Goal: Task Accomplishment & Management: Manage account settings

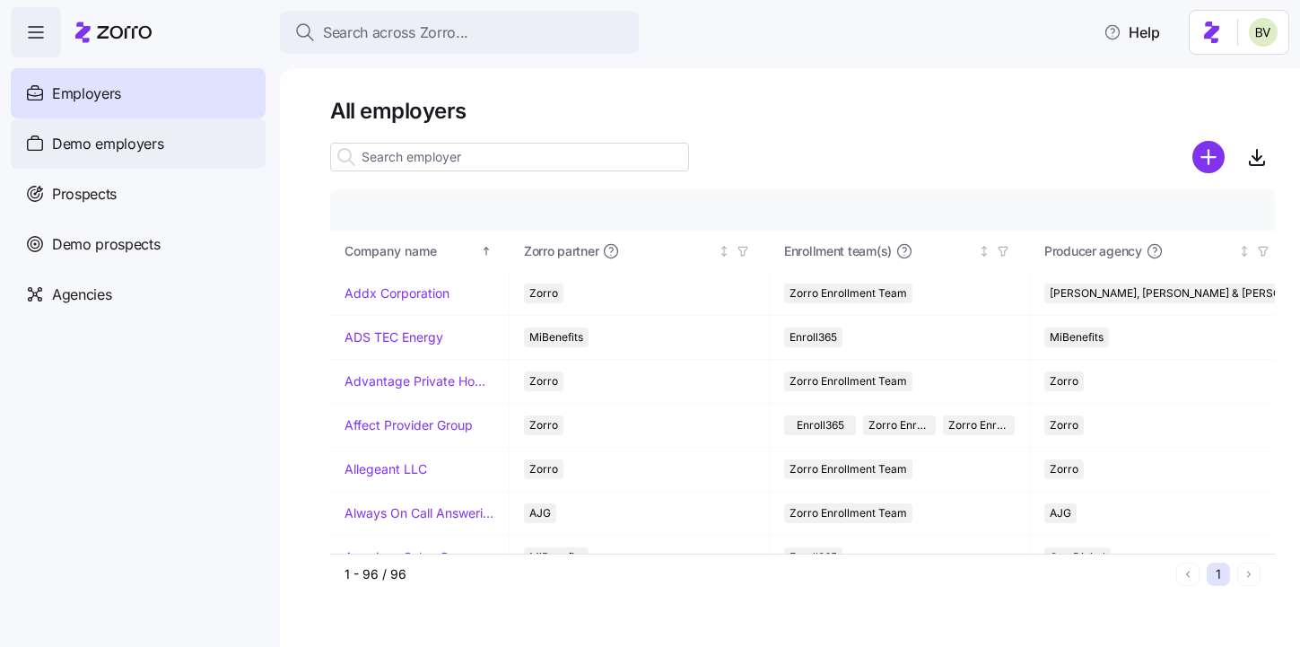
click at [154, 135] on span "Demo employers" at bounding box center [108, 144] width 112 height 22
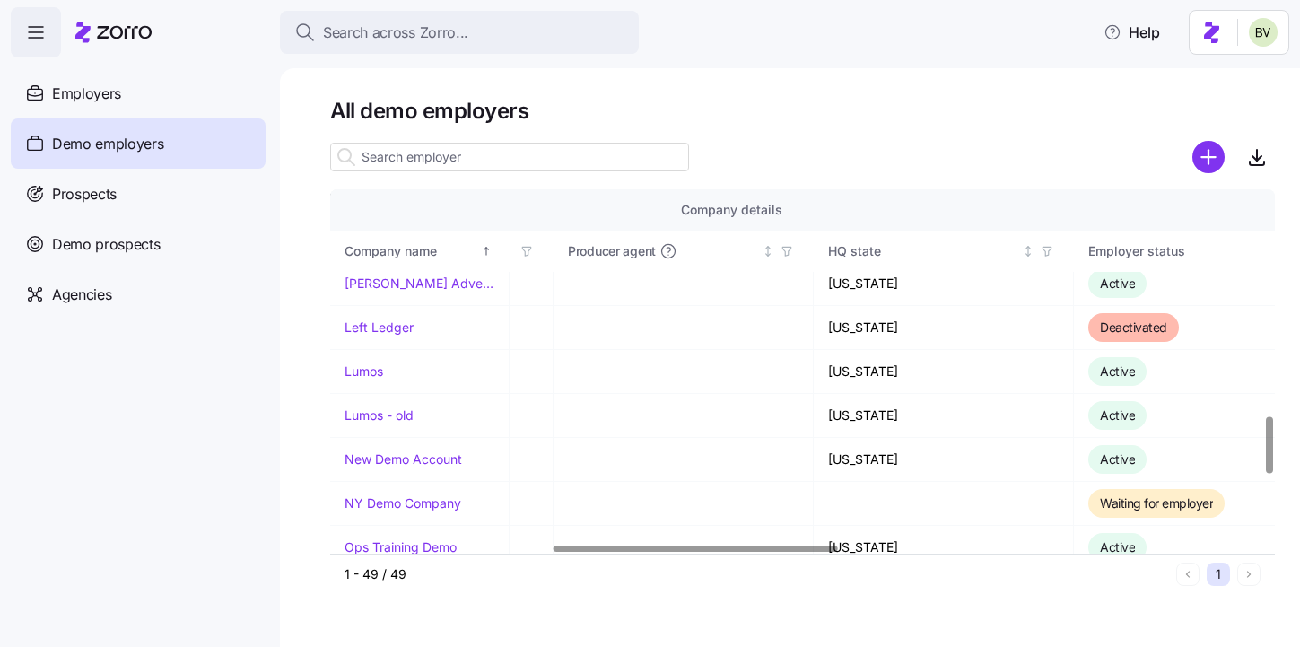
scroll to position [1439, 736]
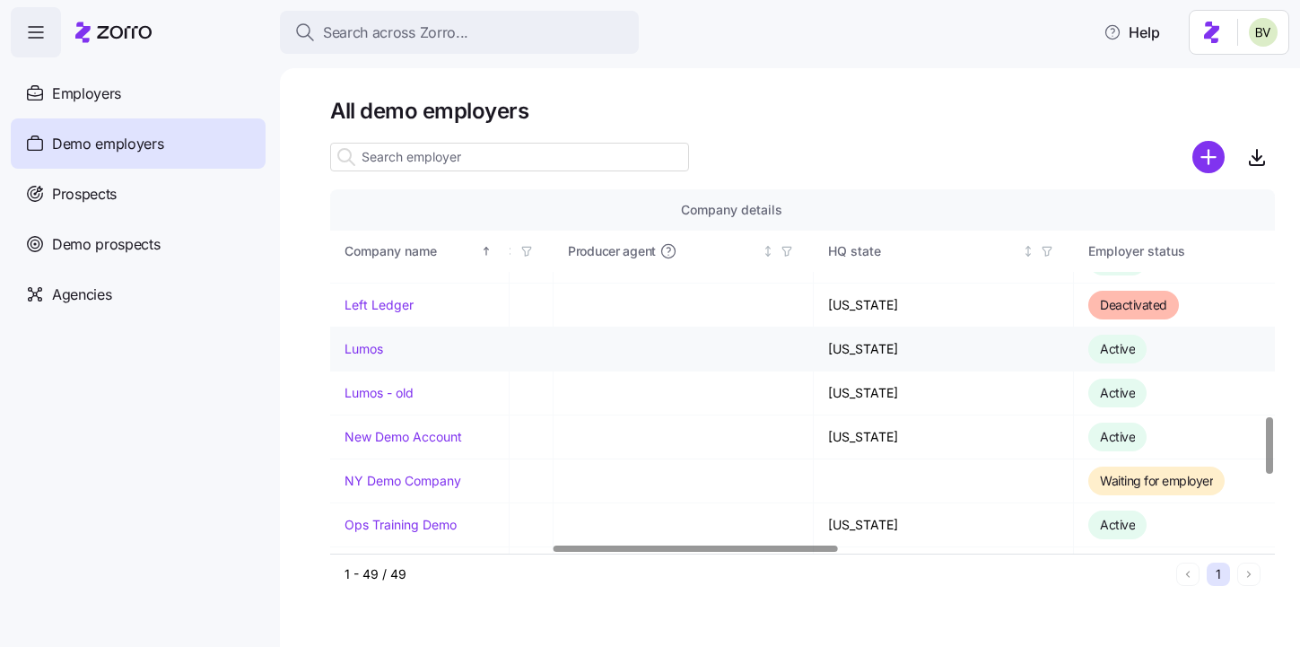
click at [373, 348] on link "Lumos" at bounding box center [363, 349] width 39 height 18
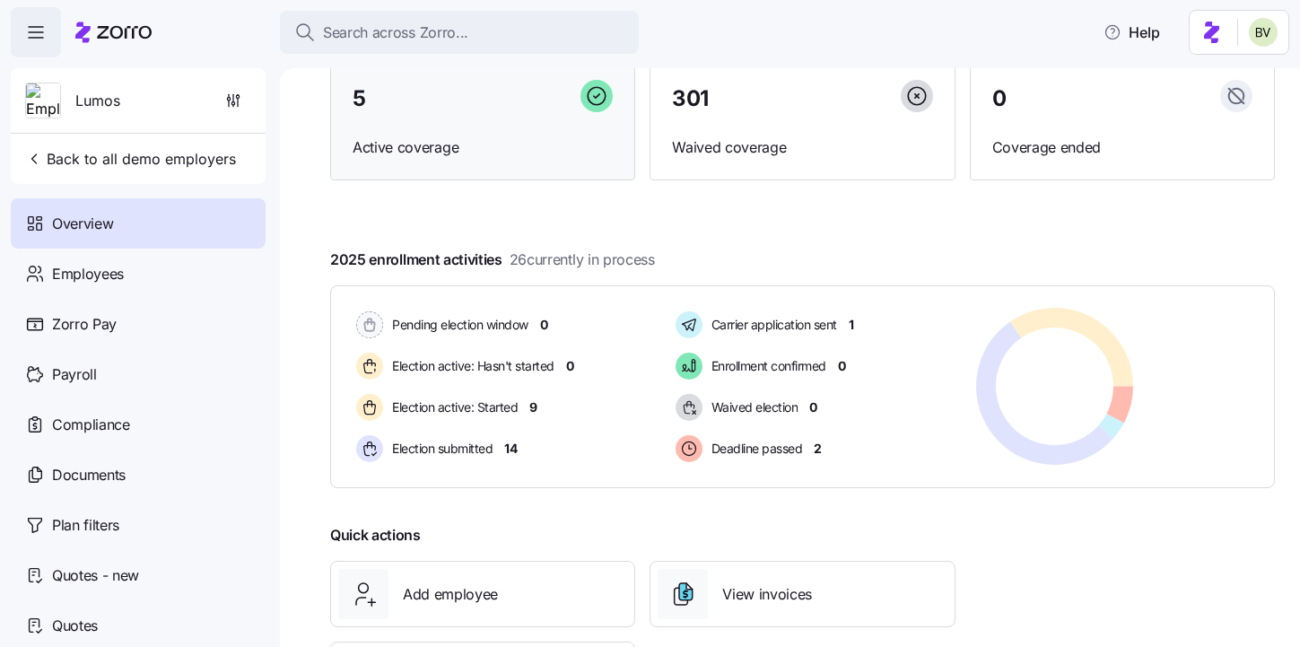
scroll to position [270, 0]
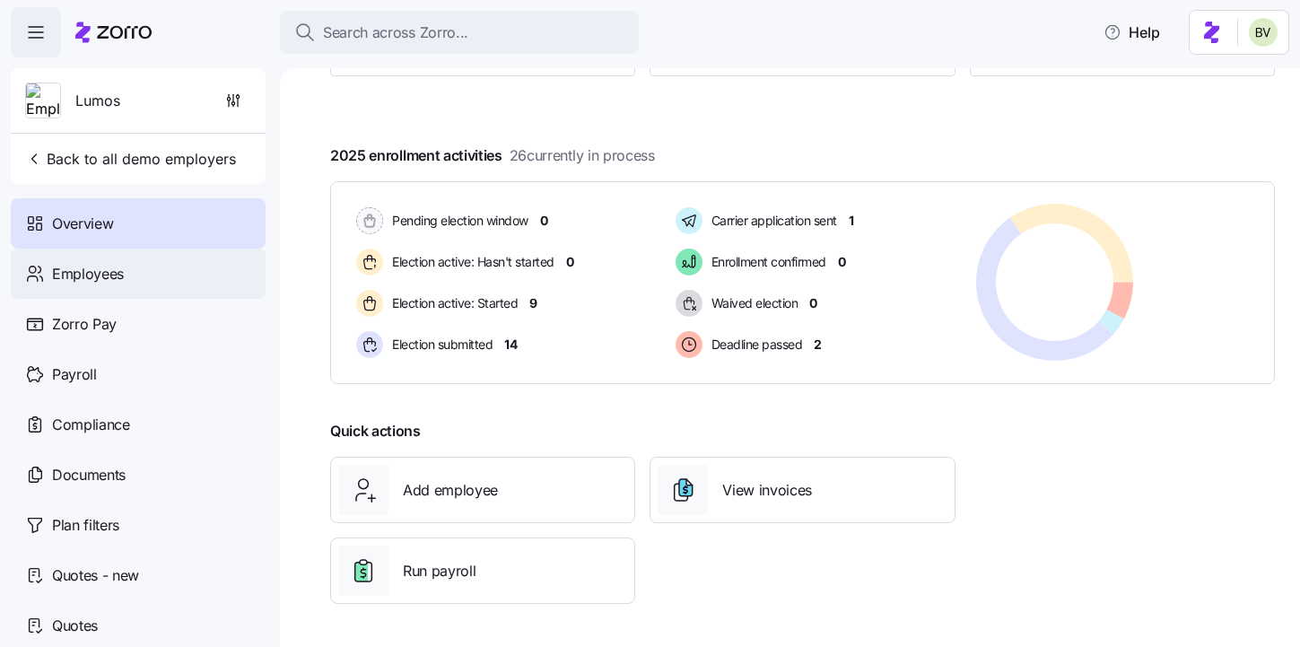
click at [170, 270] on div "Employees" at bounding box center [138, 273] width 255 height 50
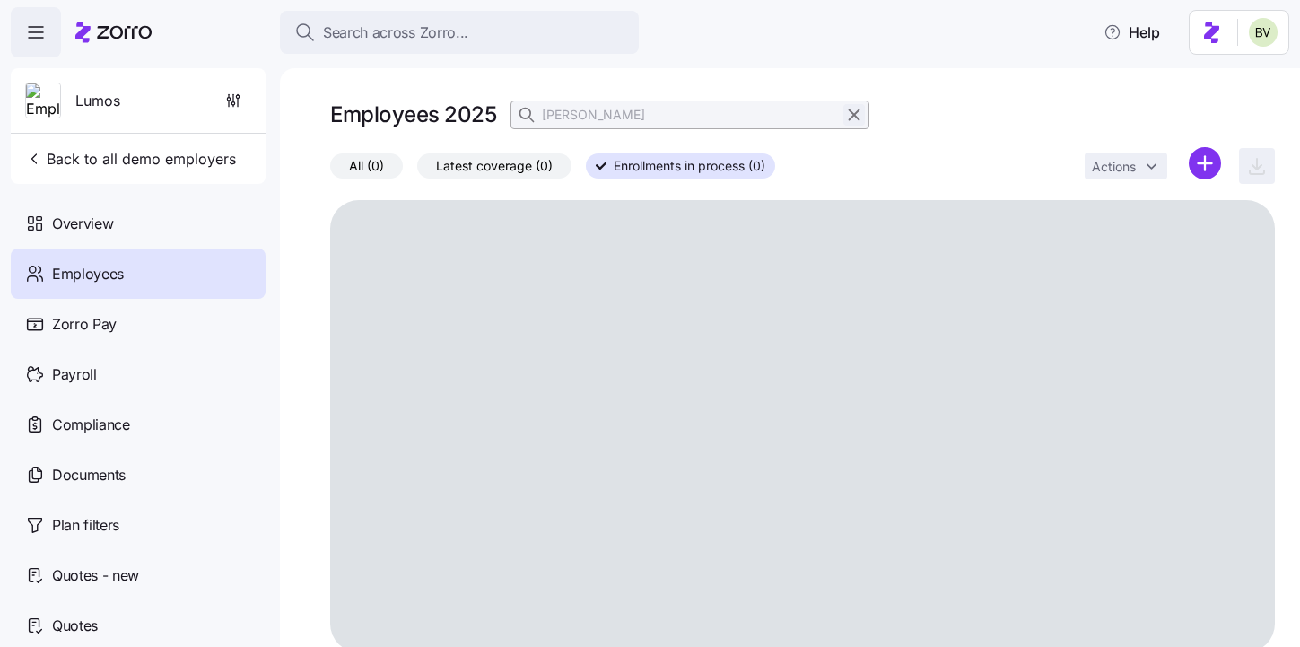
click at [849, 113] on icon "button" at bounding box center [854, 115] width 20 height 22
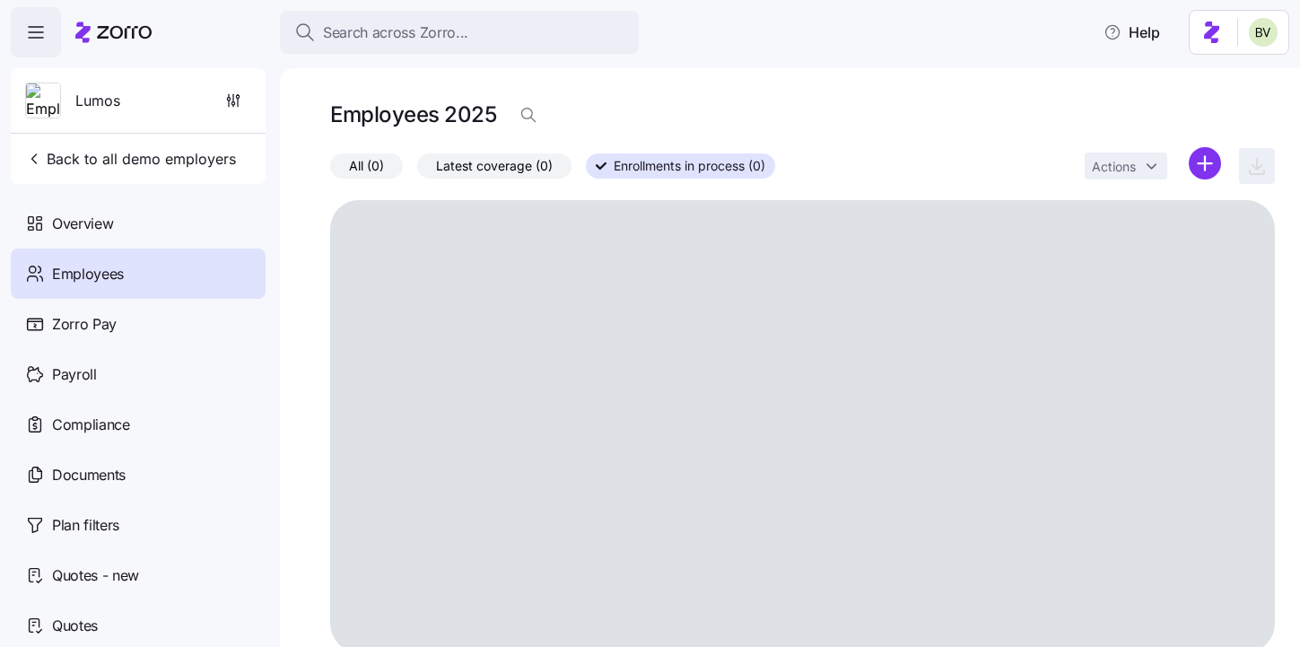
scroll to position [27, 0]
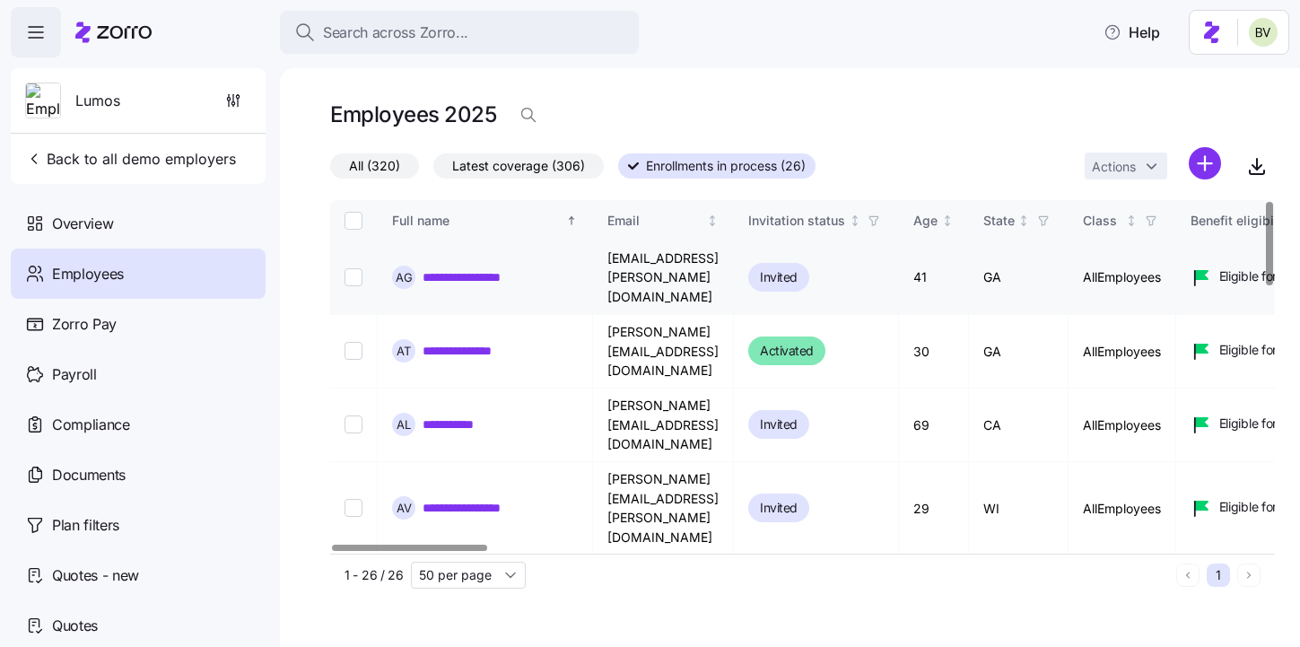
click at [454, 268] on link "**********" at bounding box center [477, 277] width 110 height 18
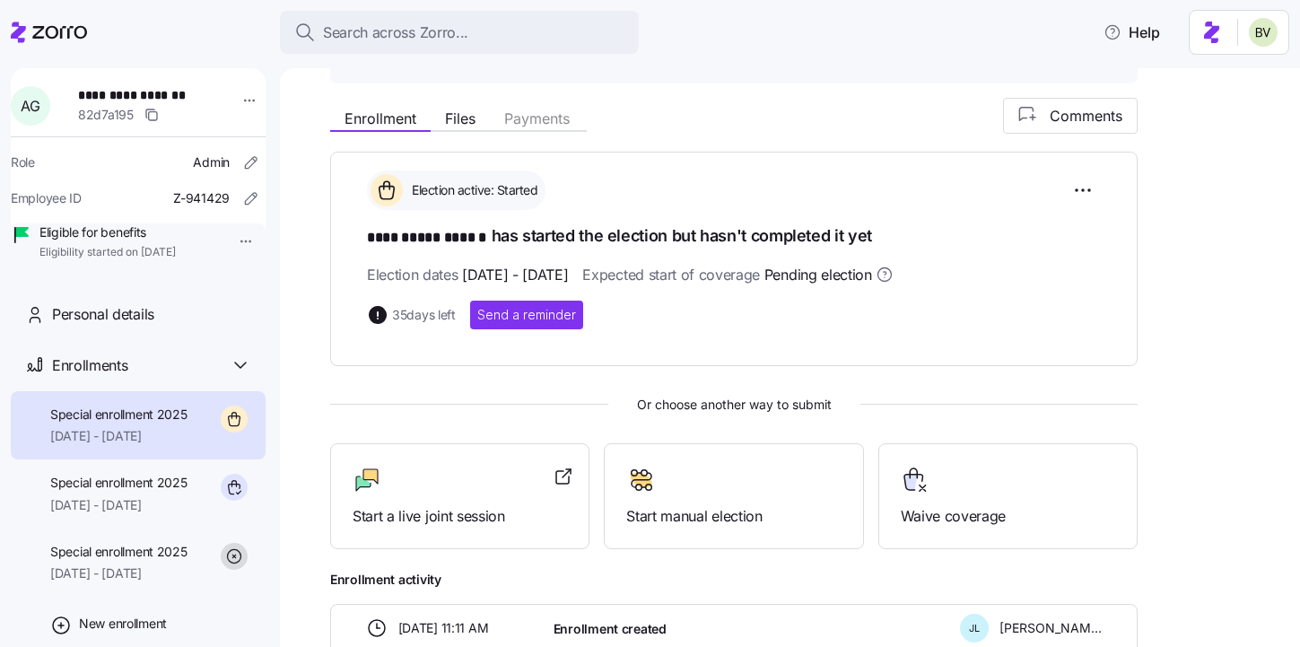
scroll to position [295, 0]
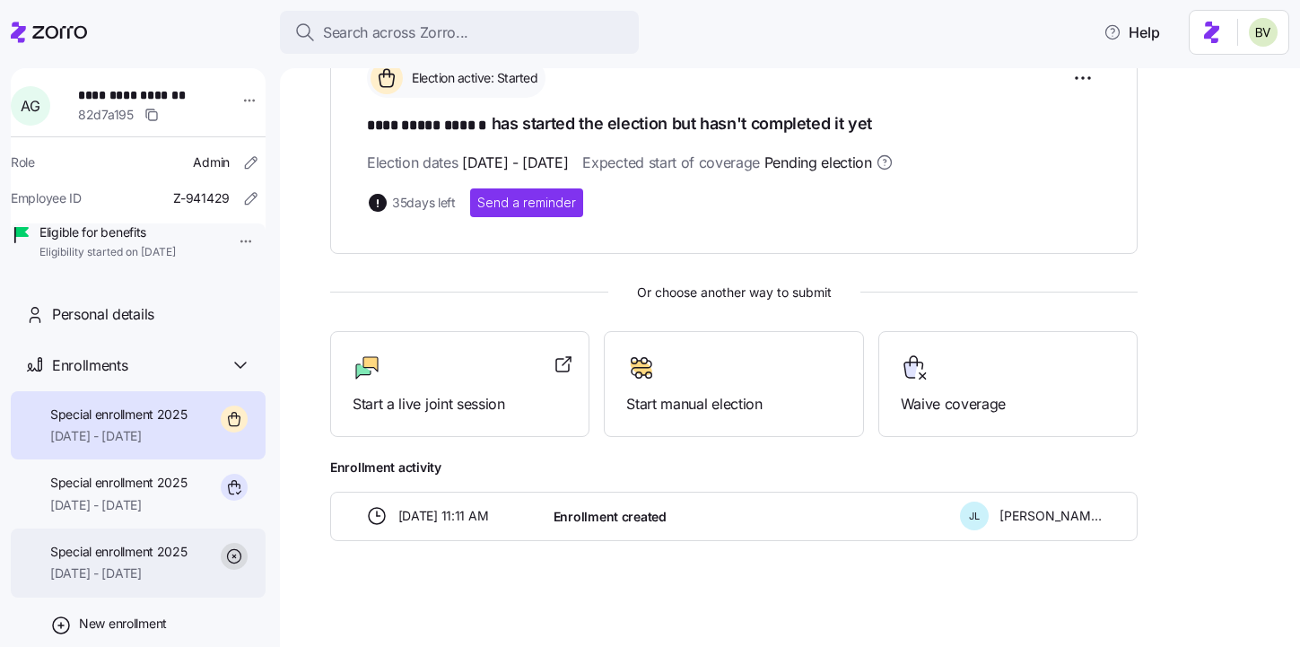
click at [130, 561] on span "Special enrollment 2025" at bounding box center [118, 552] width 137 height 18
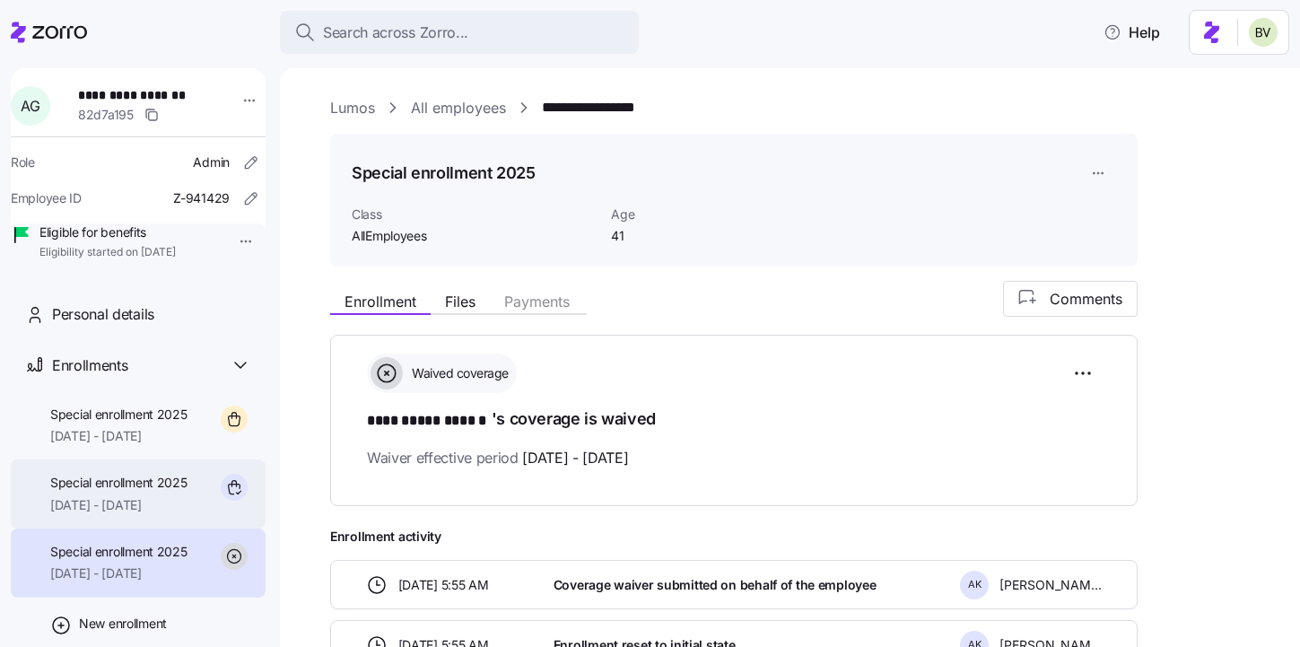
click at [134, 514] on span "10/01/2025 - 12/31/2025" at bounding box center [118, 505] width 137 height 18
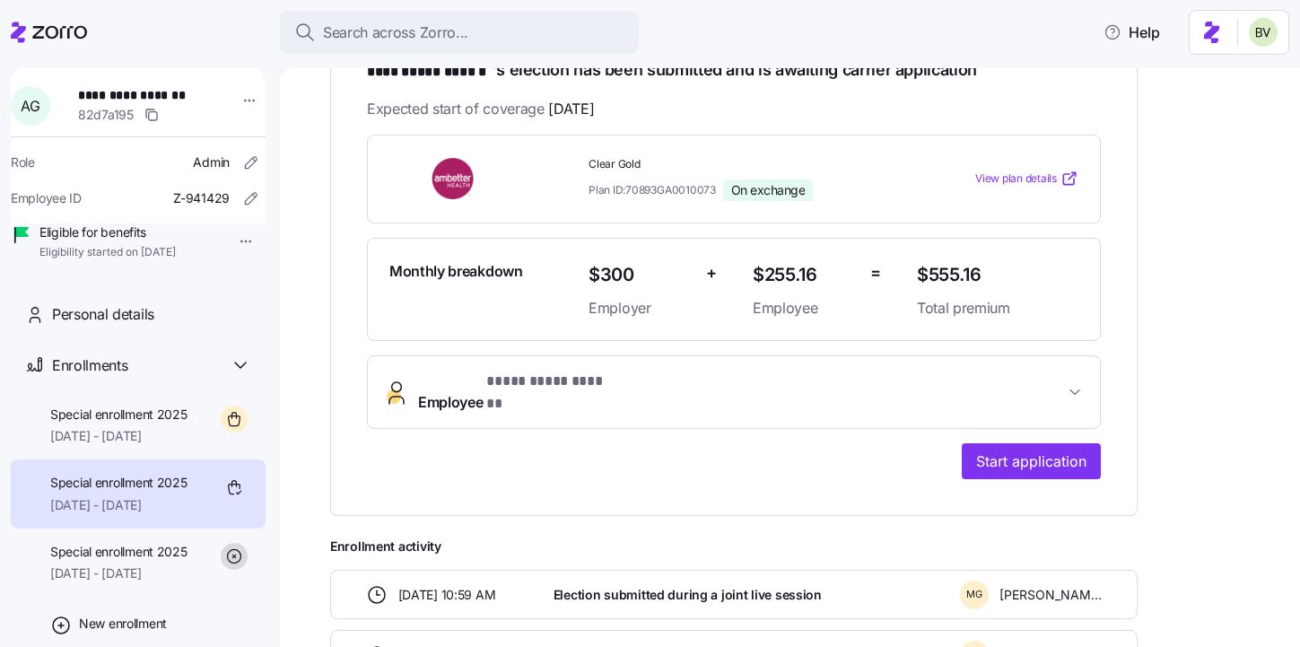
scroll to position [347, 0]
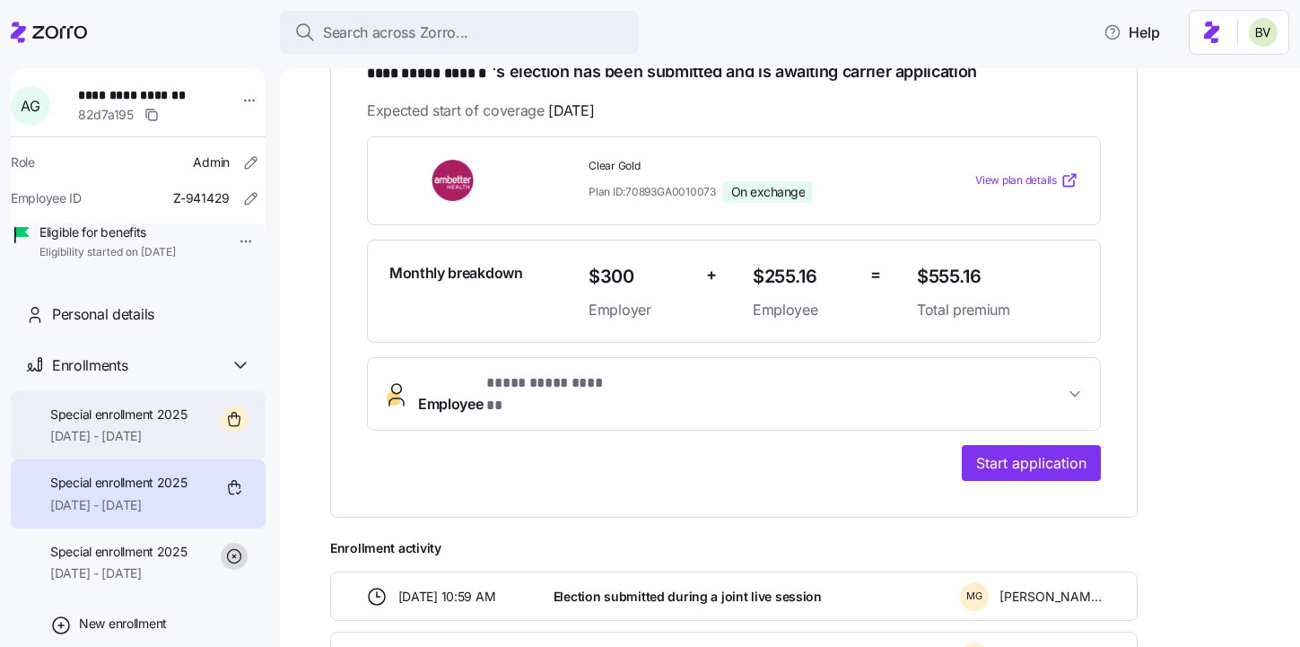
click at [187, 423] on span "Special enrollment 2025" at bounding box center [118, 414] width 137 height 18
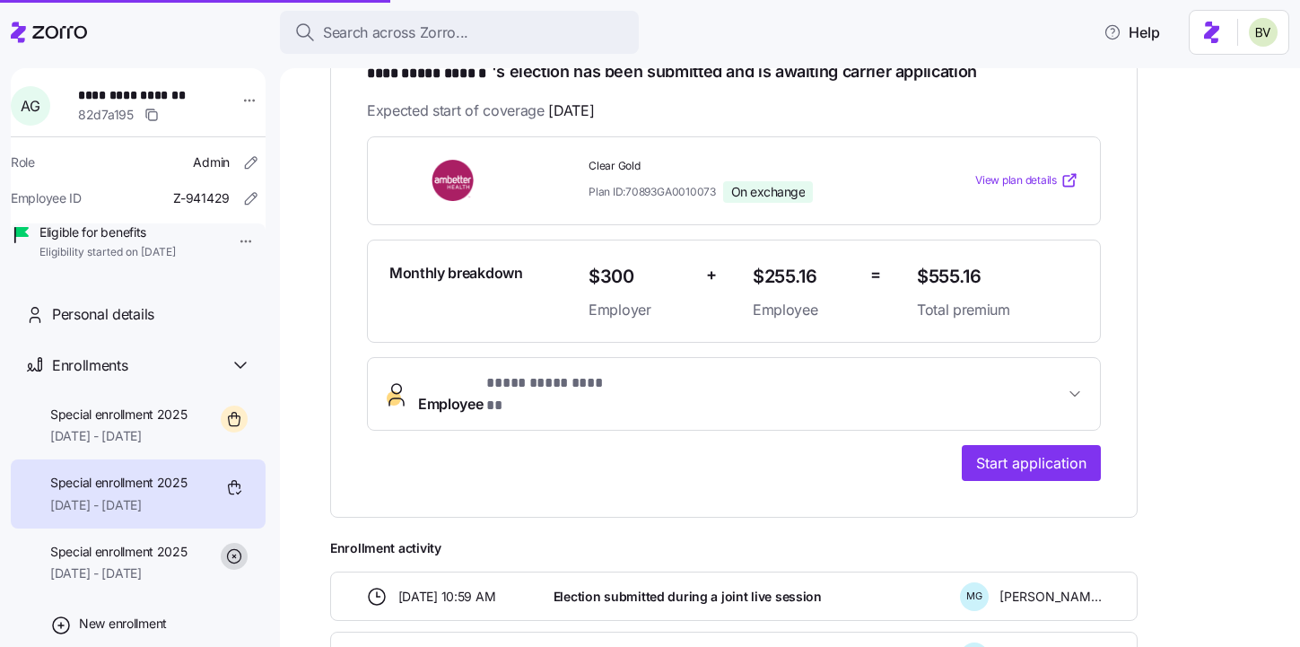
scroll to position [295, 0]
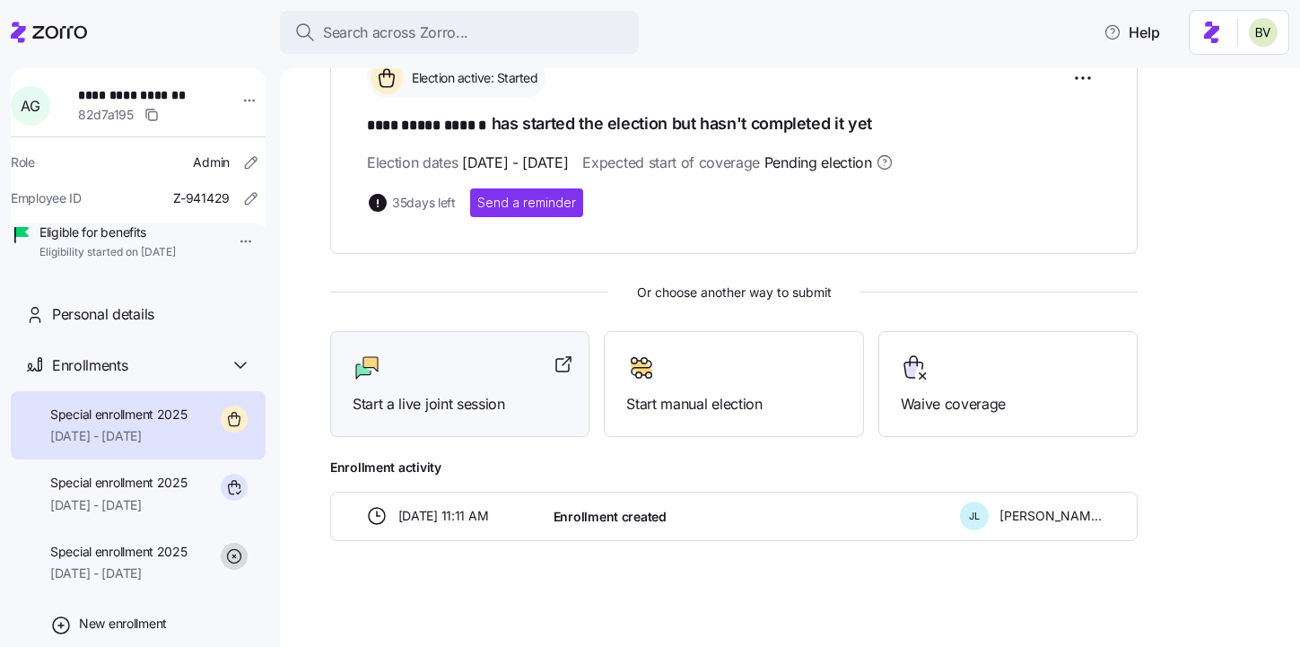
click at [458, 394] on span "Start a live joint session" at bounding box center [460, 404] width 214 height 22
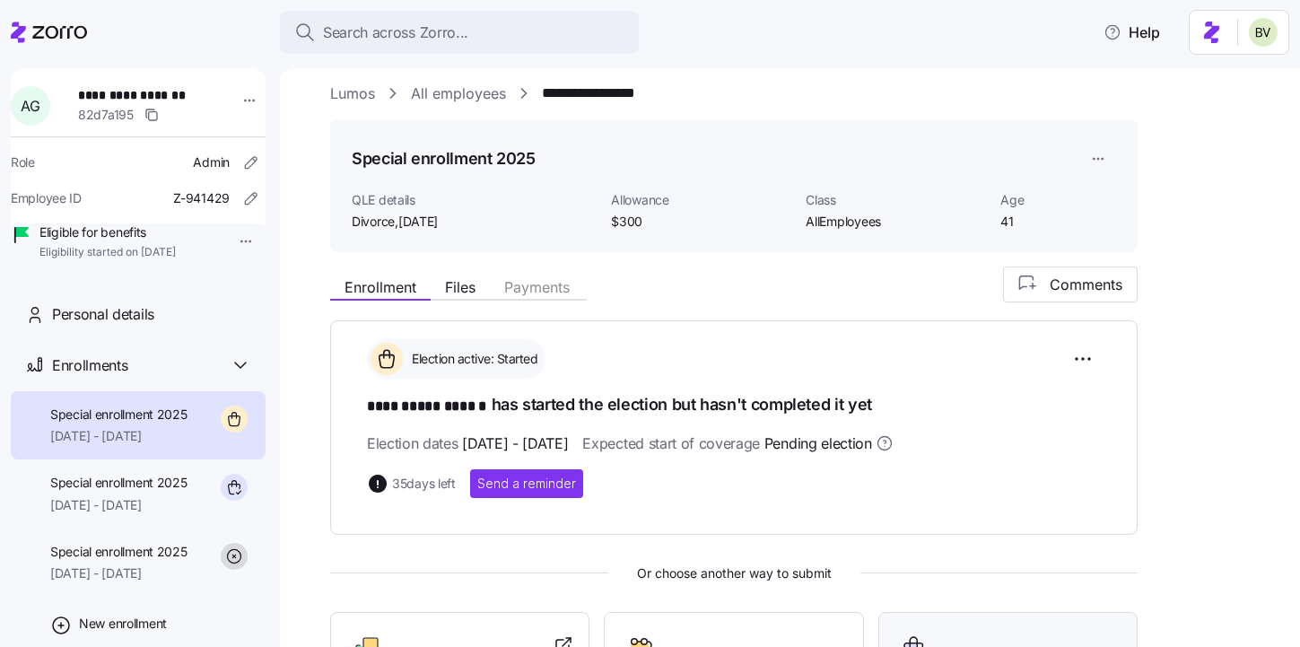
scroll to position [0, 0]
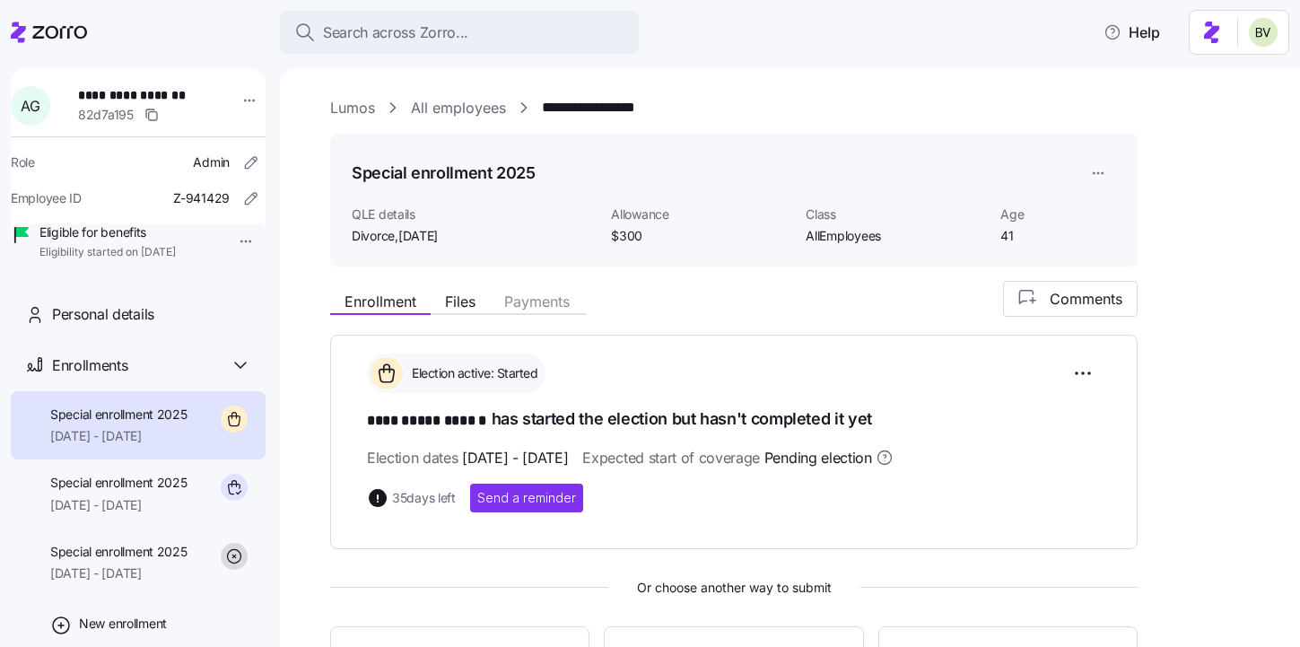
click at [1105, 168] on html "**********" at bounding box center [650, 318] width 1300 height 636
click at [1104, 243] on div "Delete enrollment record" at bounding box center [1166, 246] width 144 height 20
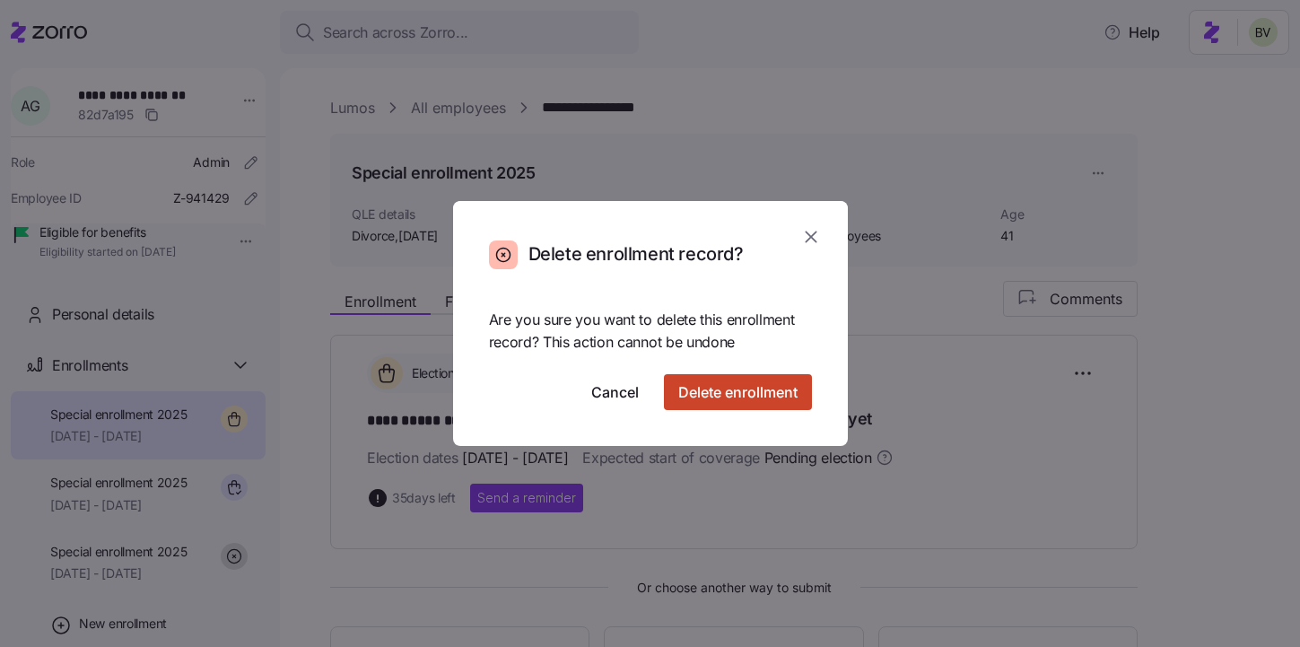
click at [747, 390] on span "Delete enrollment" at bounding box center [737, 392] width 119 height 22
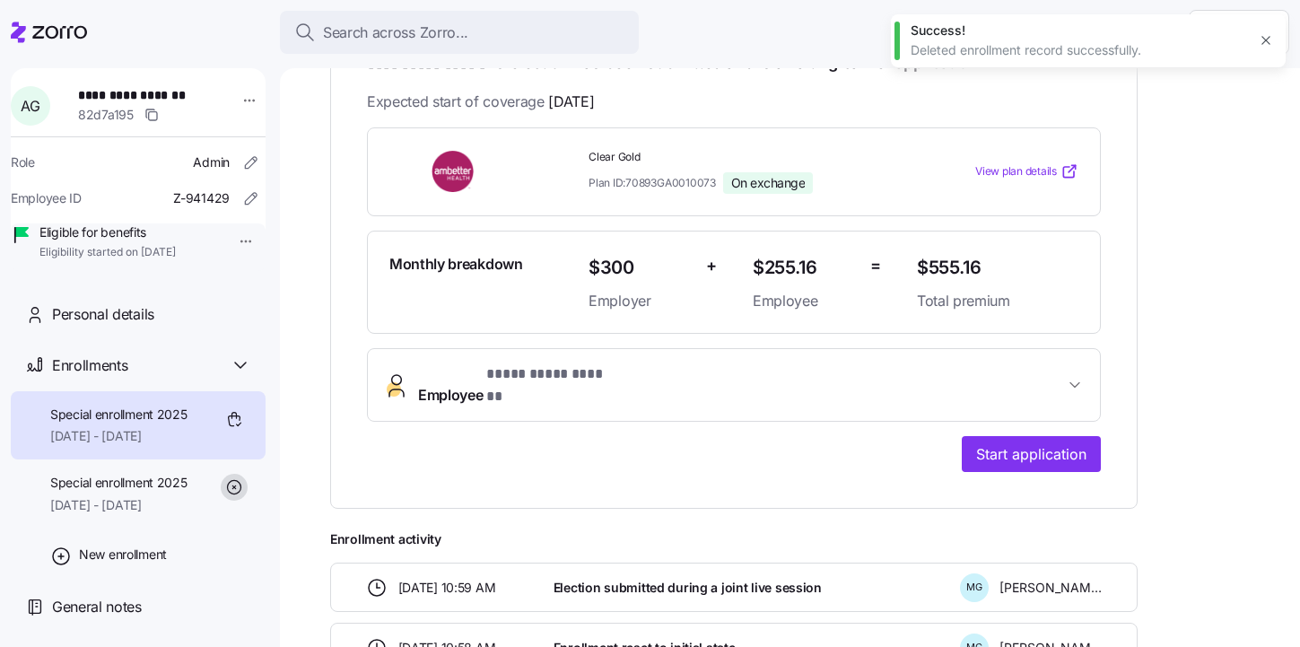
scroll to position [417, 0]
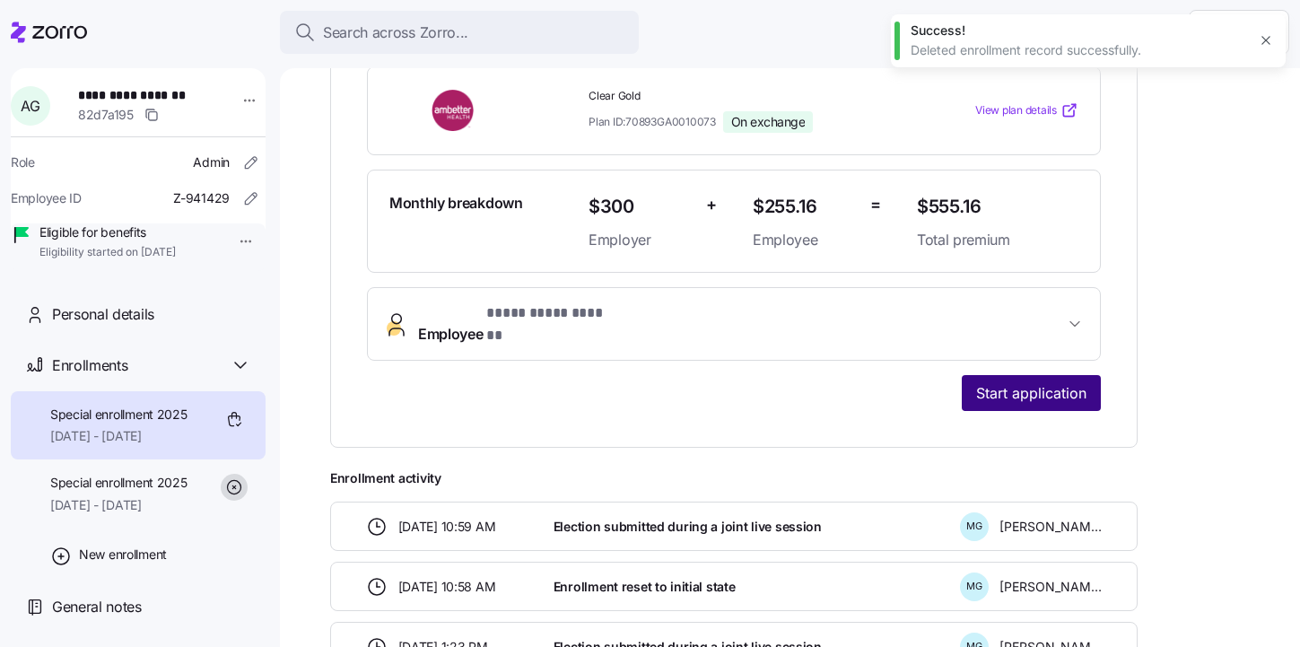
click at [1021, 383] on span "Start application" at bounding box center [1031, 393] width 110 height 22
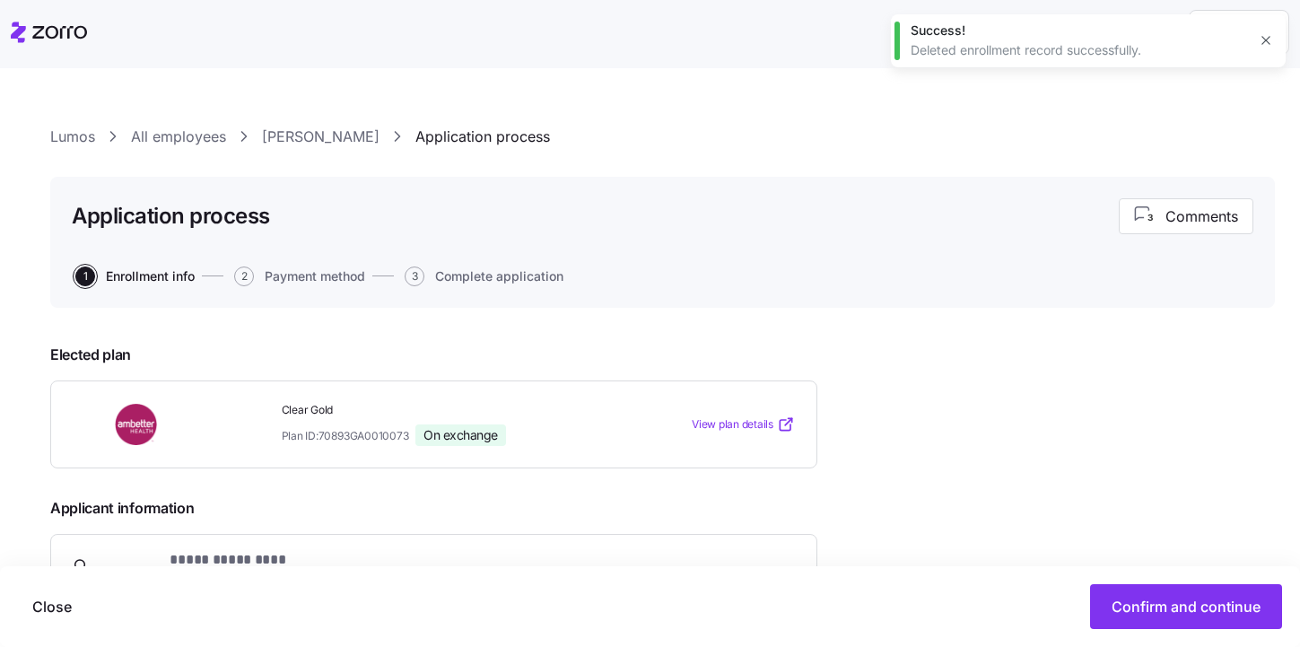
scroll to position [369, 0]
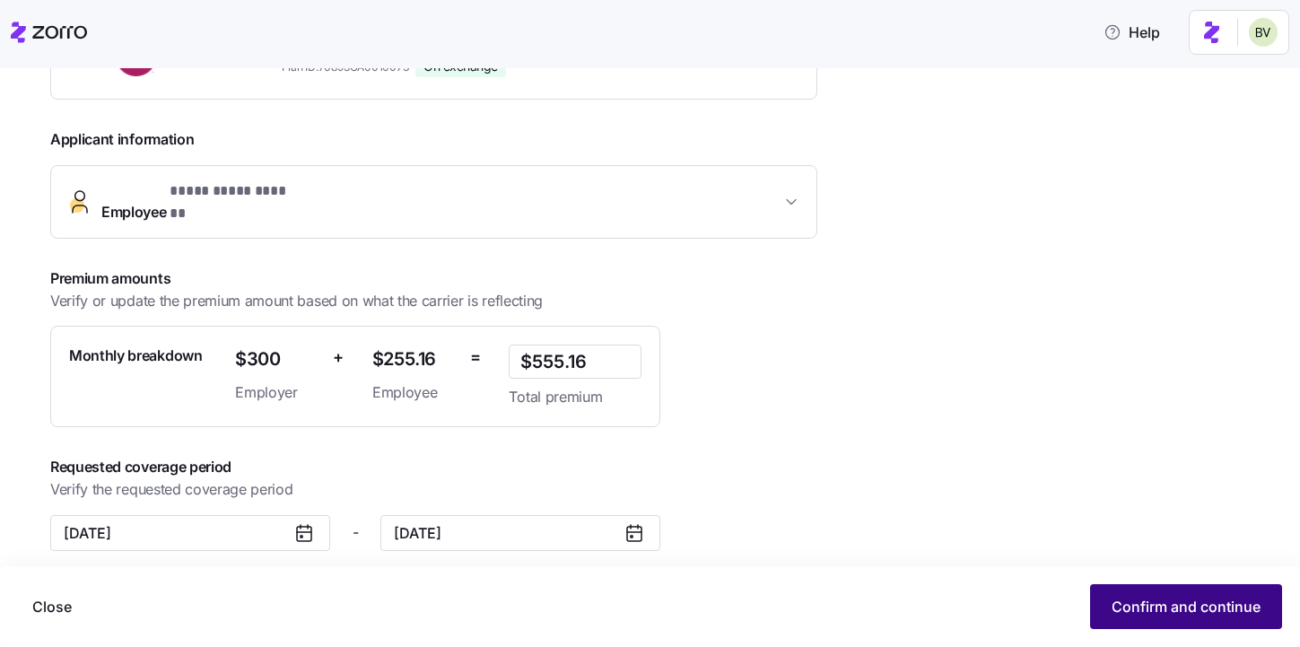
click at [1173, 606] on span "Confirm and continue" at bounding box center [1185, 607] width 149 height 22
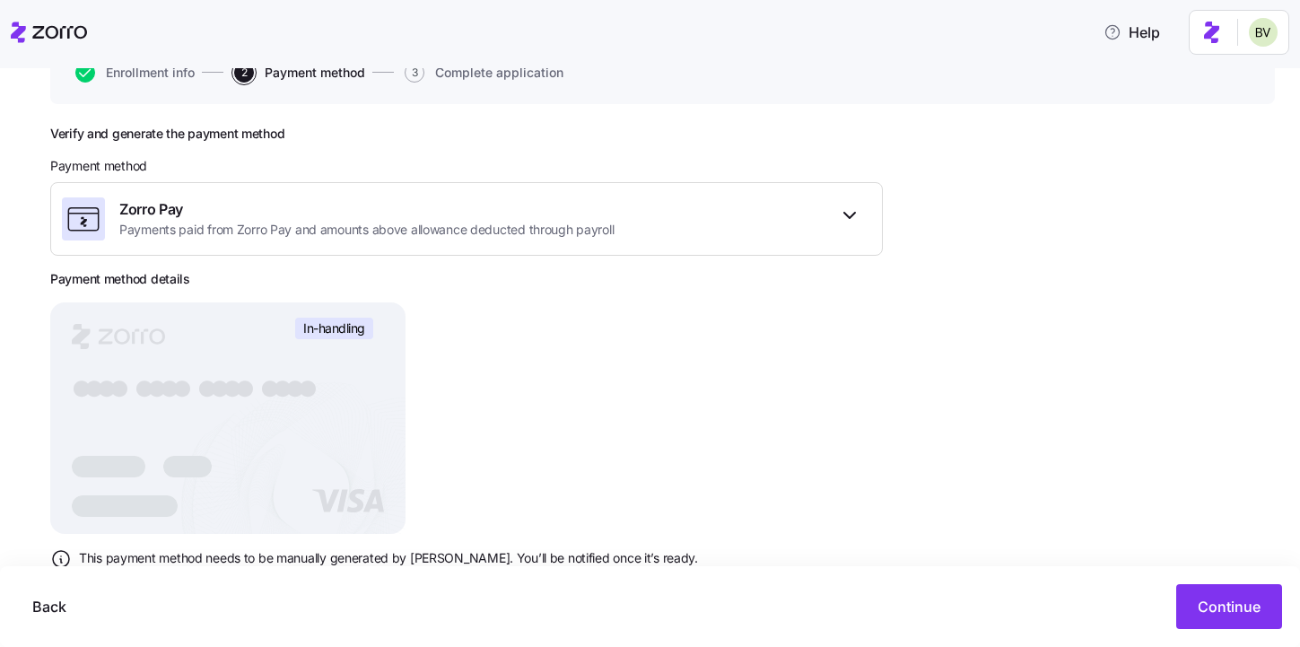
scroll to position [251, 0]
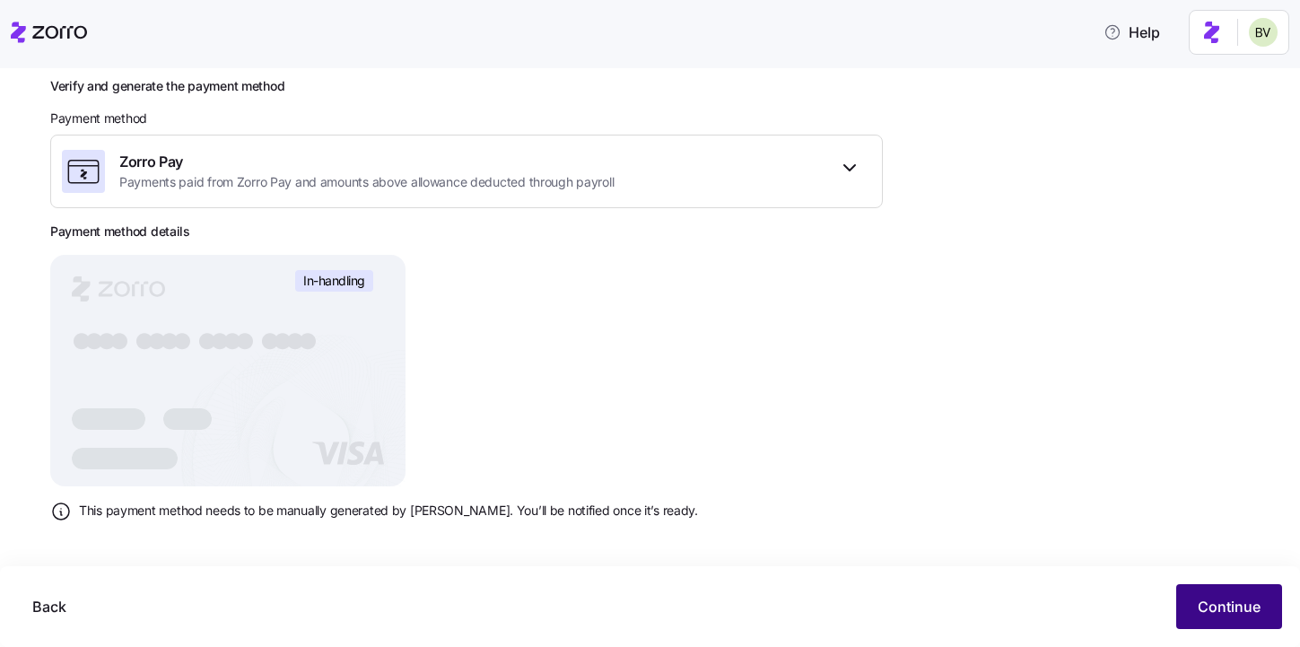
click at [1196, 607] on button "Continue" at bounding box center [1229, 606] width 106 height 45
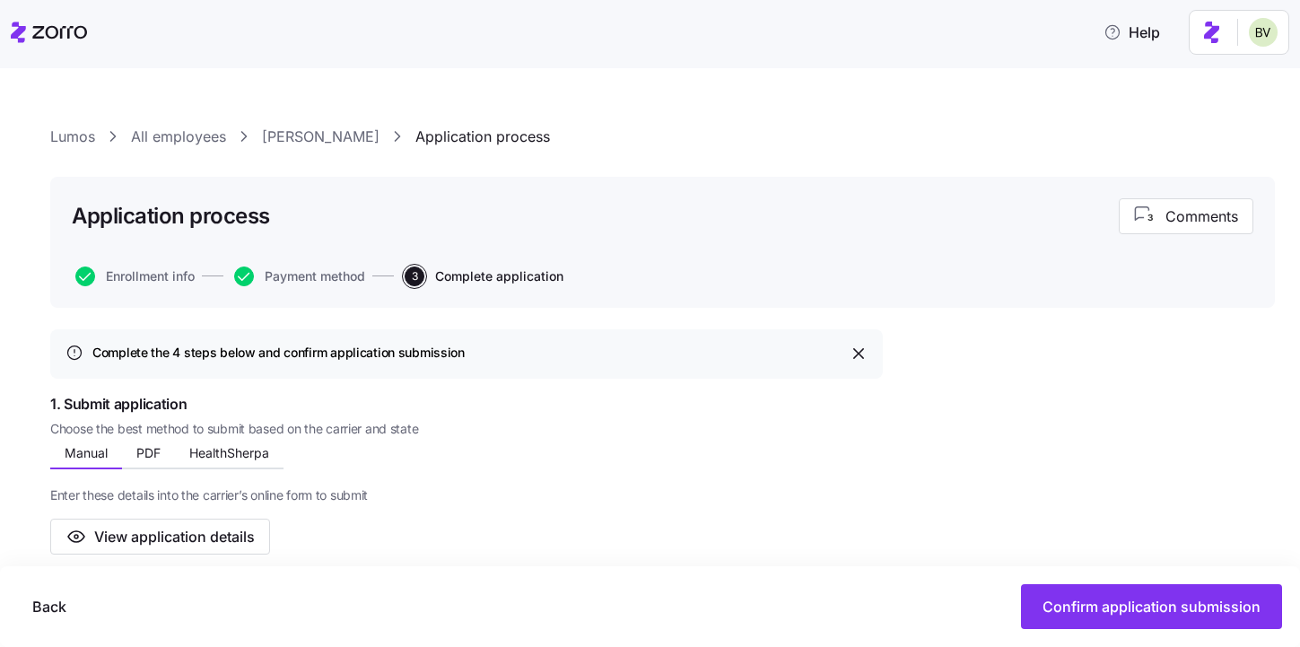
scroll to position [934, 0]
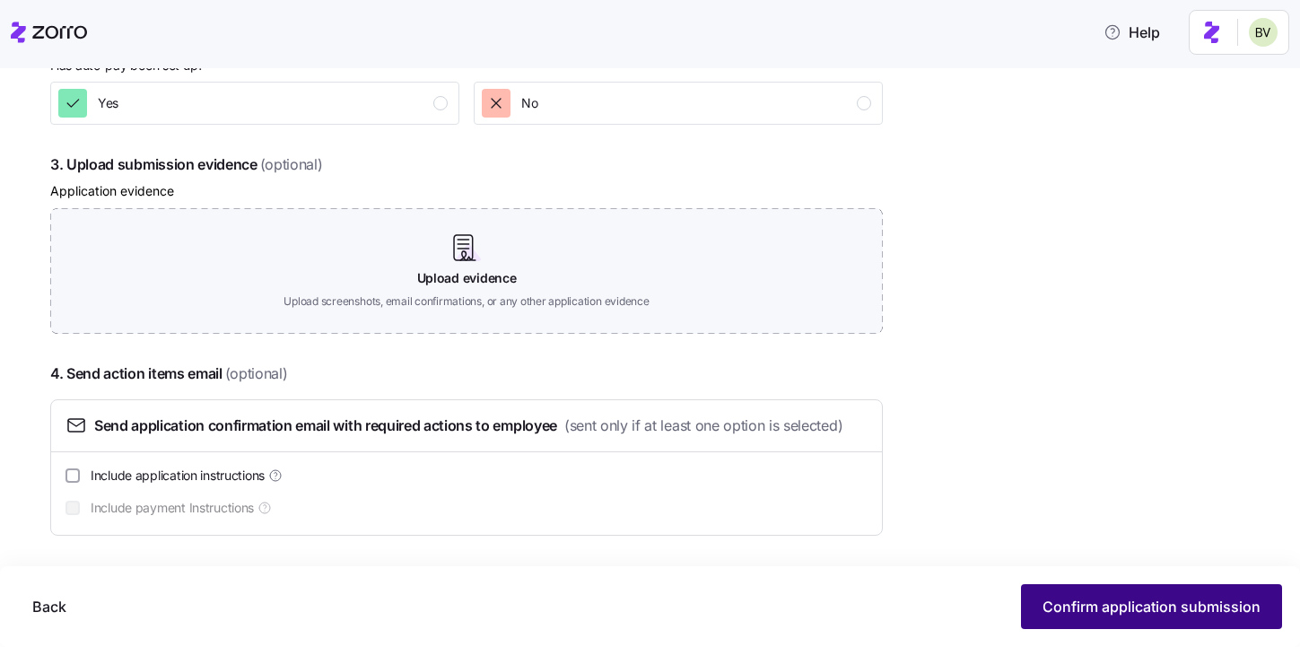
click at [1164, 617] on button "Confirm application submission" at bounding box center [1151, 606] width 261 height 45
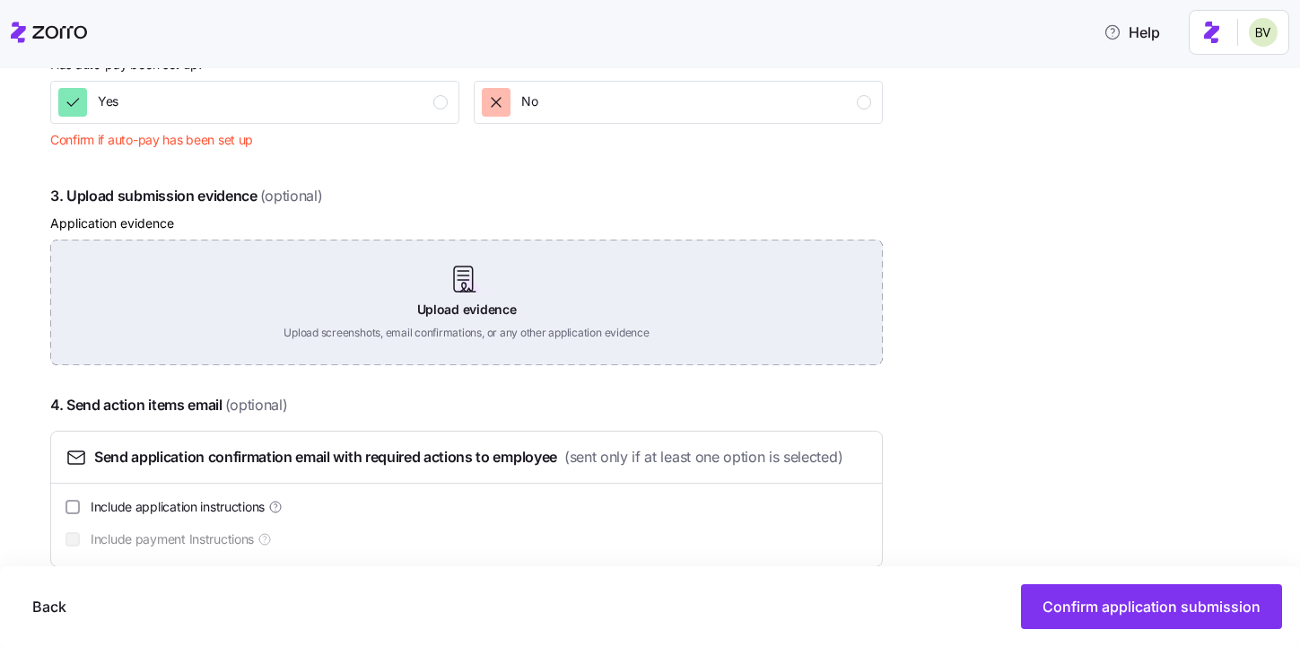
scroll to position [488, 0]
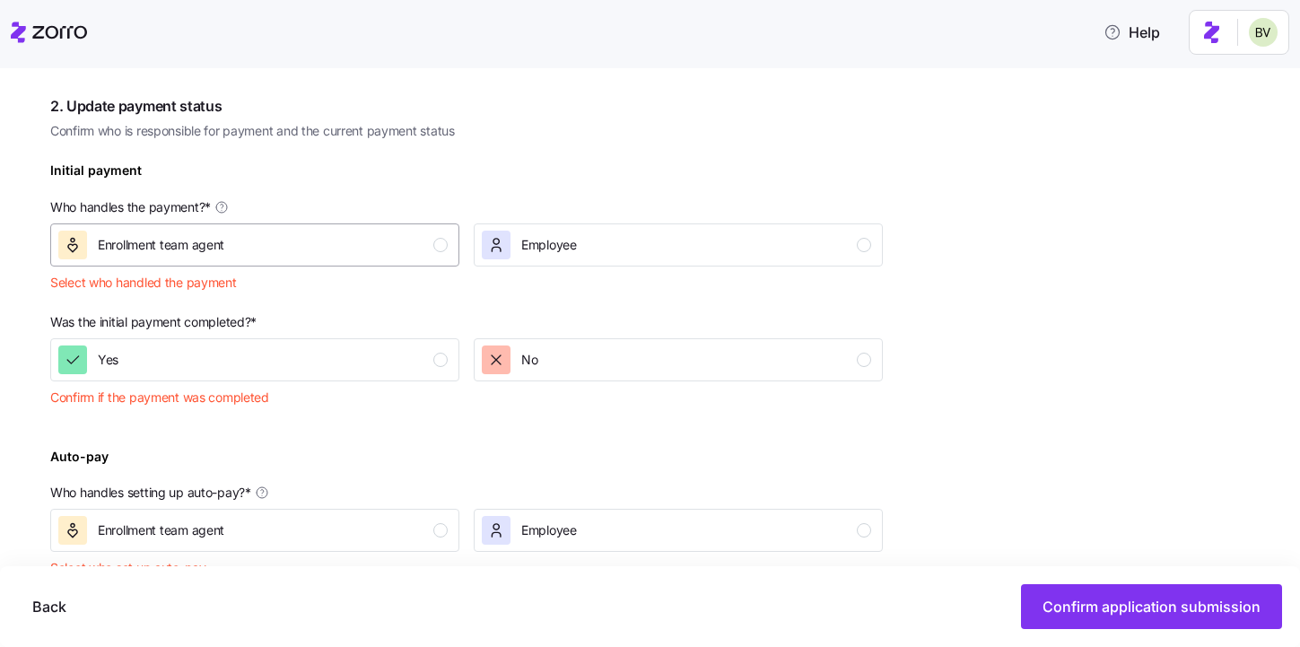
click at [356, 242] on div "Enrollment team agent" at bounding box center [252, 245] width 389 height 29
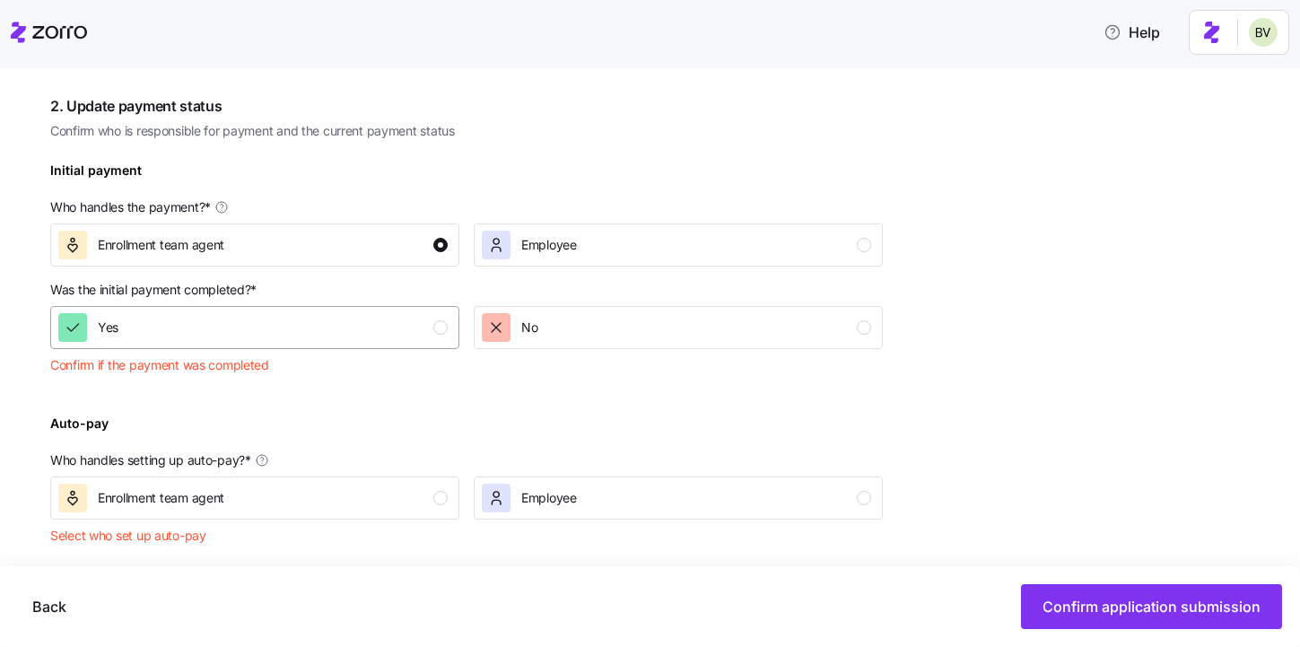
click at [346, 338] on div "Yes" at bounding box center [252, 327] width 389 height 29
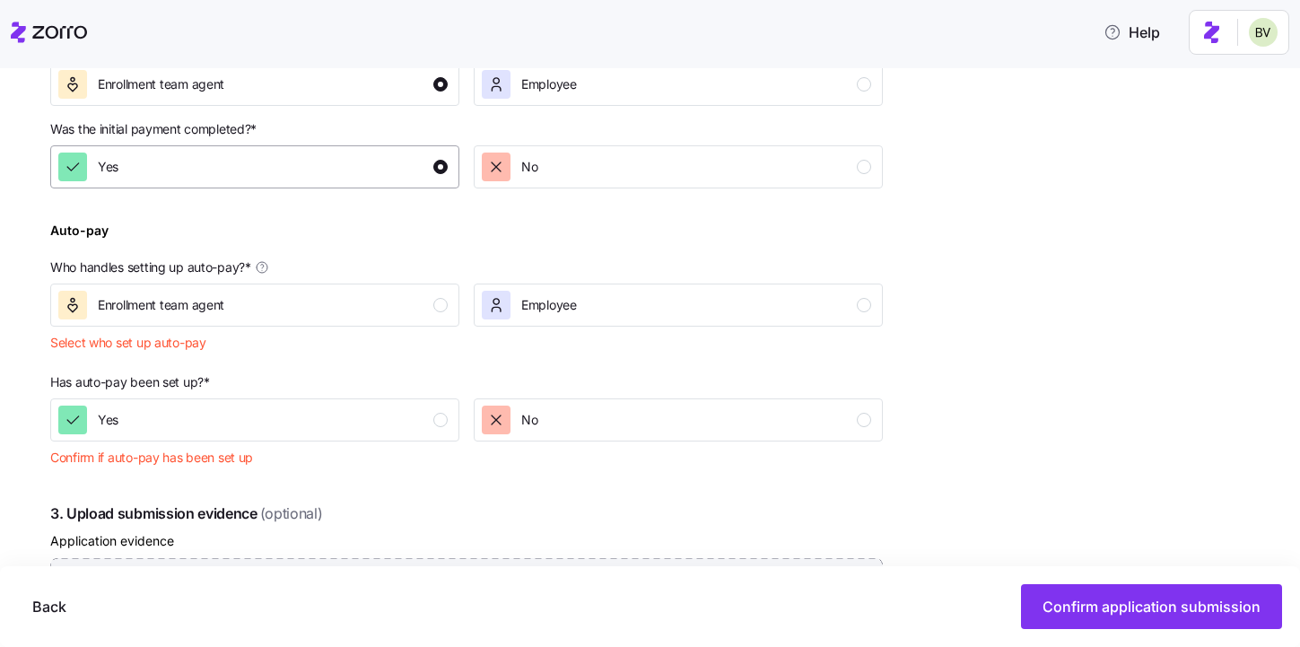
scroll to position [669, 0]
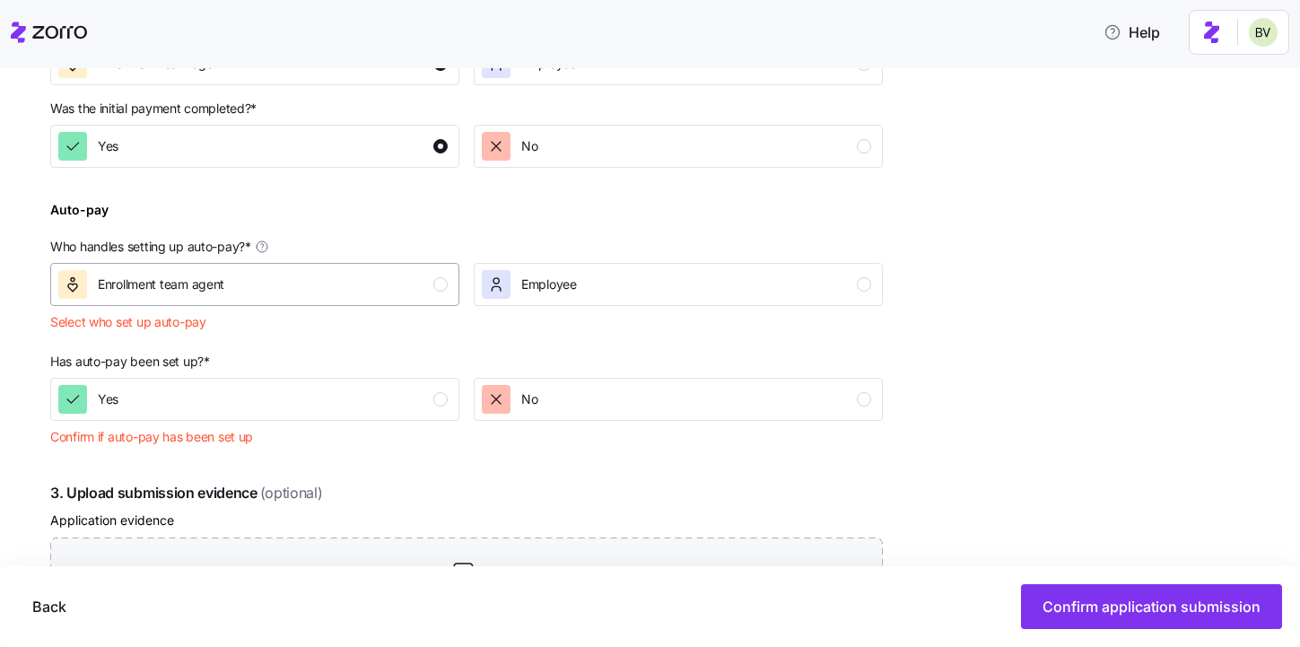
click at [339, 292] on div "Enrollment team agent" at bounding box center [252, 284] width 389 height 29
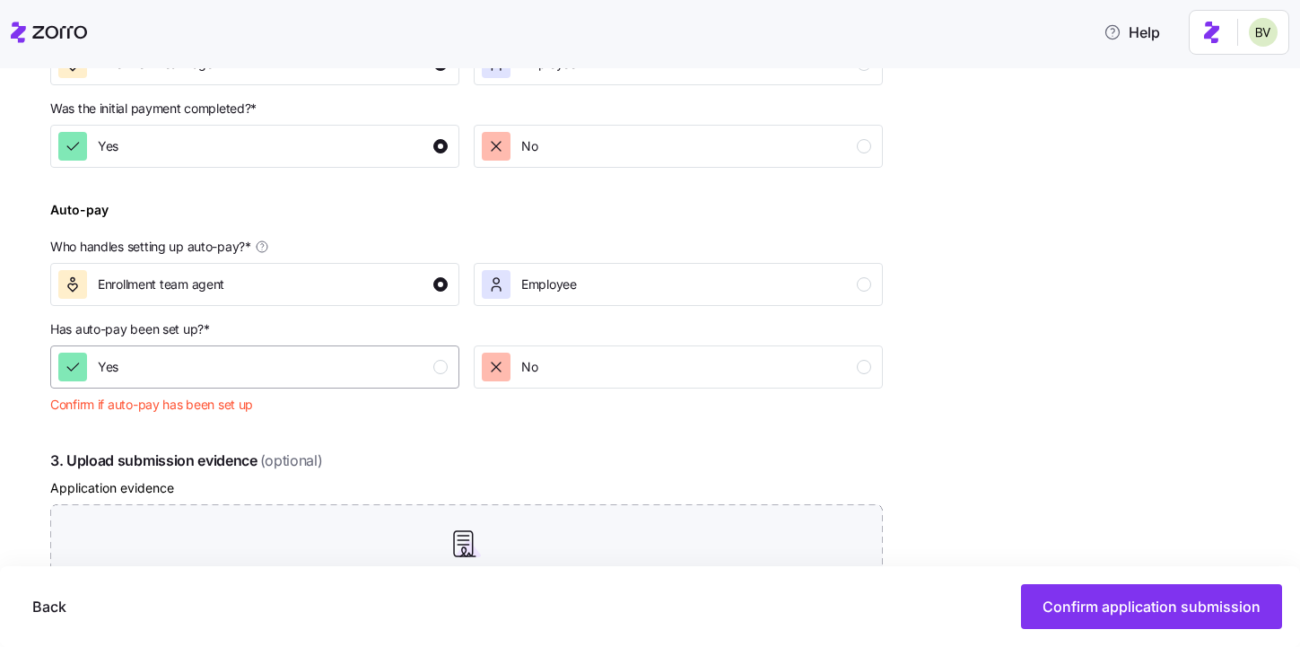
click at [339, 378] on div "Yes" at bounding box center [252, 367] width 389 height 29
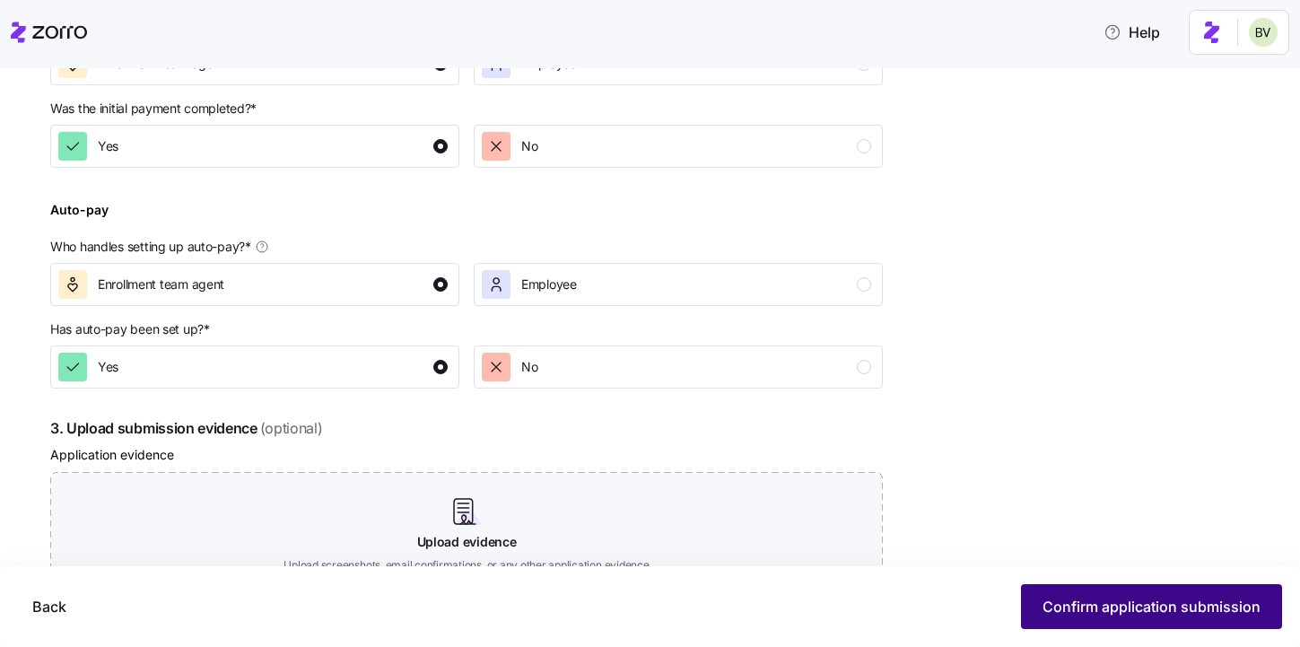
click at [1180, 607] on span "Confirm application submission" at bounding box center [1151, 607] width 218 height 22
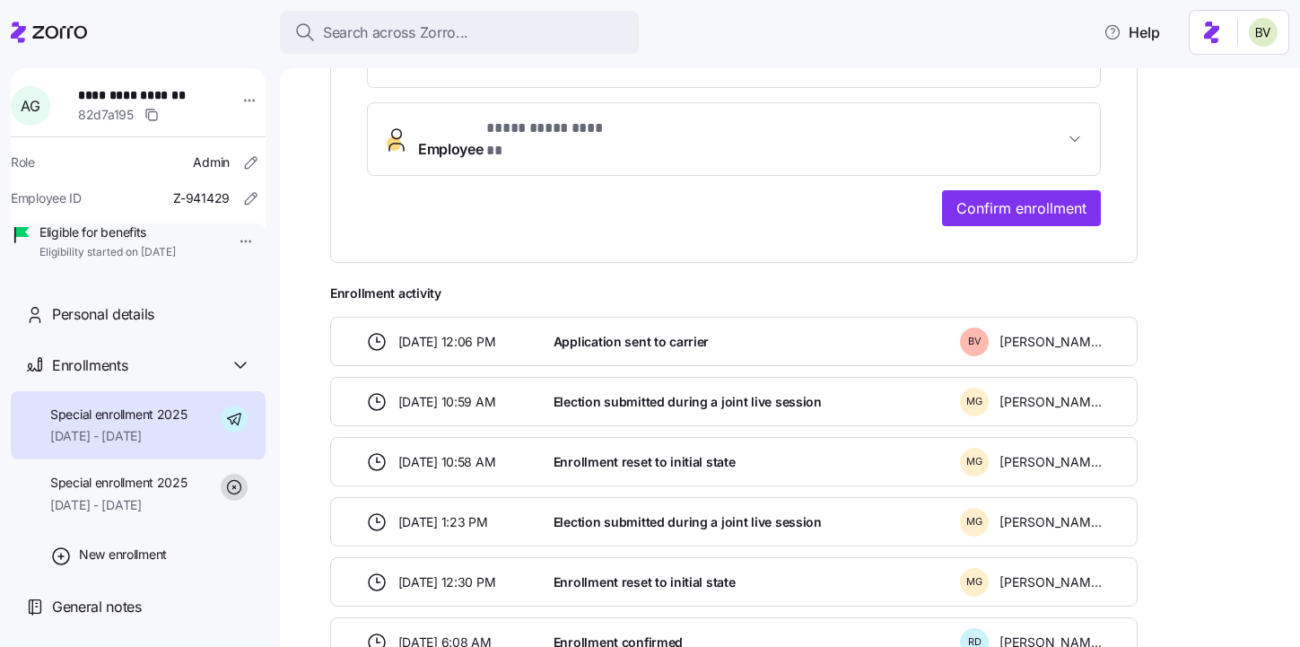
scroll to position [614, 0]
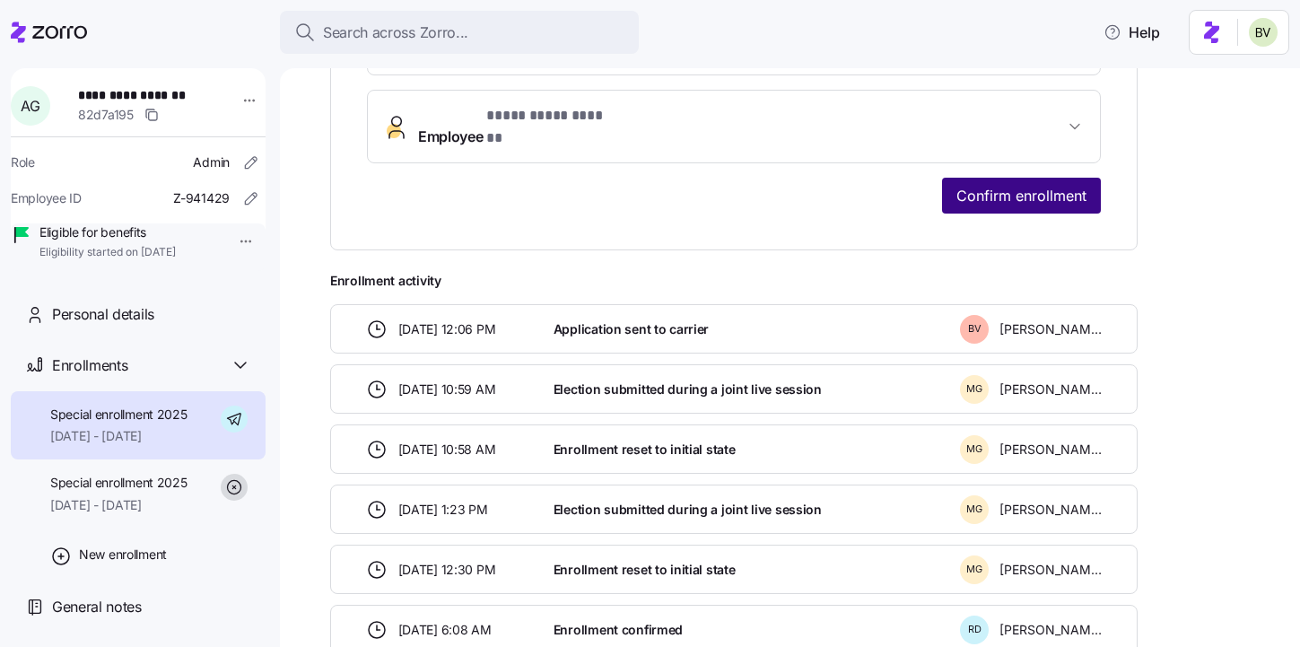
click at [1006, 185] on span "Confirm enrollment" at bounding box center [1021, 196] width 130 height 22
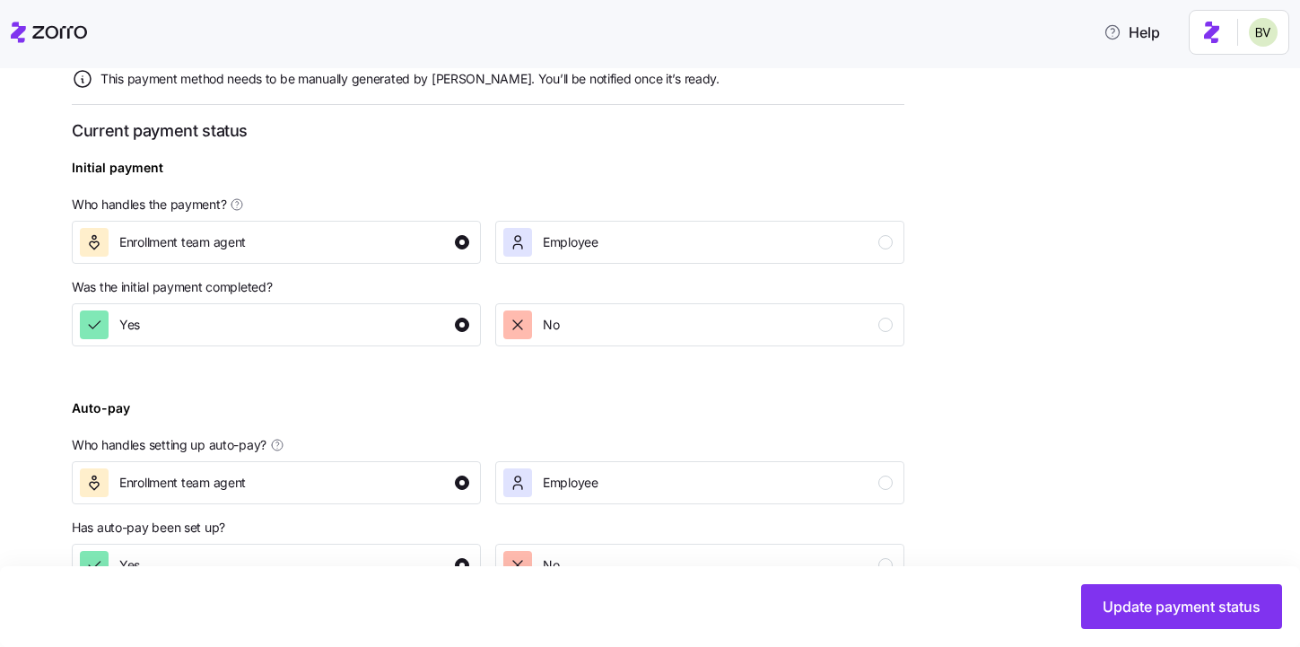
scroll to position [695, 0]
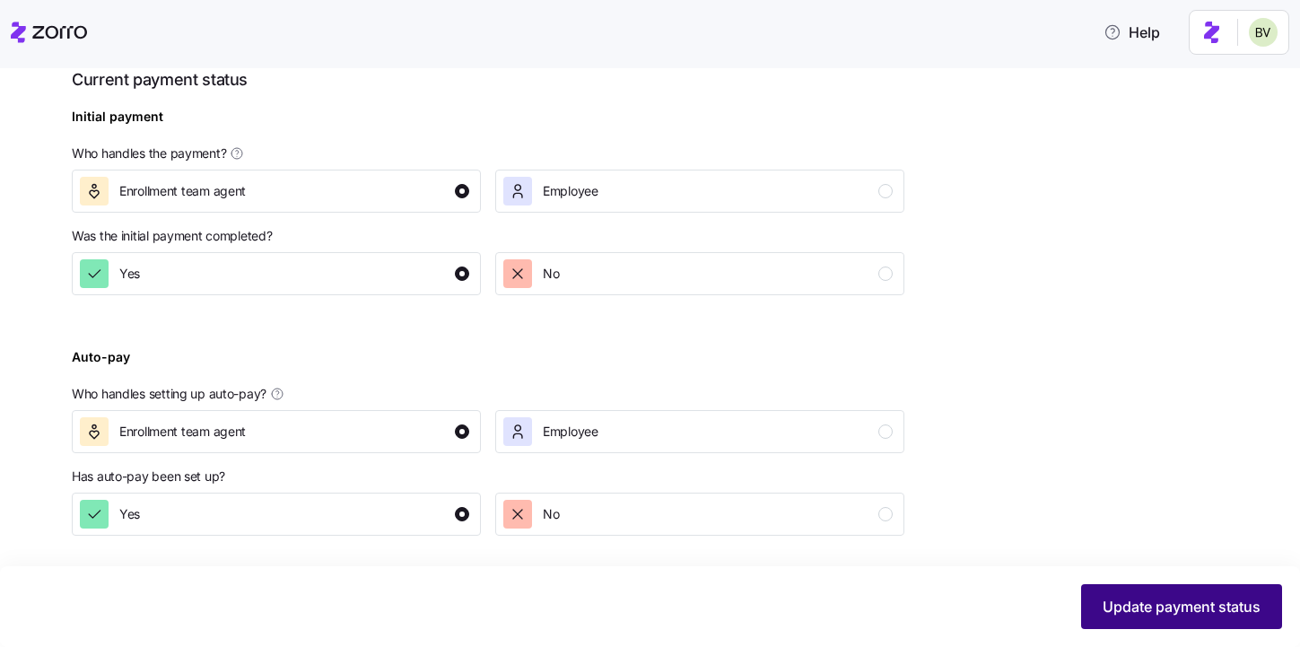
click at [1188, 618] on button "Update payment status" at bounding box center [1181, 606] width 201 height 45
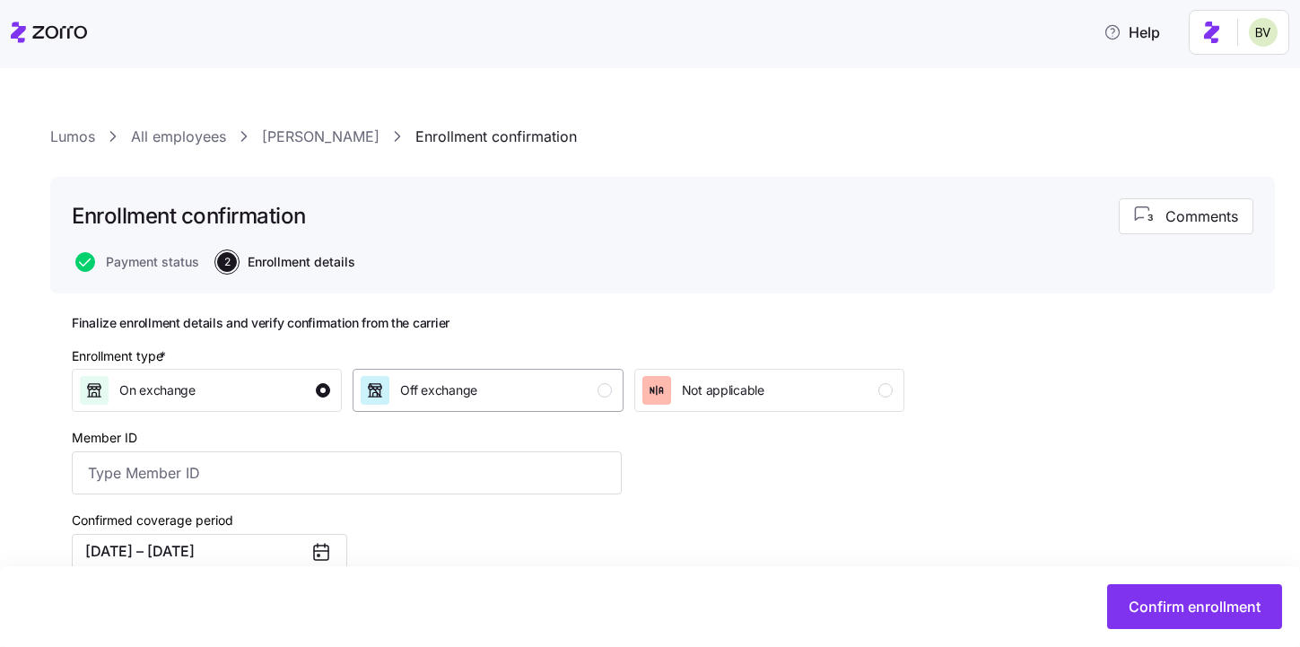
click at [567, 393] on div "Off exchange" at bounding box center [486, 390] width 250 height 29
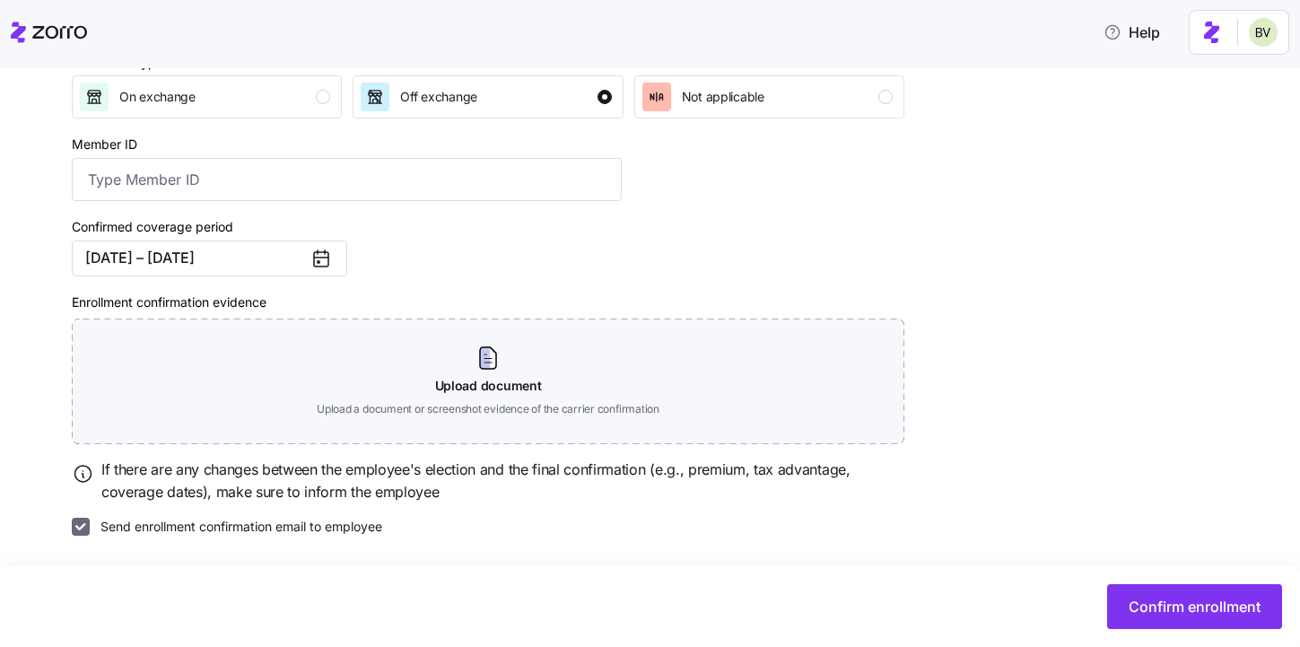
click at [78, 530] on input "Send enrollment confirmation email to employee" at bounding box center [81, 527] width 18 height 18
checkbox input "false"
click at [1149, 613] on span "Confirm enrollment" at bounding box center [1194, 607] width 132 height 22
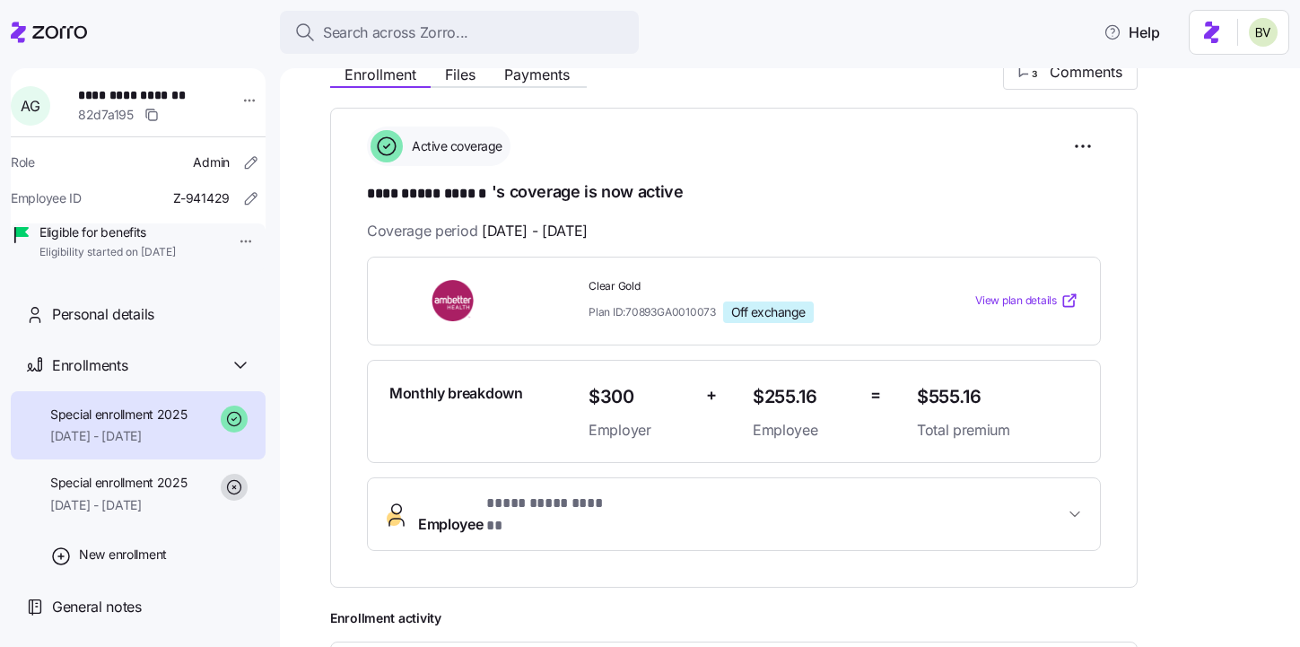
scroll to position [231, 0]
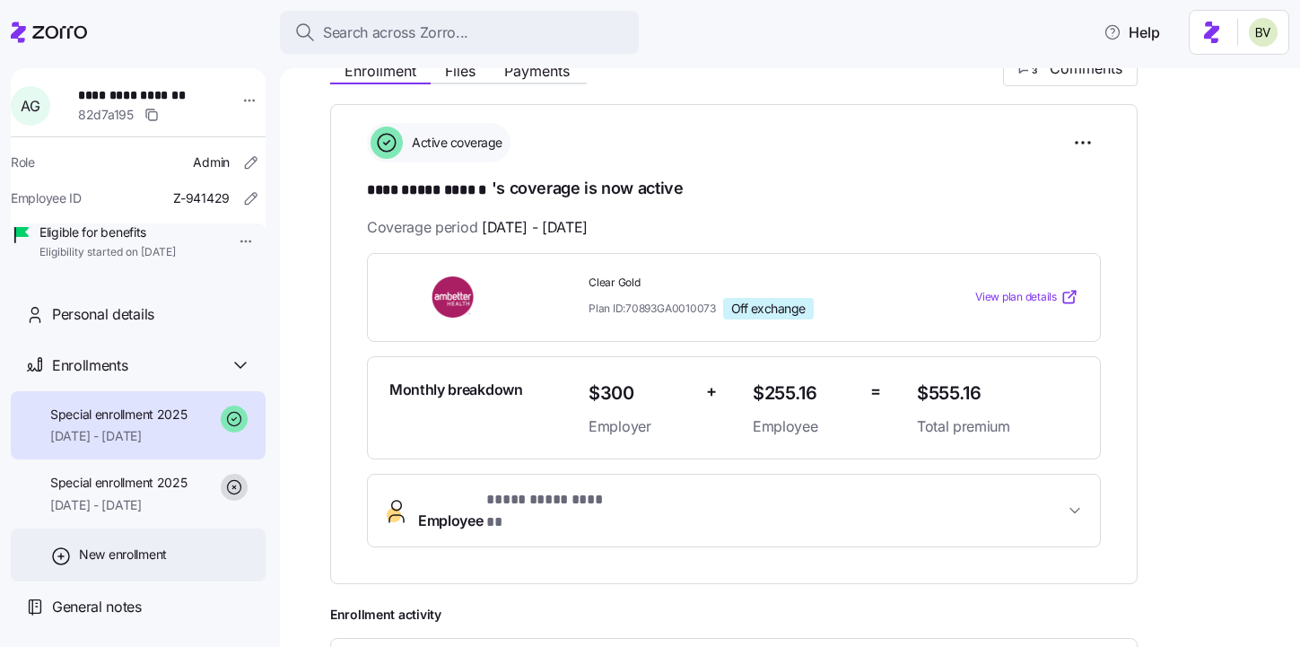
click at [111, 564] on div "New enrollment" at bounding box center [138, 554] width 255 height 53
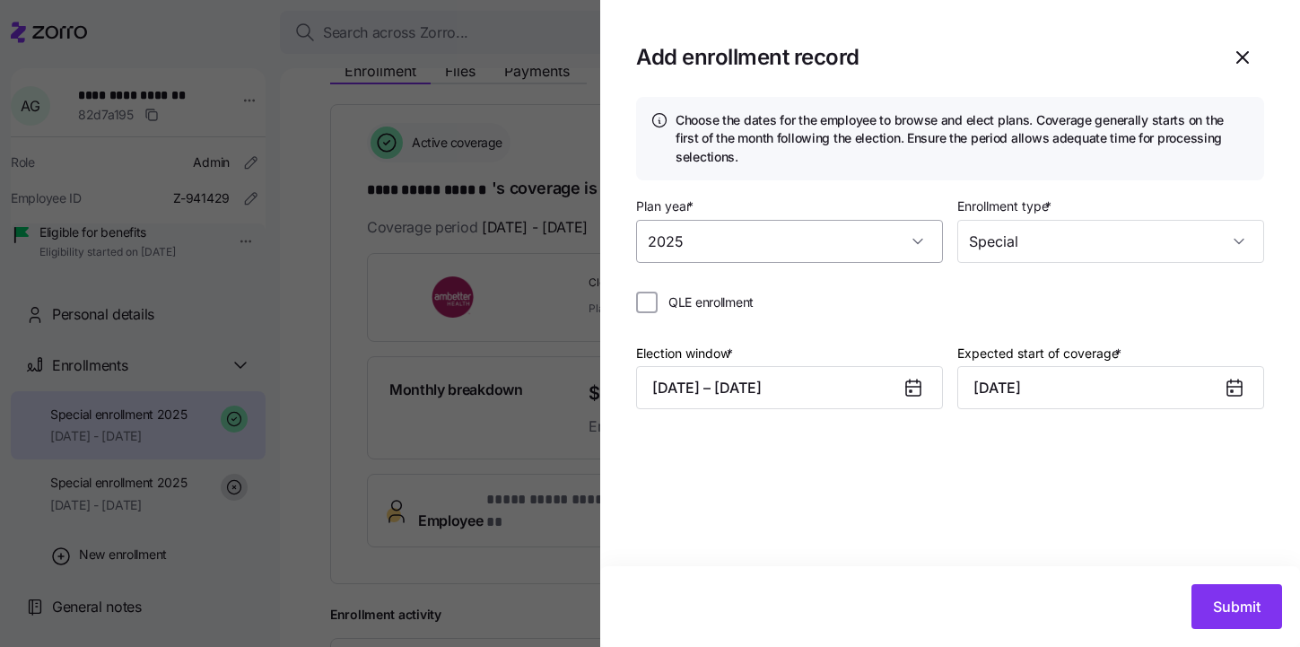
click at [919, 246] on input "2025" at bounding box center [789, 241] width 307 height 43
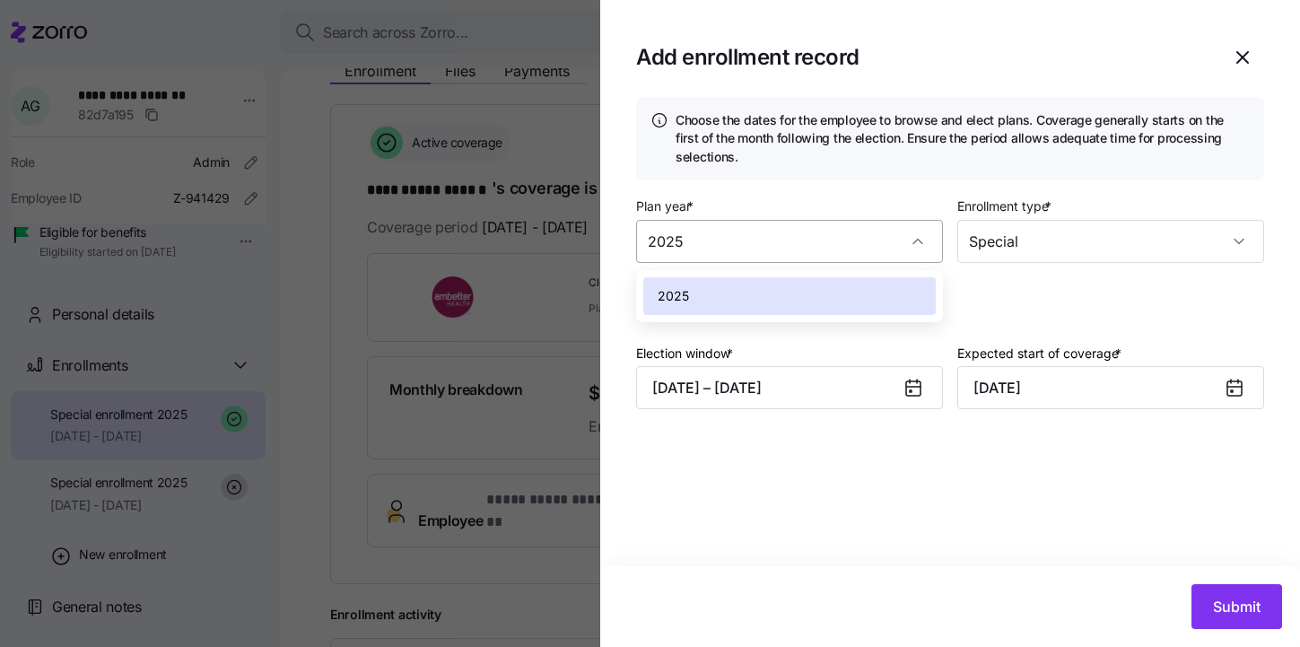
click at [830, 235] on input "2025" at bounding box center [789, 241] width 307 height 43
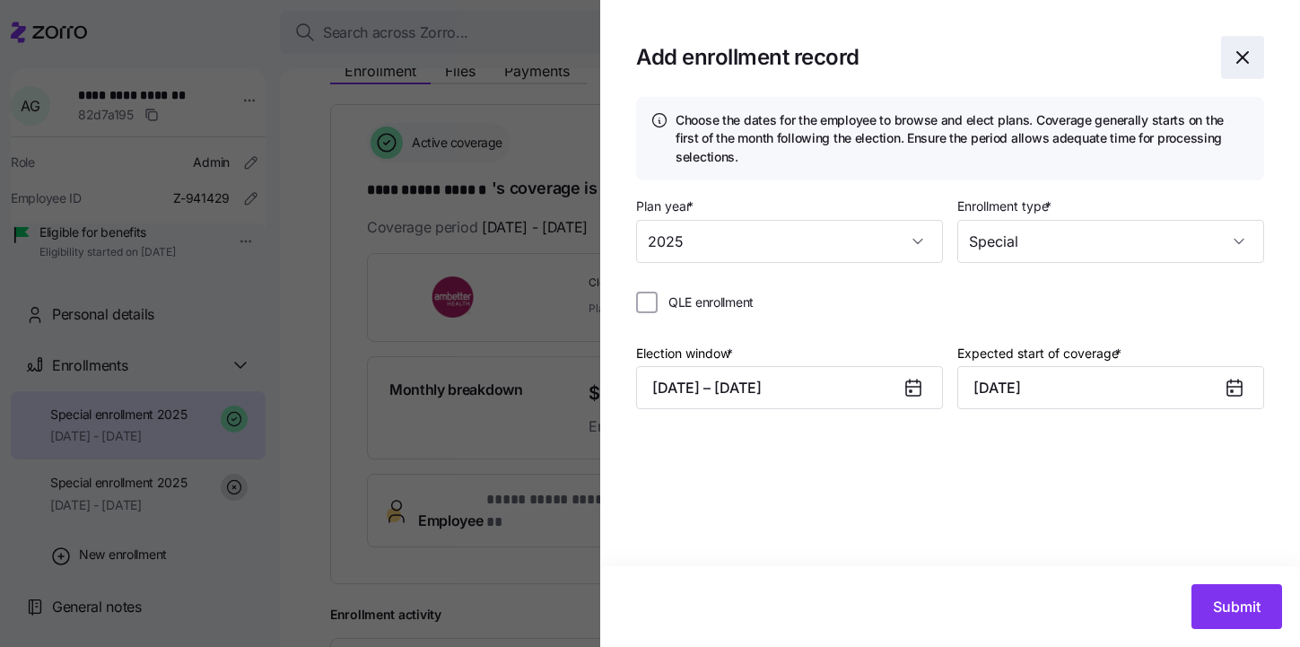
click at [1238, 59] on icon "button" at bounding box center [1243, 58] width 22 height 22
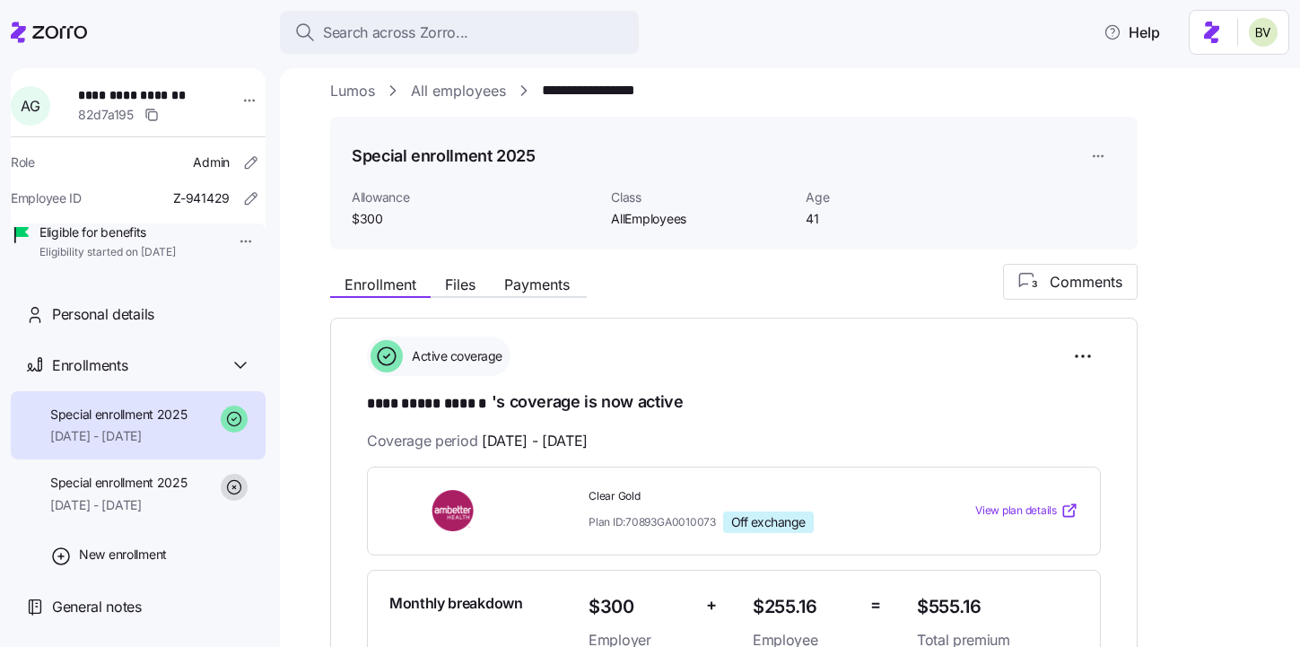
scroll to position [0, 0]
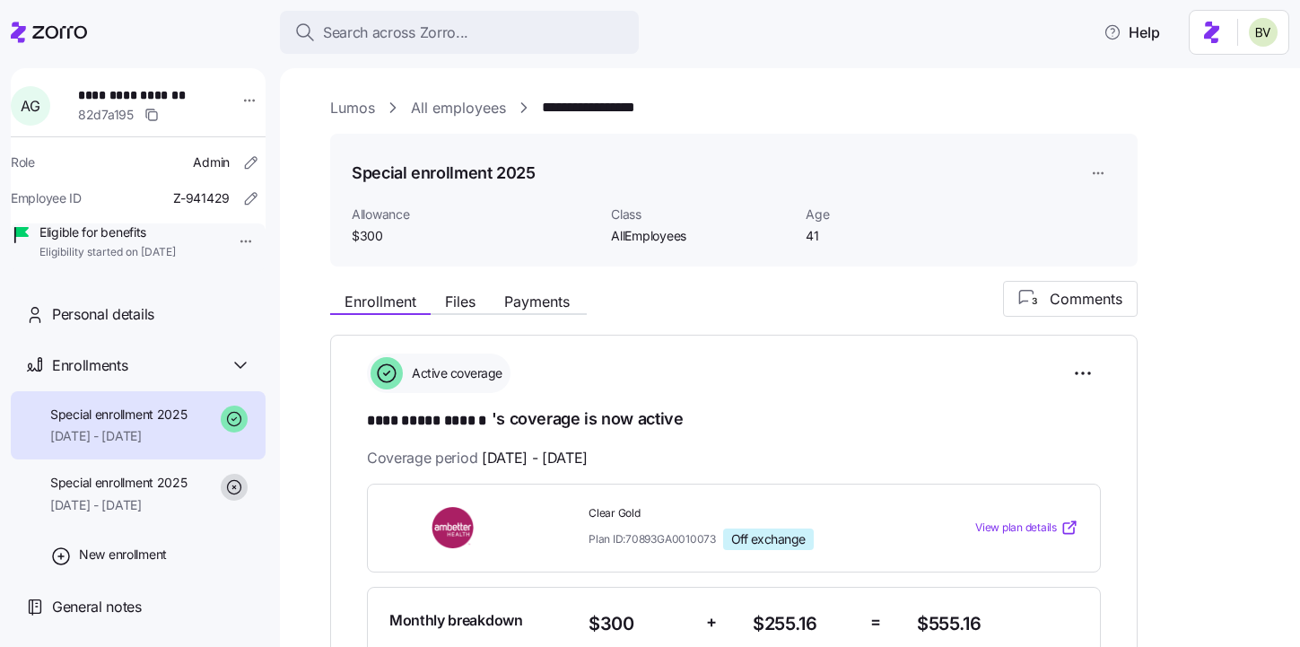
click at [444, 112] on link "All employees" at bounding box center [458, 108] width 95 height 22
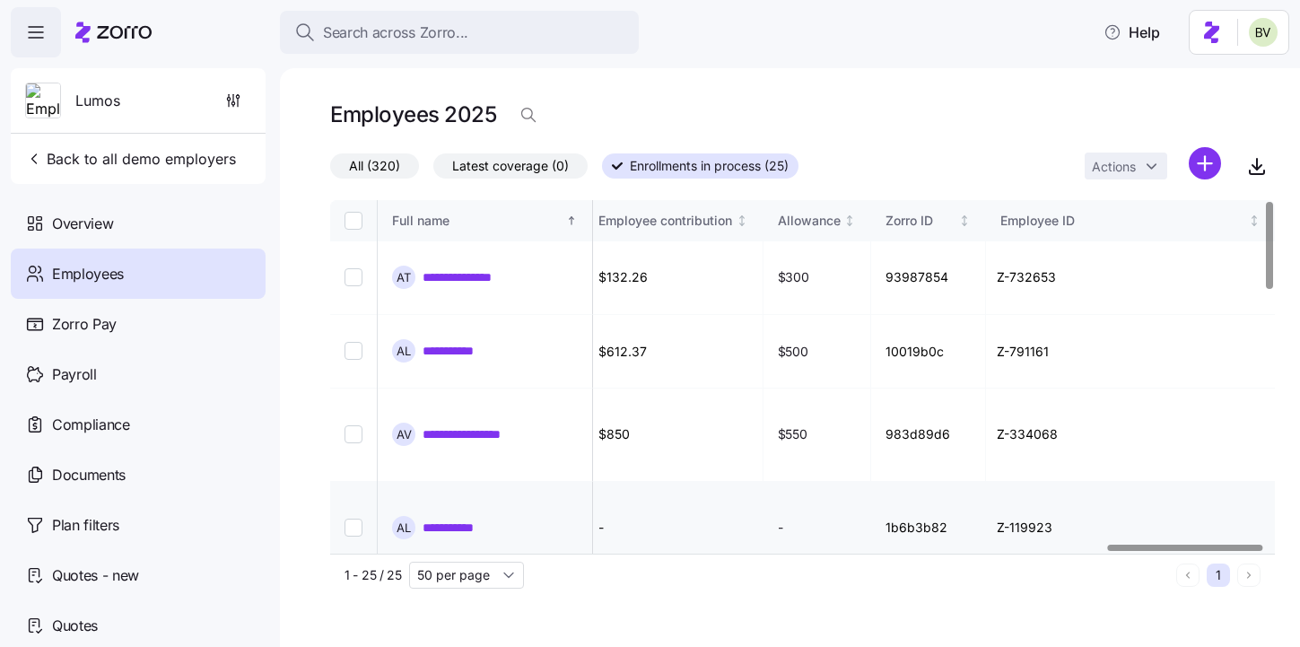
scroll to position [0, 4731]
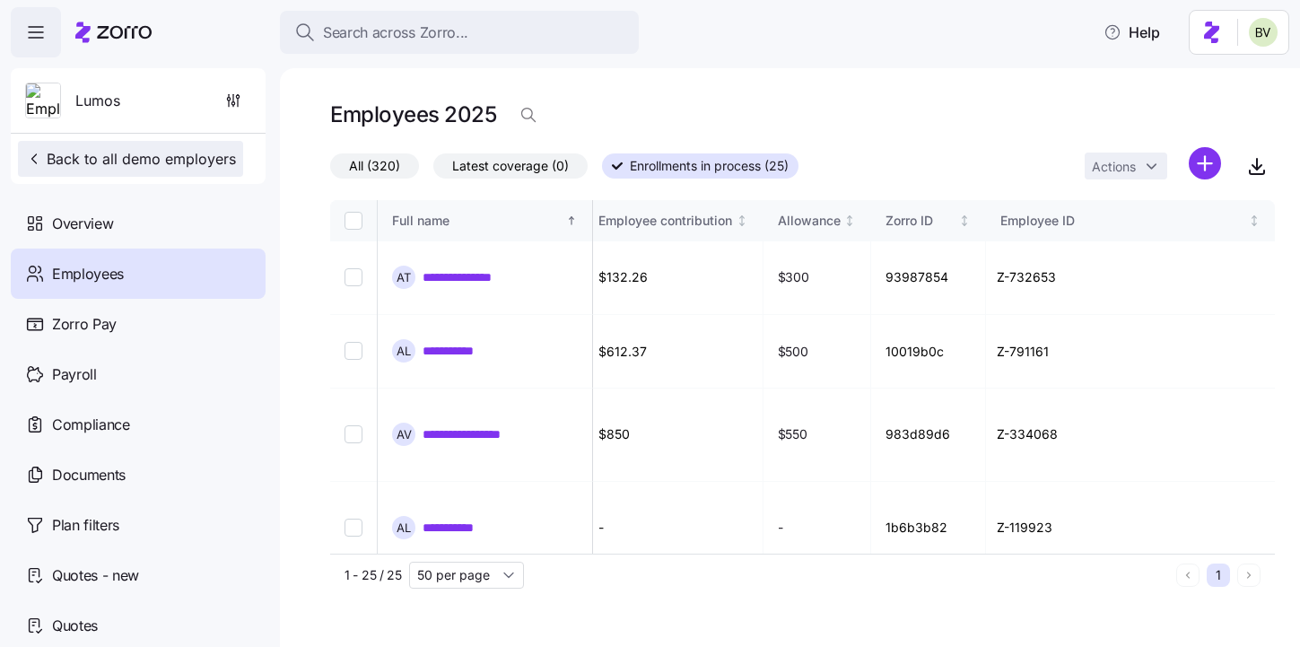
click at [114, 159] on span "Back to all demo employers" at bounding box center [130, 159] width 211 height 22
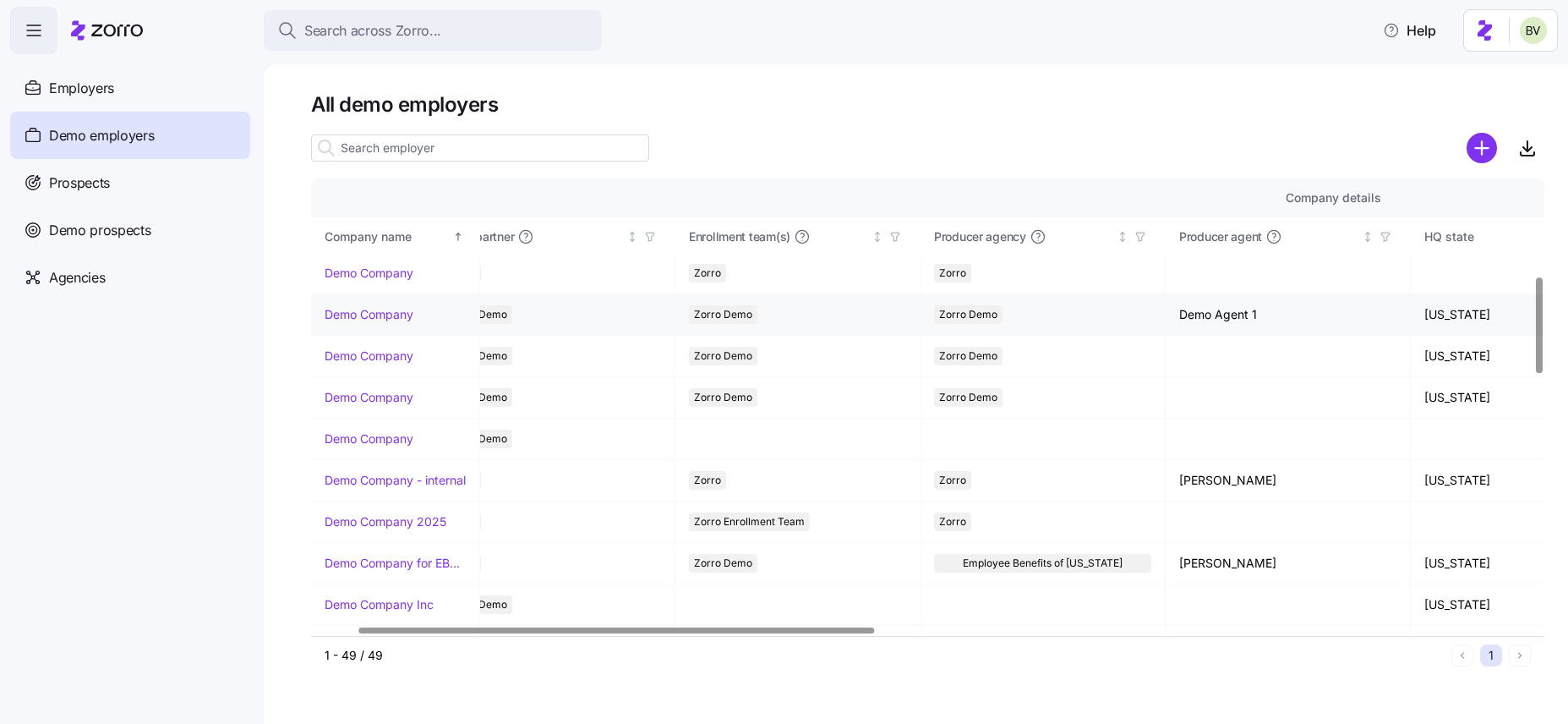
scroll to position [459, 0]
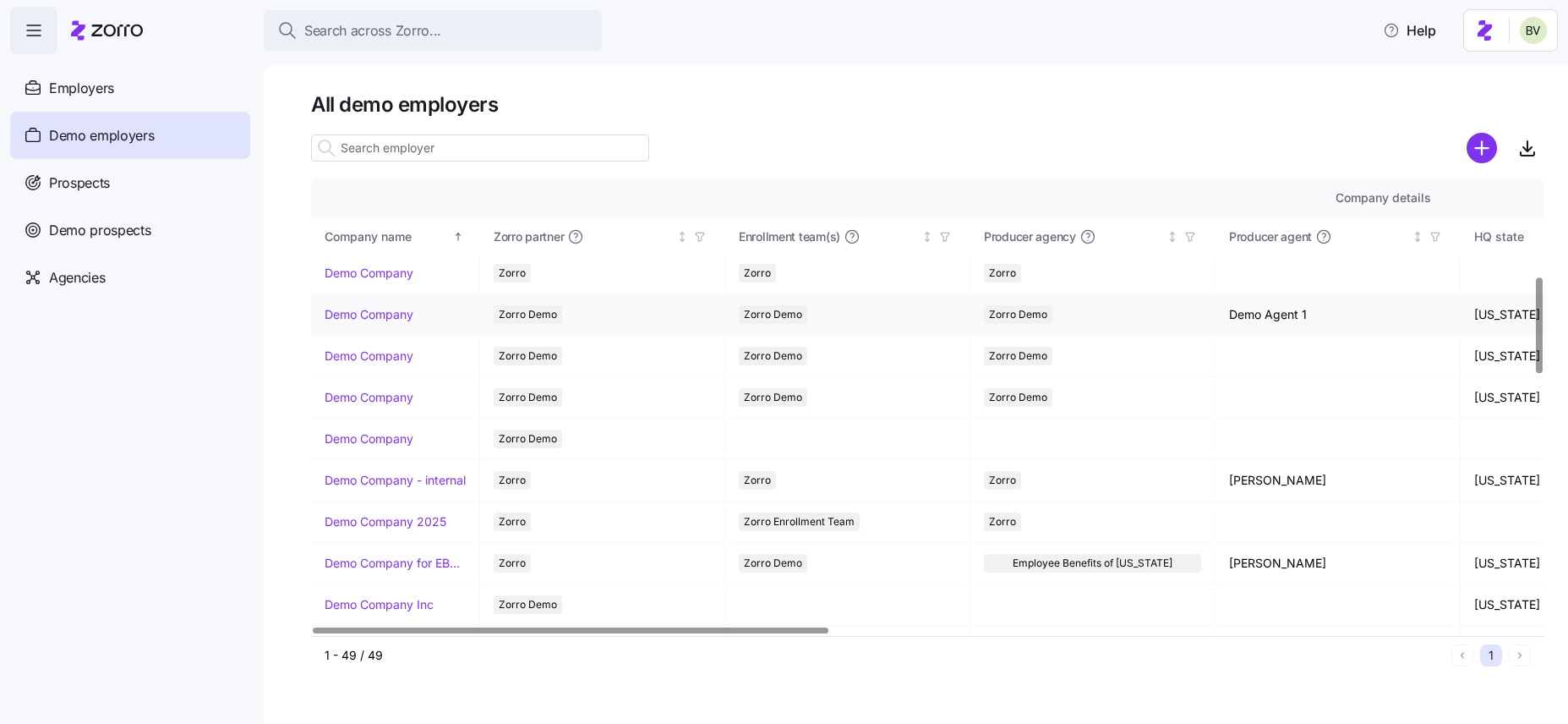
click at [386, 308] on link "Demo Company" at bounding box center [368, 315] width 89 height 17
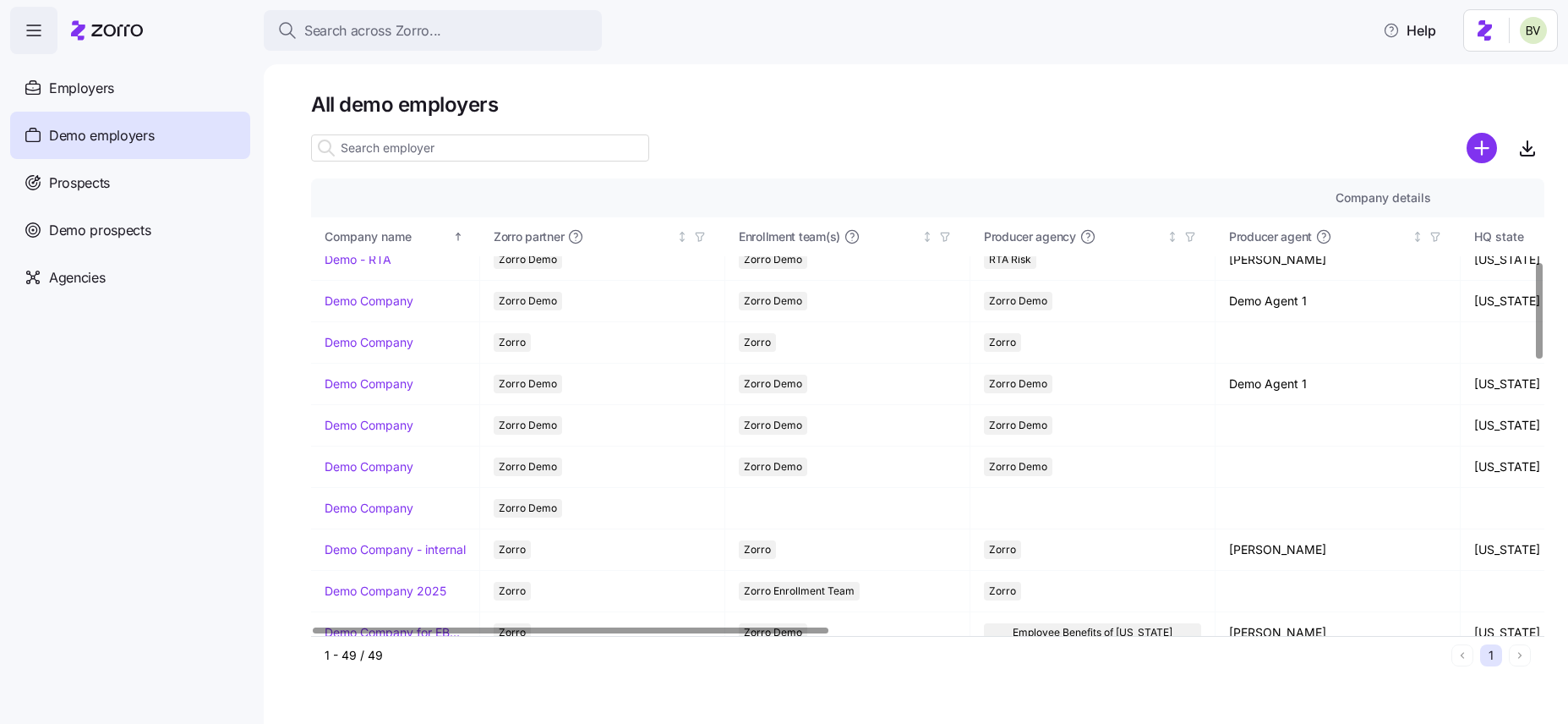
scroll to position [392, 0]
click at [381, 464] on link "Demo Company" at bounding box center [368, 464] width 89 height 17
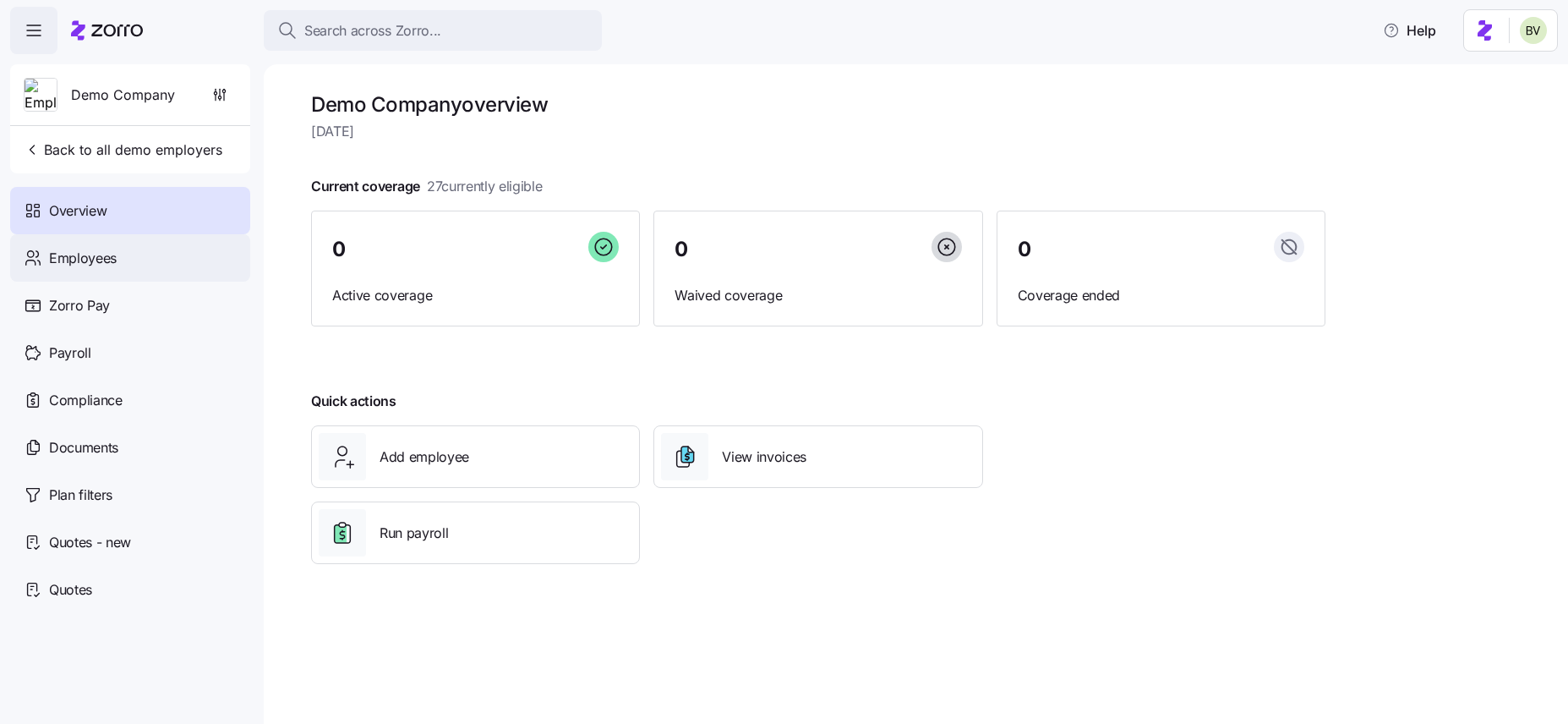
click at [129, 255] on div "Employees" at bounding box center [130, 257] width 240 height 47
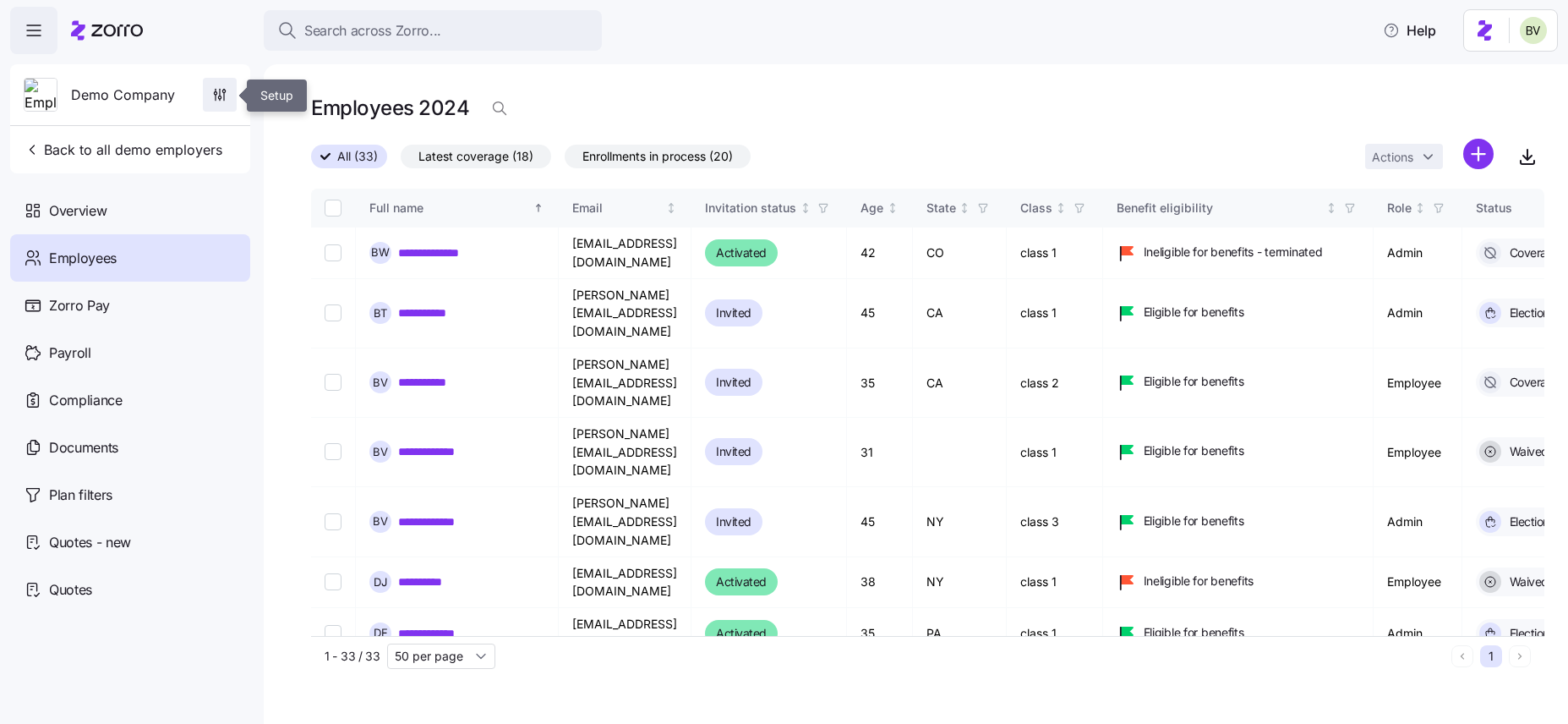
click at [218, 107] on span "button" at bounding box center [220, 94] width 32 height 32
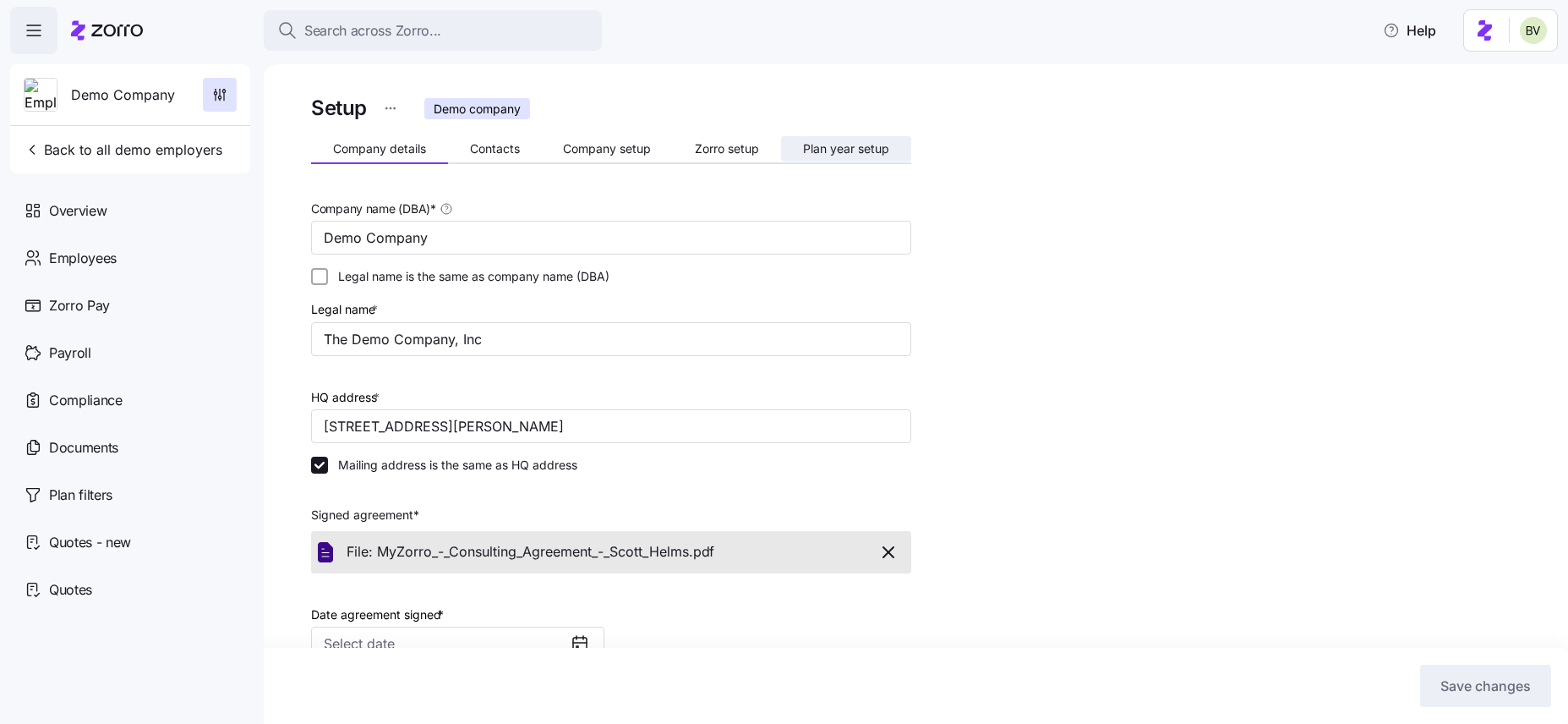
click at [803, 152] on span "Plan year setup" at bounding box center [845, 149] width 86 height 12
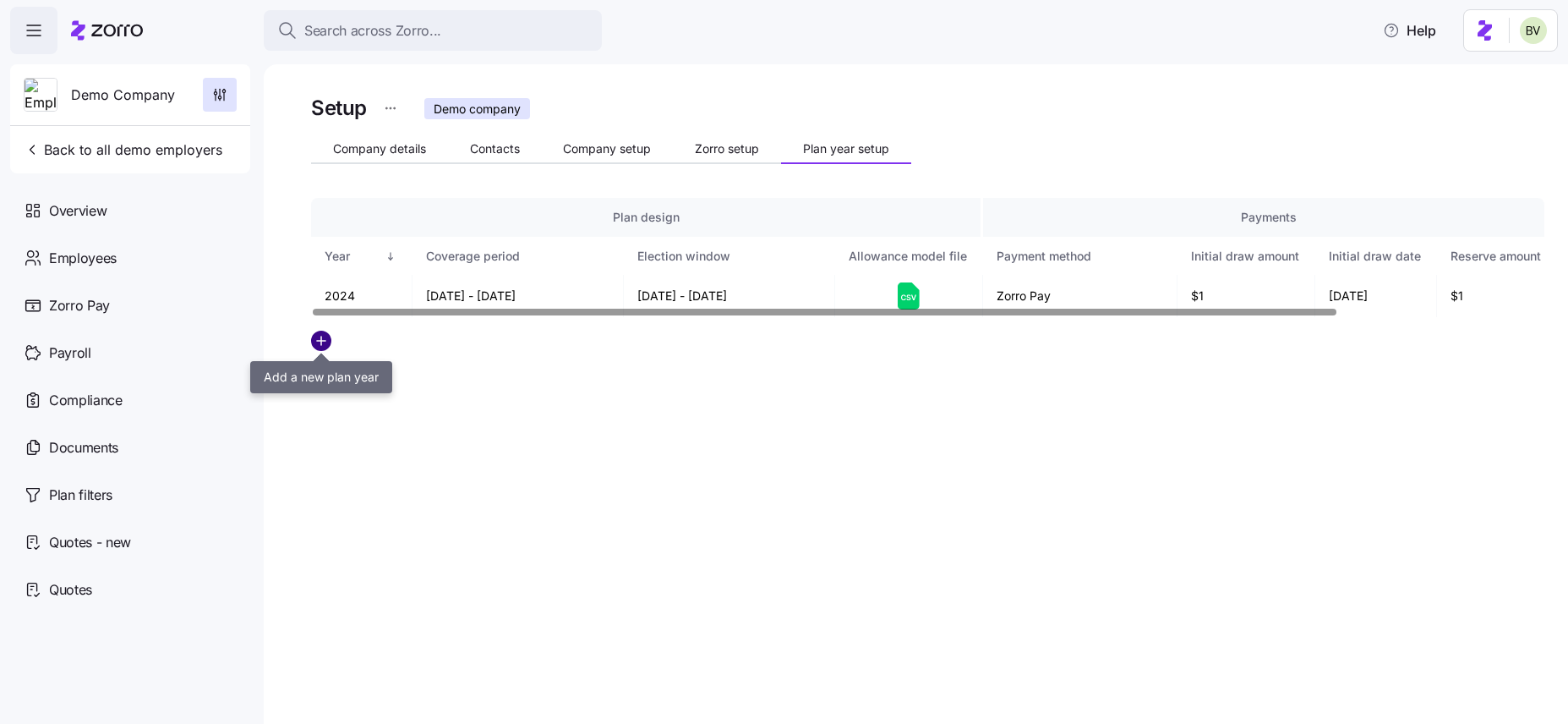
click at [315, 346] on circle "add icon" at bounding box center [321, 341] width 19 height 19
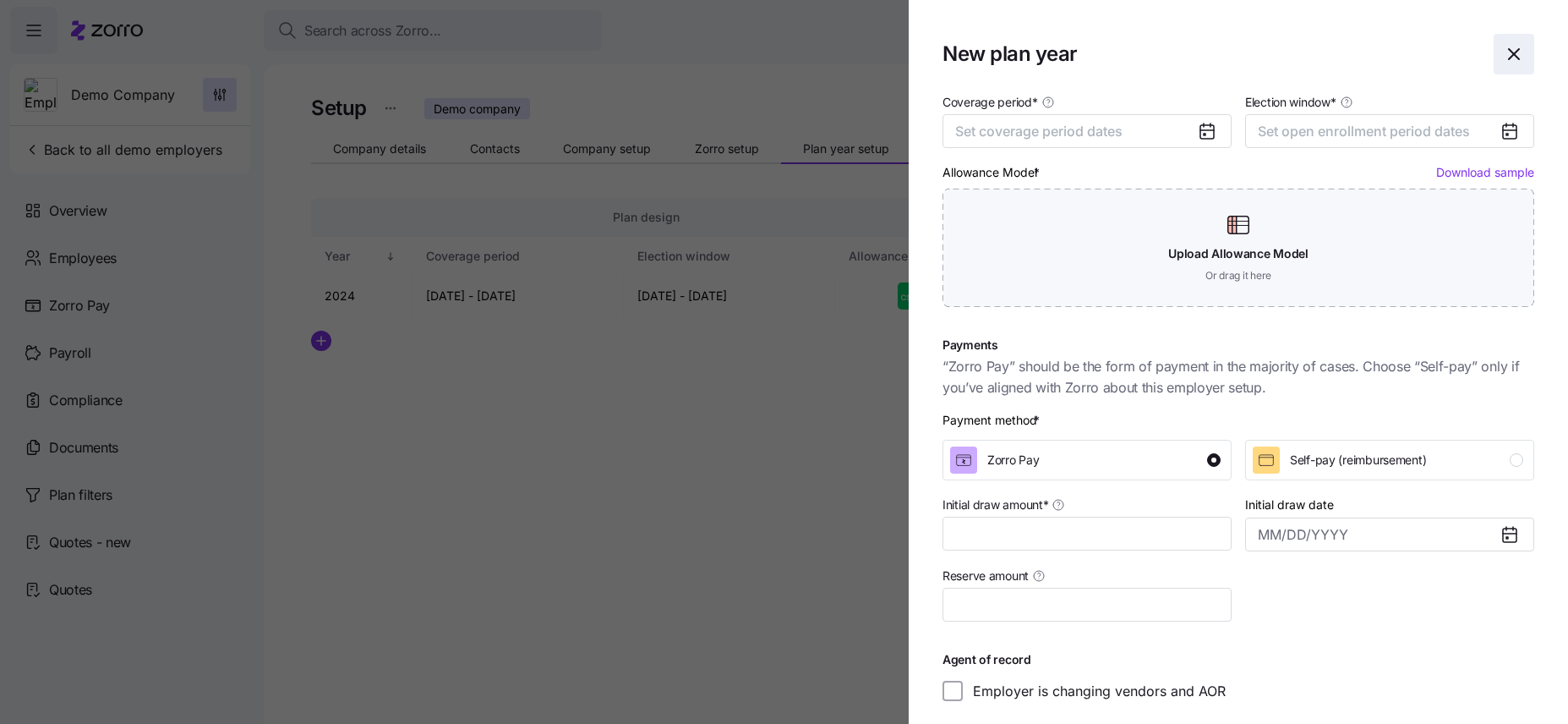
click at [1224, 52] on icon "button" at bounding box center [1514, 55] width 21 height 21
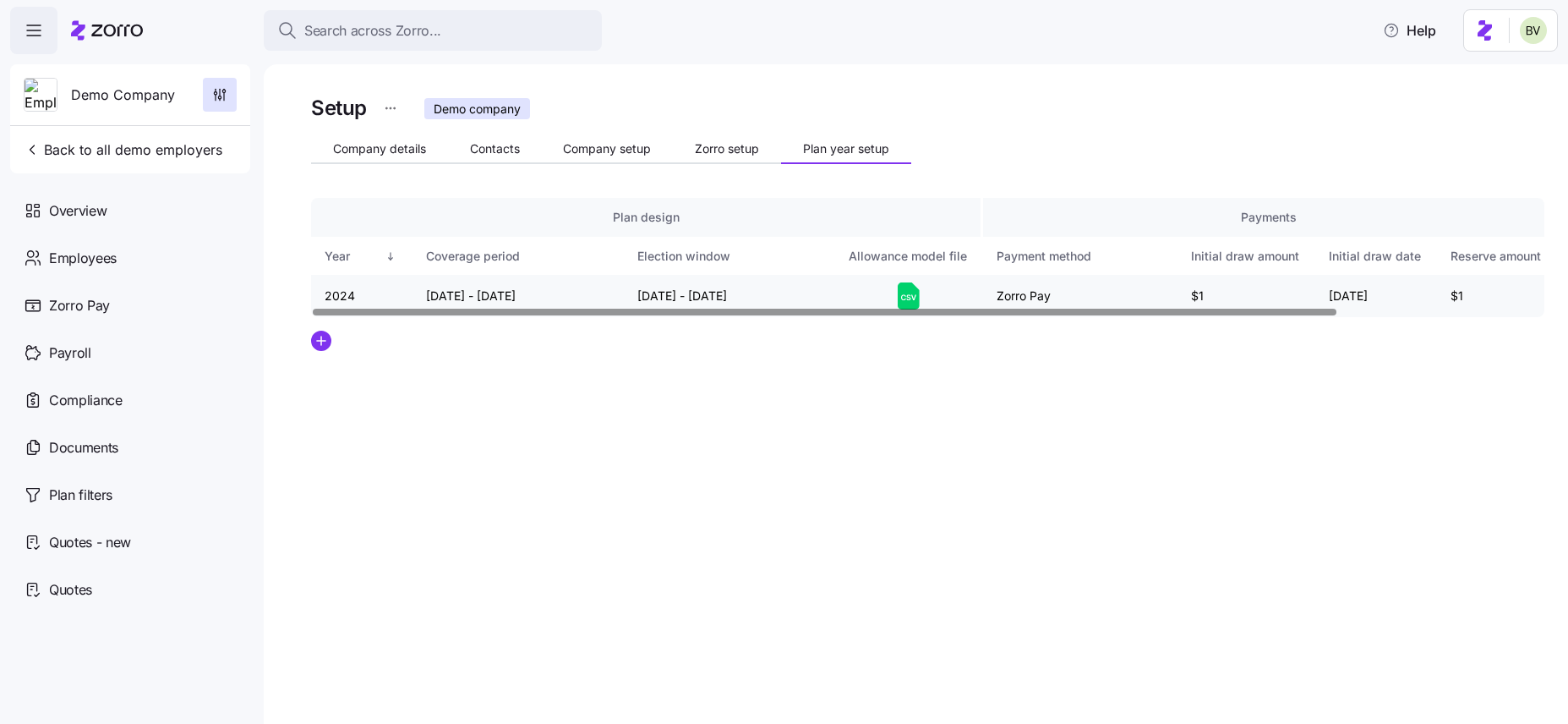
click at [900, 286] on icon at bounding box center [908, 296] width 22 height 27
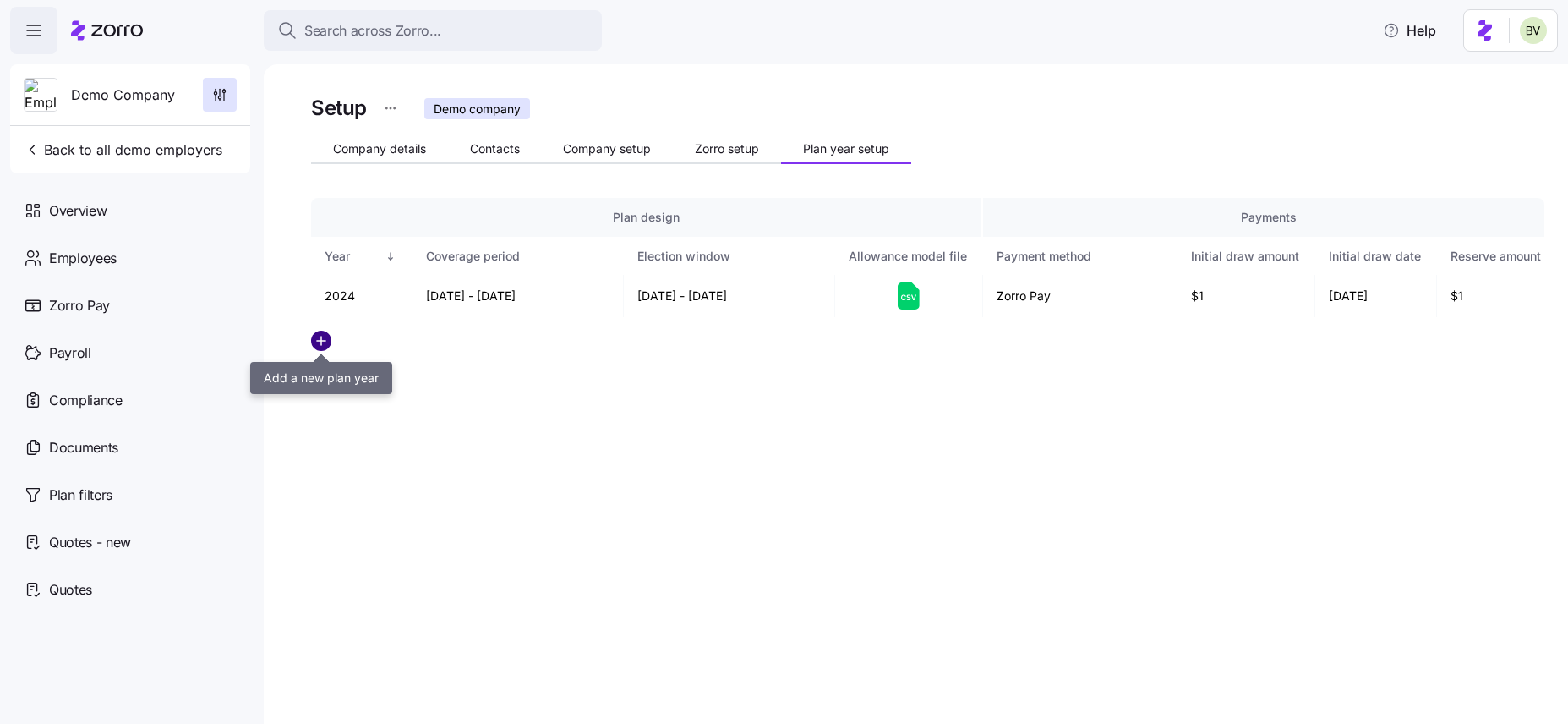
click at [325, 341] on icon "add icon" at bounding box center [321, 341] width 21 height 21
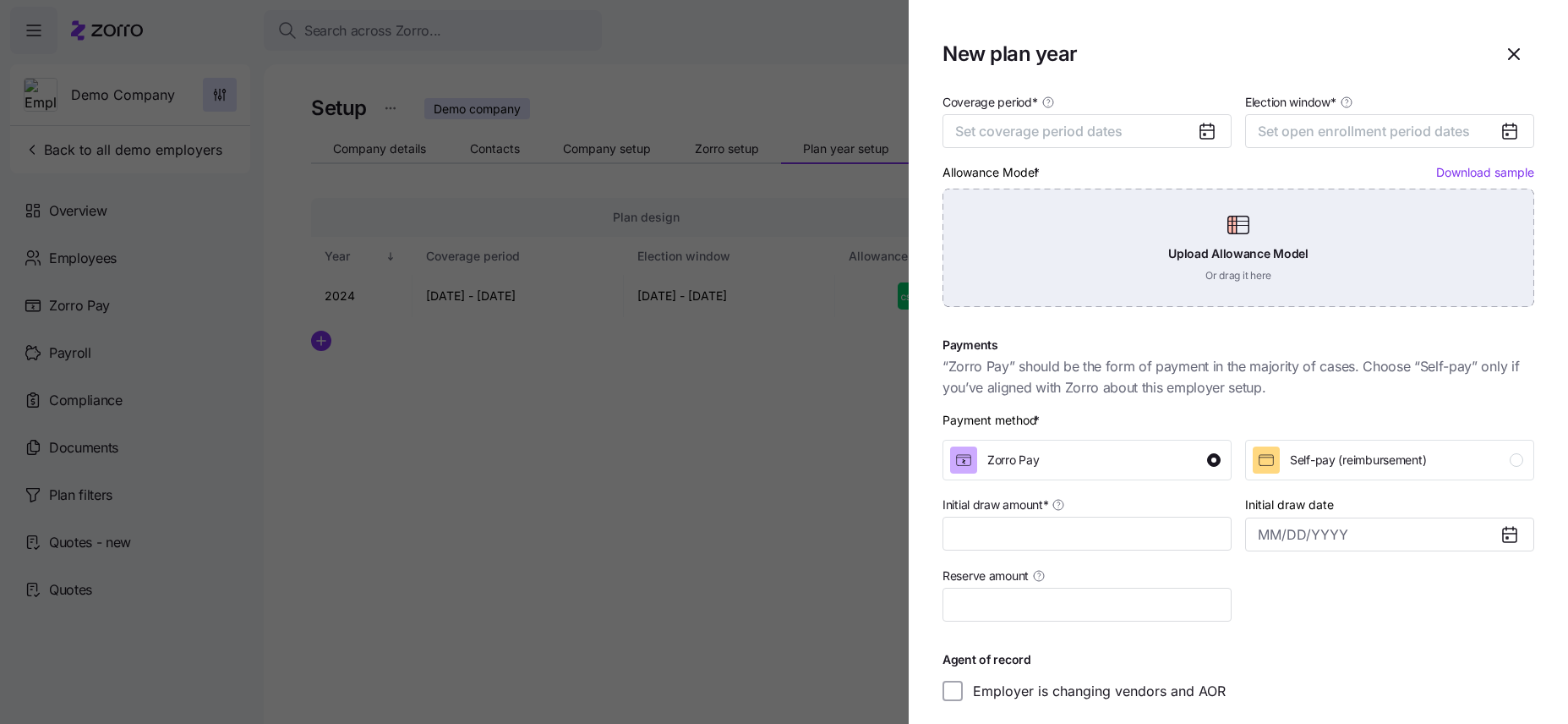
click at [1197, 259] on div "Upload Allowance Model Or drag it here" at bounding box center [1238, 248] width 592 height 119
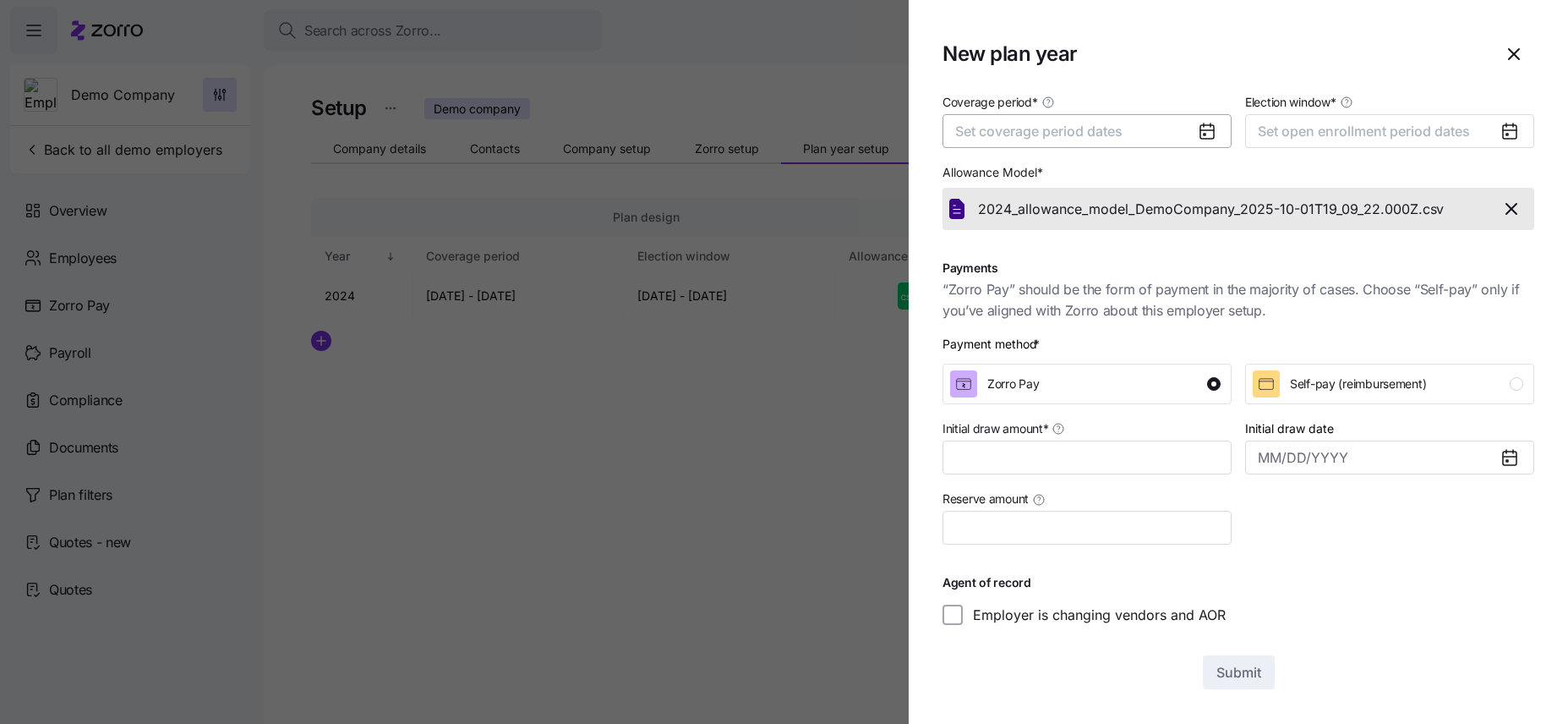
click at [1167, 128] on button "Set coverage period dates" at bounding box center [1086, 131] width 289 height 34
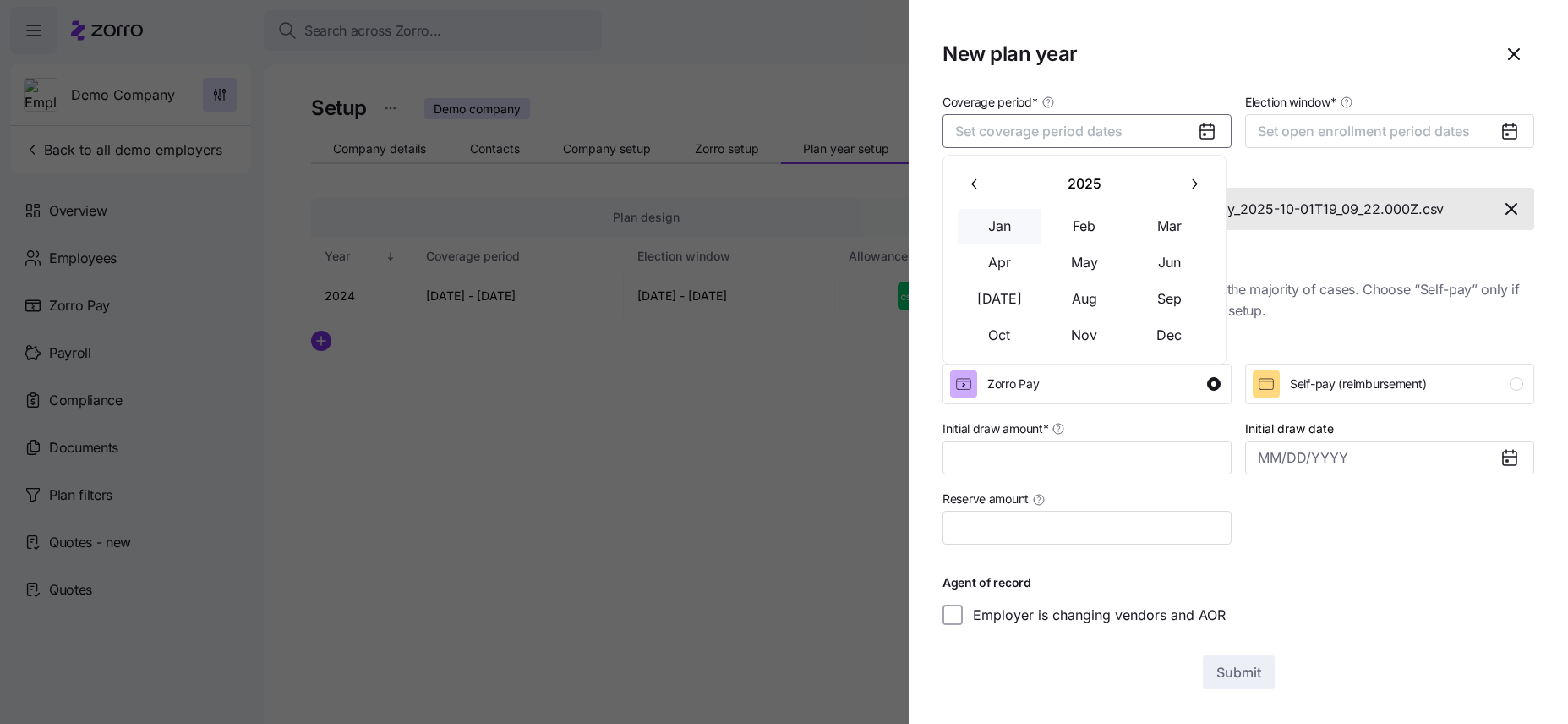
click at [994, 219] on button "Jan" at bounding box center [1000, 227] width 85 height 36
click at [1179, 334] on button "Dec" at bounding box center [1170, 336] width 85 height 36
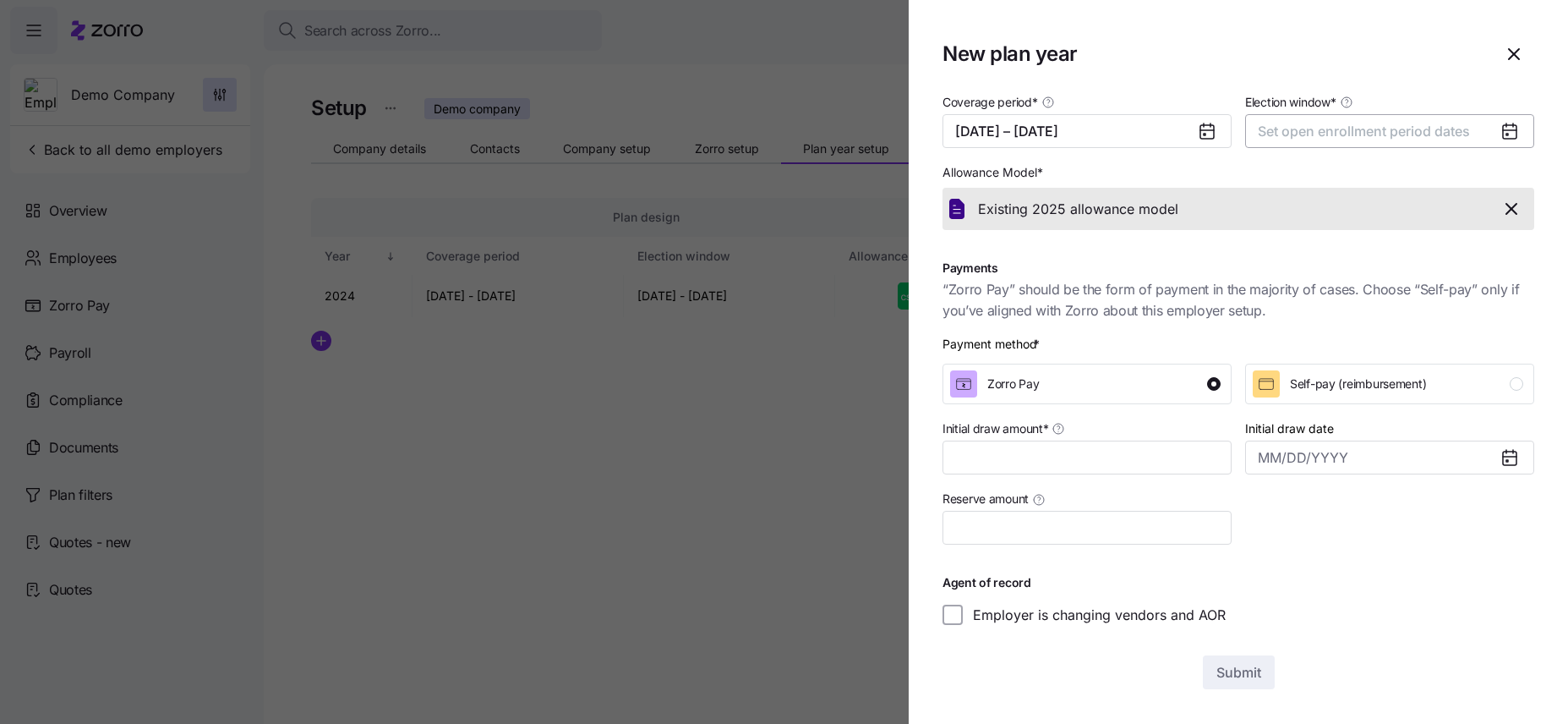
click at [1224, 143] on button "Set open enrollment period dates" at bounding box center [1389, 131] width 289 height 34
click at [1204, 137] on icon at bounding box center [1207, 132] width 13 height 13
click at [1138, 141] on button "01/01/2025 – 12/31/2025" at bounding box center [1086, 131] width 289 height 34
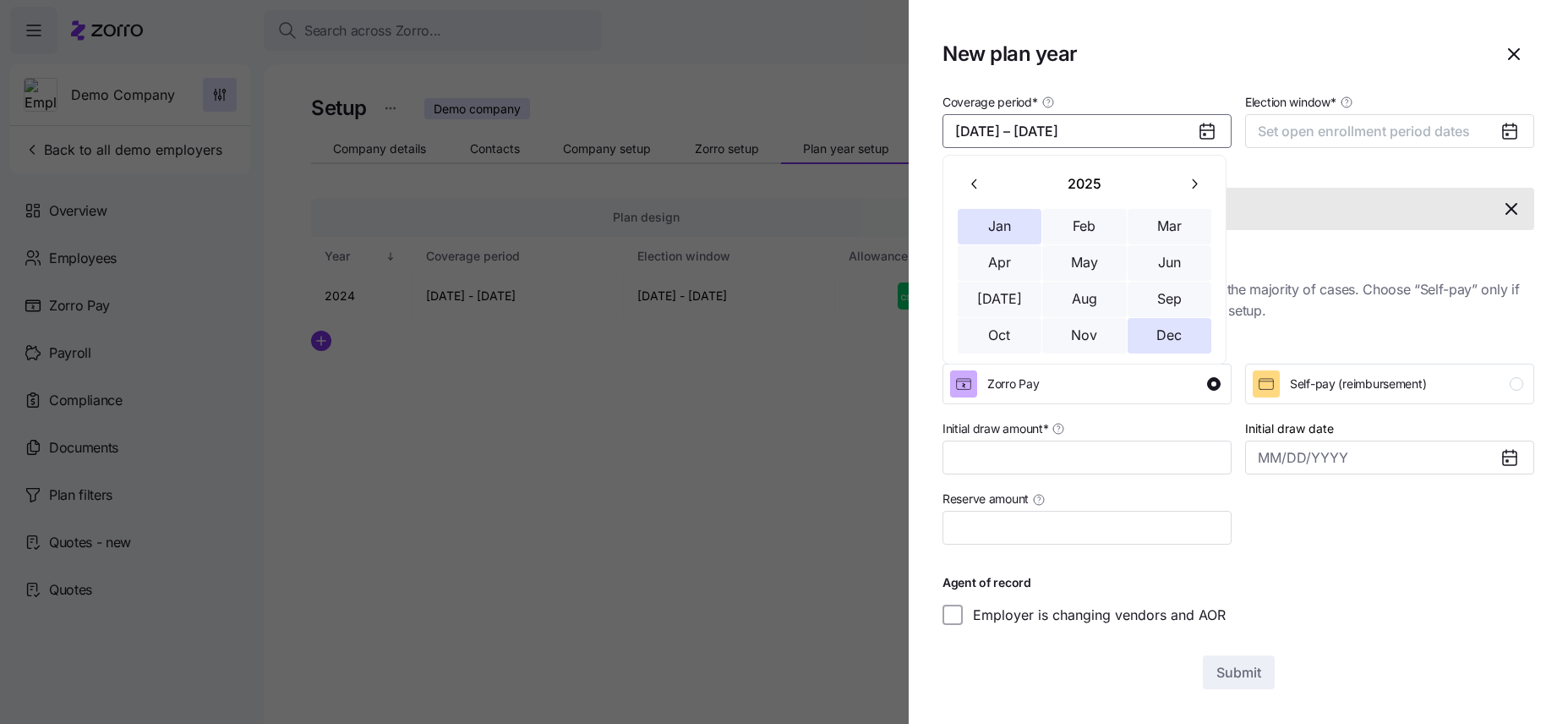
click at [1185, 168] on button "button" at bounding box center [1195, 184] width 36 height 36
click at [998, 234] on button "Jan" at bounding box center [1000, 227] width 85 height 36
click at [1169, 332] on button "Dec" at bounding box center [1170, 336] width 85 height 36
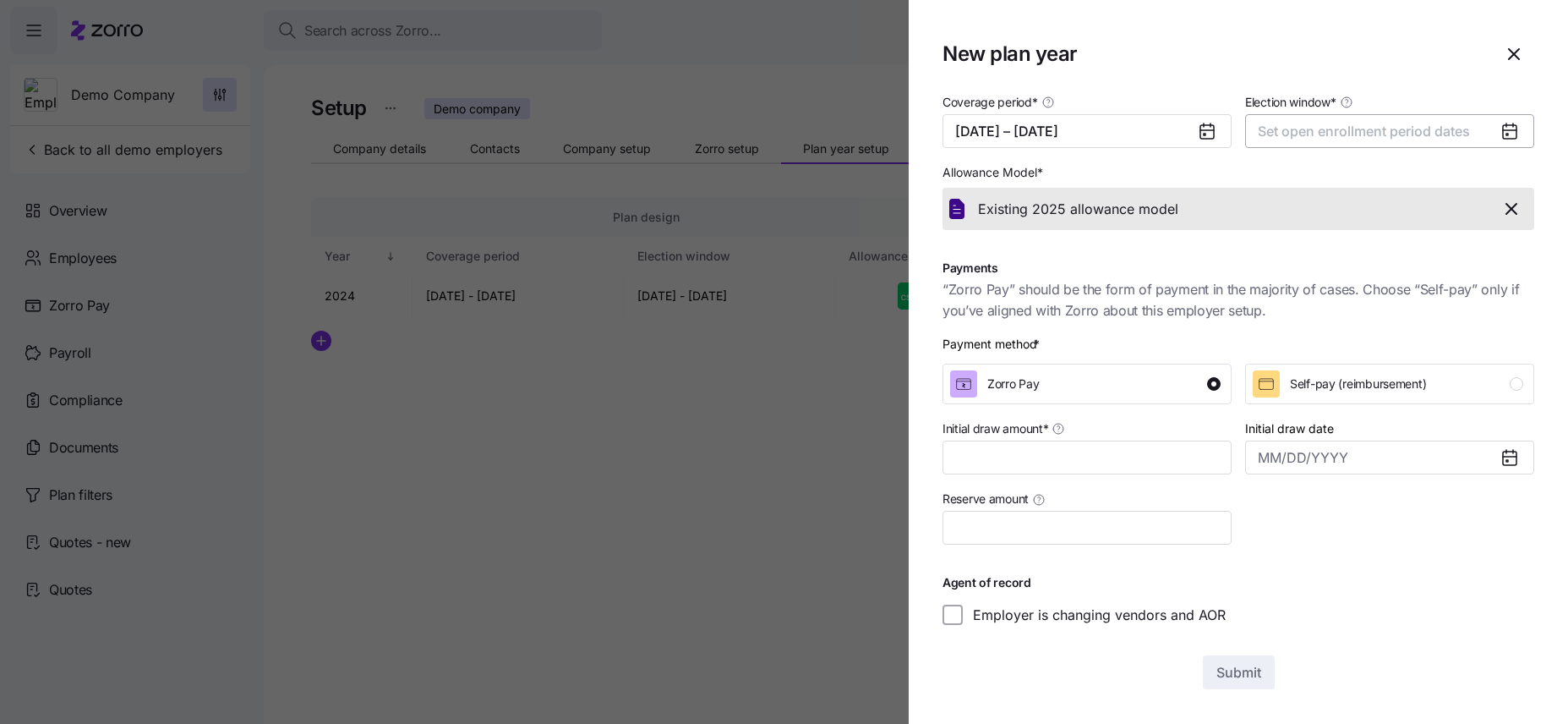
click at [1224, 128] on button "Set open enrollment period dates" at bounding box center [1389, 131] width 289 height 34
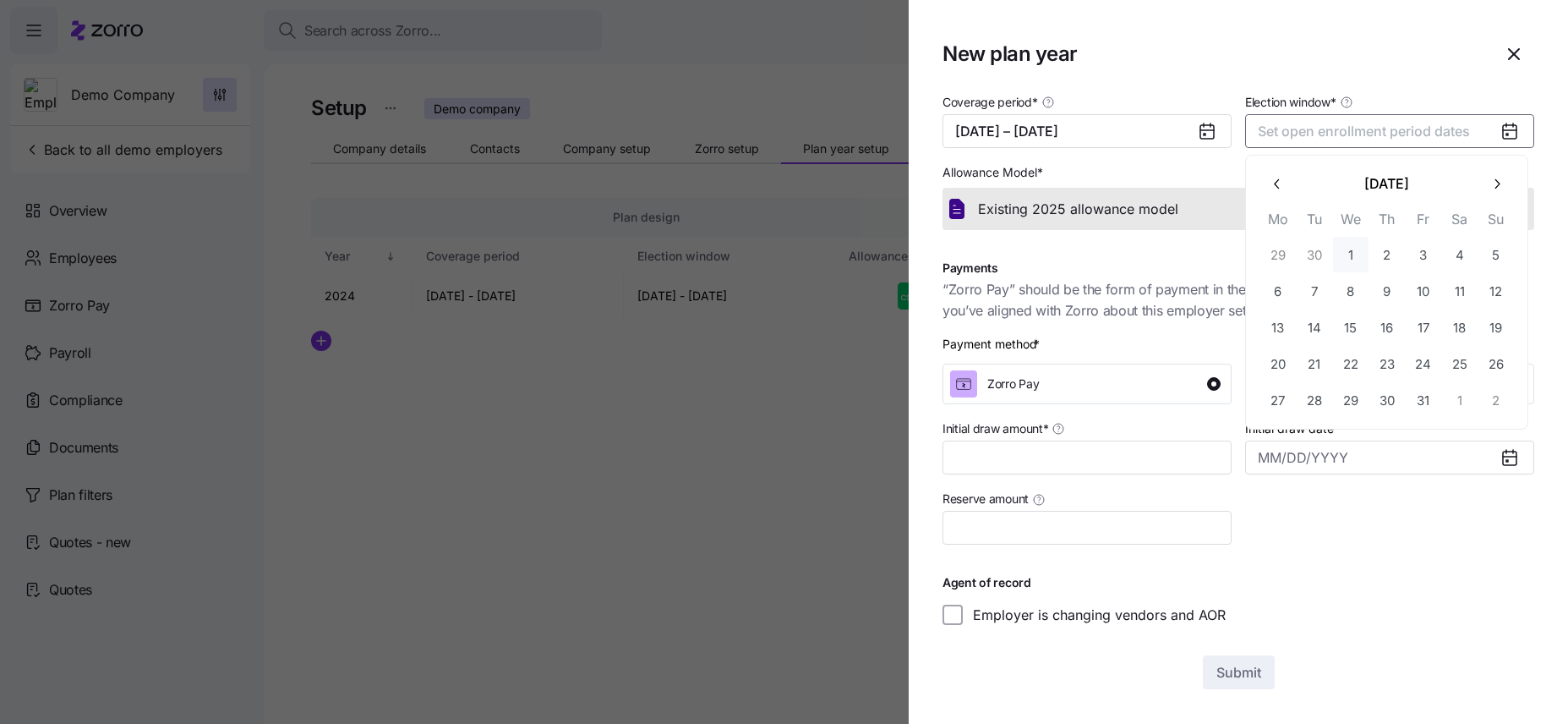
click at [1224, 255] on button "1" at bounding box center [1351, 255] width 36 height 36
click at [1224, 360] on button "23" at bounding box center [1387, 364] width 36 height 36
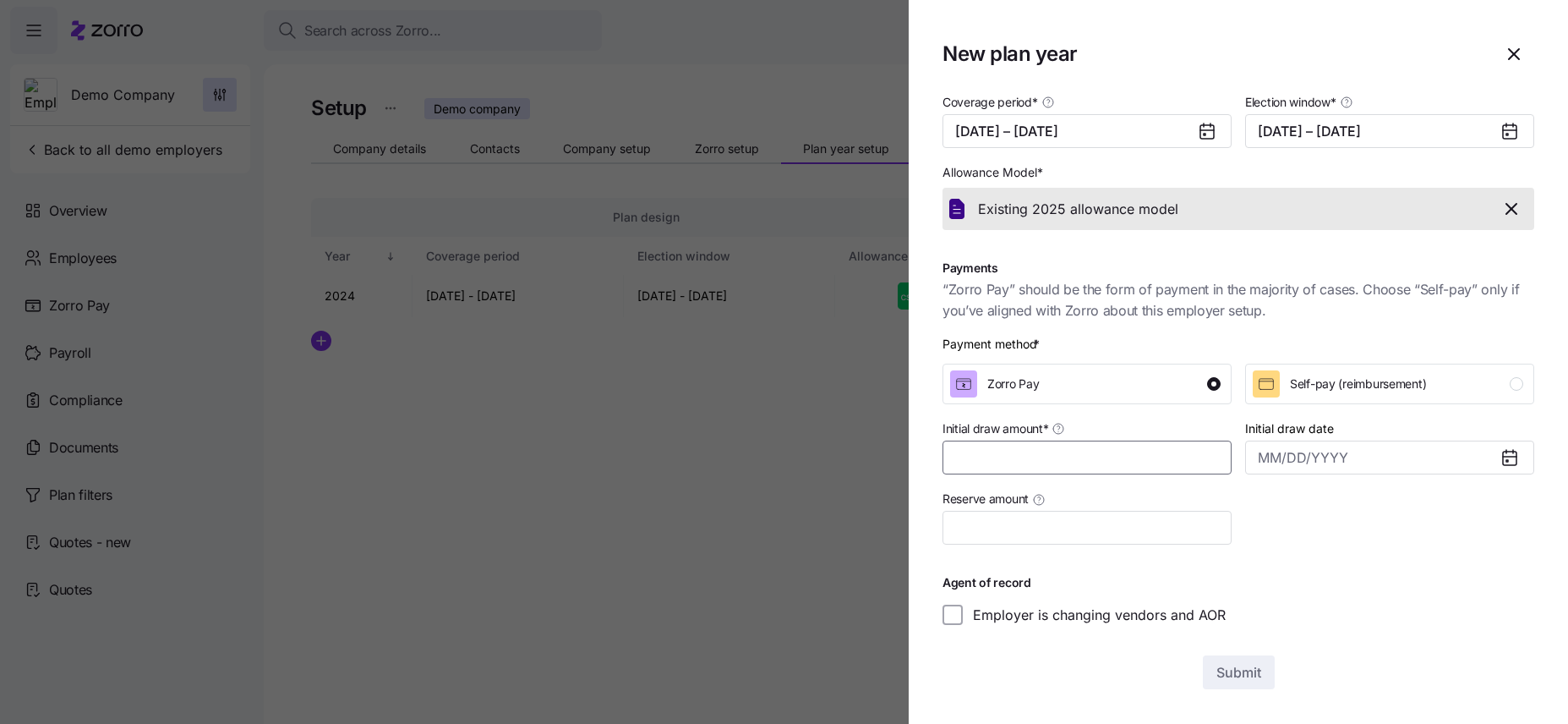
click at [1171, 463] on input "Initial draw amount *" at bounding box center [1086, 457] width 289 height 34
type input "$5,000"
click at [1224, 443] on input "Initial draw date" at bounding box center [1389, 457] width 289 height 34
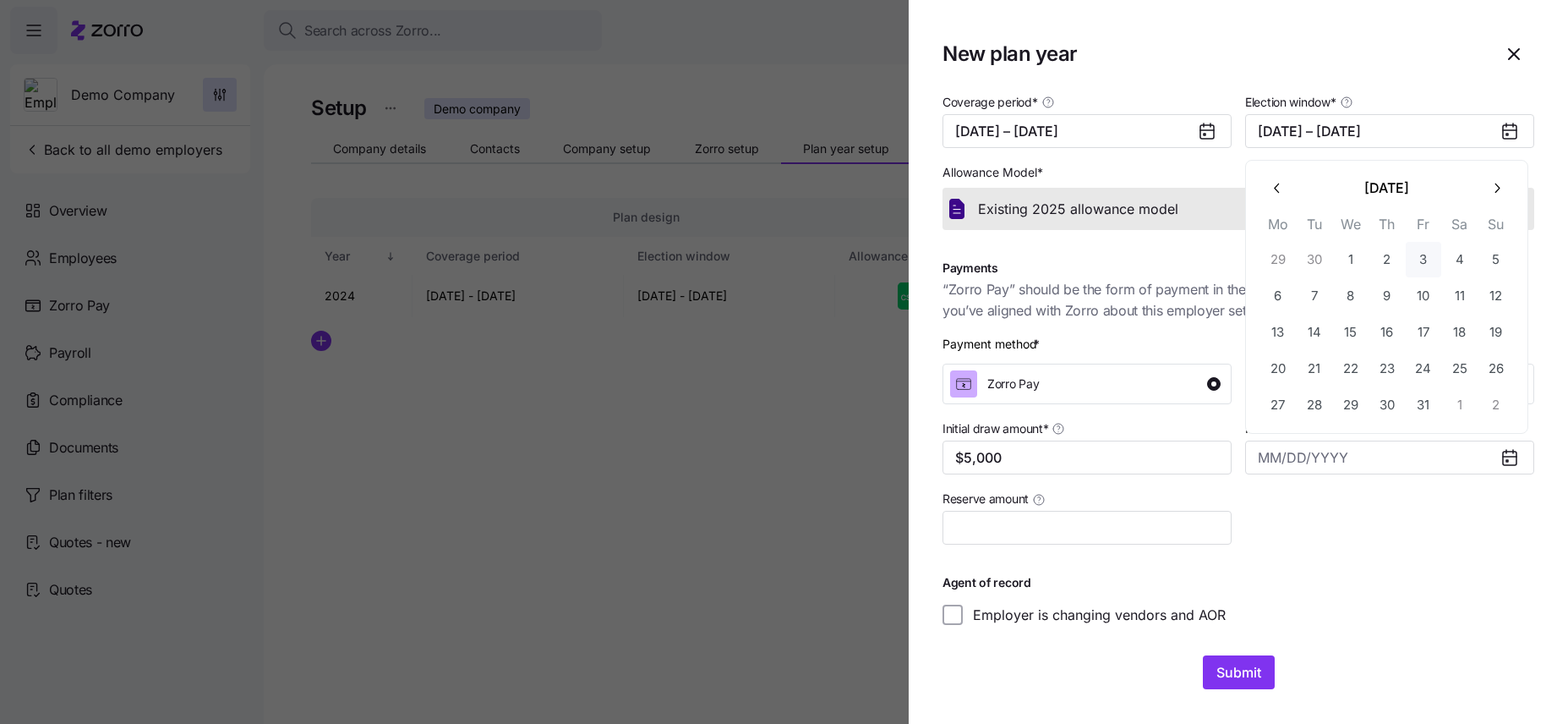
click at [1224, 262] on button "3" at bounding box center [1424, 260] width 36 height 36
type input "October 3, 2025"
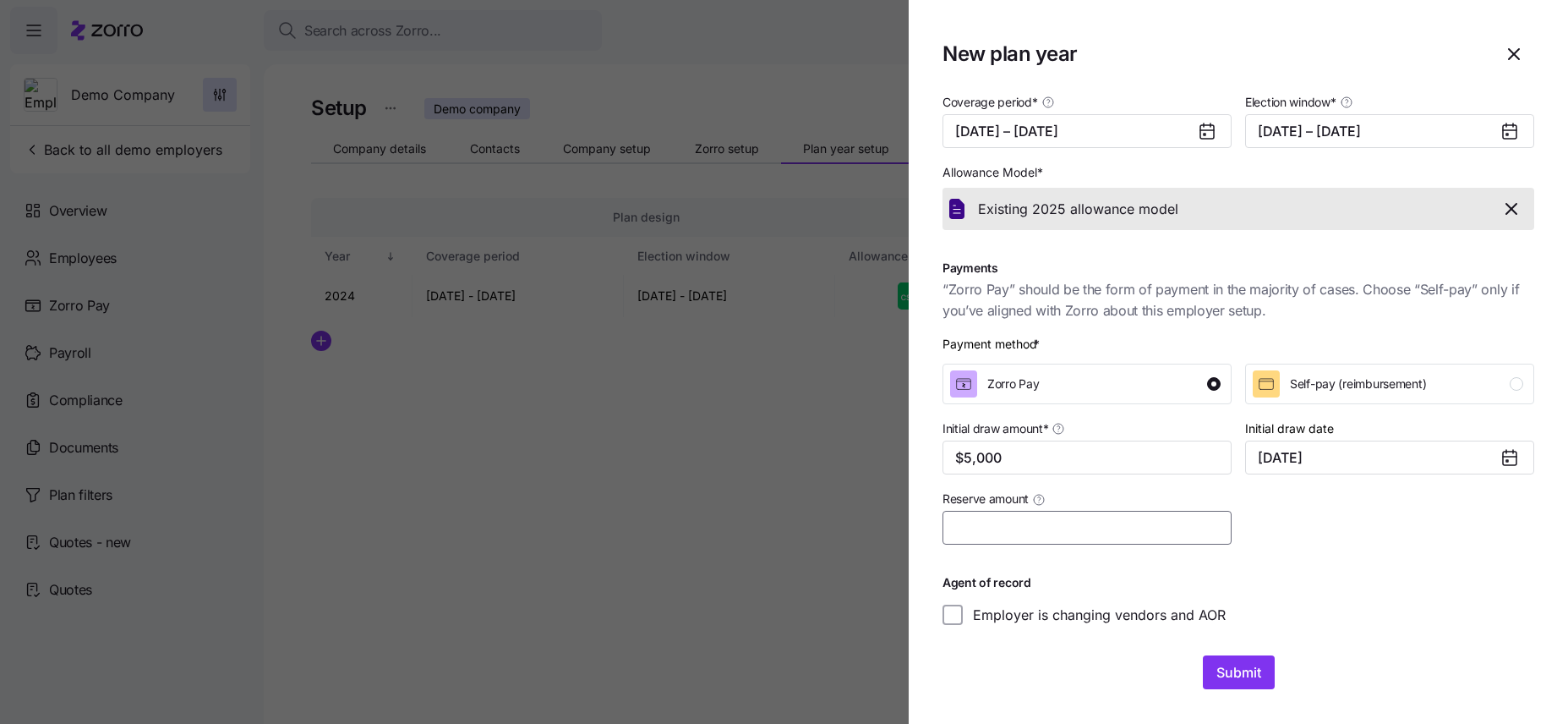
click at [1006, 533] on input "Reserve amount" at bounding box center [1086, 528] width 289 height 34
type input "$300"
click at [1224, 609] on span "Submit" at bounding box center [1239, 672] width 45 height 21
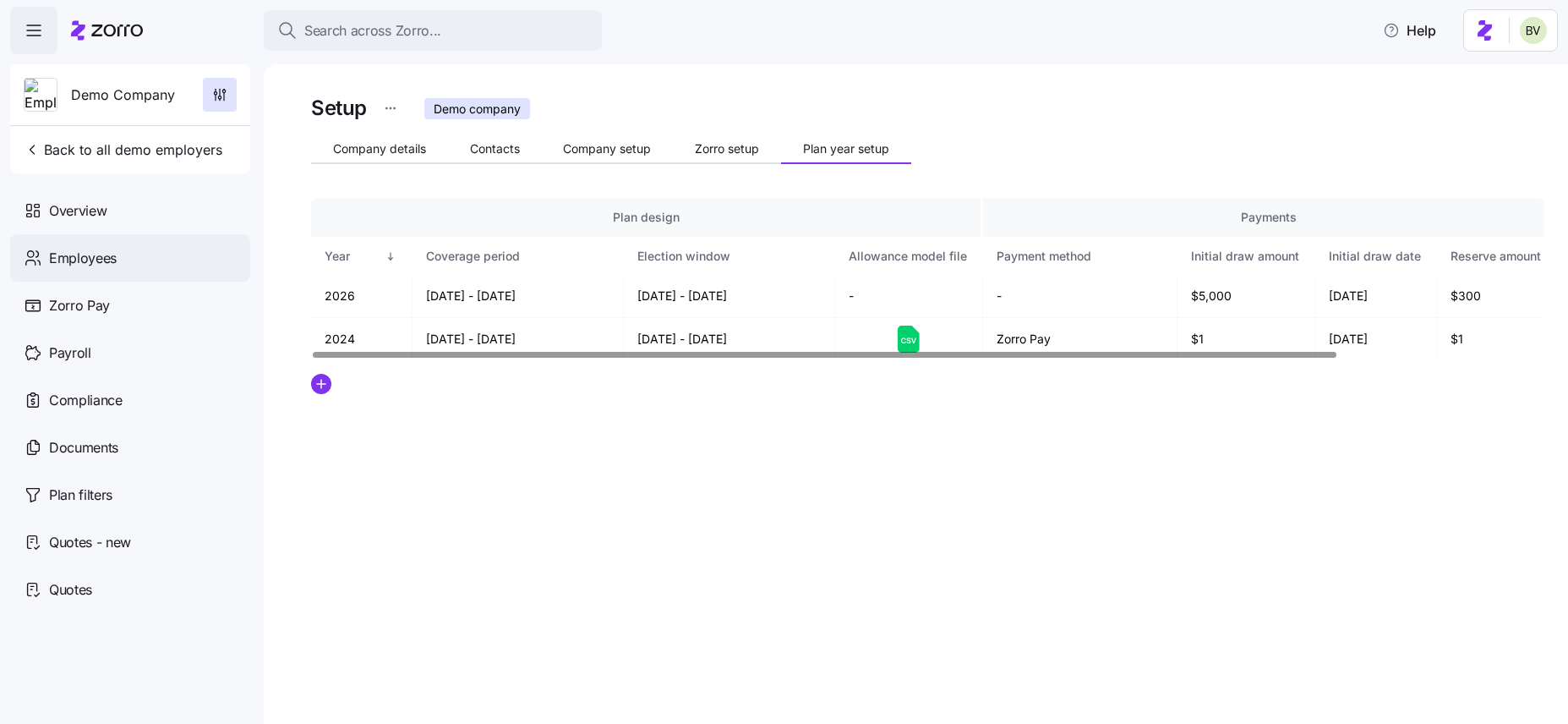
click at [136, 257] on div "Employees" at bounding box center [130, 257] width 240 height 47
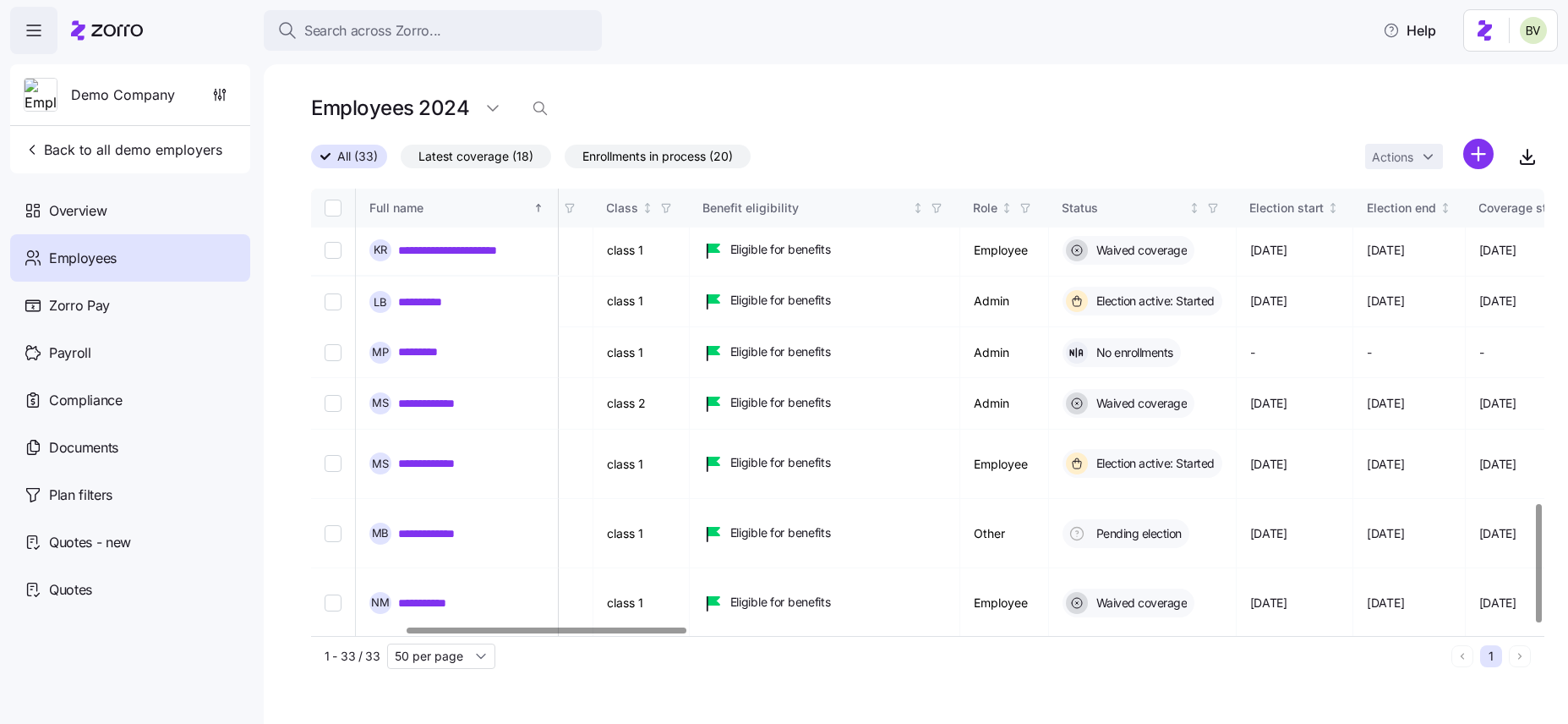
scroll to position [0, 414]
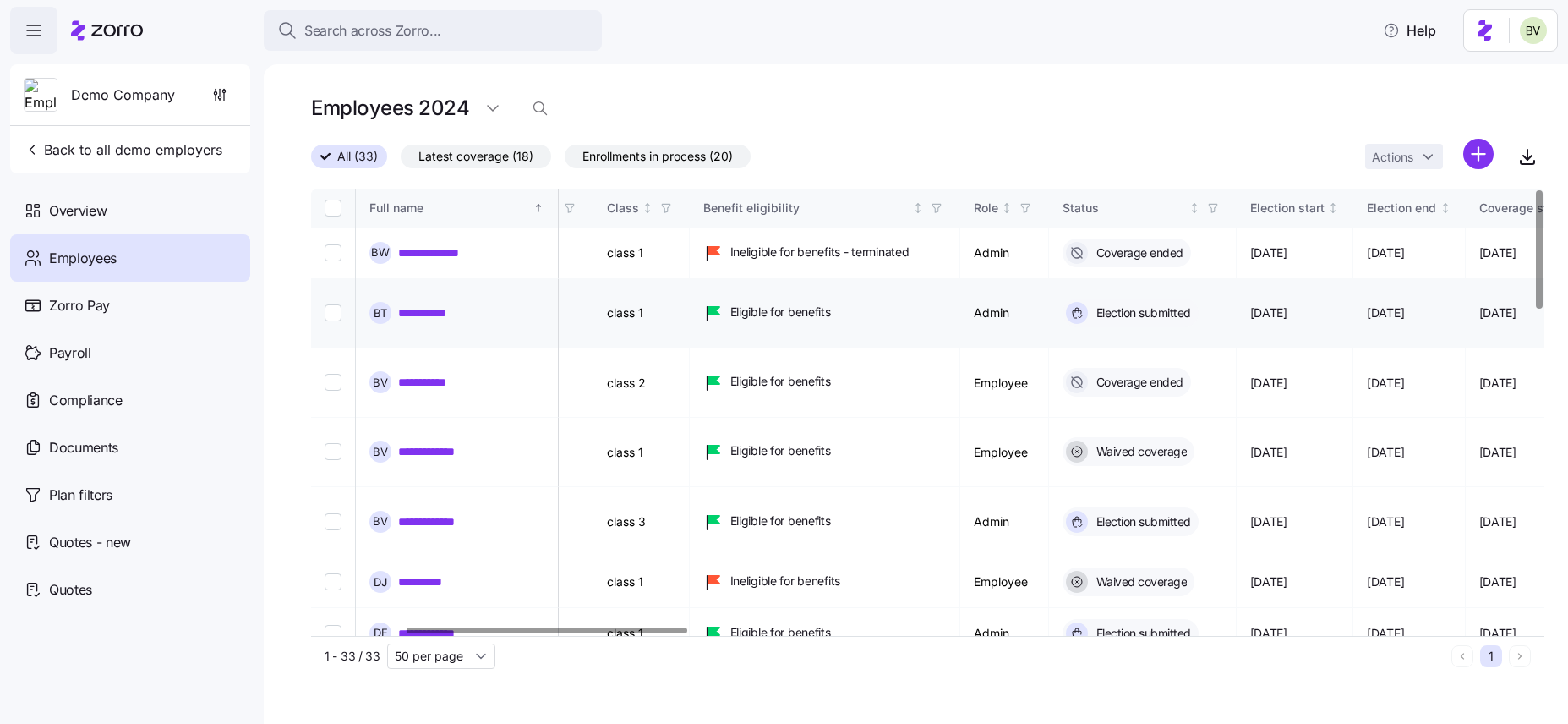
click at [420, 309] on link "**********" at bounding box center [431, 313] width 67 height 17
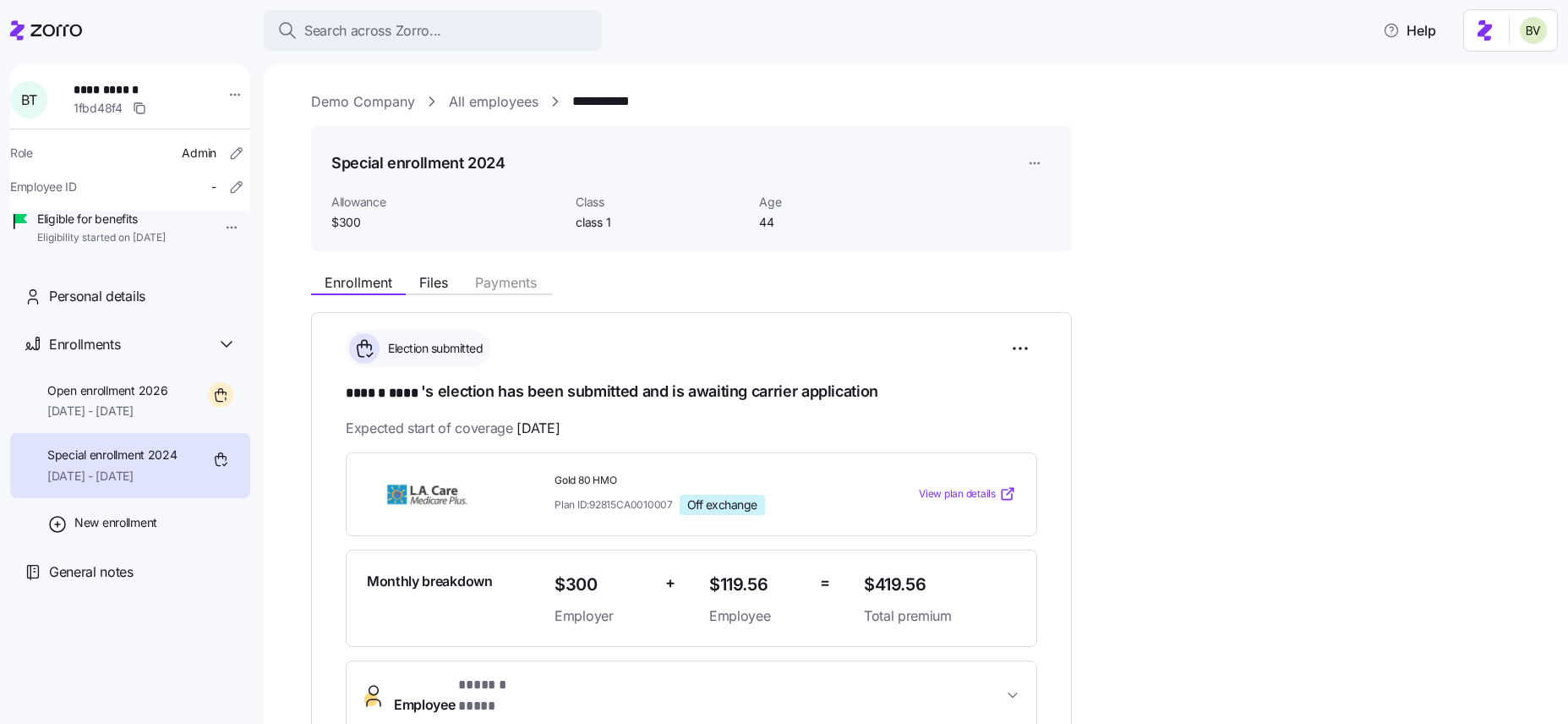
scroll to position [174, 0]
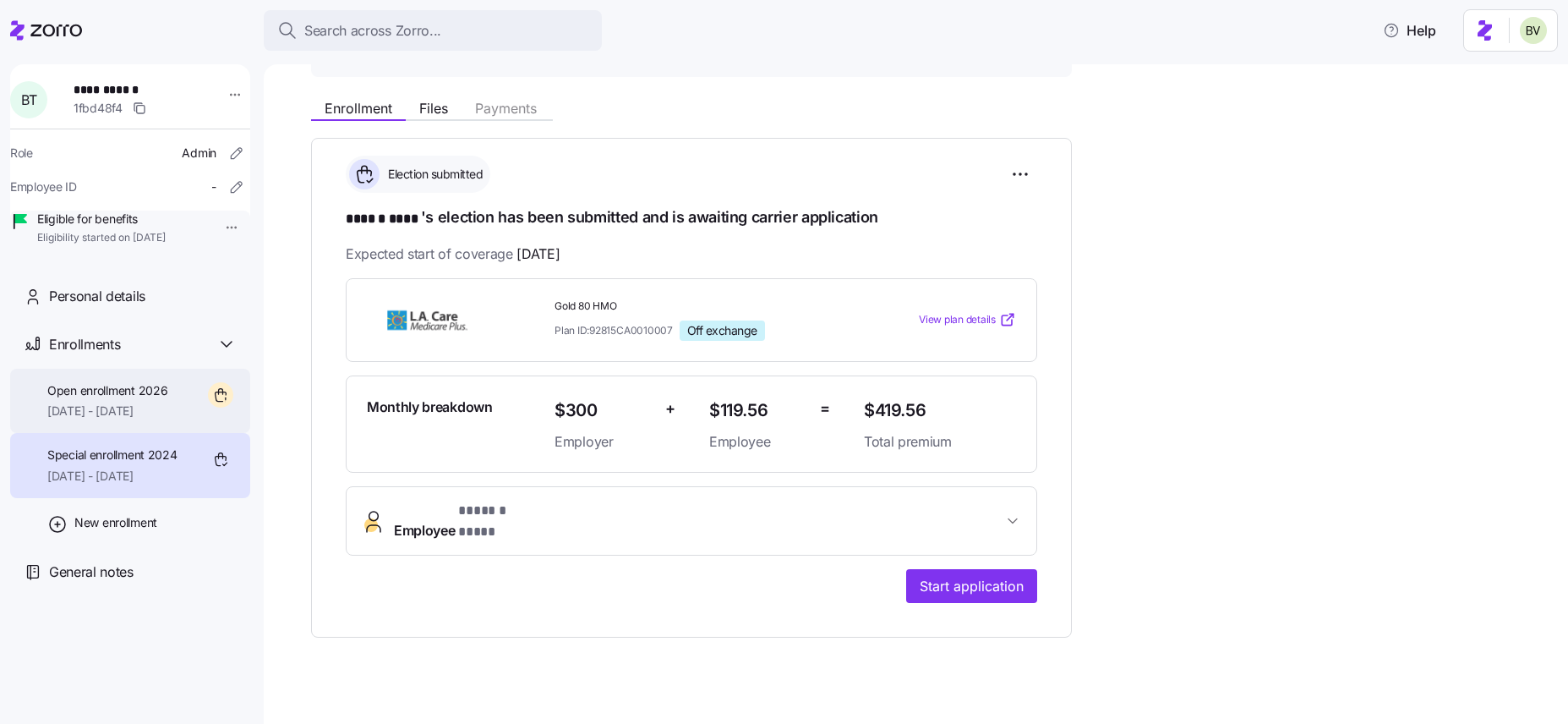
click at [113, 399] on span "Open enrollment 2026" at bounding box center [106, 390] width 120 height 17
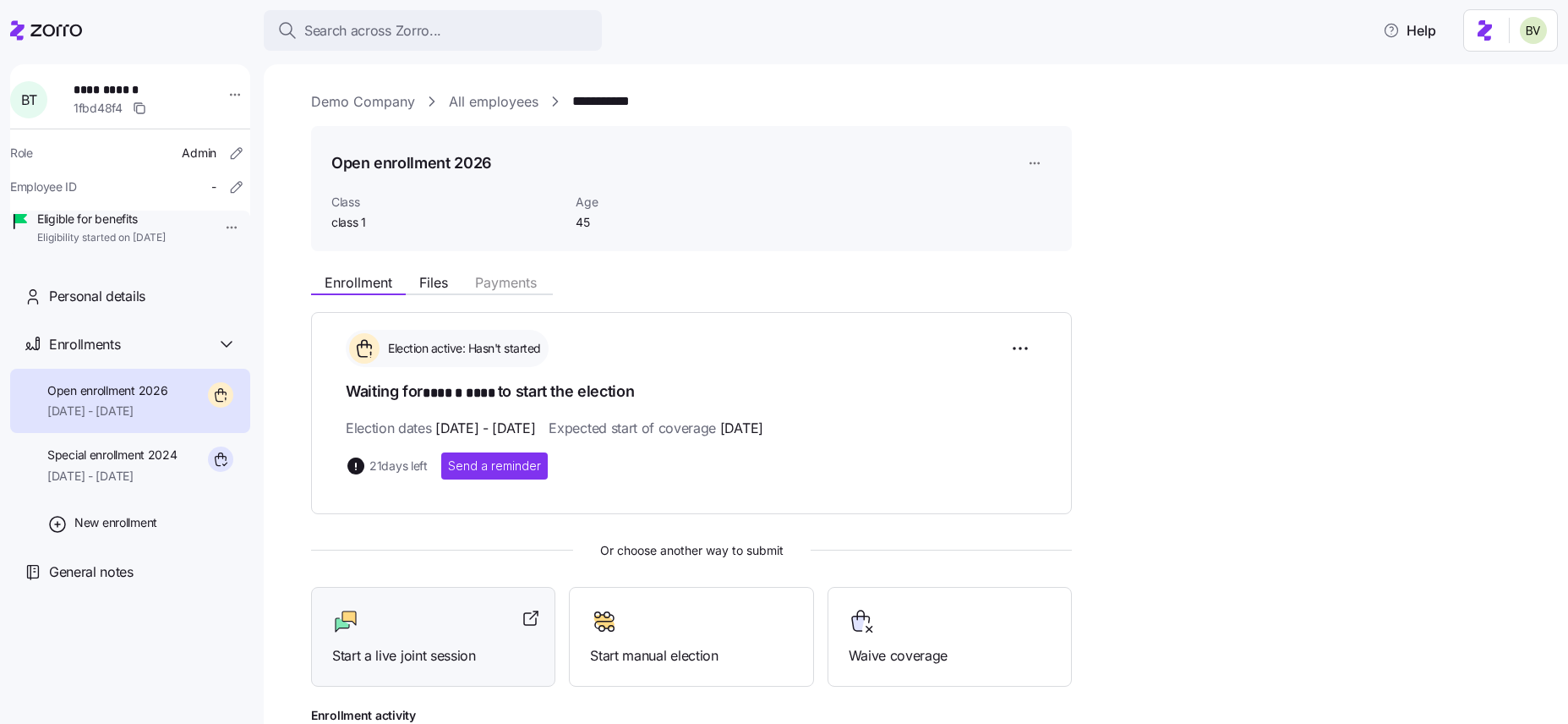
click at [484, 609] on div "Start a live joint session" at bounding box center [433, 637] width 202 height 58
click at [144, 464] on span "Special enrollment 2024" at bounding box center [112, 455] width 130 height 17
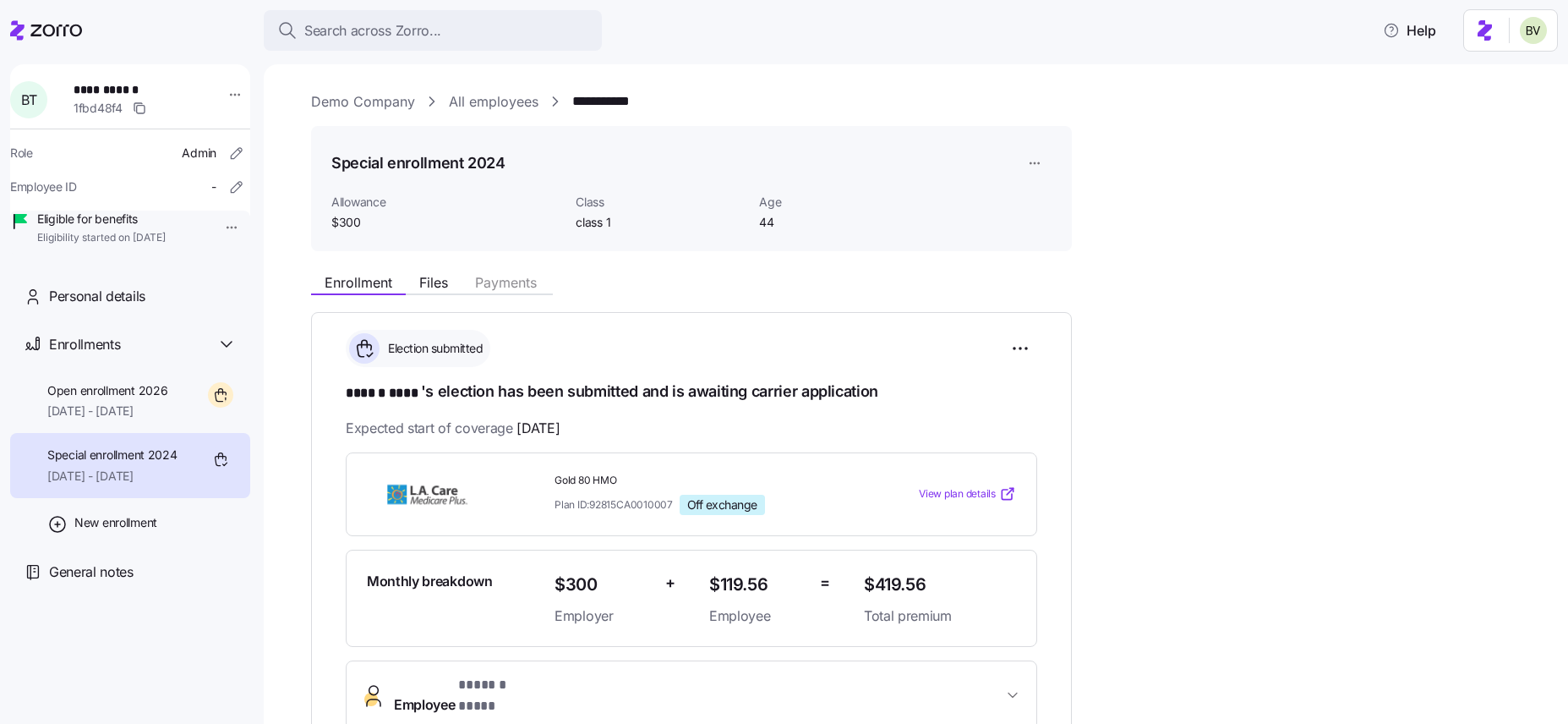
scroll to position [174, 0]
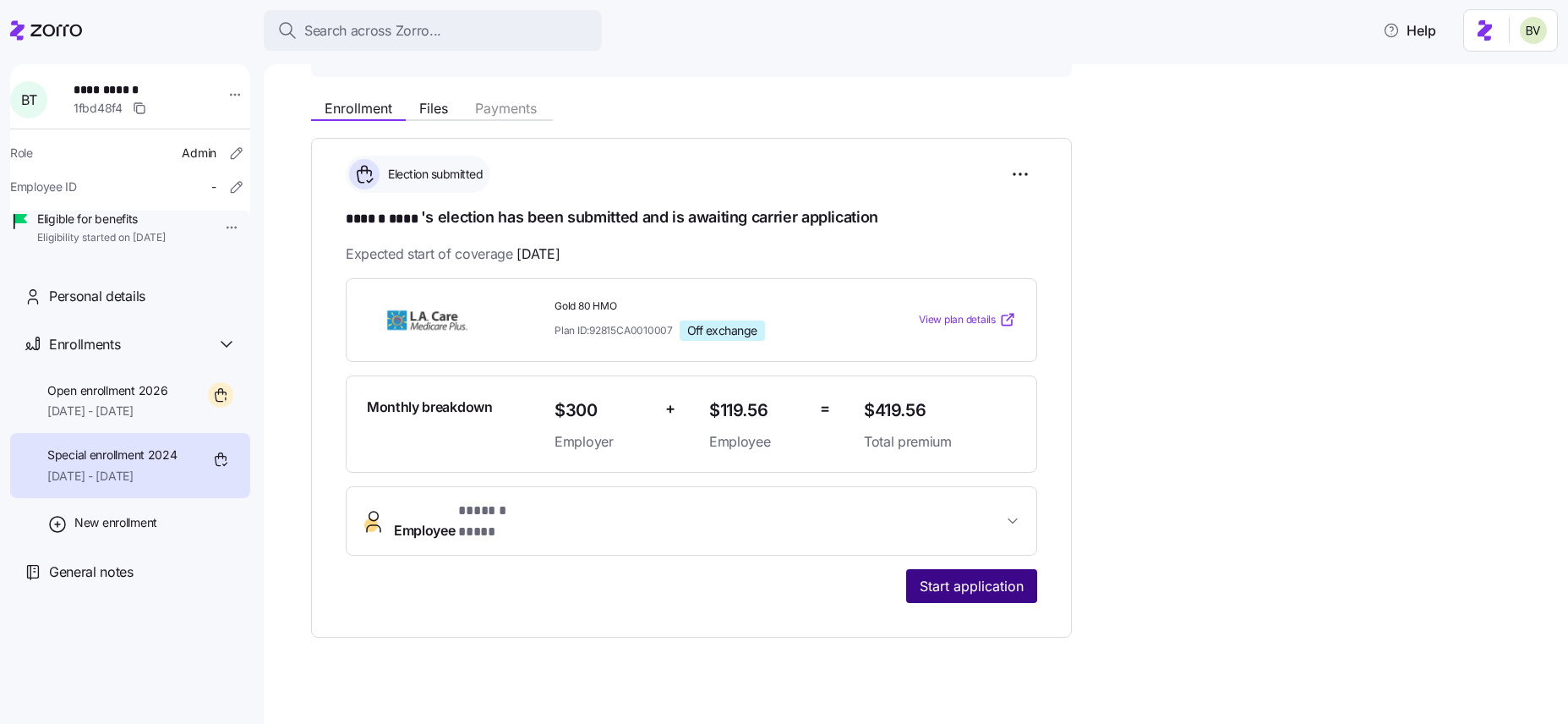
click at [964, 576] on span "Start application" at bounding box center [972, 586] width 104 height 21
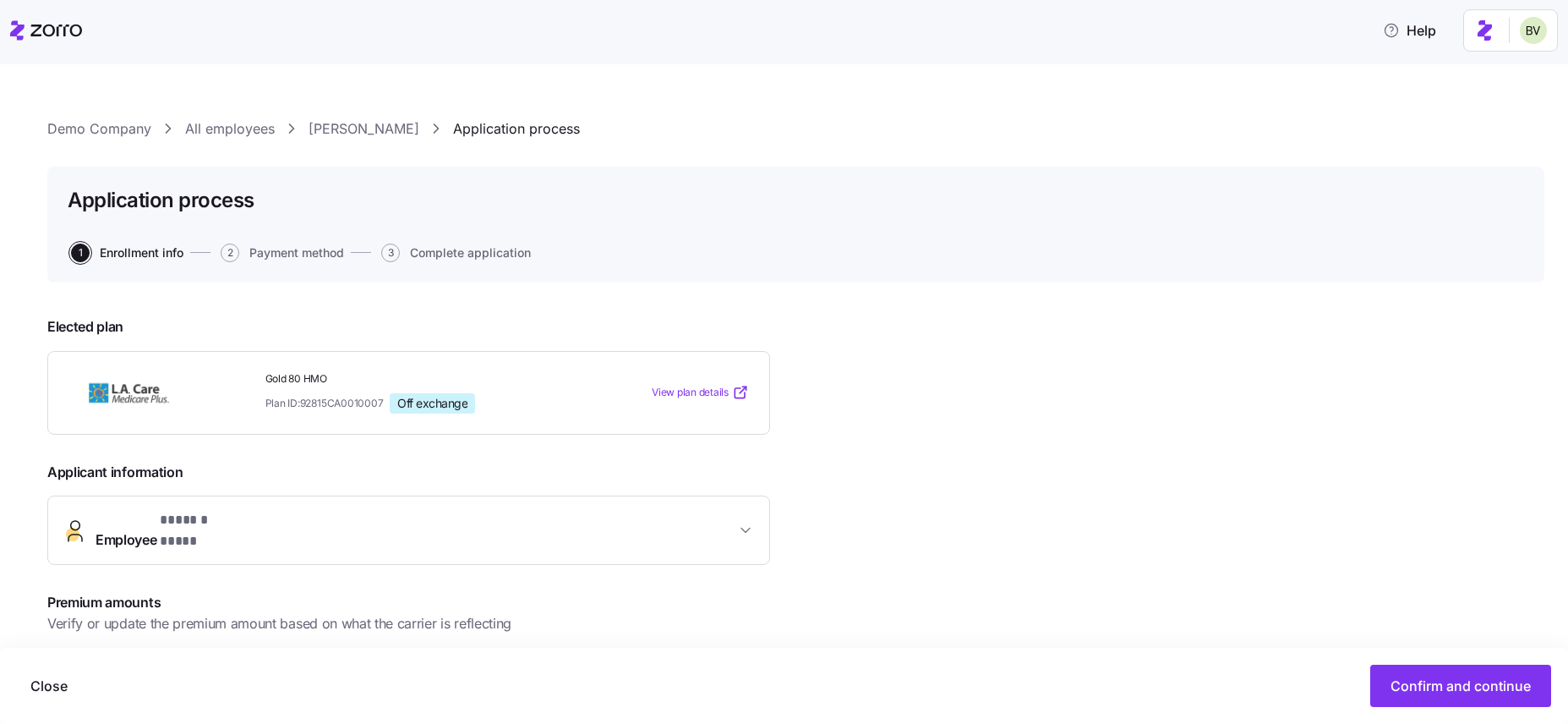
scroll to position [225, 0]
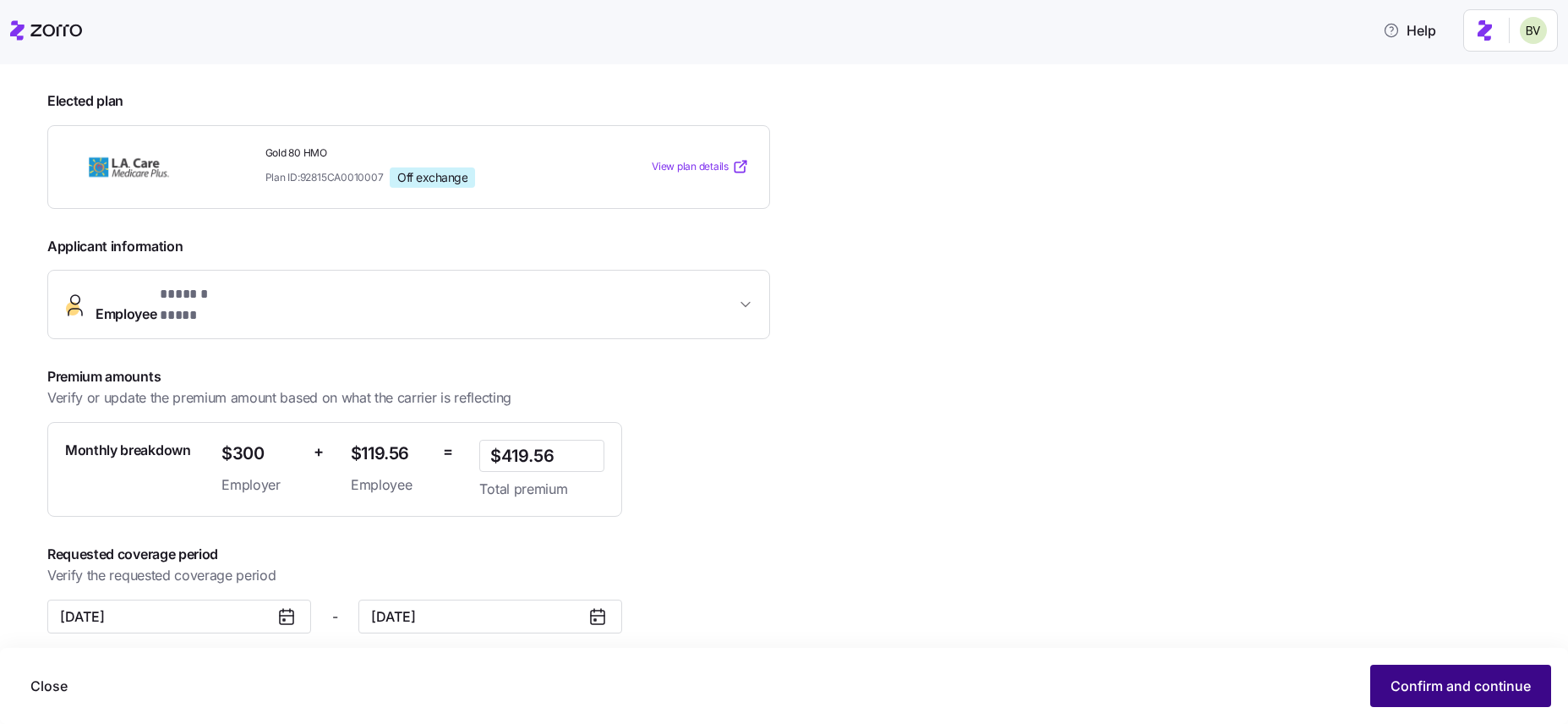
click at [1224, 609] on button "Confirm and continue" at bounding box center [1461, 685] width 181 height 42
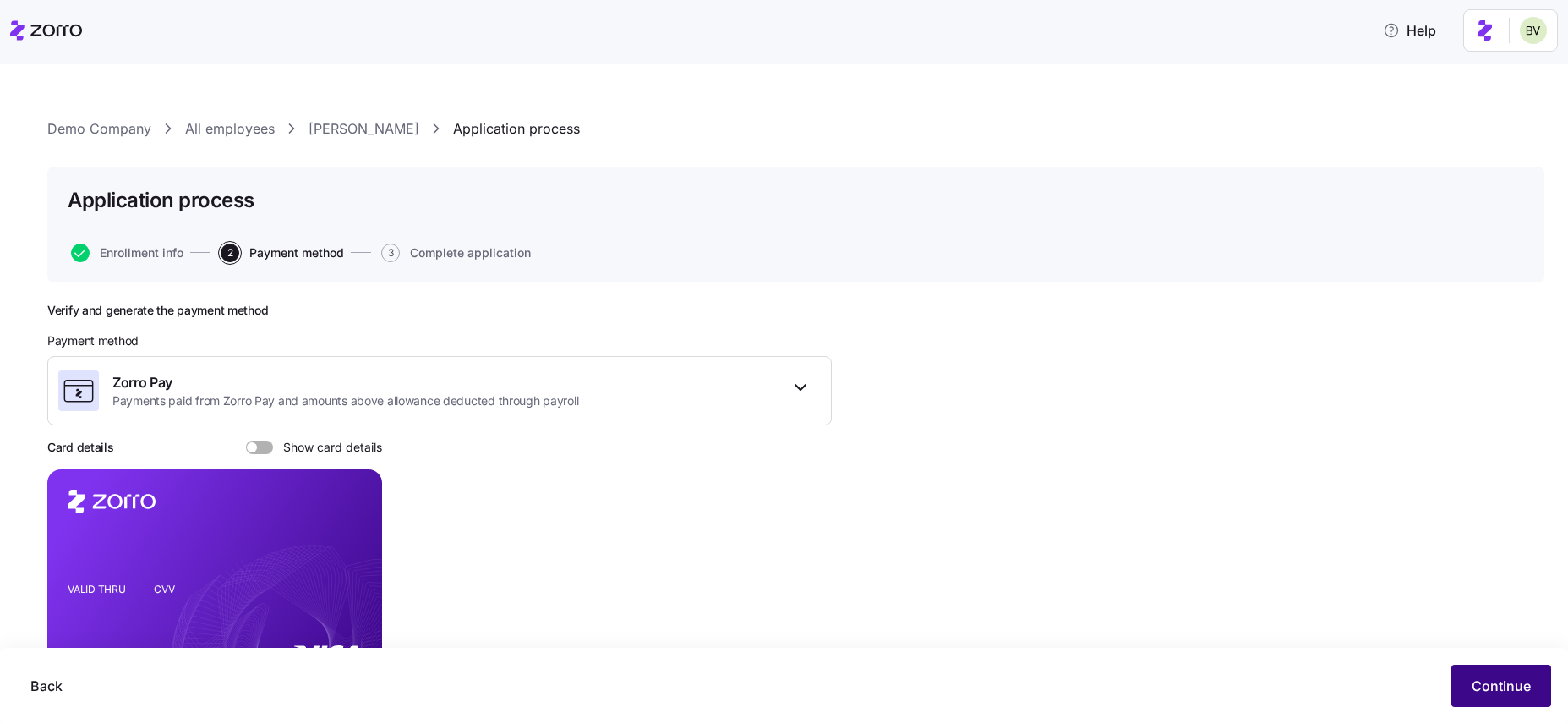
click at [1224, 609] on button "Continue" at bounding box center [1501, 685] width 100 height 42
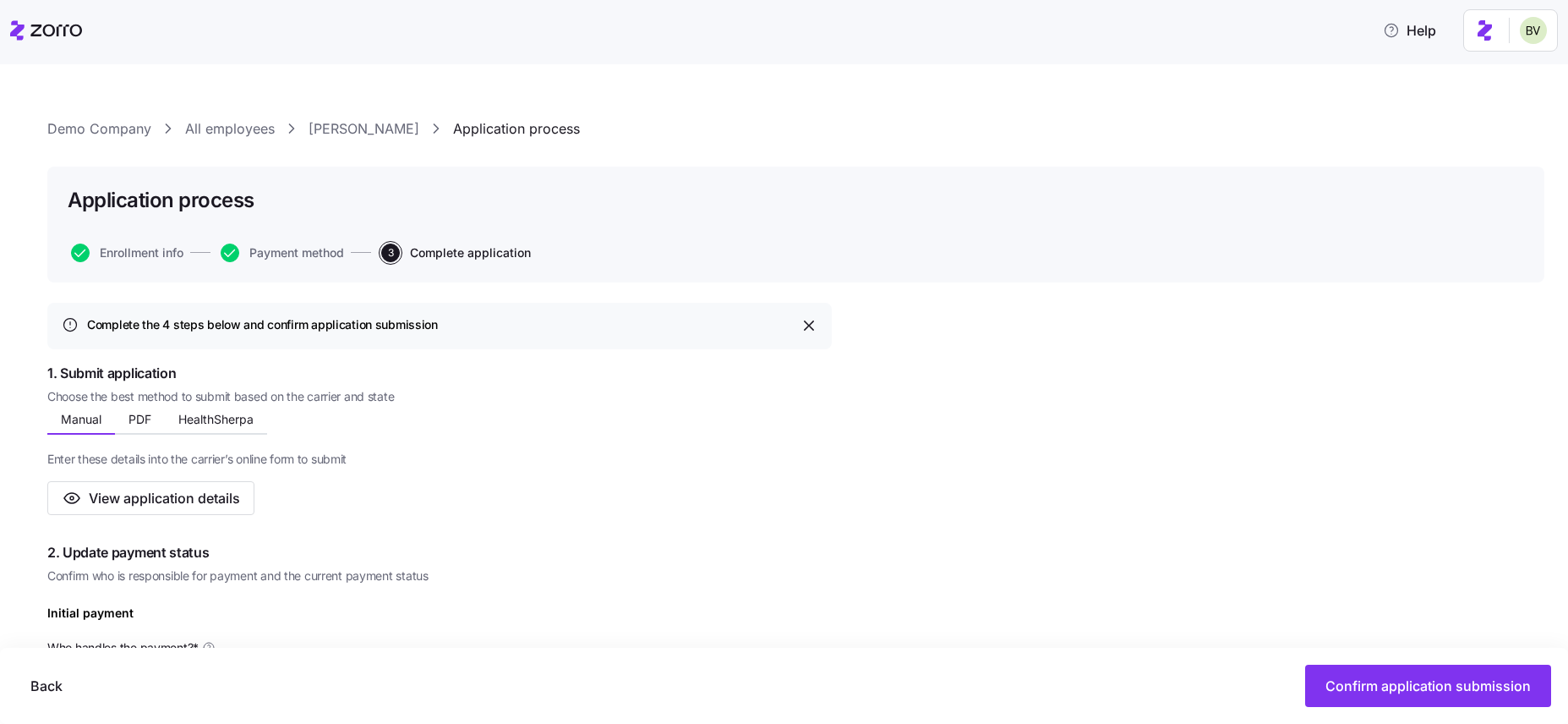
click at [1224, 609] on button "Confirm application submission" at bounding box center [1428, 685] width 246 height 42
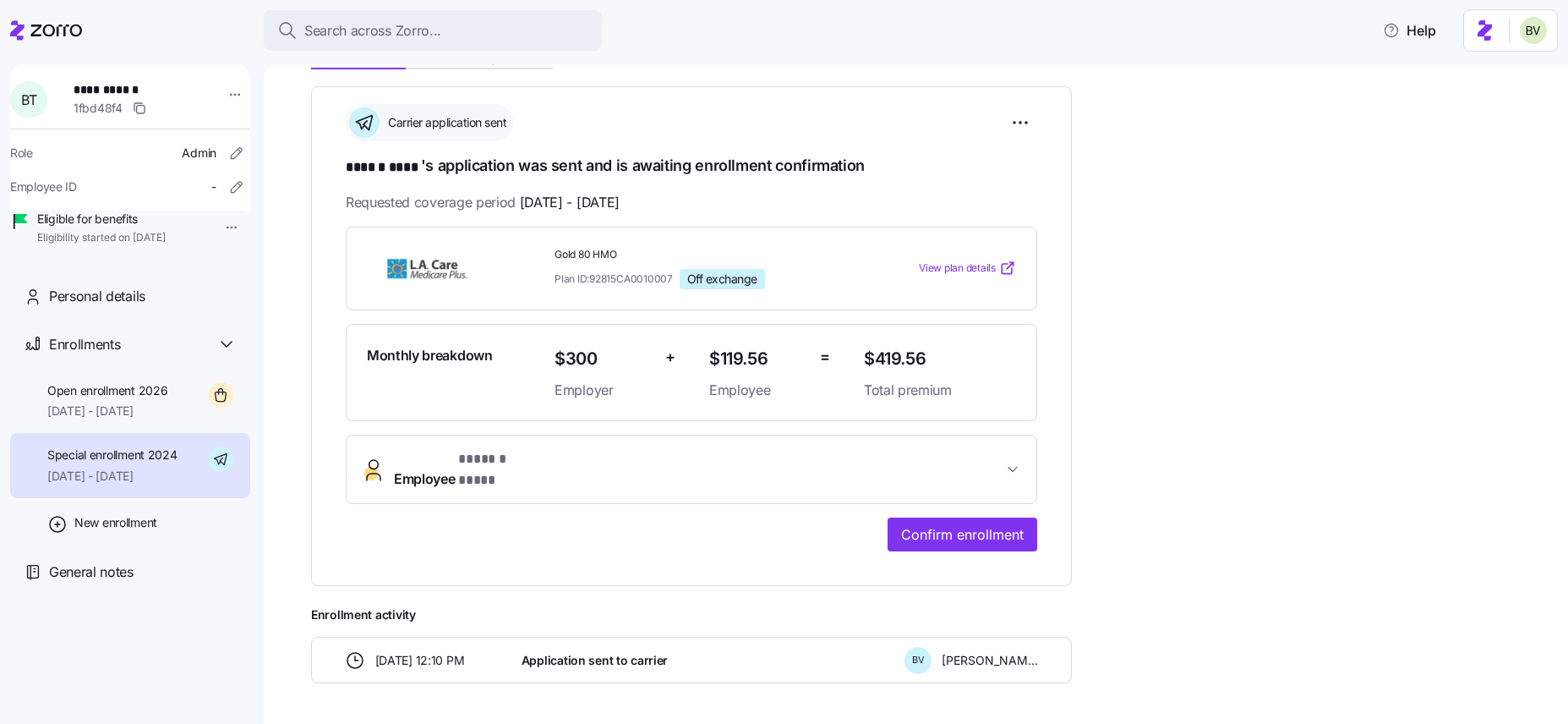
scroll to position [231, 0]
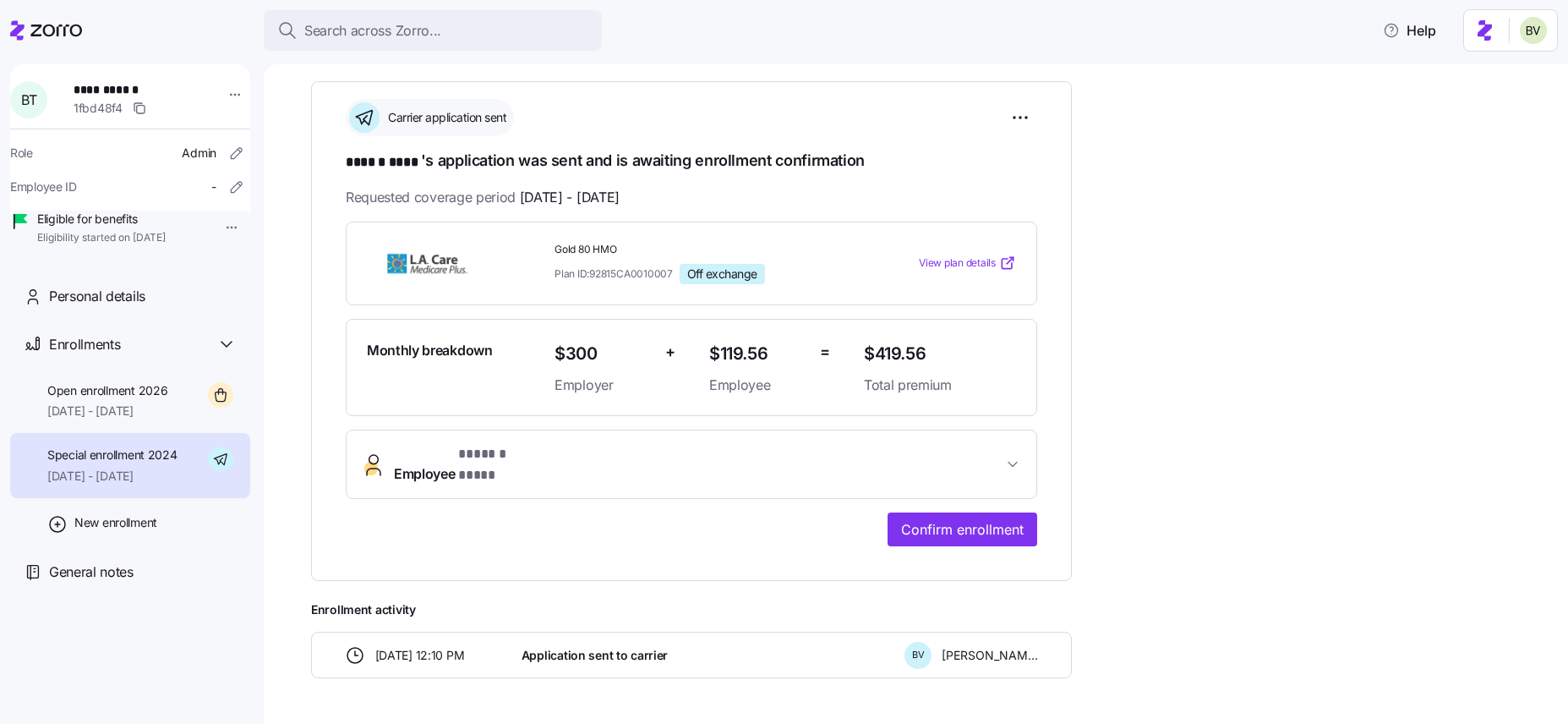
click at [948, 537] on div "**********" at bounding box center [691, 331] width 760 height 500
click at [937, 519] on span "Confirm enrollment" at bounding box center [962, 530] width 122 height 21
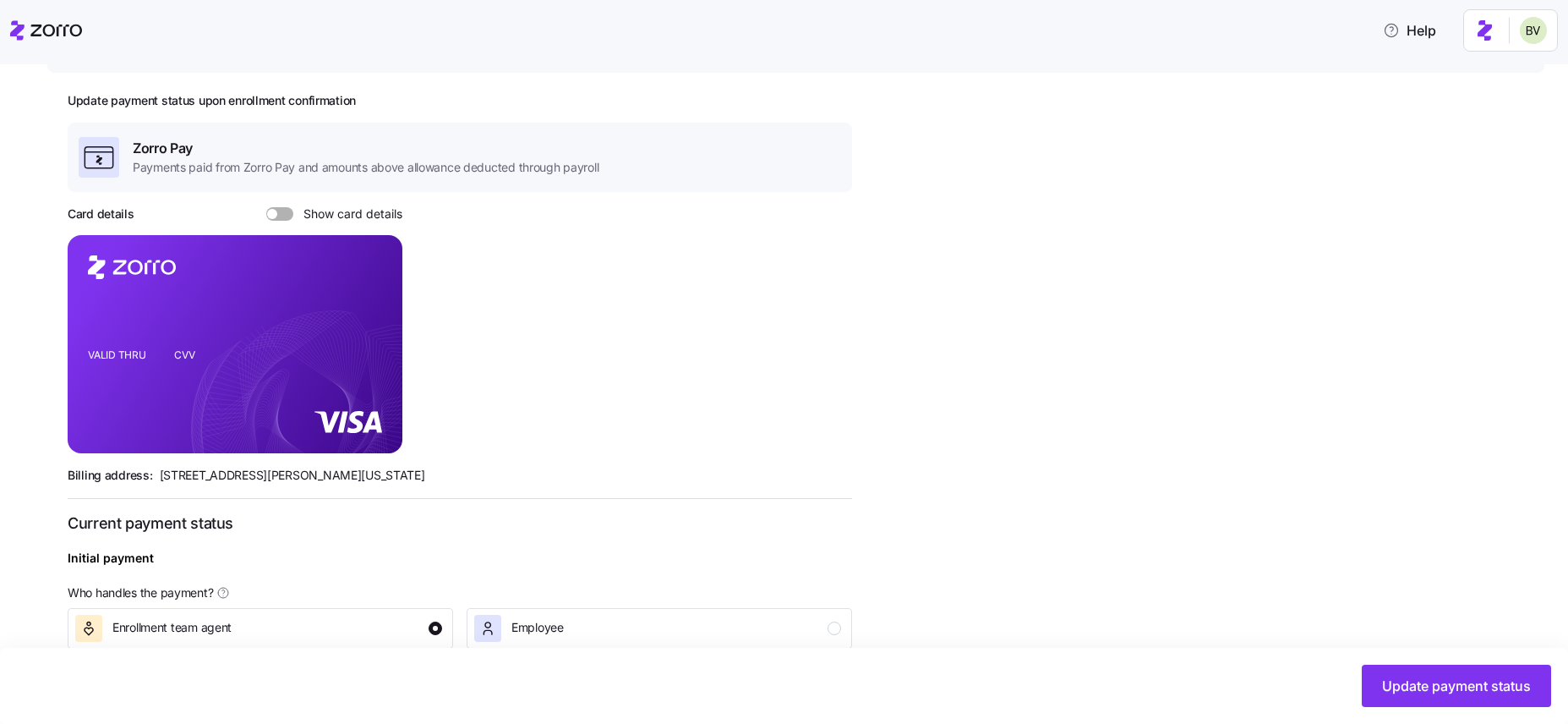
scroll to position [530, 0]
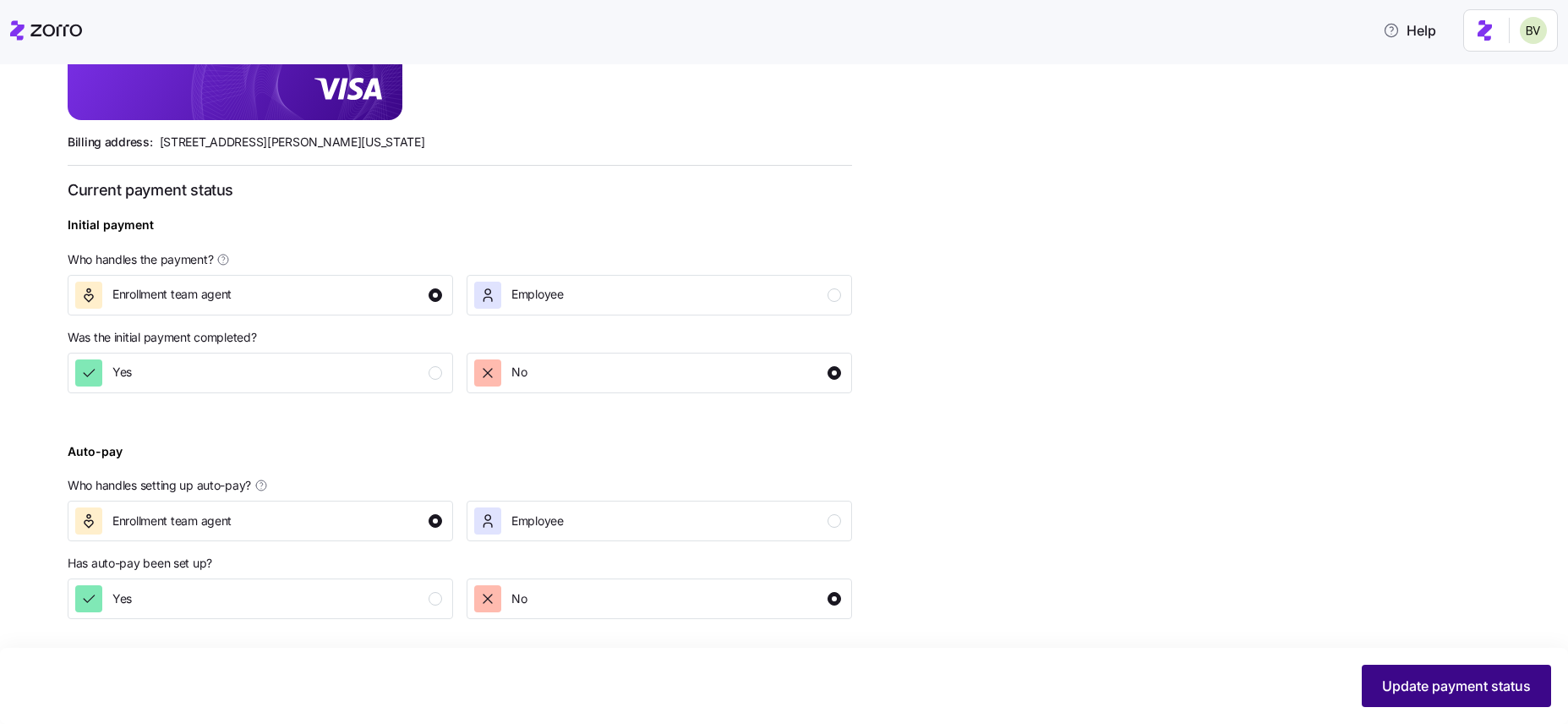
click at [1224, 609] on button "Update payment status" at bounding box center [1456, 685] width 189 height 42
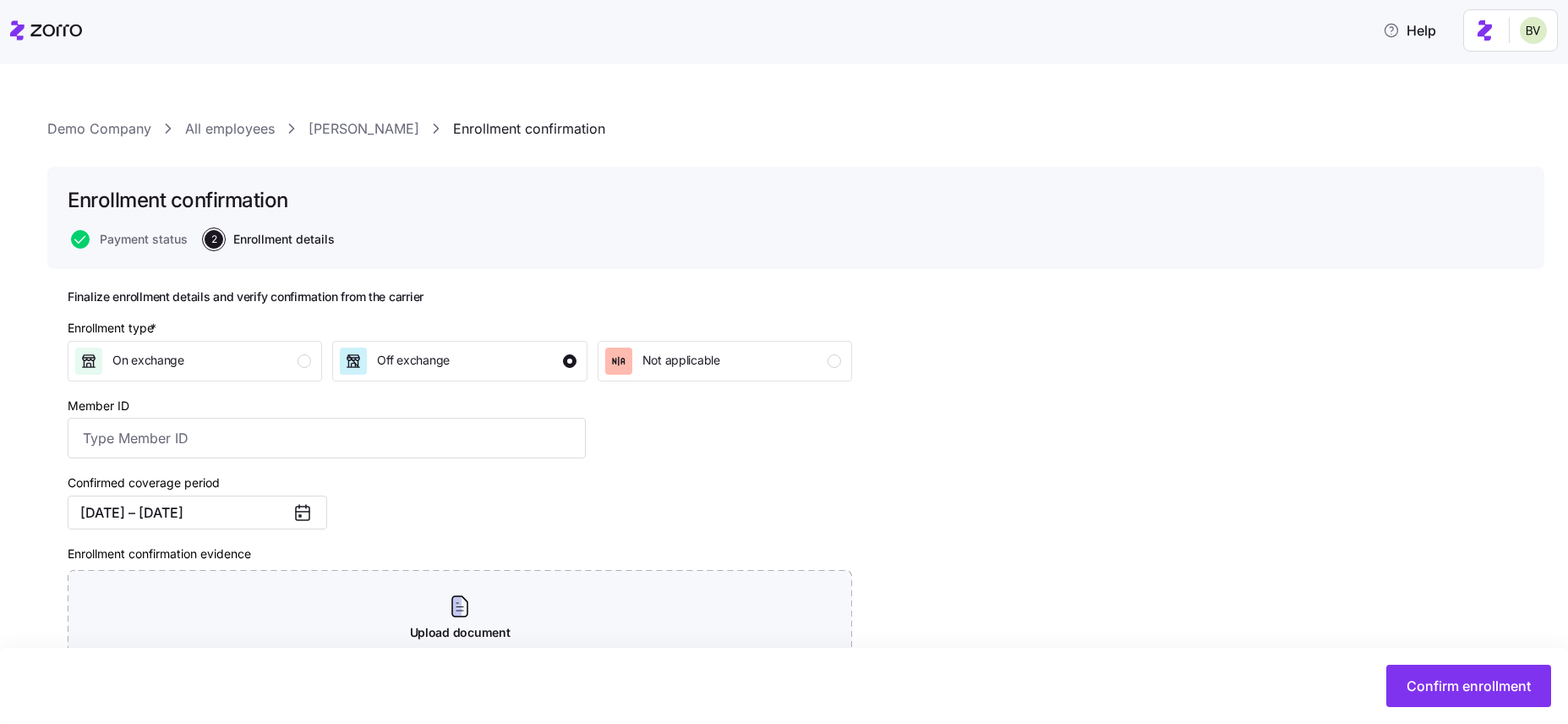
scroll to position [155, 0]
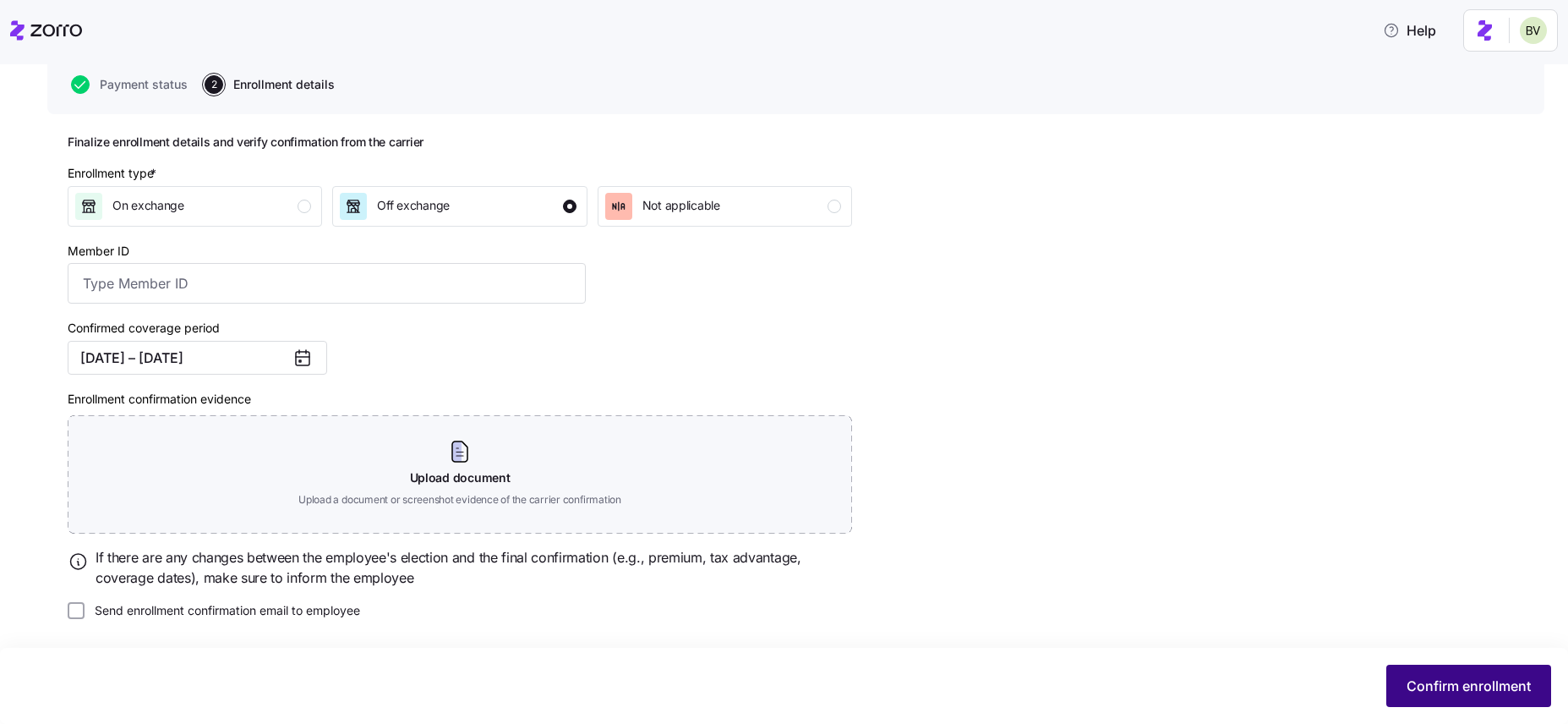
click at [1224, 609] on span "Confirm enrollment" at bounding box center [1469, 686] width 124 height 21
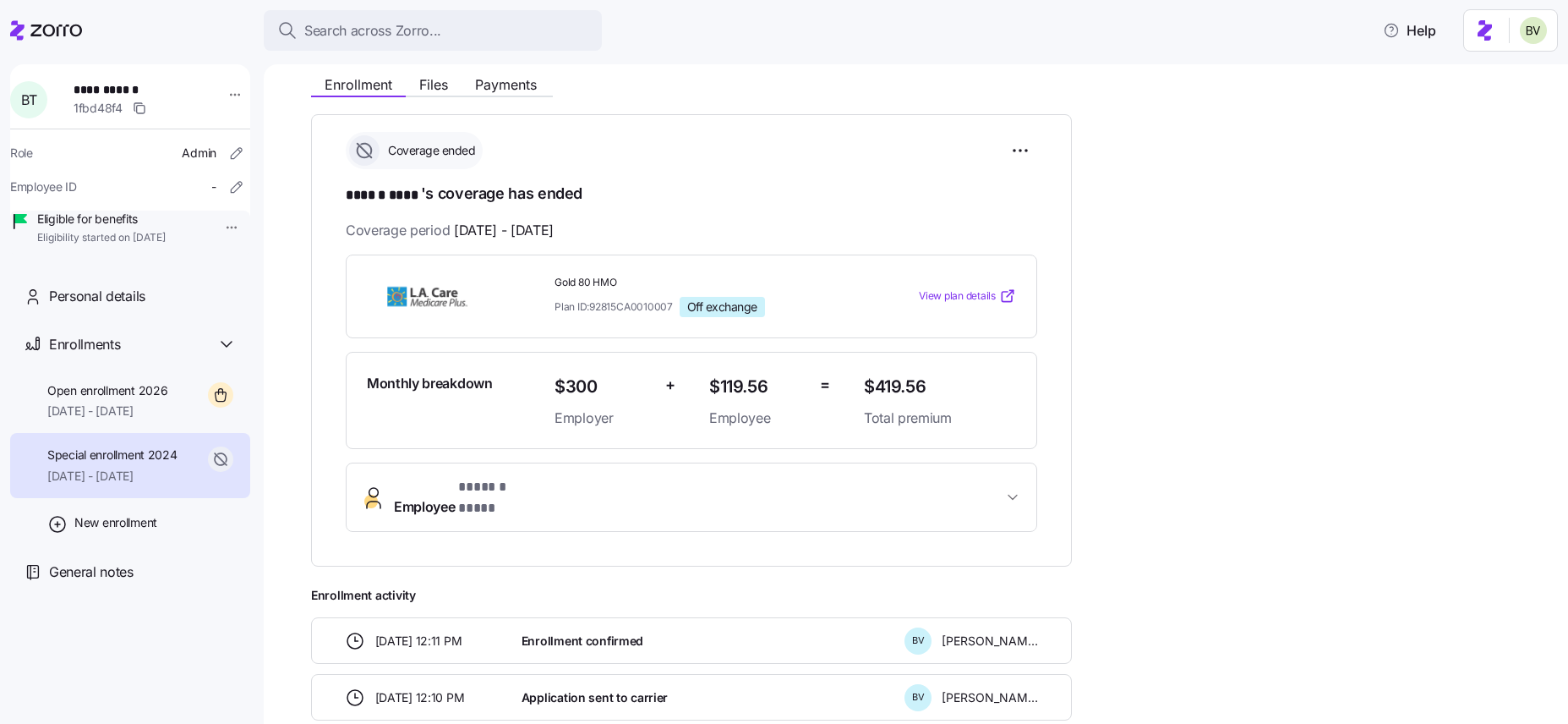
scroll to position [281, 0]
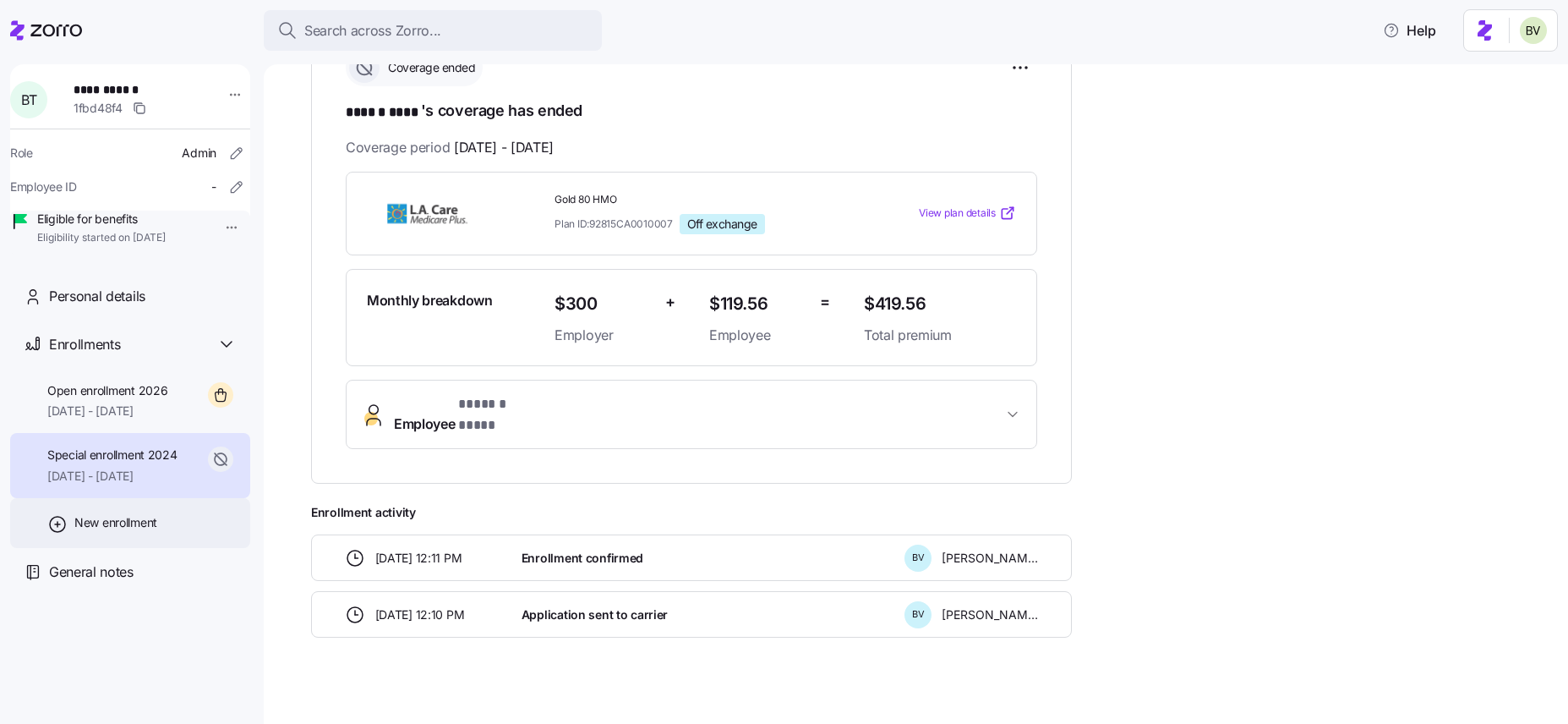
click at [75, 531] on span "New enrollment" at bounding box center [116, 522] width 83 height 17
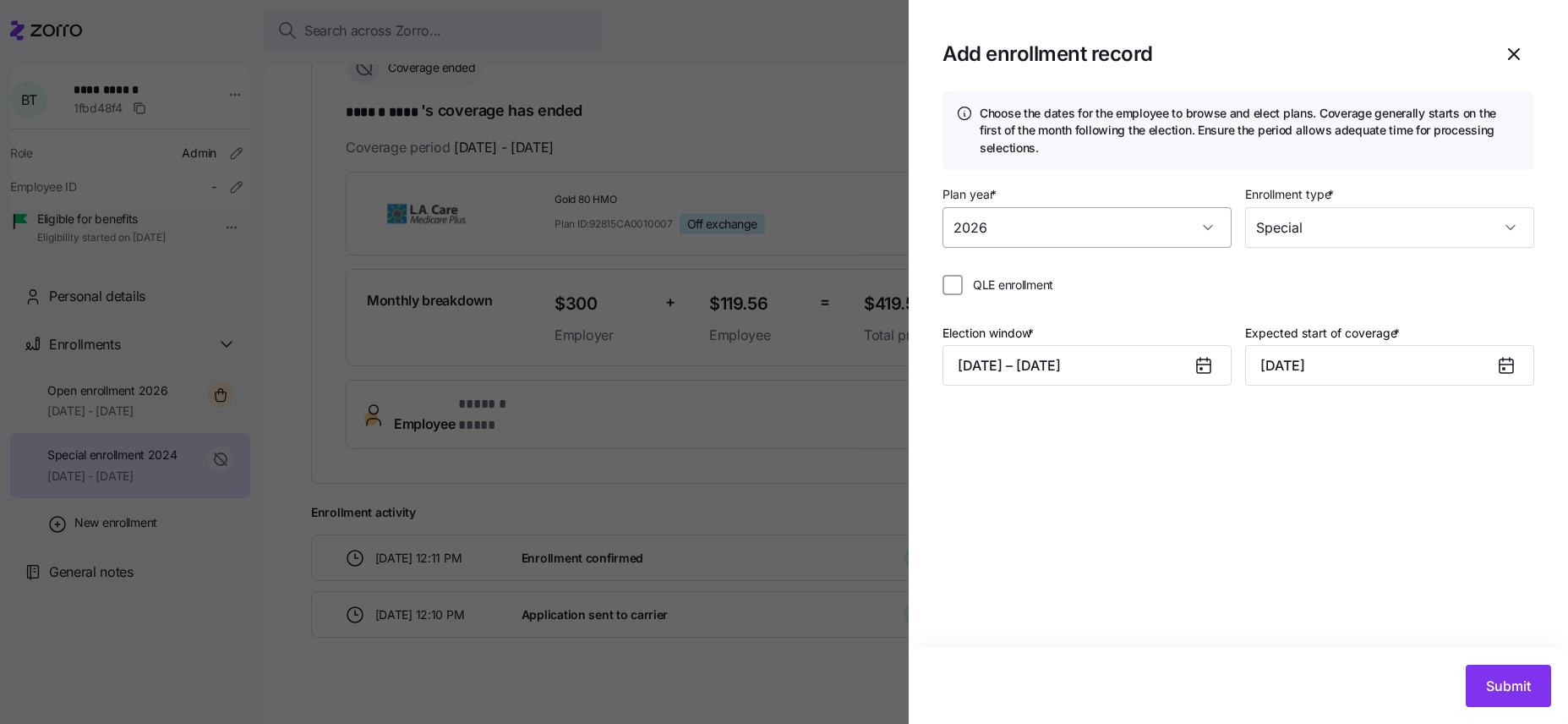
click at [1046, 229] on input "2026" at bounding box center [1086, 227] width 289 height 41
click at [1224, 51] on icon "button" at bounding box center [1513, 54] width 10 height 10
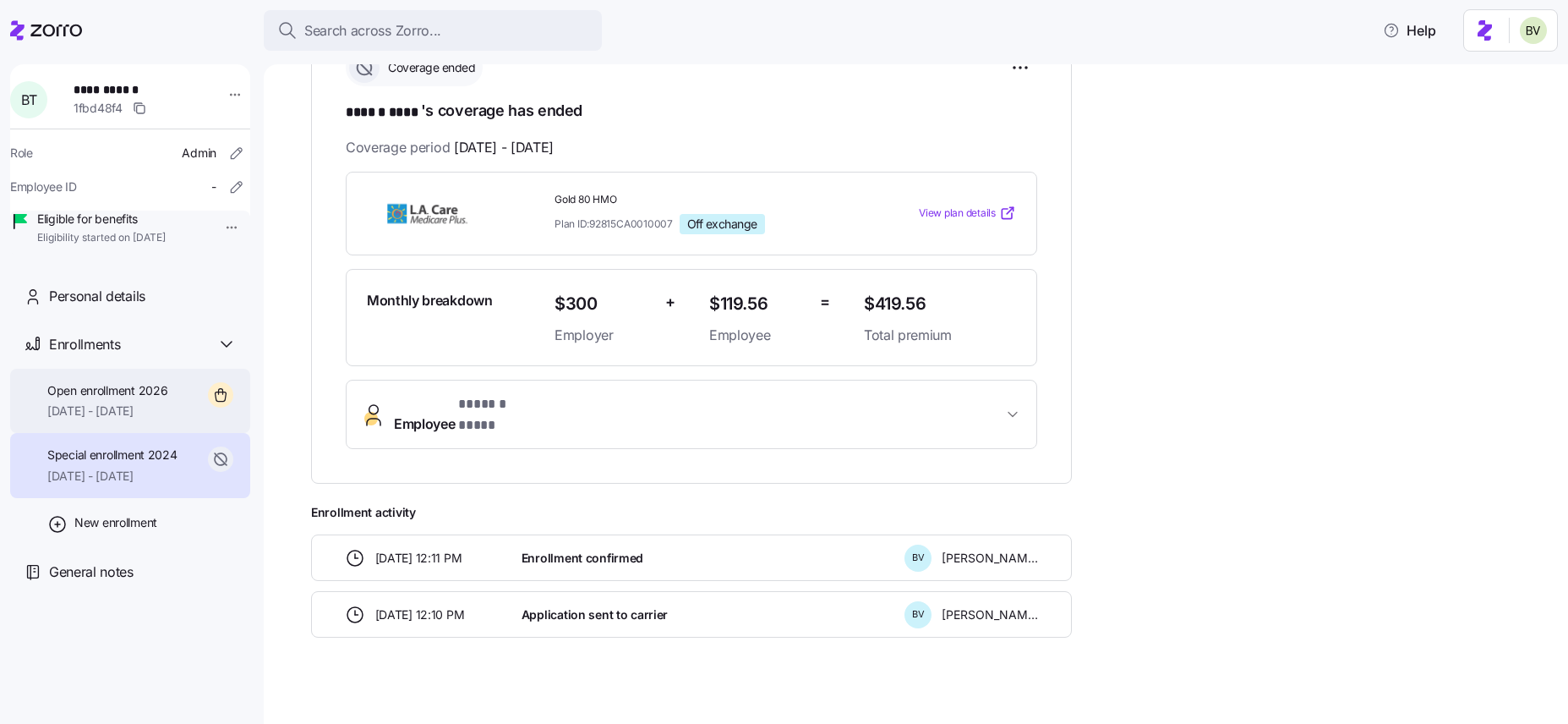
click at [130, 434] on div "Open enrollment 2026 01/01/2026 - 12/31/2026" at bounding box center [130, 401] width 240 height 65
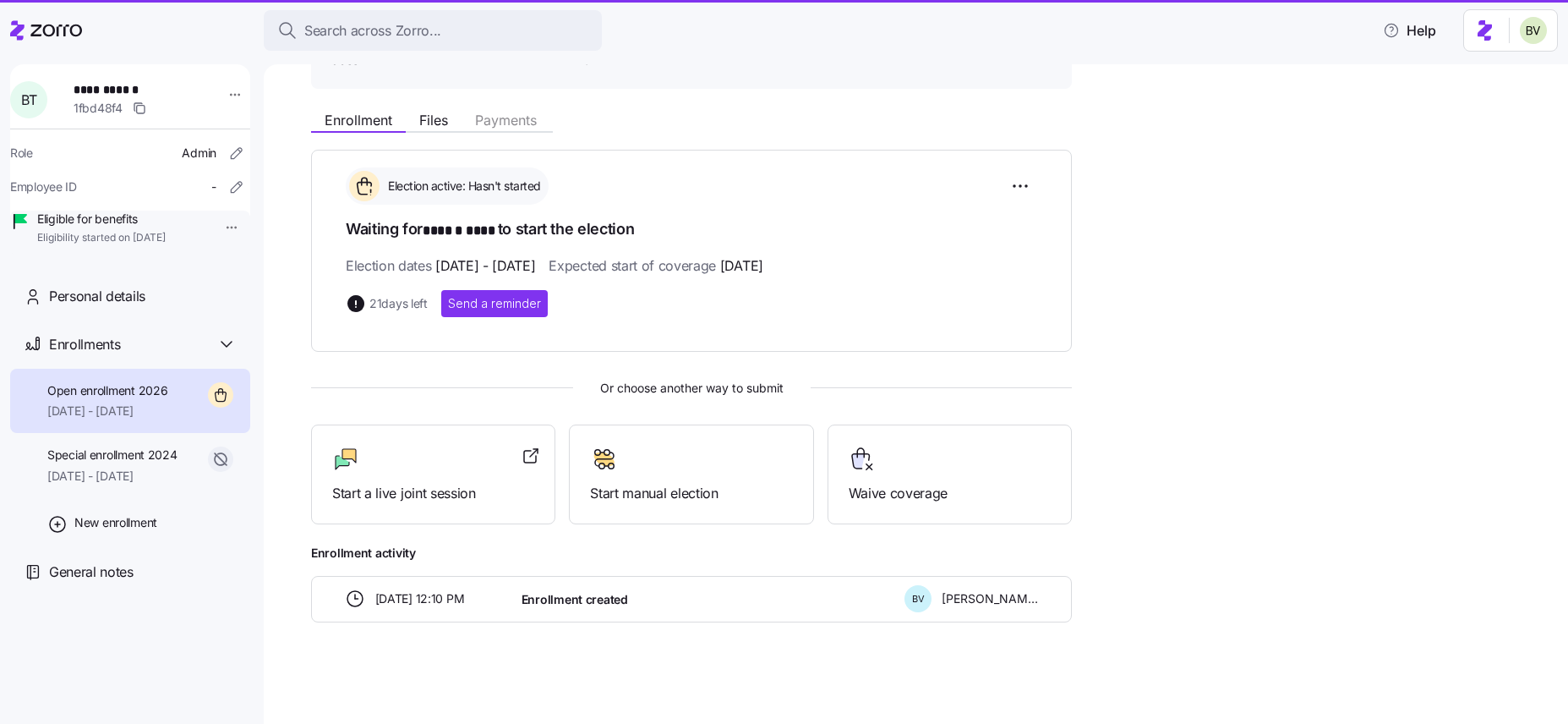
scroll to position [160, 0]
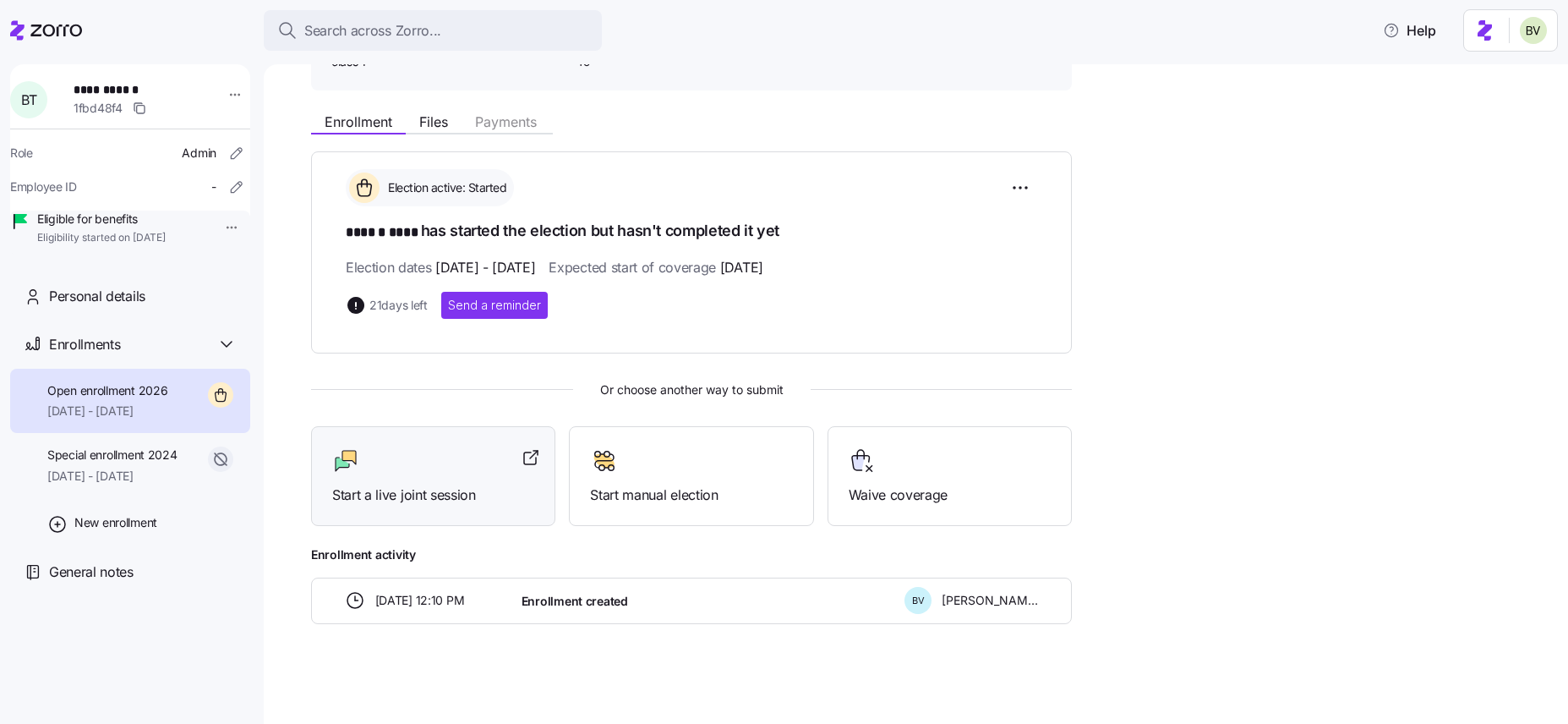
click at [418, 465] on div at bounding box center [433, 461] width 202 height 27
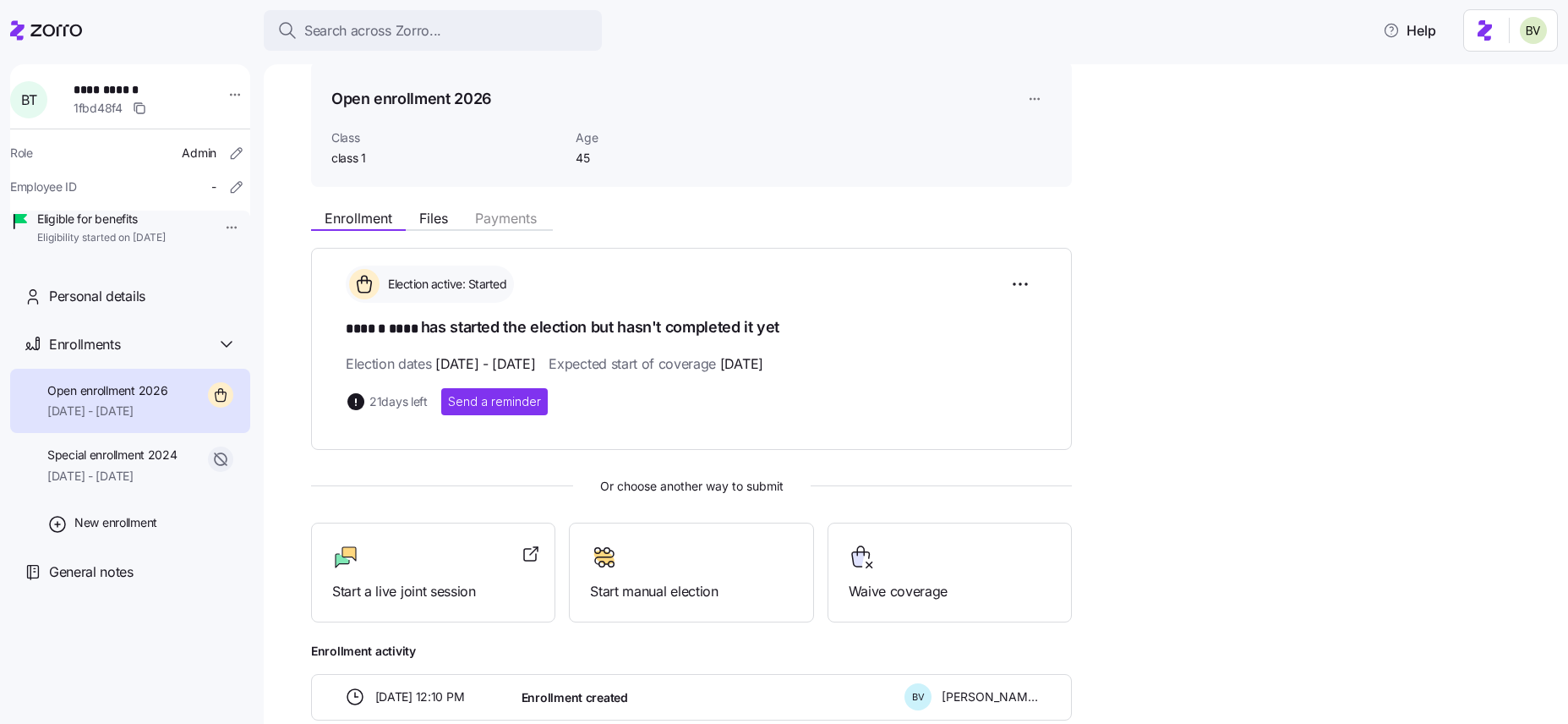
scroll to position [0, 0]
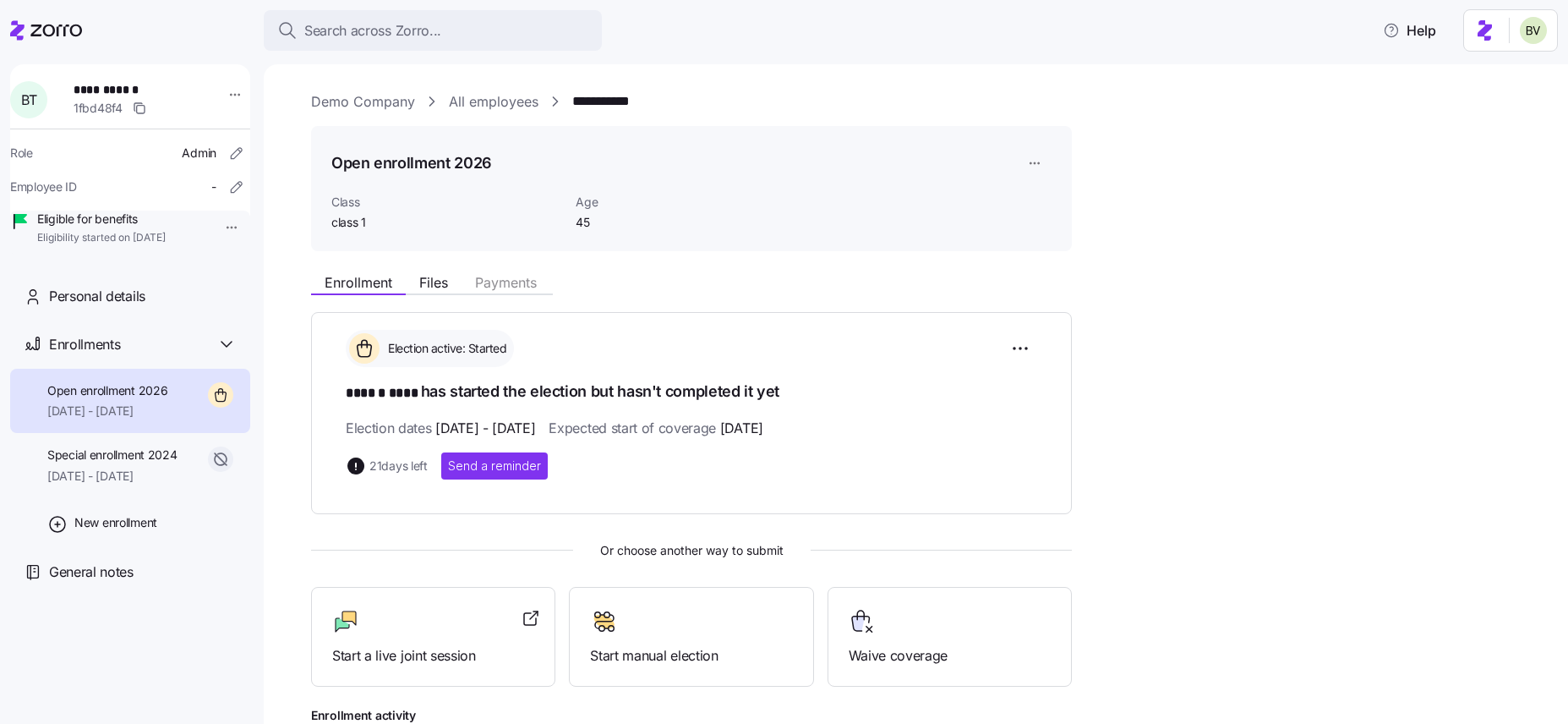
click at [629, 609] on div "Election active: Started ****** **** has started the election but hasn't comple…" at bounding box center [691, 548] width 760 height 472
click at [103, 531] on span "New enrollment" at bounding box center [116, 522] width 83 height 17
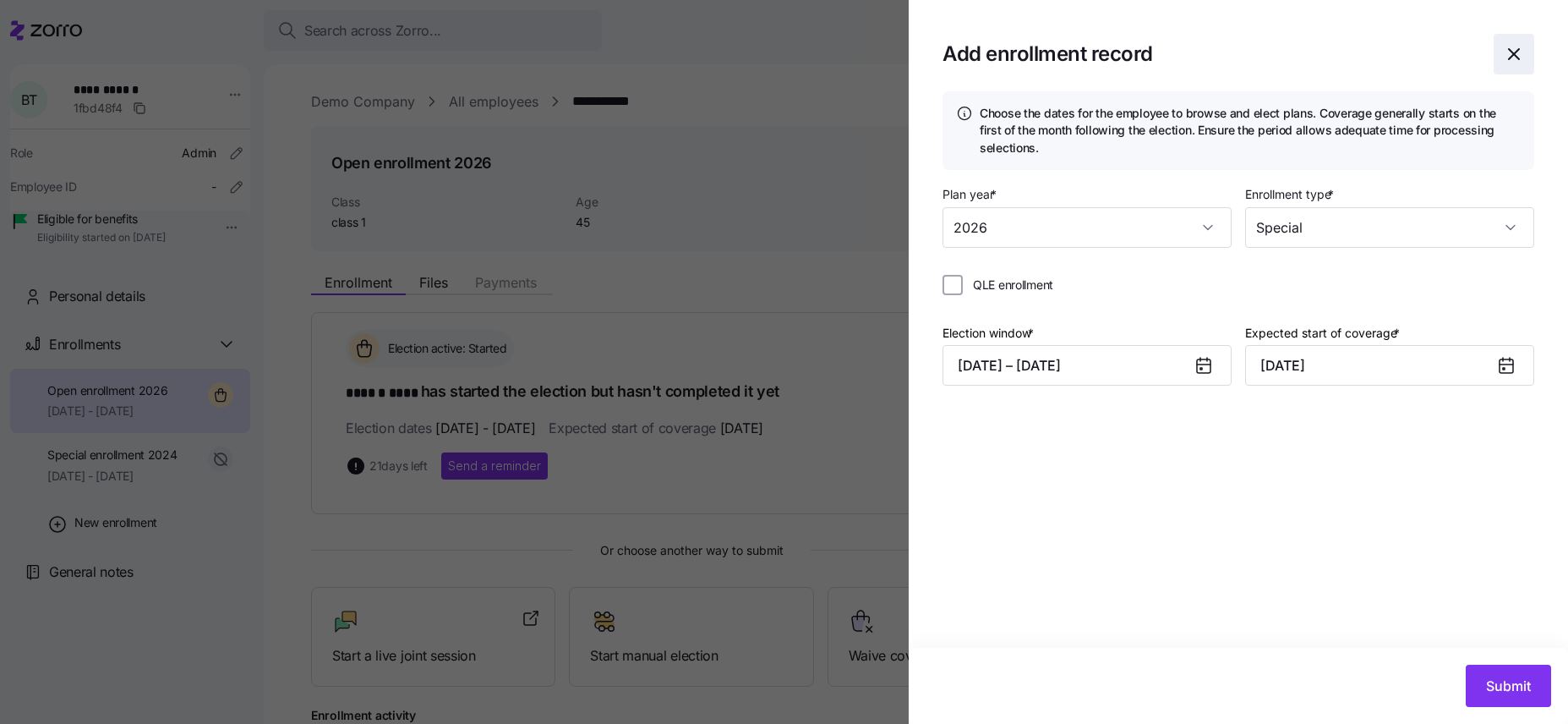
click at [1224, 43] on span "button" at bounding box center [1513, 54] width 39 height 39
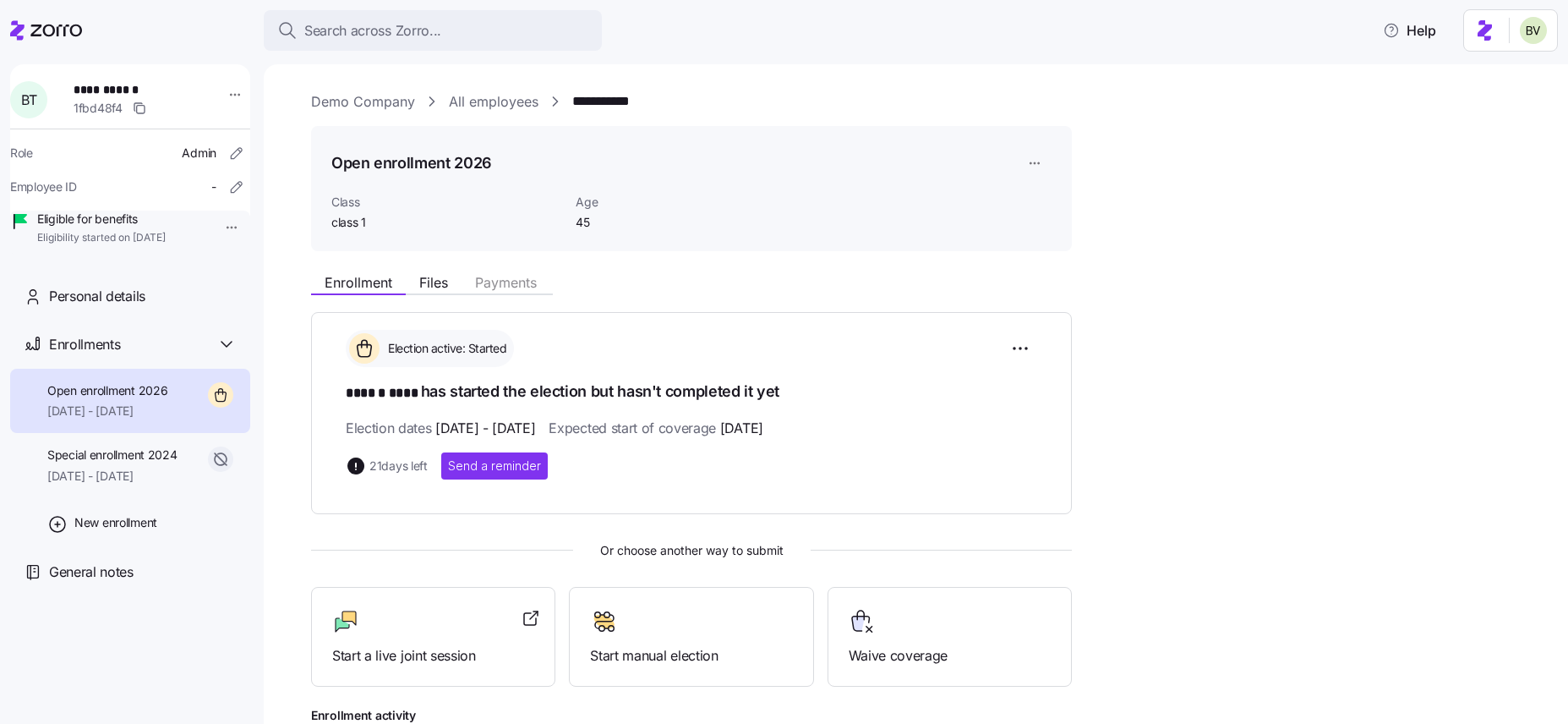
click at [355, 105] on link "Demo Company" at bounding box center [363, 102] width 104 height 21
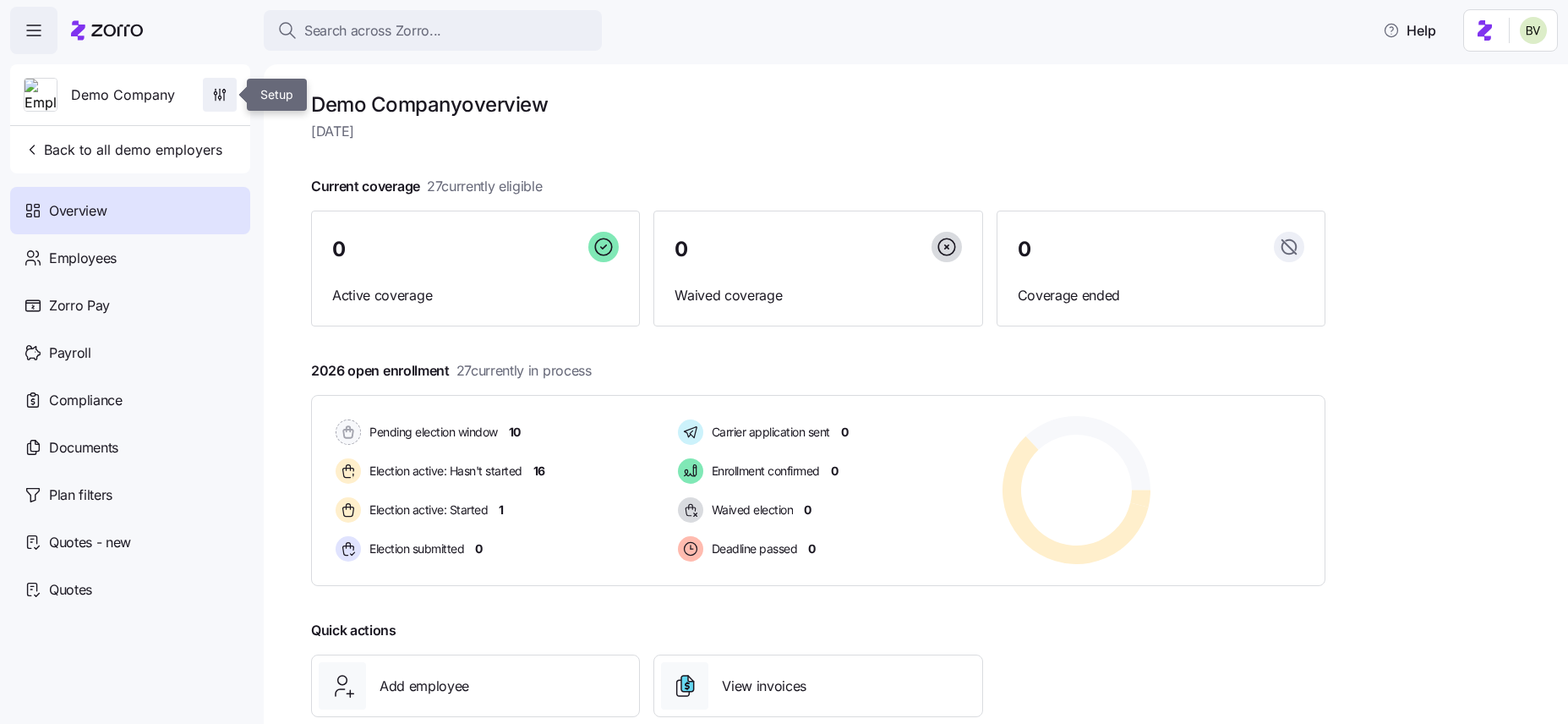
click at [224, 81] on span "button" at bounding box center [220, 94] width 32 height 32
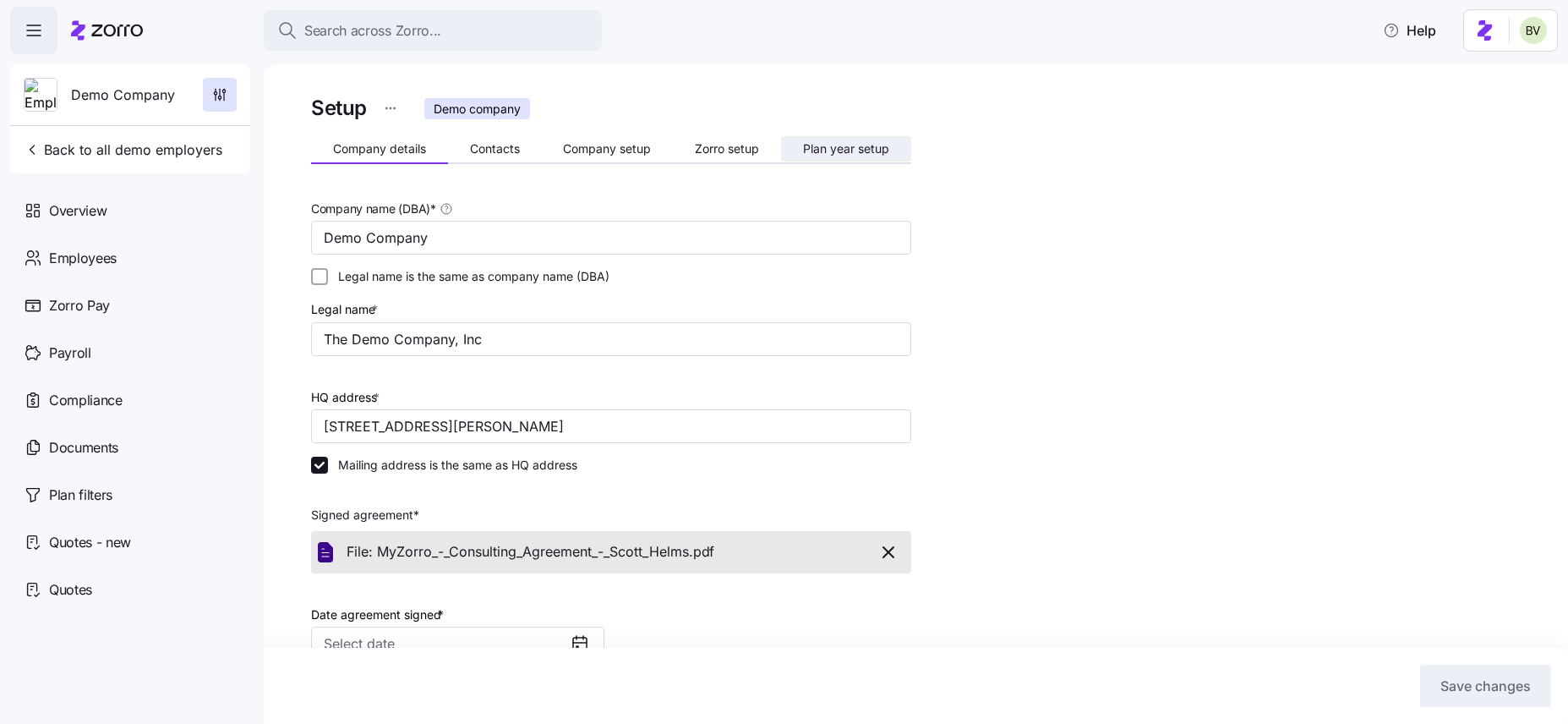
click at [804, 149] on span "Plan year setup" at bounding box center [845, 149] width 86 height 12
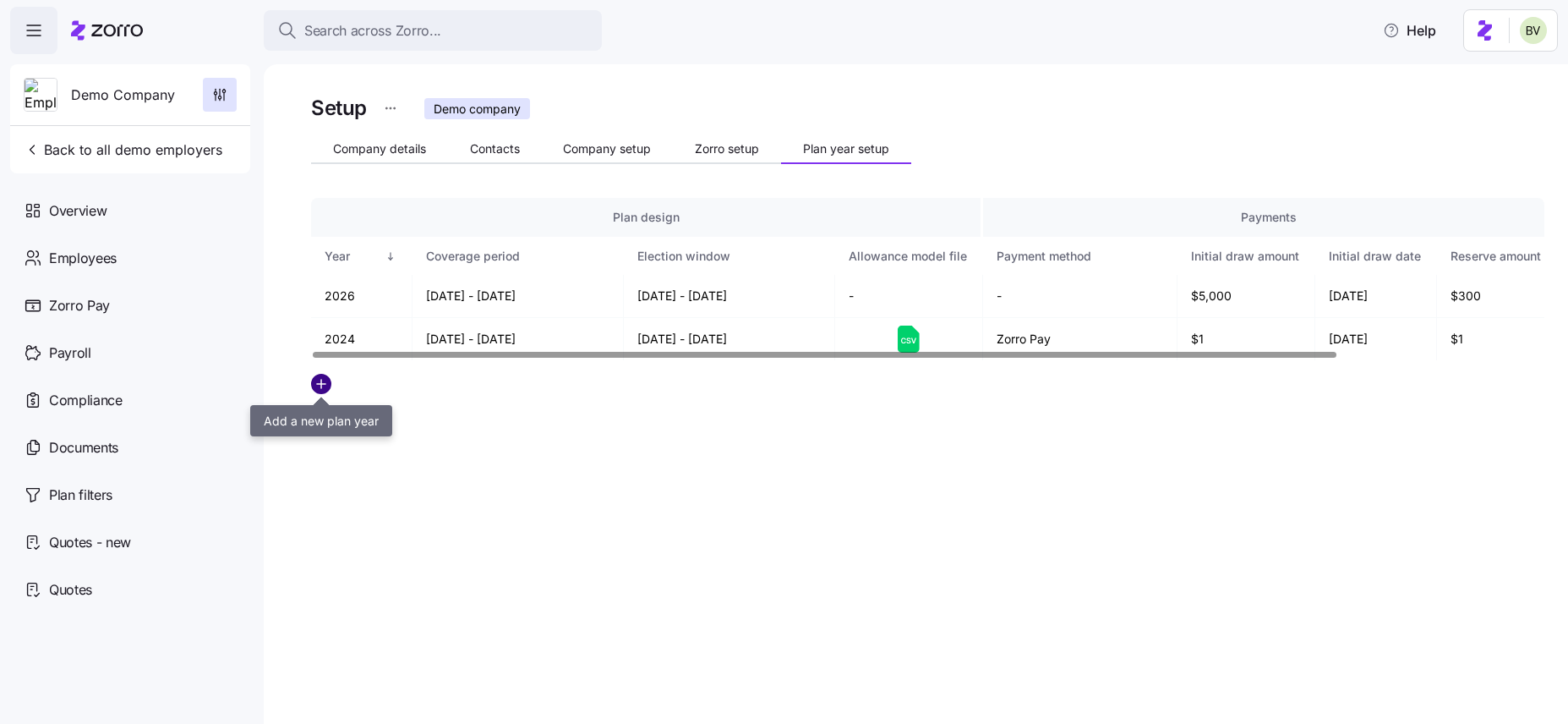
click at [318, 382] on circle "add icon" at bounding box center [321, 384] width 19 height 19
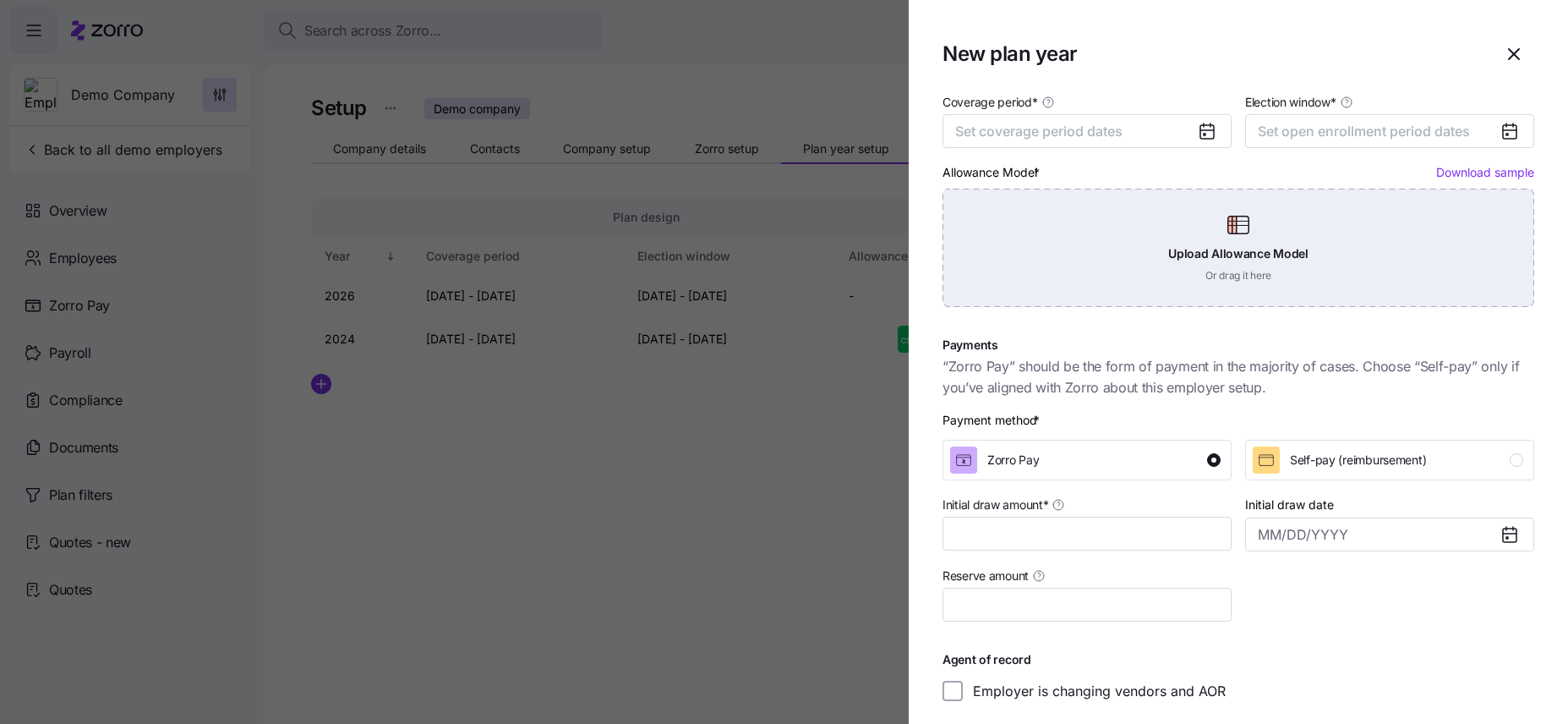
click at [1181, 227] on div "Upload Allowance Model Or drag it here" at bounding box center [1238, 248] width 592 height 119
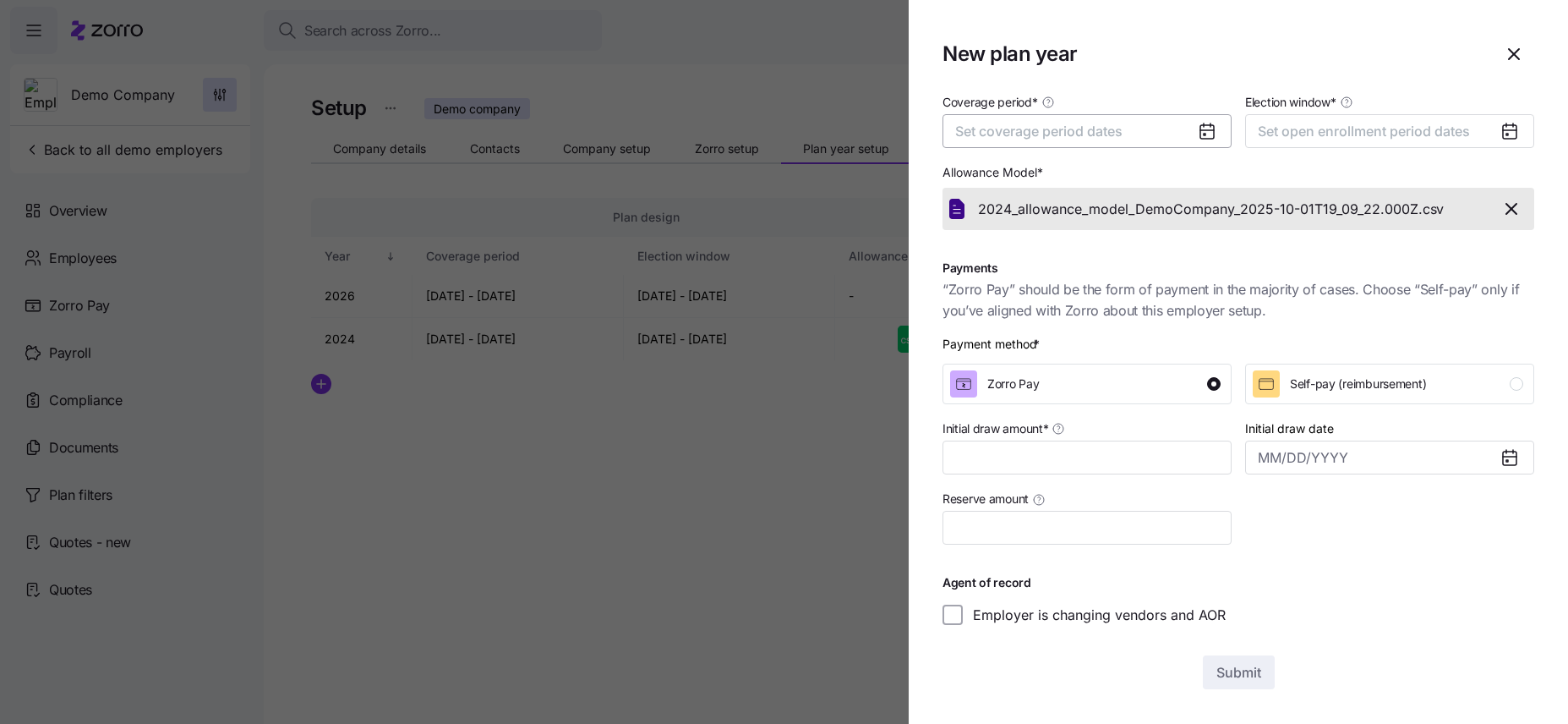
click at [1108, 123] on span "Set coverage period dates" at bounding box center [1039, 131] width 168 height 17
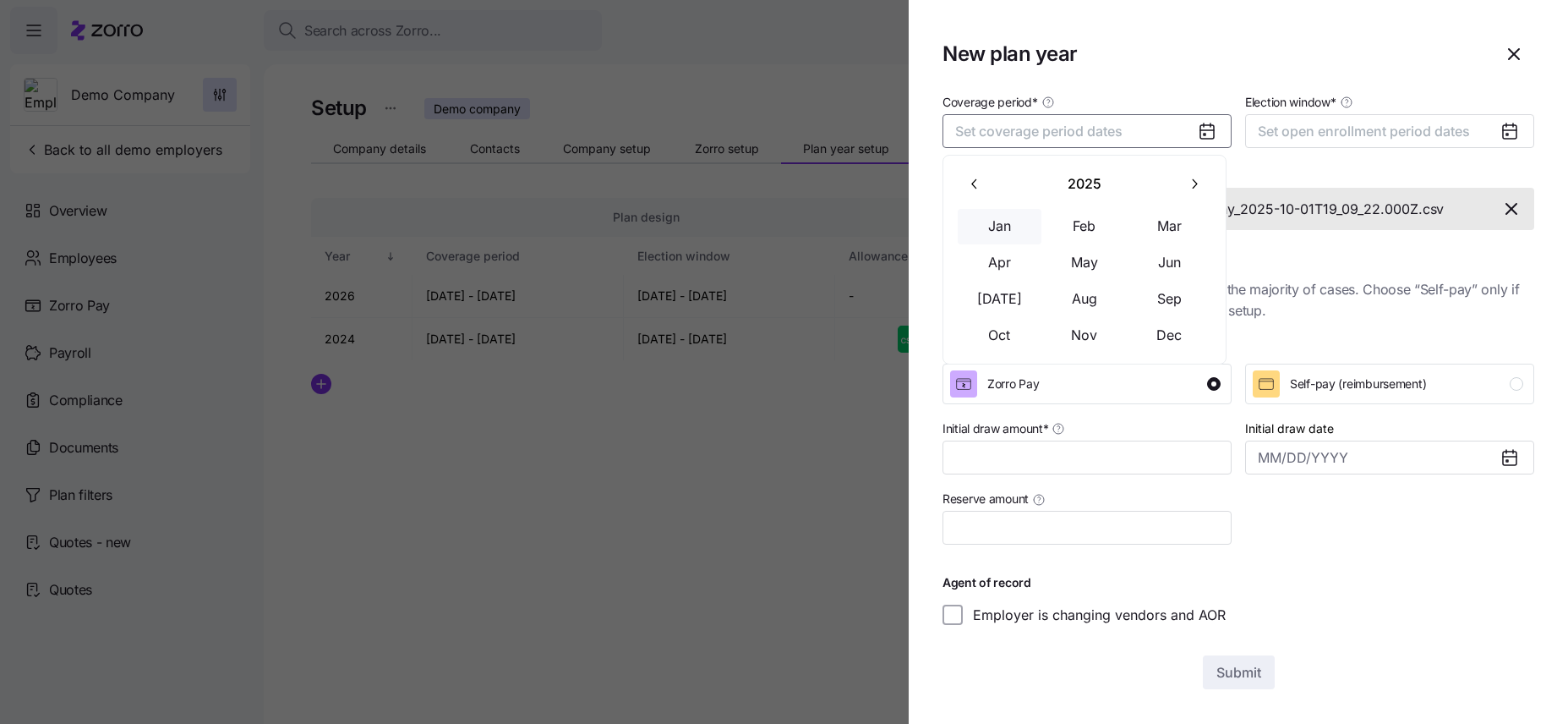
click at [1005, 220] on button "Jan" at bounding box center [1000, 227] width 85 height 36
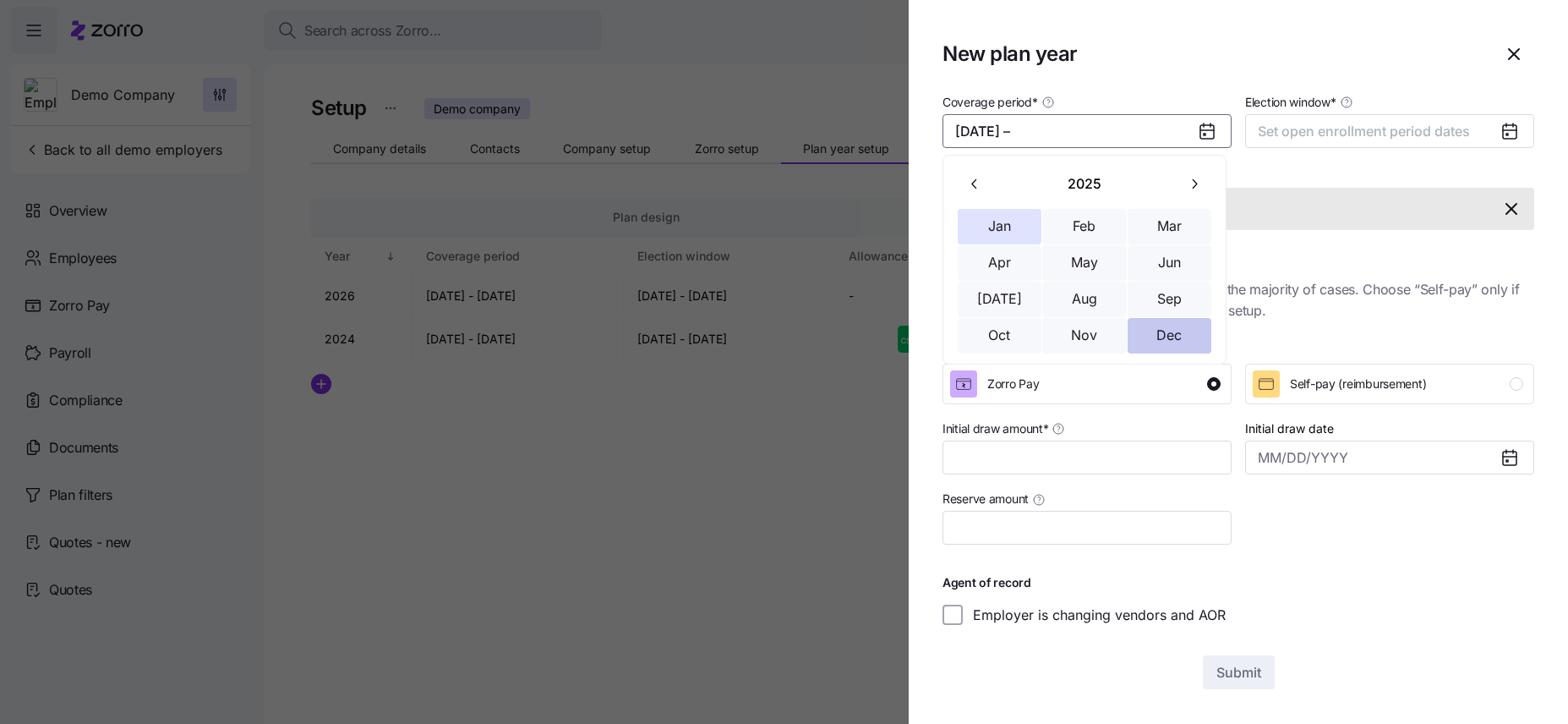
click at [1152, 323] on button "Dec" at bounding box center [1170, 336] width 85 height 36
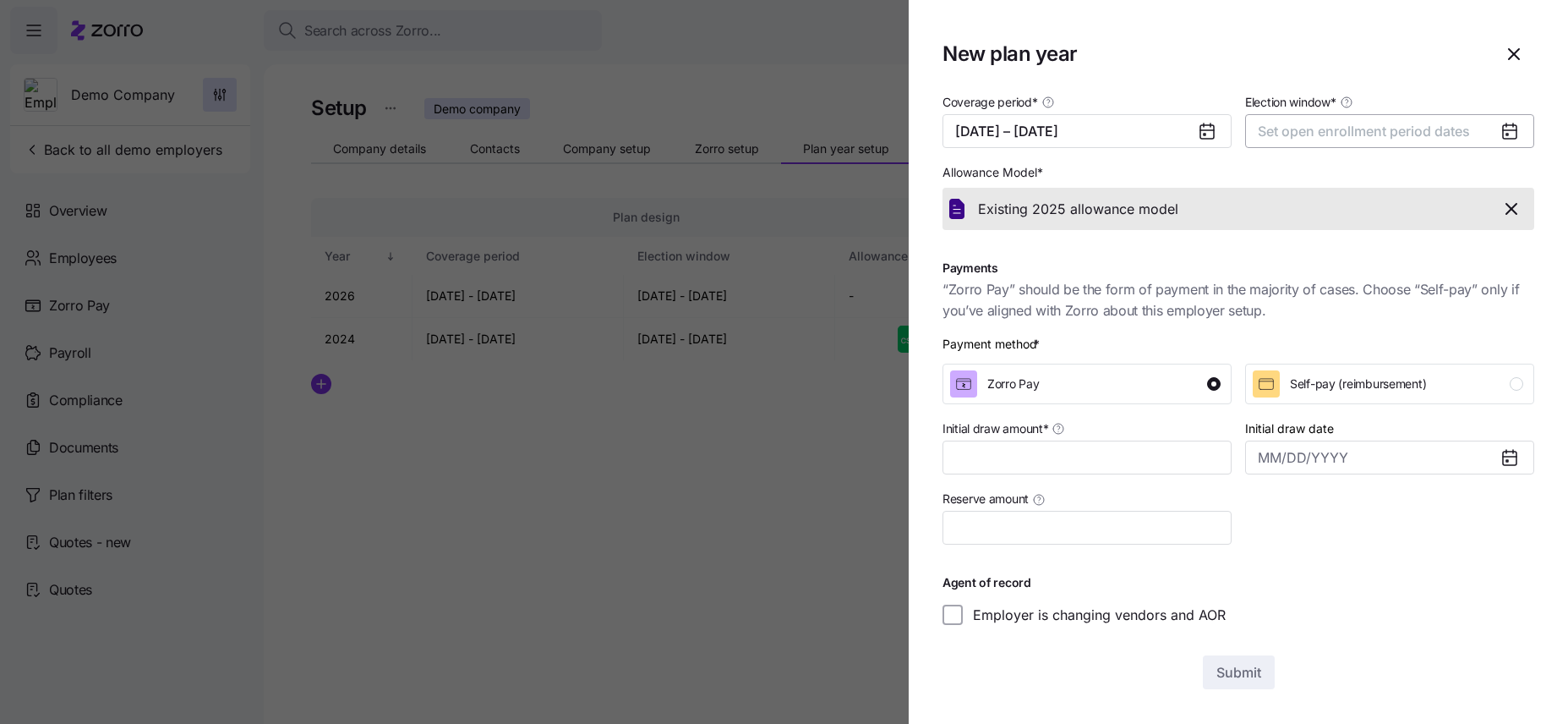
click at [1224, 119] on button "Set open enrollment period dates" at bounding box center [1389, 131] width 289 height 34
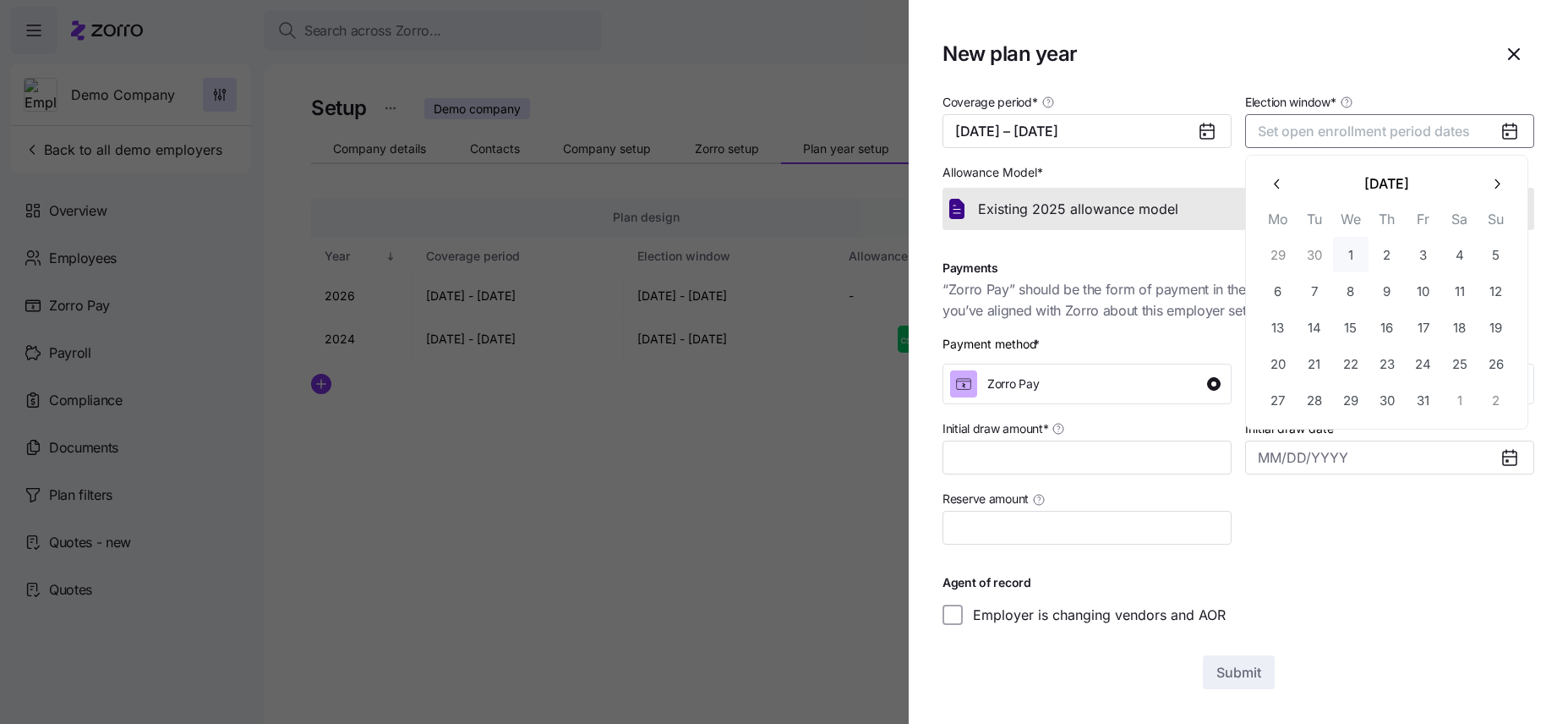
click at [1224, 254] on button "1" at bounding box center [1351, 255] width 36 height 36
click at [1224, 335] on button "17" at bounding box center [1424, 327] width 36 height 36
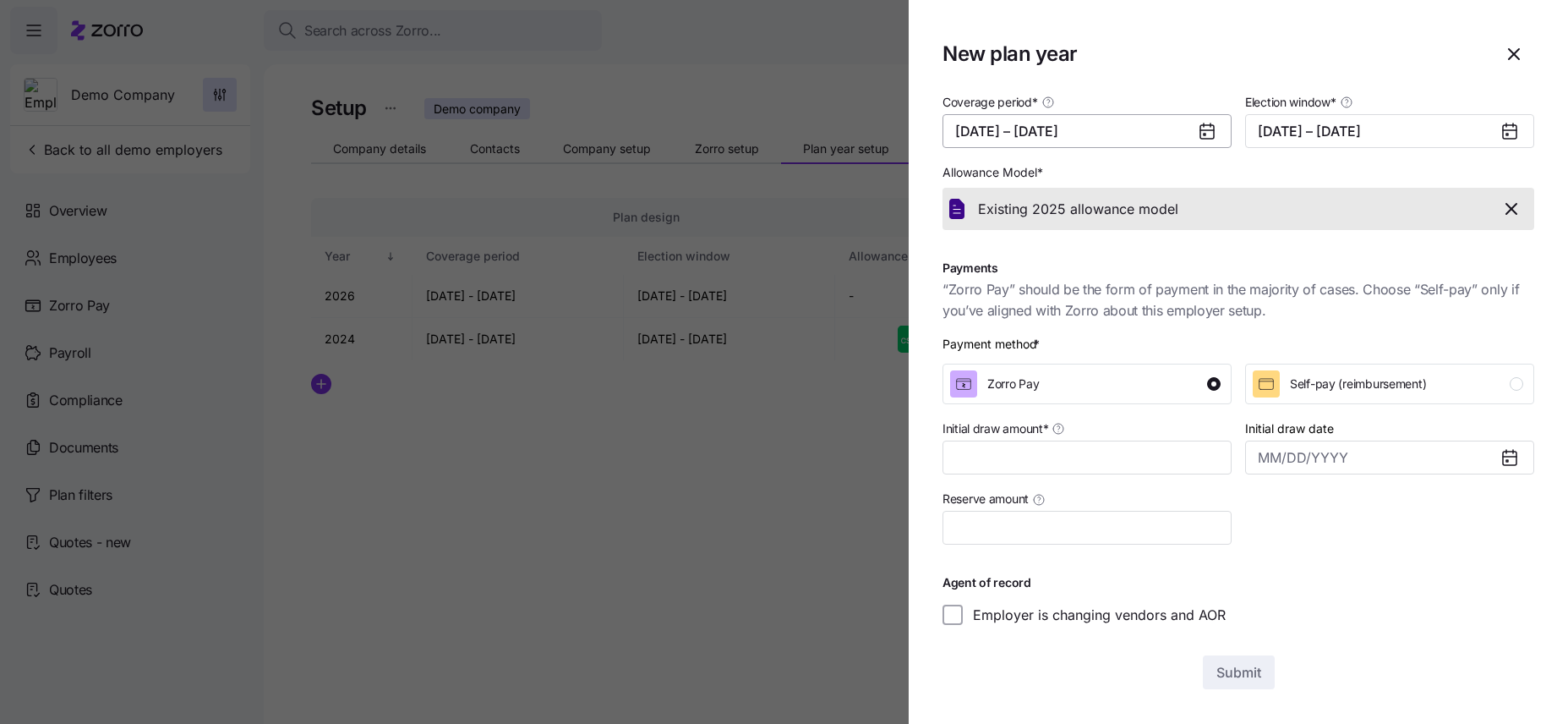
click at [1101, 125] on button "01/01/2025 – 12/31/2025" at bounding box center [1086, 131] width 289 height 34
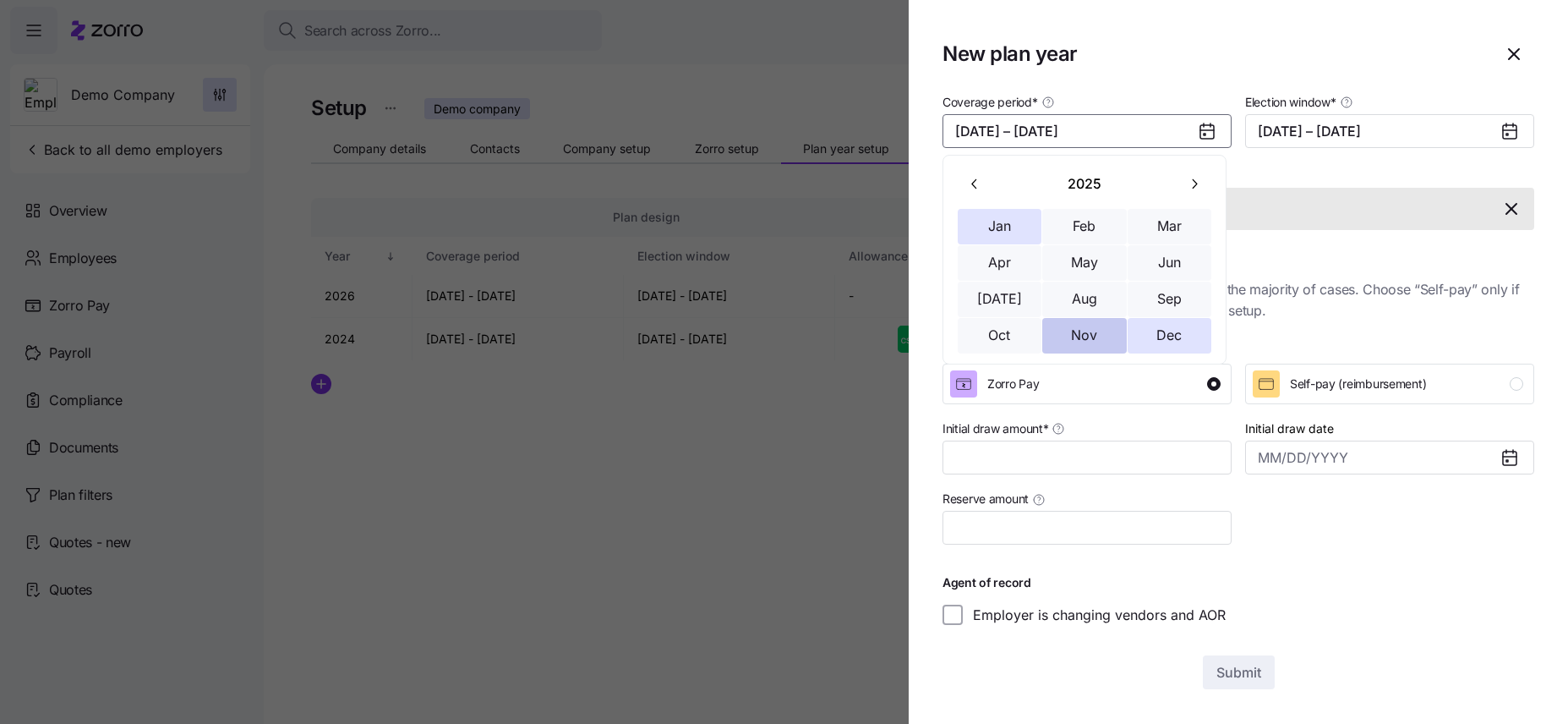
click at [1081, 331] on button "Nov" at bounding box center [1085, 336] width 85 height 36
click at [1134, 334] on button "Dec" at bounding box center [1170, 336] width 85 height 36
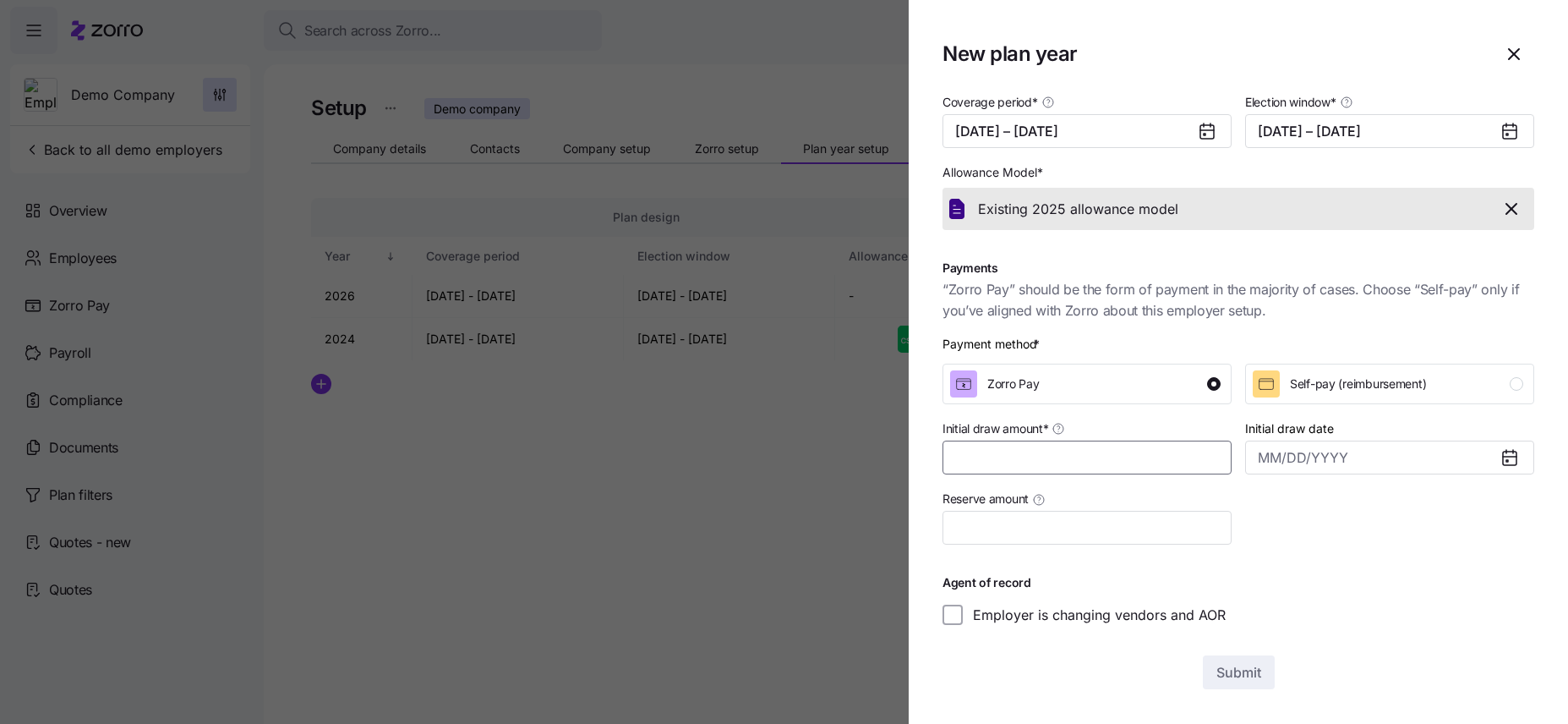
click at [1161, 440] on input "Initial draw amount *" at bounding box center [1086, 457] width 289 height 34
type input "$4,000"
click at [1224, 454] on input "Initial draw date" at bounding box center [1389, 457] width 289 height 34
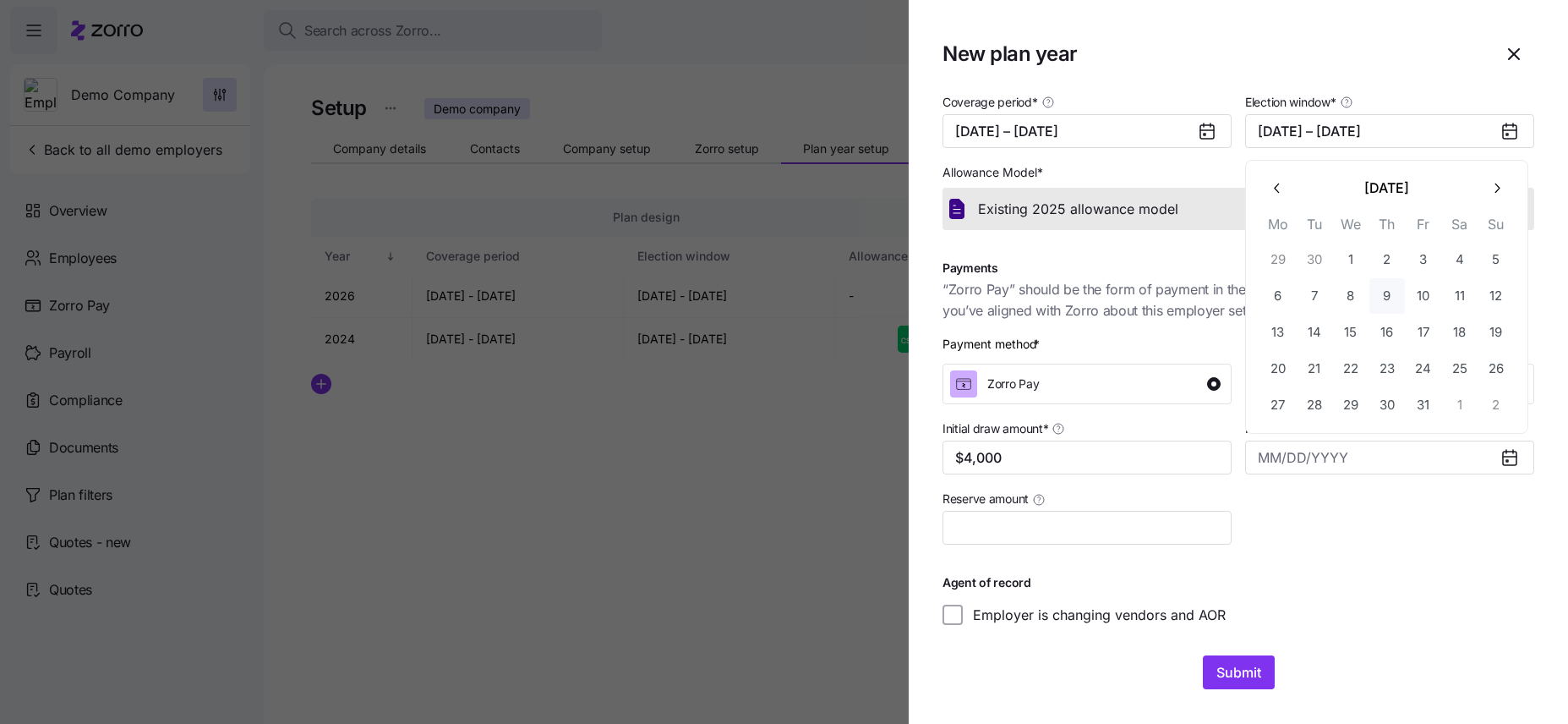
click at [1224, 296] on button "9" at bounding box center [1387, 296] width 36 height 36
type input "October 9, 2025"
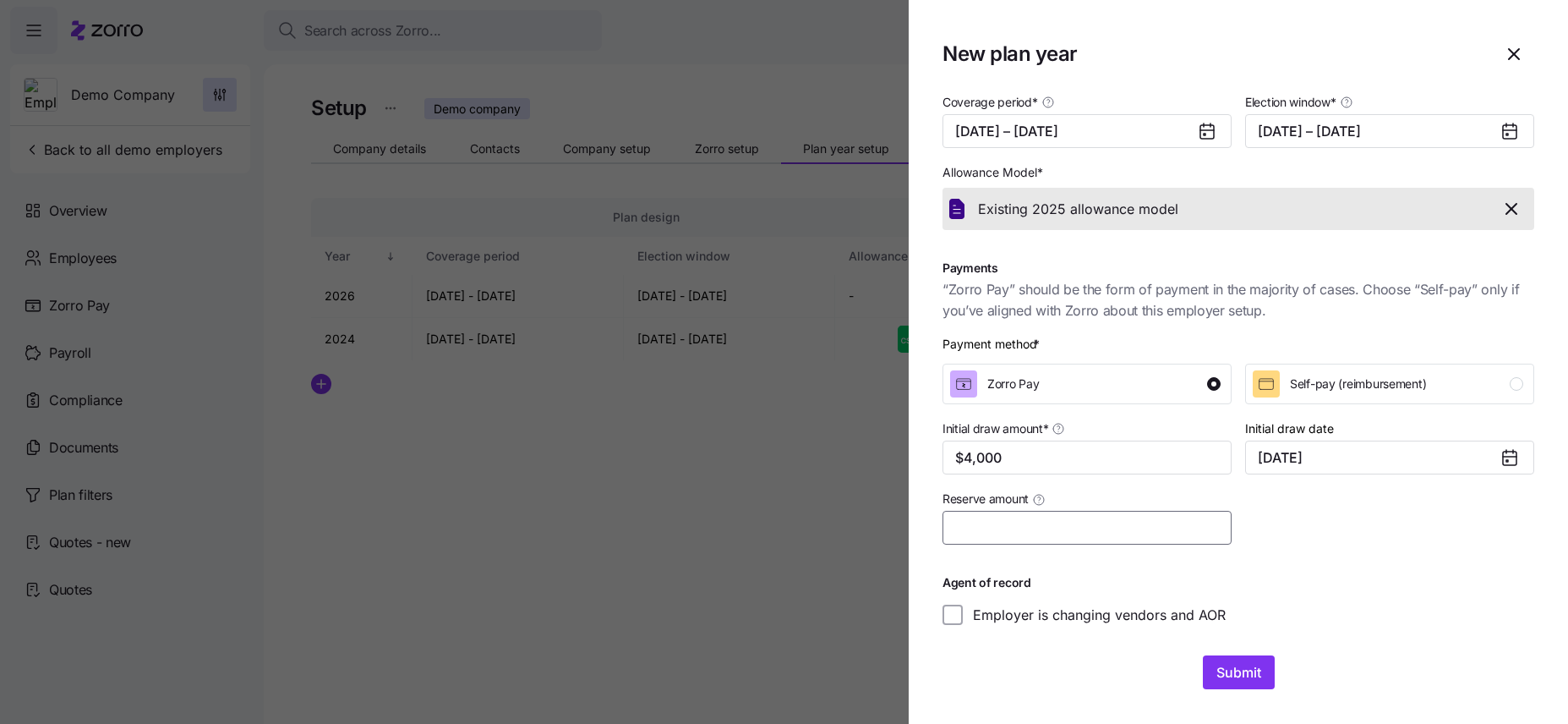
click at [1038, 513] on input "Reserve amount" at bounding box center [1086, 528] width 289 height 34
type input "$500"
click at [1224, 609] on span "Submit" at bounding box center [1239, 672] width 45 height 21
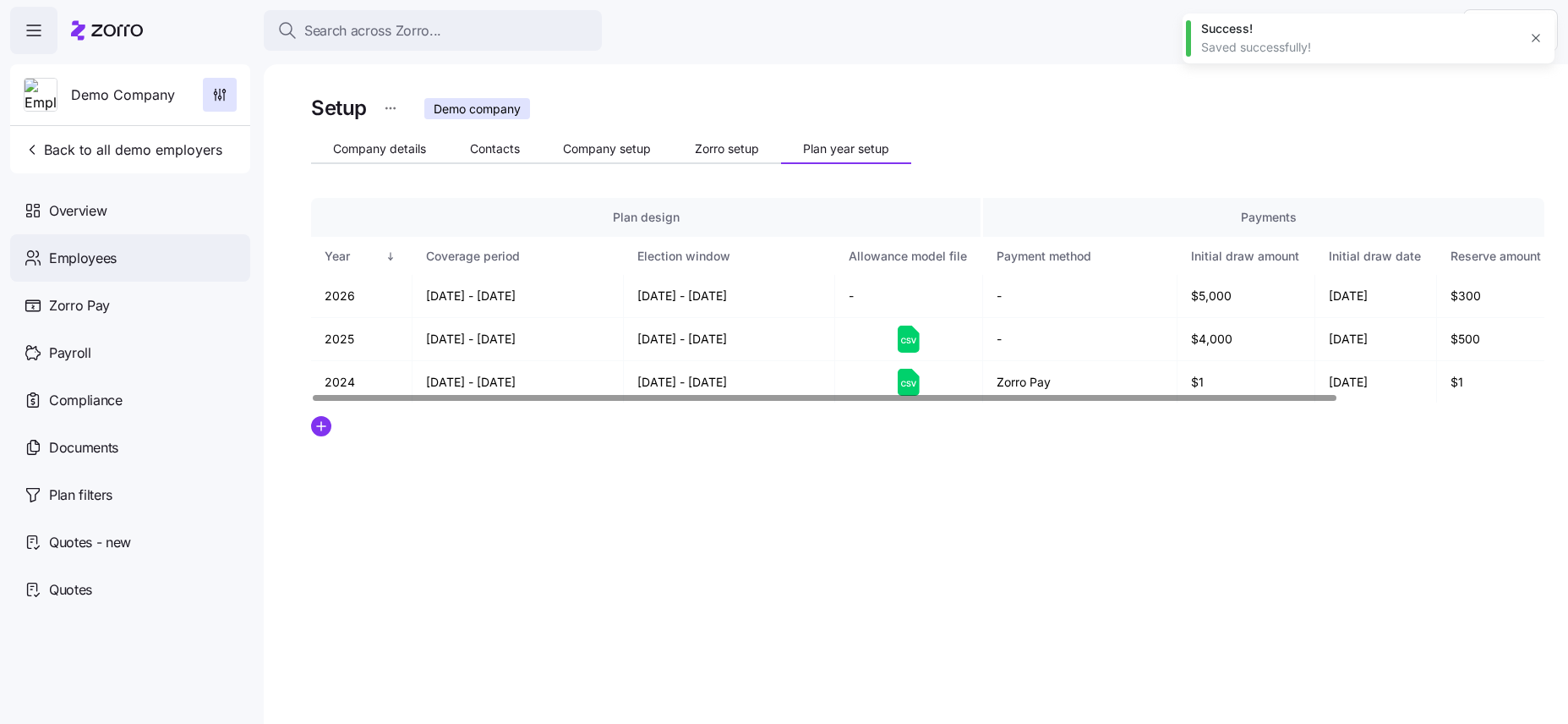
click at [111, 248] on span "Employees" at bounding box center [83, 258] width 68 height 21
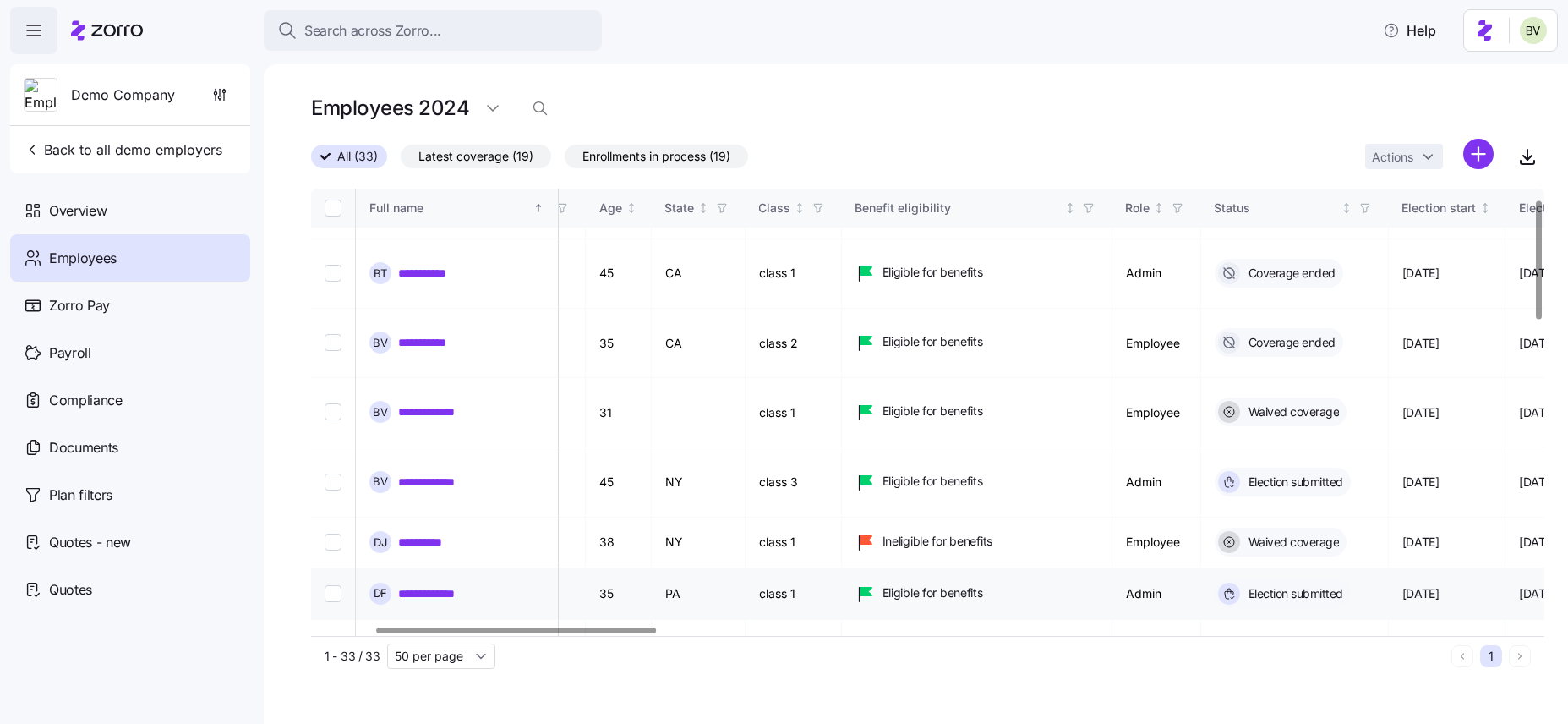
scroll to position [40, 302]
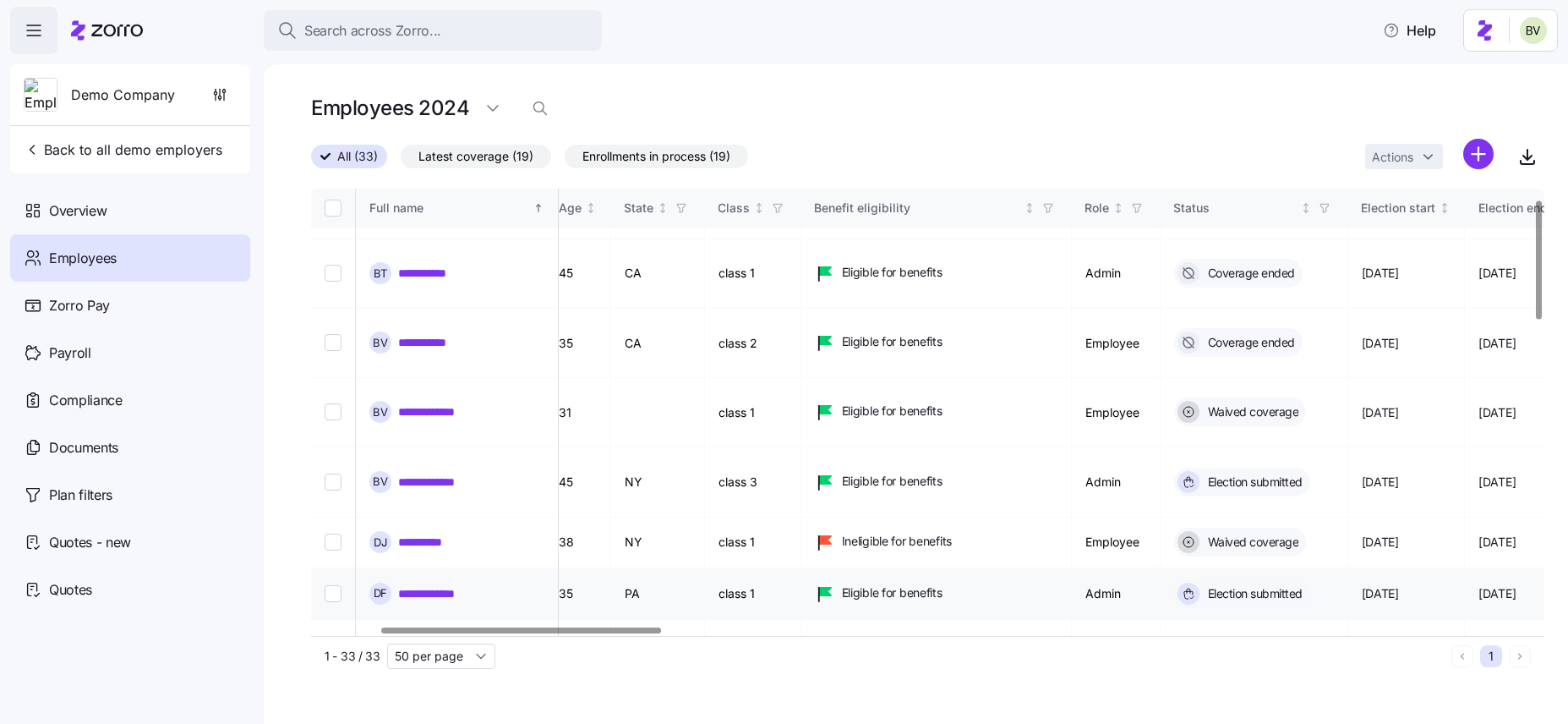
click at [435, 585] on link "**********" at bounding box center [436, 594] width 78 height 17
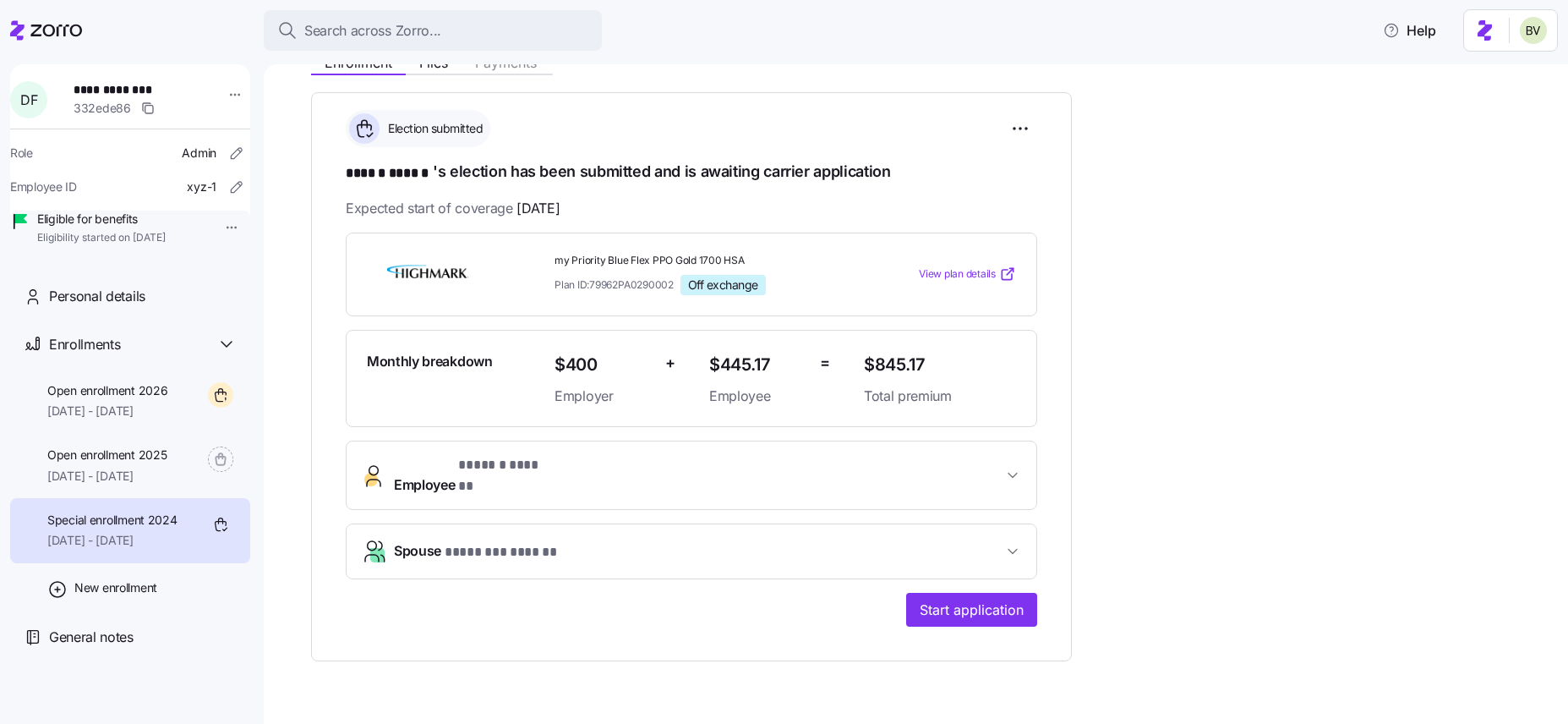
scroll to position [243, 0]
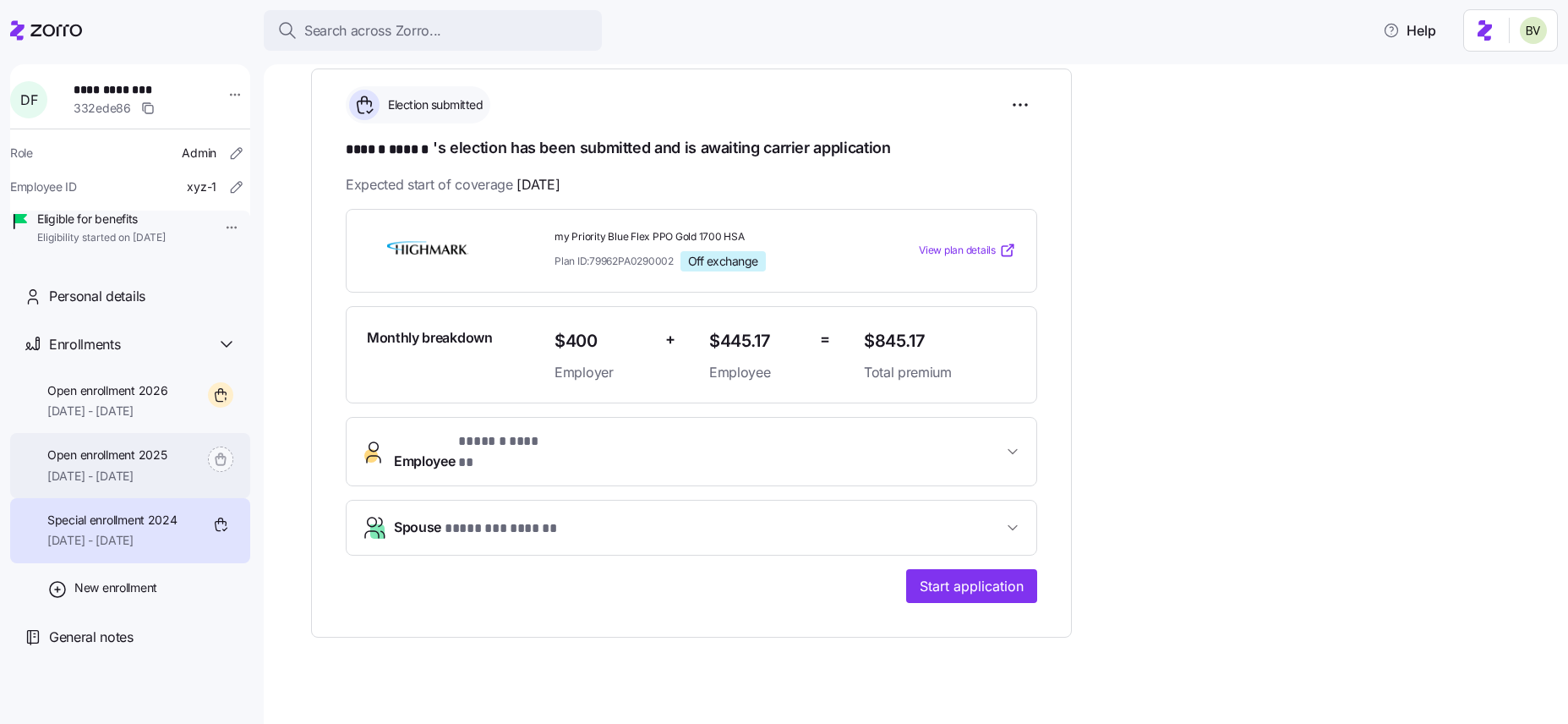
click at [158, 485] on span "11/01/2025 - 12/31/2025" at bounding box center [106, 476] width 119 height 17
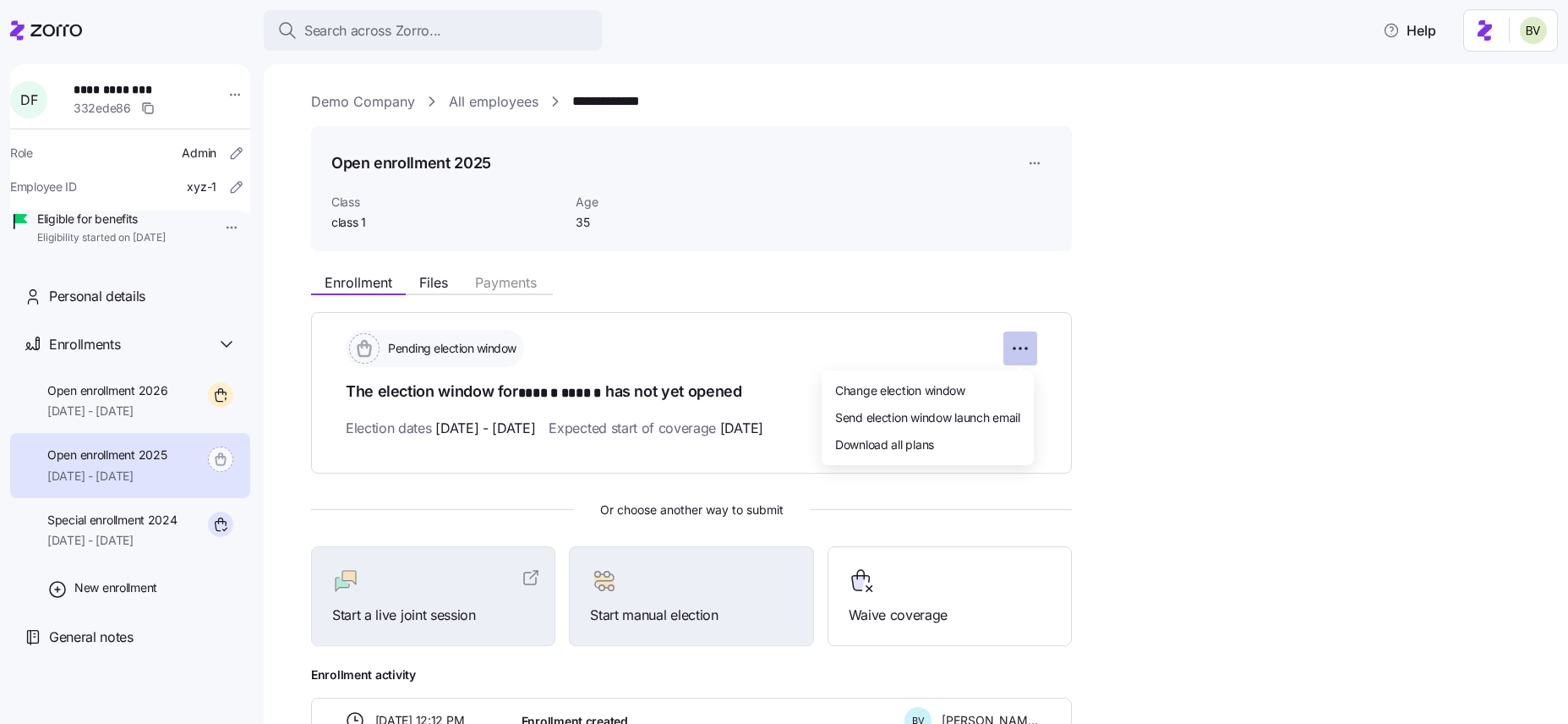
click at [1018, 344] on html "**********" at bounding box center [784, 356] width 1568 height 714
click at [964, 382] on span "Change election window" at bounding box center [900, 390] width 130 height 17
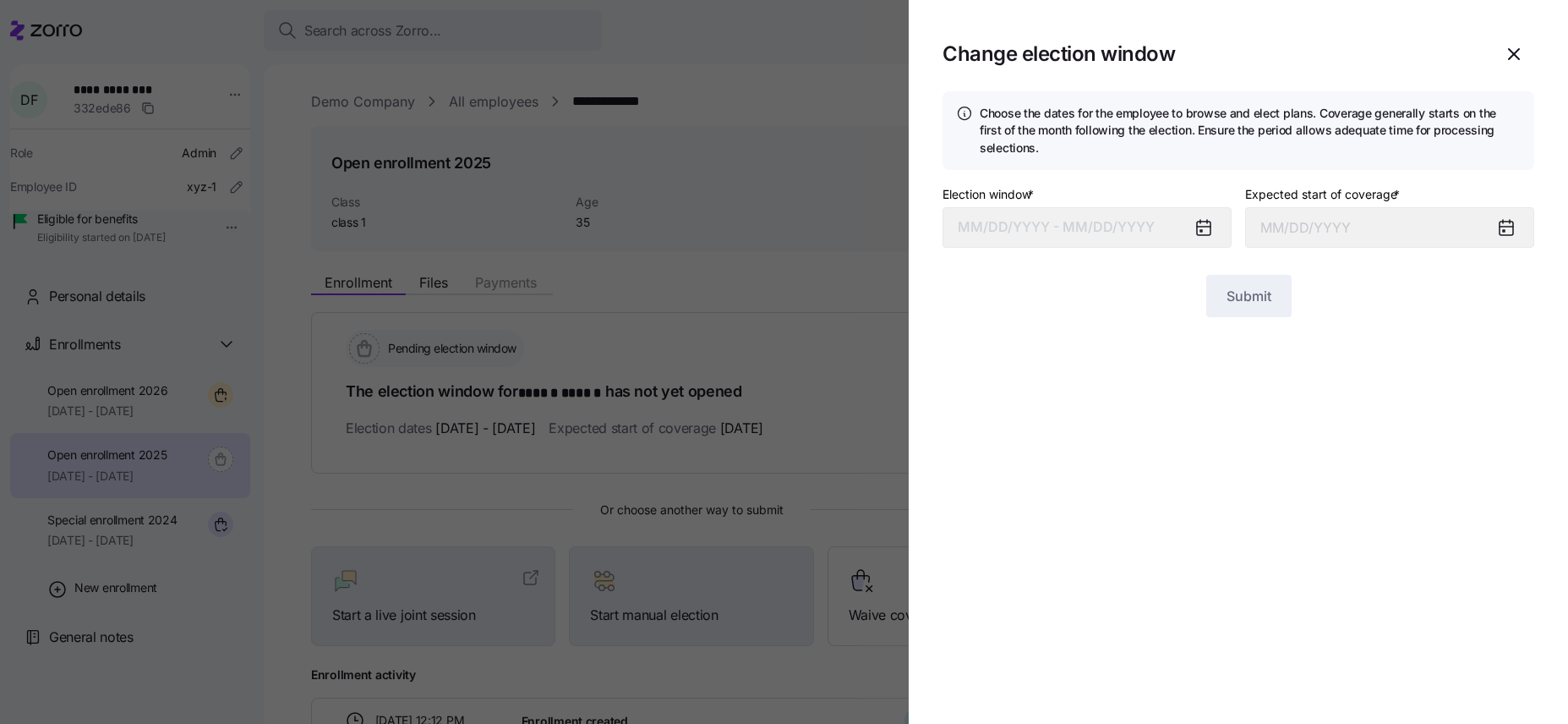
type input "November 1, 2025"
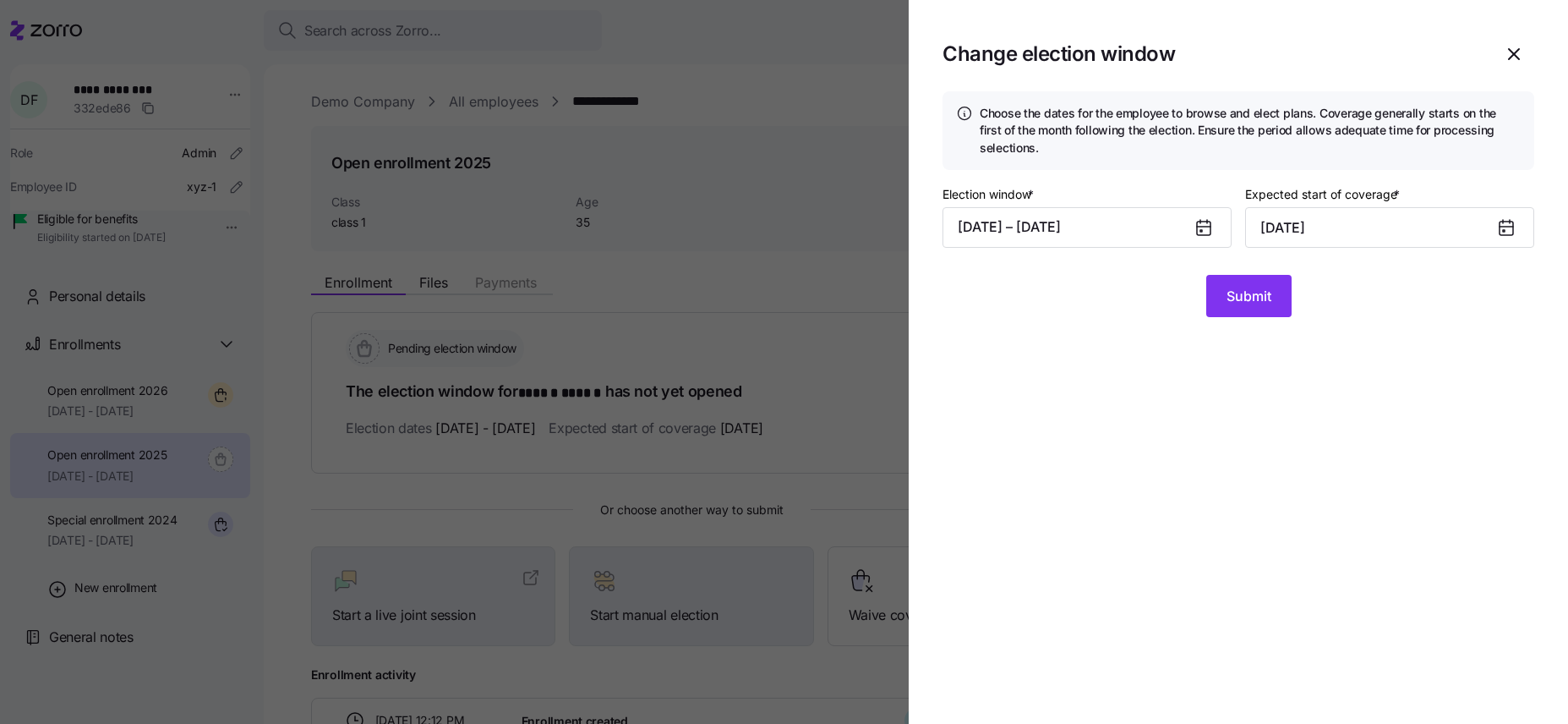
click at [1057, 201] on div "Election window * 10/01/2025 – 10/17/2025" at bounding box center [1086, 216] width 289 height 64
click at [1054, 219] on button "10/01/2025 – 10/17/2025" at bounding box center [1086, 227] width 289 height 41
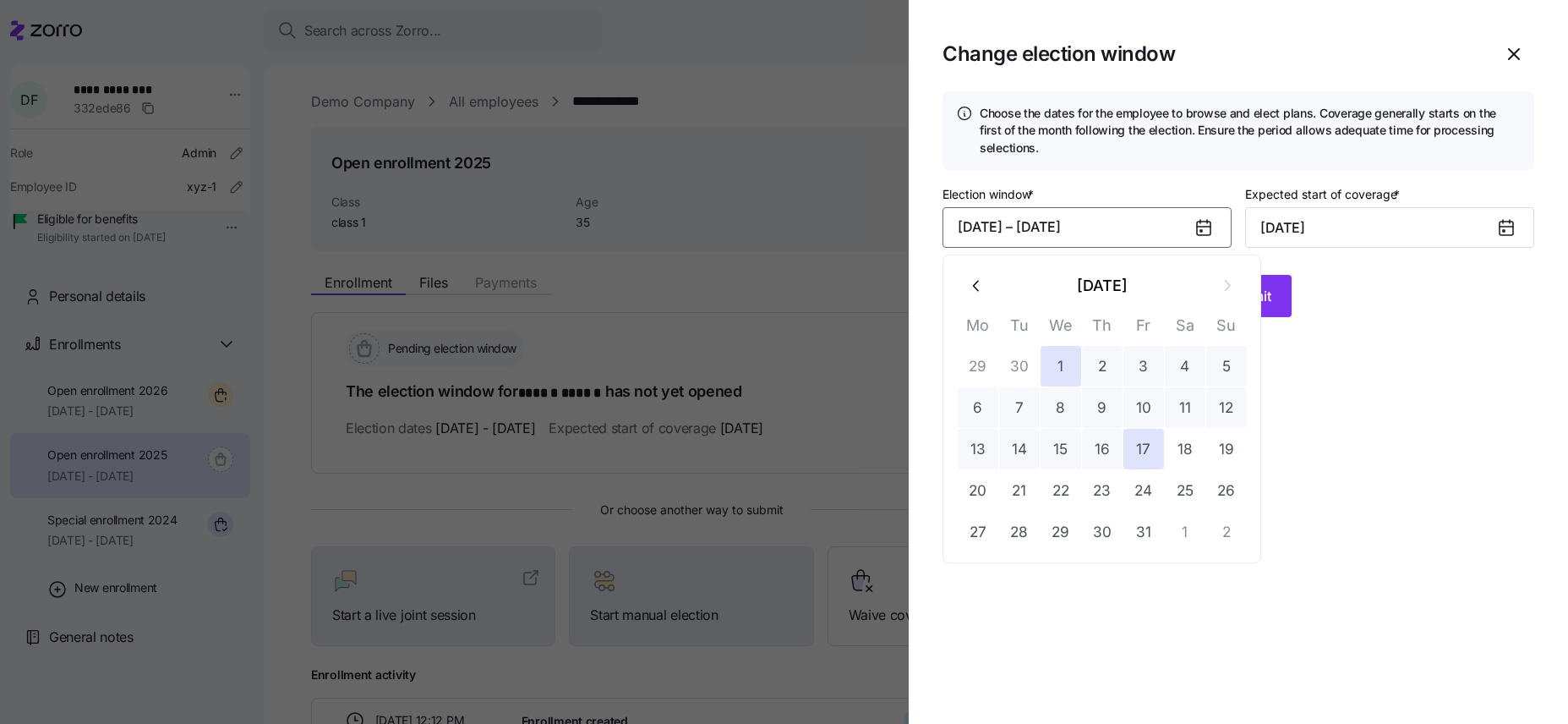
click at [1016, 372] on button "30" at bounding box center [1019, 366] width 41 height 41
click at [1096, 411] on button "9" at bounding box center [1102, 407] width 41 height 41
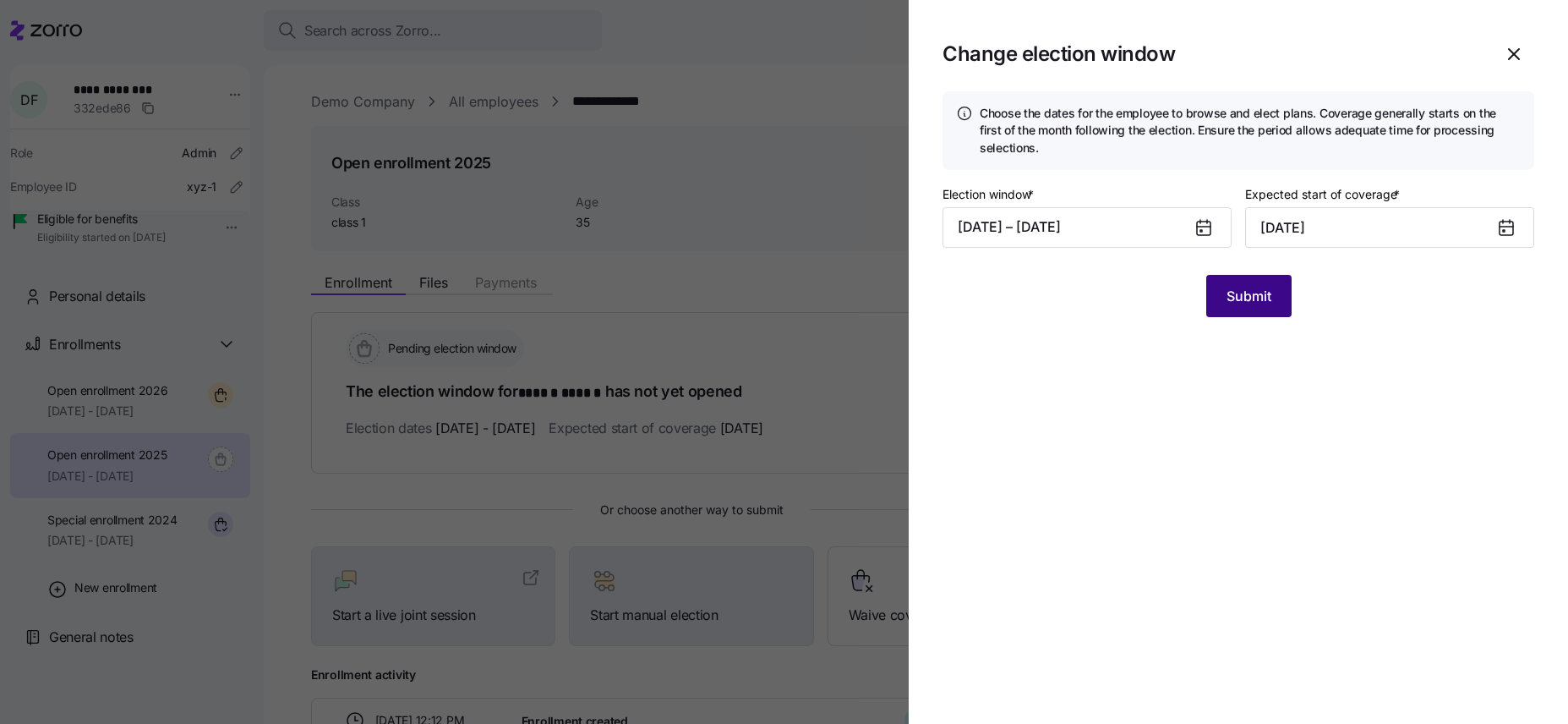
click at [1224, 304] on span "Submit" at bounding box center [1250, 296] width 45 height 21
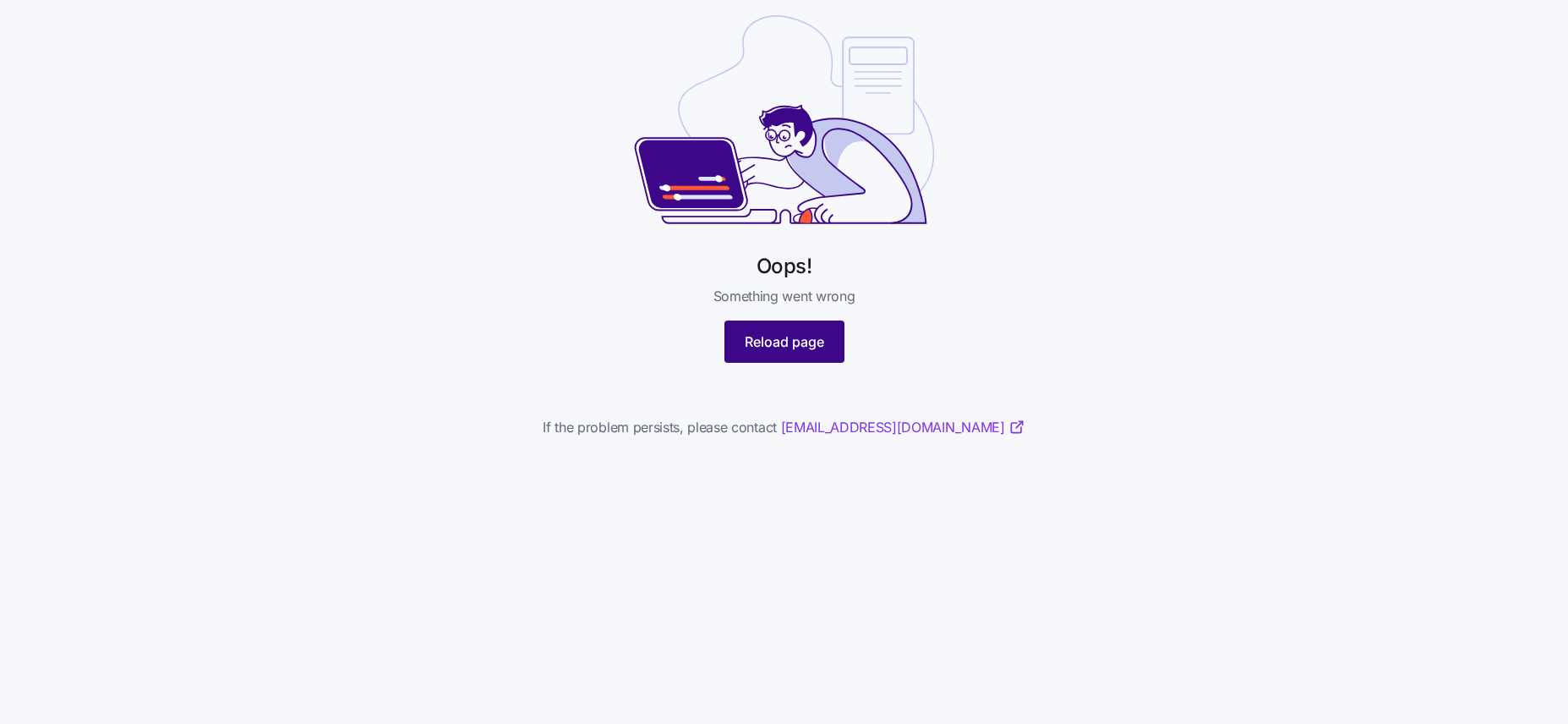
click at [776, 341] on span "Reload page" at bounding box center [784, 342] width 79 height 21
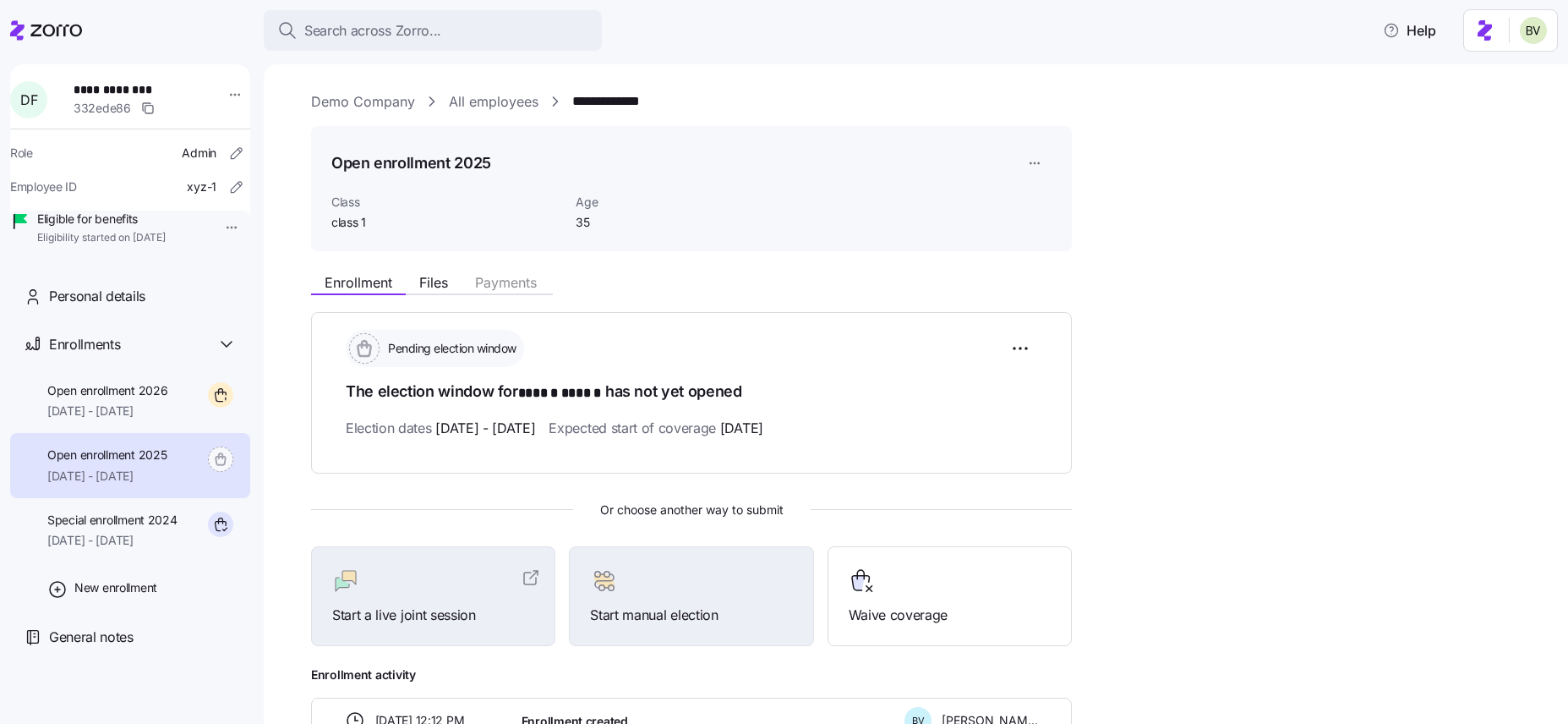
scroll to position [120, 0]
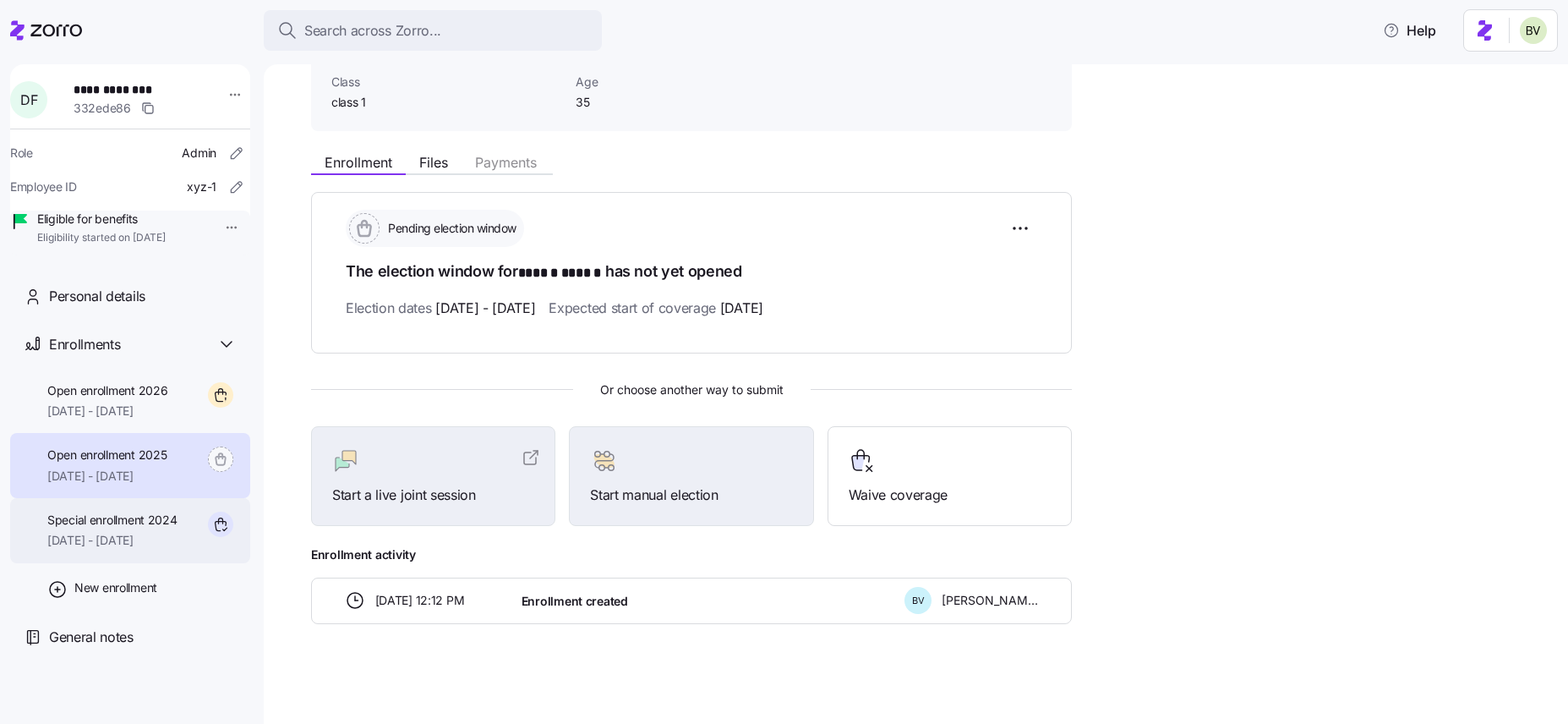
click at [139, 529] on span "Special enrollment 2024" at bounding box center [112, 520] width 130 height 17
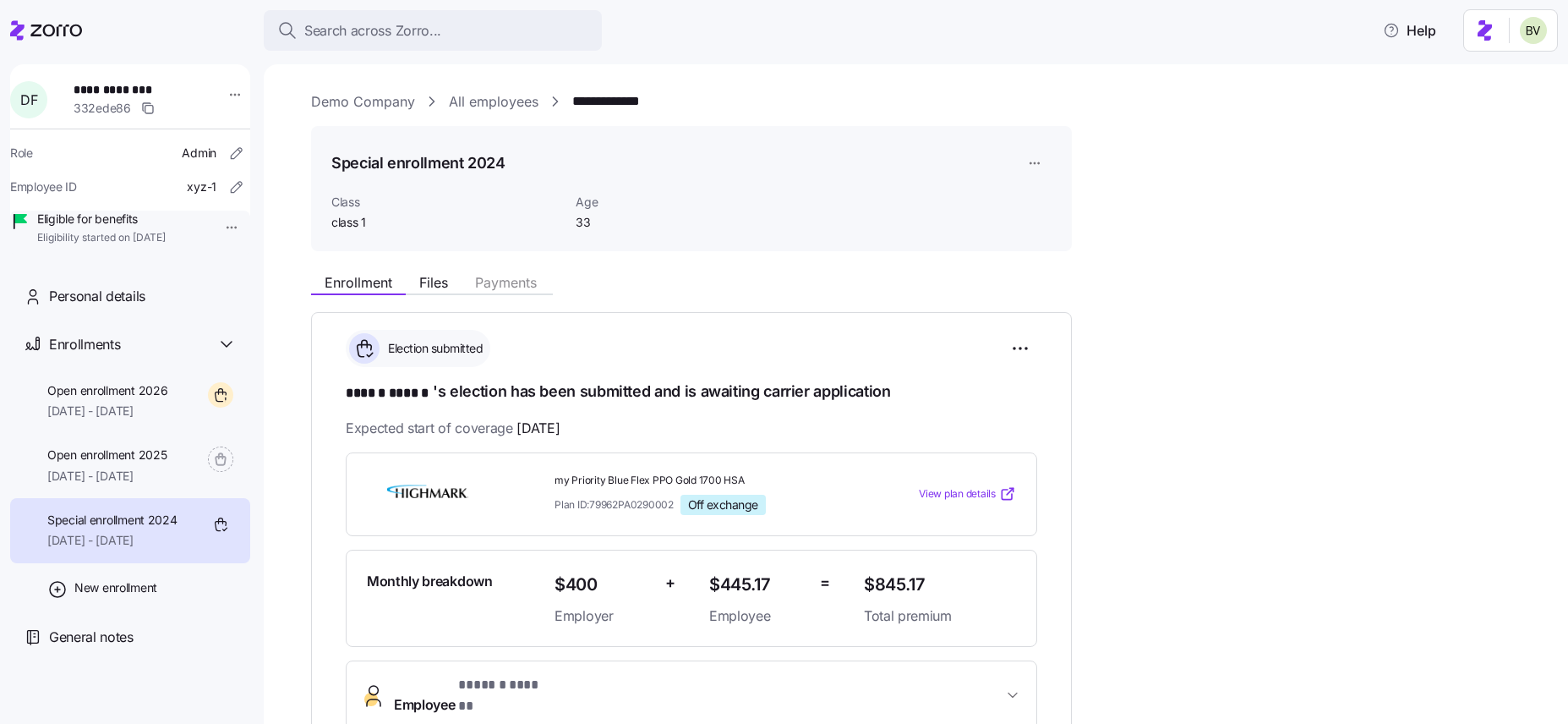
scroll to position [243, 0]
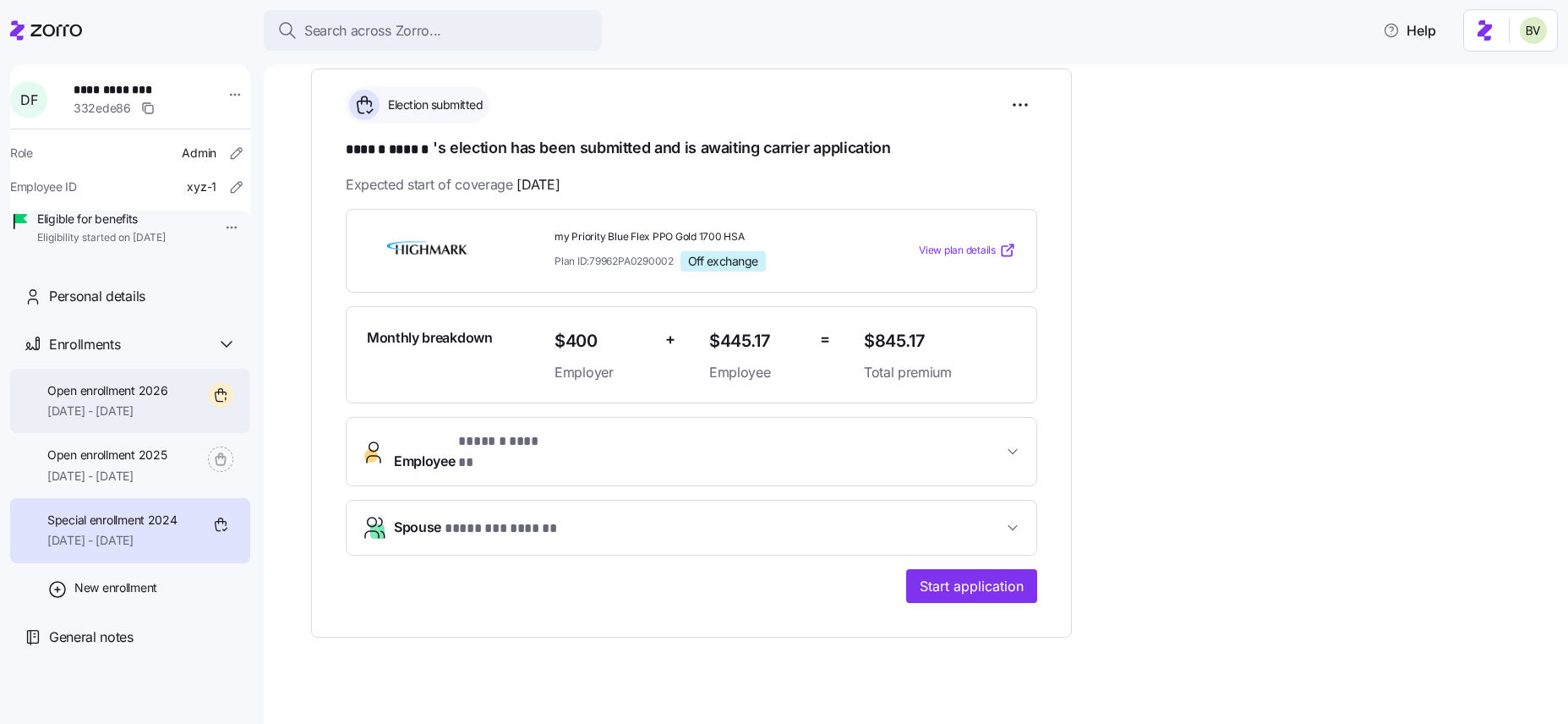
click at [130, 399] on span "Open enrollment 2026" at bounding box center [106, 390] width 120 height 17
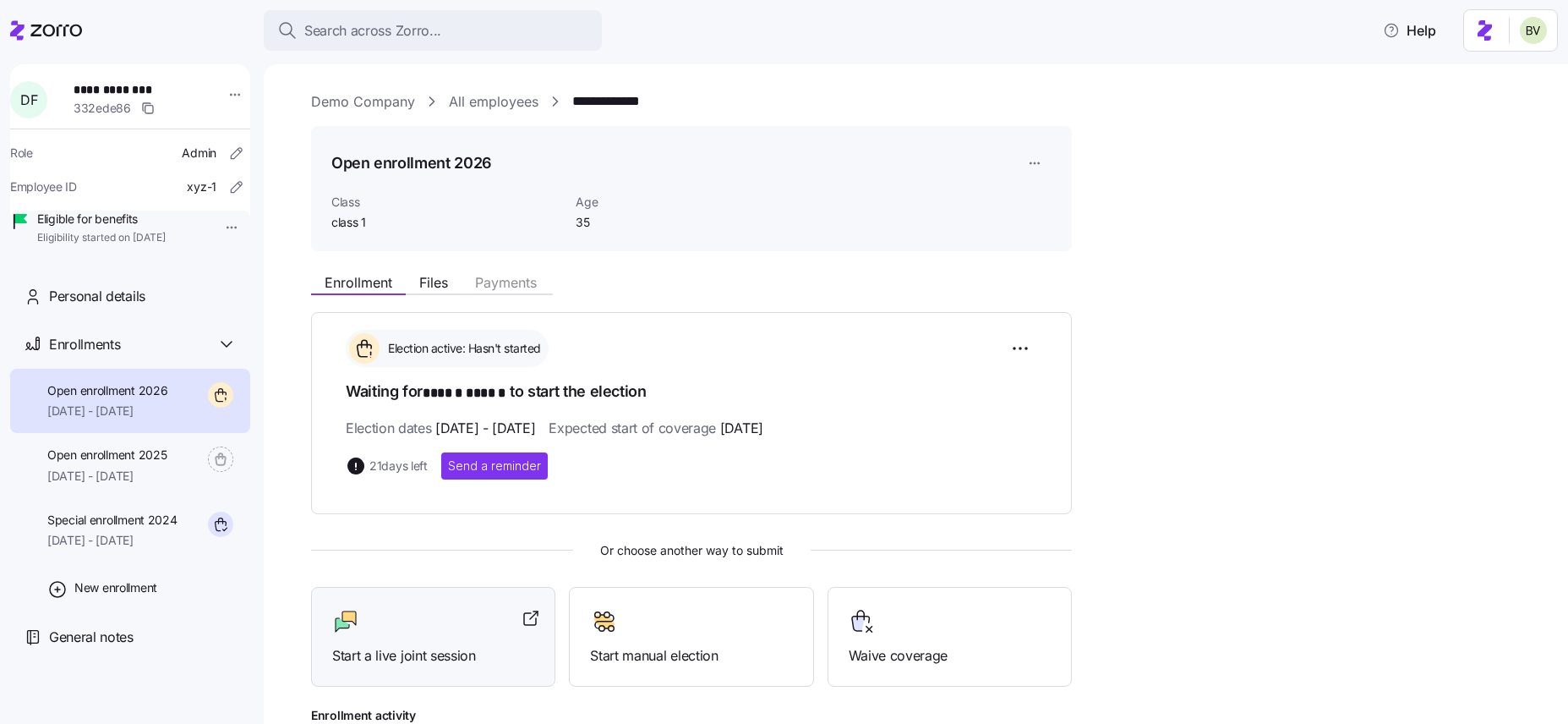
click at [419, 613] on div at bounding box center [433, 621] width 202 height 27
click at [358, 94] on link "Demo Company" at bounding box center [363, 102] width 104 height 21
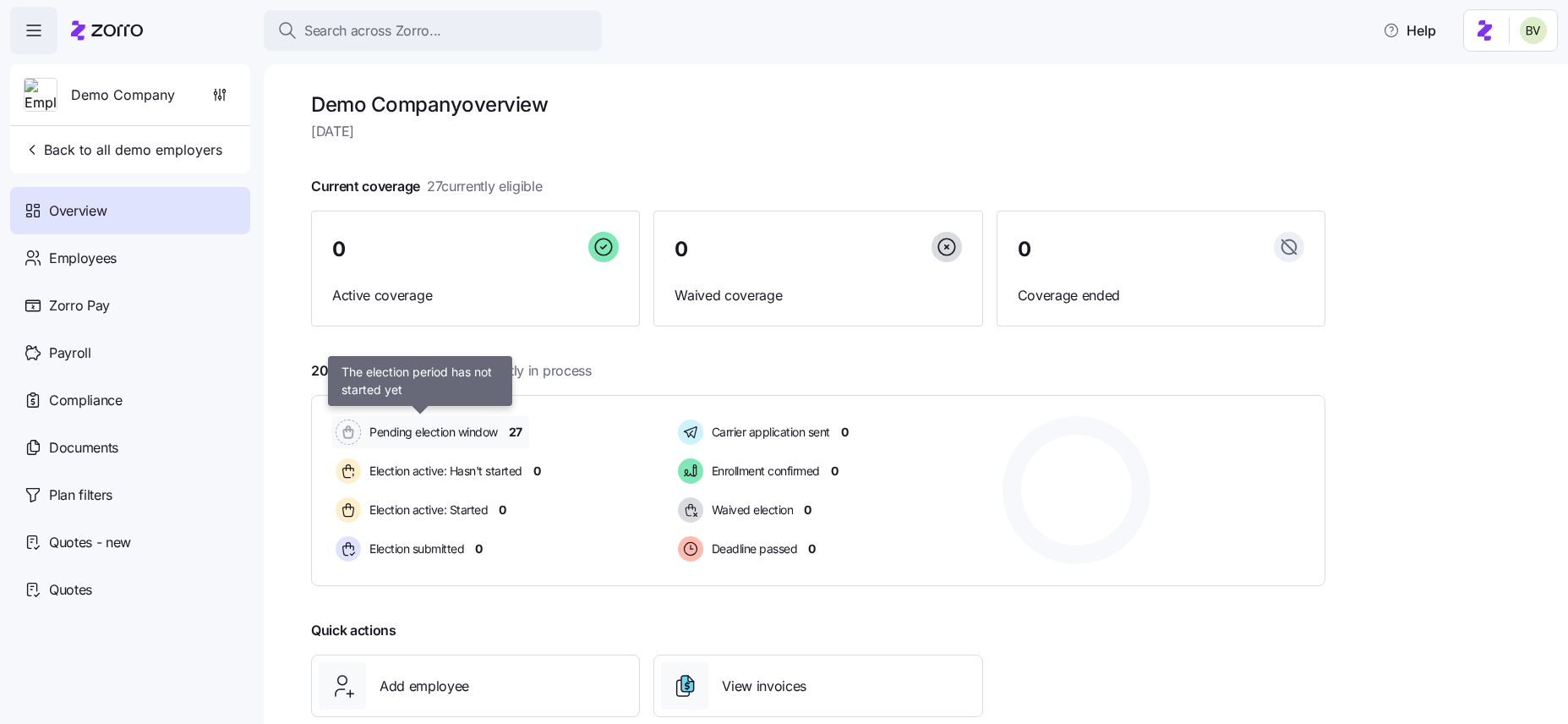
click at [392, 430] on span "Pending election window" at bounding box center [432, 432] width 134 height 17
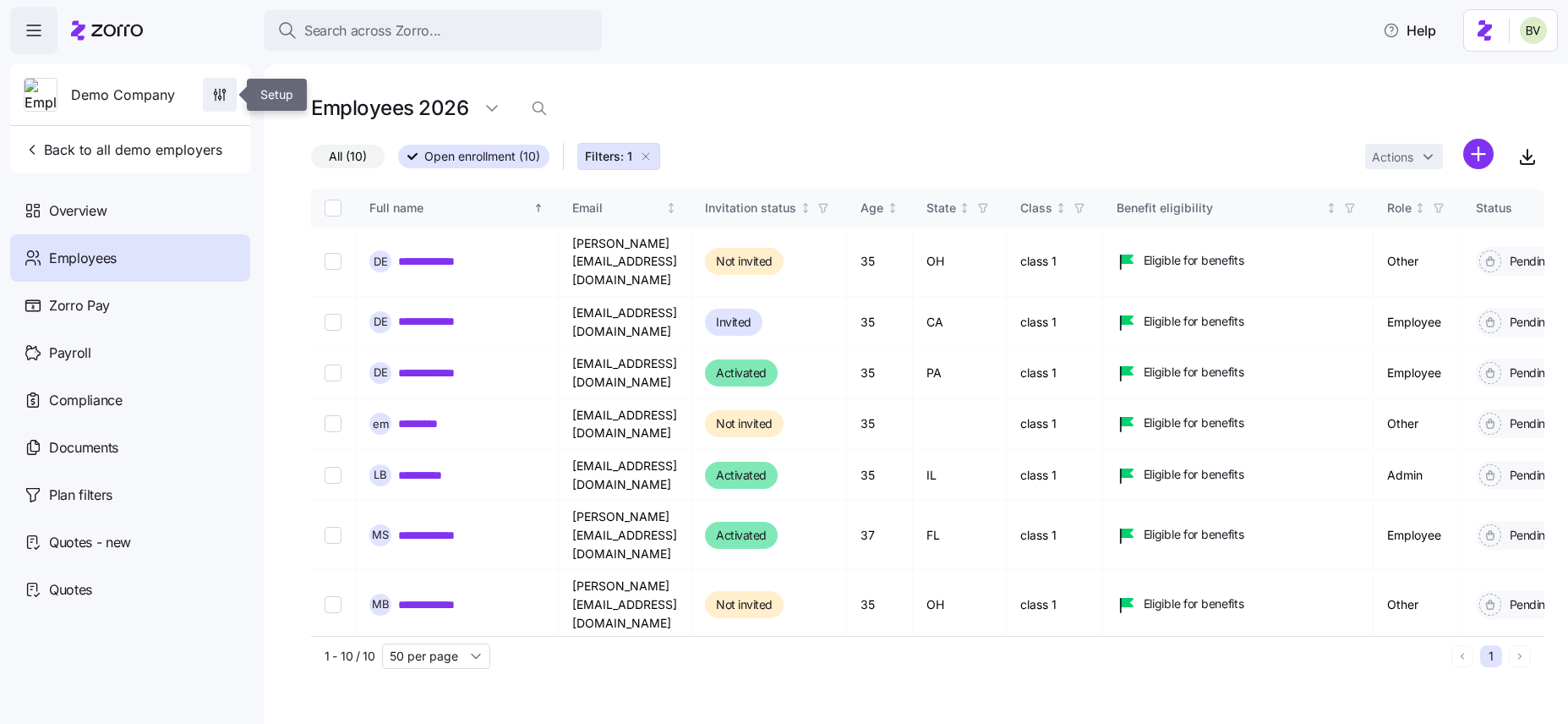
click at [211, 86] on span "button" at bounding box center [220, 94] width 32 height 32
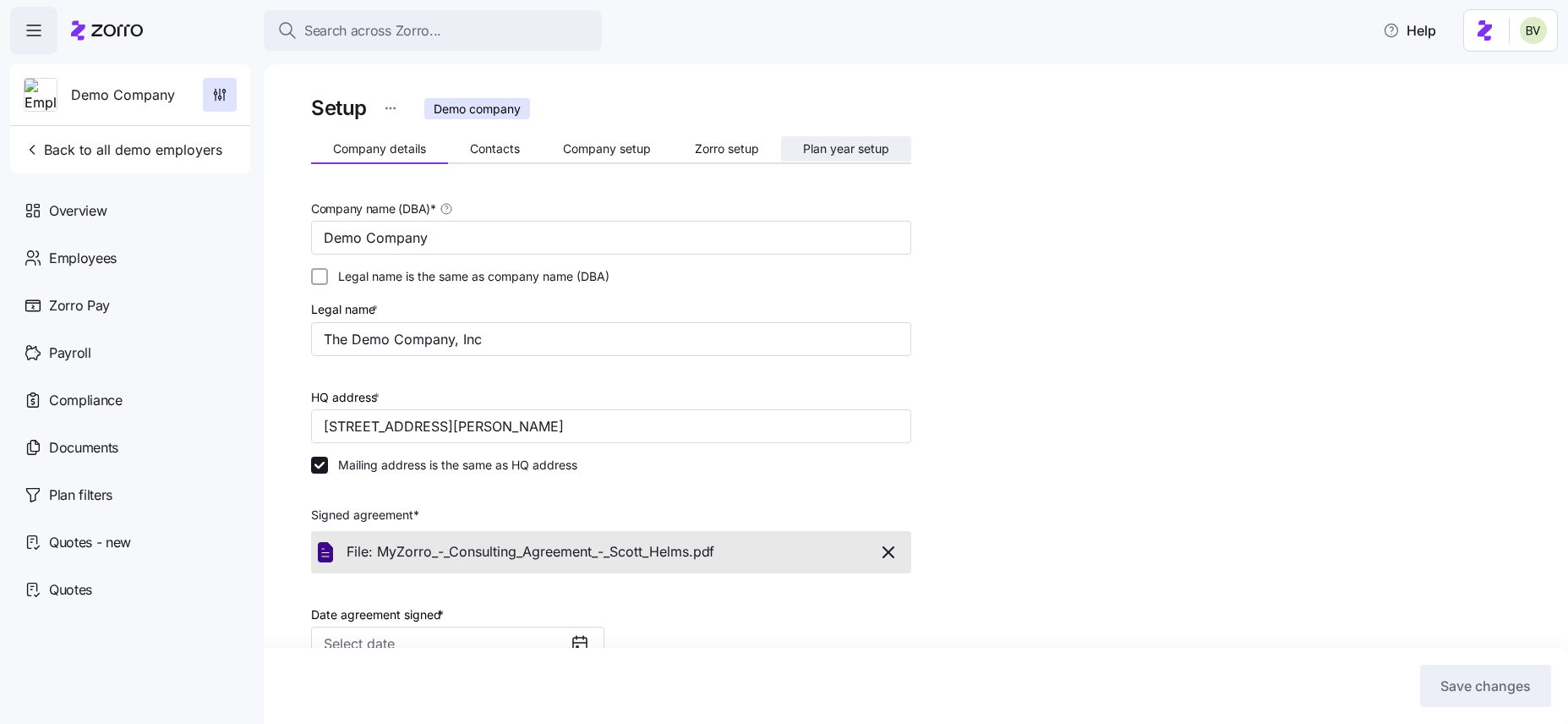
click at [862, 148] on span "Plan year setup" at bounding box center [845, 149] width 86 height 12
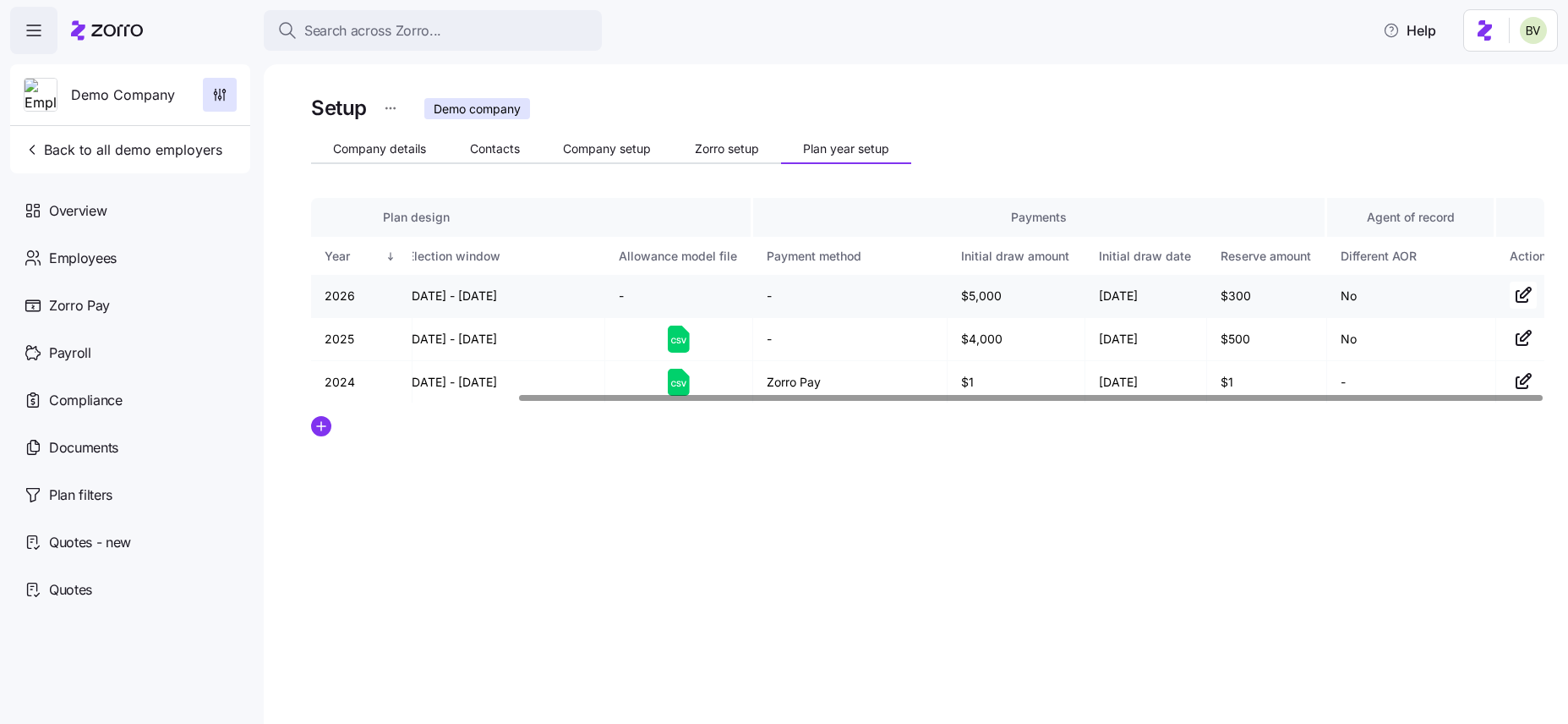
scroll to position [0, 249]
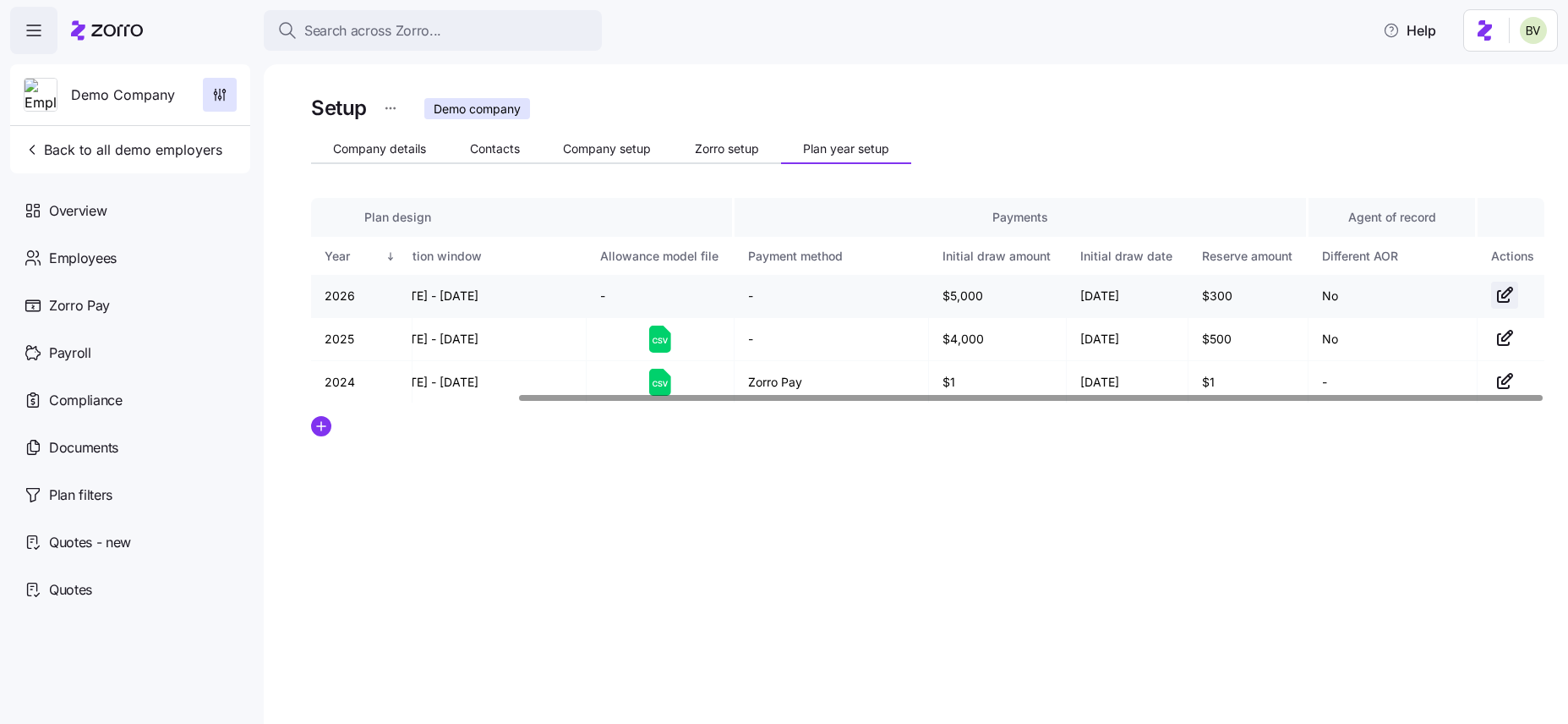
click at [1502, 297] on icon "button" at bounding box center [1507, 292] width 10 height 10
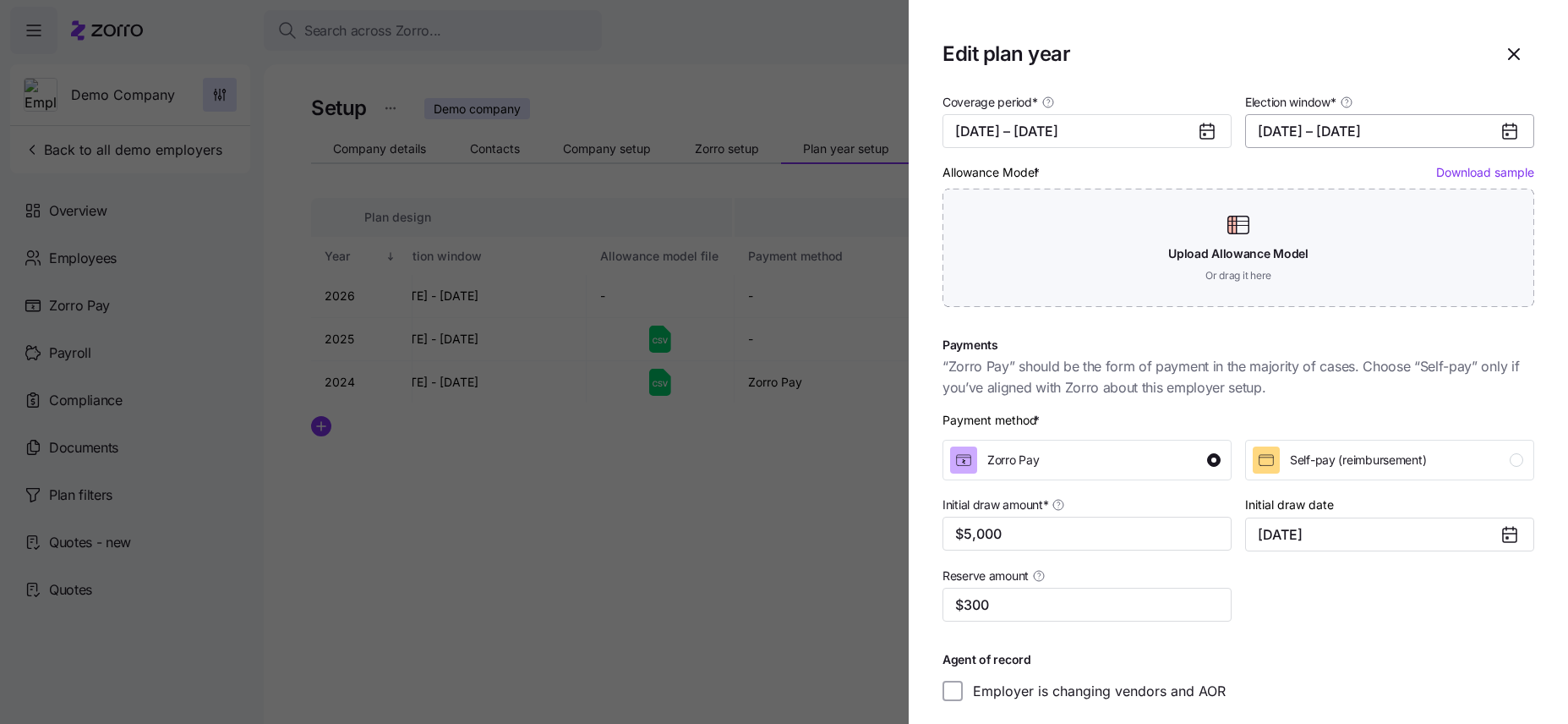
click at [1365, 127] on button "10/01/2025 – 10/23/2025" at bounding box center [1389, 131] width 289 height 34
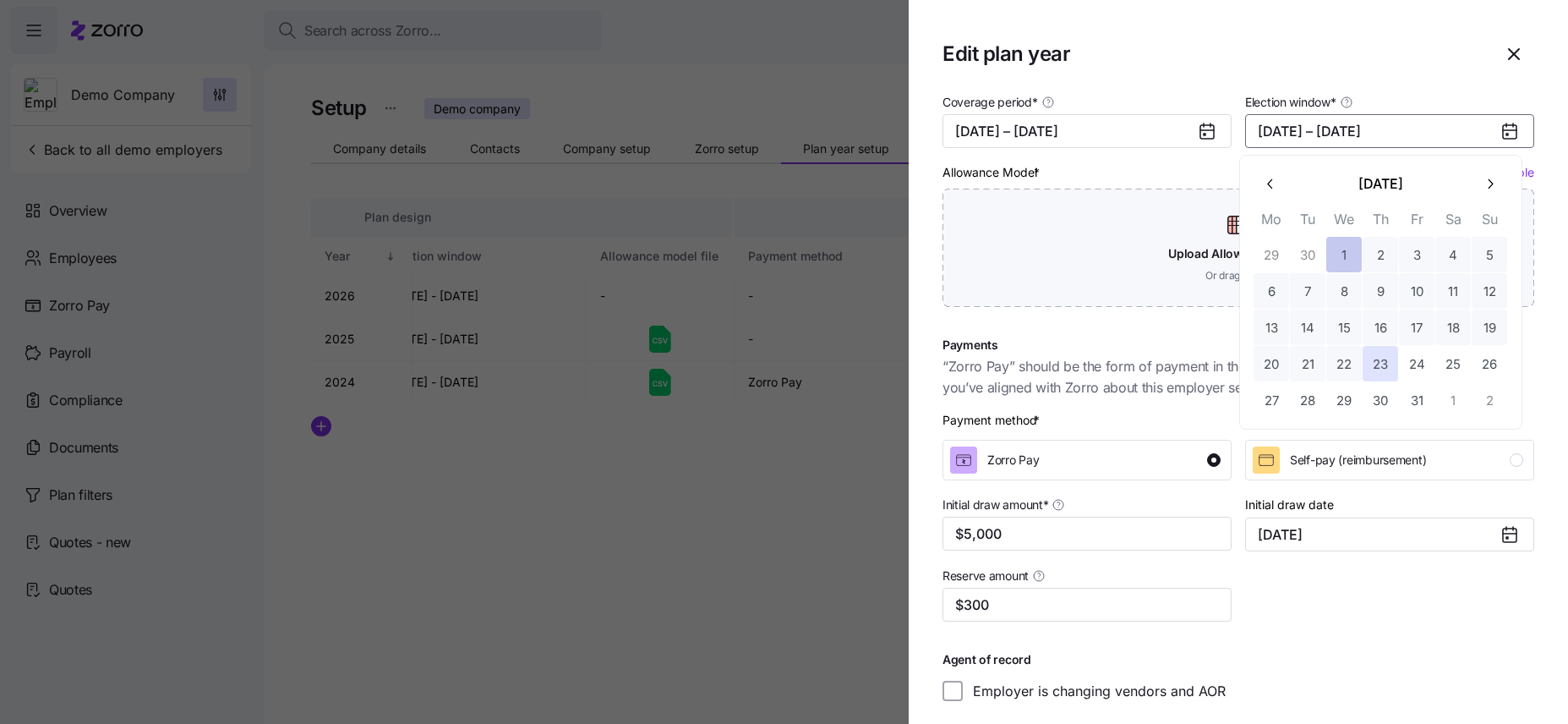
click at [1339, 262] on button "1" at bounding box center [1344, 255] width 36 height 36
click at [1456, 264] on button "4" at bounding box center [1453, 255] width 36 height 36
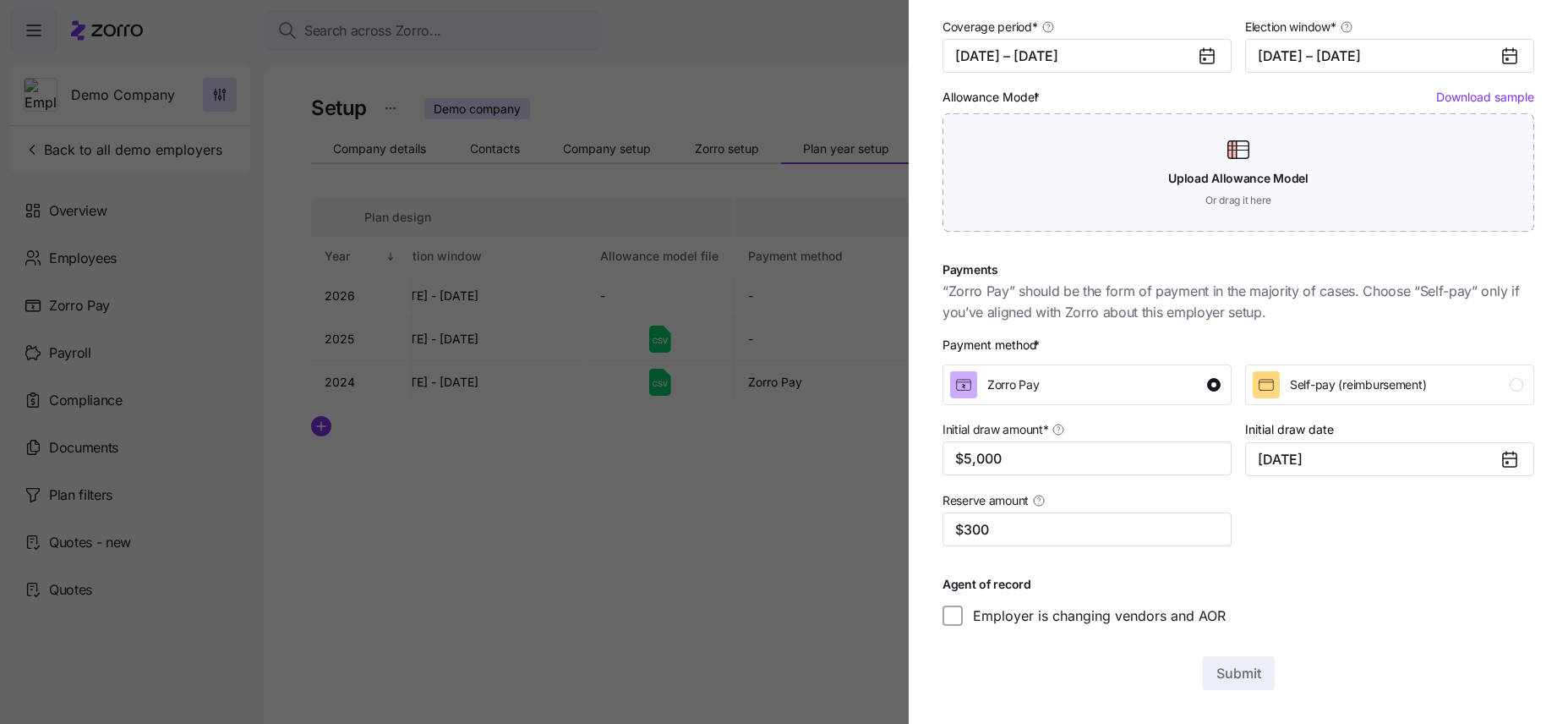
scroll to position [0, 0]
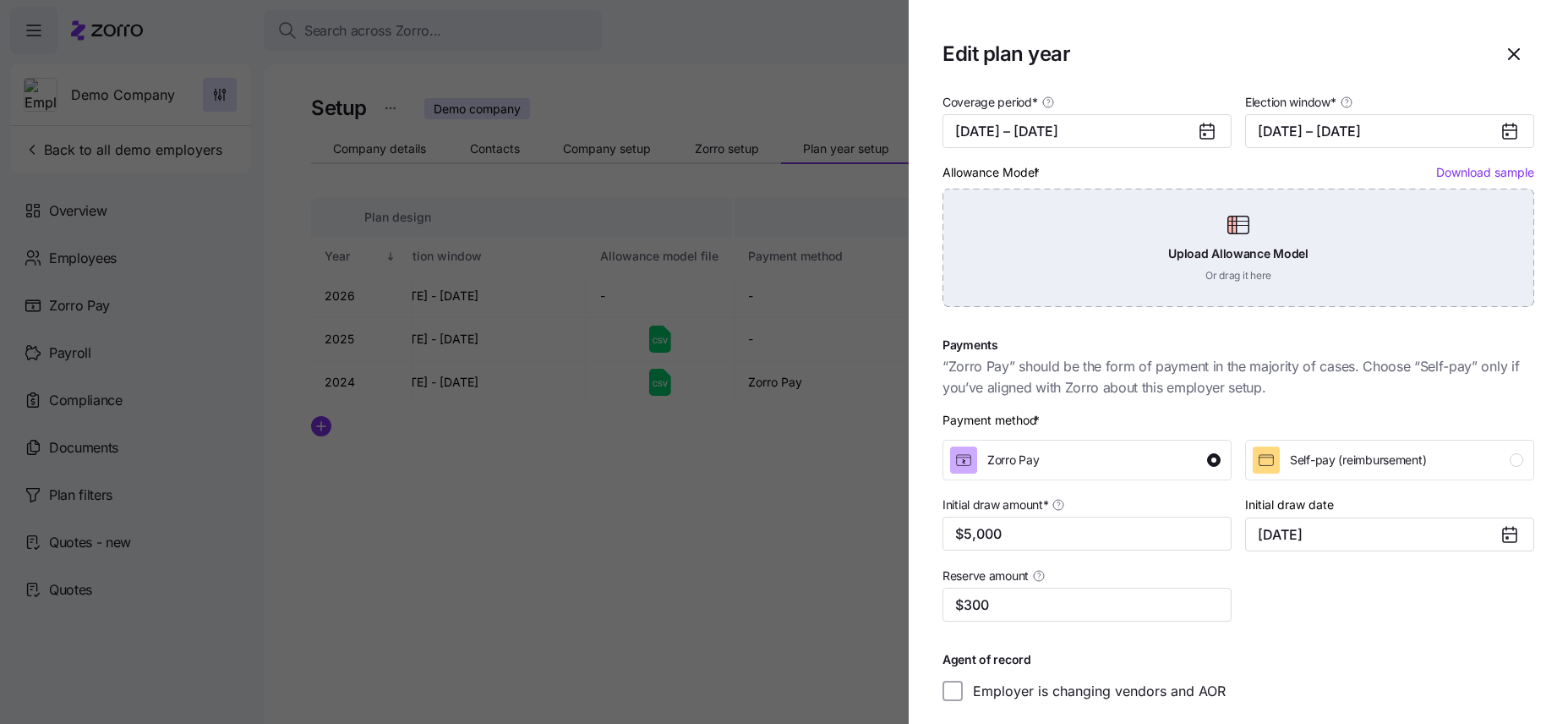
click at [1266, 282] on div "Upload Allowance Model Or drag it here" at bounding box center [1238, 248] width 592 height 119
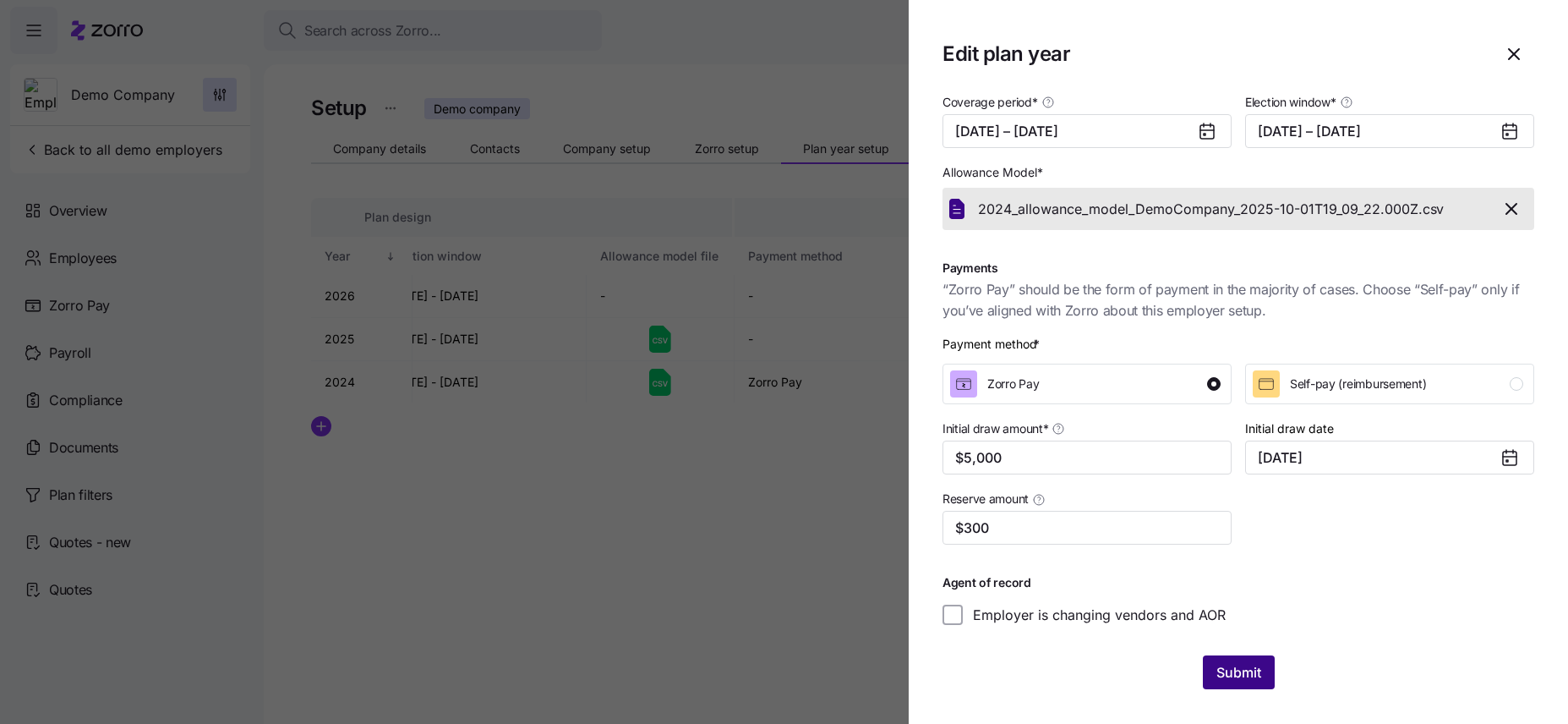
click at [1215, 687] on button "Submit" at bounding box center [1238, 672] width 72 height 34
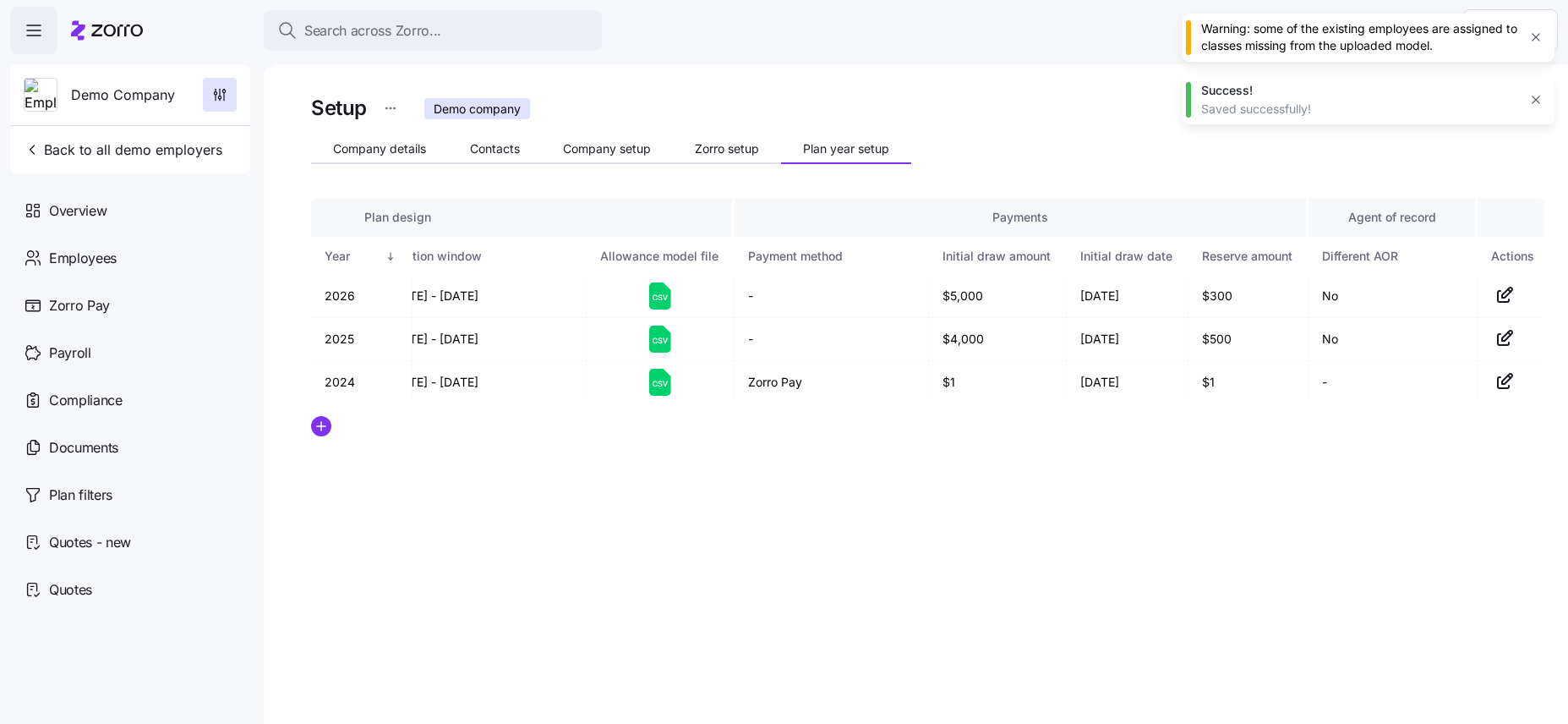
click at [1541, 37] on icon "button" at bounding box center [1536, 37] width 13 height 13
click at [1529, 39] on icon "button" at bounding box center [1536, 38] width 13 height 13
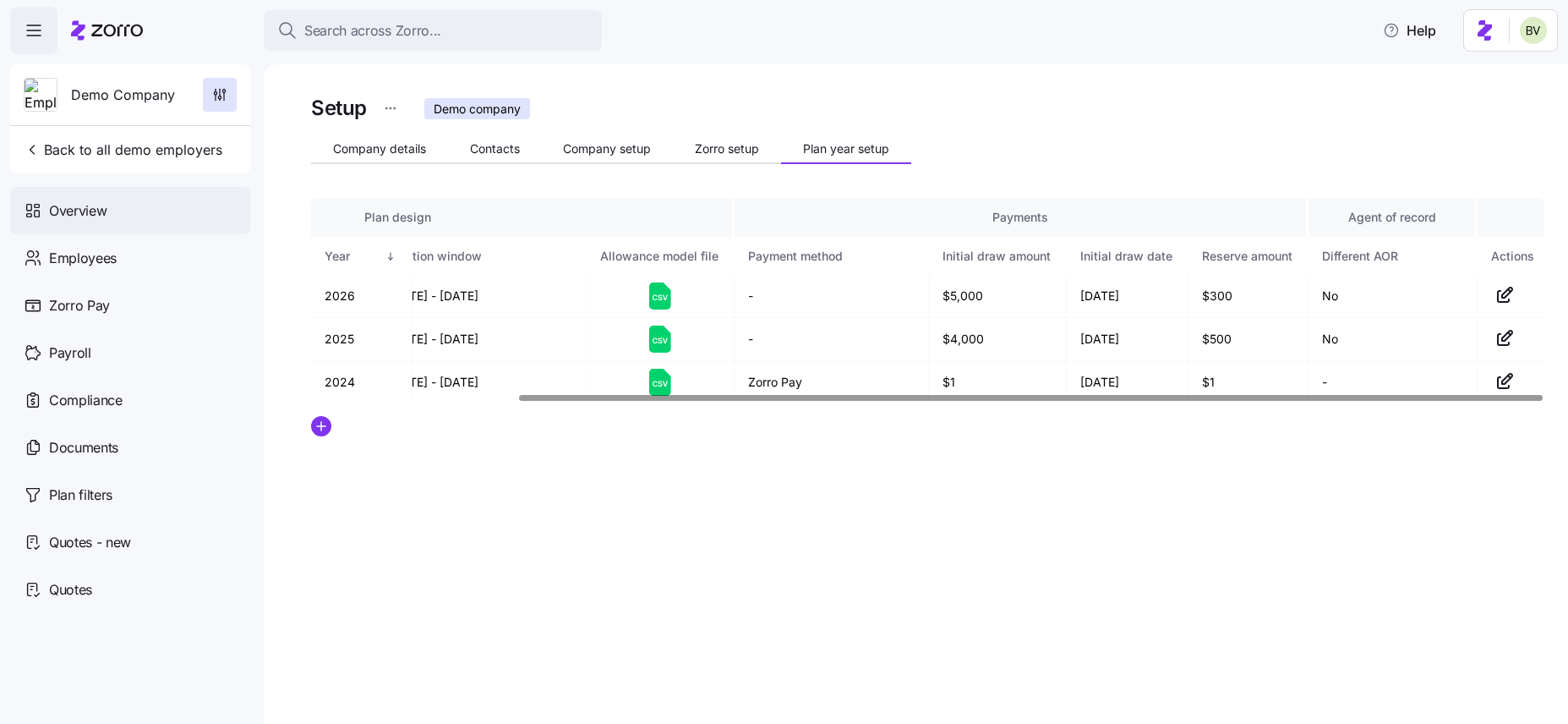
click at [90, 205] on span "Overview" at bounding box center [77, 211] width 57 height 21
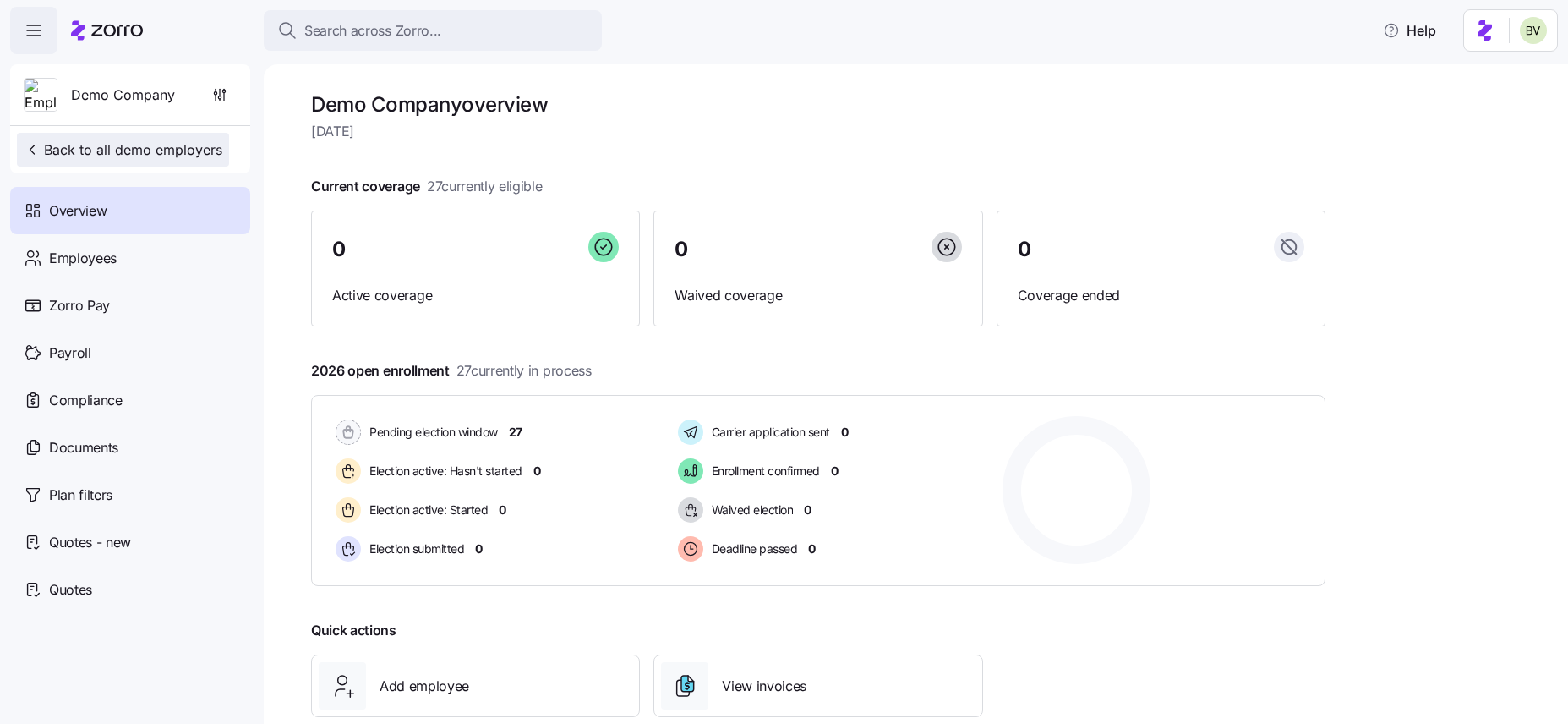
click at [95, 143] on span "Back to all demo employers" at bounding box center [122, 150] width 199 height 21
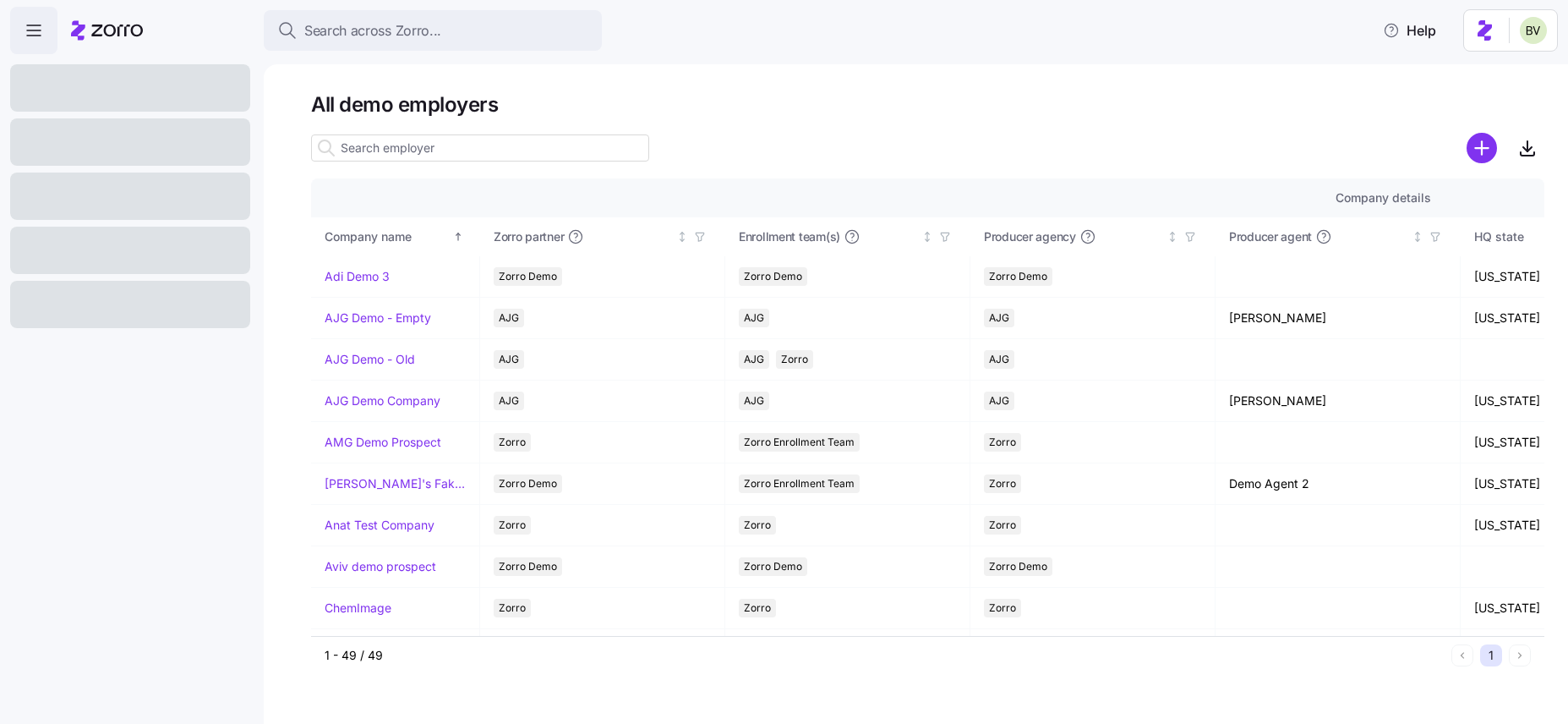
click at [368, 146] on input at bounding box center [480, 148] width 338 height 27
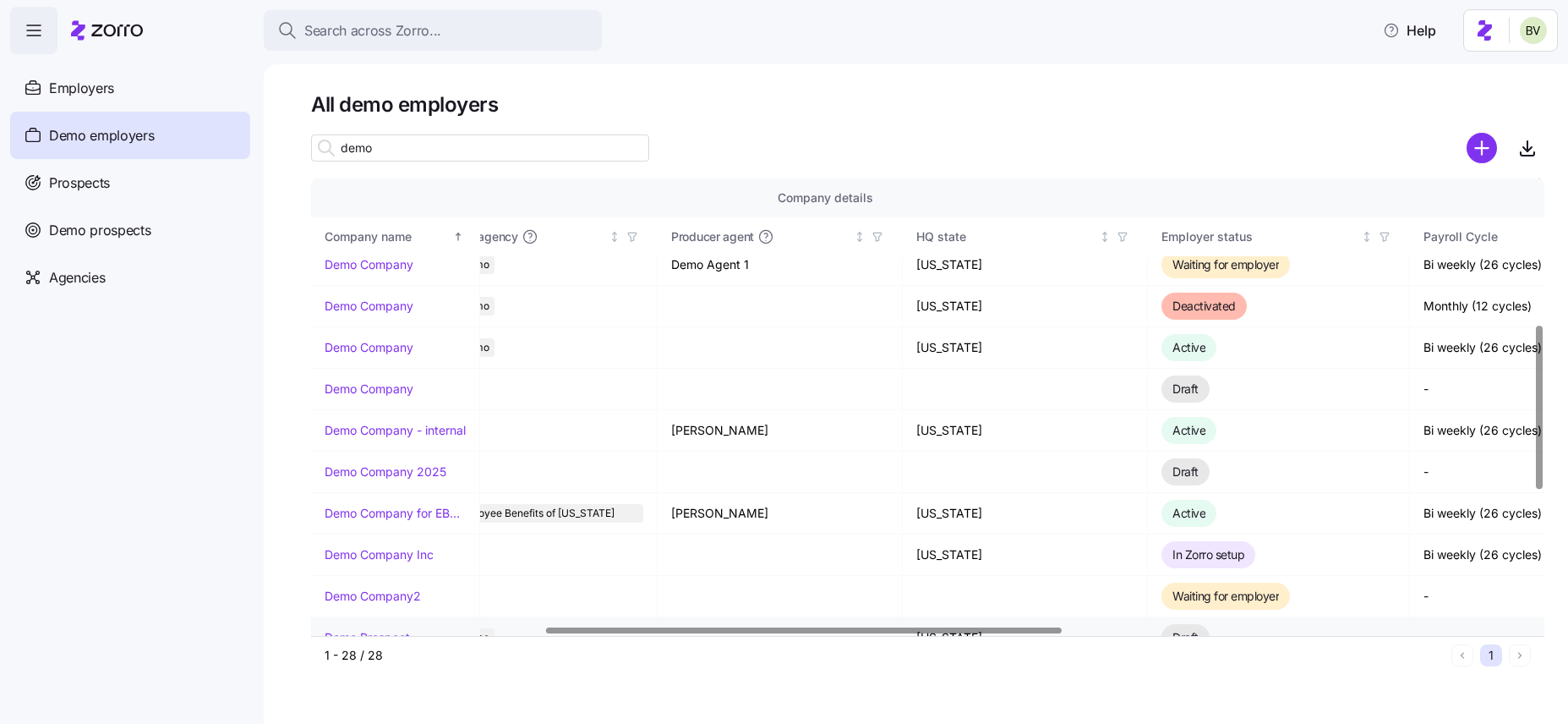
scroll to position [333, 558]
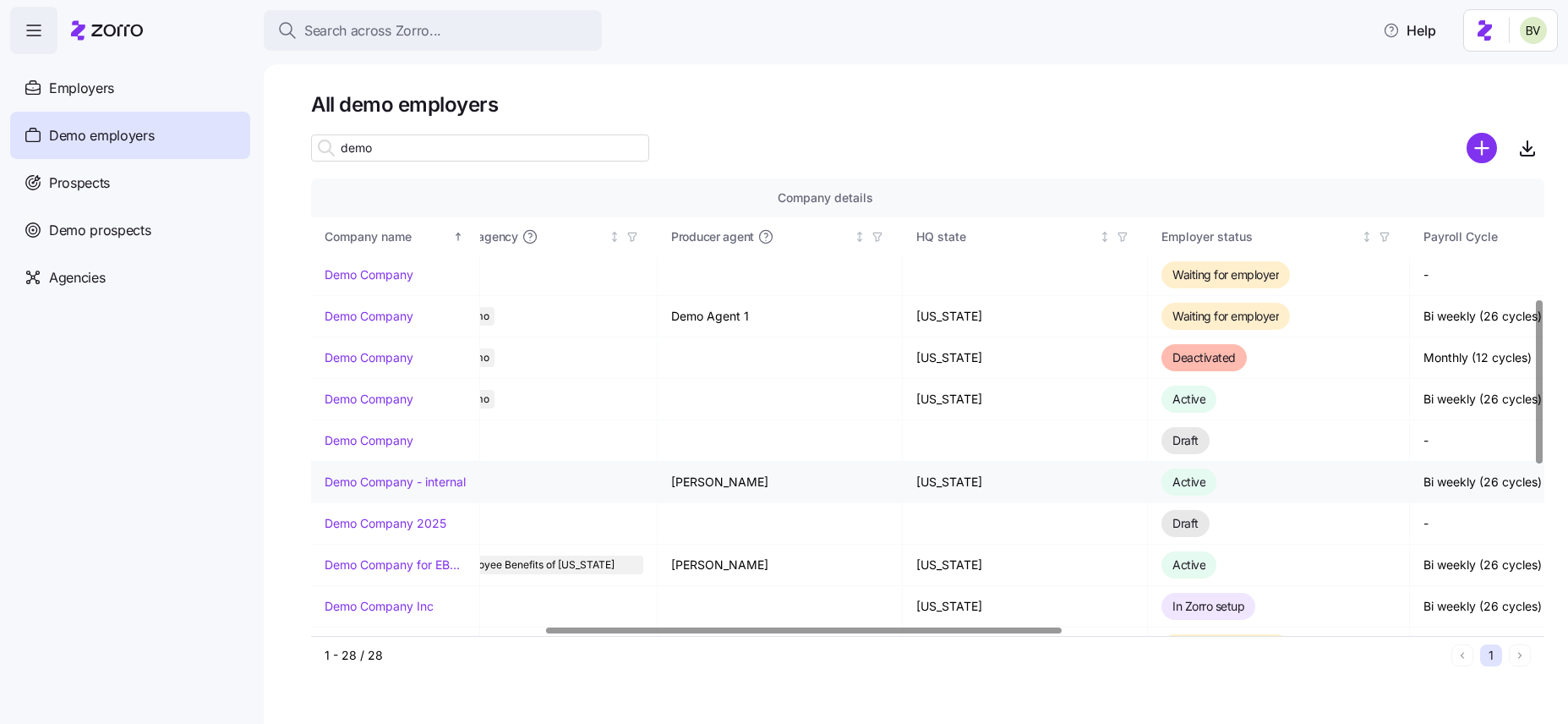
type input "demo"
drag, startPoint x: 491, startPoint y: 497, endPoint x: 486, endPoint y: 484, distance: 13.9
click at [488, 488] on td "Zorro" at bounding box center [535, 483] width 245 height 41
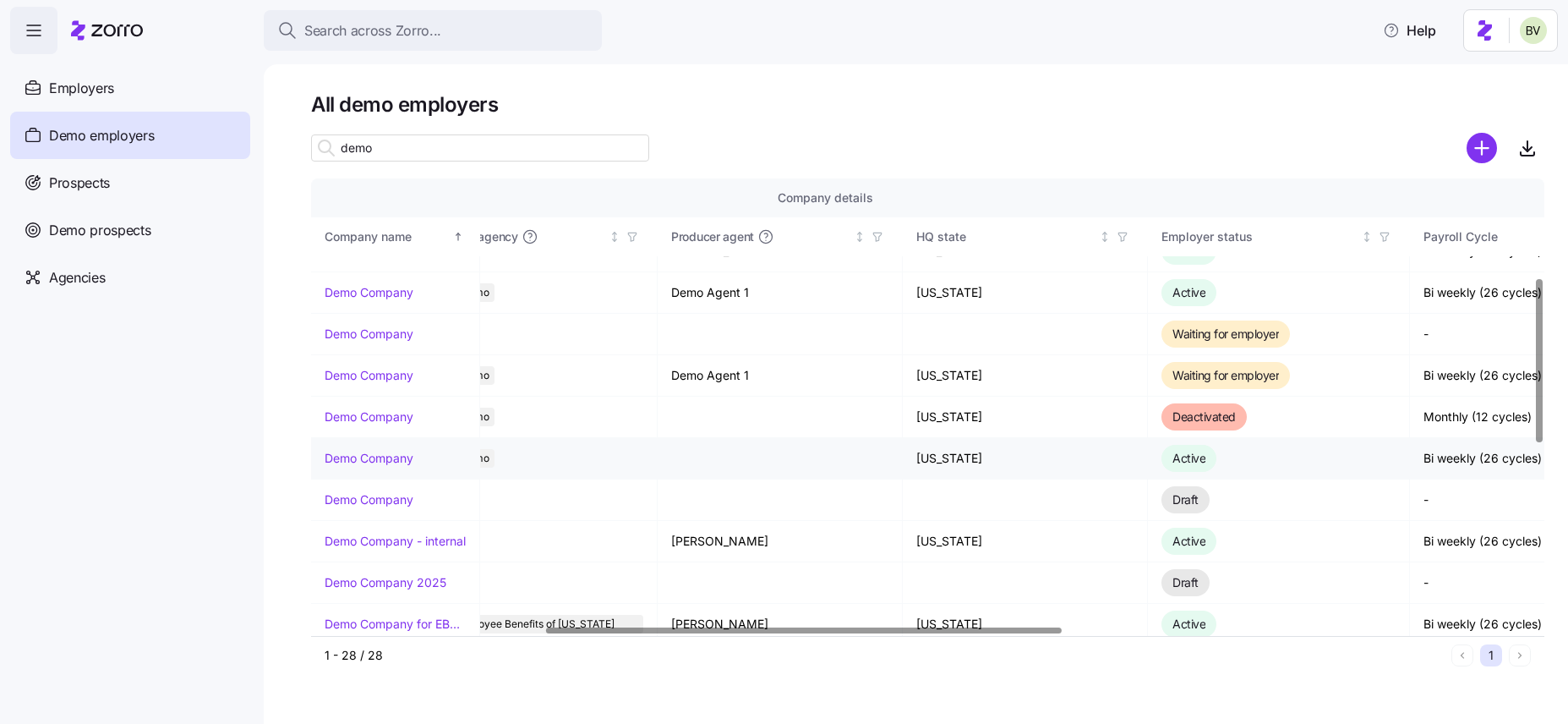
scroll to position [274, 0]
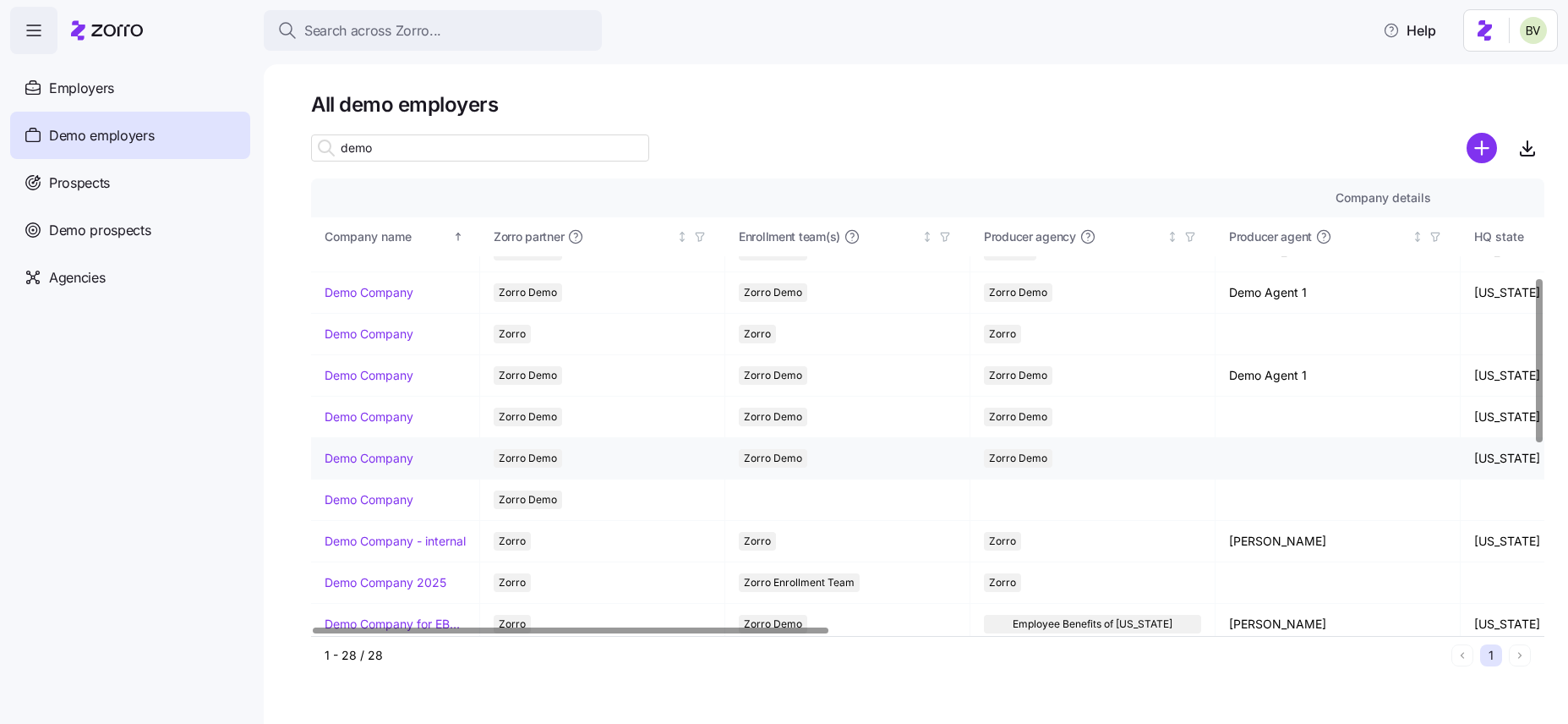
click at [350, 460] on link "Demo Company" at bounding box center [368, 458] width 89 height 17
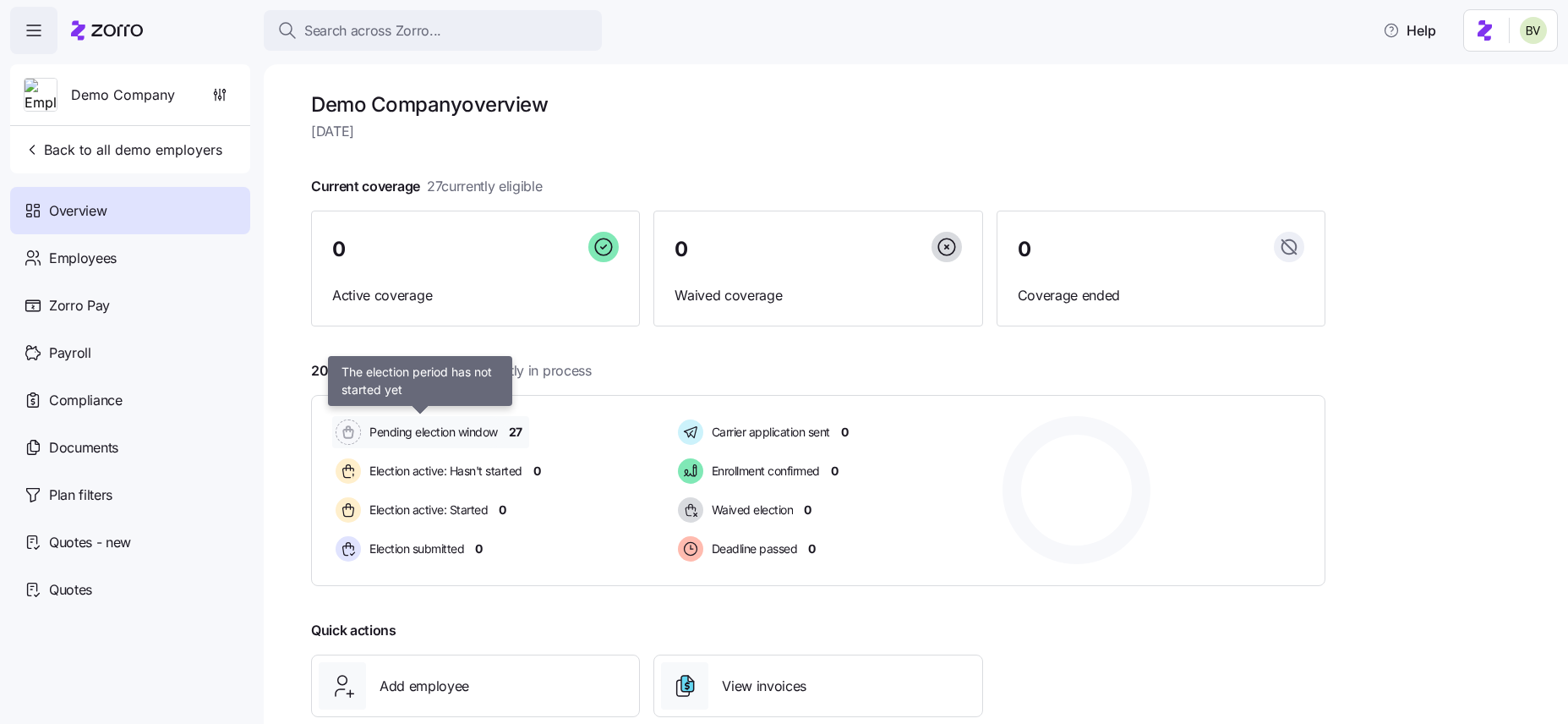
scroll to position [110, 0]
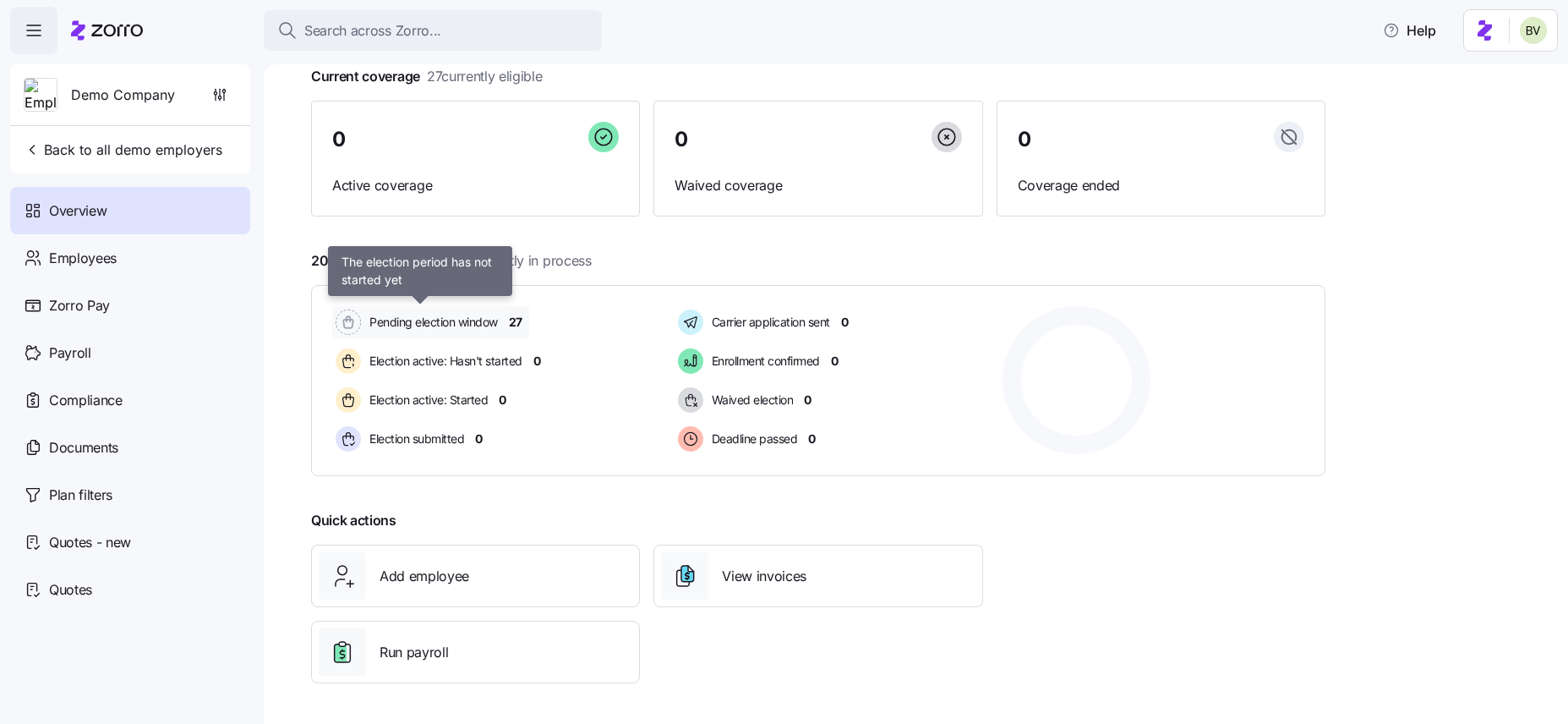
click at [455, 320] on span "Pending election window" at bounding box center [432, 322] width 134 height 17
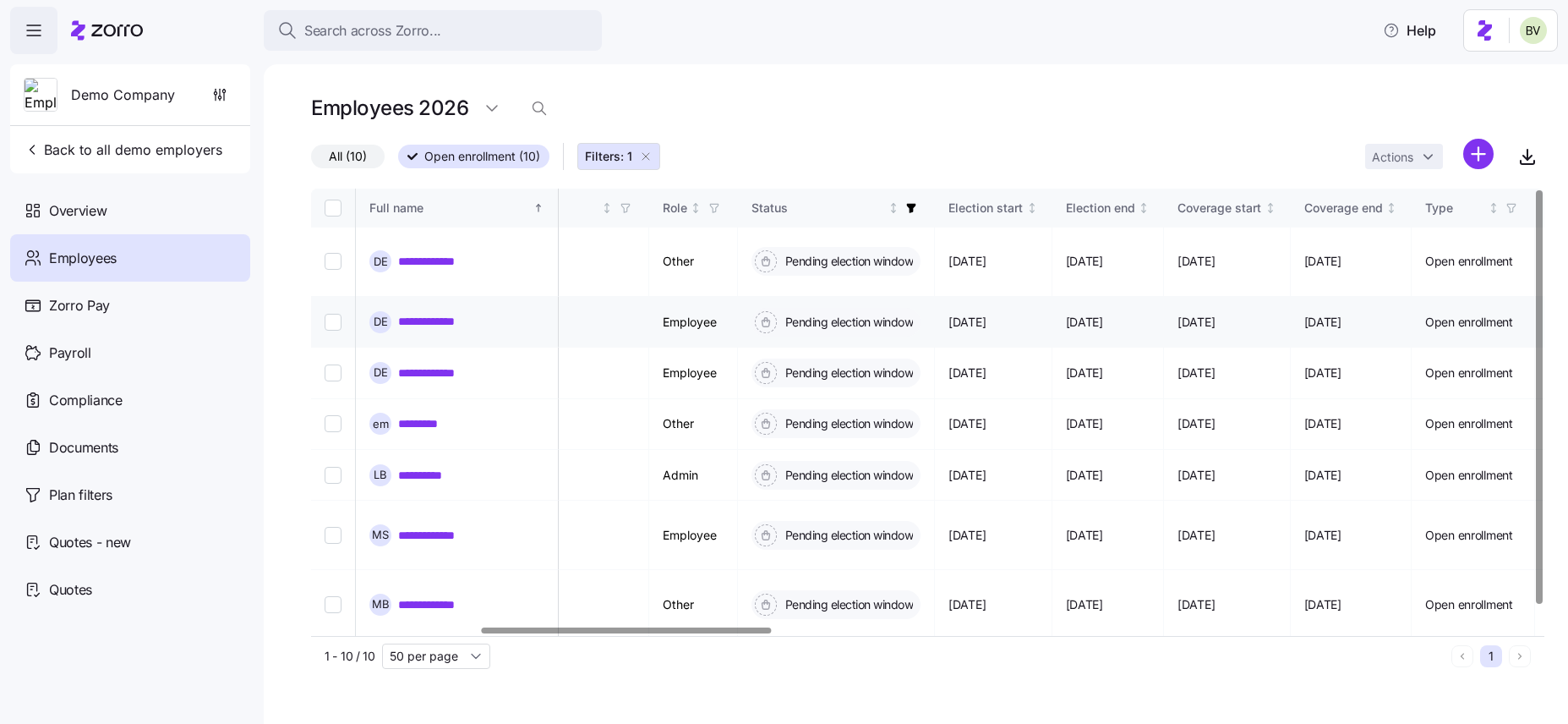
scroll to position [0, 728]
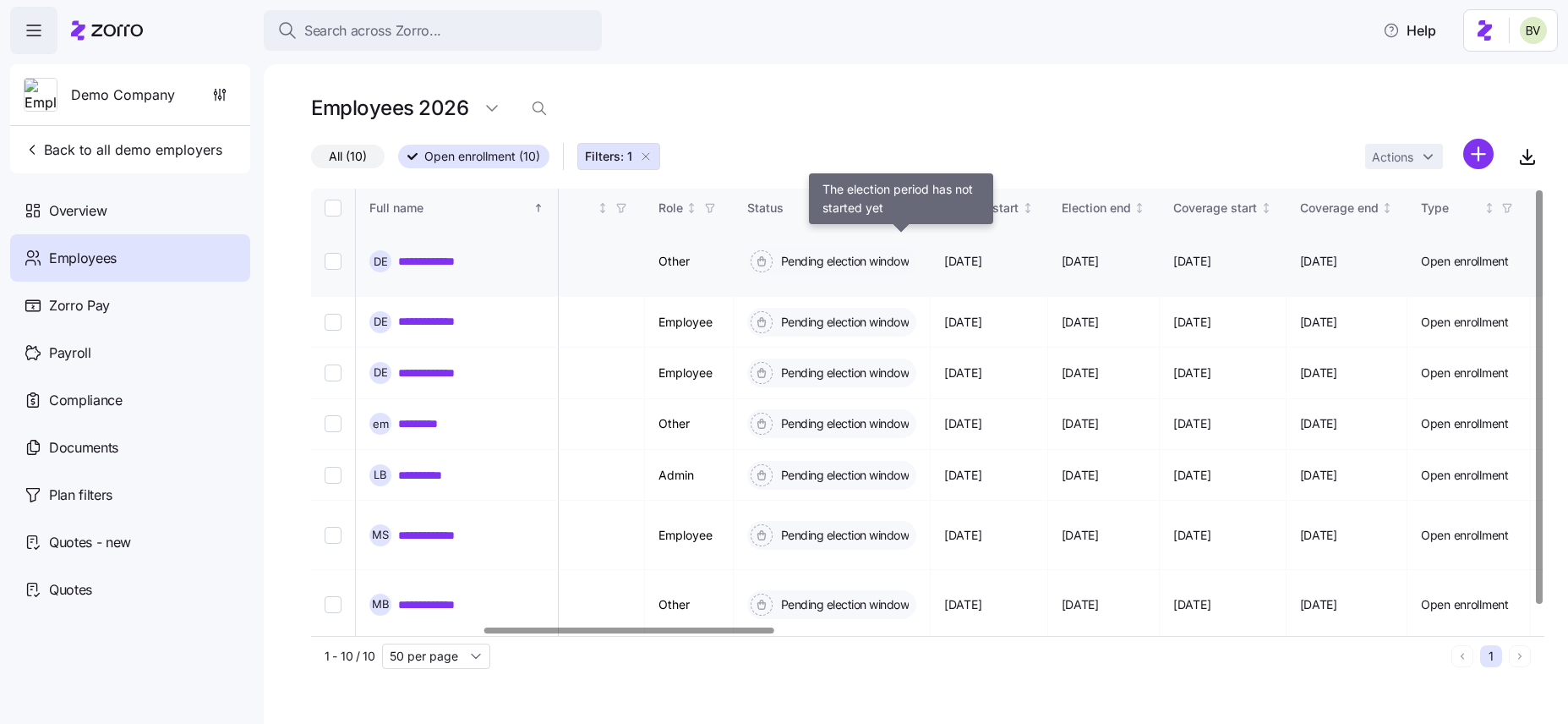
click at [895, 253] on span "Pending election window" at bounding box center [842, 261] width 134 height 17
click at [880, 253] on span "Pending election window" at bounding box center [842, 261] width 134 height 17
click at [773, 251] on icon at bounding box center [761, 261] width 22 height 22
click at [447, 253] on link "**********" at bounding box center [443, 261] width 91 height 17
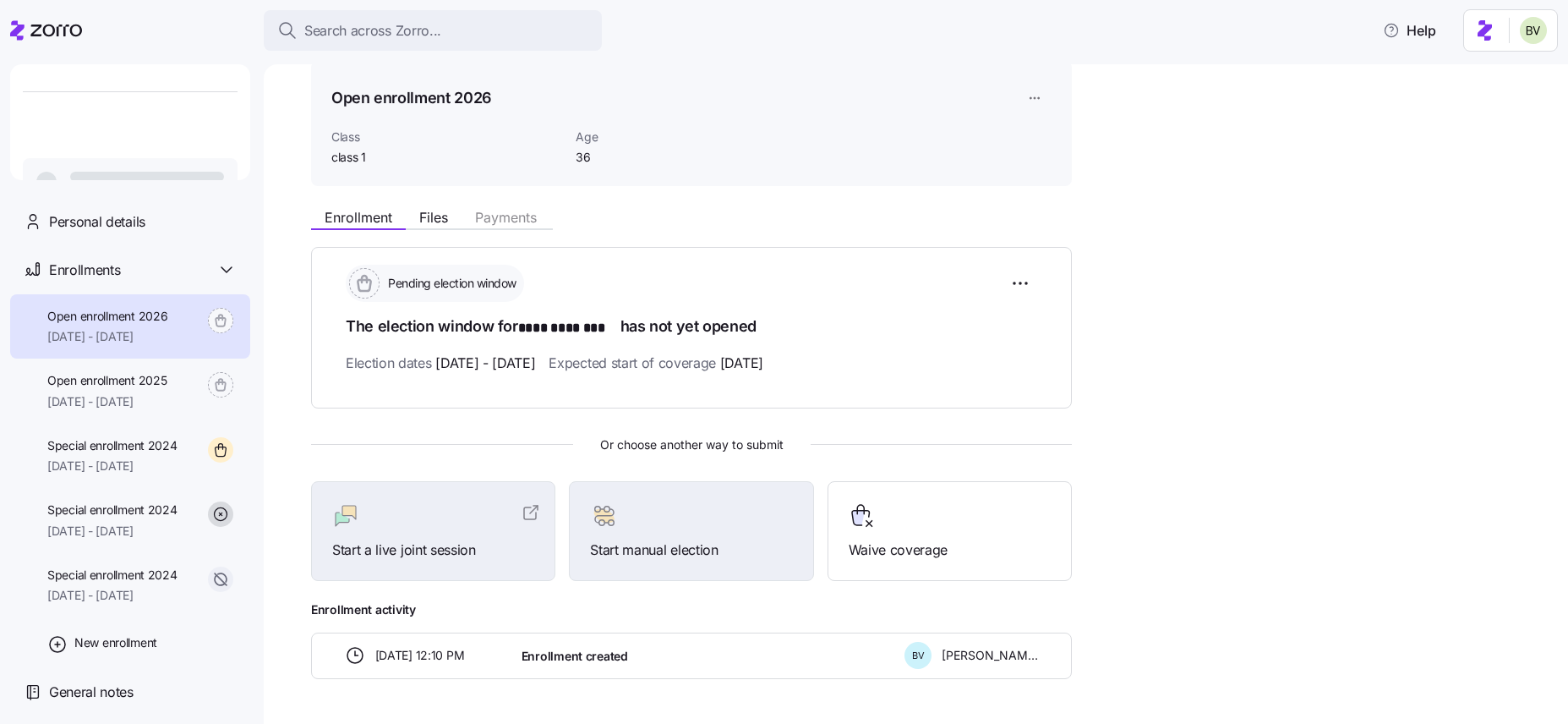
scroll to position [120, 0]
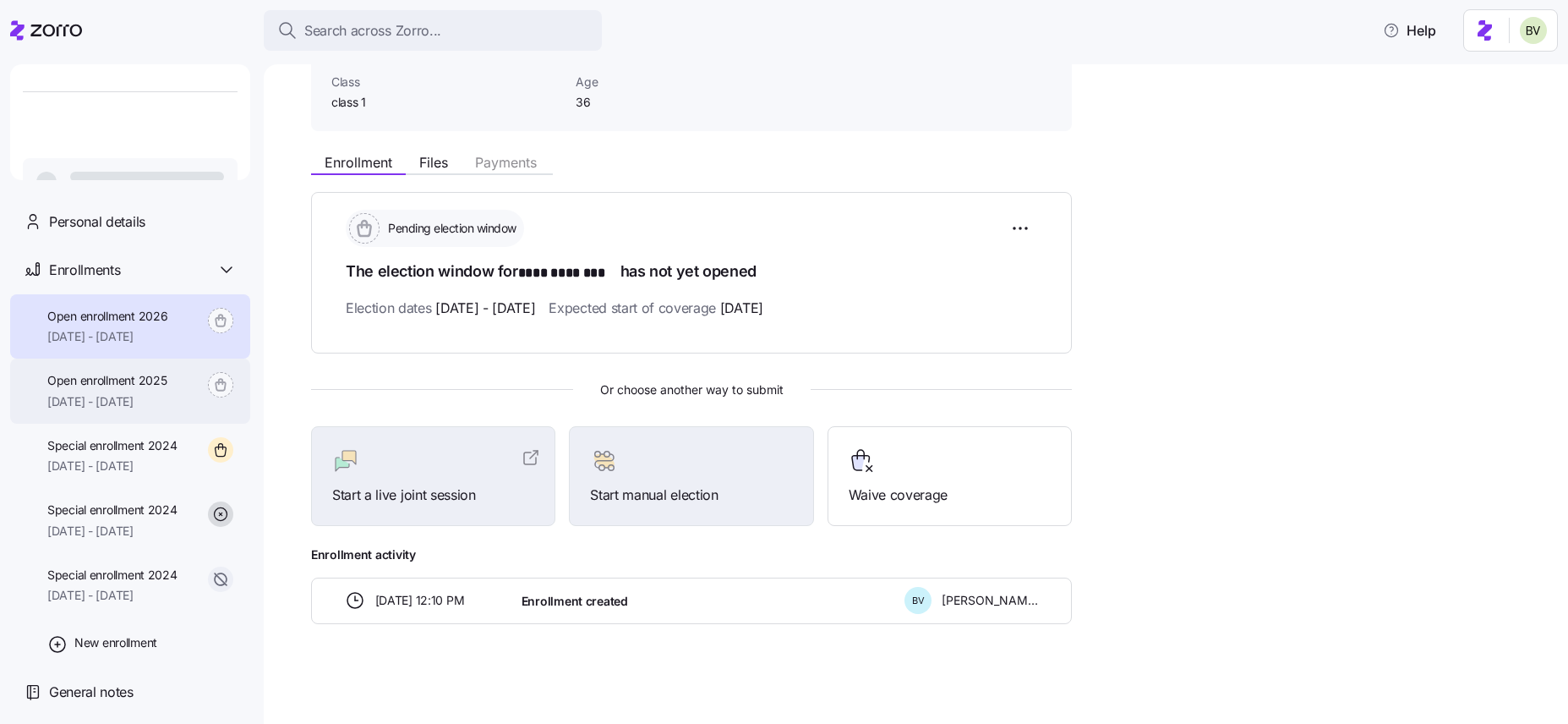
click at [127, 393] on span "[DATE] - [DATE]" at bounding box center [106, 402] width 119 height 17
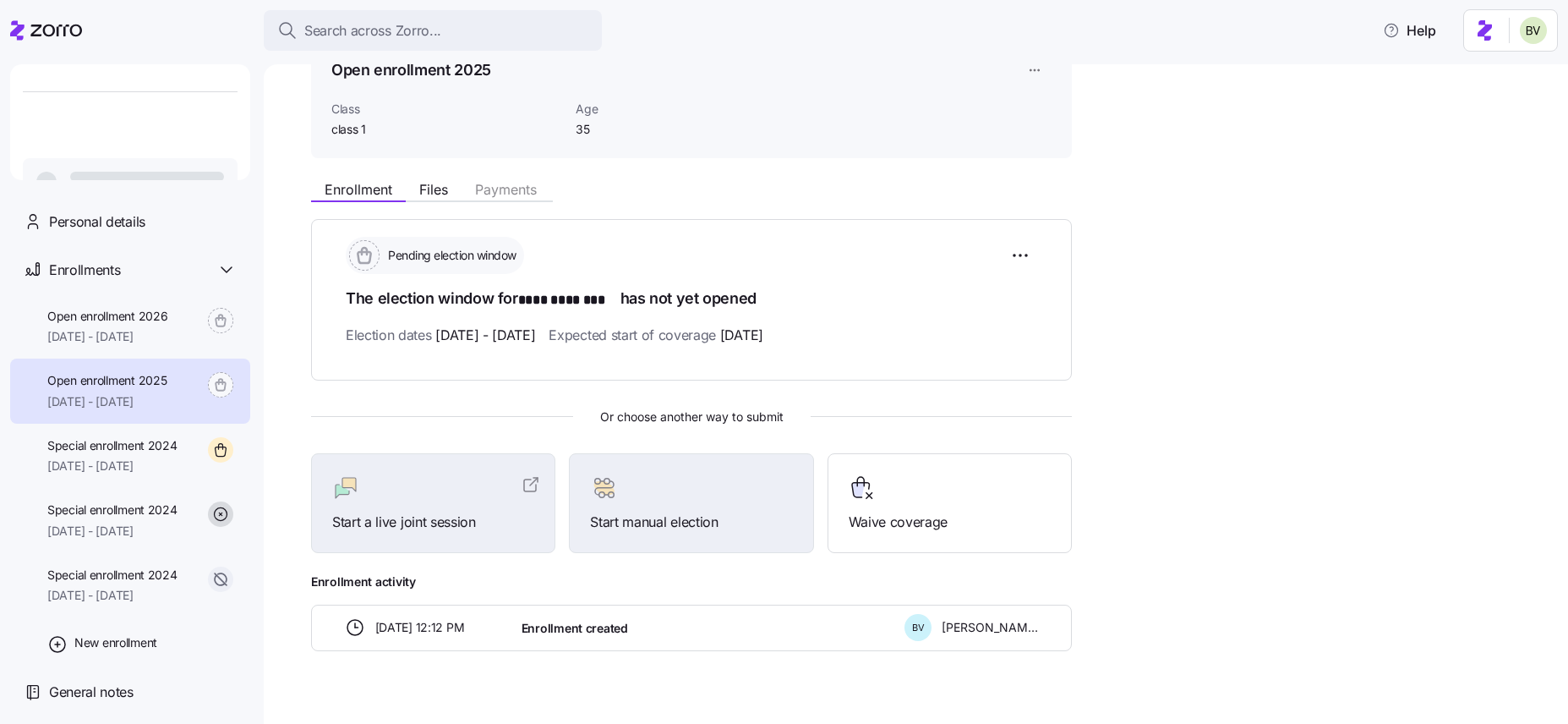
scroll to position [120, 0]
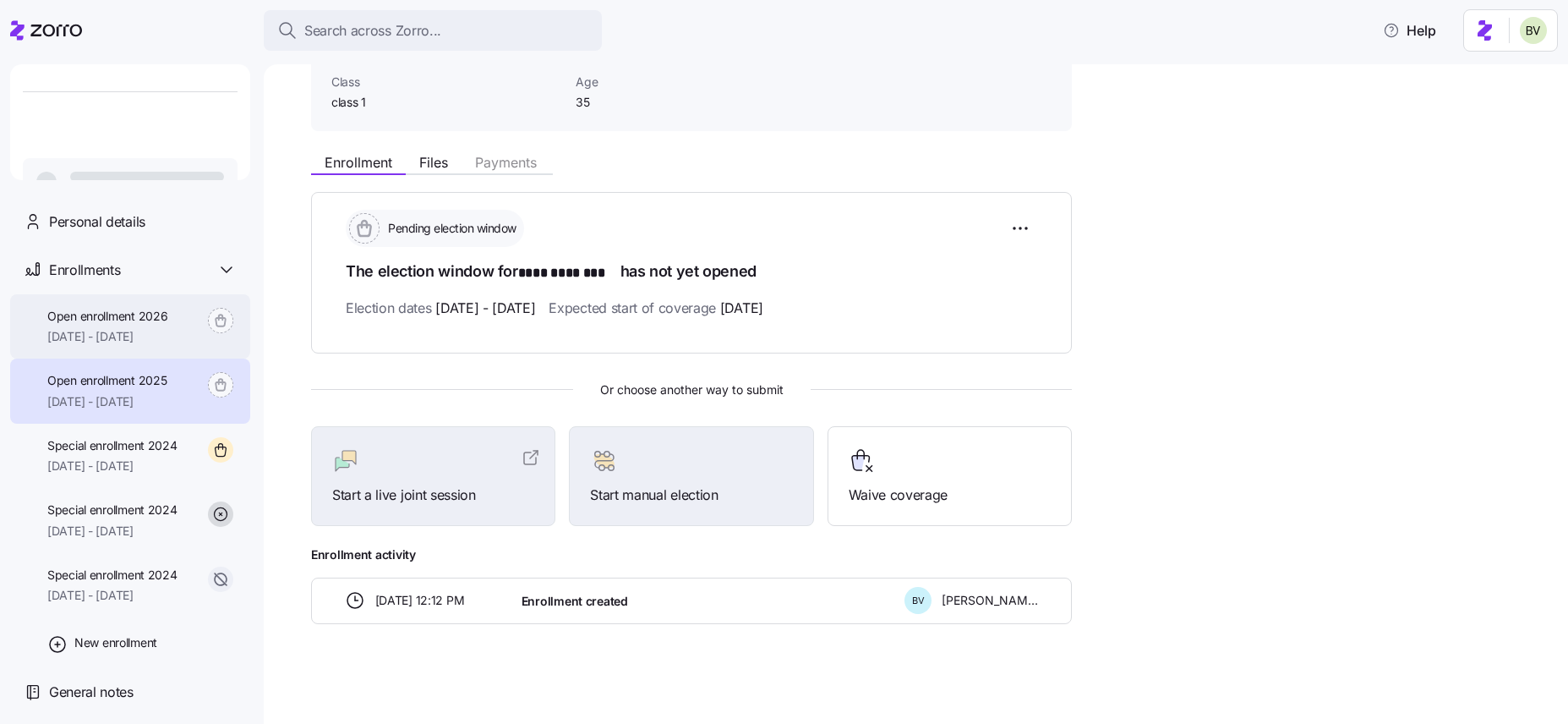
click at [197, 319] on div "Open enrollment 2026 01/01/2026 - 12/31/2026" at bounding box center [130, 326] width 240 height 65
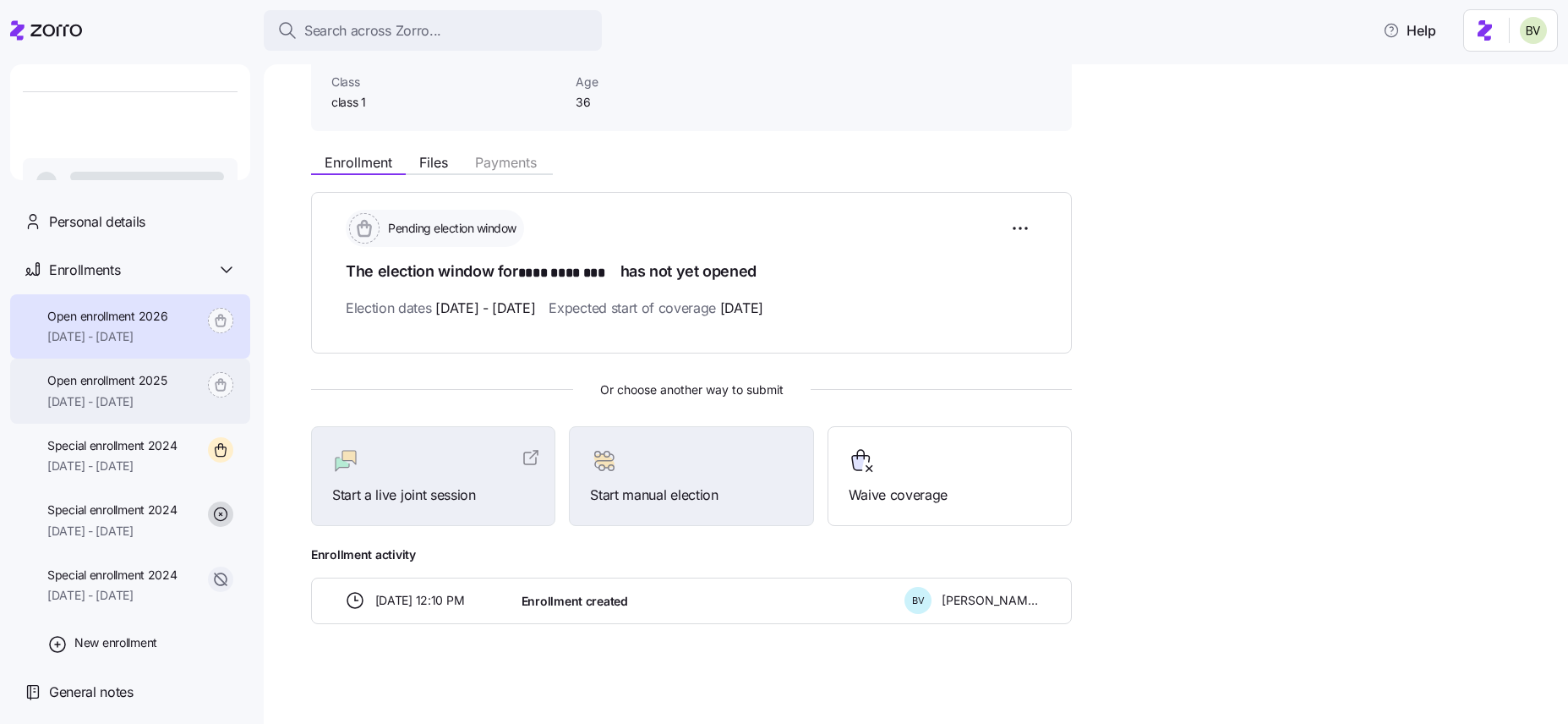
click at [150, 401] on span "[DATE] - [DATE]" at bounding box center [106, 402] width 119 height 17
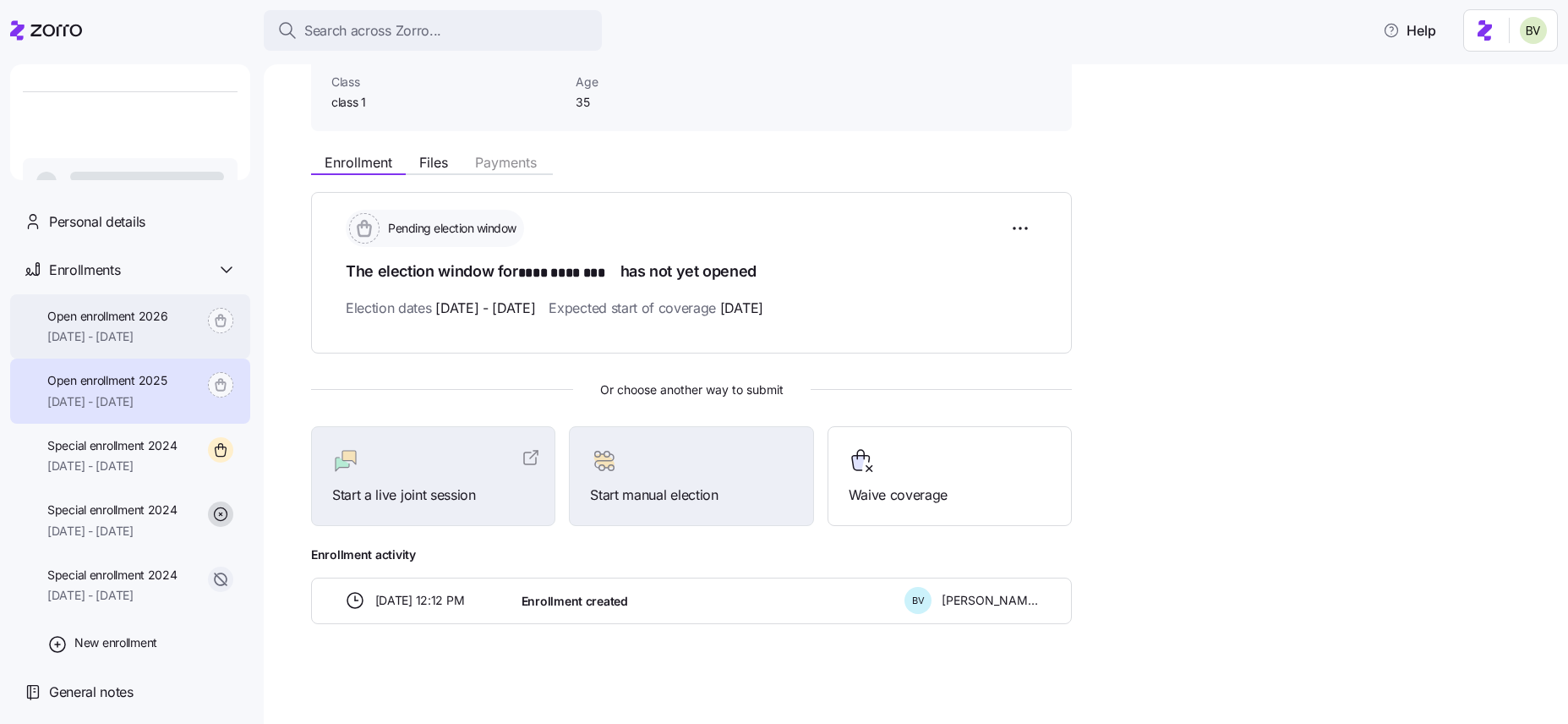
click at [102, 308] on span "Open enrollment 2026" at bounding box center [106, 317] width 120 height 17
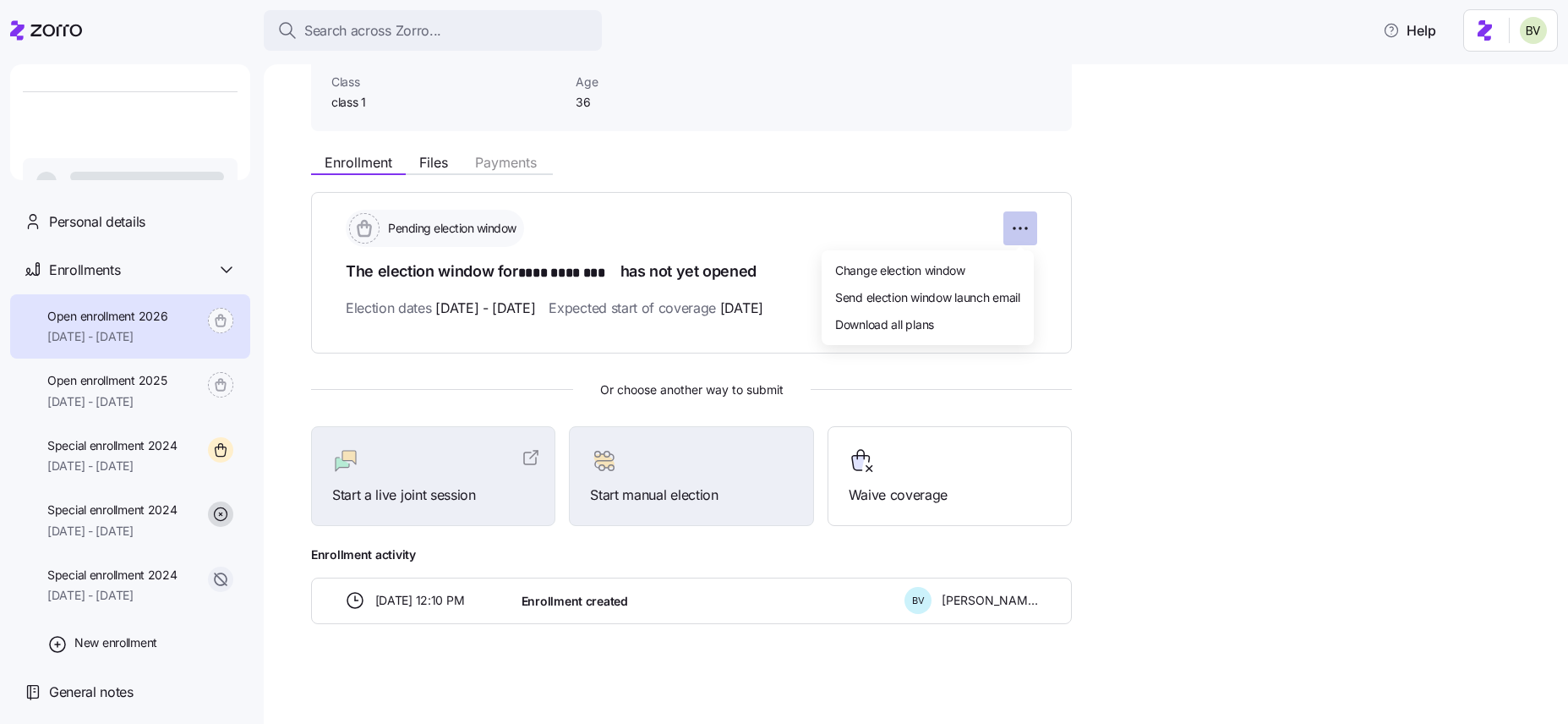
click at [1017, 230] on html "**********" at bounding box center [784, 356] width 1568 height 714
click at [953, 277] on span "Change election window" at bounding box center [900, 270] width 130 height 17
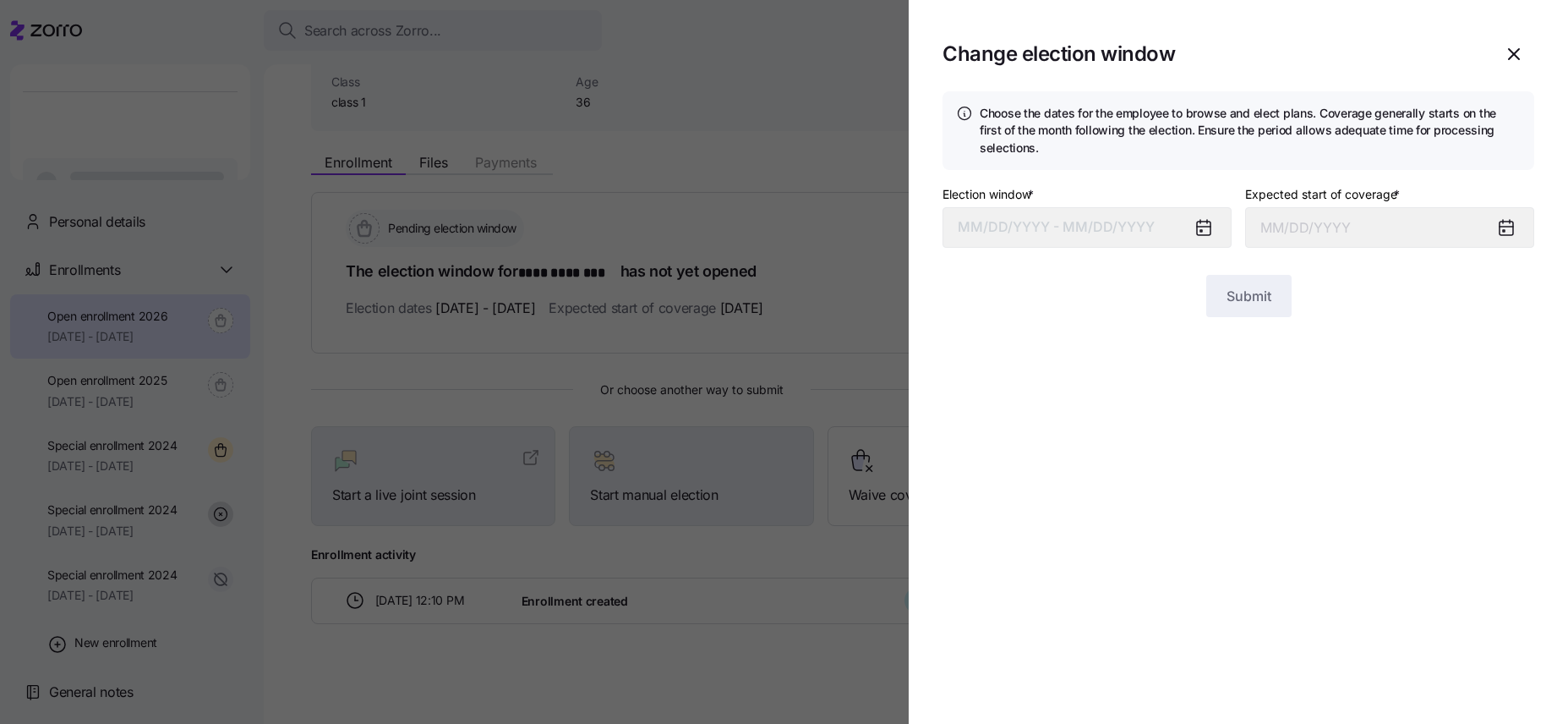
type input "January 1, 2026"
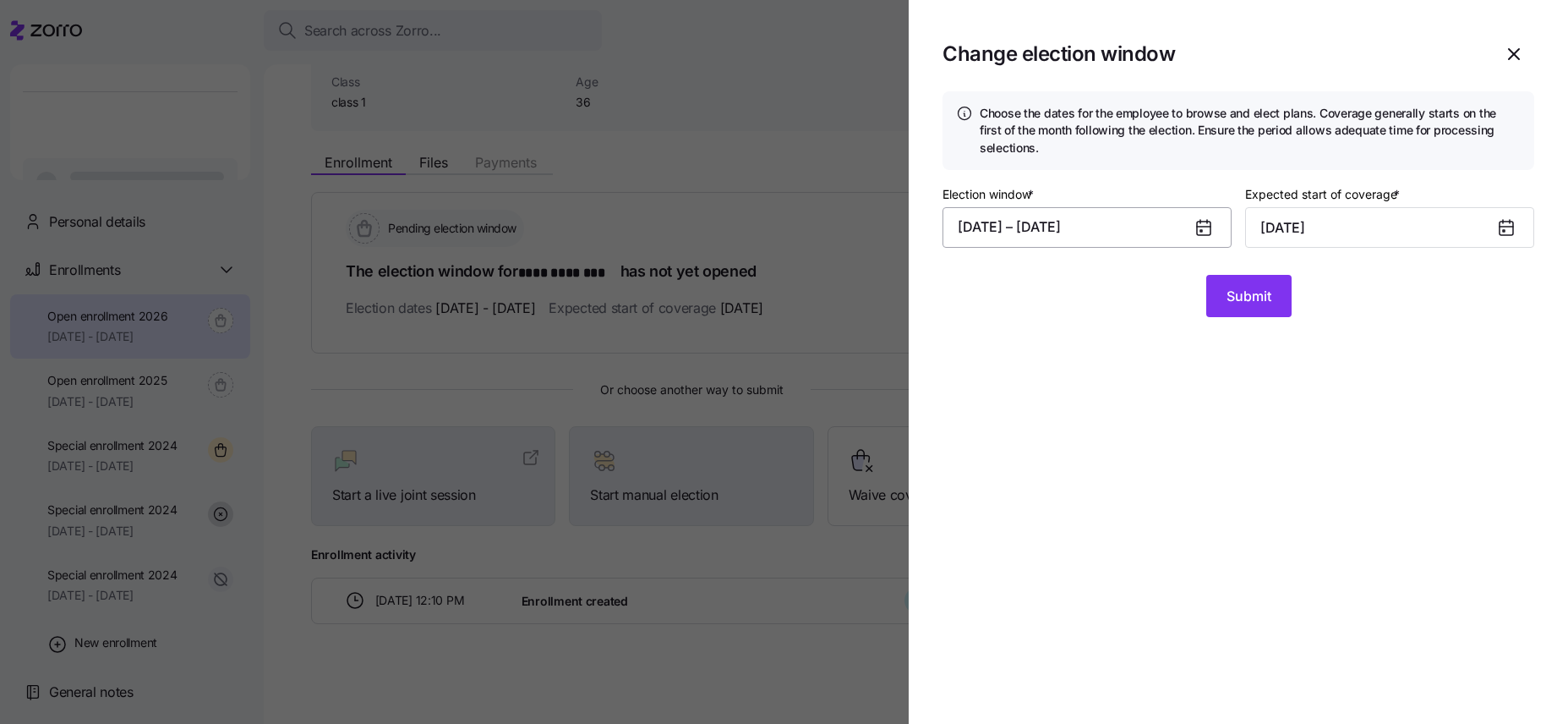
click at [1129, 225] on button "10/01/2025 – 10/04/2025" at bounding box center [1086, 227] width 289 height 41
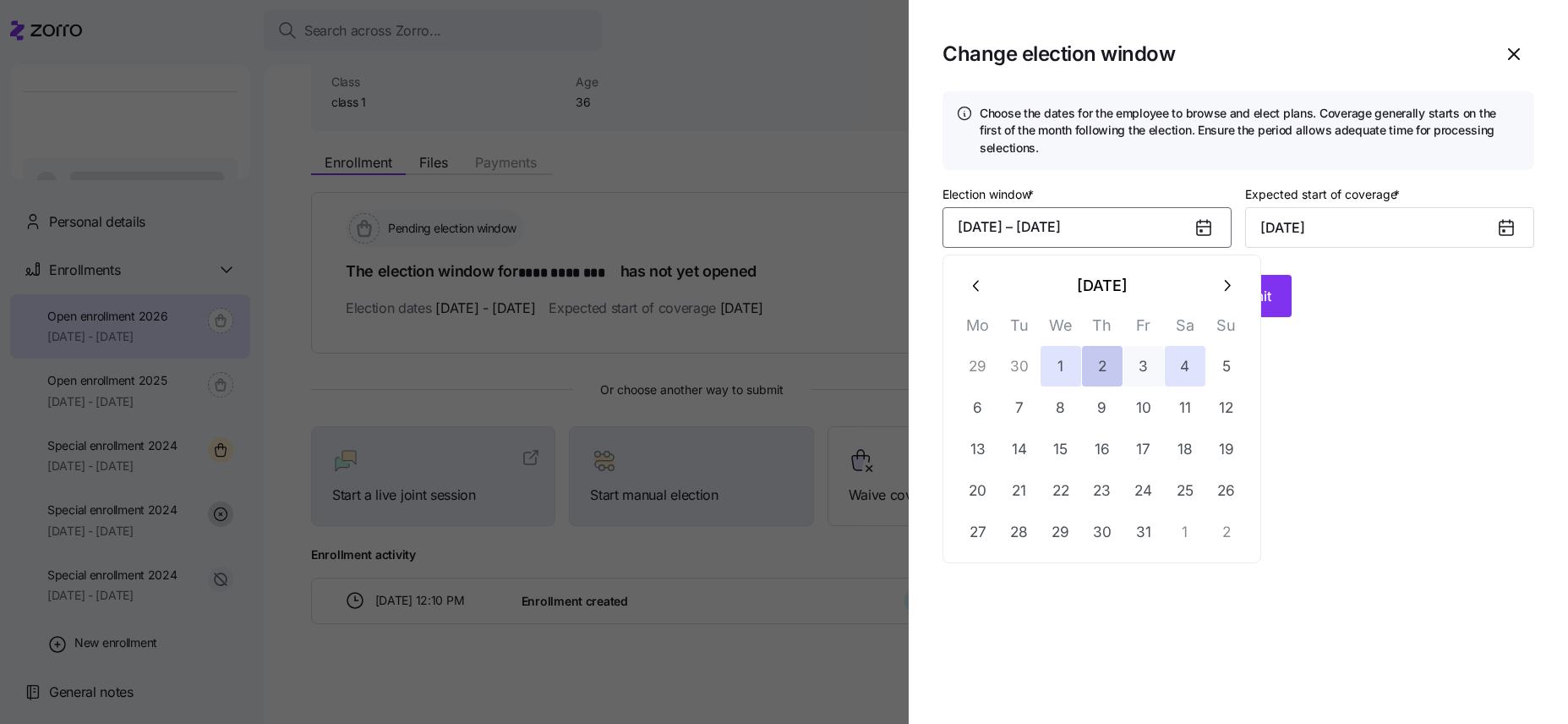
click at [1099, 369] on button "2" at bounding box center [1102, 366] width 41 height 41
click at [1178, 362] on button "4" at bounding box center [1184, 366] width 41 height 41
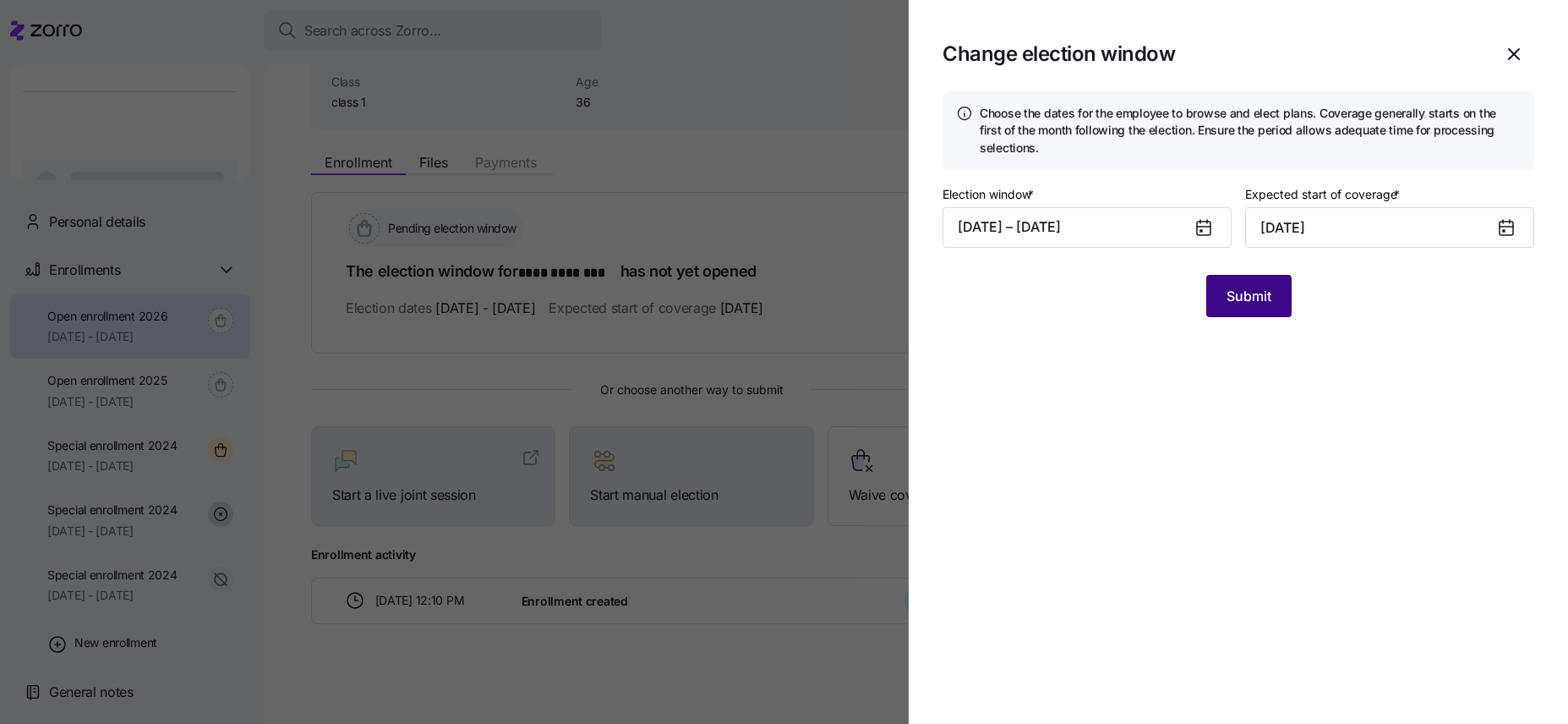
click at [1233, 295] on span "Submit" at bounding box center [1250, 296] width 45 height 21
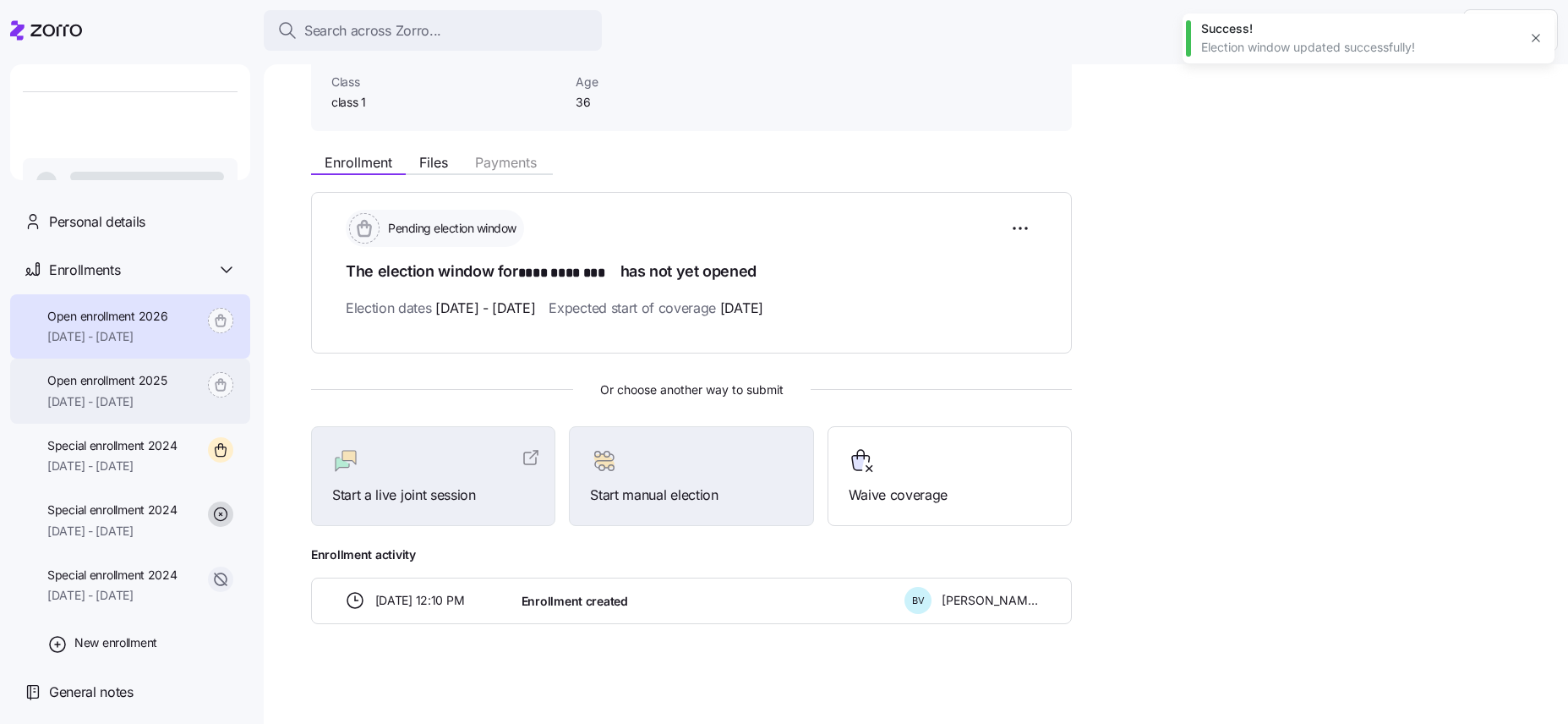
click at [84, 401] on span "[DATE] - [DATE]" at bounding box center [106, 402] width 119 height 17
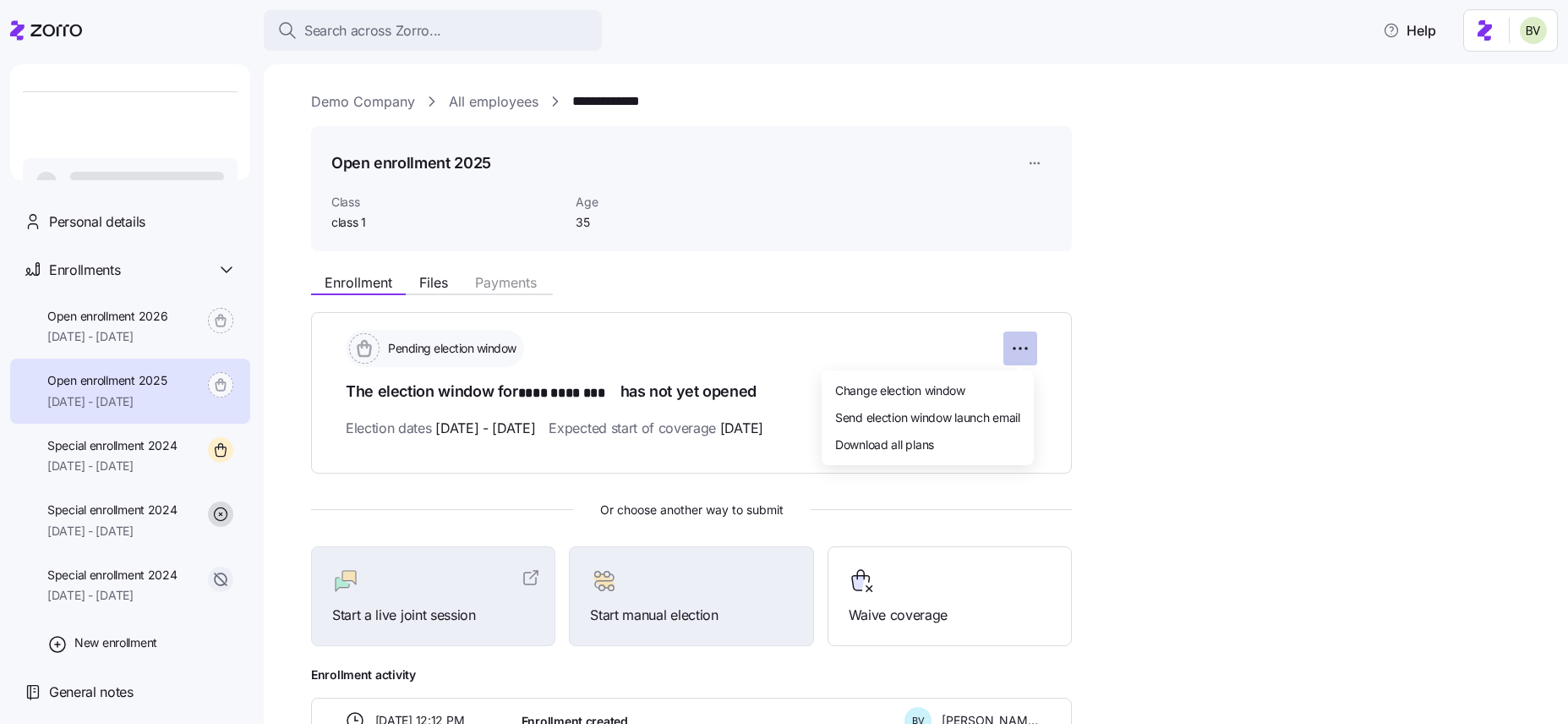
click at [1021, 354] on html "**********" at bounding box center [784, 356] width 1568 height 714
click at [944, 391] on span "Change election window" at bounding box center [900, 390] width 130 height 17
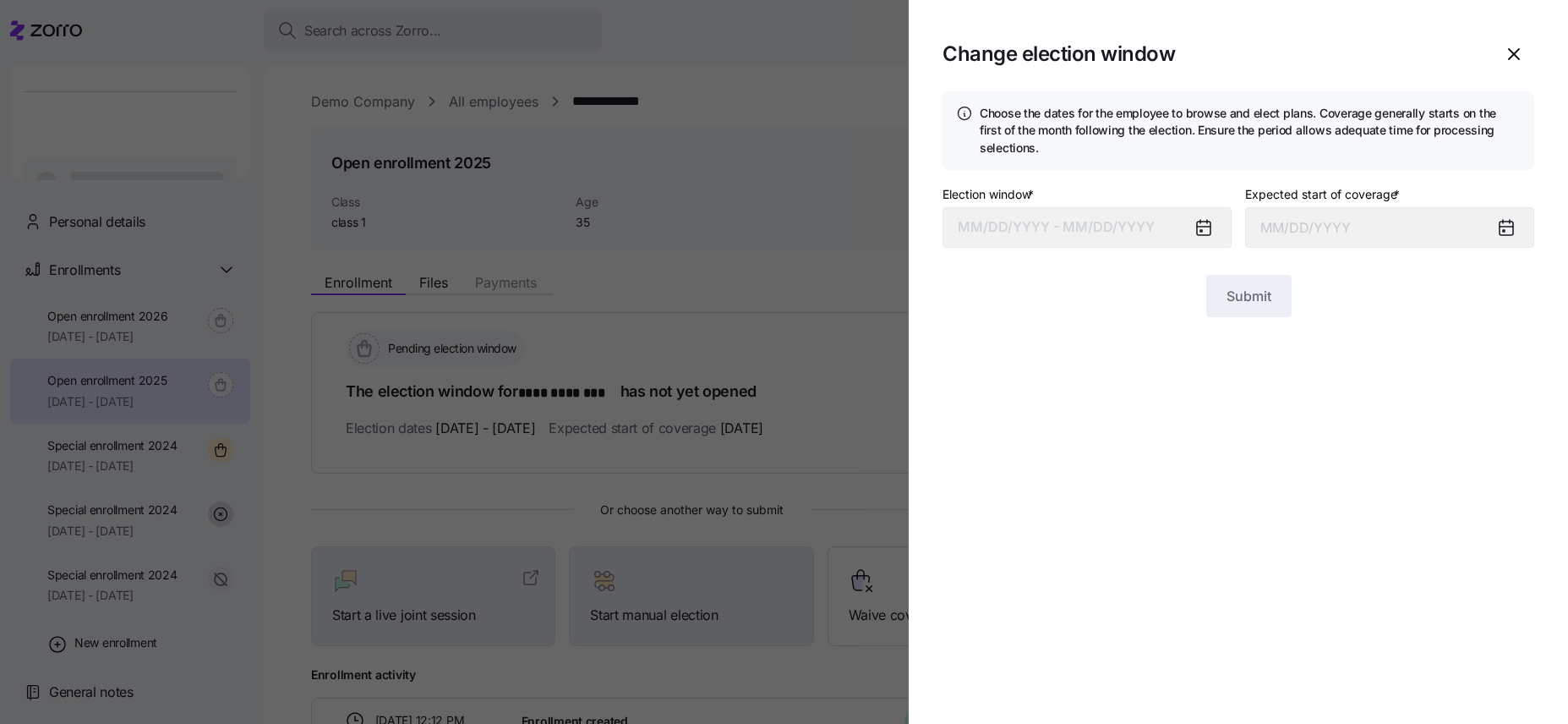
type input "November 1, 2025"
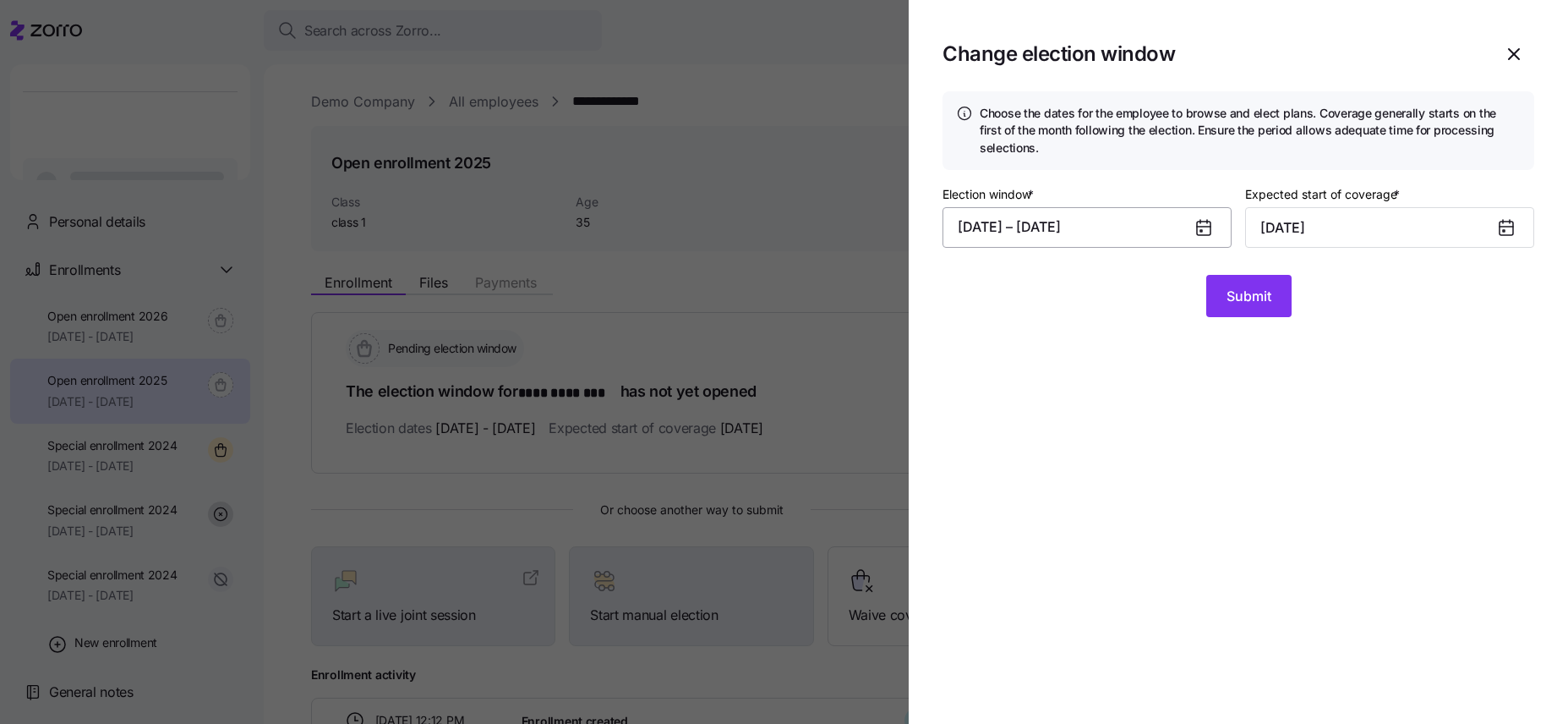
click at [1031, 218] on button "10/01/2025 – 10/17/2025" at bounding box center [1086, 227] width 289 height 41
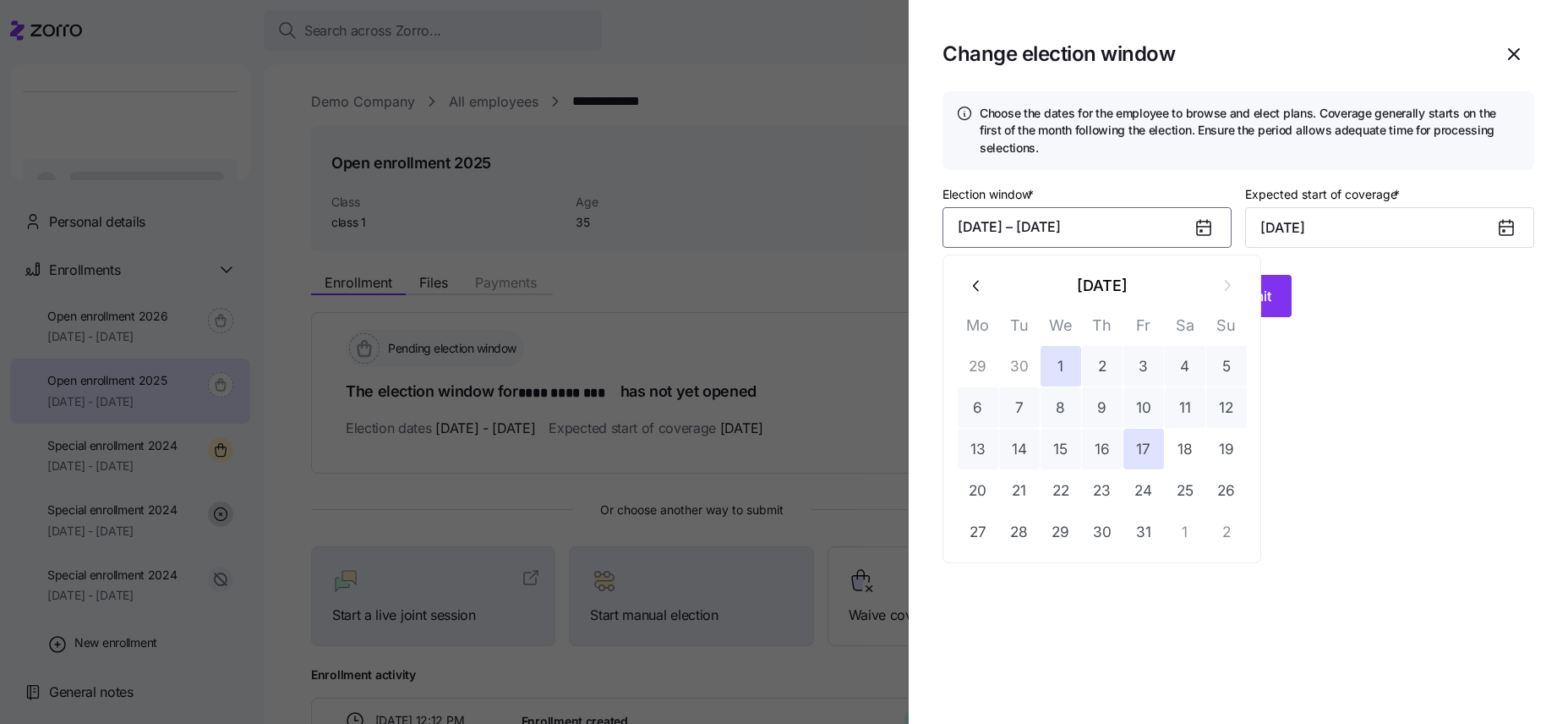
click at [972, 287] on icon "button" at bounding box center [977, 286] width 19 height 19
click at [1016, 495] on button "23" at bounding box center [1019, 490] width 41 height 41
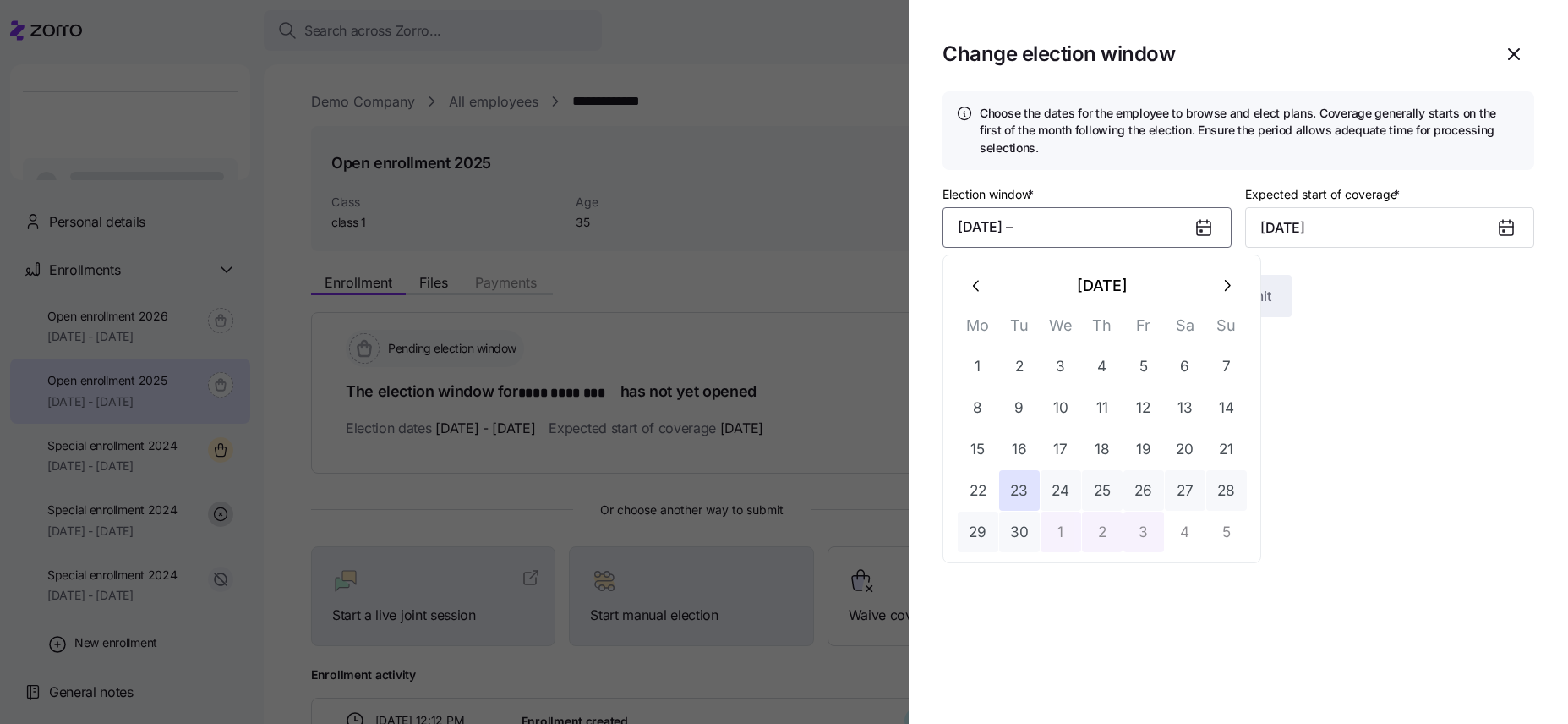
click at [1145, 536] on button "3" at bounding box center [1143, 532] width 41 height 41
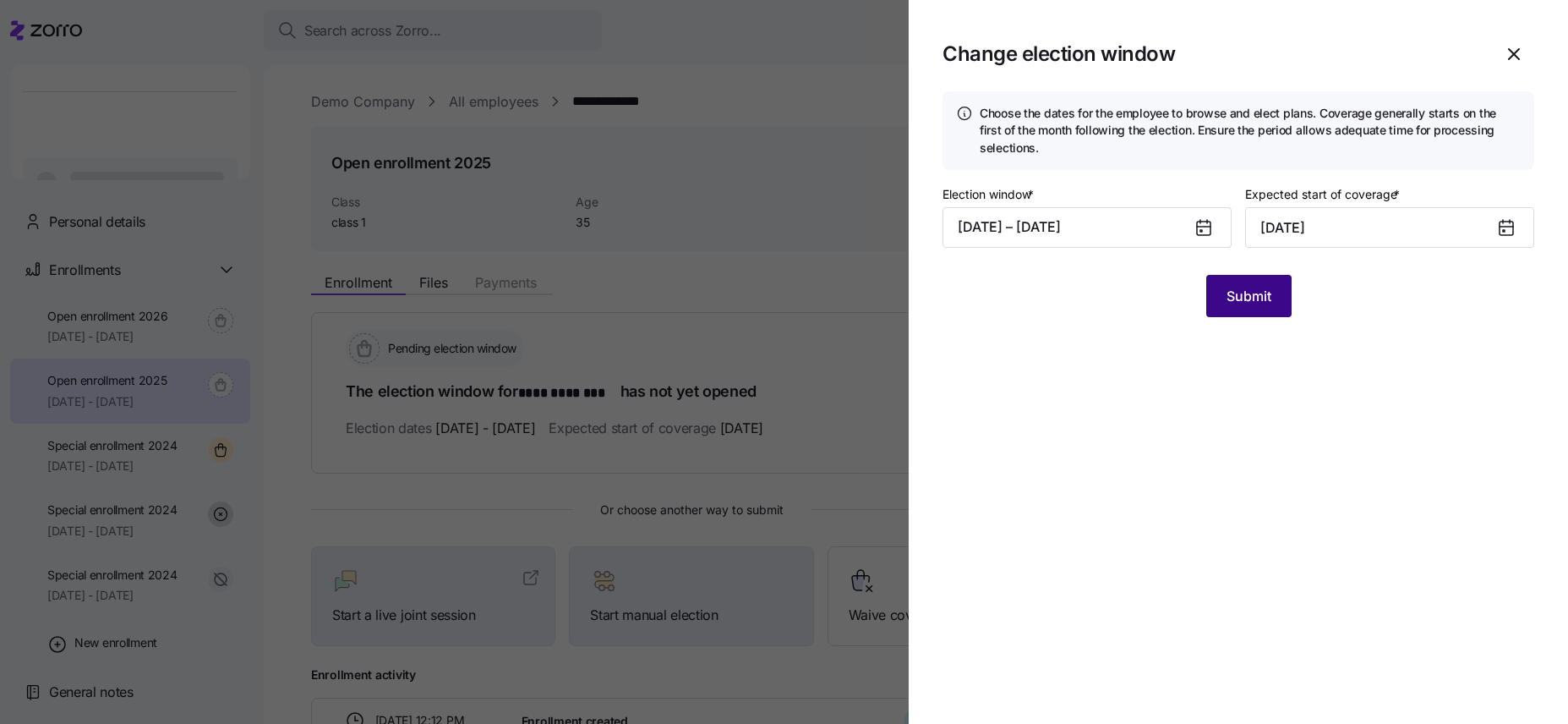
click at [1260, 306] on button "Submit" at bounding box center [1249, 296] width 86 height 42
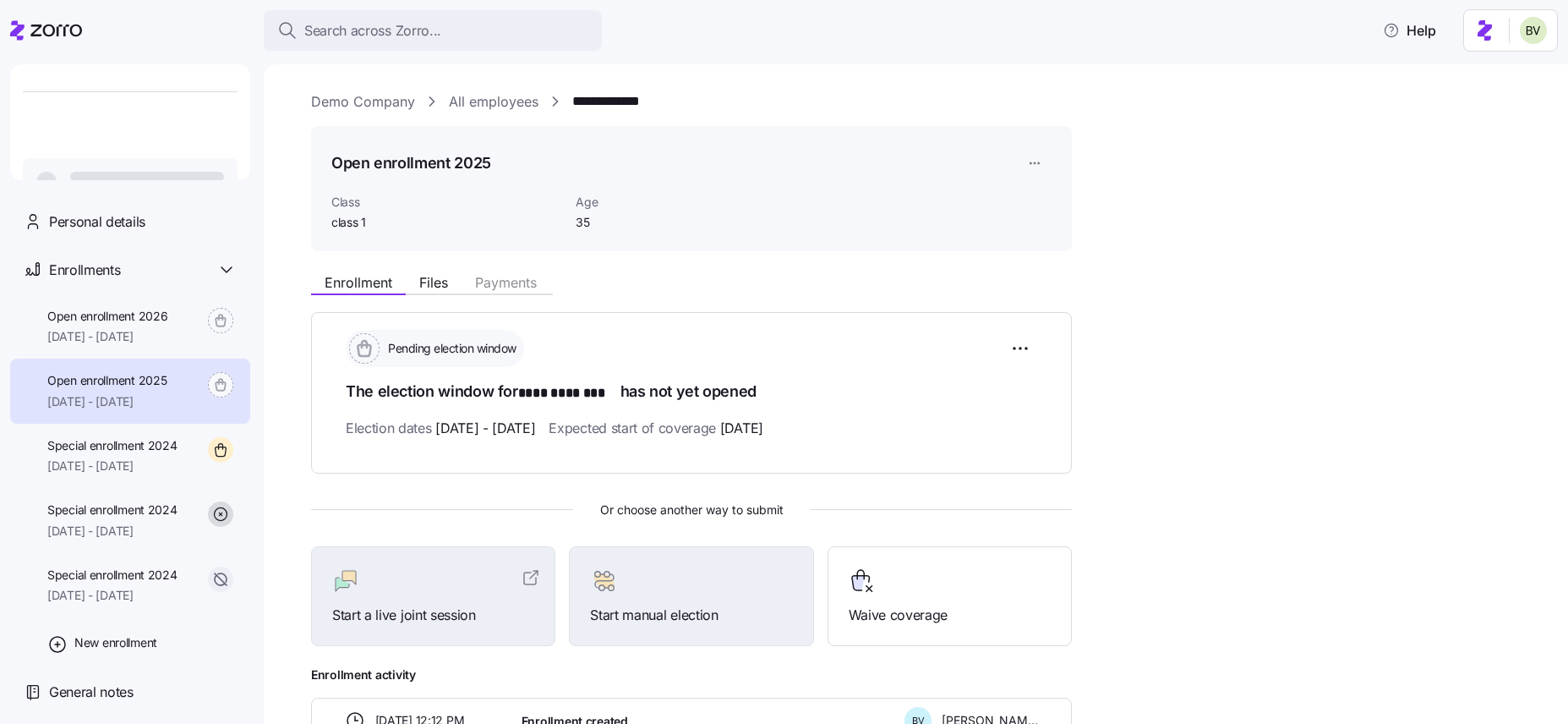
click at [455, 324] on div "Pending election window The election window for **** ******** has not yet opene…" at bounding box center [691, 392] width 760 height 160
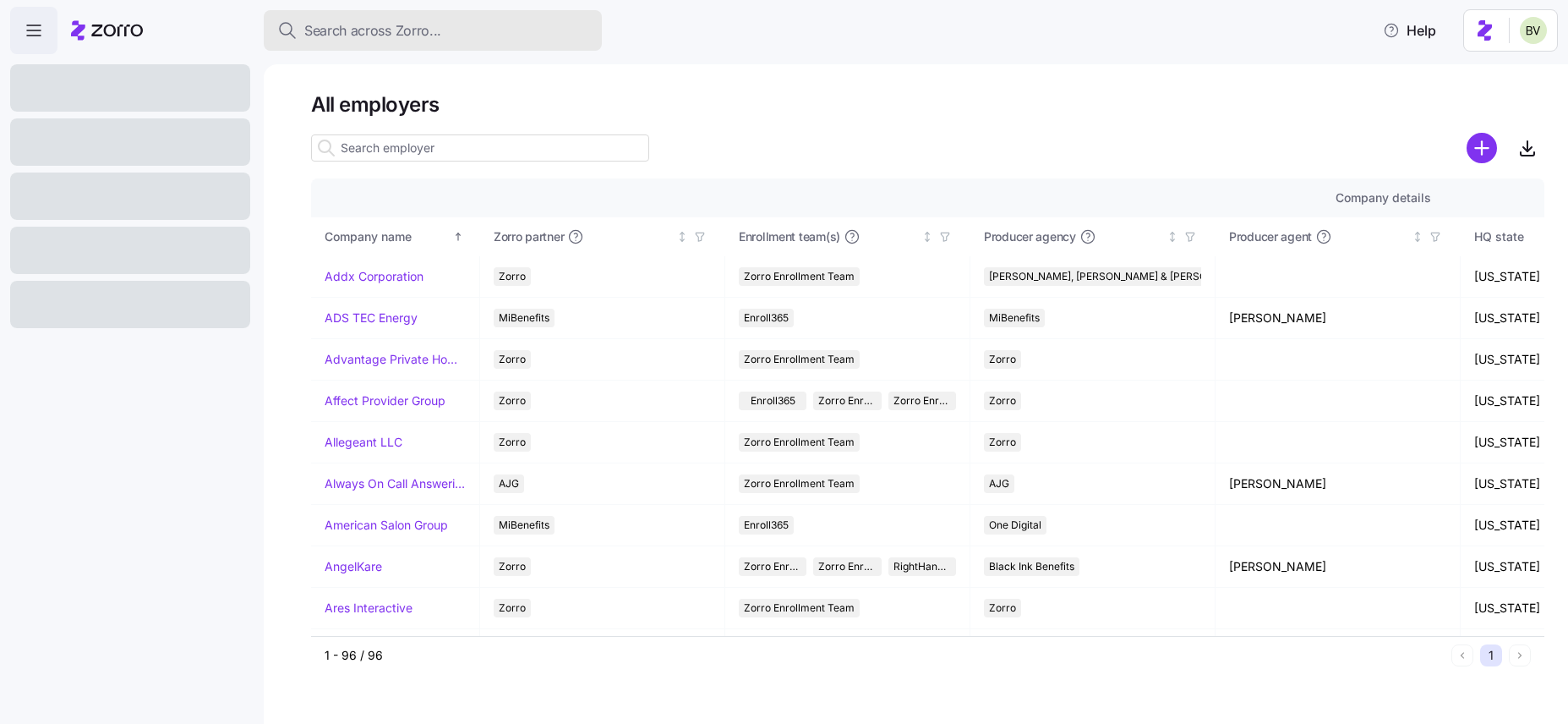
click at [375, 27] on span "Search across Zorro..." at bounding box center [372, 31] width 137 height 21
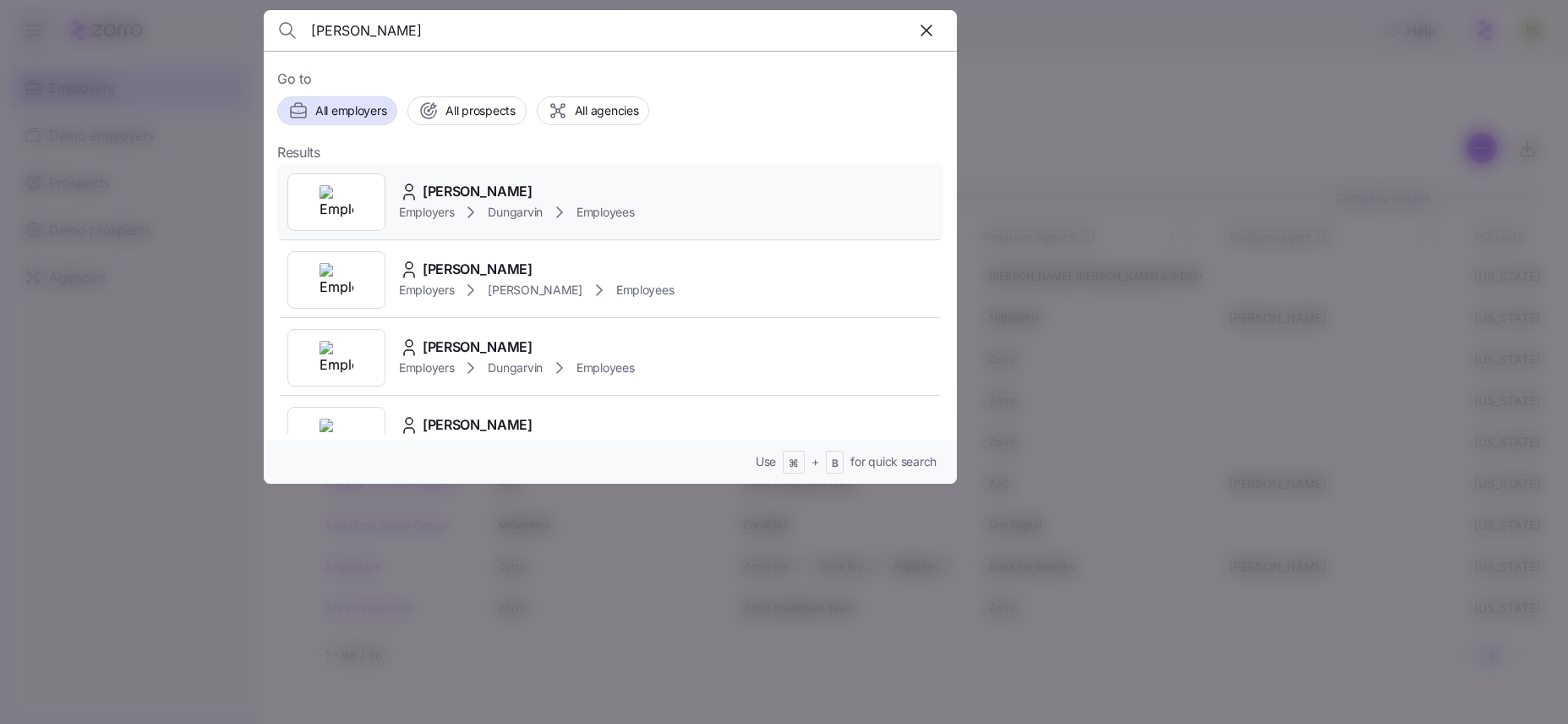
type input "[PERSON_NAME]"
click at [354, 201] on div at bounding box center [336, 202] width 98 height 58
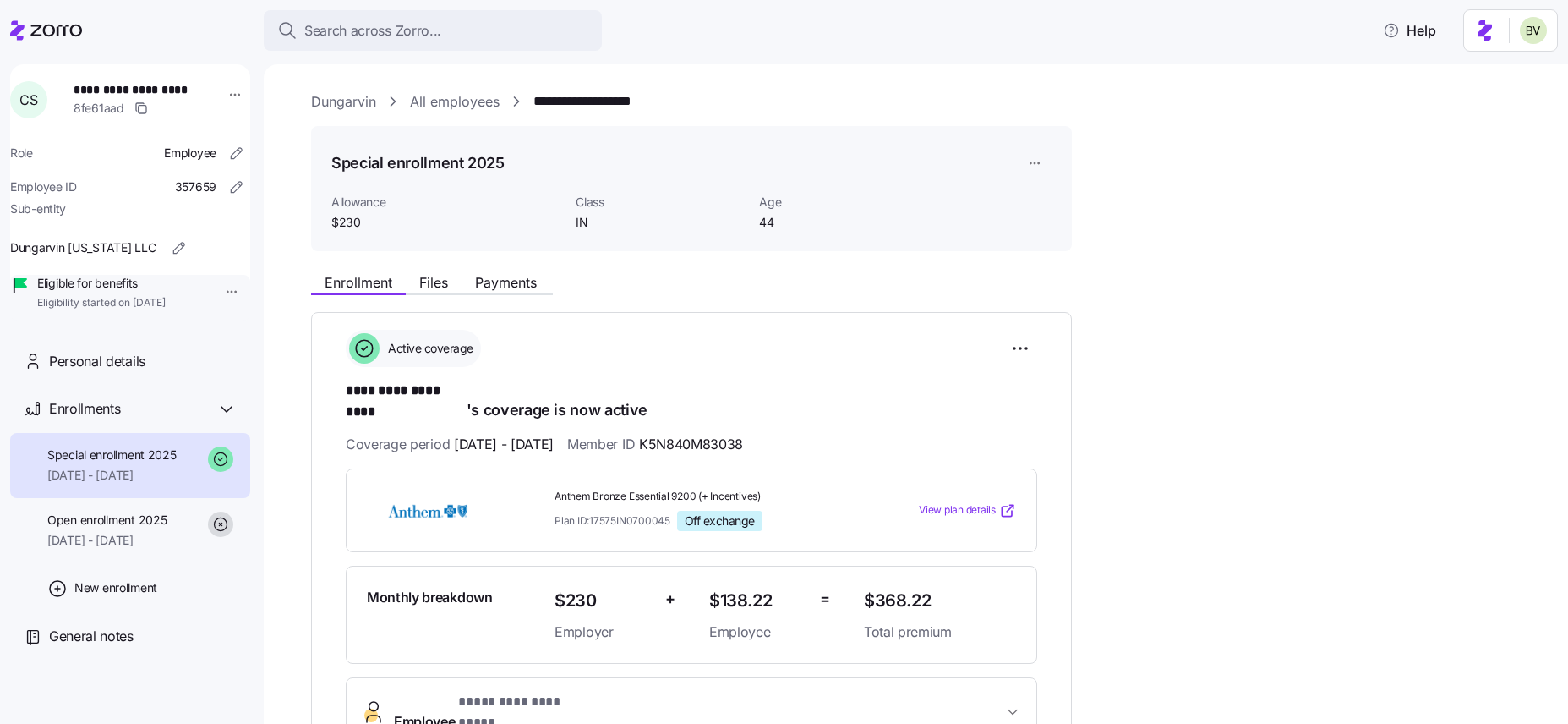
click at [446, 102] on link "All employees" at bounding box center [454, 102] width 90 height 21
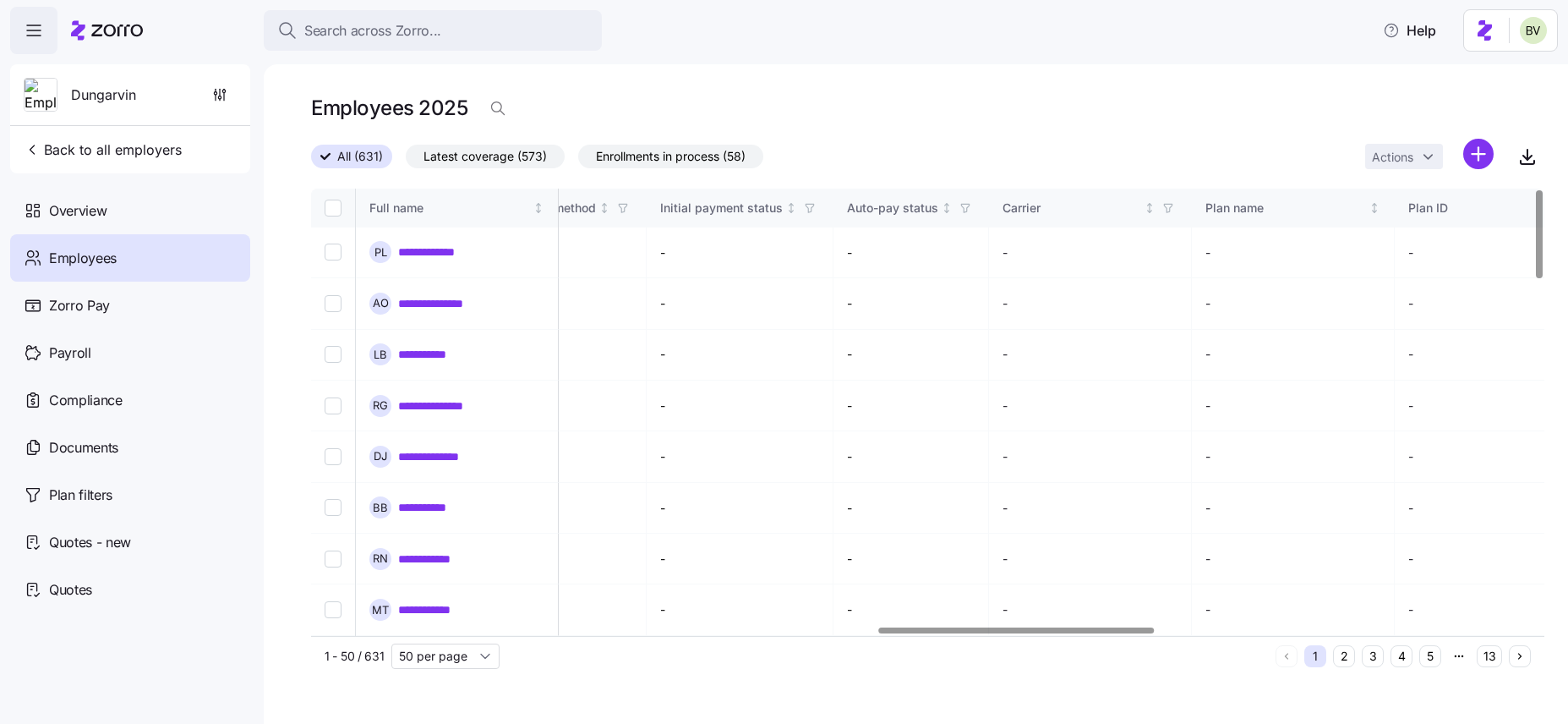
scroll to position [0, 2349]
click at [663, 209] on icon "button" at bounding box center [658, 207] width 12 height 12
click at [629, 361] on icon at bounding box center [626, 363] width 21 height 21
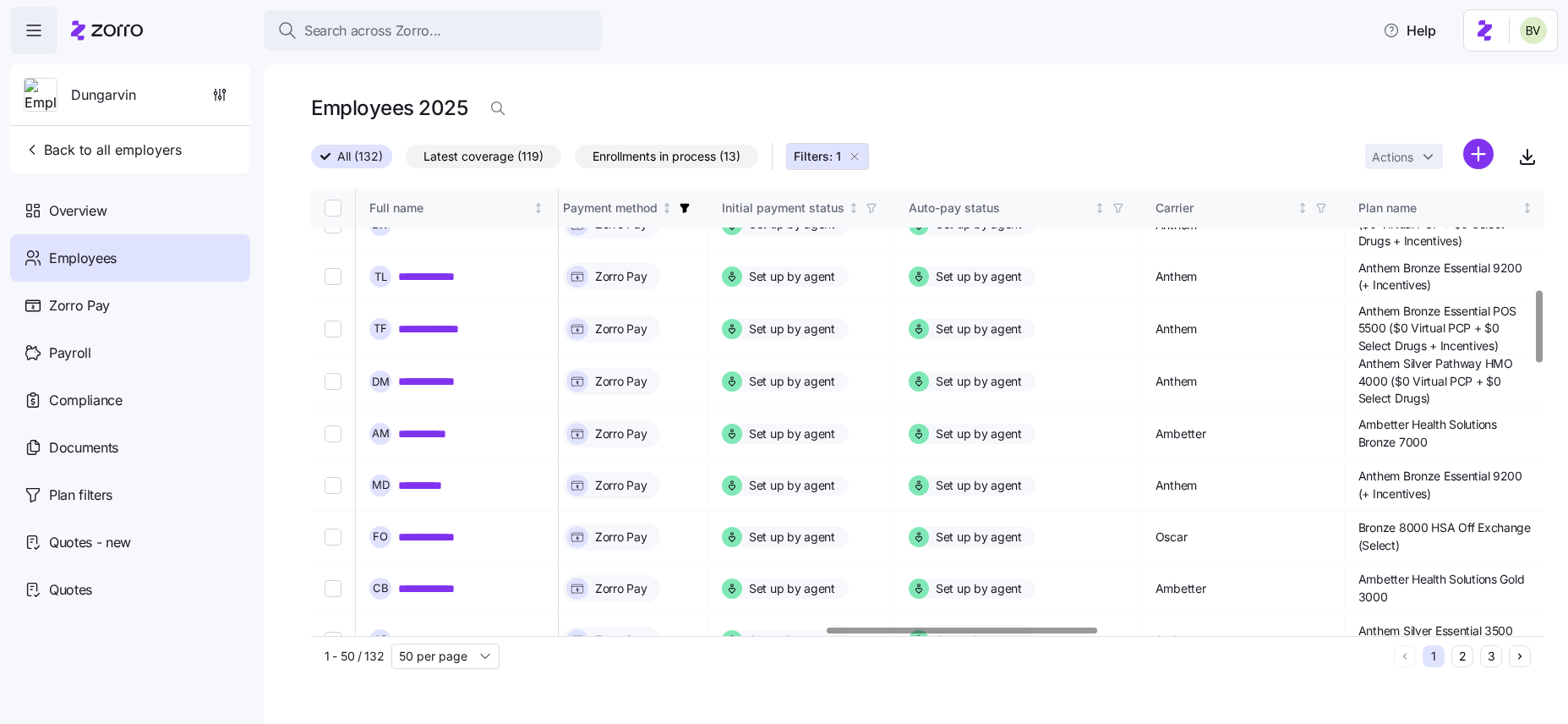
scroll to position [0, 2349]
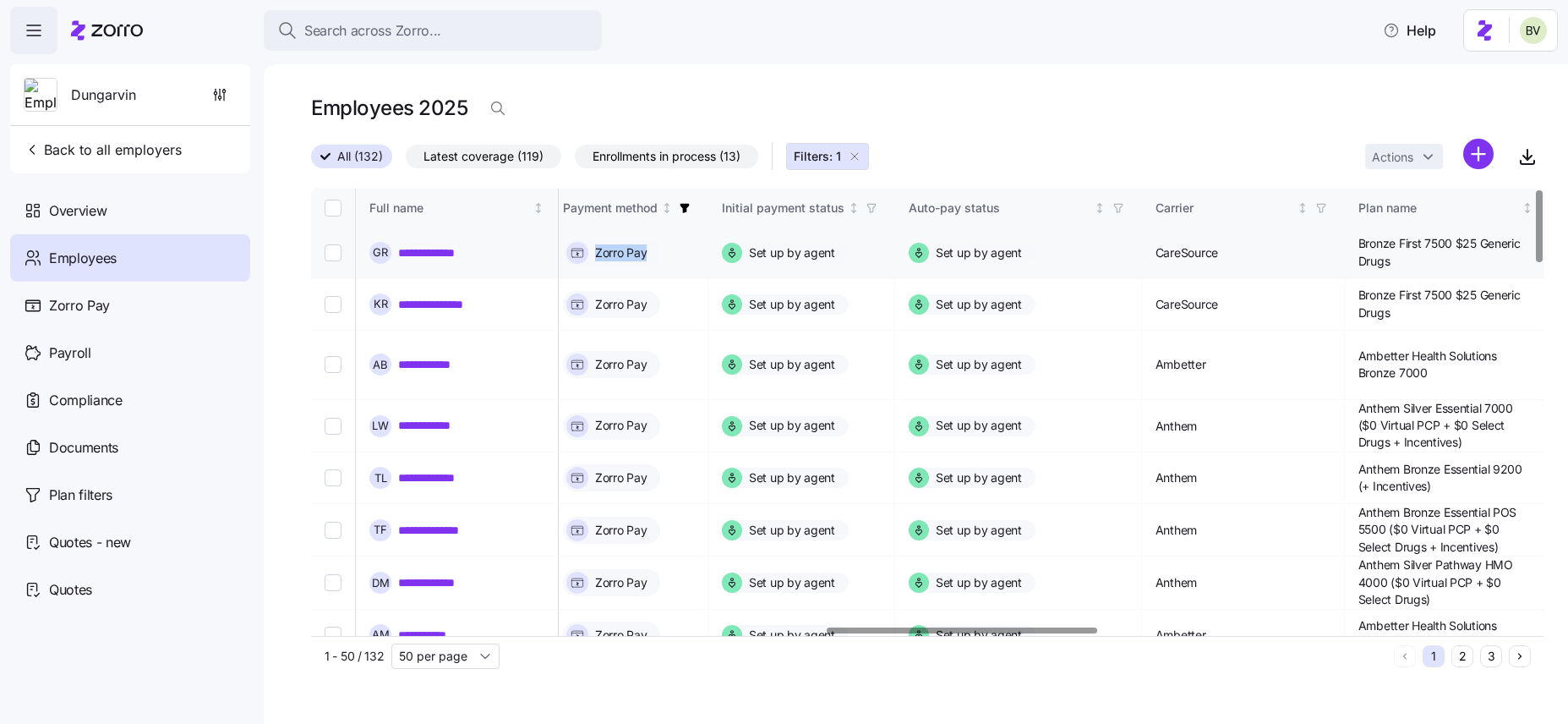
drag, startPoint x: 741, startPoint y: 249, endPoint x: 685, endPoint y: 252, distance: 56.1
click at [652, 255] on td "Zorro Pay" at bounding box center [629, 253] width 159 height 52
click at [498, 102] on icon "button" at bounding box center [498, 108] width 17 height 17
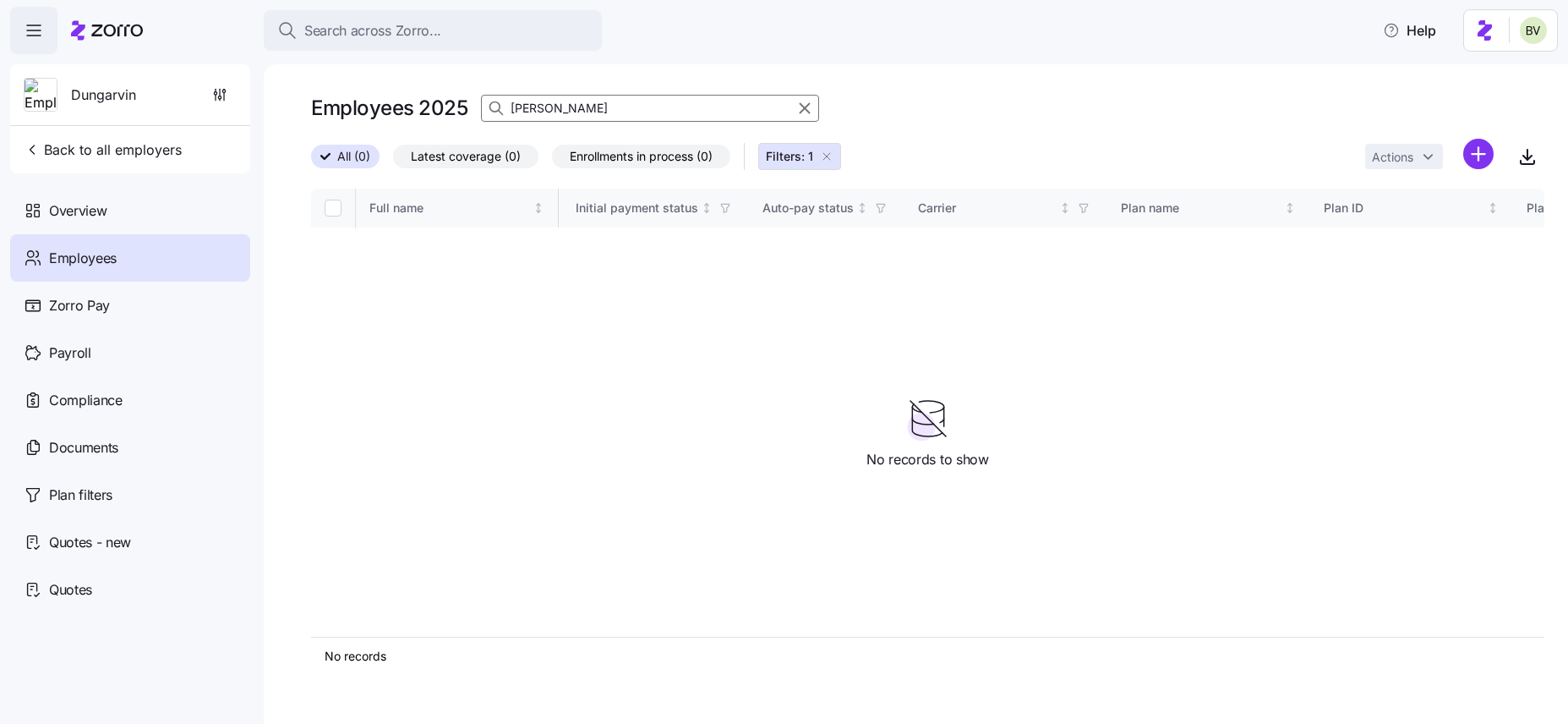
type input "[PERSON_NAME]"
click at [830, 156] on icon "button" at bounding box center [826, 156] width 13 height 13
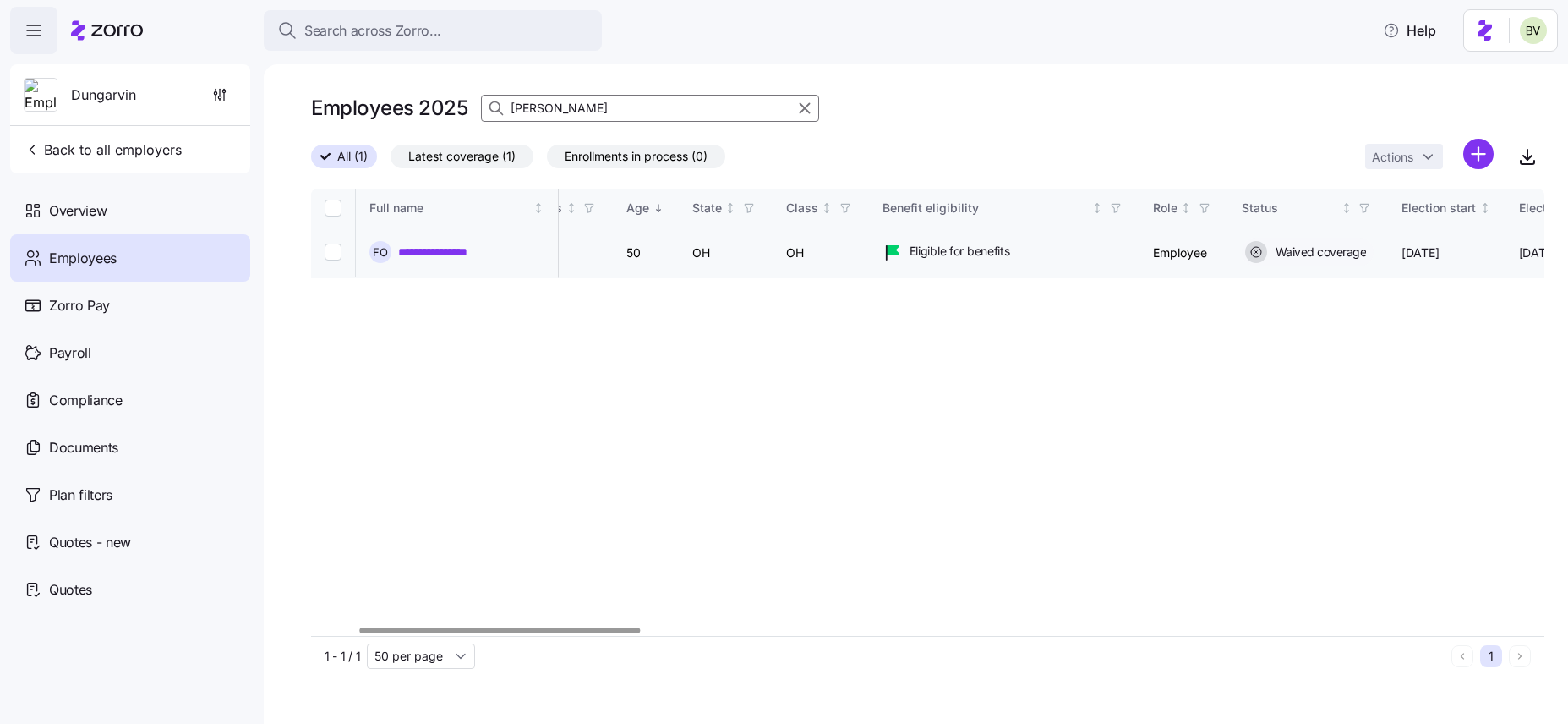
scroll to position [0, 328]
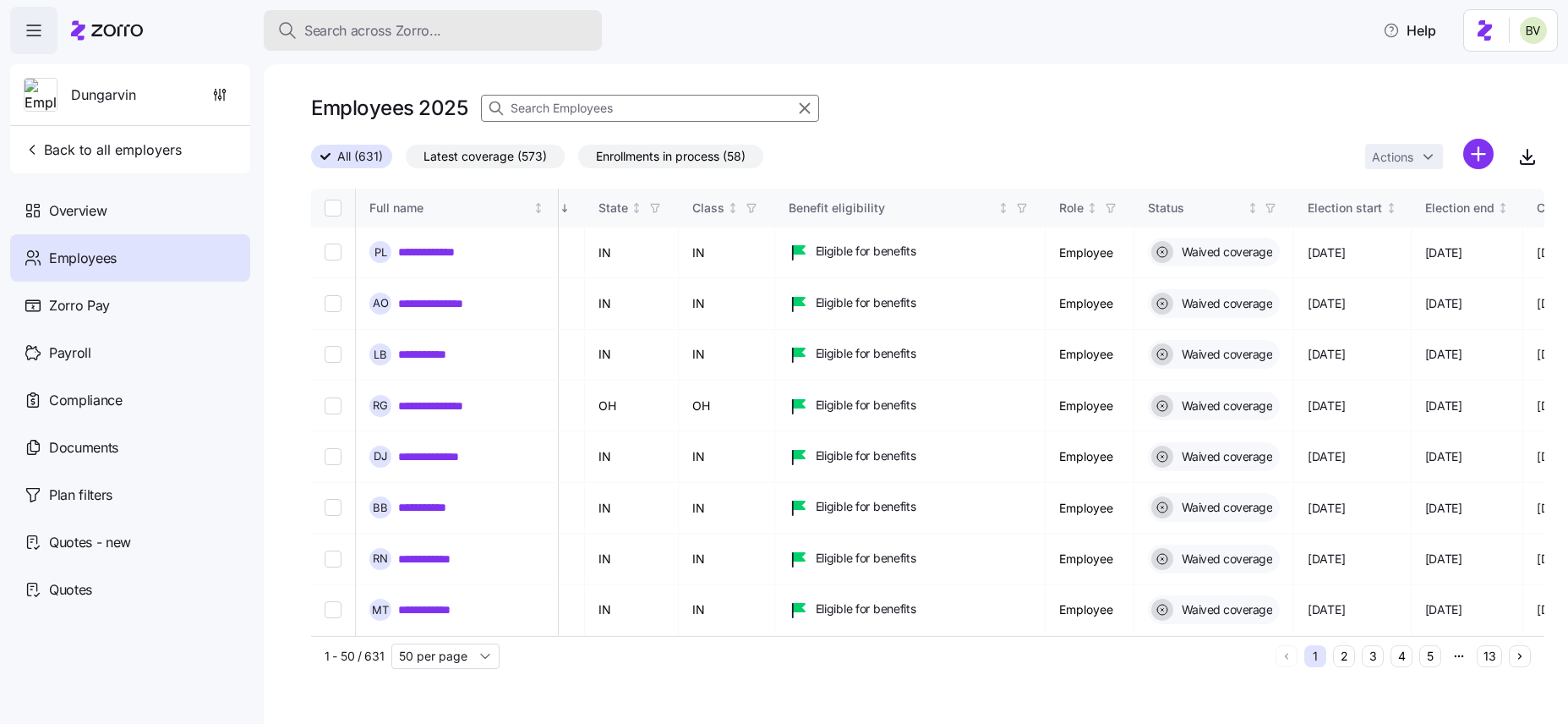
click at [355, 37] on span "Search across Zorro..." at bounding box center [372, 31] width 137 height 21
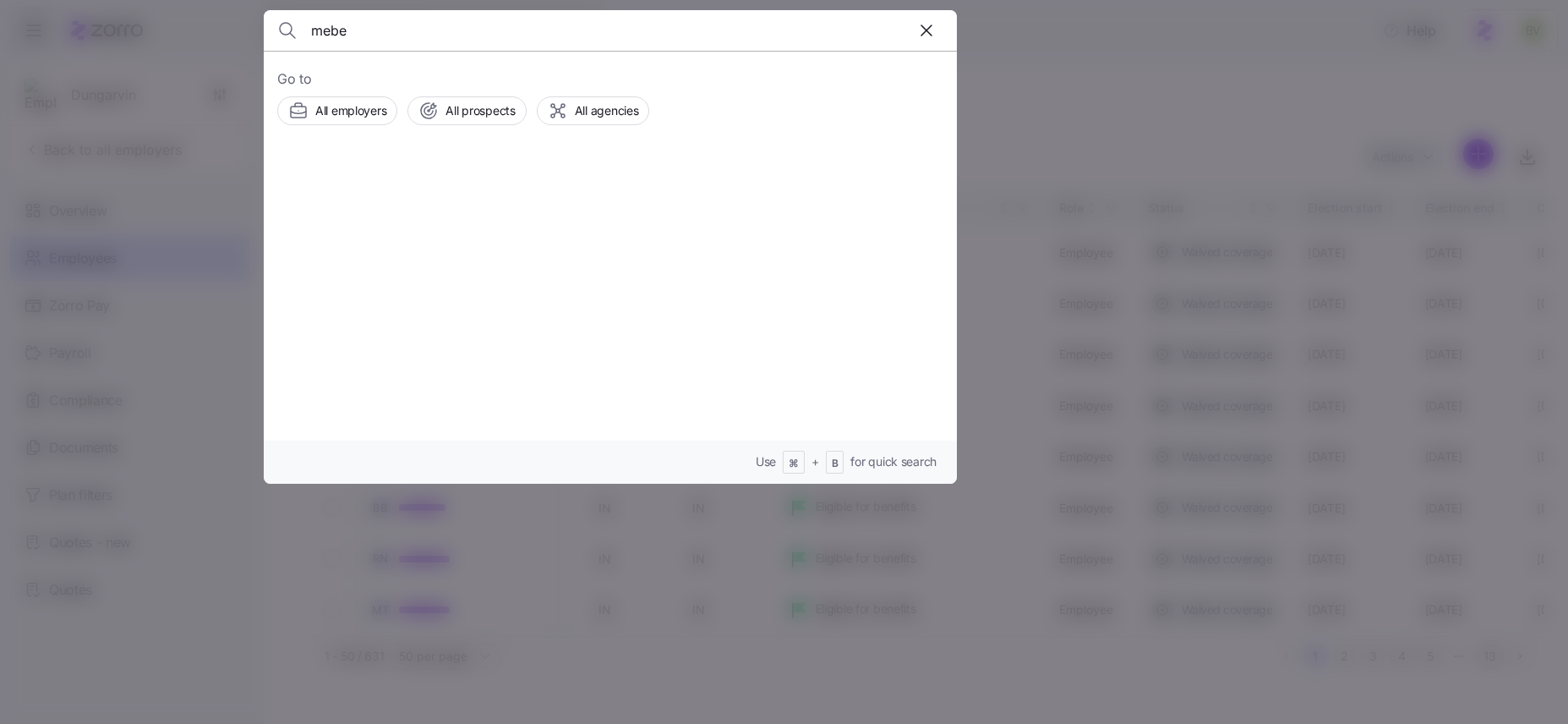
type input "mebe"
click at [347, 192] on img at bounding box center [336, 202] width 34 height 34
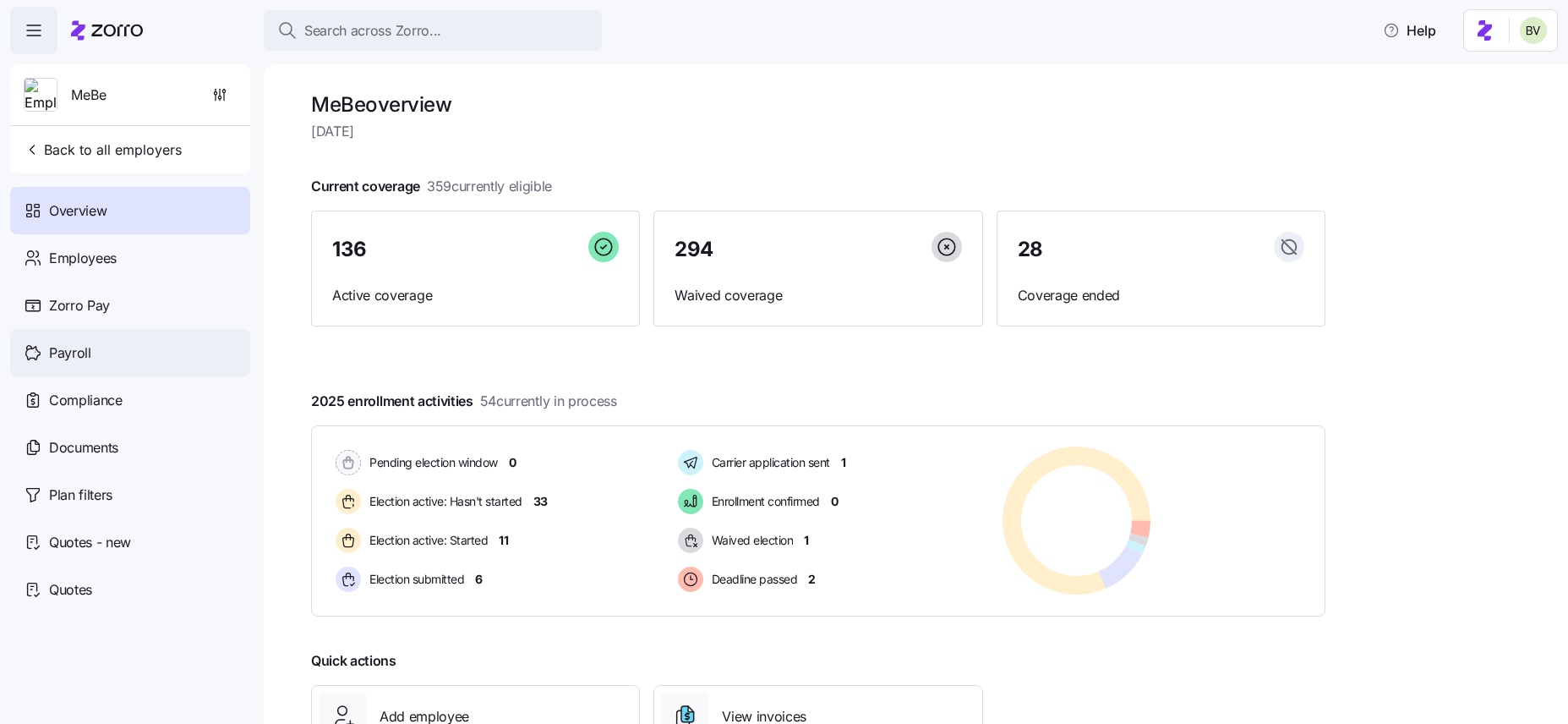
click at [105, 366] on div "Payroll" at bounding box center [130, 353] width 240 height 47
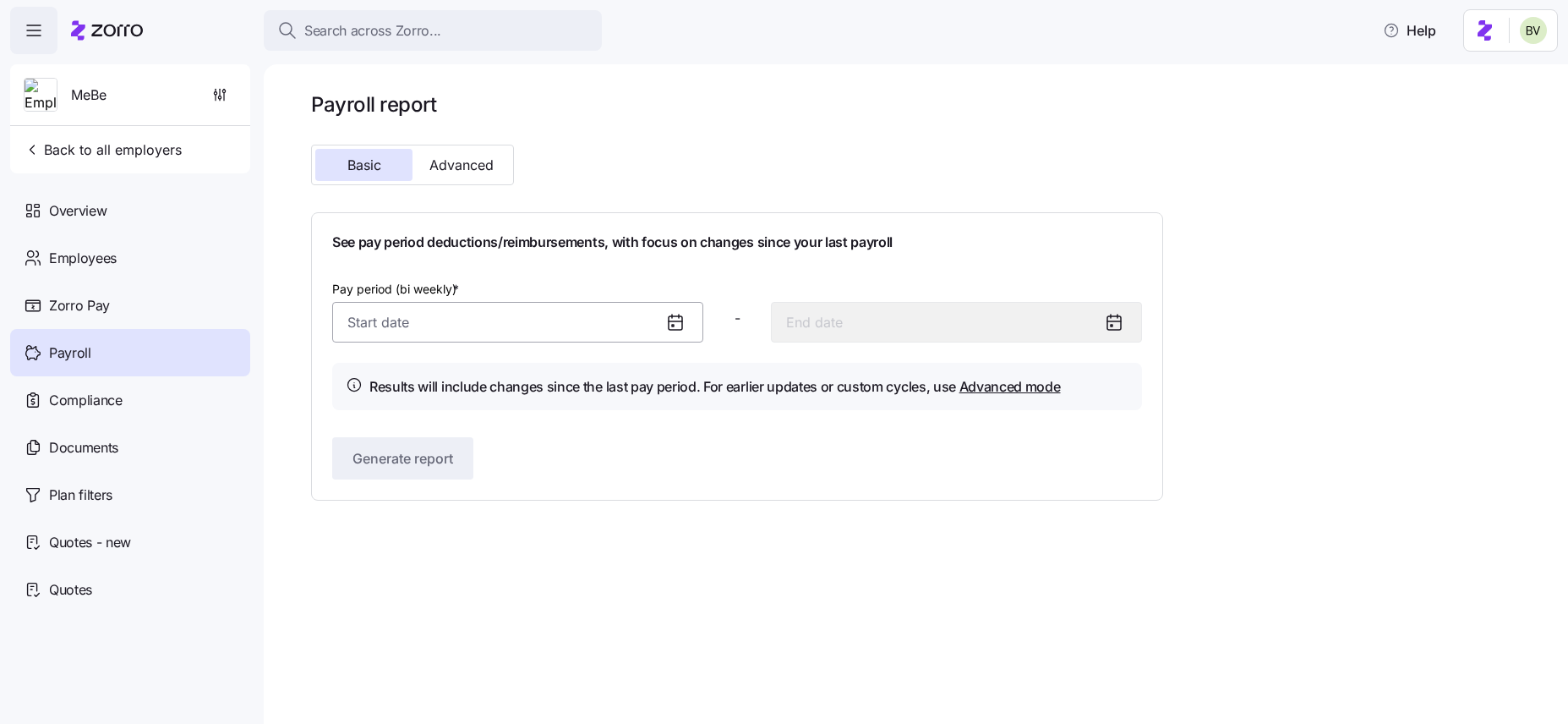
click at [563, 333] on input "Pay period (bi weekly) *" at bounding box center [518, 321] width 371 height 41
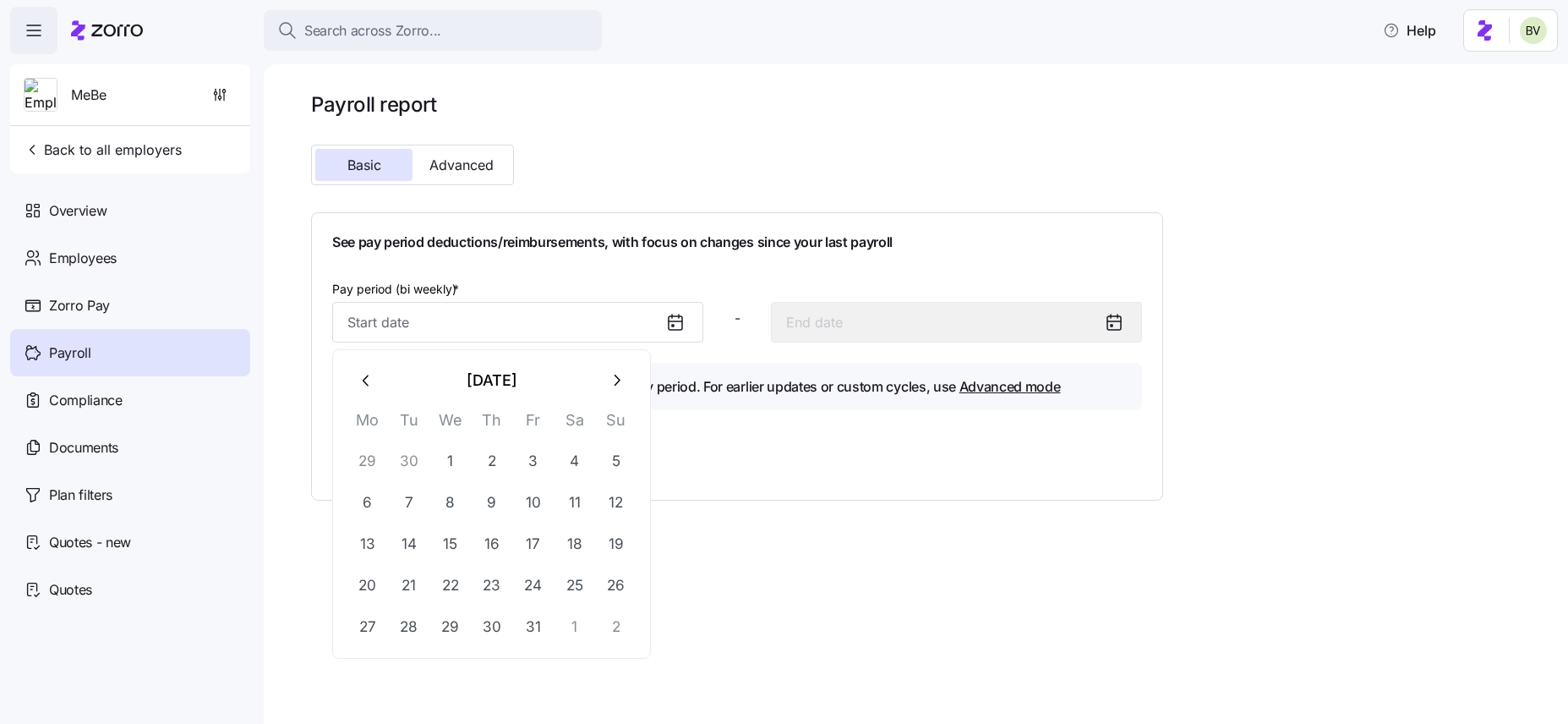
click at [366, 376] on icon "button" at bounding box center [366, 380] width 6 height 11
click at [413, 619] on button "29" at bounding box center [409, 626] width 41 height 41
type input "July 29, 2025"
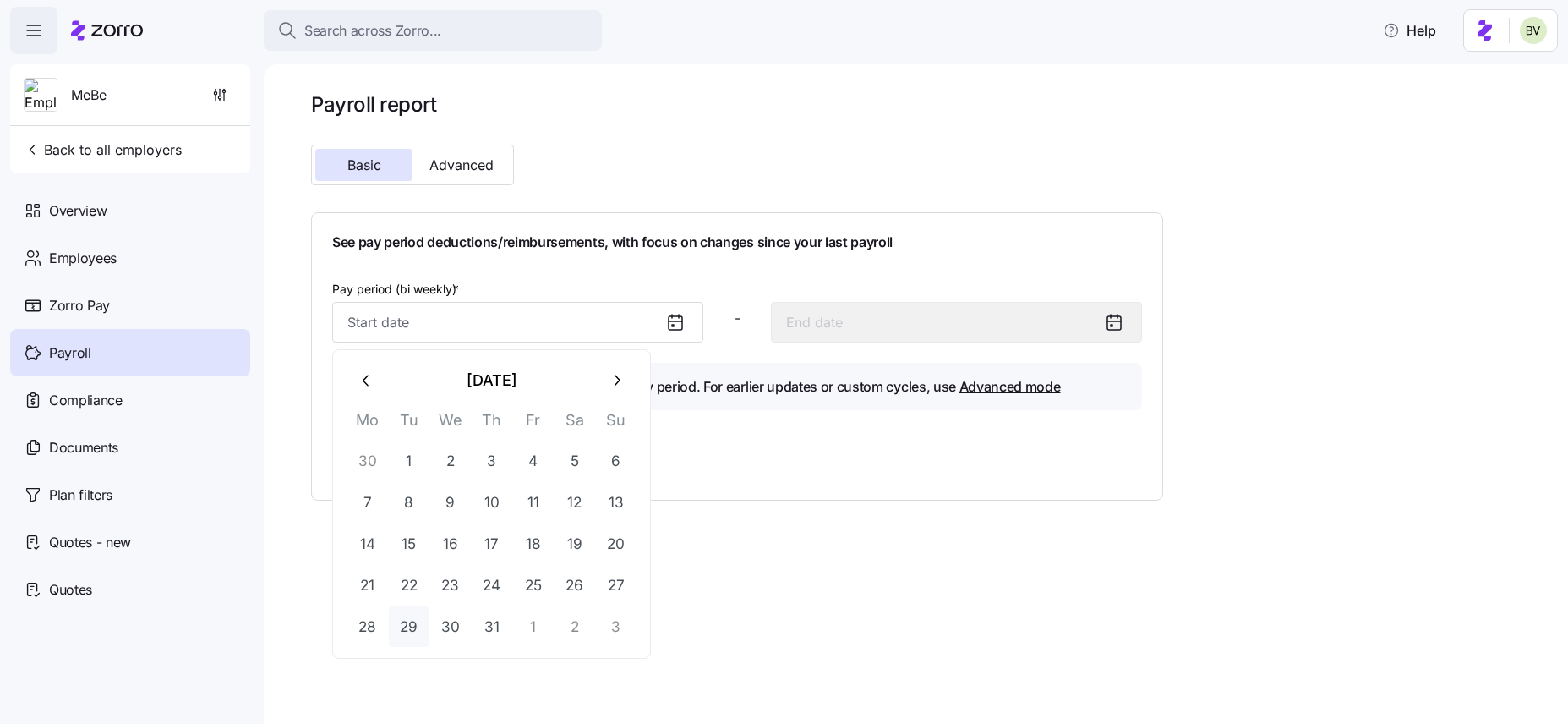
type input "August 11, 2025"
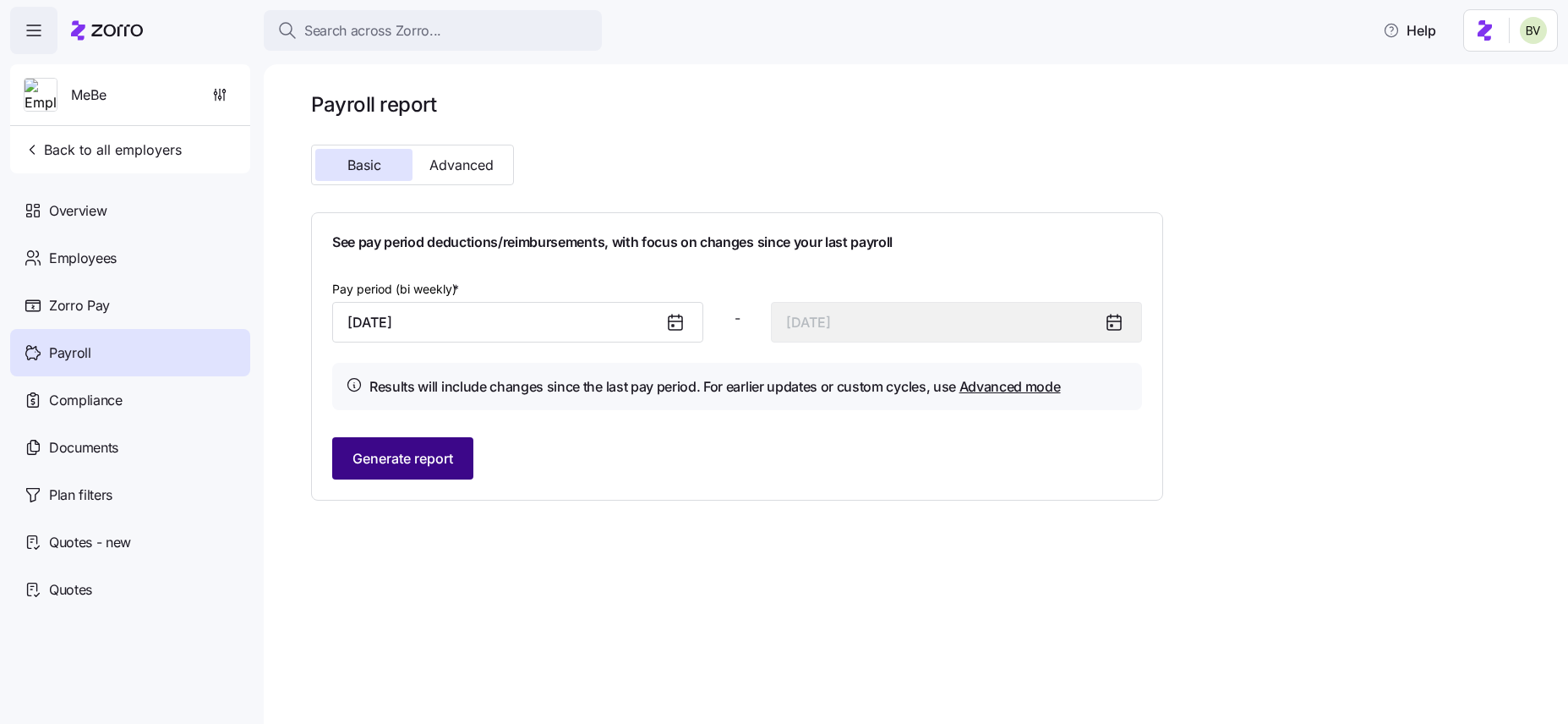
click at [422, 469] on button "Generate report" at bounding box center [403, 458] width 141 height 42
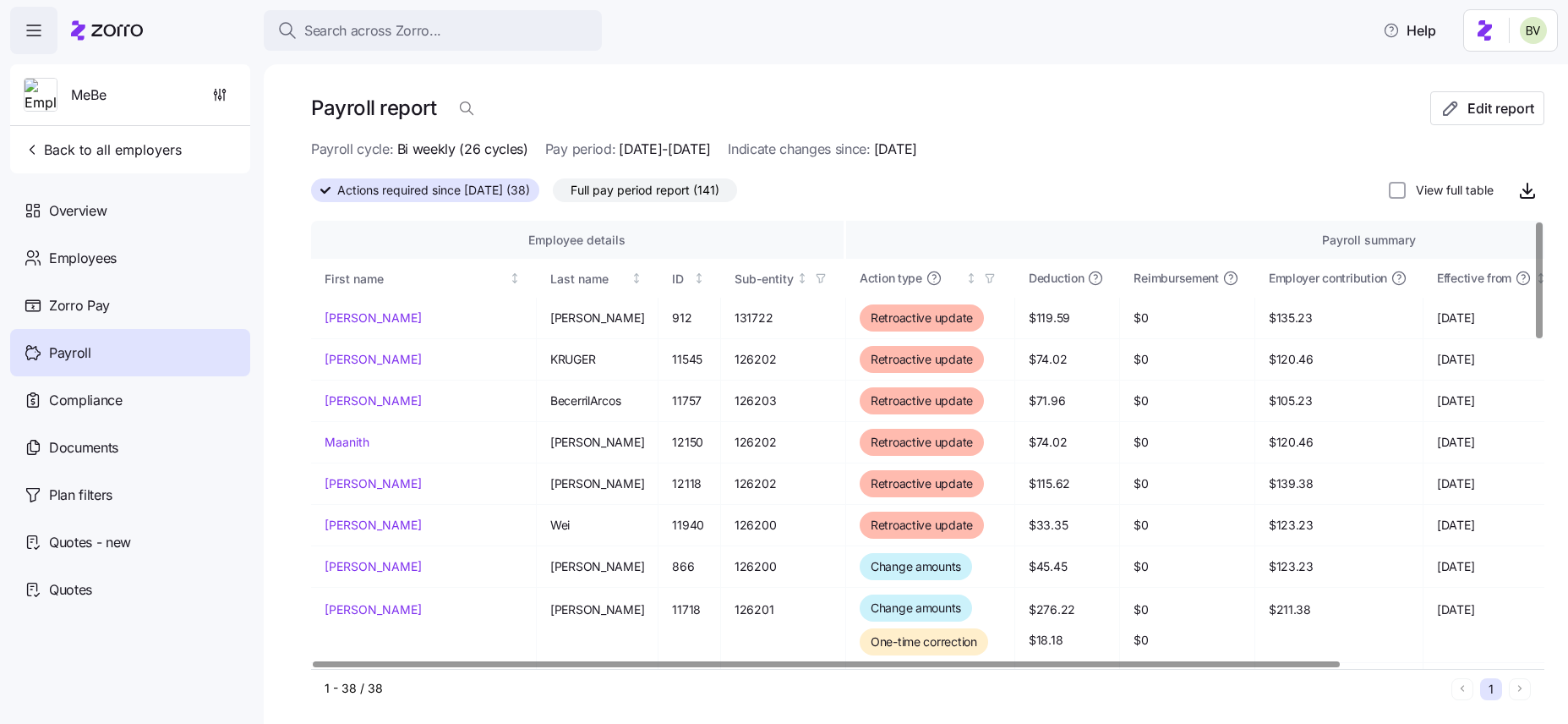
click at [502, 190] on span "Actions required since 07/29/2025 (38)" at bounding box center [433, 189] width 193 height 22
click at [311, 195] on input "Actions required since 07/29/2025 (38)" at bounding box center [311, 195] width 0 height 0
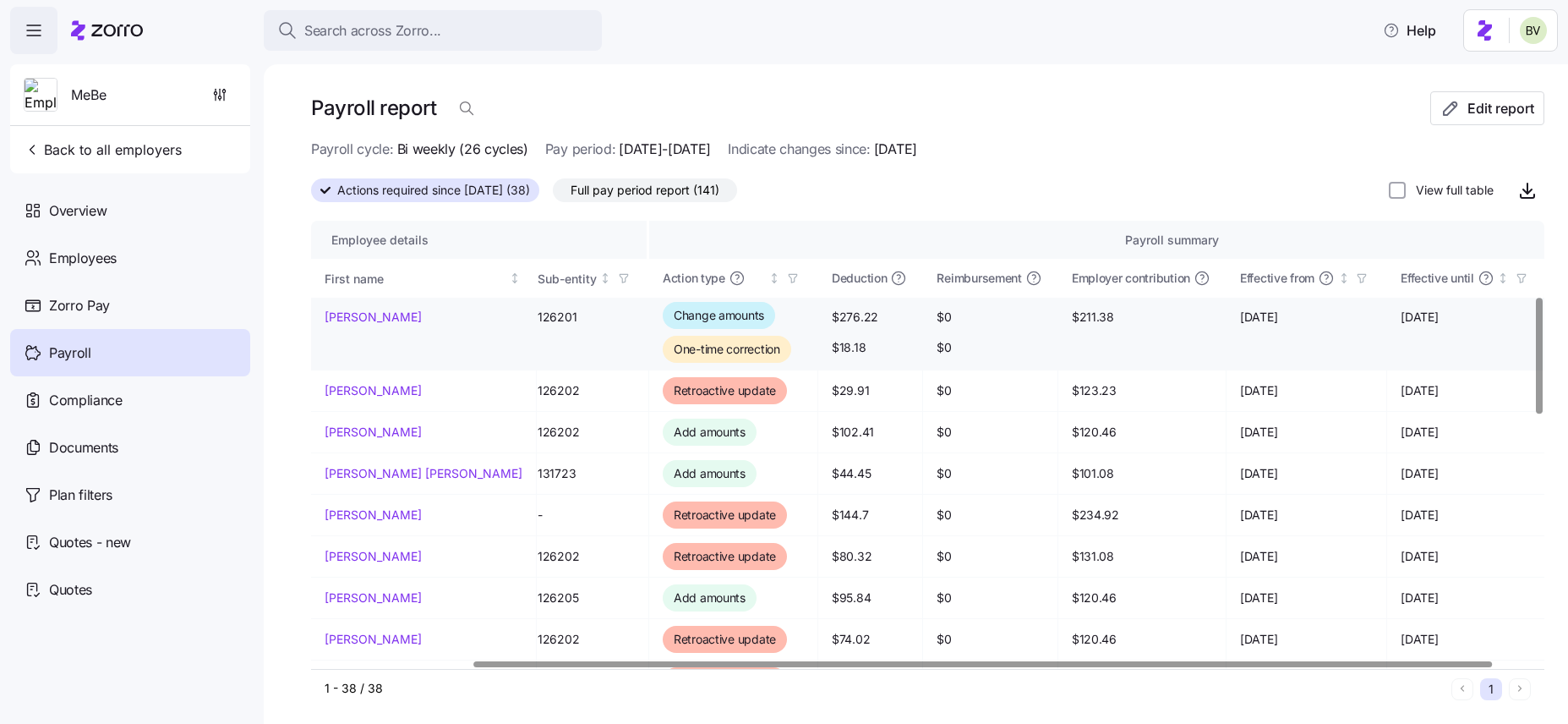
scroll to position [292, 226]
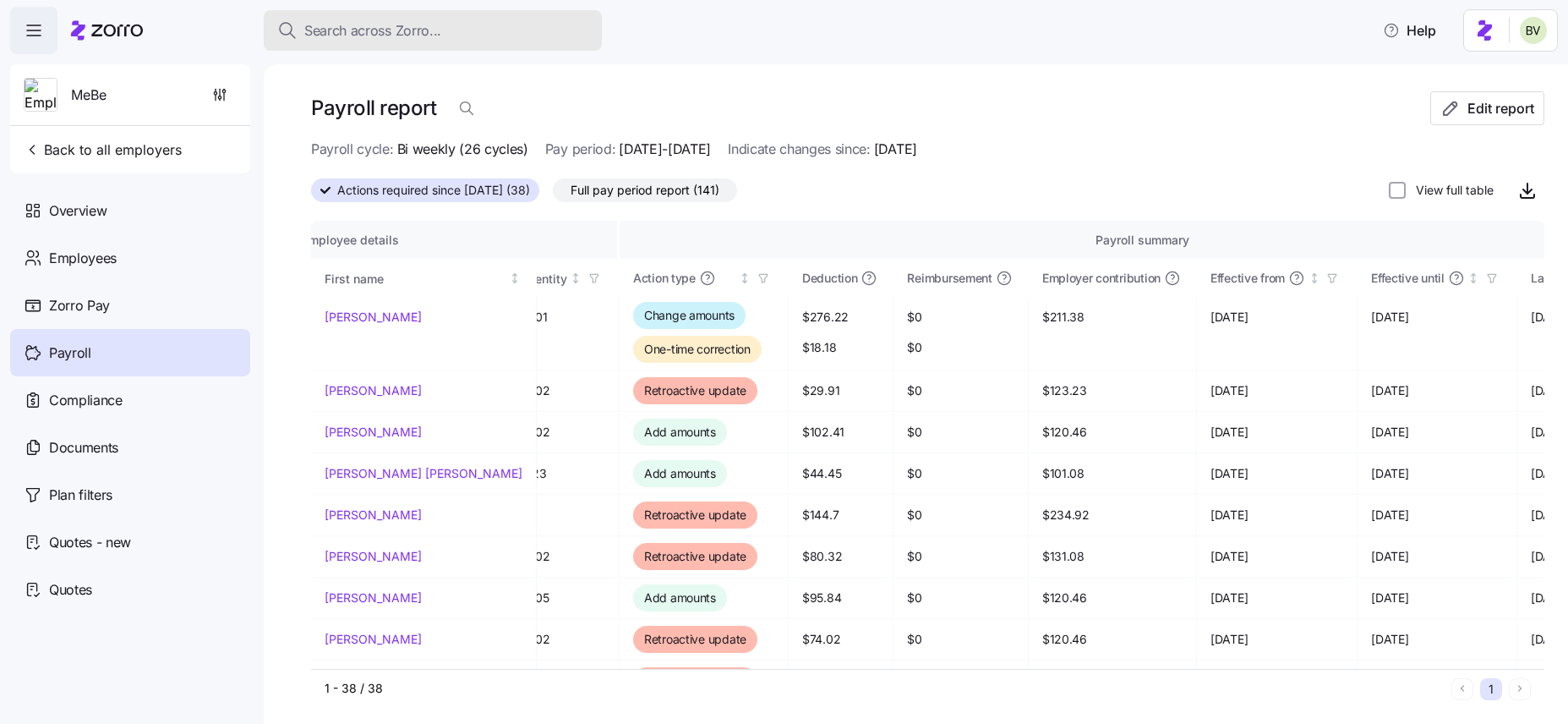
click at [386, 28] on span "Search across Zorro..." at bounding box center [372, 31] width 137 height 21
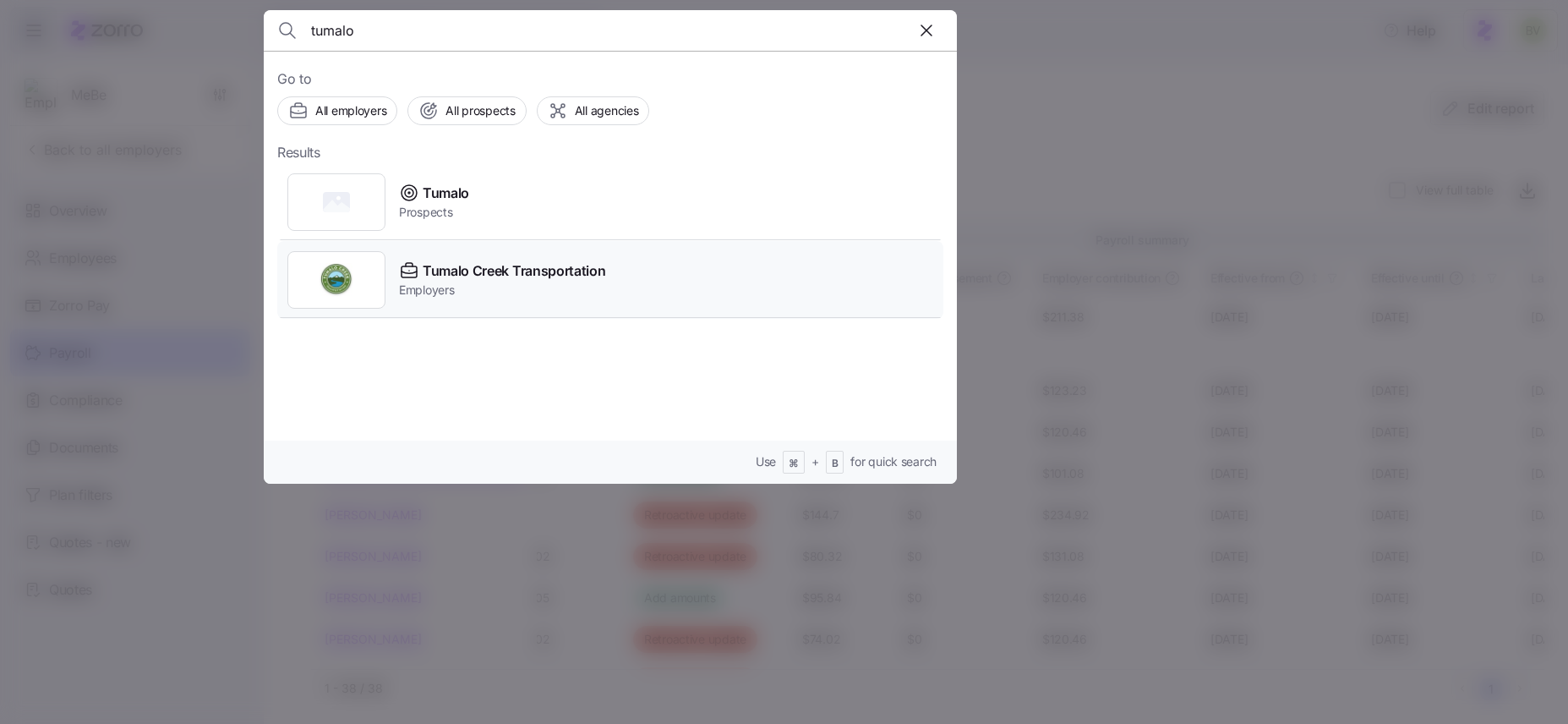
type input "tumalo"
click at [332, 276] on img at bounding box center [336, 280] width 34 height 34
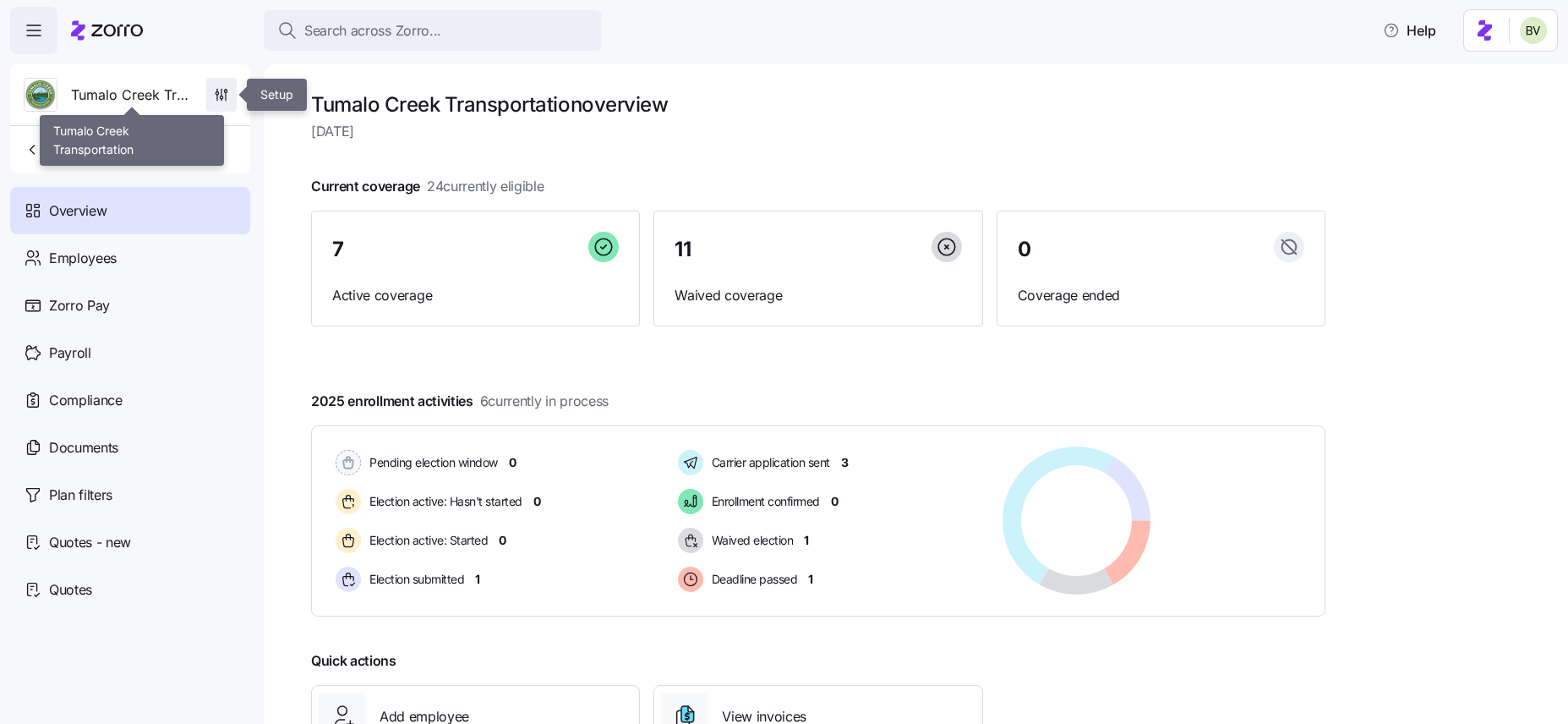
click at [209, 100] on span "button" at bounding box center [221, 94] width 28 height 32
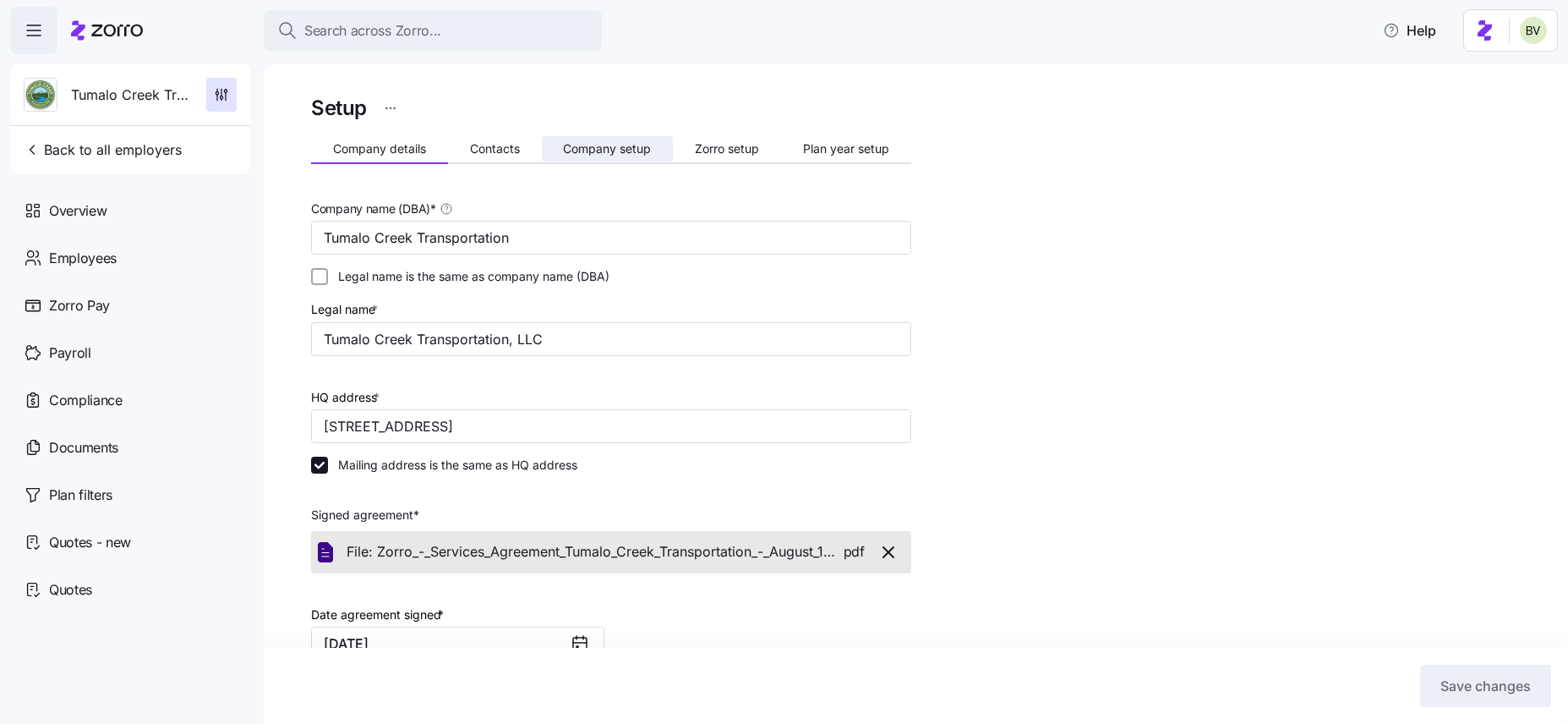
click at [603, 143] on span "Company setup" at bounding box center [606, 149] width 88 height 12
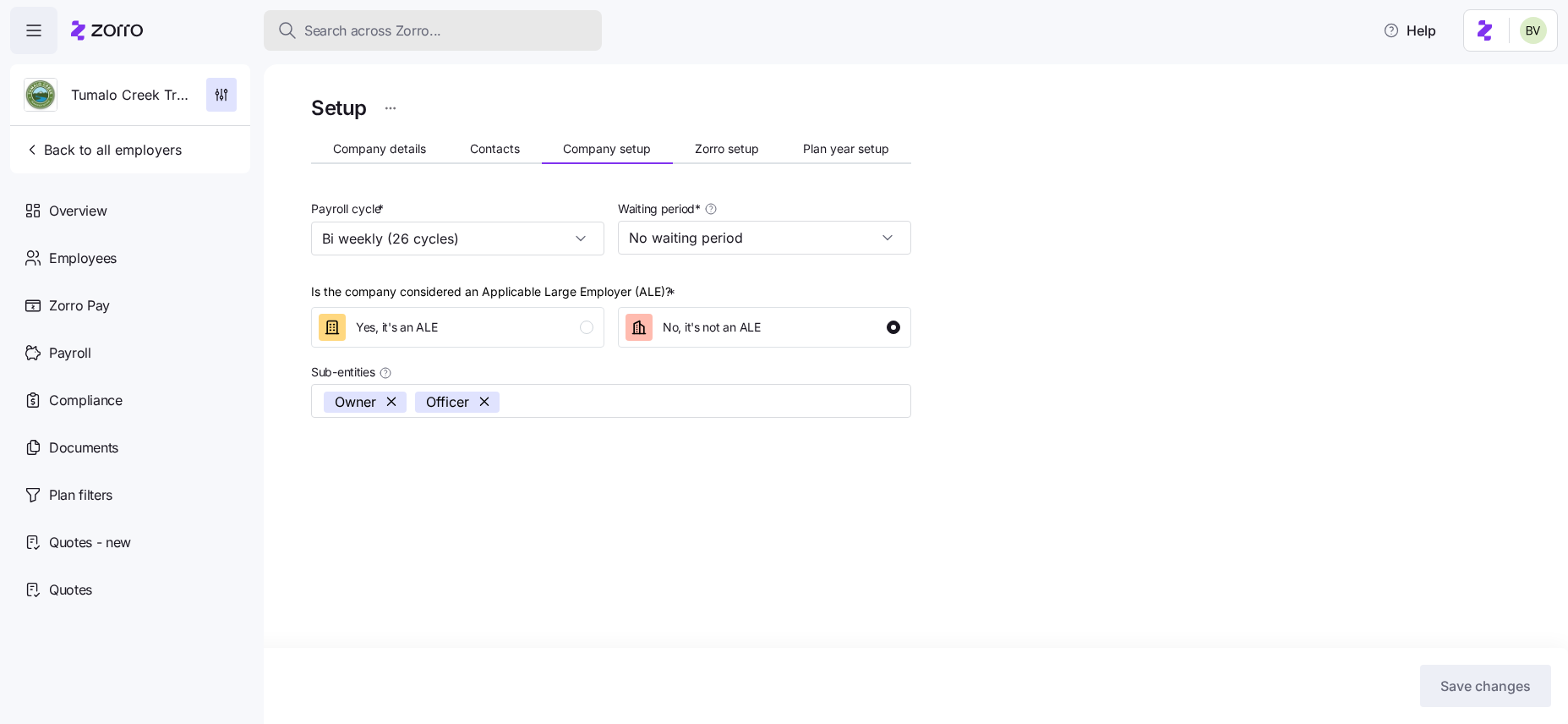
click at [412, 21] on span "Search across Zorro..." at bounding box center [372, 31] width 137 height 21
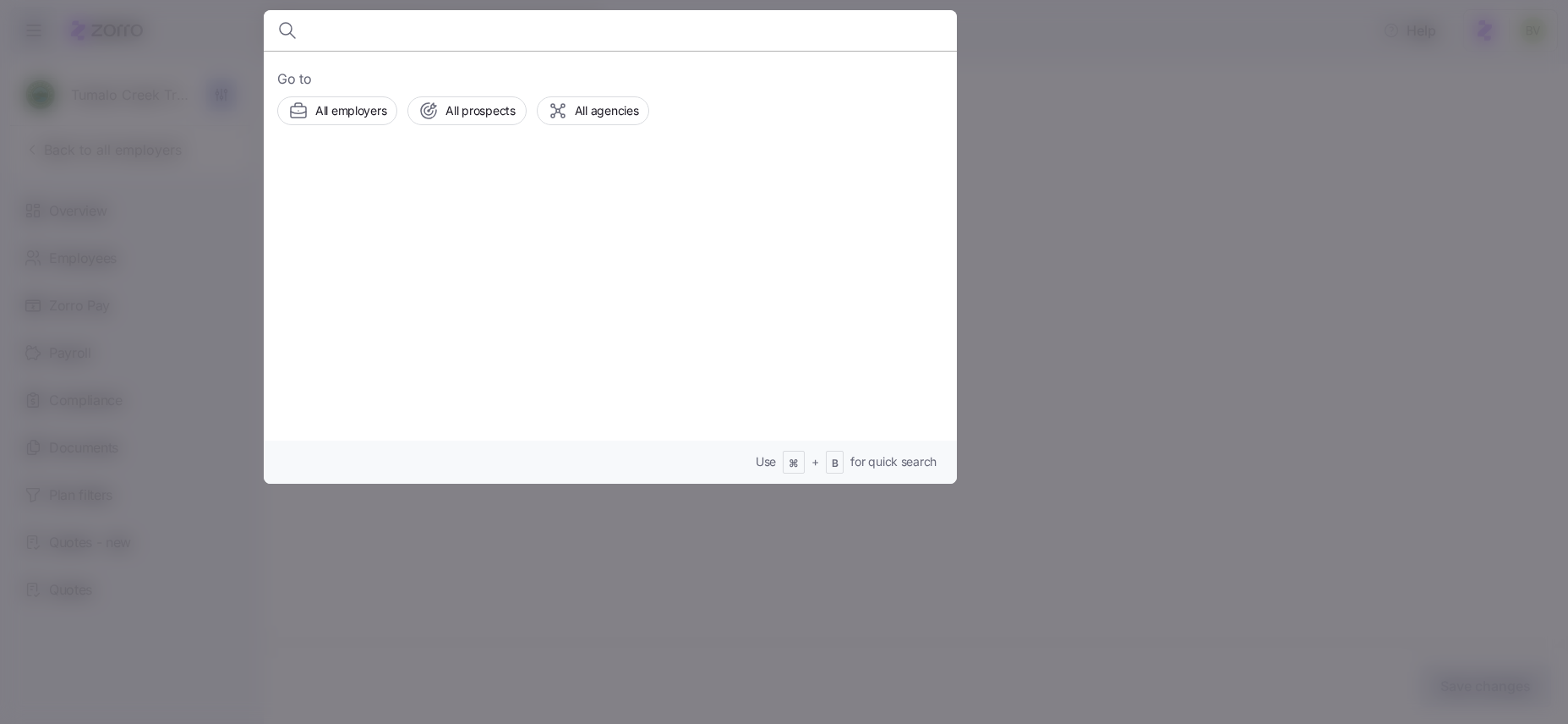
click at [412, 21] on body "Search across Zorro... Help Tumalo Creek Transportation Back to all employers O…" at bounding box center [784, 356] width 1568 height 714
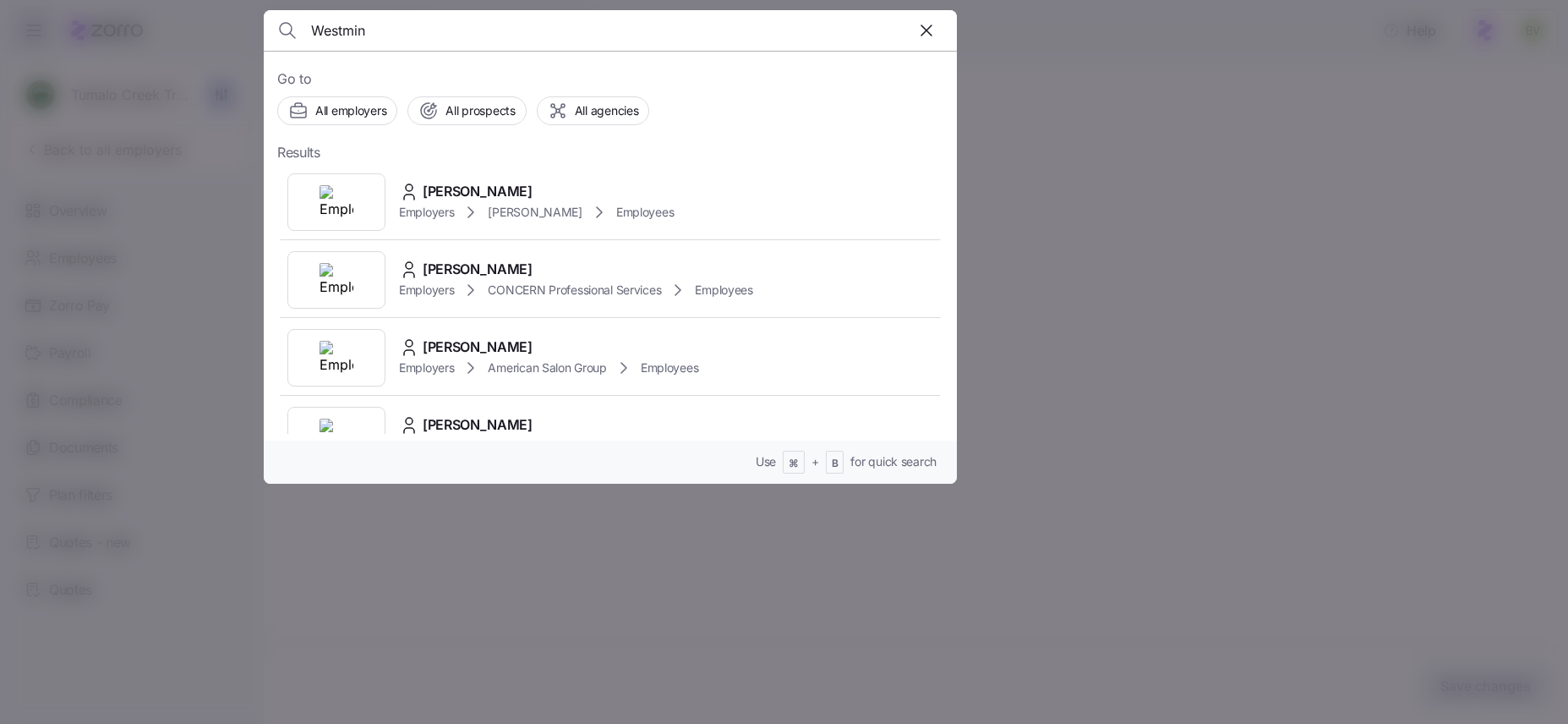
scroll to position [663, 0]
click at [425, 43] on input "Westmininster" at bounding box center [527, 30] width 433 height 41
paste input "Martin Gruenke"
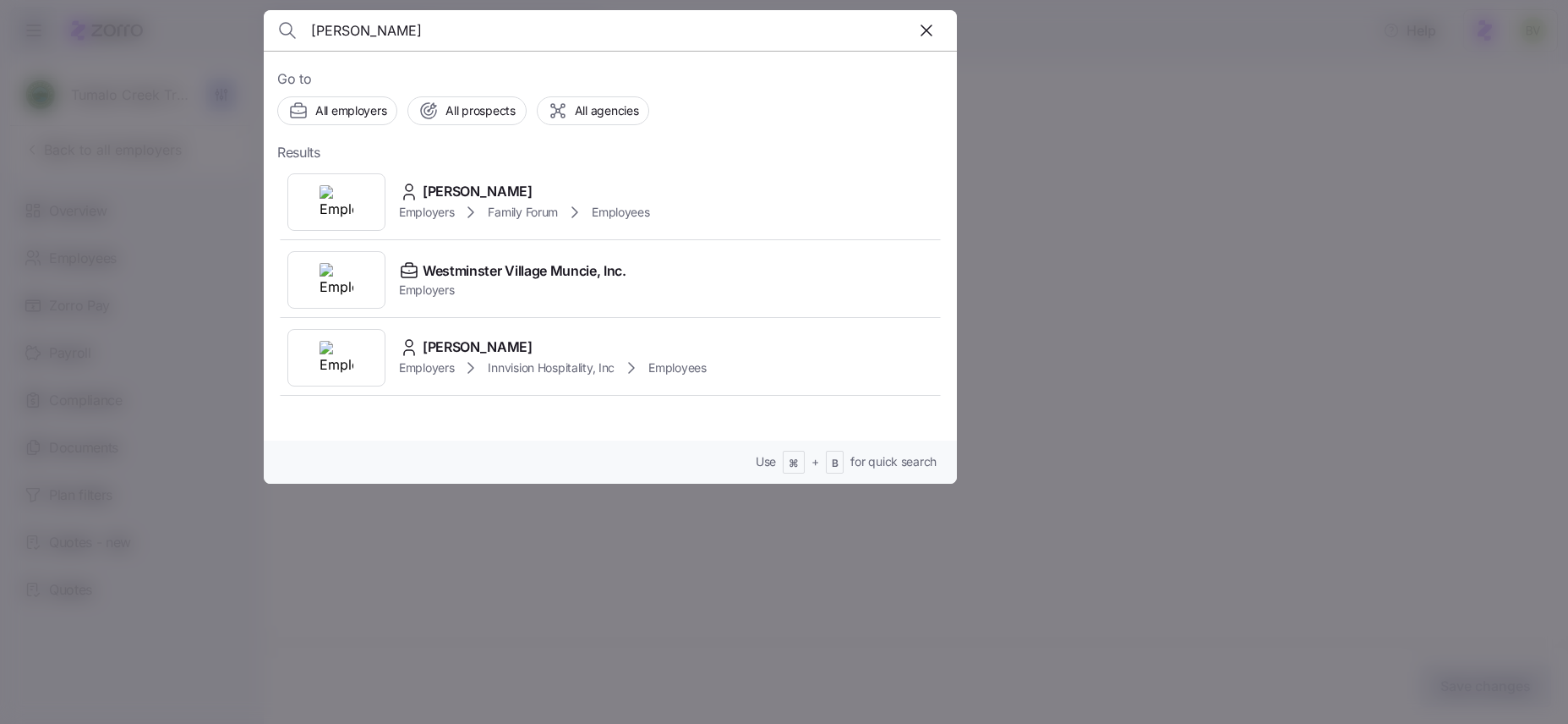
type input "Martin Gruenke"
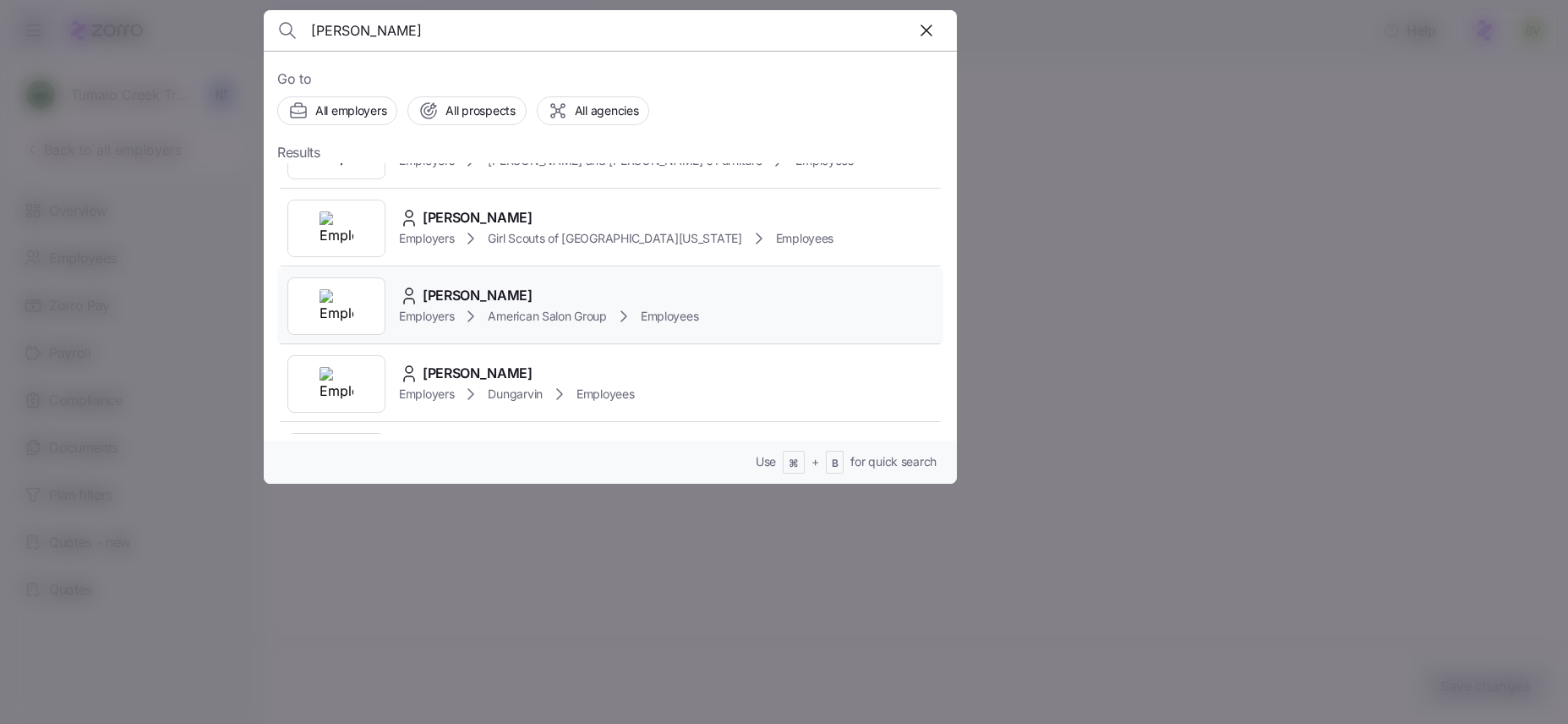
scroll to position [127, 0]
click at [1154, 197] on div at bounding box center [784, 362] width 1568 height 724
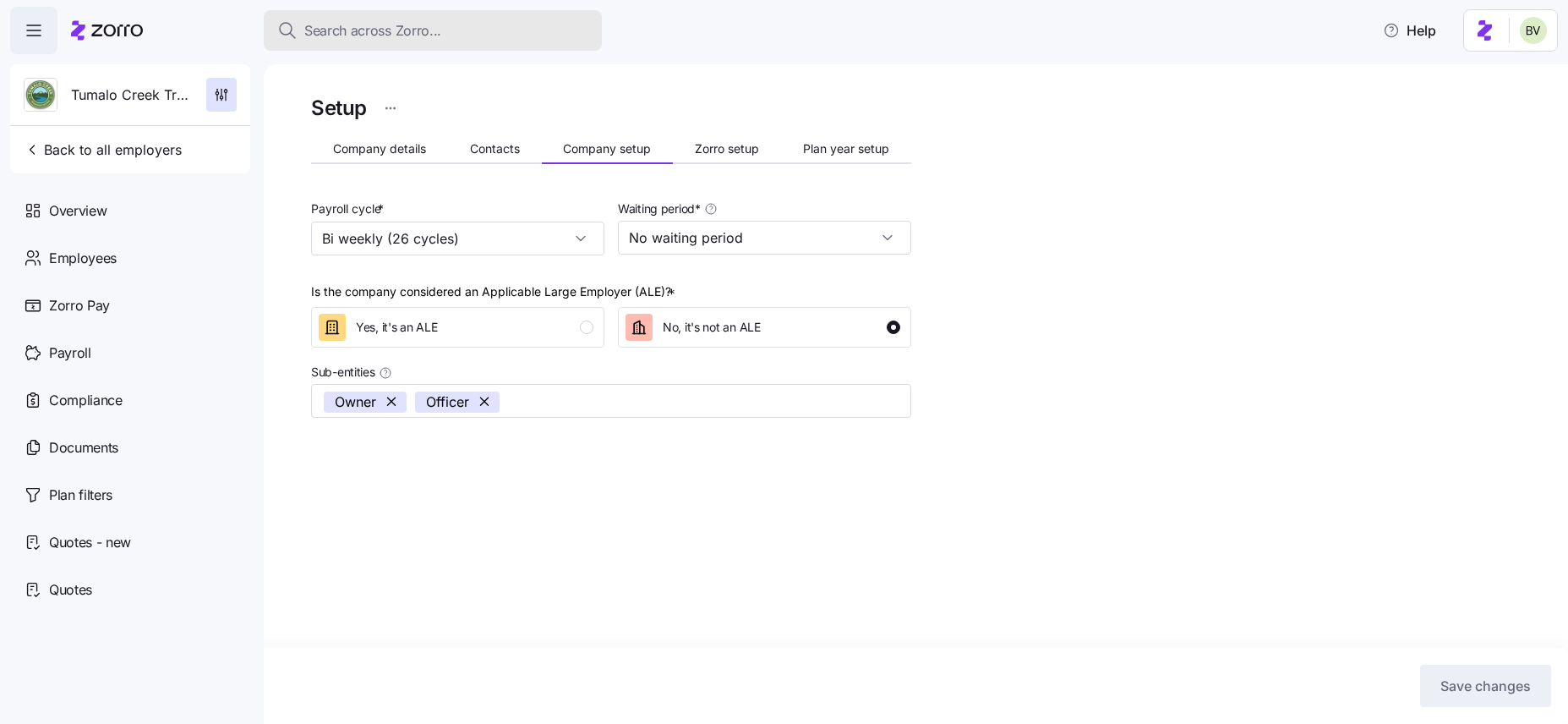
click at [426, 37] on span "Search across Zorro..." at bounding box center [372, 31] width 137 height 21
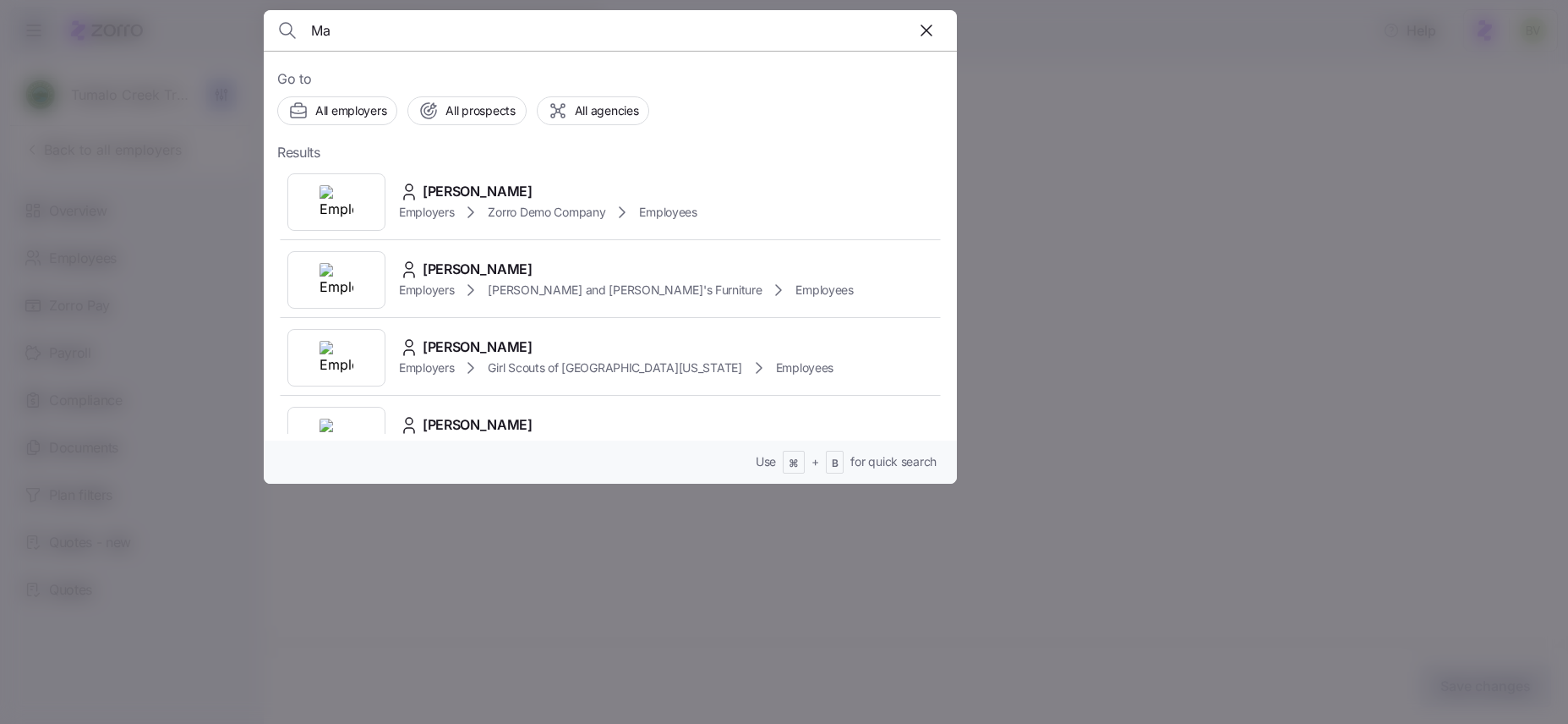
type input "M"
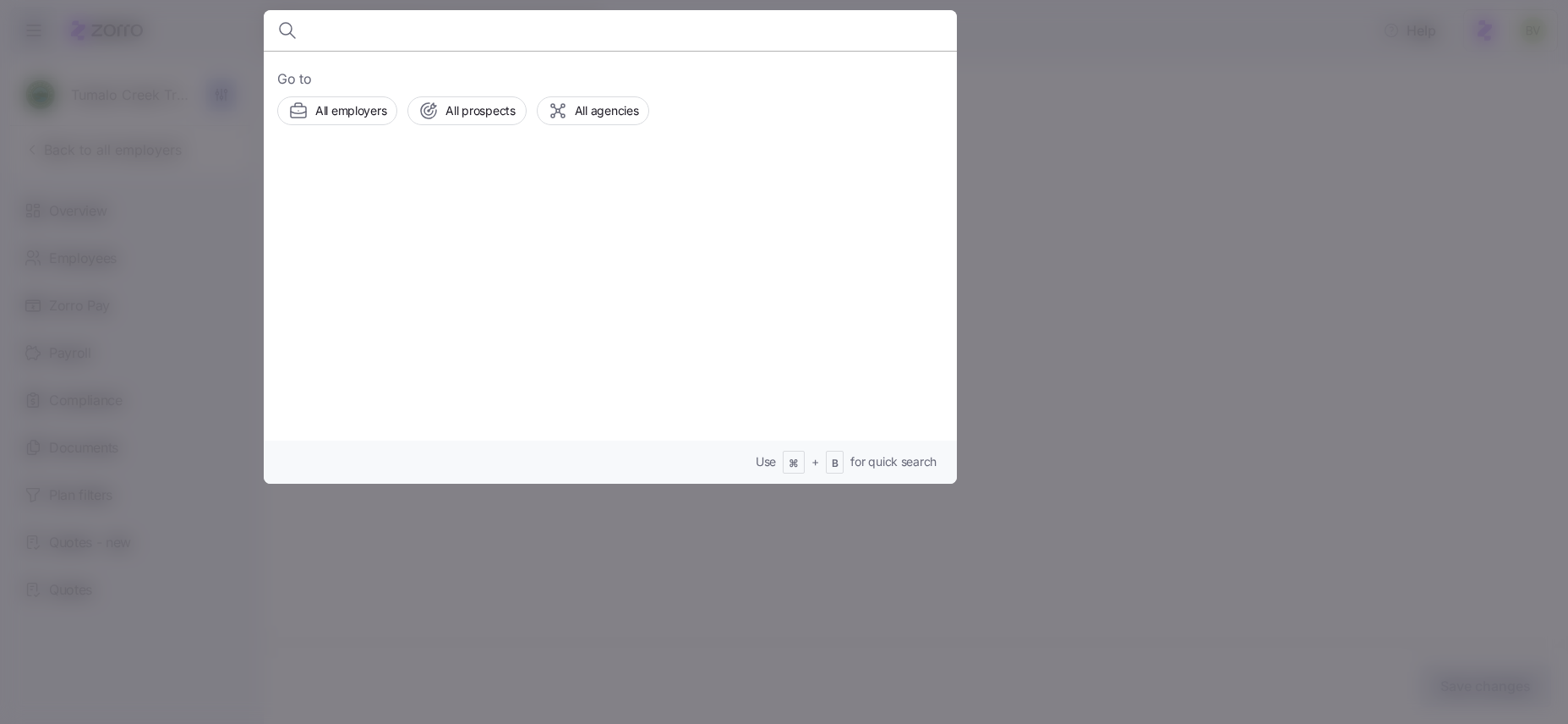
type input "a"
type input "family fr"
click at [330, 196] on img at bounding box center [336, 202] width 34 height 34
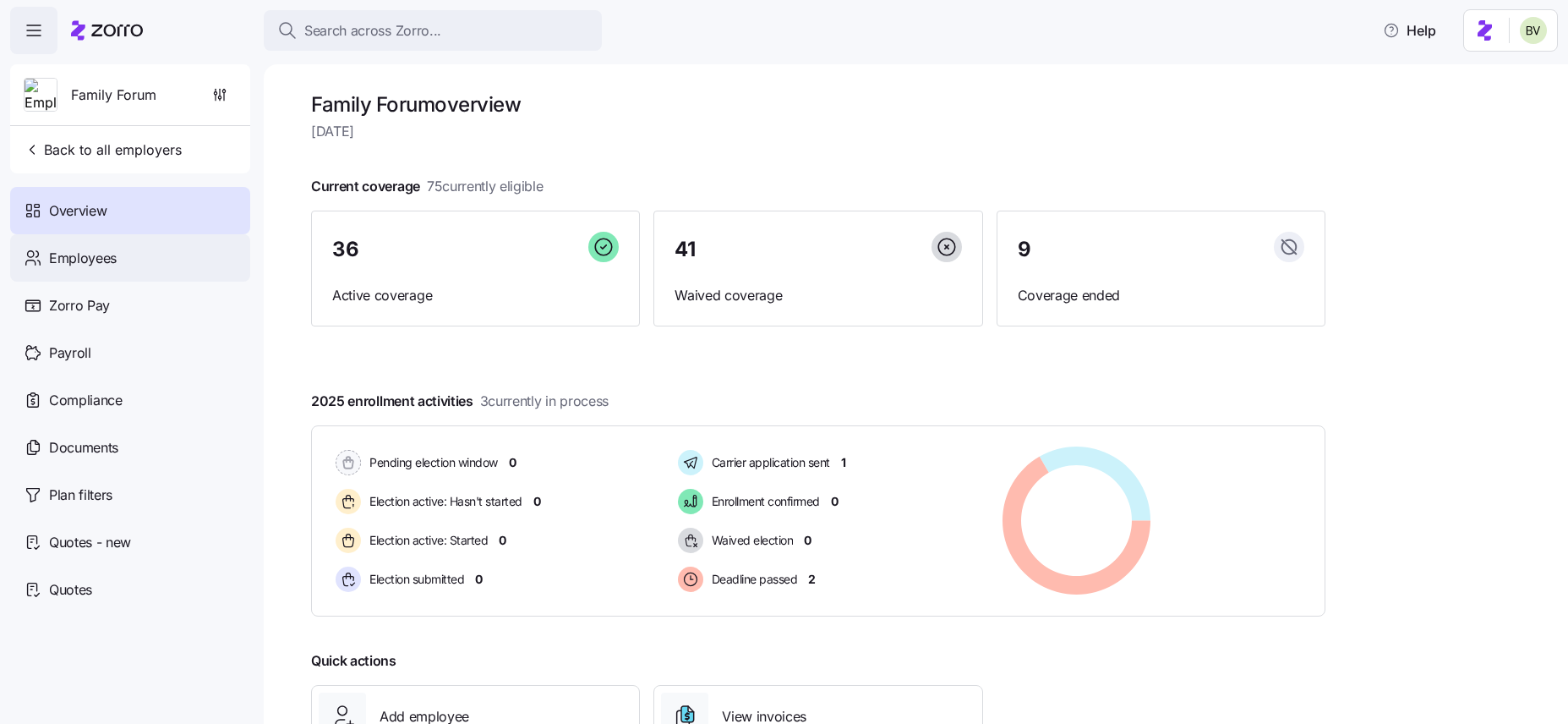
click at [155, 256] on div "Employees" at bounding box center [130, 257] width 240 height 47
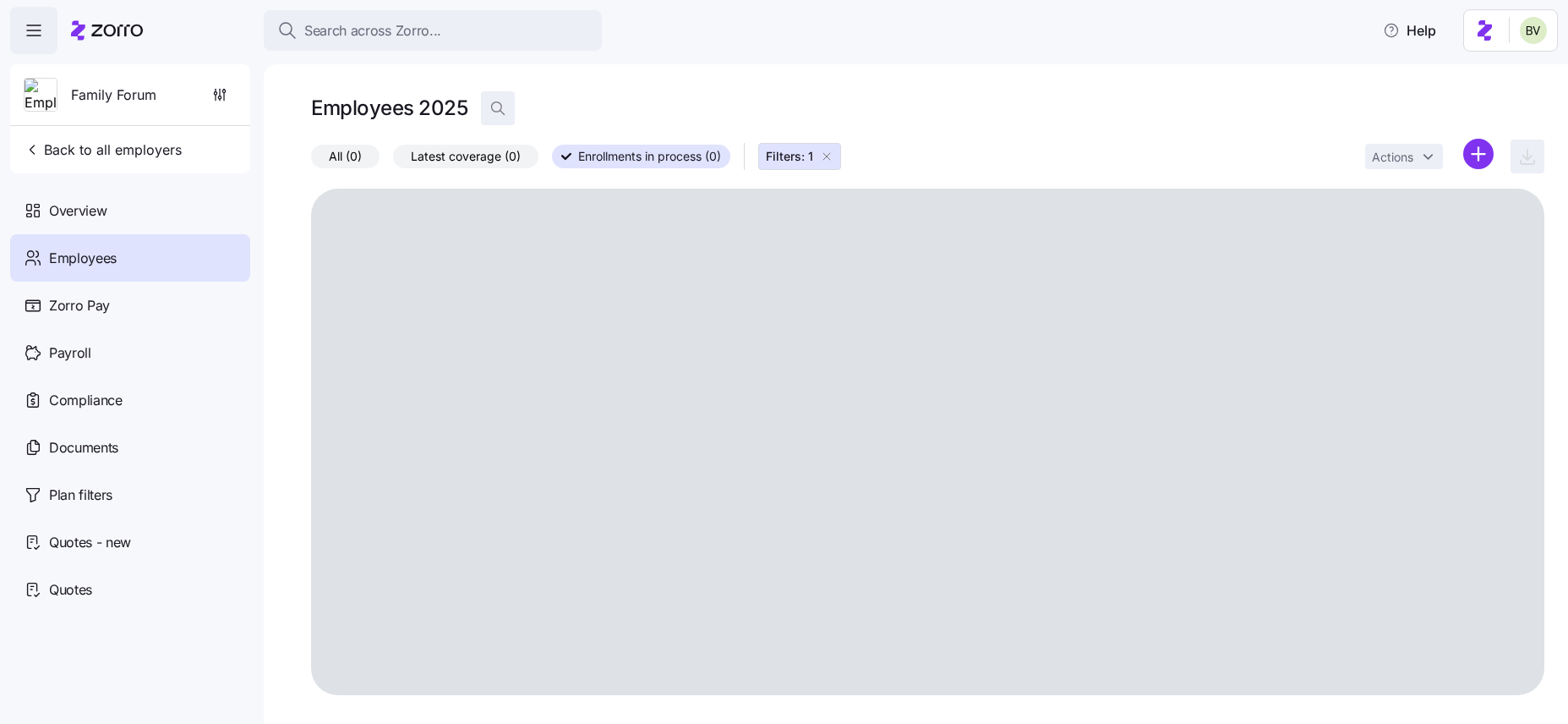
click at [497, 104] on icon "button" at bounding box center [498, 108] width 17 height 17
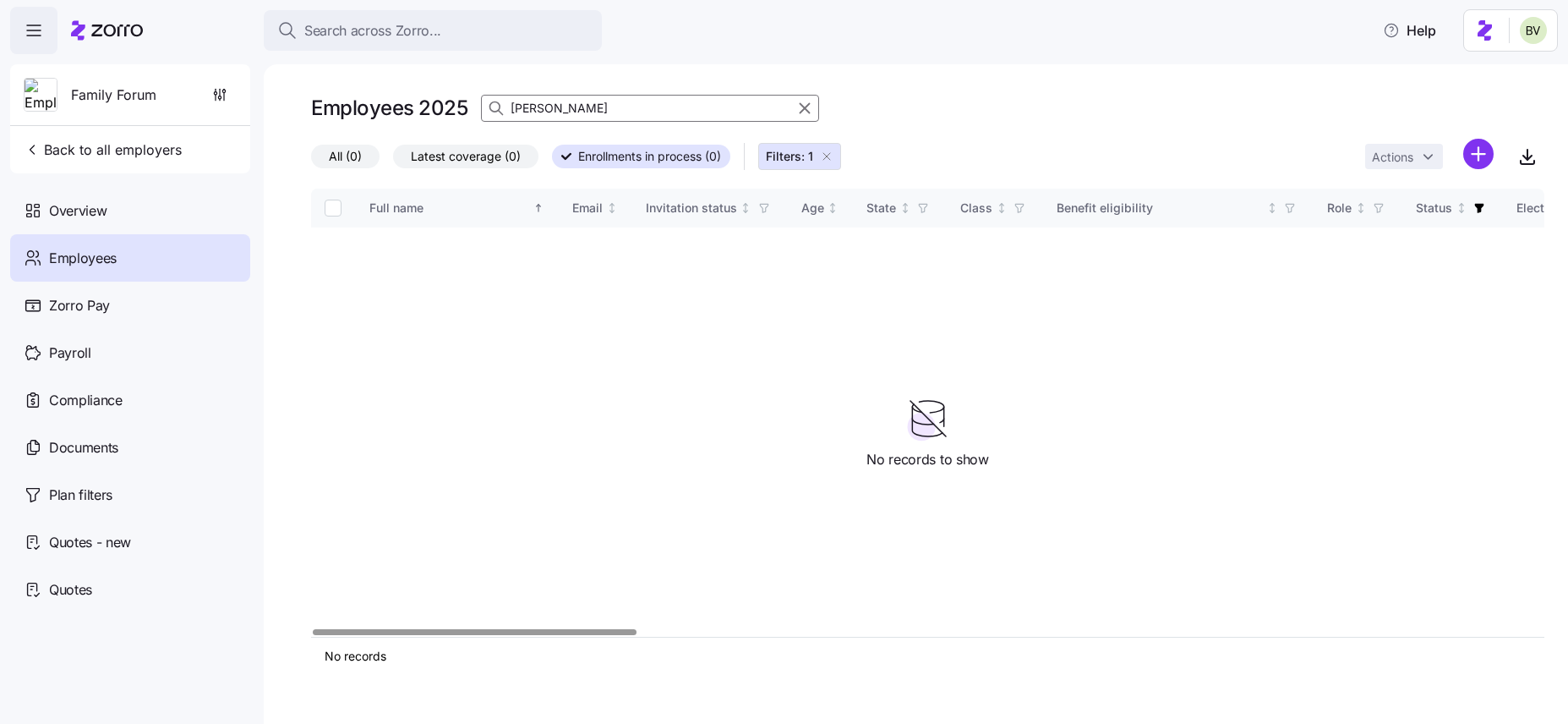
click at [833, 156] on icon "button" at bounding box center [826, 156] width 13 height 13
click at [609, 107] on input "Martin Gruenke" at bounding box center [649, 107] width 338 height 27
type input "Martin"
click at [513, 114] on input "Martin" at bounding box center [649, 107] width 338 height 27
click at [335, 156] on span "All (0)" at bounding box center [345, 156] width 33 height 22
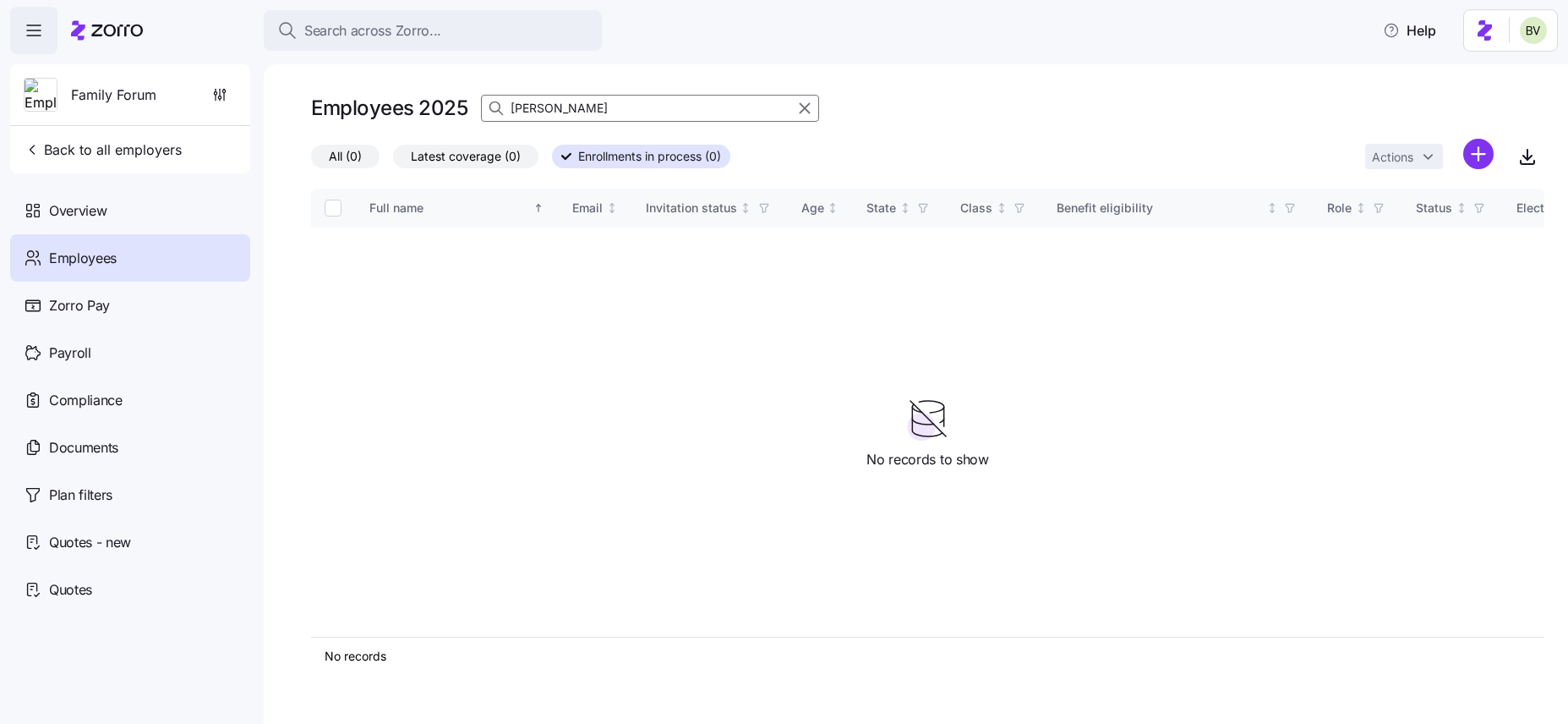
click at [311, 160] on input "All (0)" at bounding box center [311, 160] width 0 height 0
click at [802, 107] on icon "button" at bounding box center [805, 108] width 9 height 9
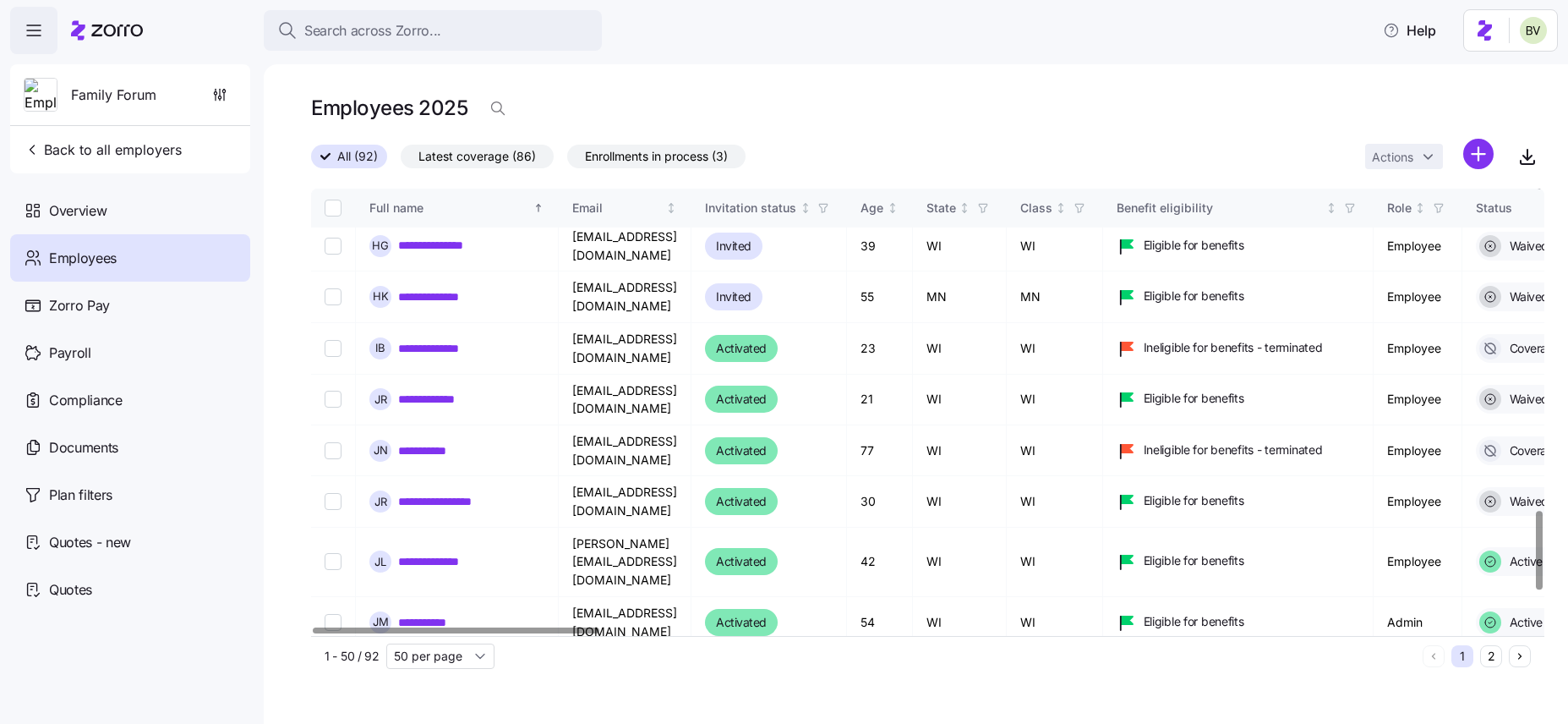
scroll to position [2014, 0]
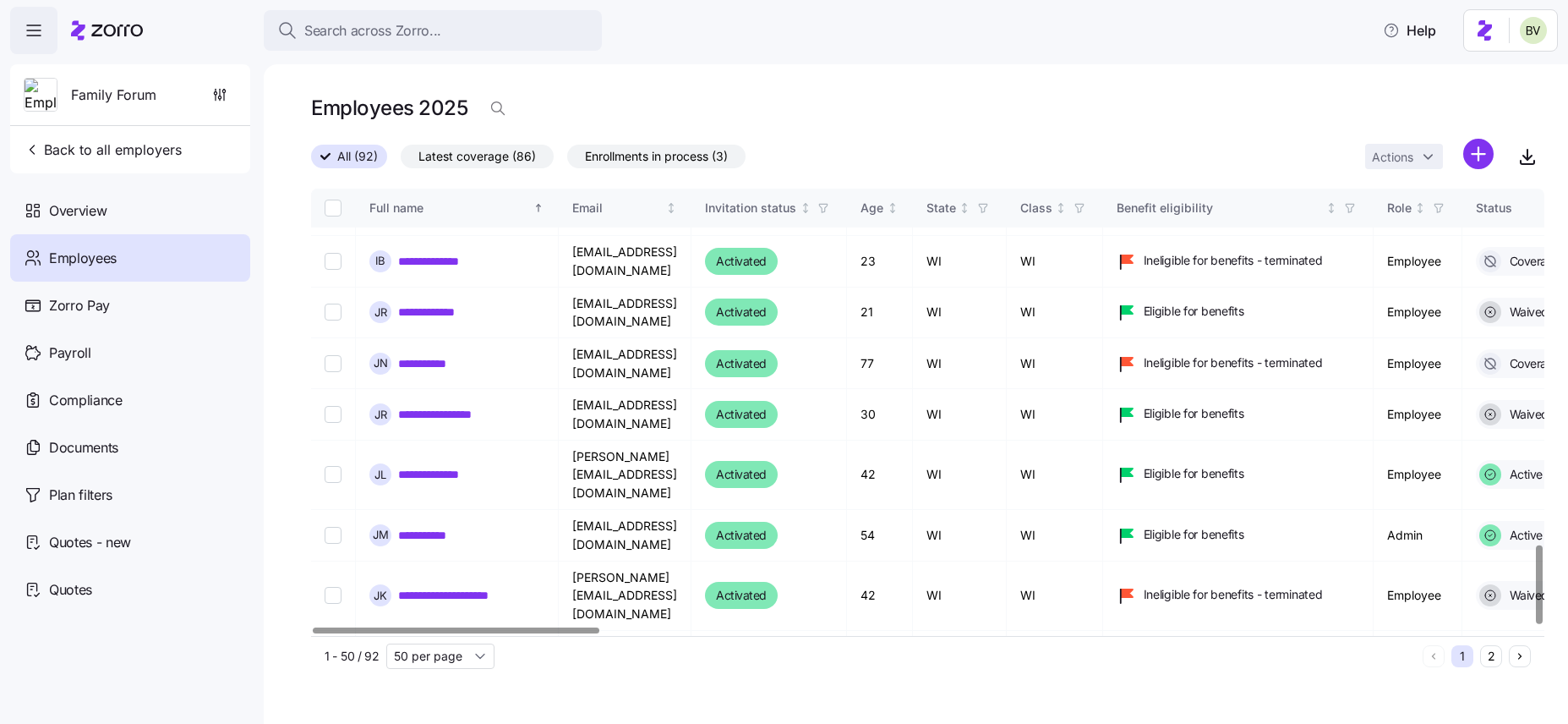
click at [1488, 661] on button "2" at bounding box center [1491, 655] width 22 height 22
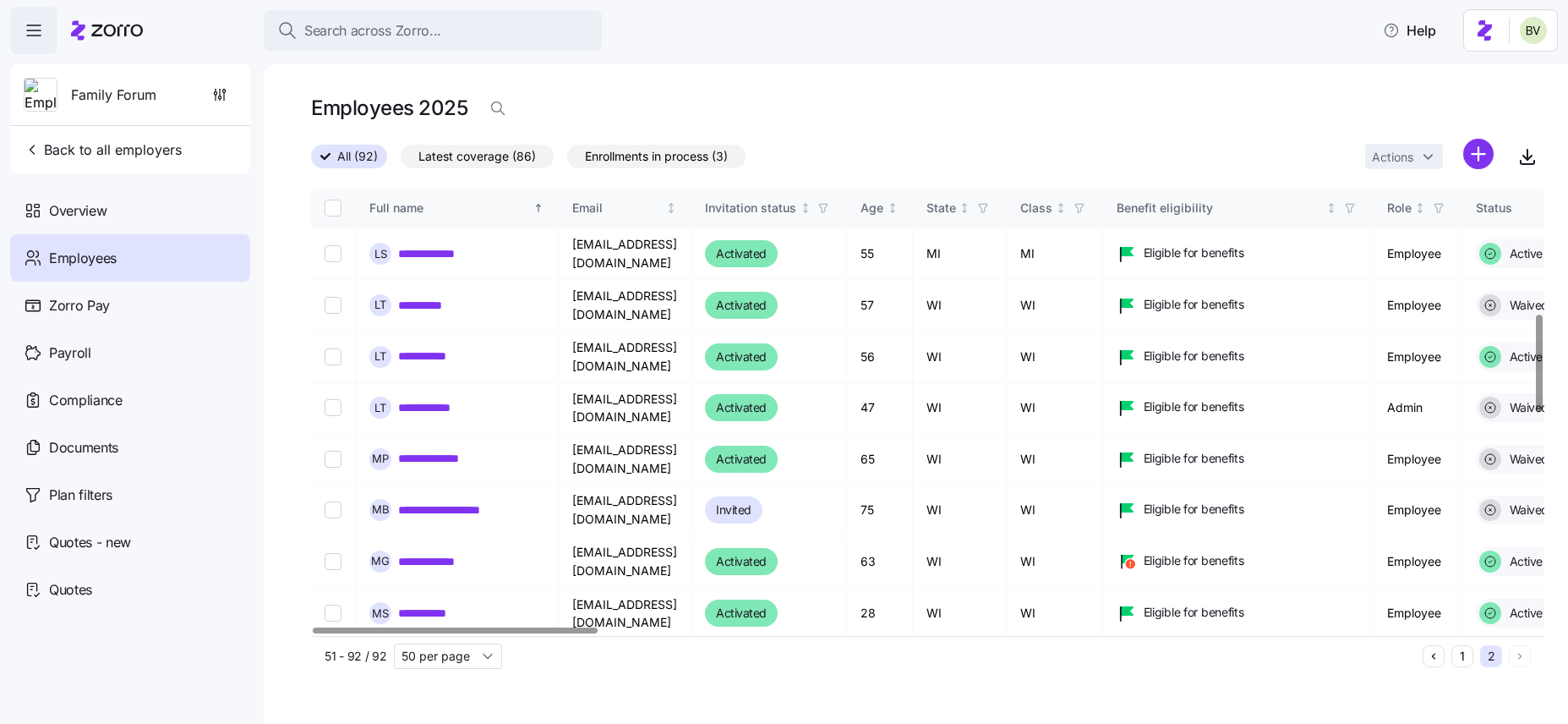
scroll to position [587, 0]
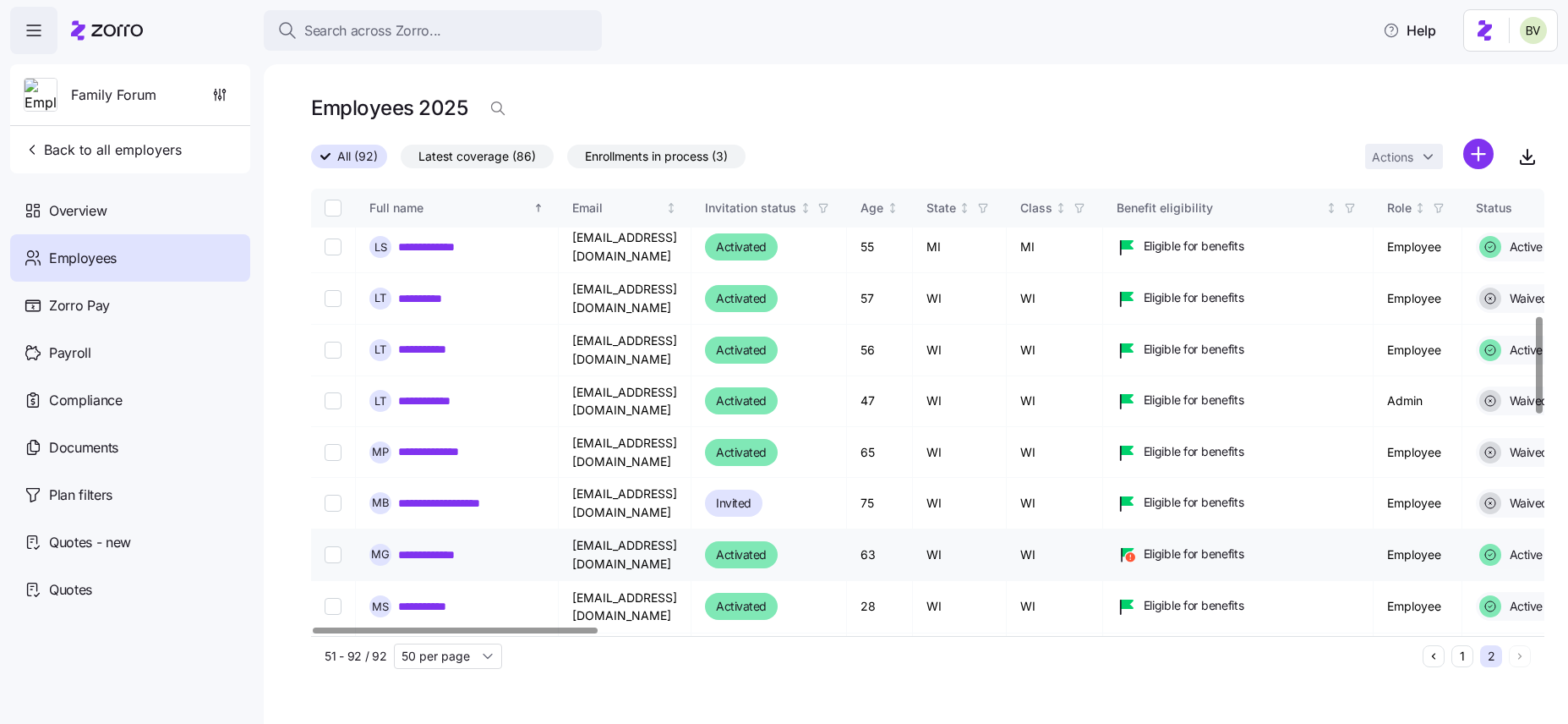
click at [431, 546] on link "**********" at bounding box center [439, 554] width 83 height 17
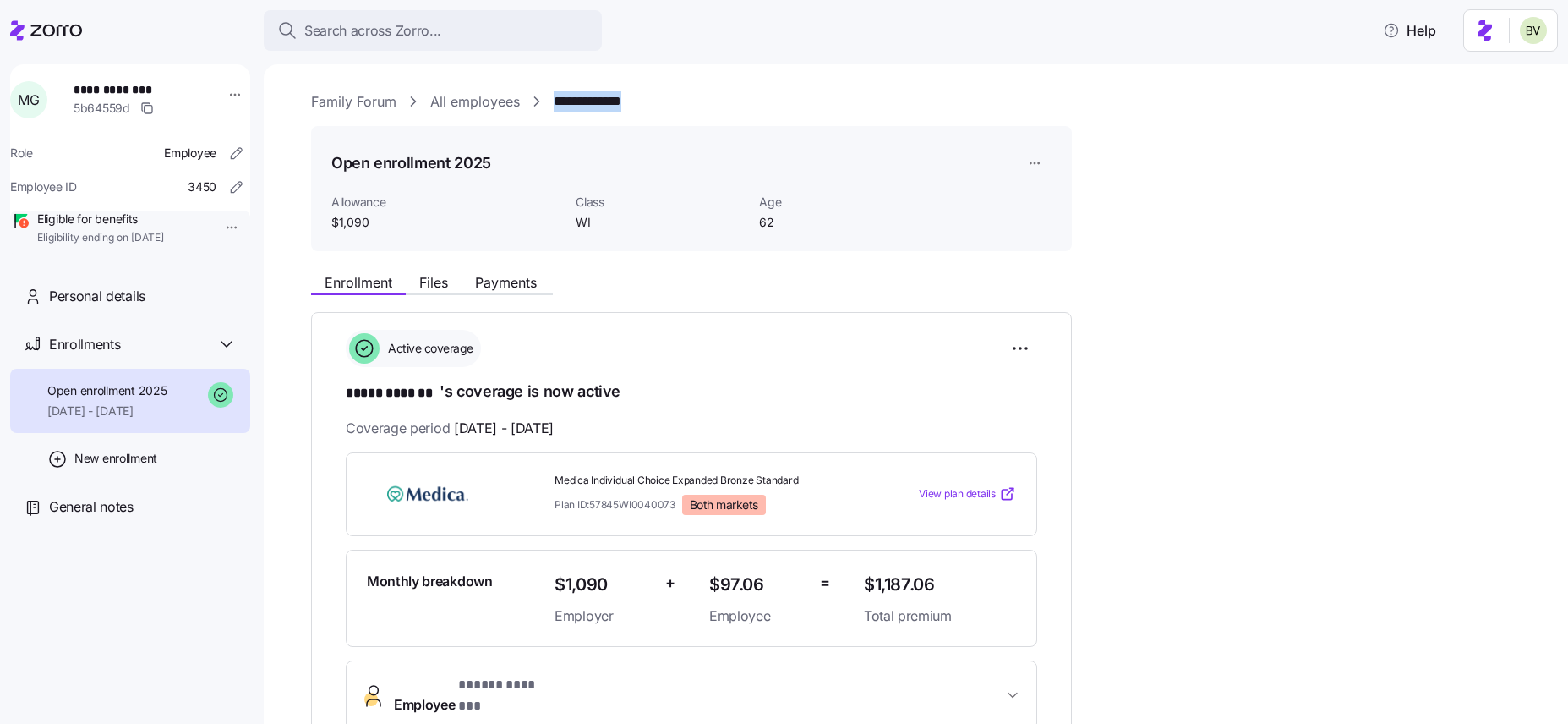
drag, startPoint x: 663, startPoint y: 100, endPoint x: 549, endPoint y: 103, distance: 114.0
click at [549, 103] on div "**********" at bounding box center [927, 102] width 1233 height 21
copy link "**********"
click at [361, 22] on span "Search across Zorro..." at bounding box center [372, 31] width 137 height 21
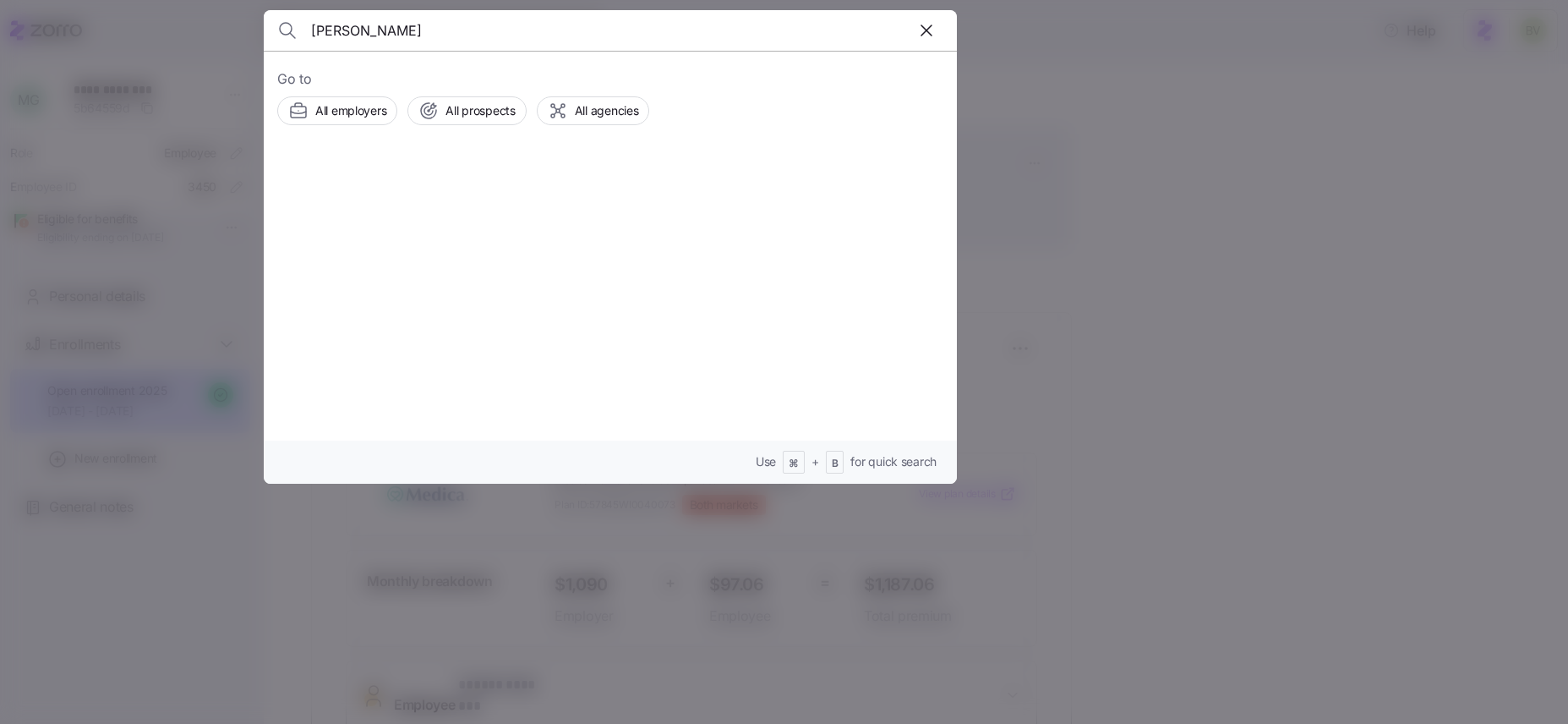
type input "Madison Conley"
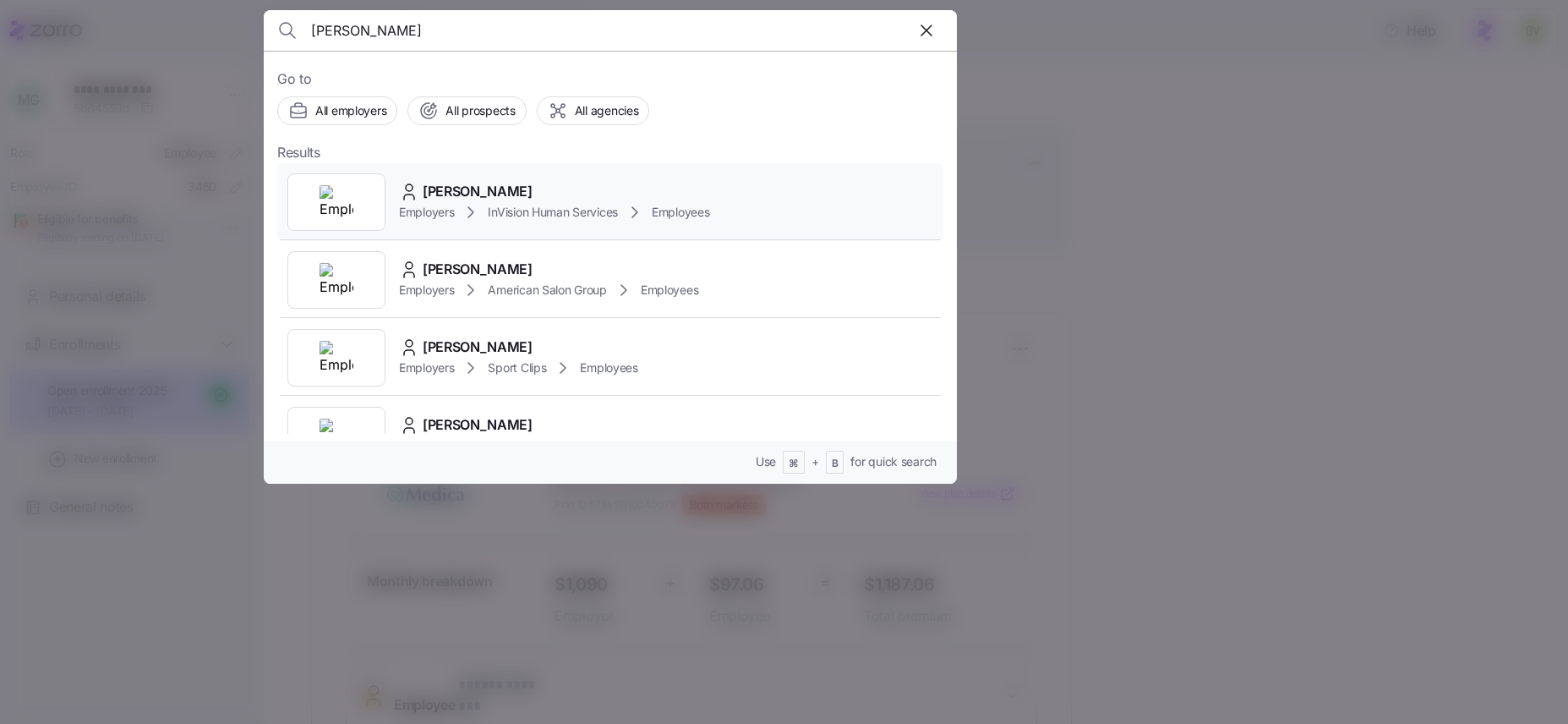
click at [354, 188] on div at bounding box center [336, 202] width 98 height 58
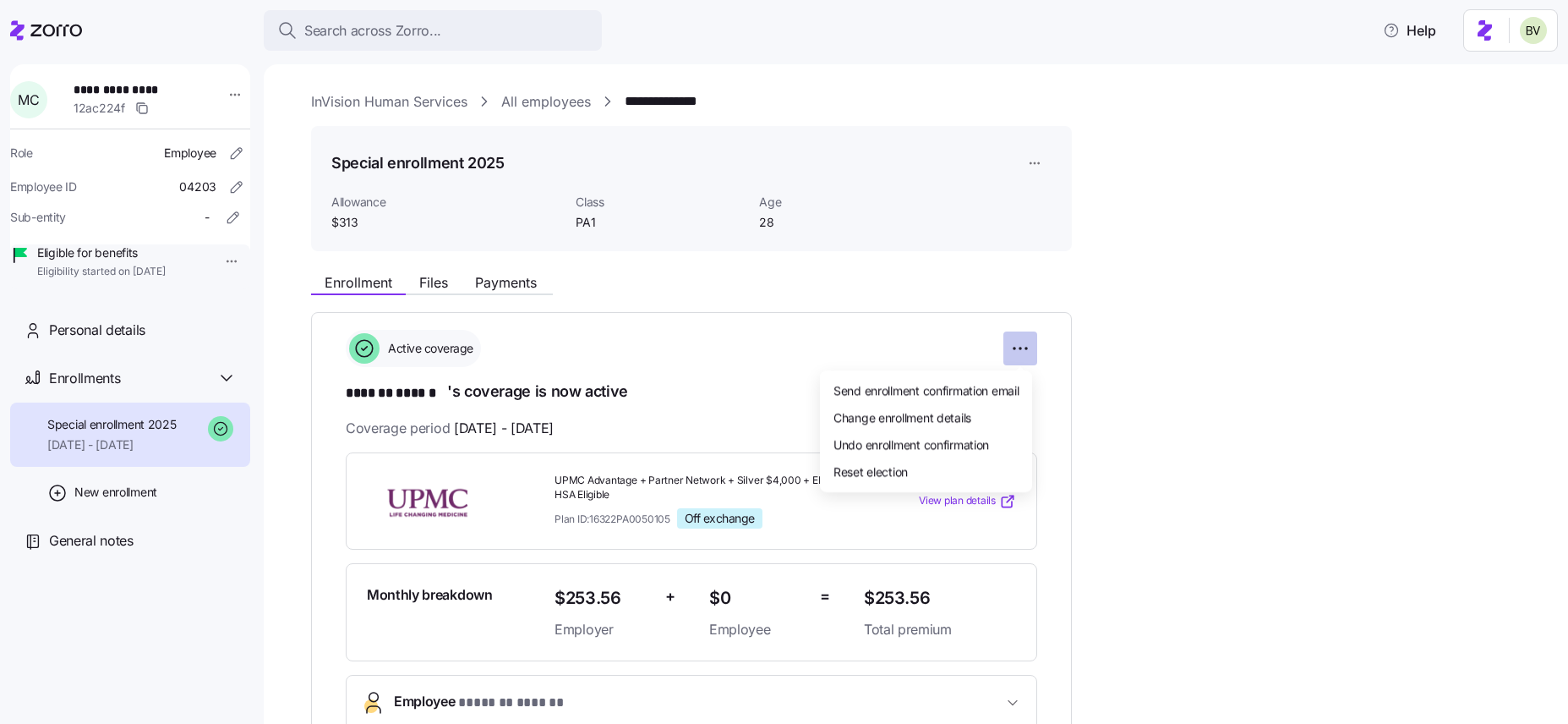
click at [1021, 350] on html "**********" at bounding box center [784, 356] width 1568 height 714
click at [201, 263] on html "**********" at bounding box center [784, 356] width 1568 height 714
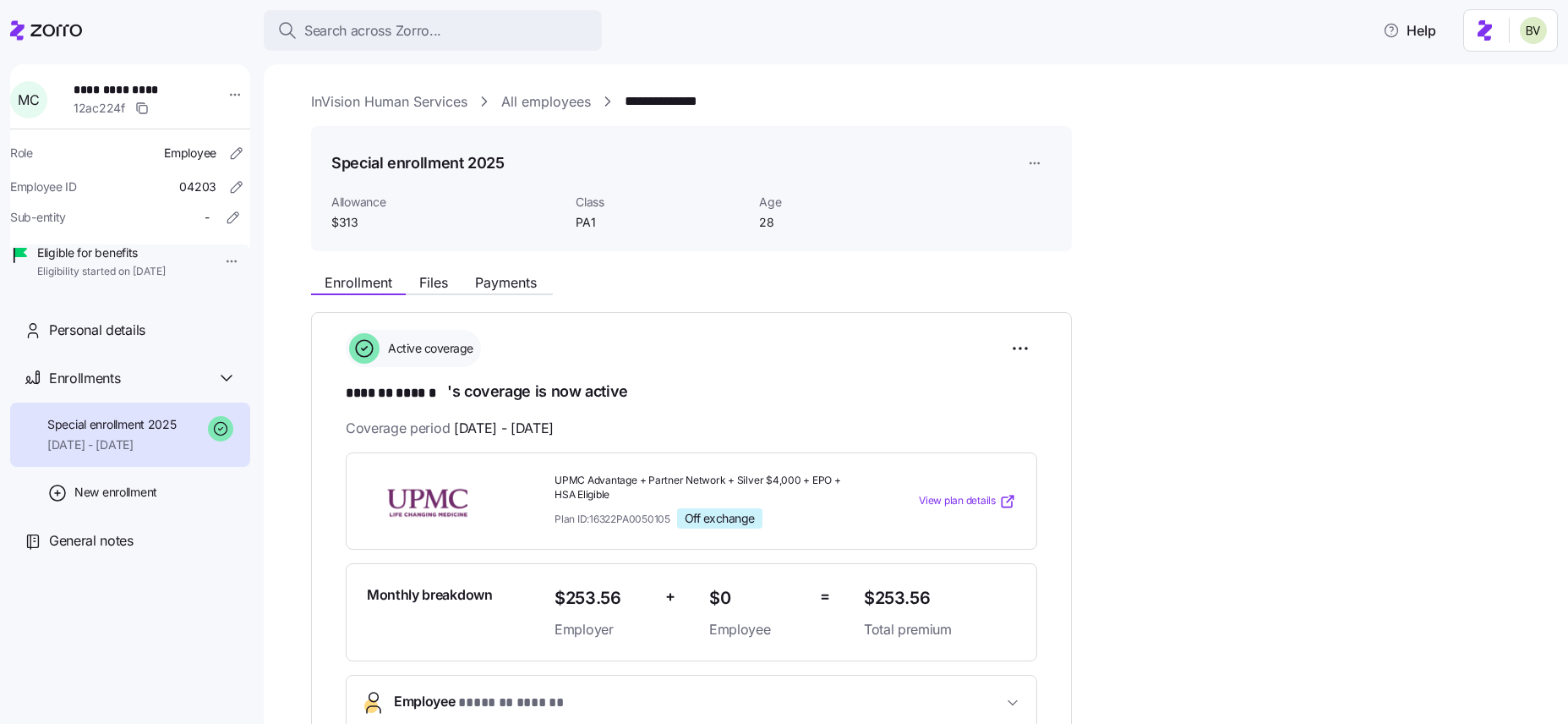
click at [220, 263] on html "**********" at bounding box center [784, 356] width 1568 height 714
click at [251, 293] on div "Terminate employee" at bounding box center [273, 300] width 112 height 19
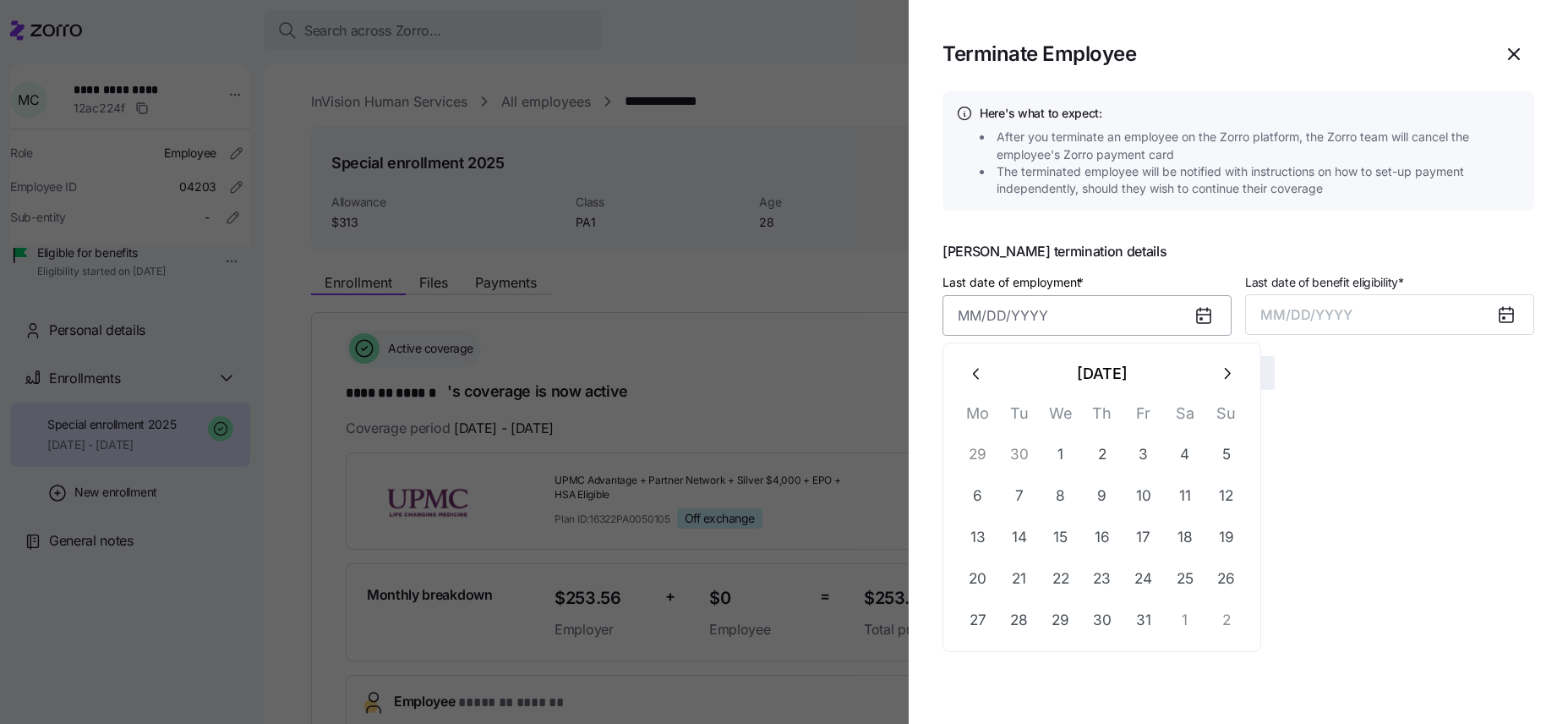
click at [1083, 327] on input "Last date of employment *" at bounding box center [1086, 315] width 289 height 41
click at [988, 372] on button "button" at bounding box center [976, 373] width 41 height 41
click at [987, 529] on button "15" at bounding box center [977, 537] width 41 height 41
type input "September 15, 2025"
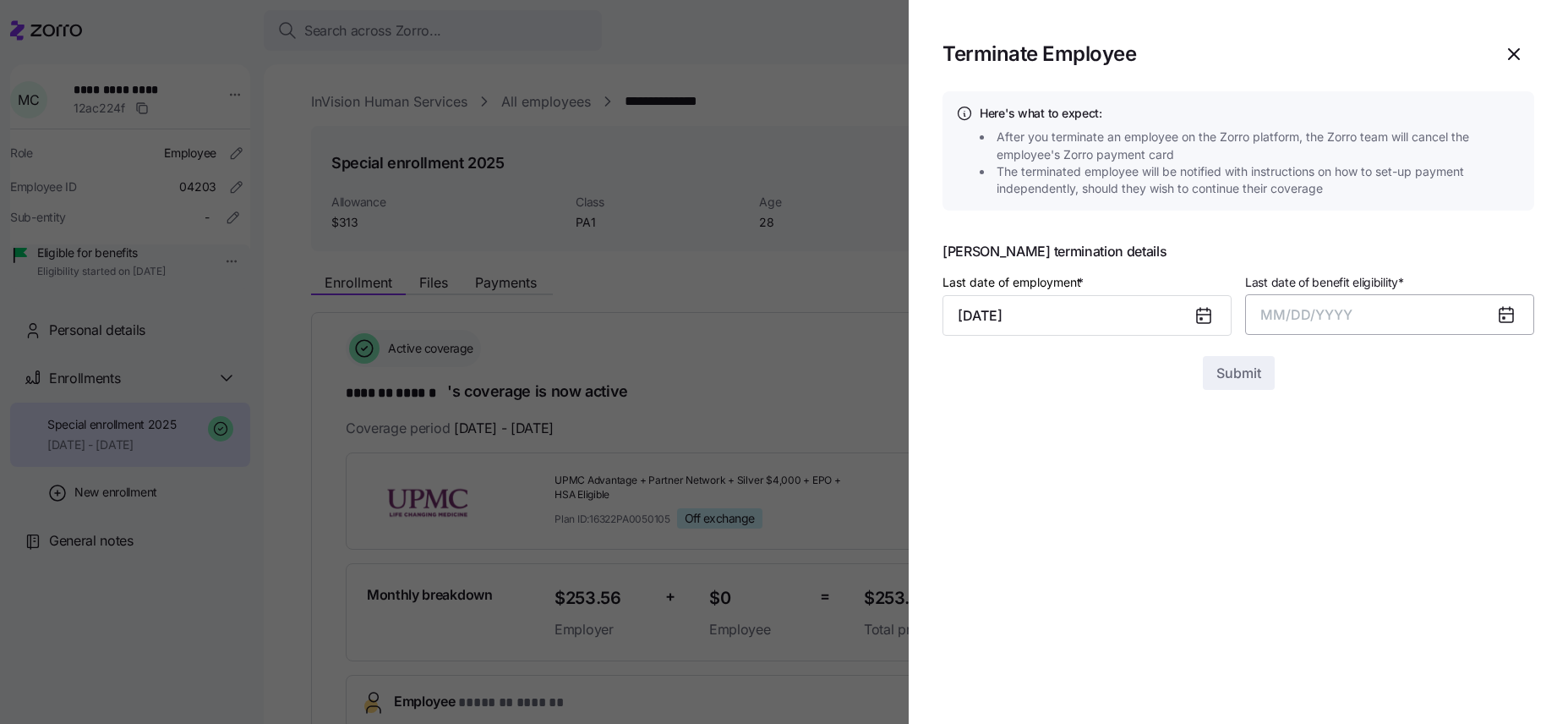
click at [1411, 295] on button "MM/DD/YYYY" at bounding box center [1389, 314] width 289 height 41
click at [1484, 502] on button "Sep" at bounding box center [1501, 503] width 96 height 41
click at [1243, 375] on span "Submit" at bounding box center [1239, 373] width 45 height 21
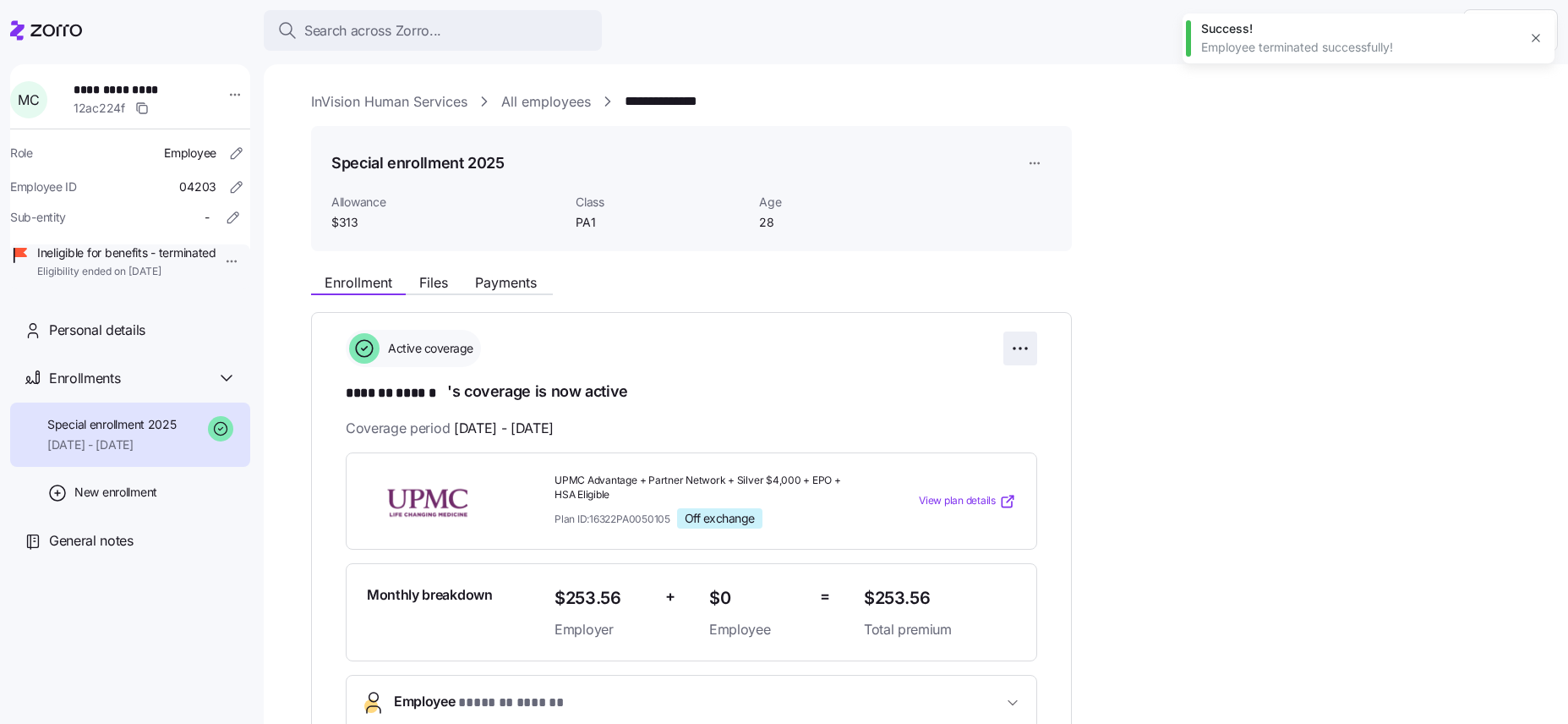
click at [1017, 358] on html "**********" at bounding box center [784, 356] width 1568 height 714
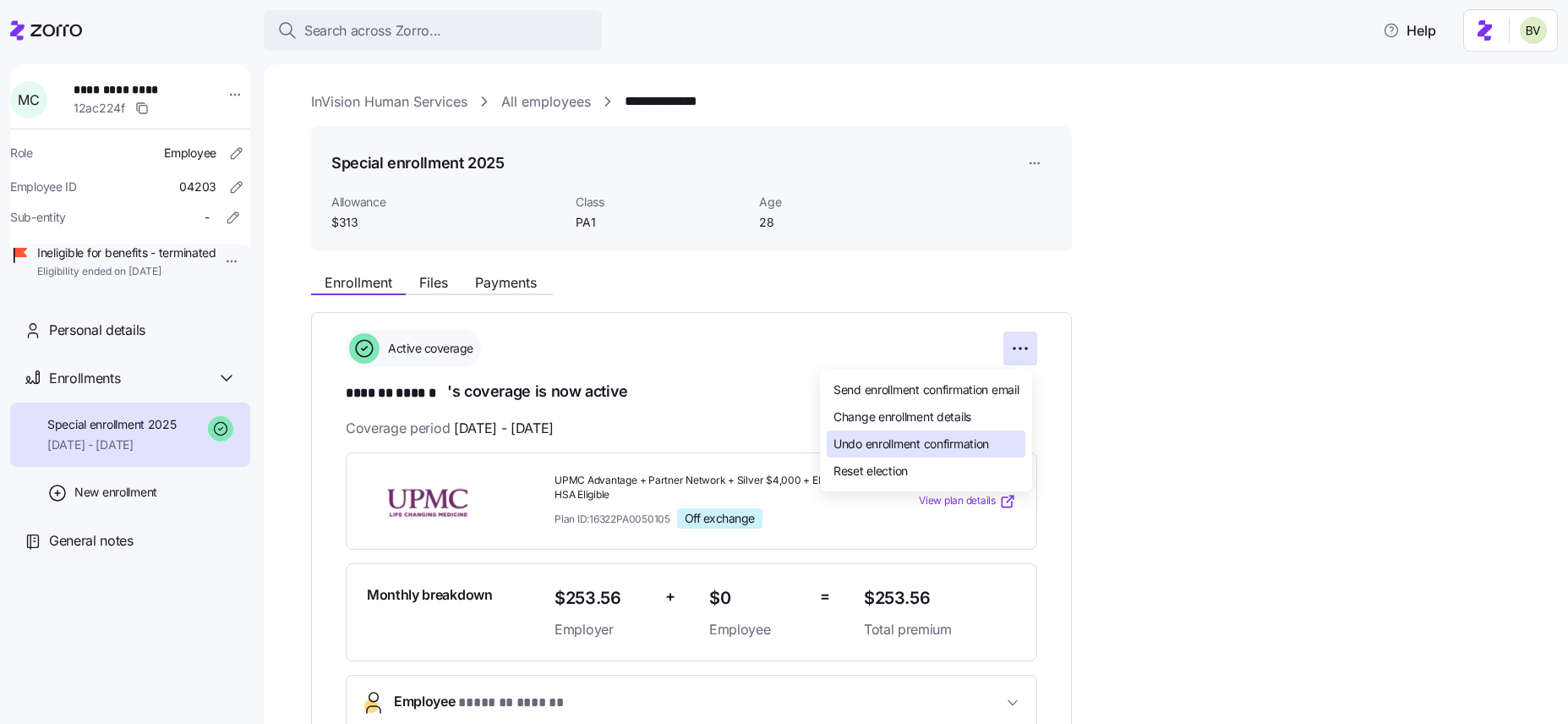
click at [973, 436] on span "Undo enrollment confirmation" at bounding box center [910, 444] width 155 height 17
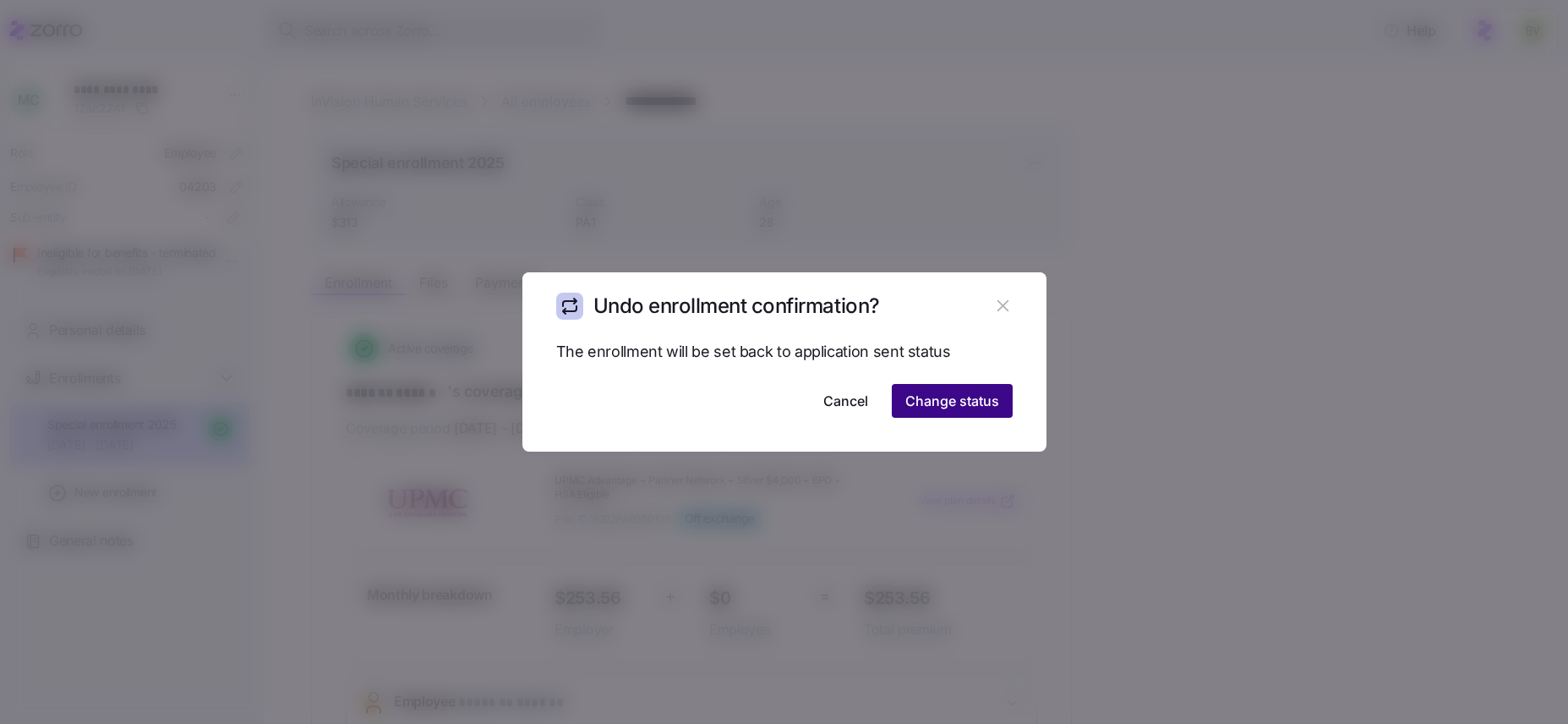
click at [971, 394] on span "Change status" at bounding box center [953, 401] width 94 height 21
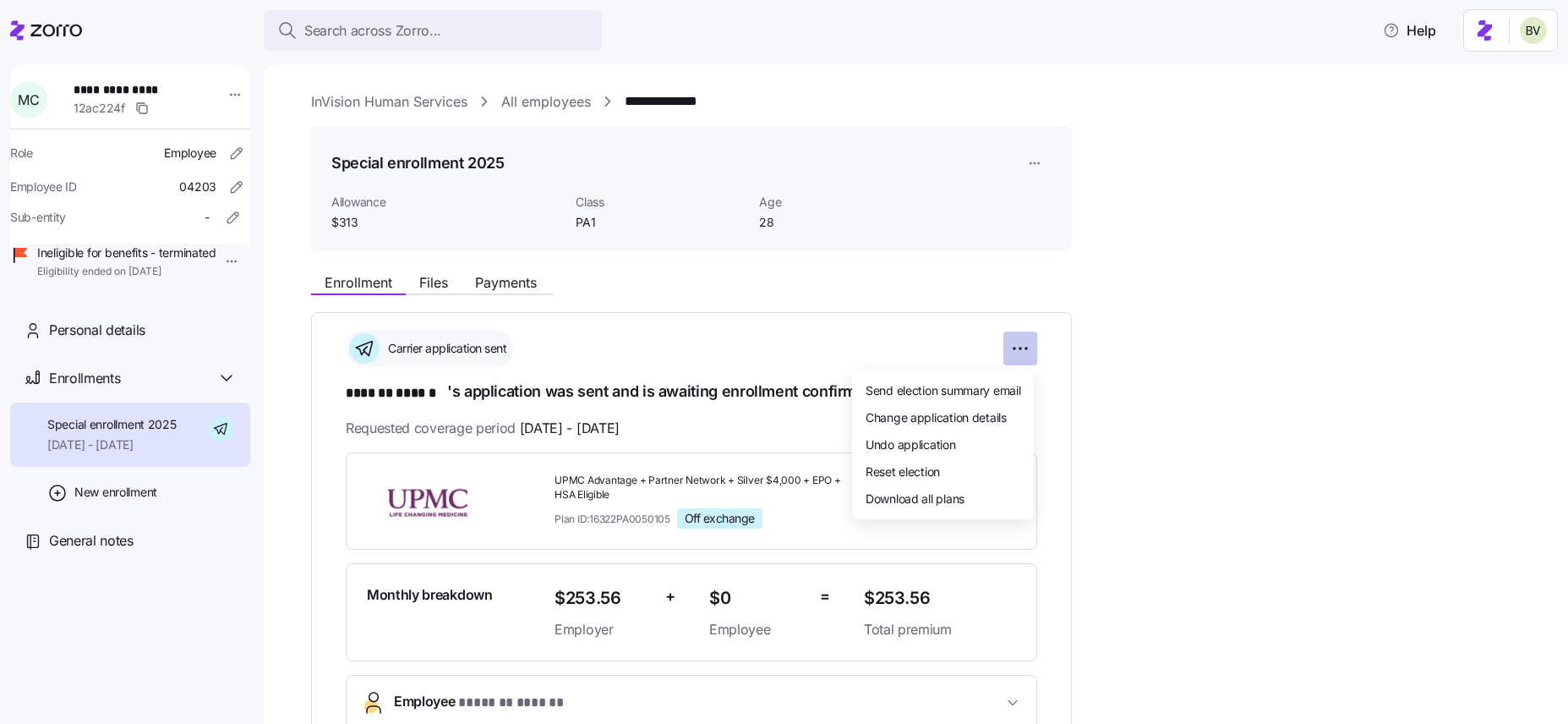
click at [1024, 345] on html "**********" at bounding box center [784, 356] width 1568 height 714
click at [962, 443] on div "Undo application" at bounding box center [942, 444] width 169 height 27
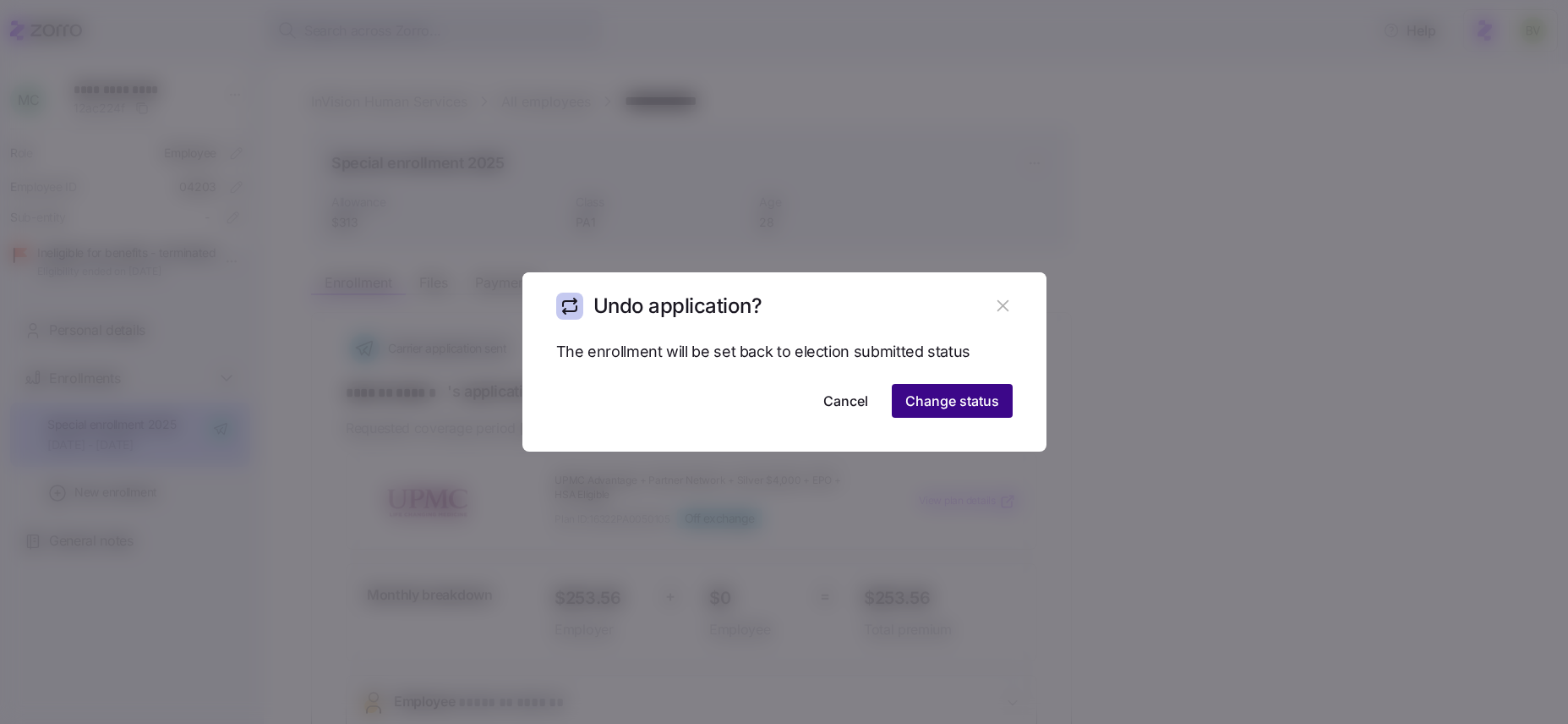
click at [971, 409] on span "Change status" at bounding box center [953, 401] width 94 height 21
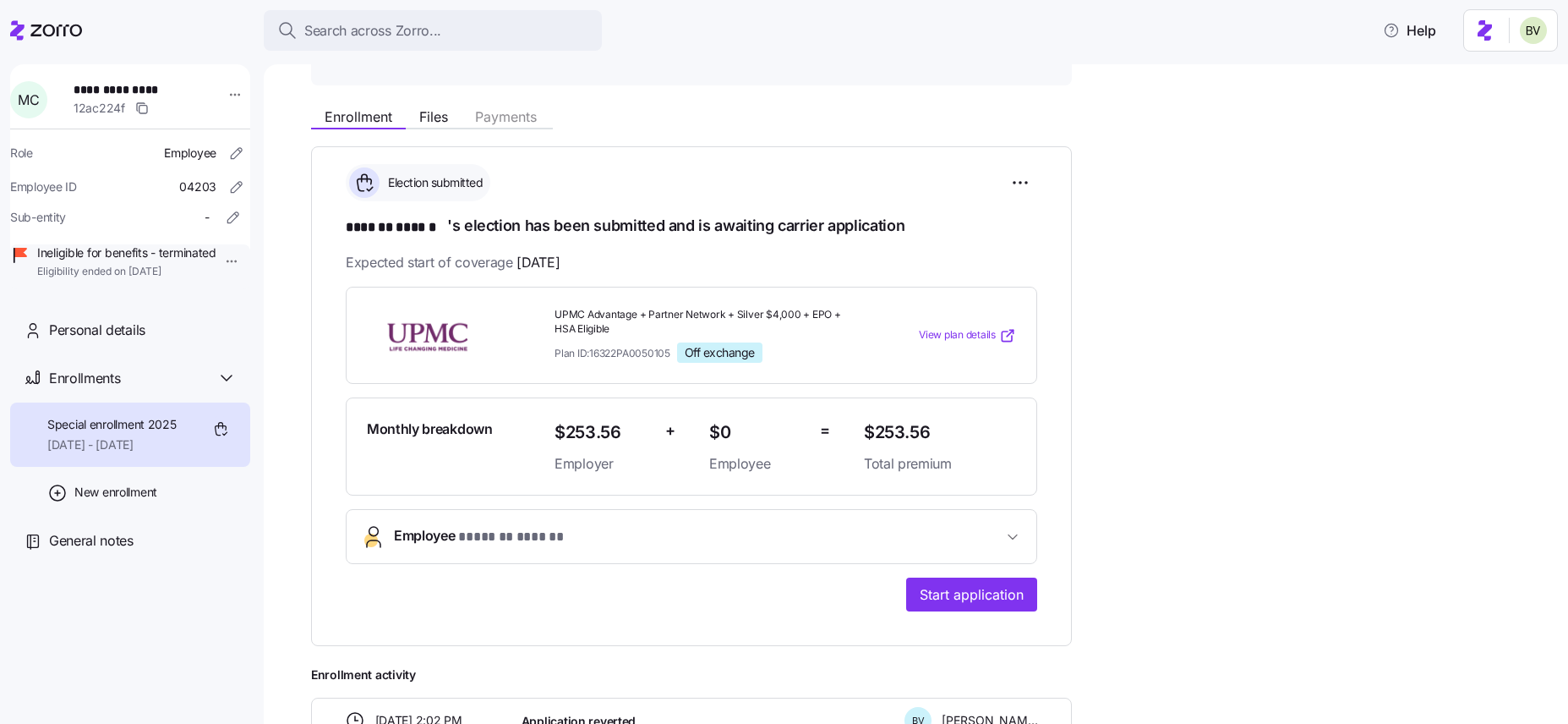
scroll to position [296, 0]
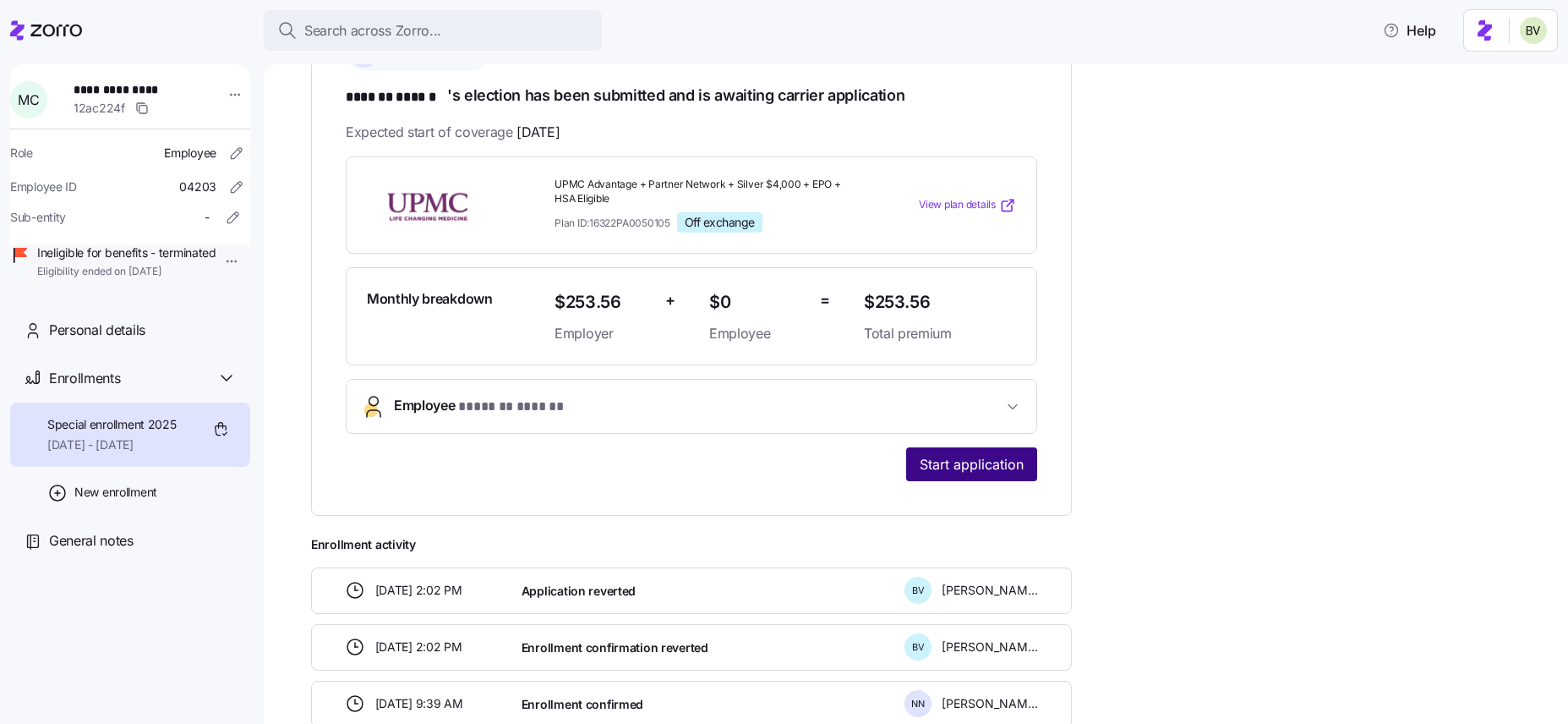
click at [944, 461] on span "Start application" at bounding box center [972, 465] width 104 height 21
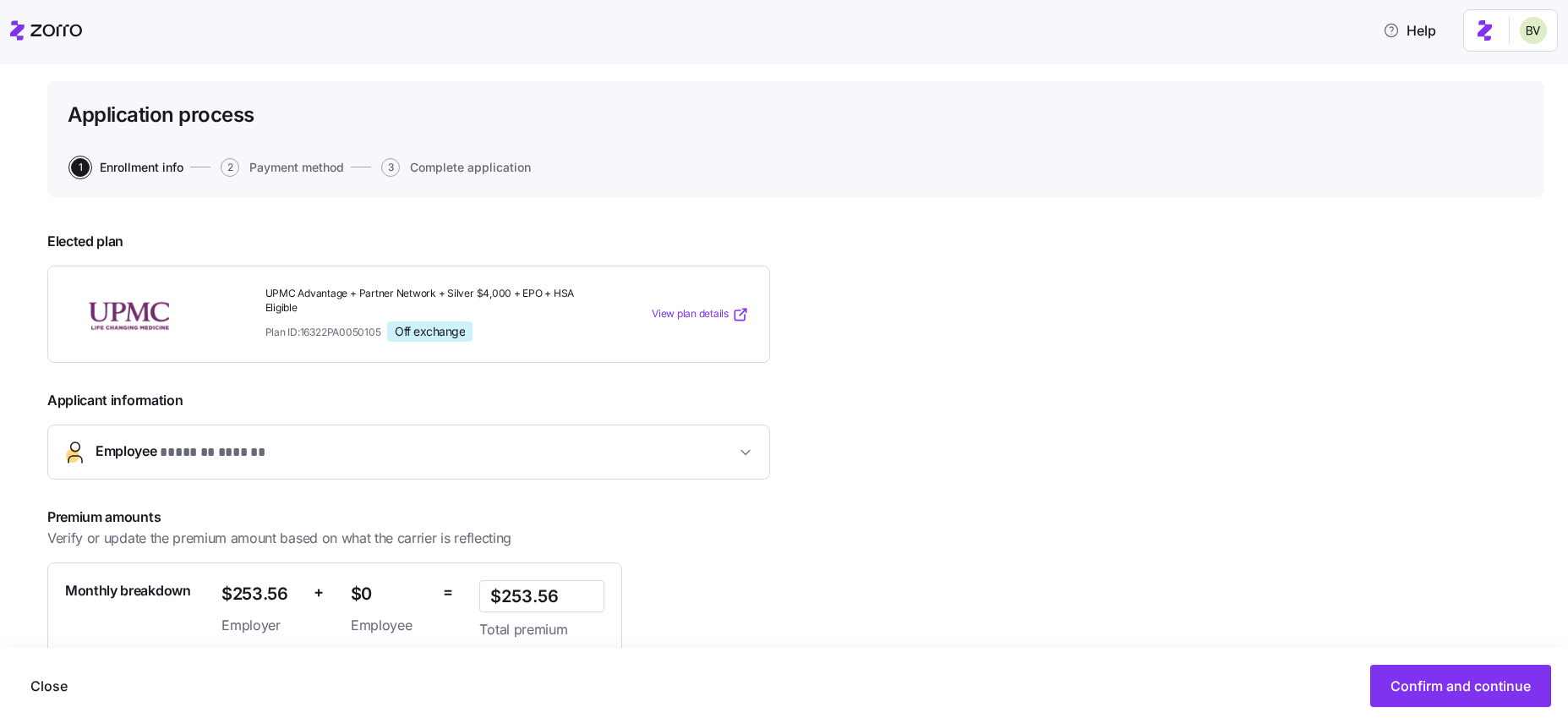
scroll to position [240, 0]
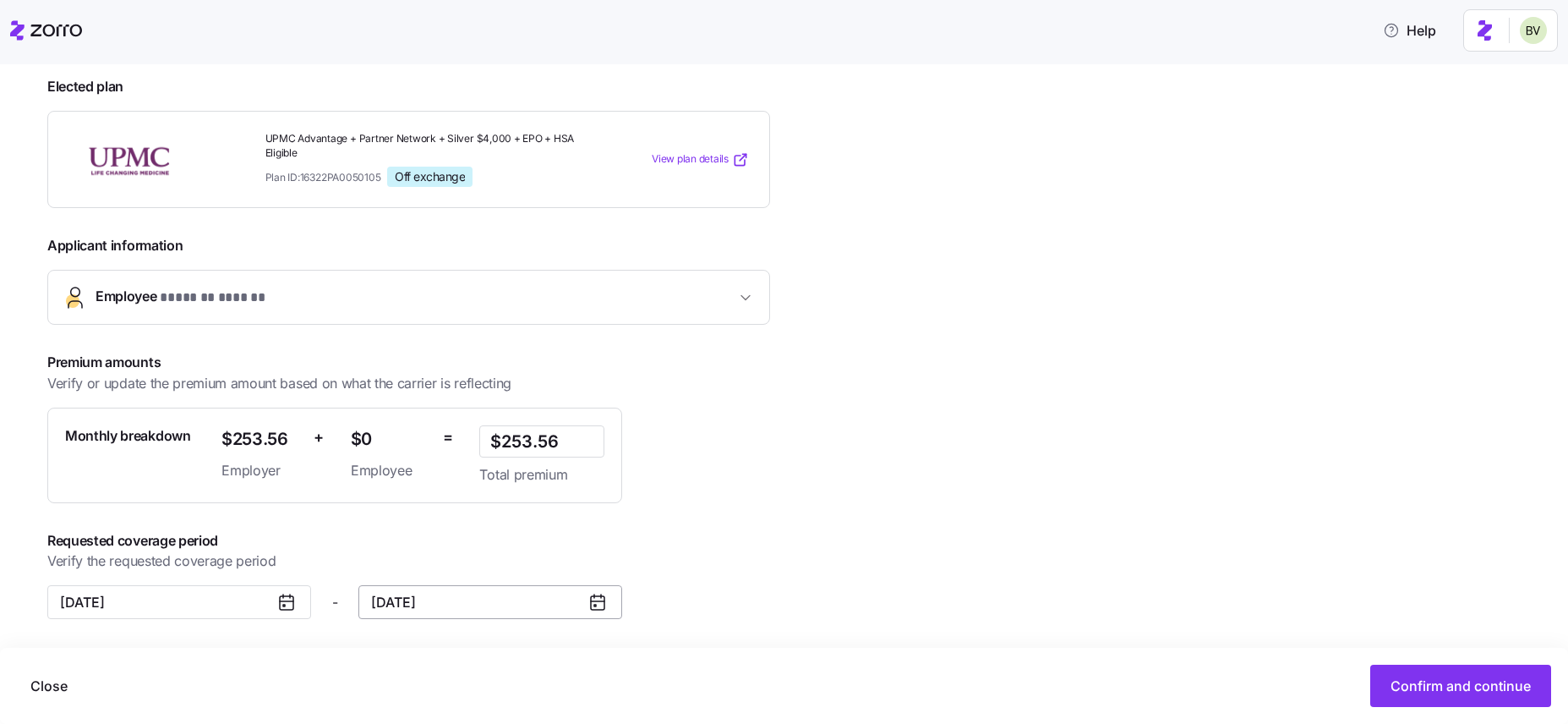
click at [397, 612] on input "December 31, 2025" at bounding box center [490, 602] width 264 height 34
click at [391, 323] on button "button" at bounding box center [391, 333] width 36 height 36
click at [414, 548] on button "30" at bounding box center [427, 550] width 36 height 36
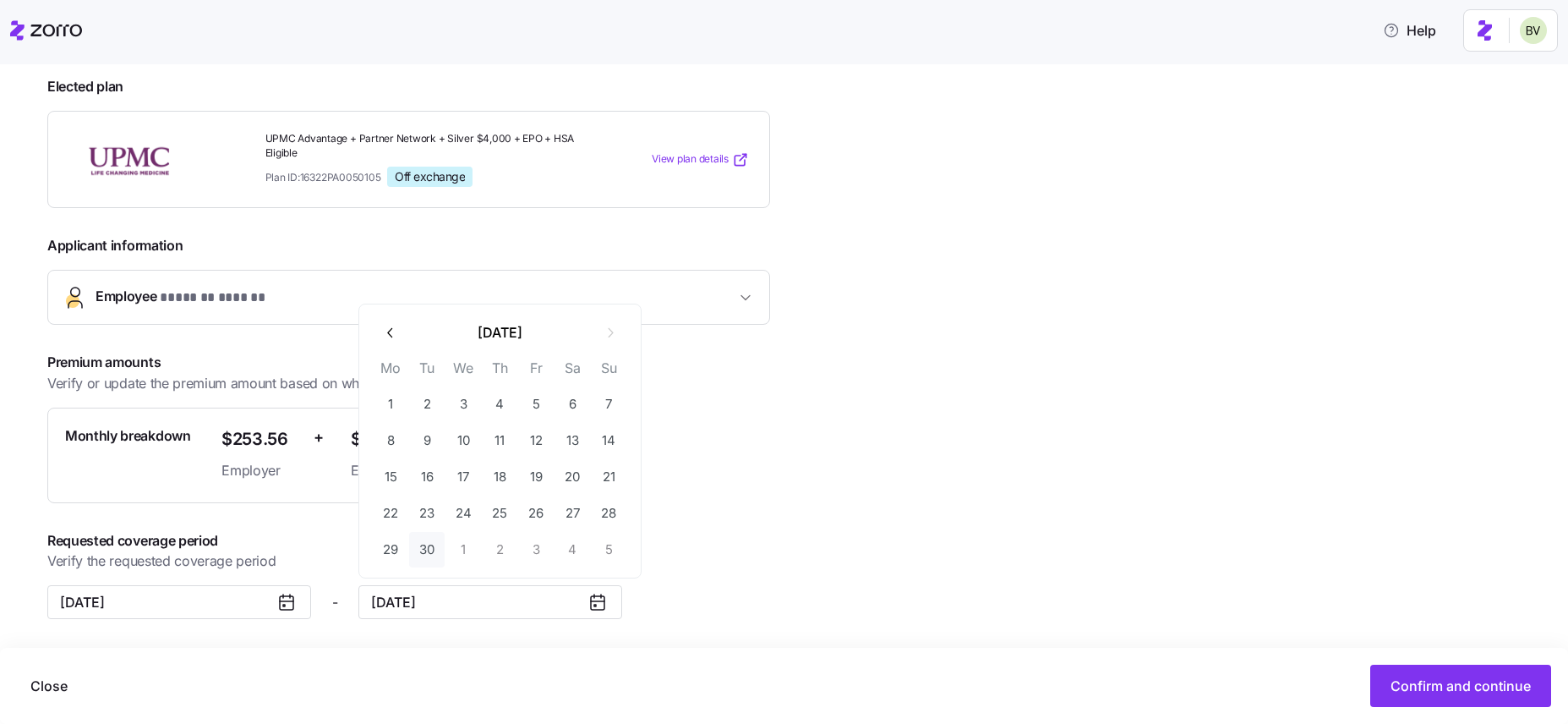
type input "September 30, 2025"
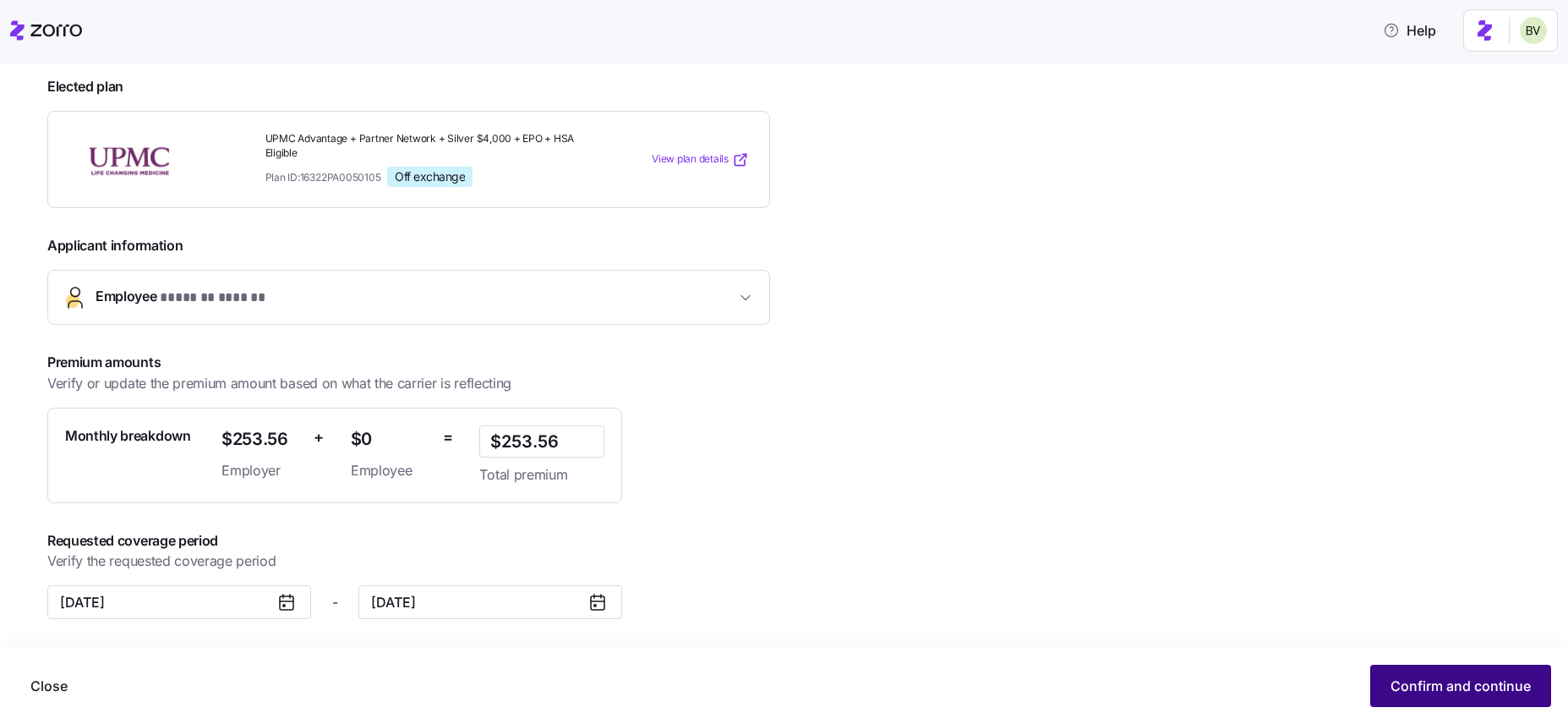
click at [1407, 689] on span "Confirm and continue" at bounding box center [1461, 686] width 140 height 21
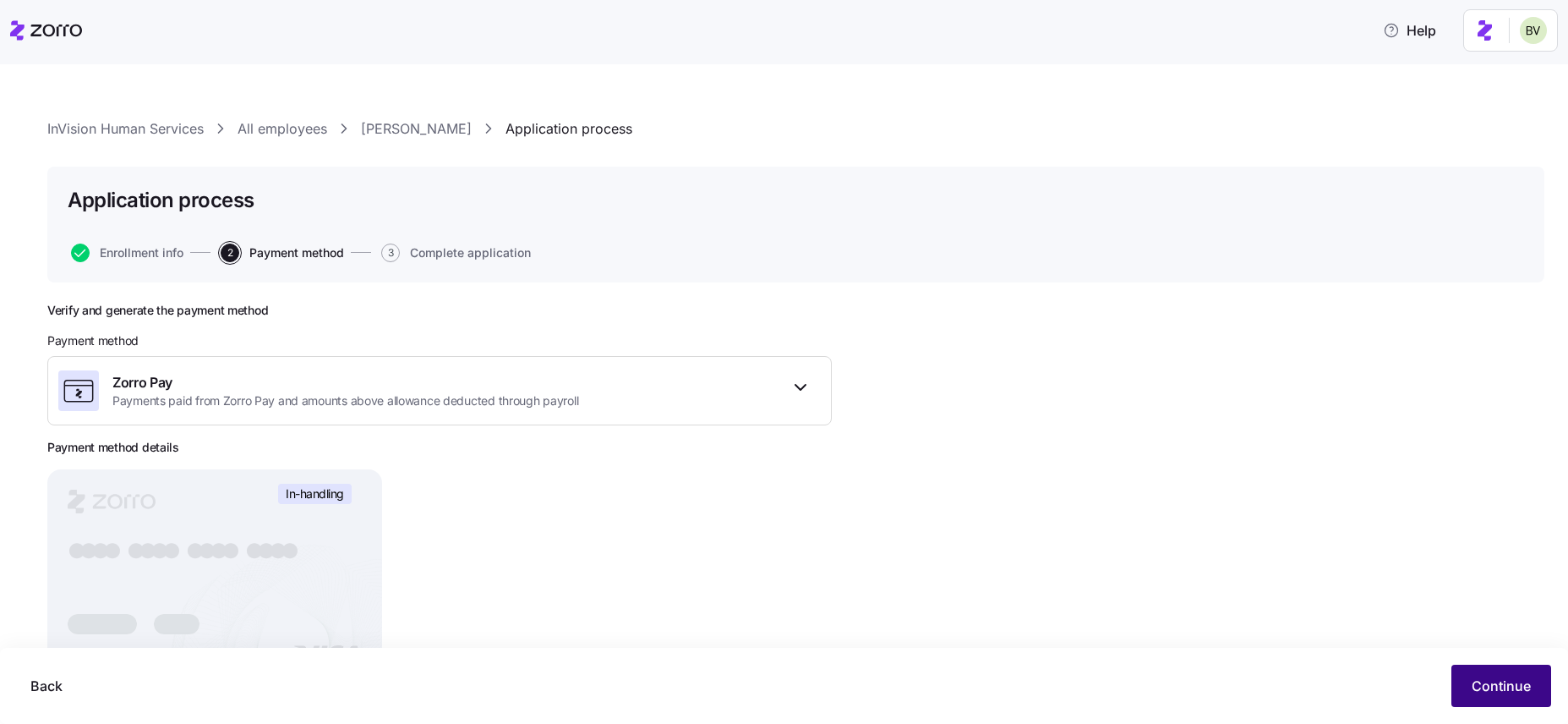
click at [1509, 685] on span "Continue" at bounding box center [1501, 686] width 59 height 21
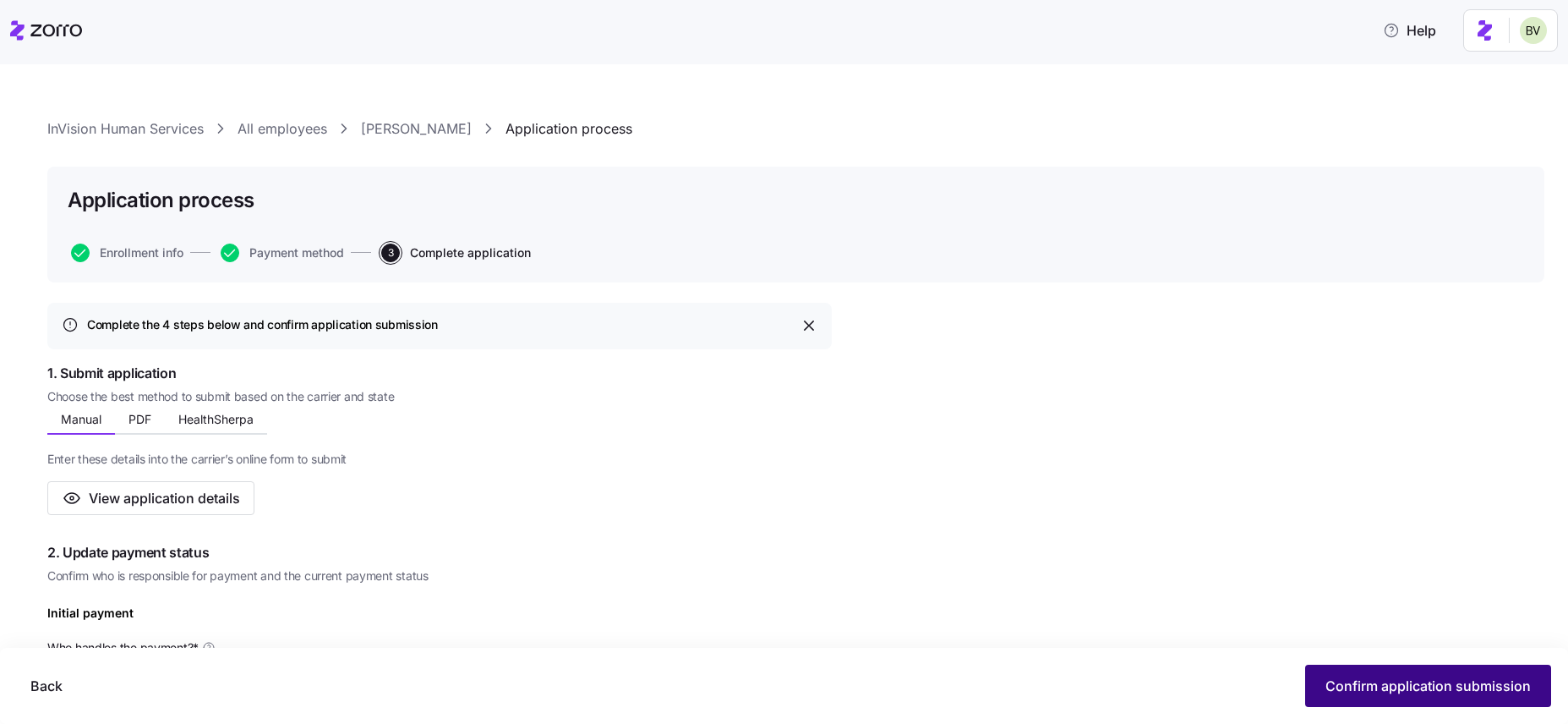
click at [1434, 683] on span "Confirm application submission" at bounding box center [1428, 686] width 205 height 21
click at [1395, 702] on button "Confirm application submission" at bounding box center [1428, 685] width 246 height 42
click at [1353, 691] on span "Confirm application submission" at bounding box center [1428, 686] width 205 height 21
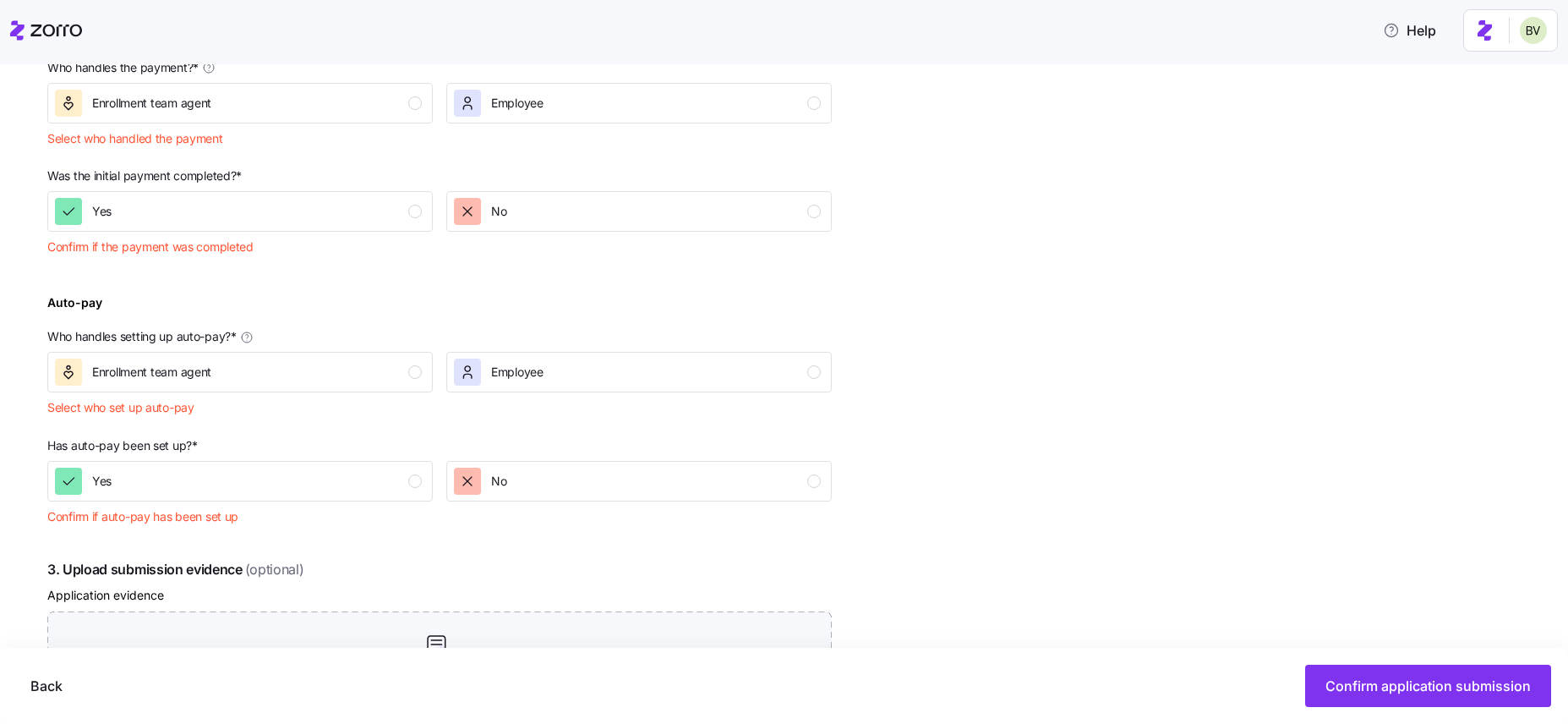
scroll to position [555, 0]
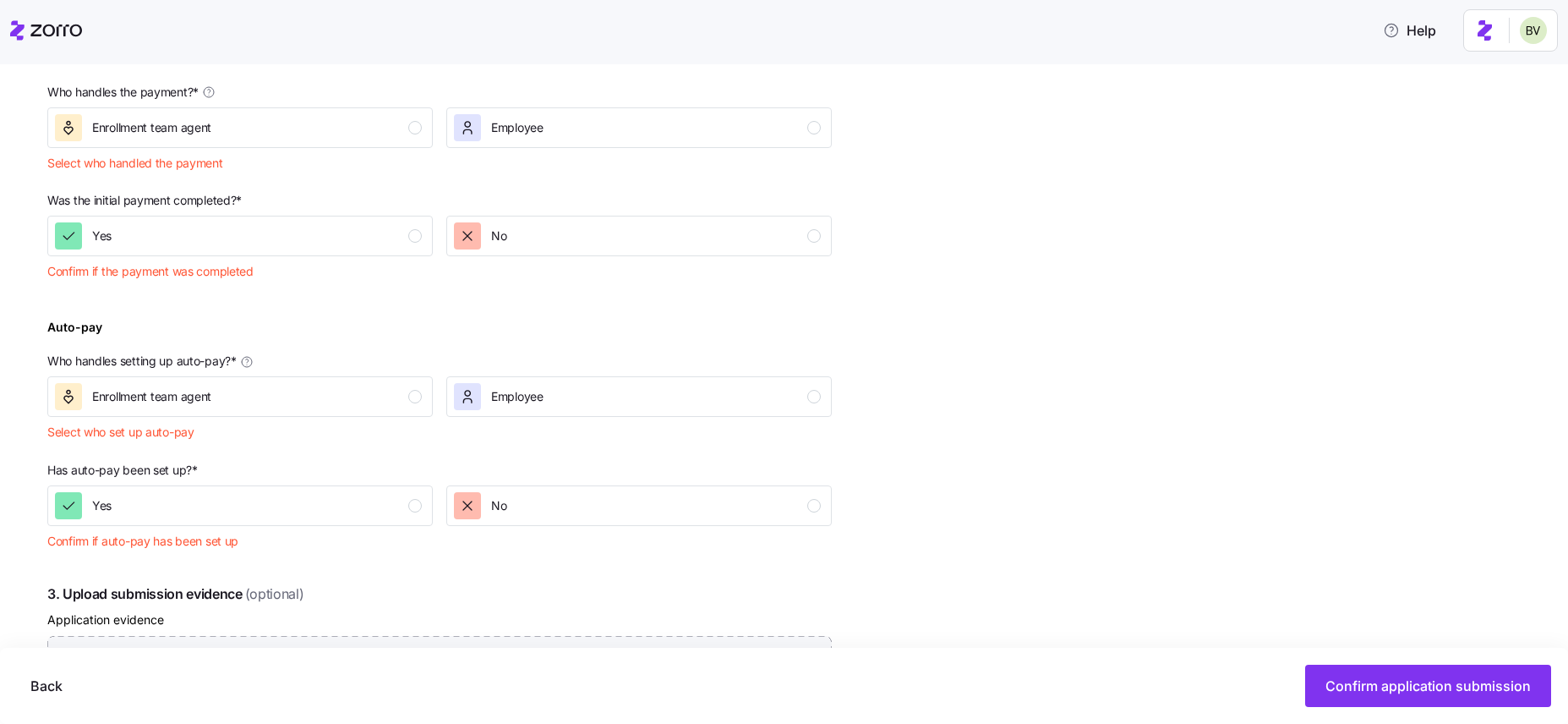
click at [396, 152] on div "Initial payment Who handles the payment? * Enrollment team agent Employee Selec…" at bounding box center [439, 112] width 798 height 145
click at [380, 136] on div "Enrollment team agent" at bounding box center [237, 127] width 367 height 27
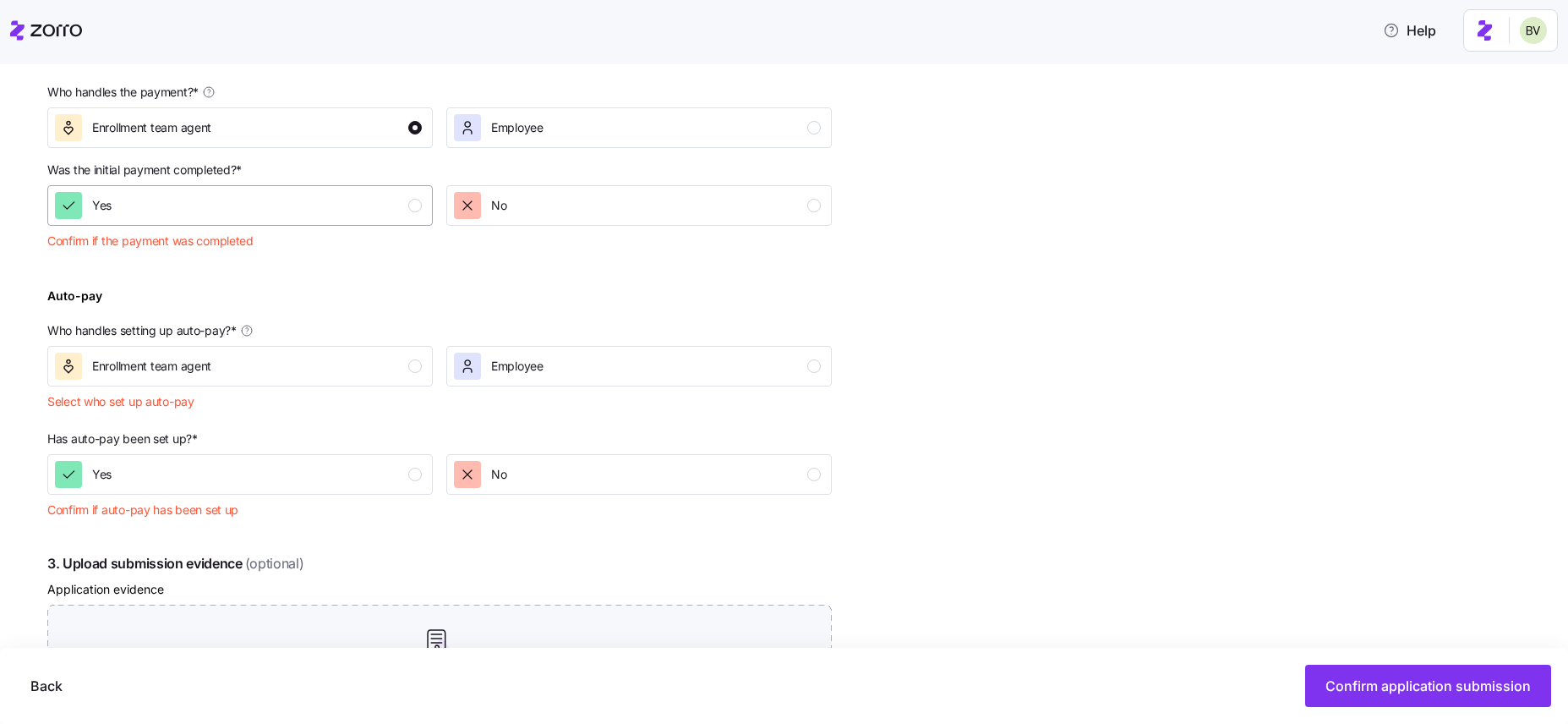
click at [379, 224] on button "Yes" at bounding box center [239, 205] width 385 height 41
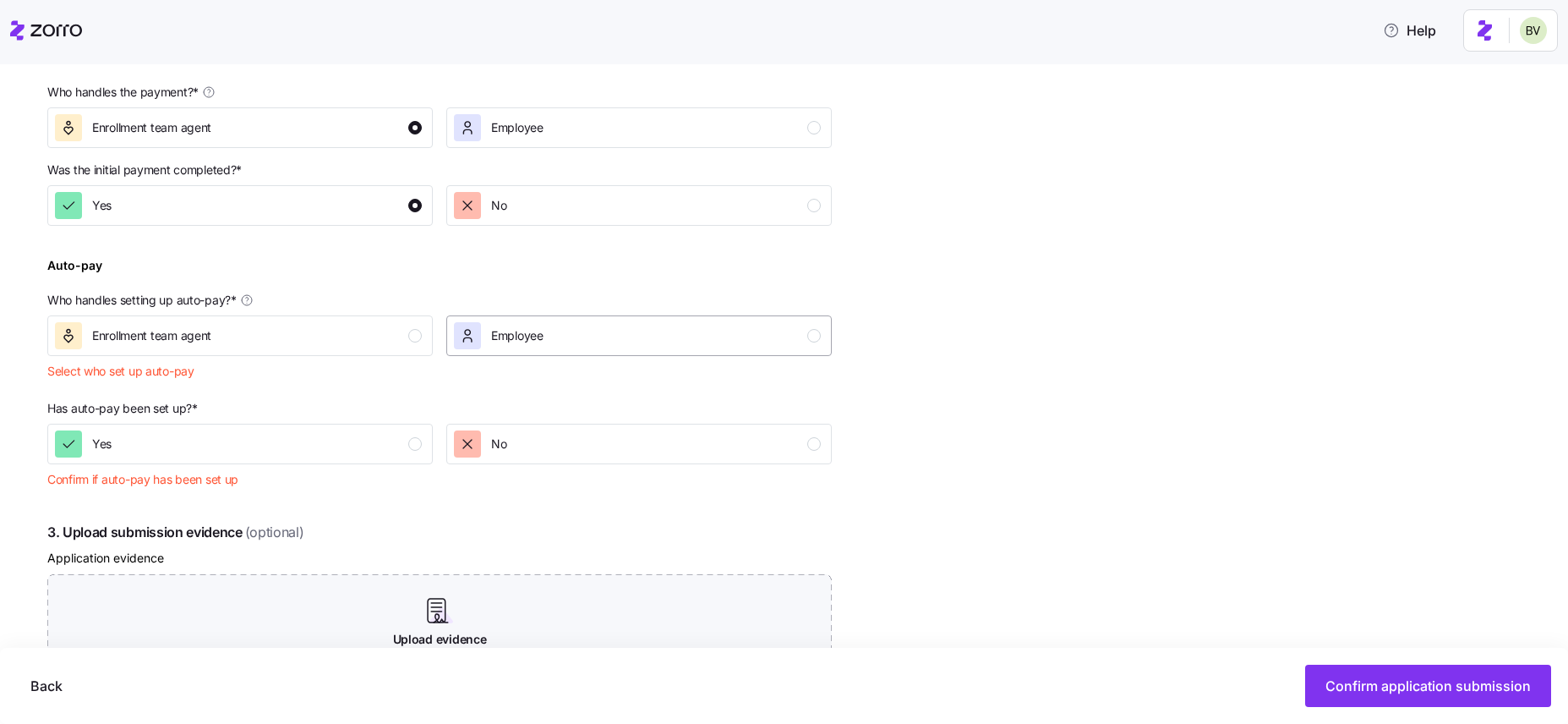
click at [505, 330] on span "Employee" at bounding box center [517, 336] width 53 height 17
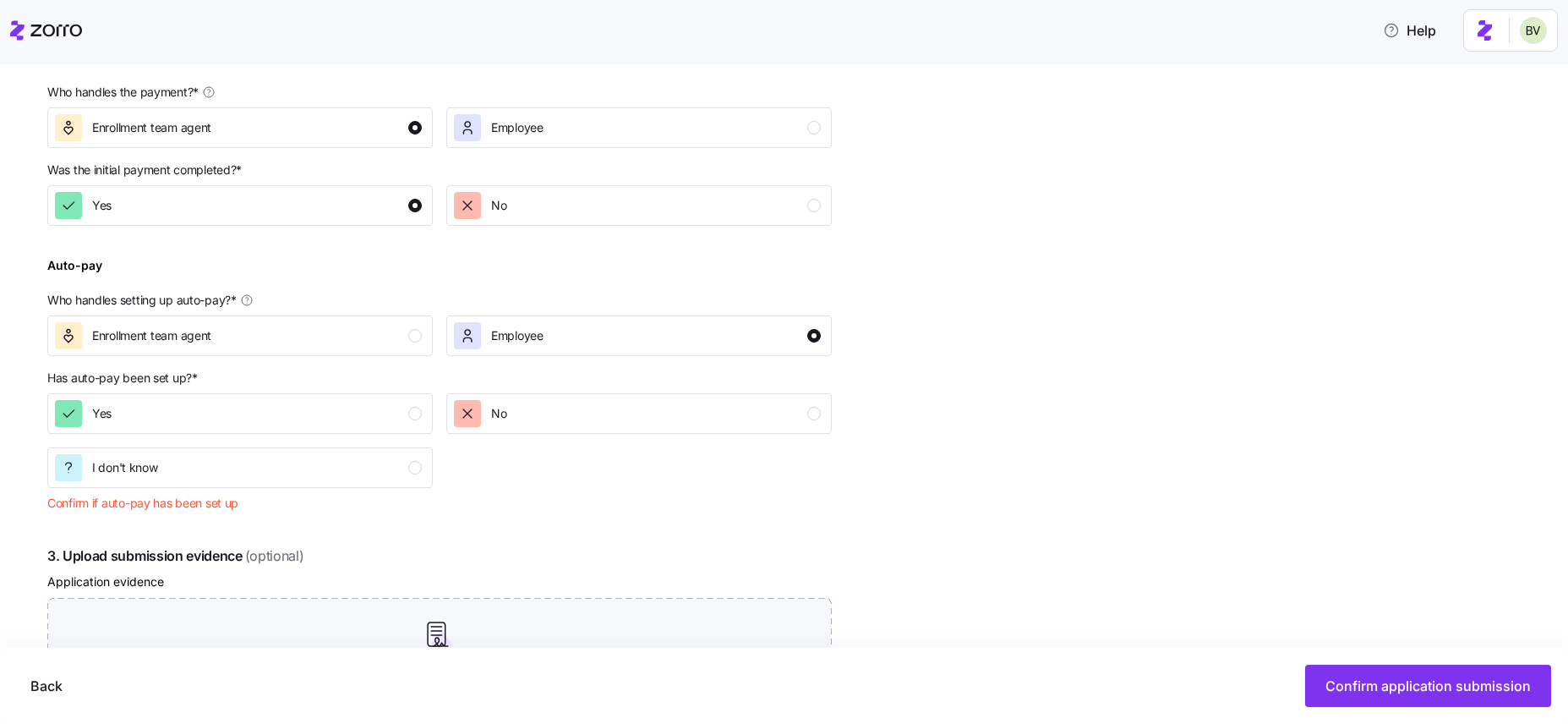
drag, startPoint x: 521, startPoint y: 451, endPoint x: 521, endPoint y: 441, distance: 10.0
click at [521, 450] on div "Yes No I don't know" at bounding box center [439, 440] width 798 height 108
click at [365, 426] on button "Yes" at bounding box center [239, 413] width 385 height 41
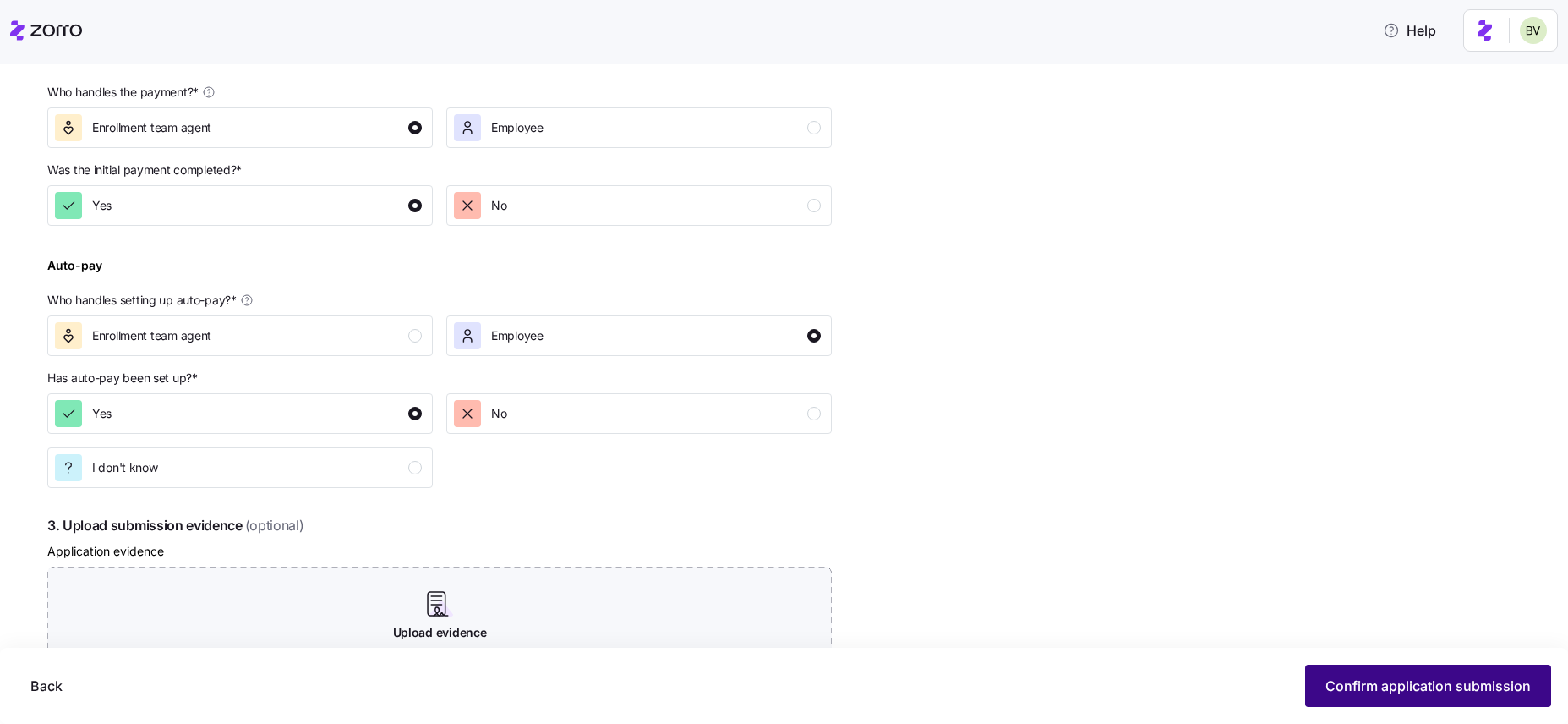
click at [1368, 686] on span "Confirm application submission" at bounding box center [1428, 686] width 205 height 21
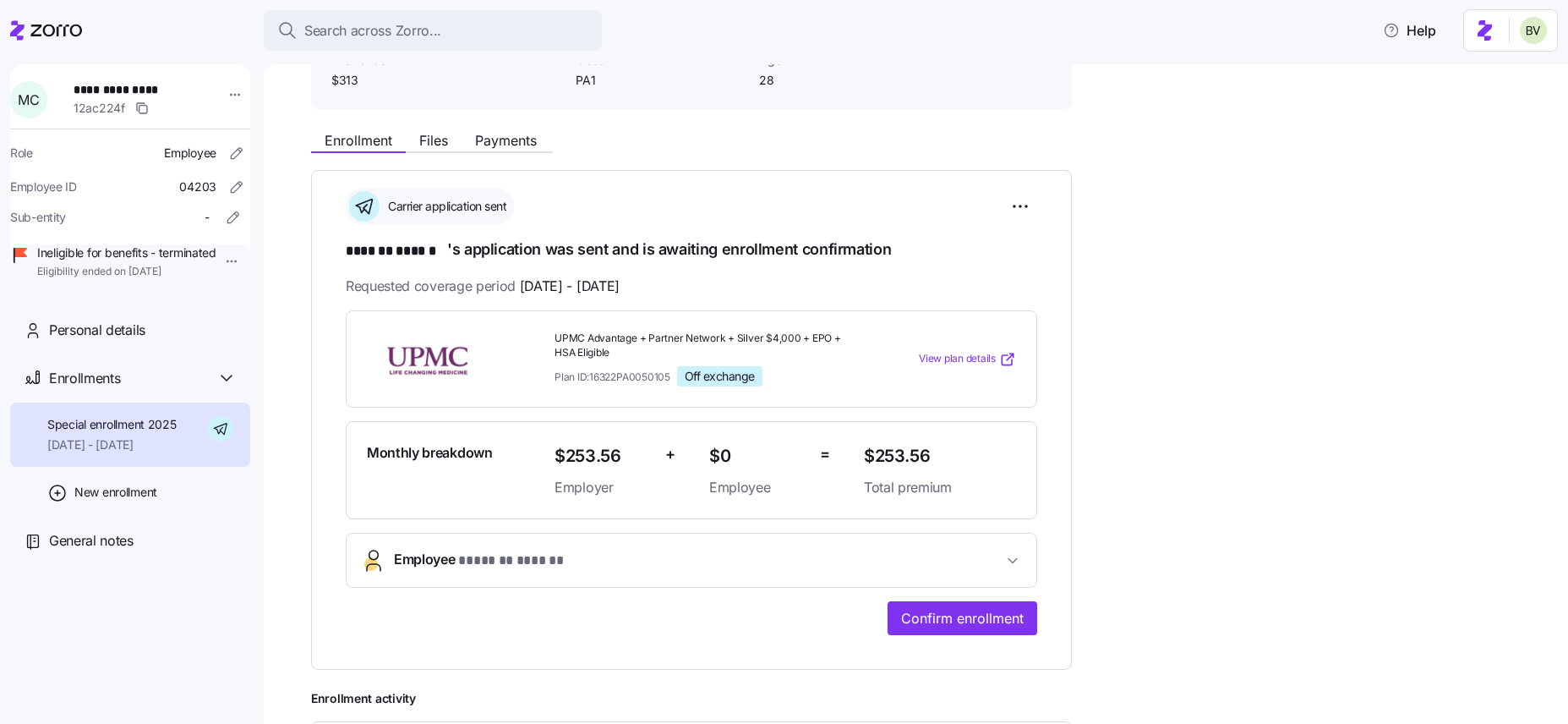
scroll to position [189, 0]
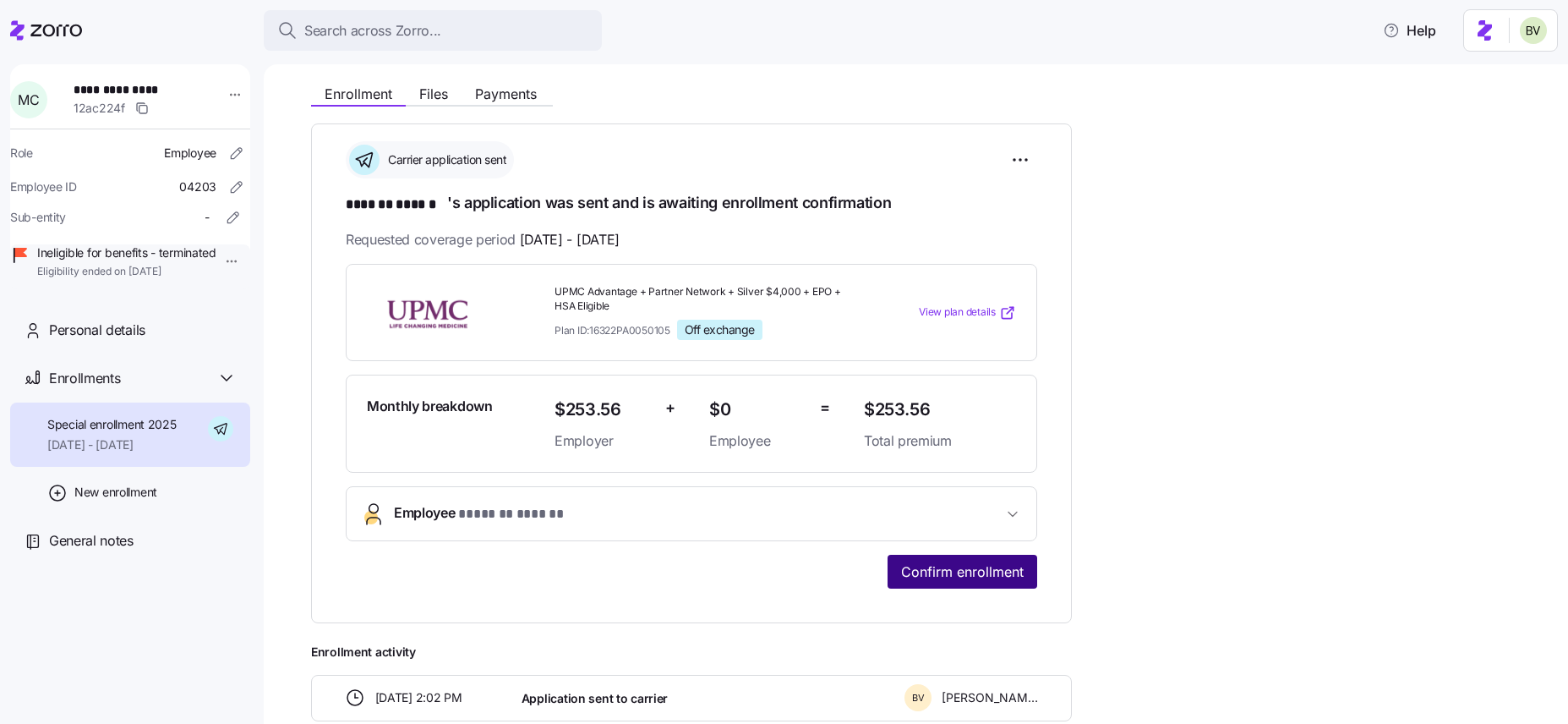
click at [923, 565] on span "Confirm enrollment" at bounding box center [962, 572] width 122 height 21
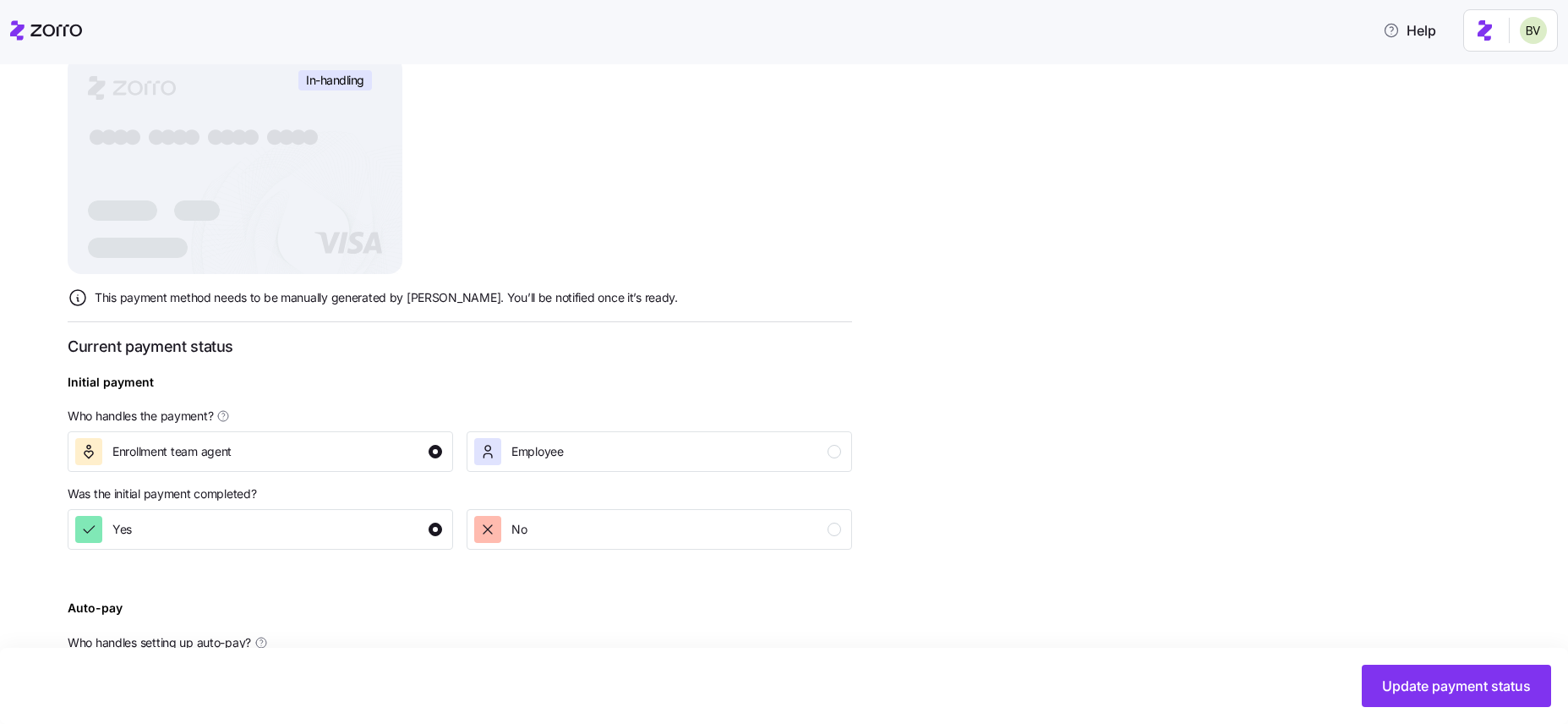
scroll to position [587, 0]
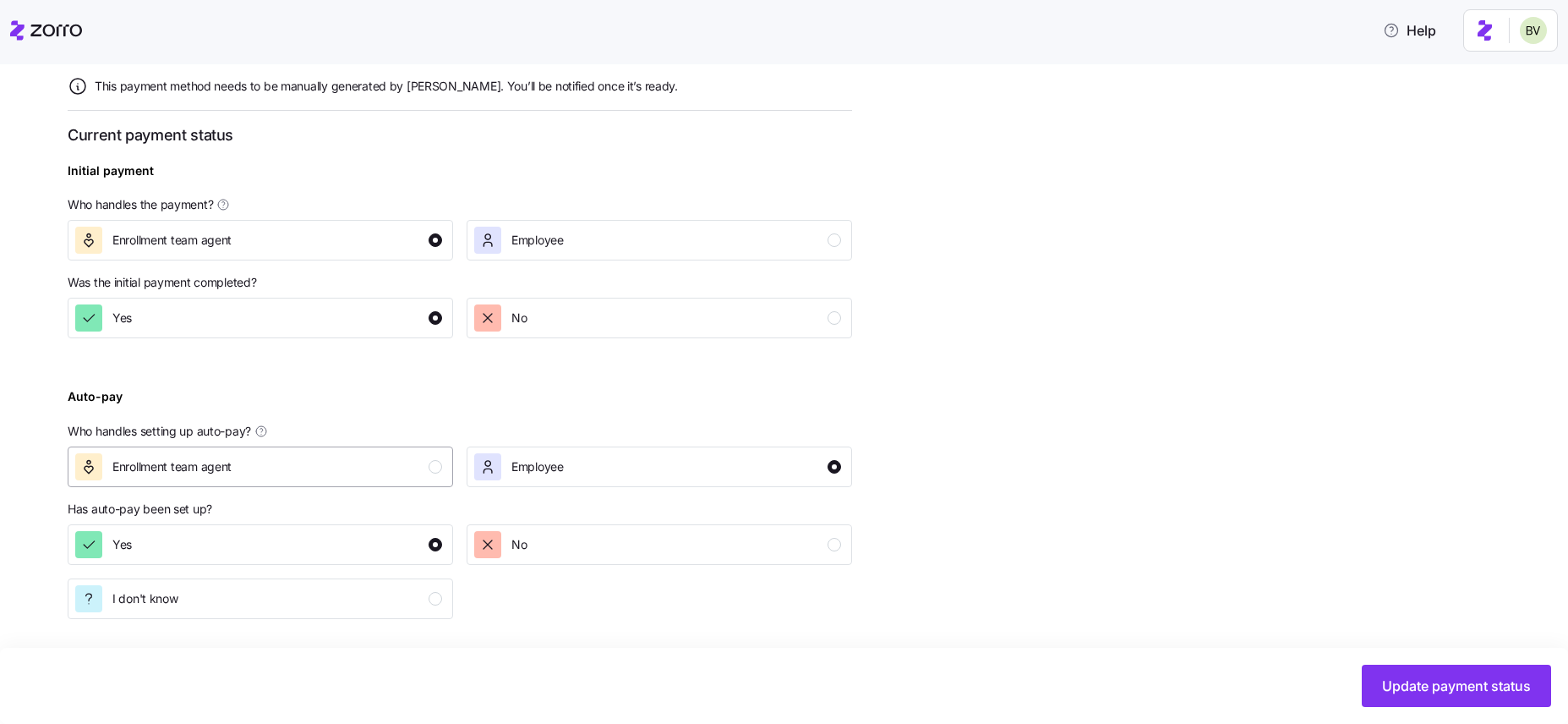
click at [407, 474] on div "Enrollment team agent" at bounding box center [258, 467] width 367 height 27
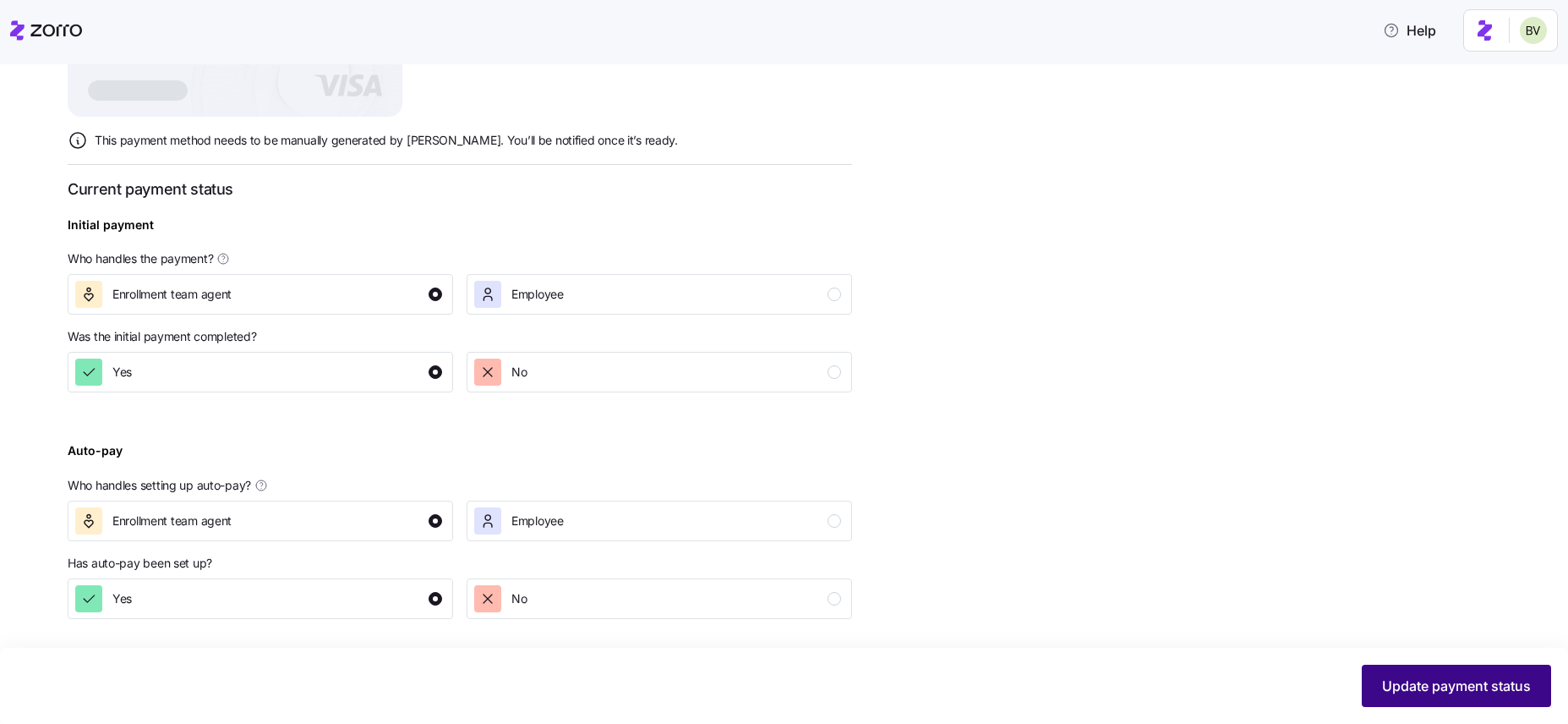
click at [1458, 673] on button "Update payment status" at bounding box center [1456, 685] width 189 height 42
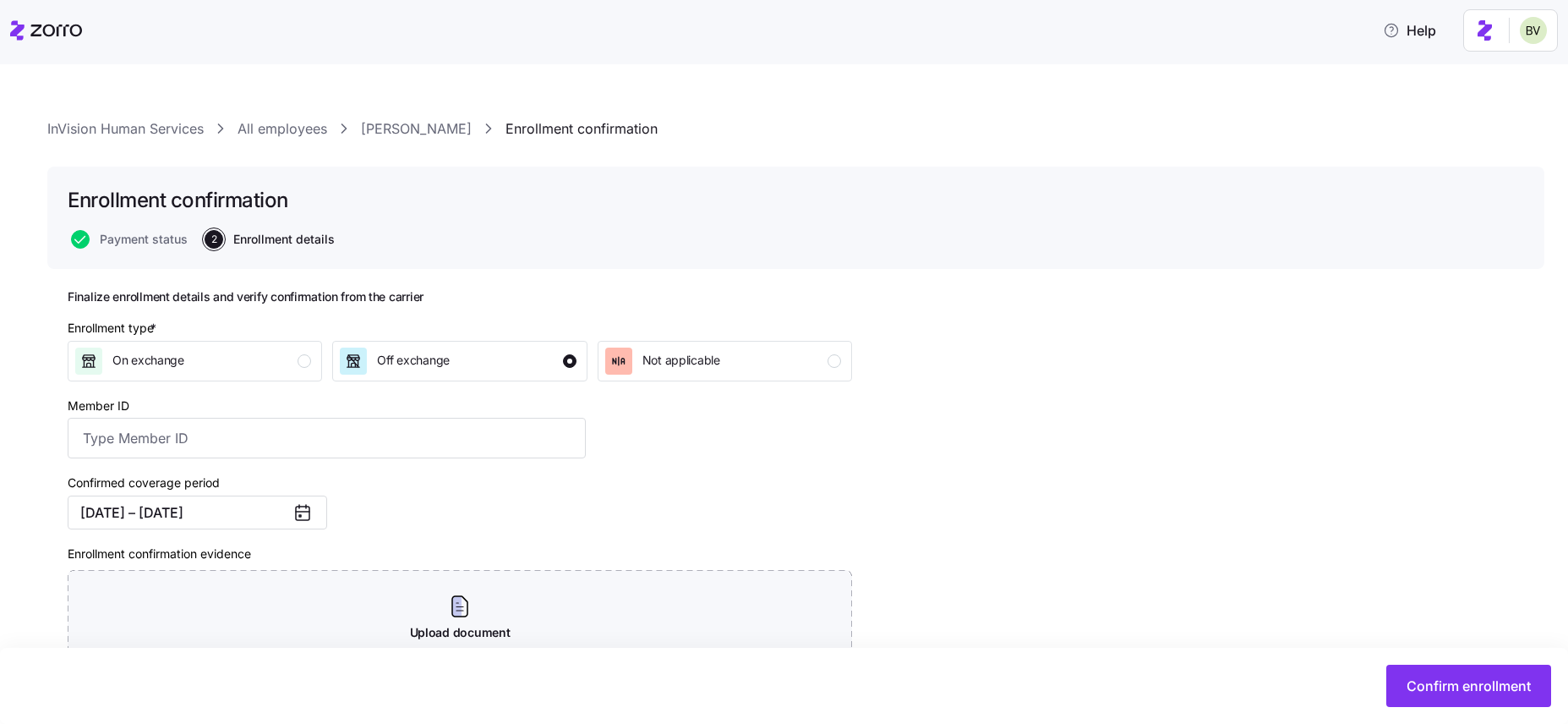
click at [296, 117] on div "InVision Human Services All employees Madison Conley Enrollment confirmation En…" at bounding box center [784, 394] width 1568 height 660
click at [296, 119] on link "All employees" at bounding box center [282, 129] width 90 height 21
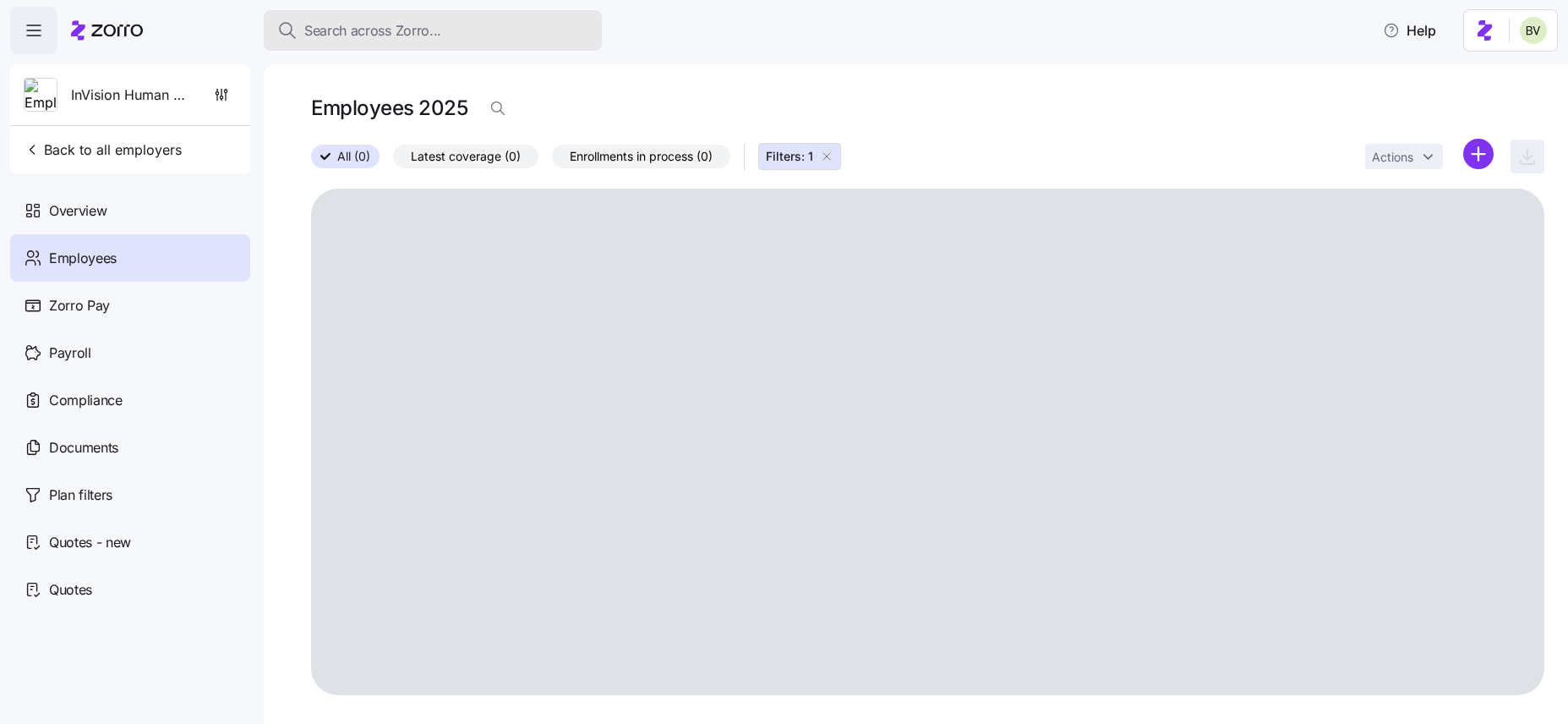
click at [440, 32] on div "Search across Zorro..." at bounding box center [433, 31] width 311 height 21
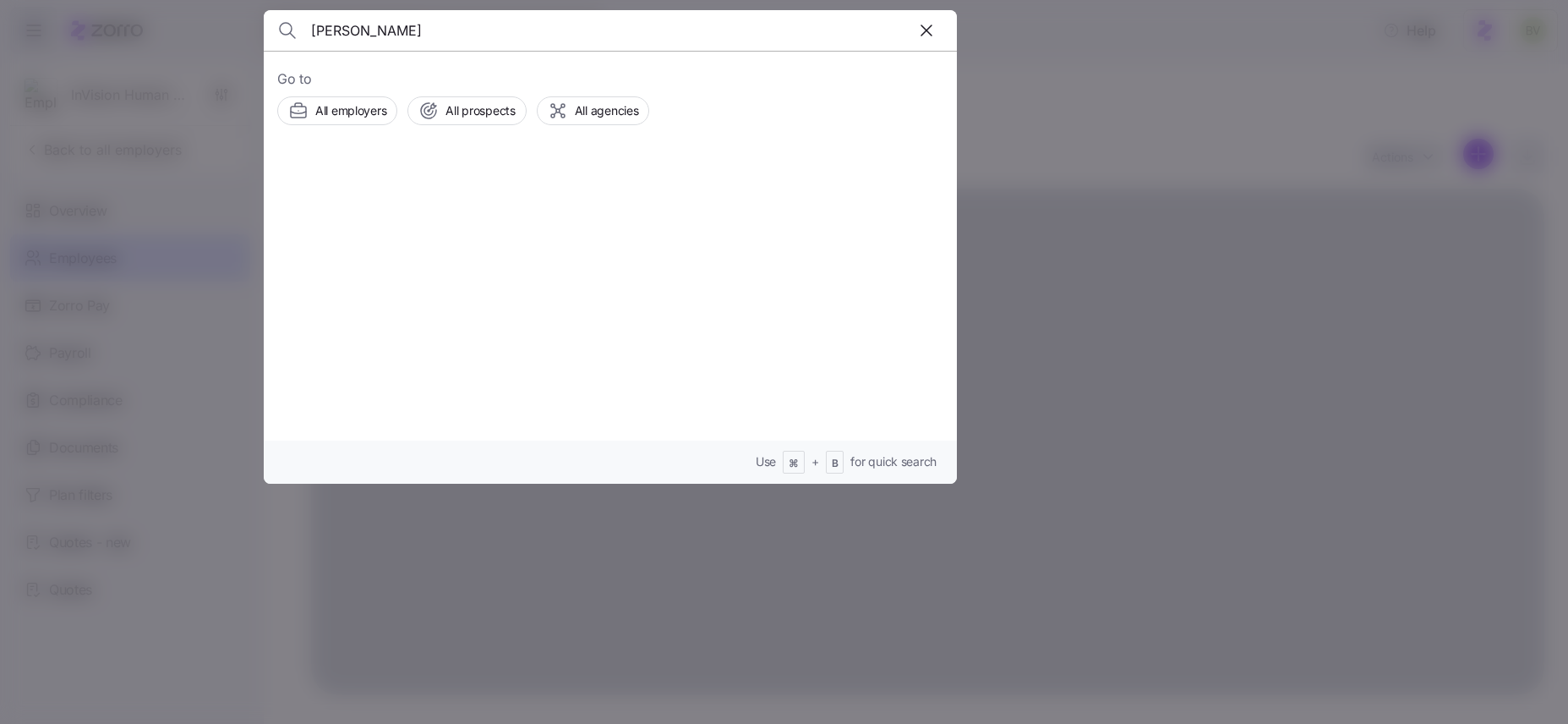
type input "Florence Oduetey"
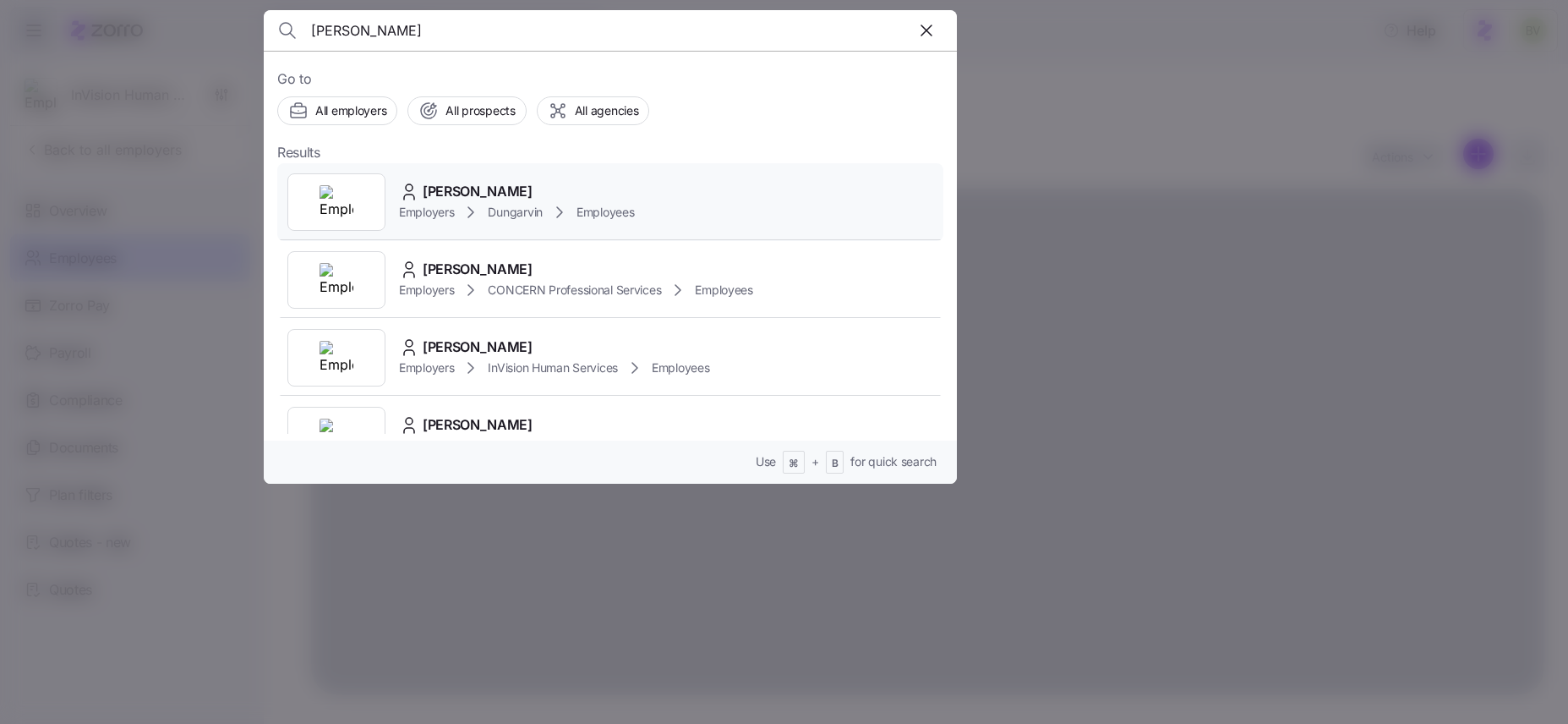
click at [326, 201] on img at bounding box center [336, 202] width 34 height 34
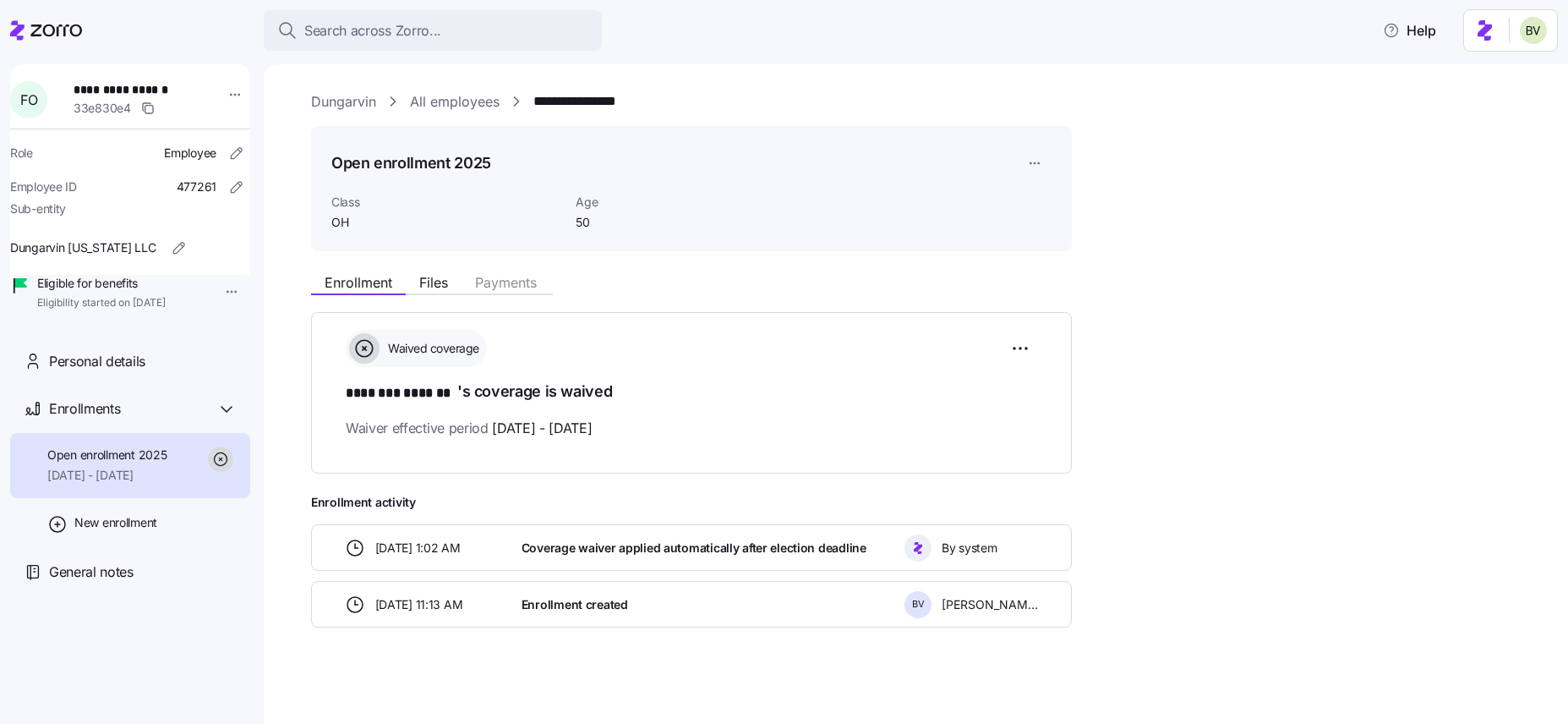
scroll to position [4, 0]
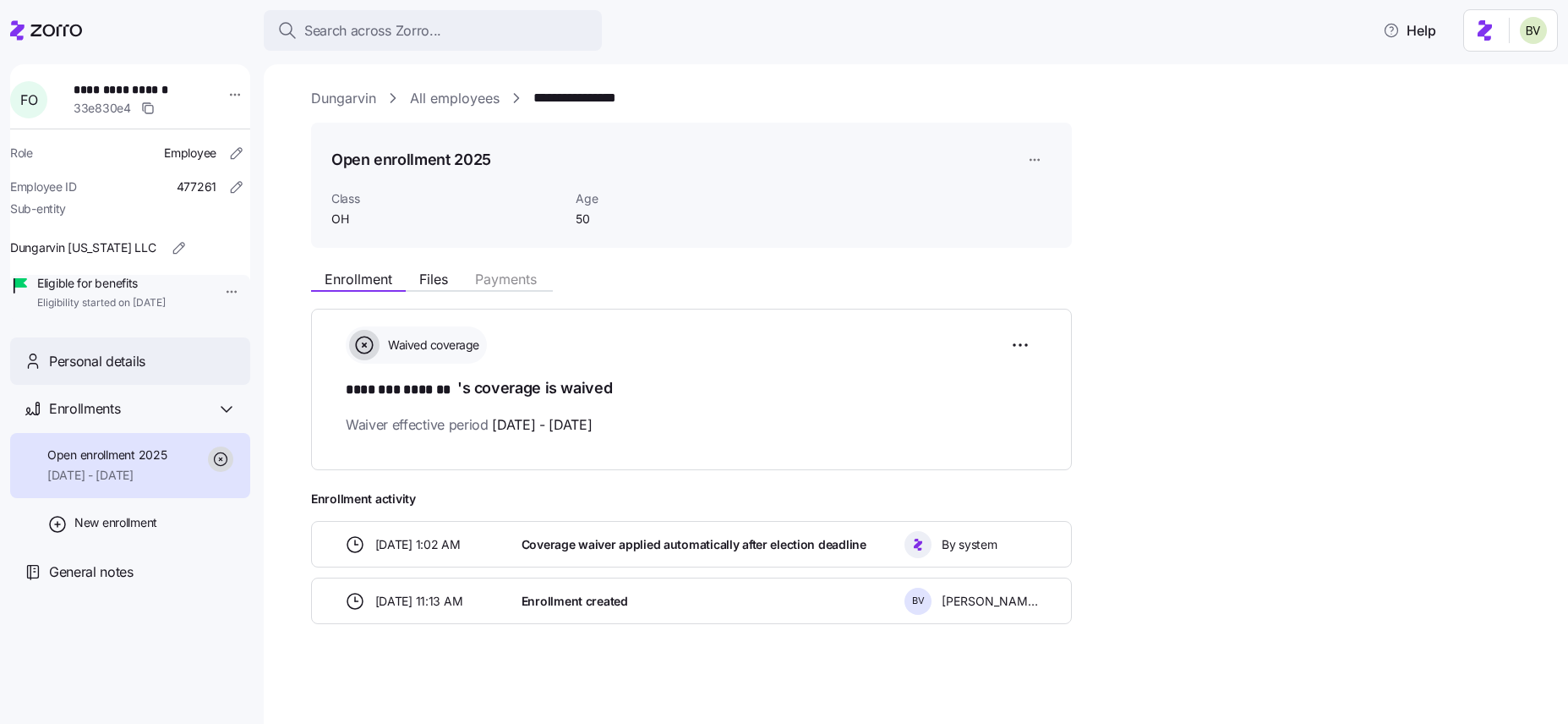
click at [180, 372] on div "Personal details" at bounding box center [142, 361] width 188 height 21
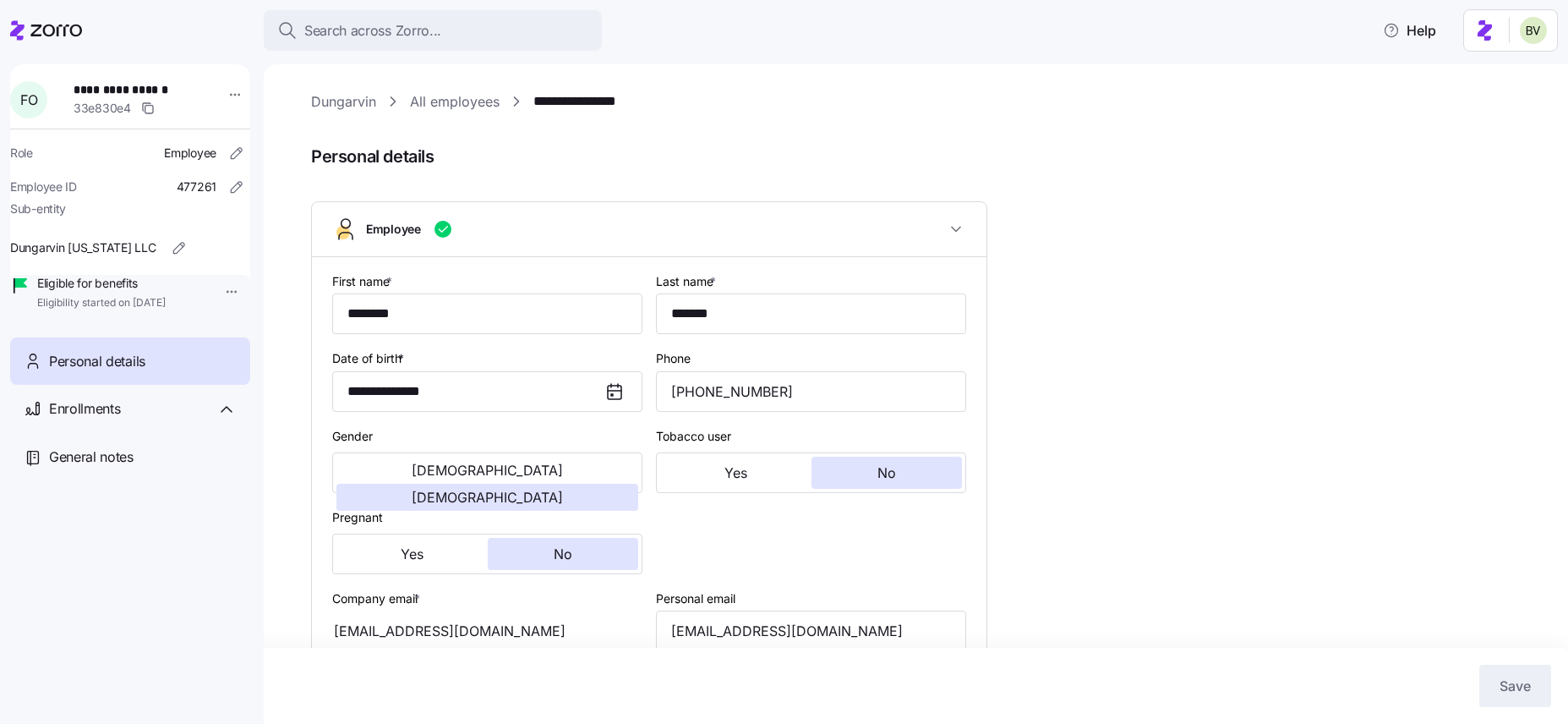
type input "OH"
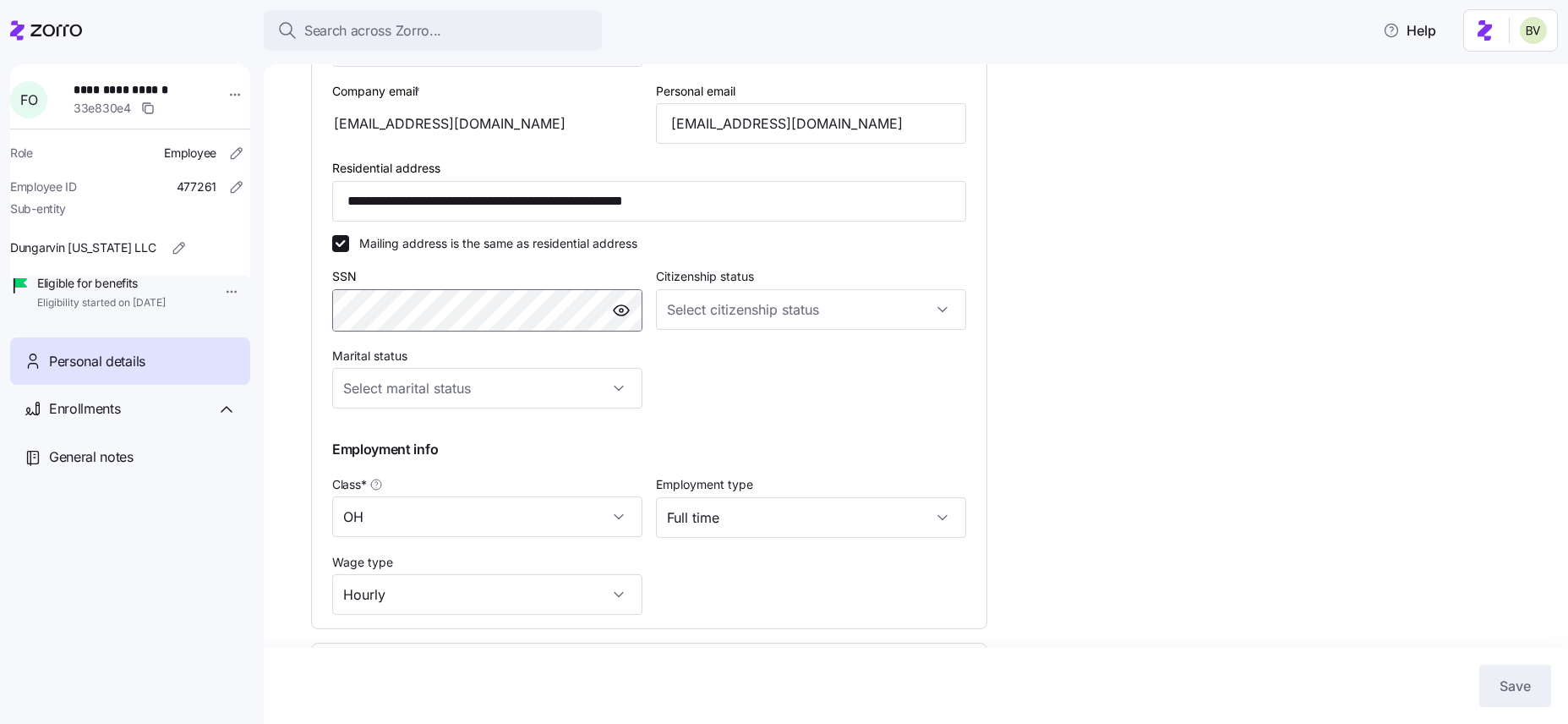
scroll to position [508, 0]
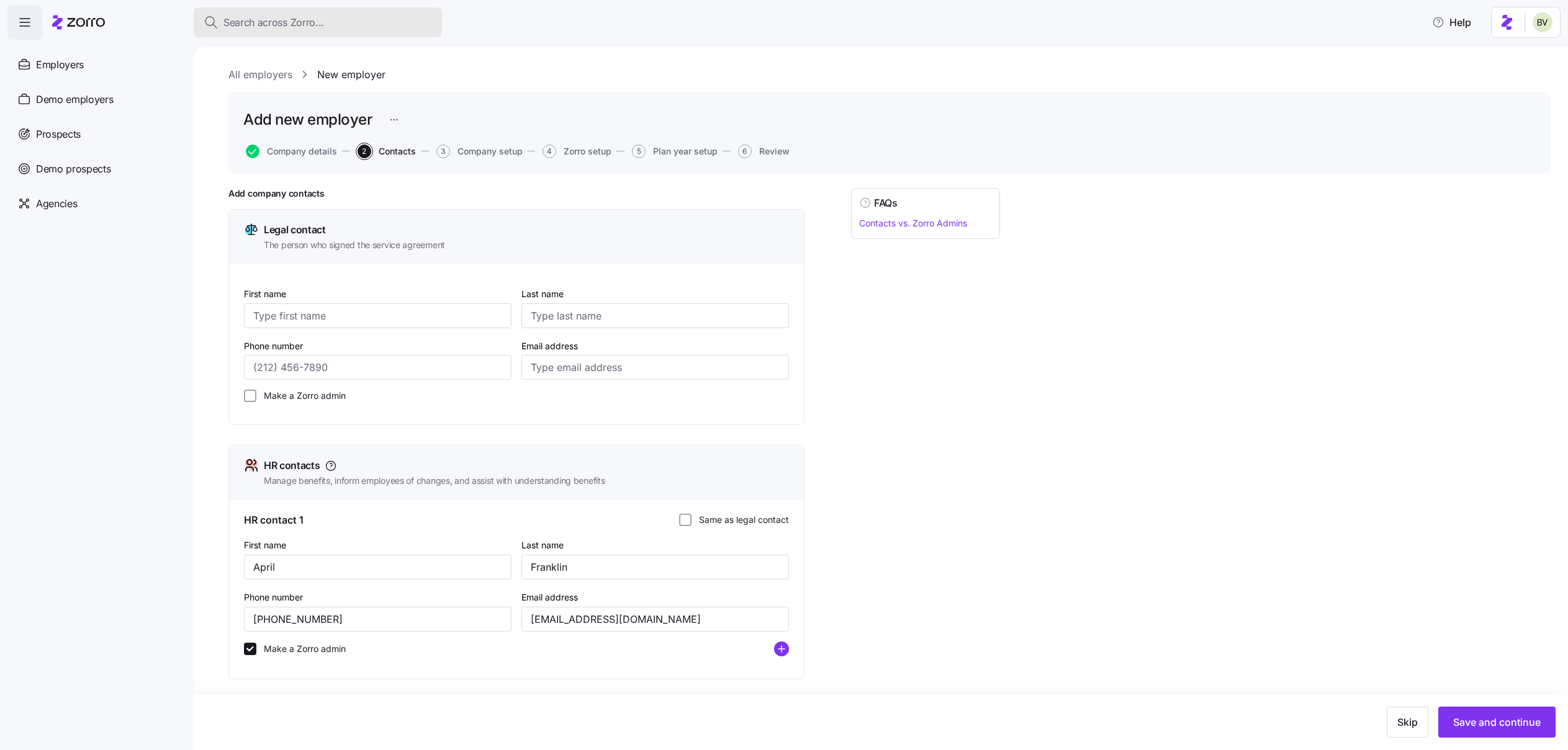
click at [309, 19] on span "Search across Zorro..." at bounding box center [273, 23] width 100 height 15
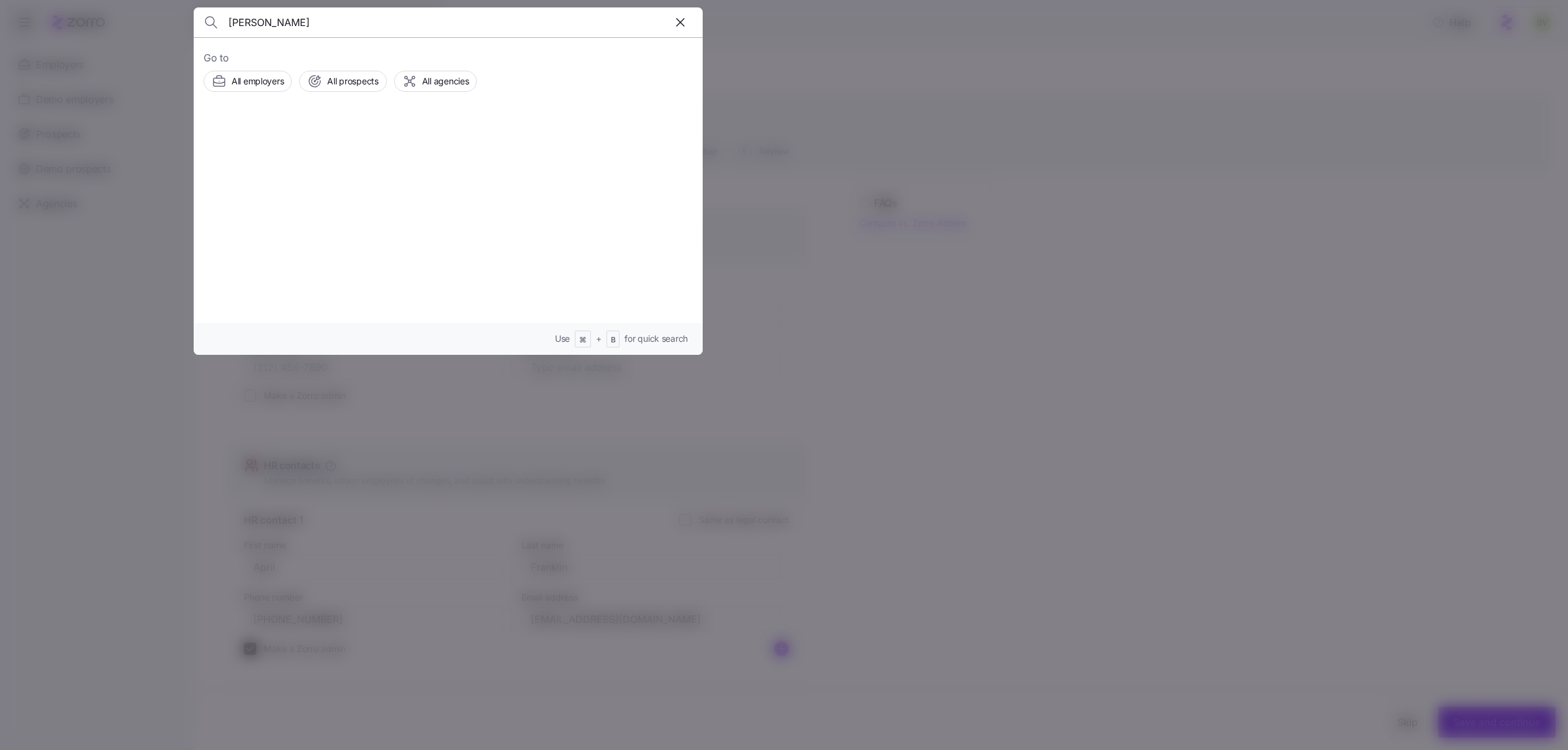
type input "[PERSON_NAME]"
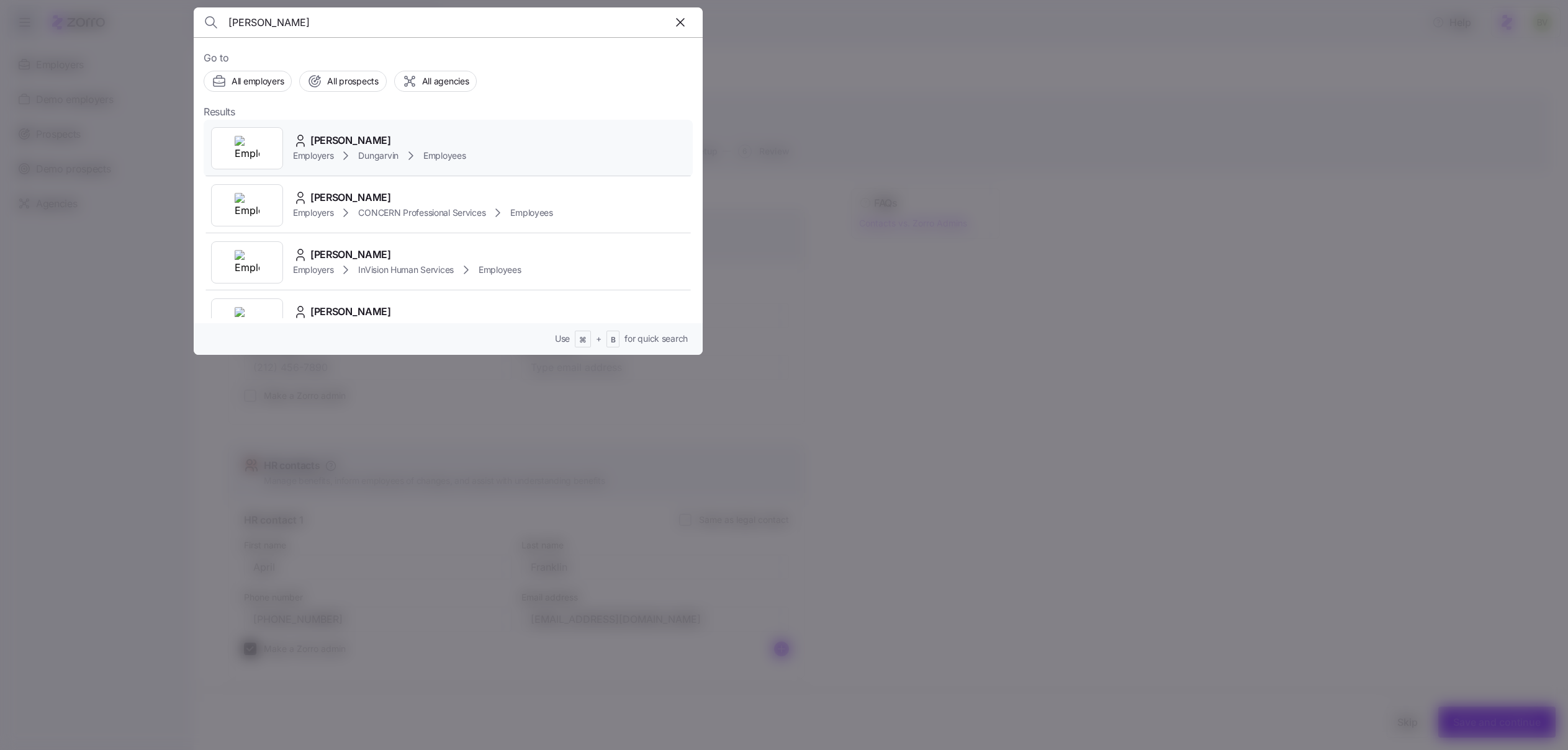
click at [259, 136] on img at bounding box center [247, 148] width 25 height 25
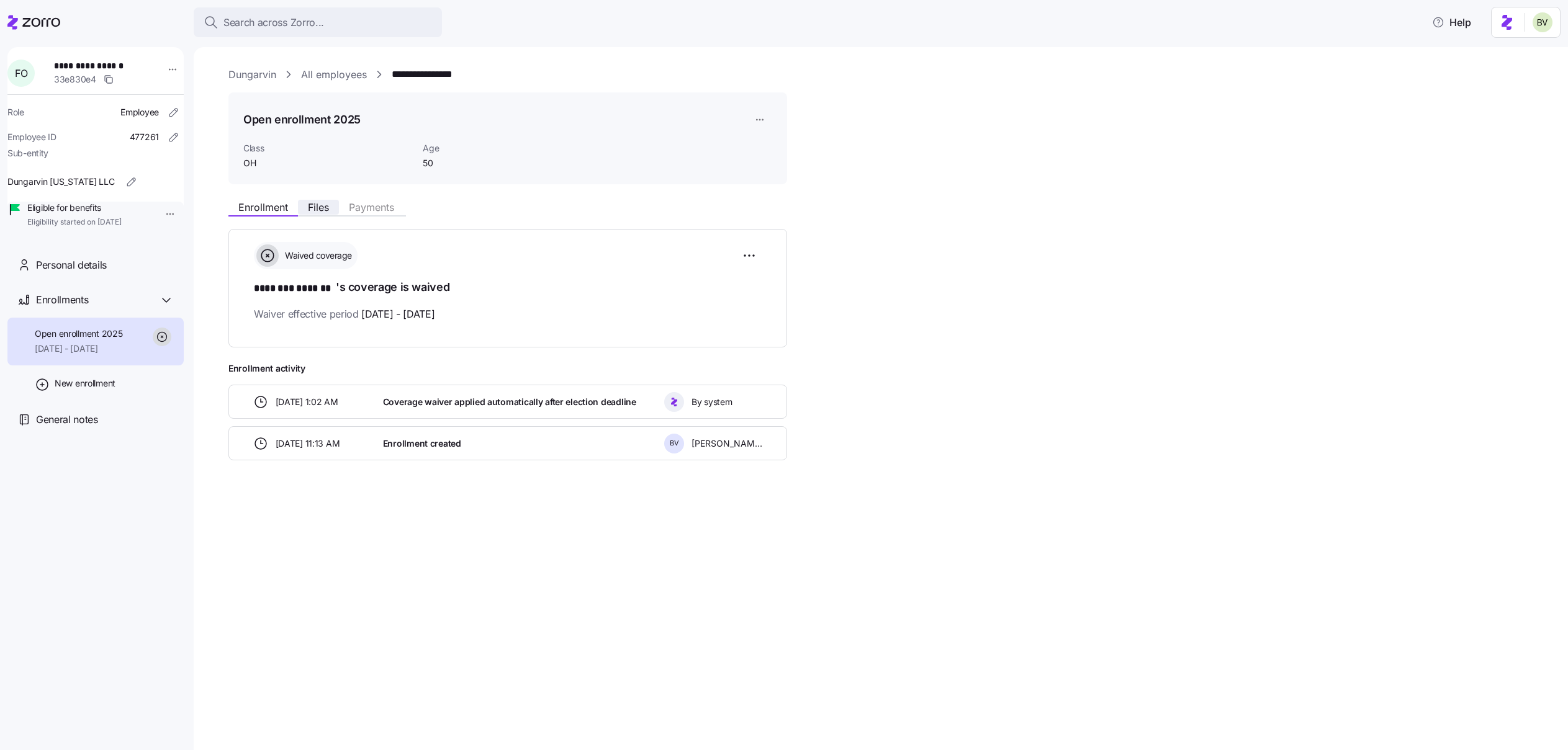
click at [318, 210] on span "Files" at bounding box center [318, 207] width 21 height 10
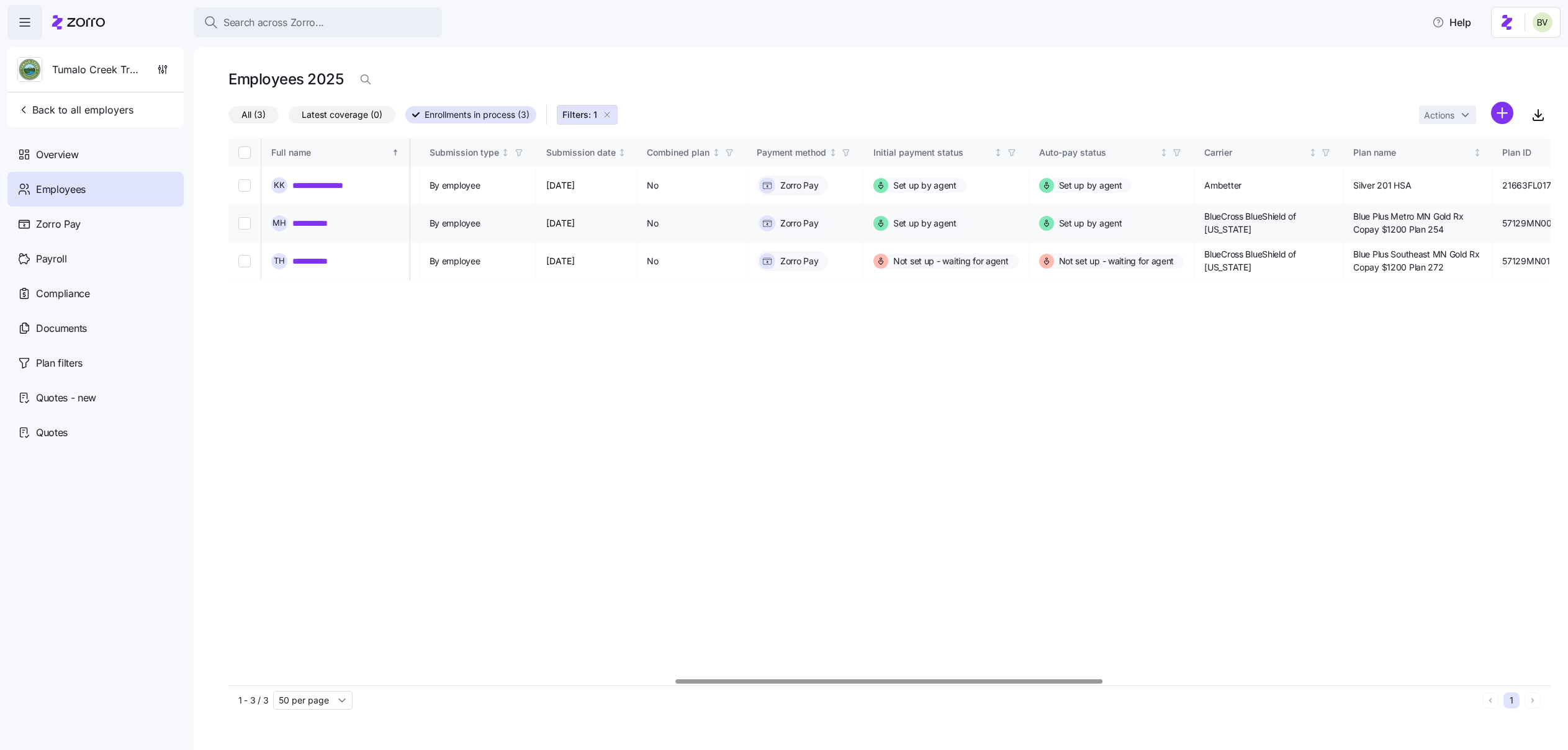
scroll to position [0, 1389]
click at [322, 262] on link "**********" at bounding box center [318, 262] width 53 height 12
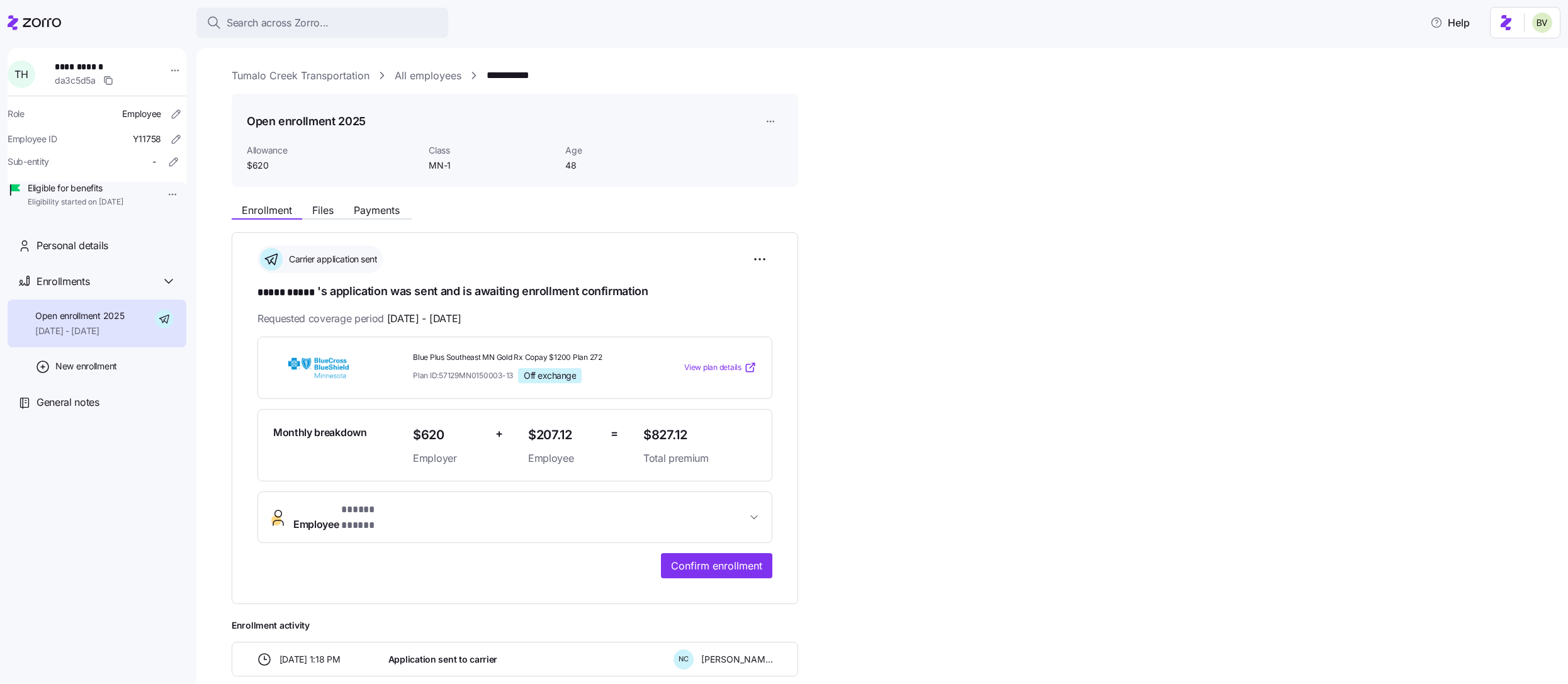
scroll to position [141, 0]
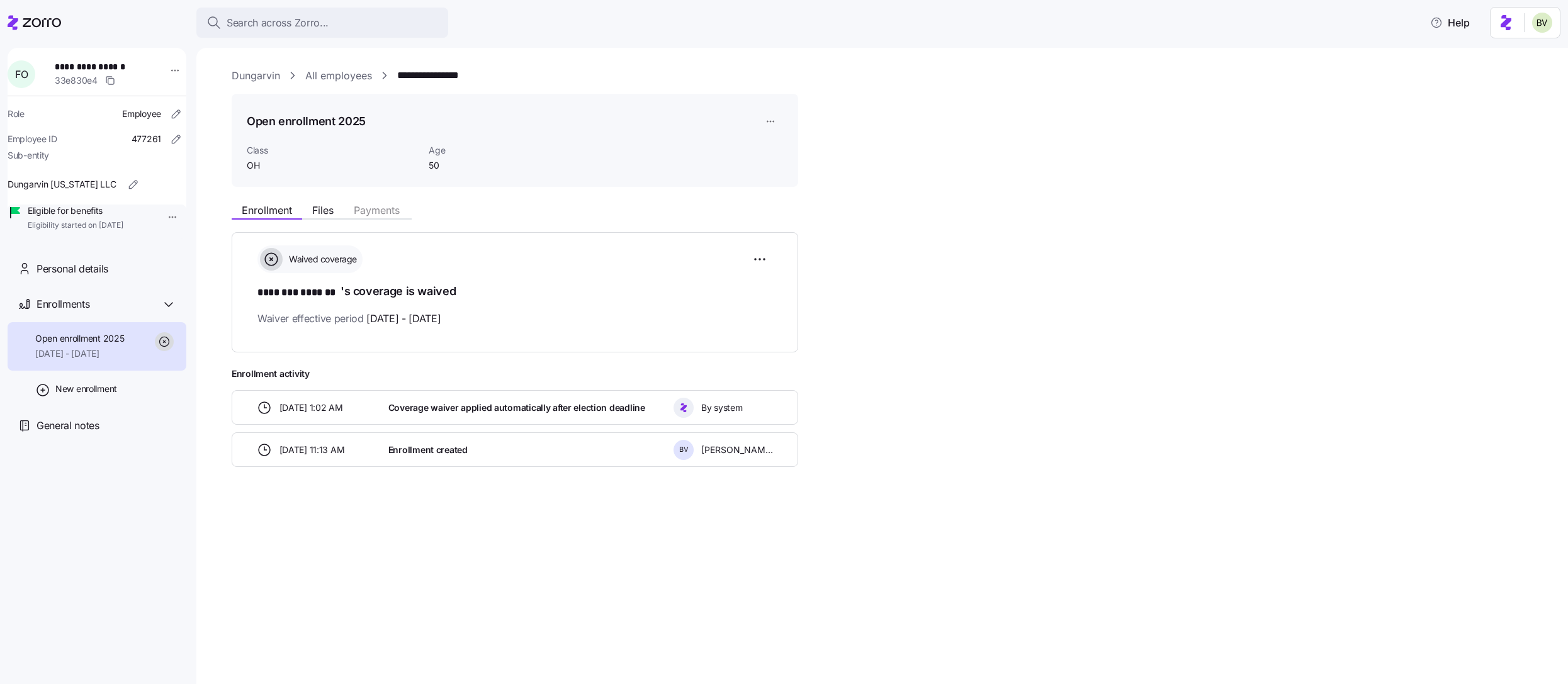
click at [342, 78] on link "All employees" at bounding box center [338, 76] width 67 height 15
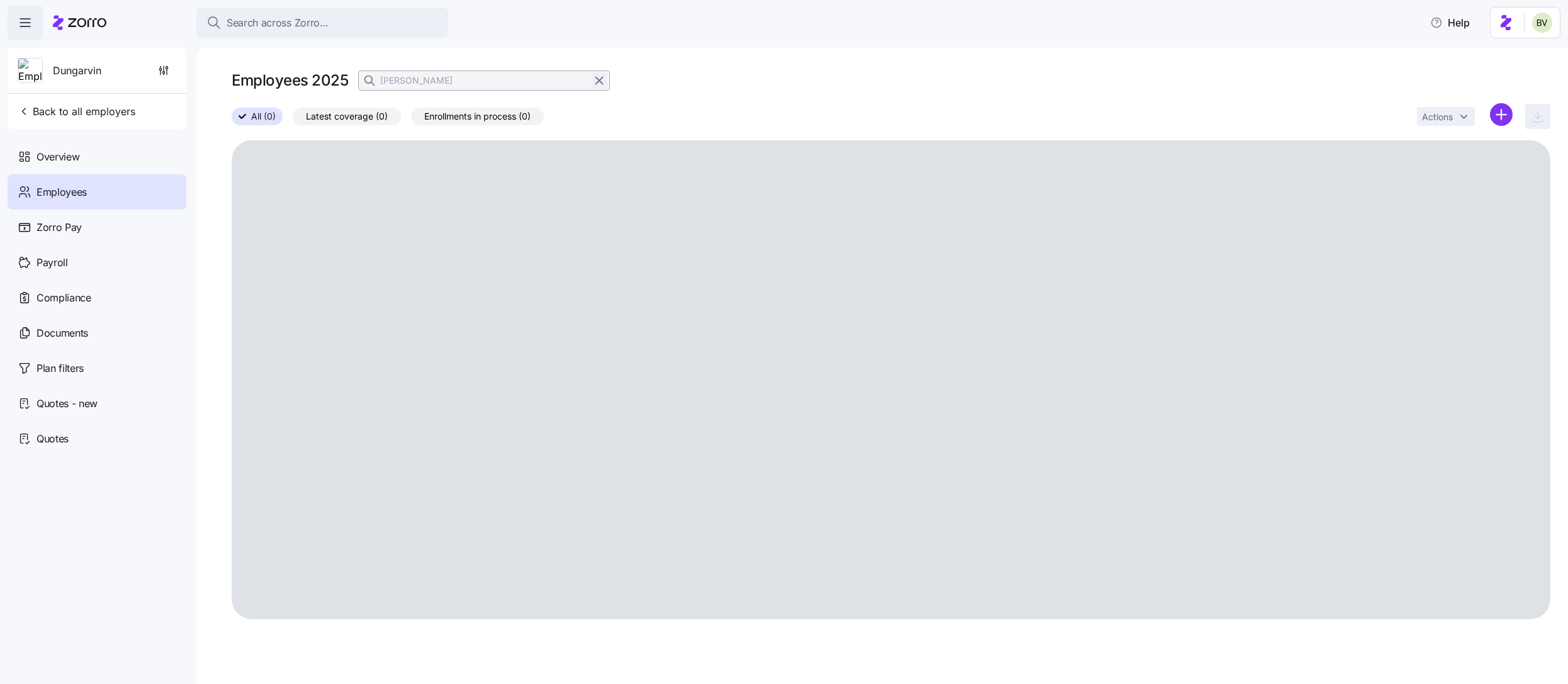
click at [600, 76] on icon "button" at bounding box center [599, 81] width 14 height 15
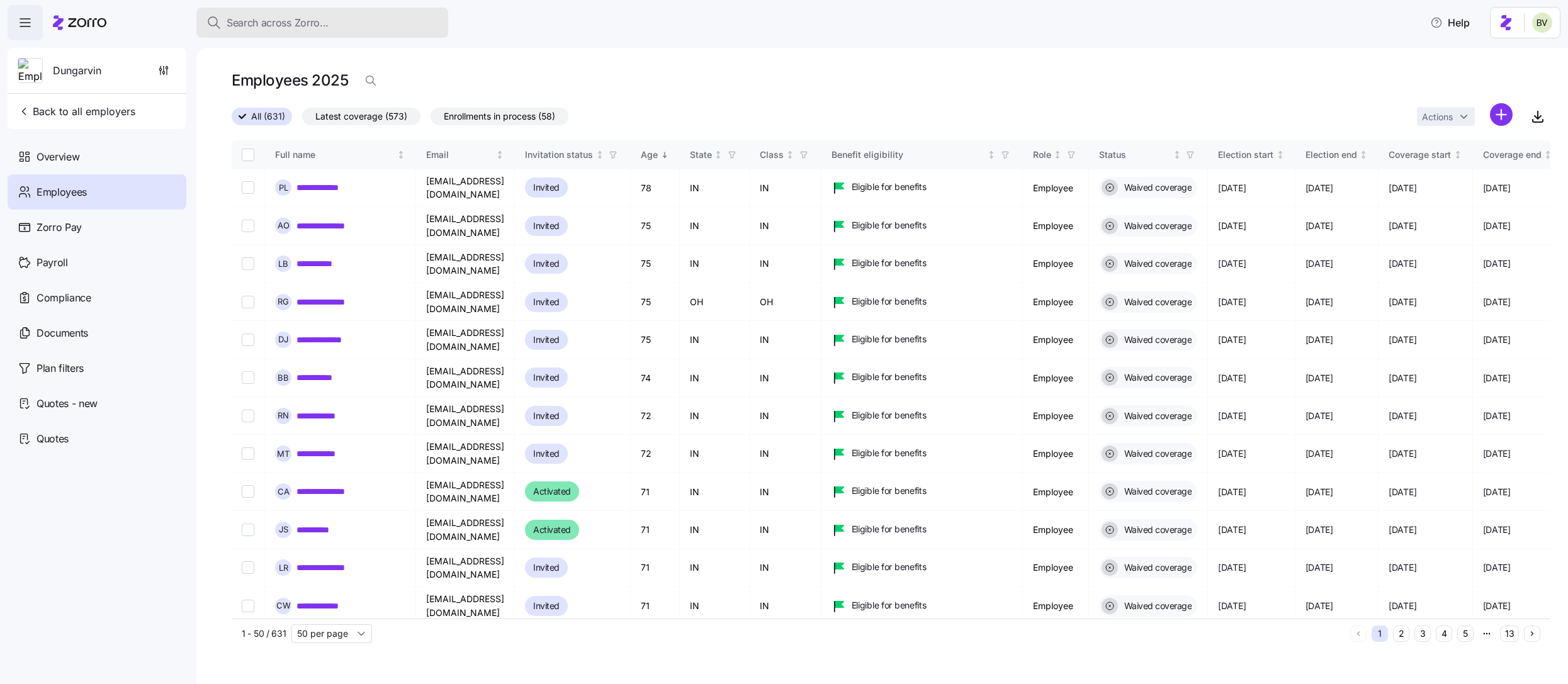
click at [334, 23] on div "Search across Zorro..." at bounding box center [322, 23] width 232 height 15
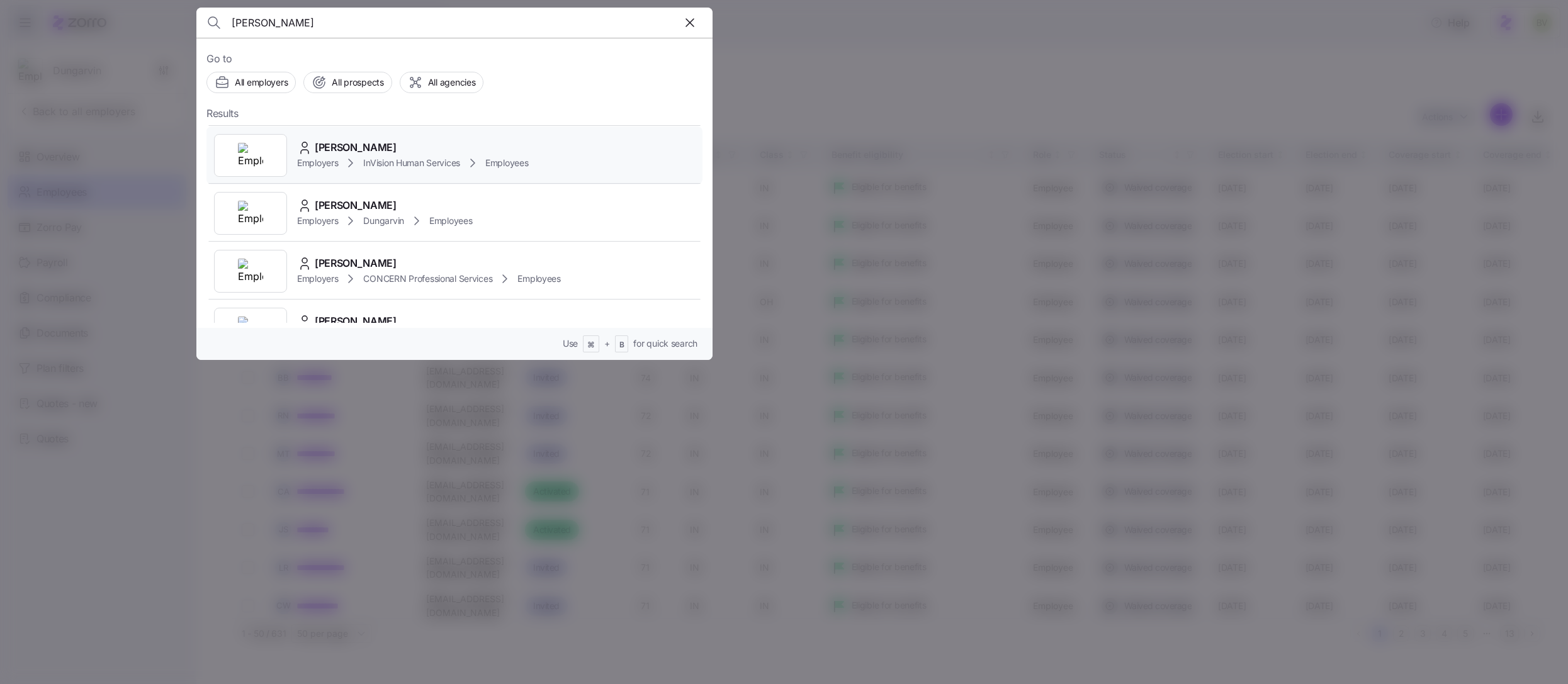
scroll to position [56, 0]
type input "florence hug"
click at [259, 206] on img at bounding box center [251, 210] width 25 height 25
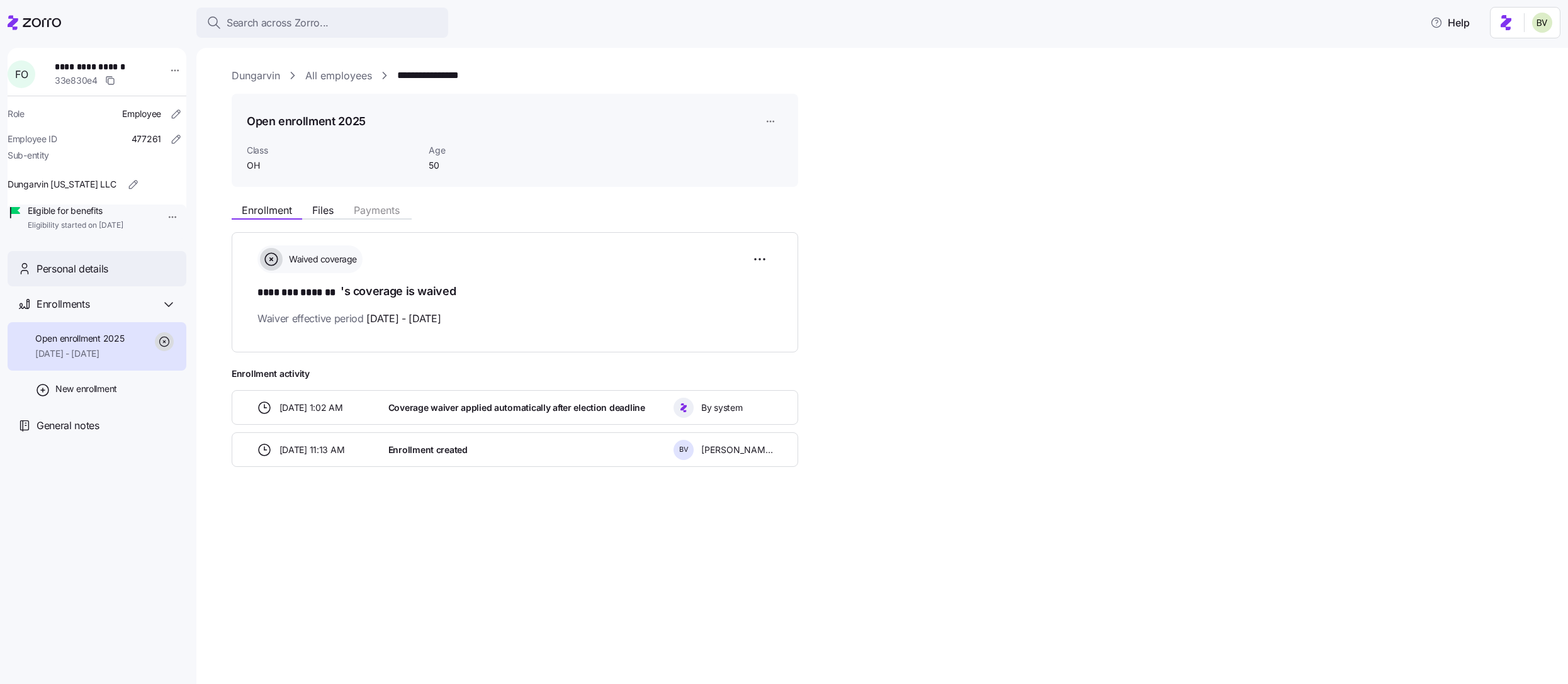
click at [74, 277] on span "Personal details" at bounding box center [72, 269] width 72 height 15
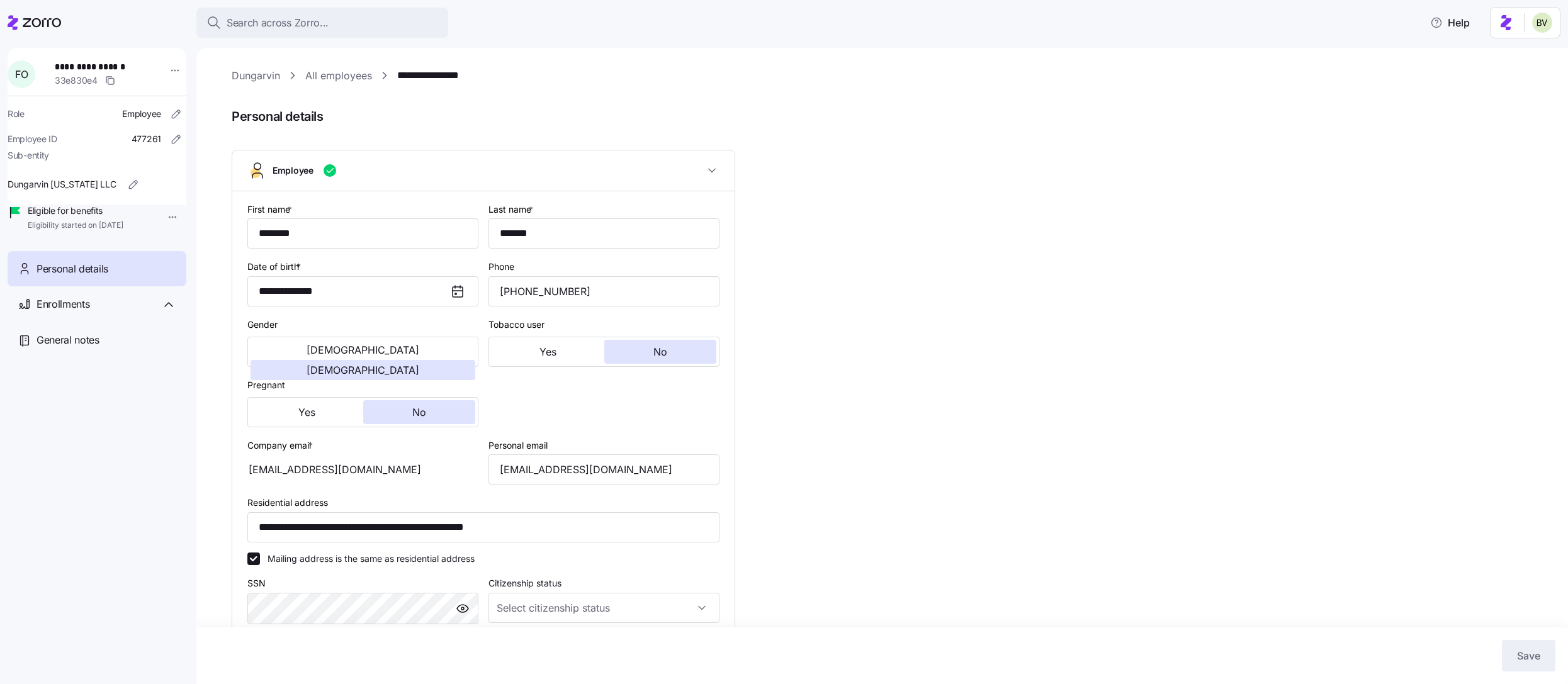
type input "OH"
drag, startPoint x: 663, startPoint y: 465, endPoint x: 498, endPoint y: 466, distance: 165.0
click at [498, 466] on input "florenceoduetey@gmail.com" at bounding box center [604, 469] width 231 height 30
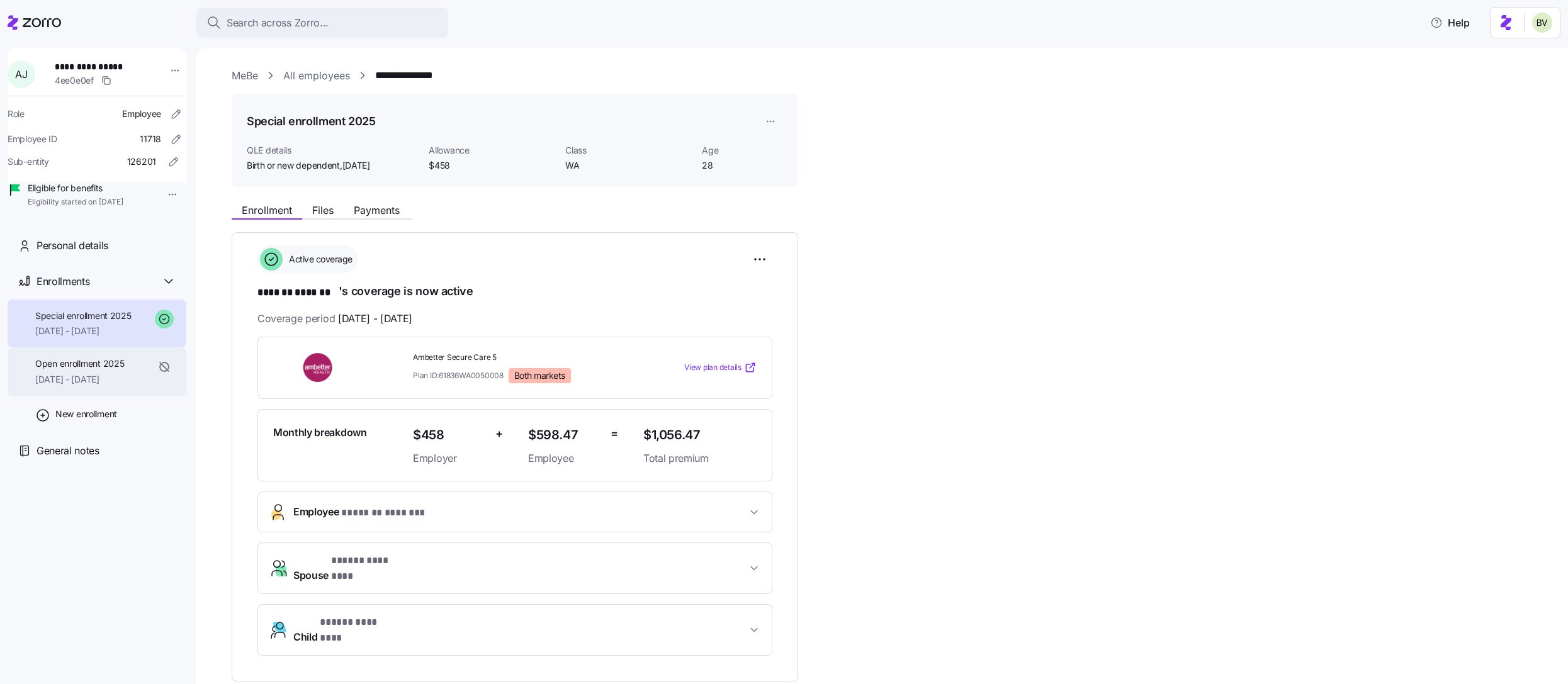
click at [85, 370] on span "Open enrollment 2025" at bounding box center [79, 363] width 88 height 13
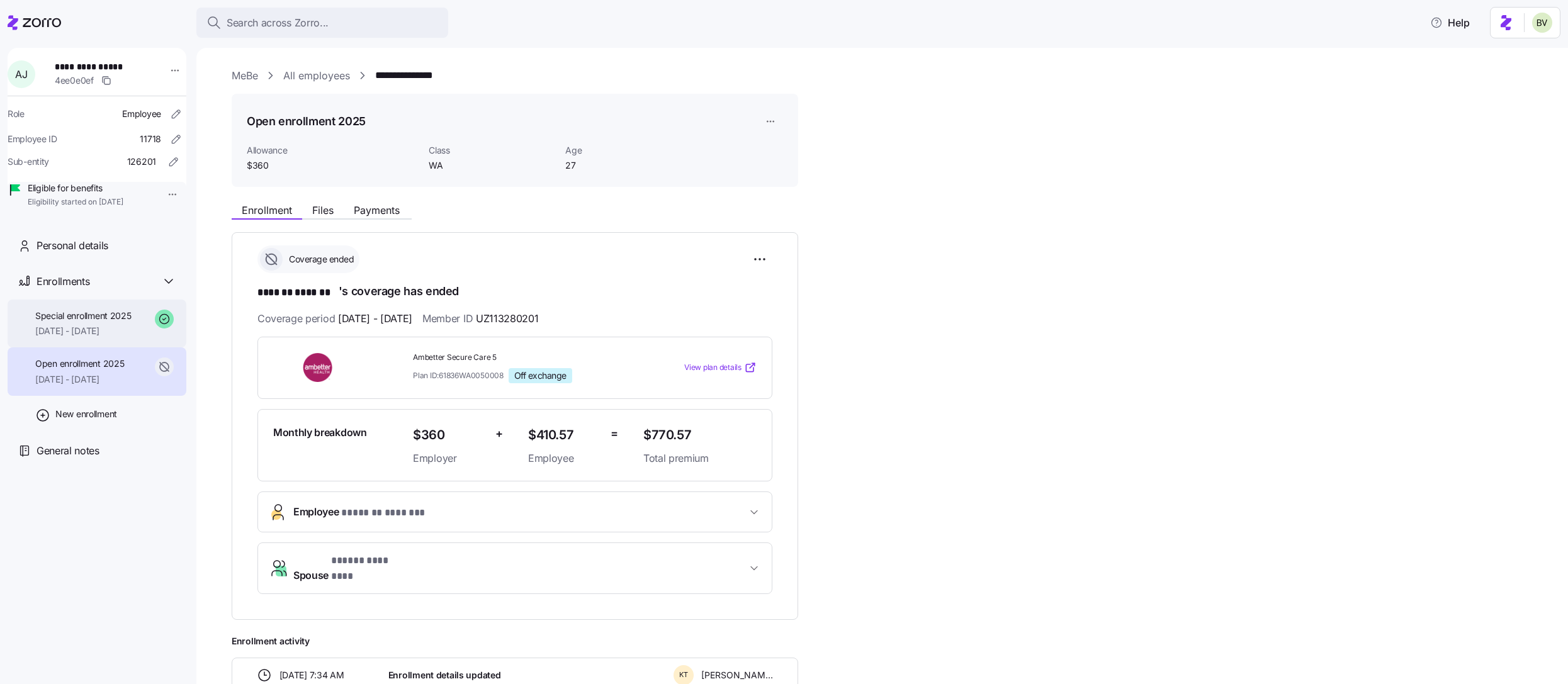
click at [90, 337] on span "07/29/2025 - 12/31/2025" at bounding box center [83, 331] width 96 height 13
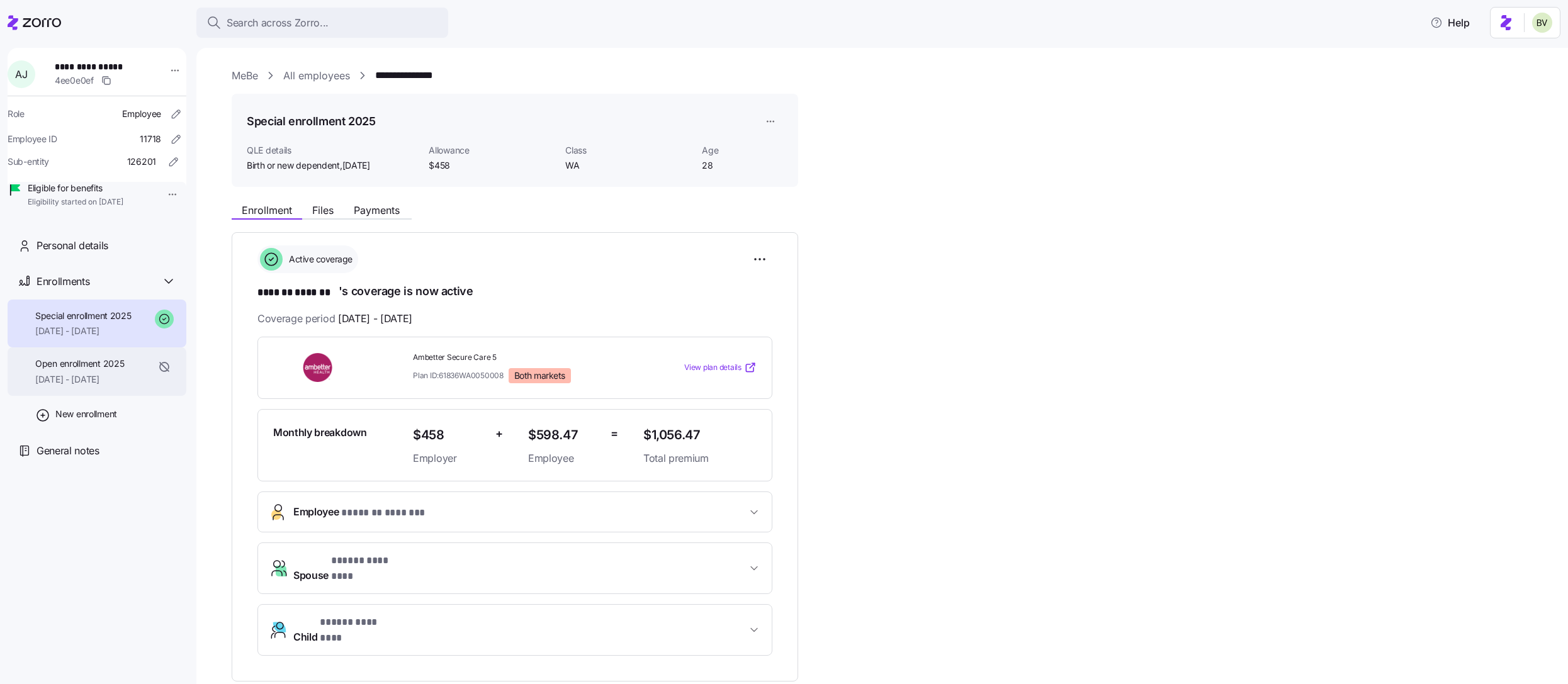
click at [84, 370] on span "Open enrollment 2025" at bounding box center [79, 363] width 88 height 13
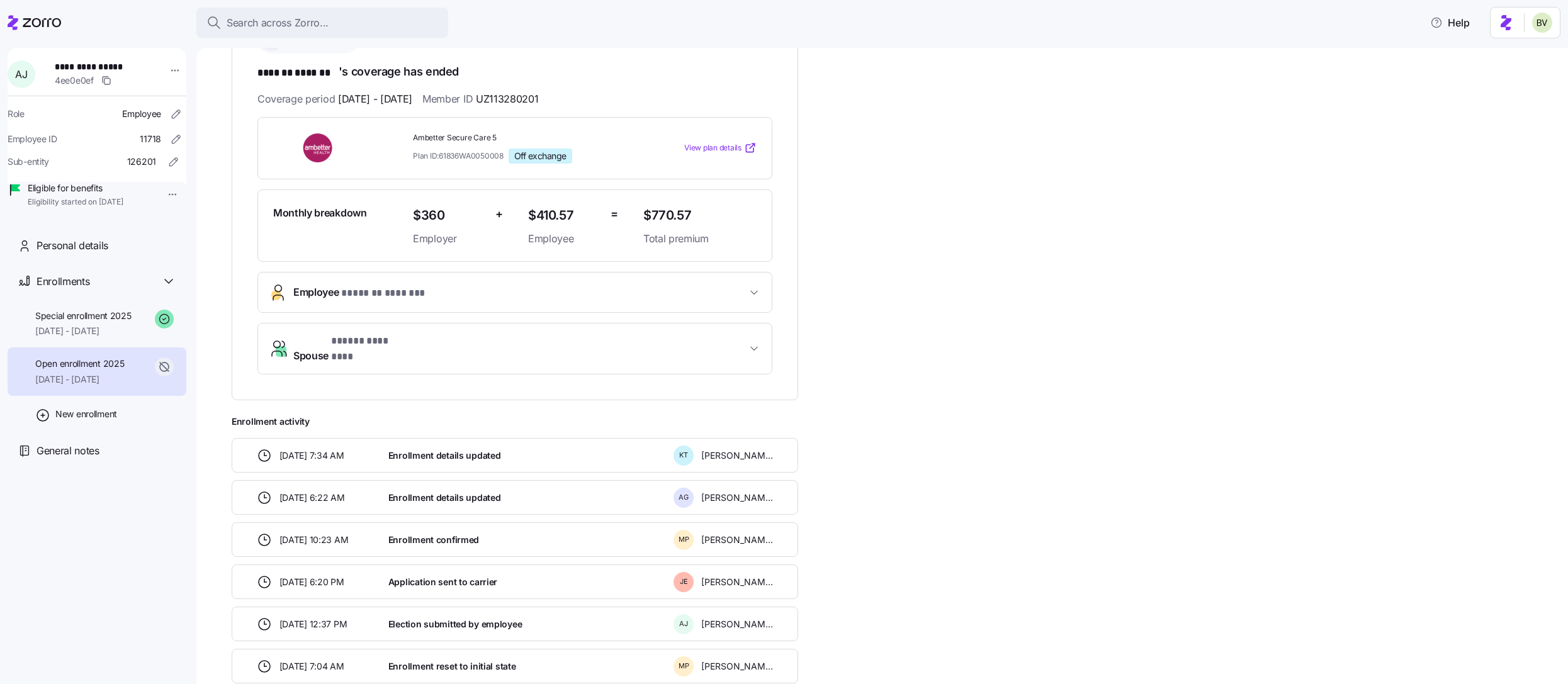
scroll to position [222, 0]
click at [55, 337] on span "07/29/2025 - 12/31/2025" at bounding box center [83, 331] width 96 height 13
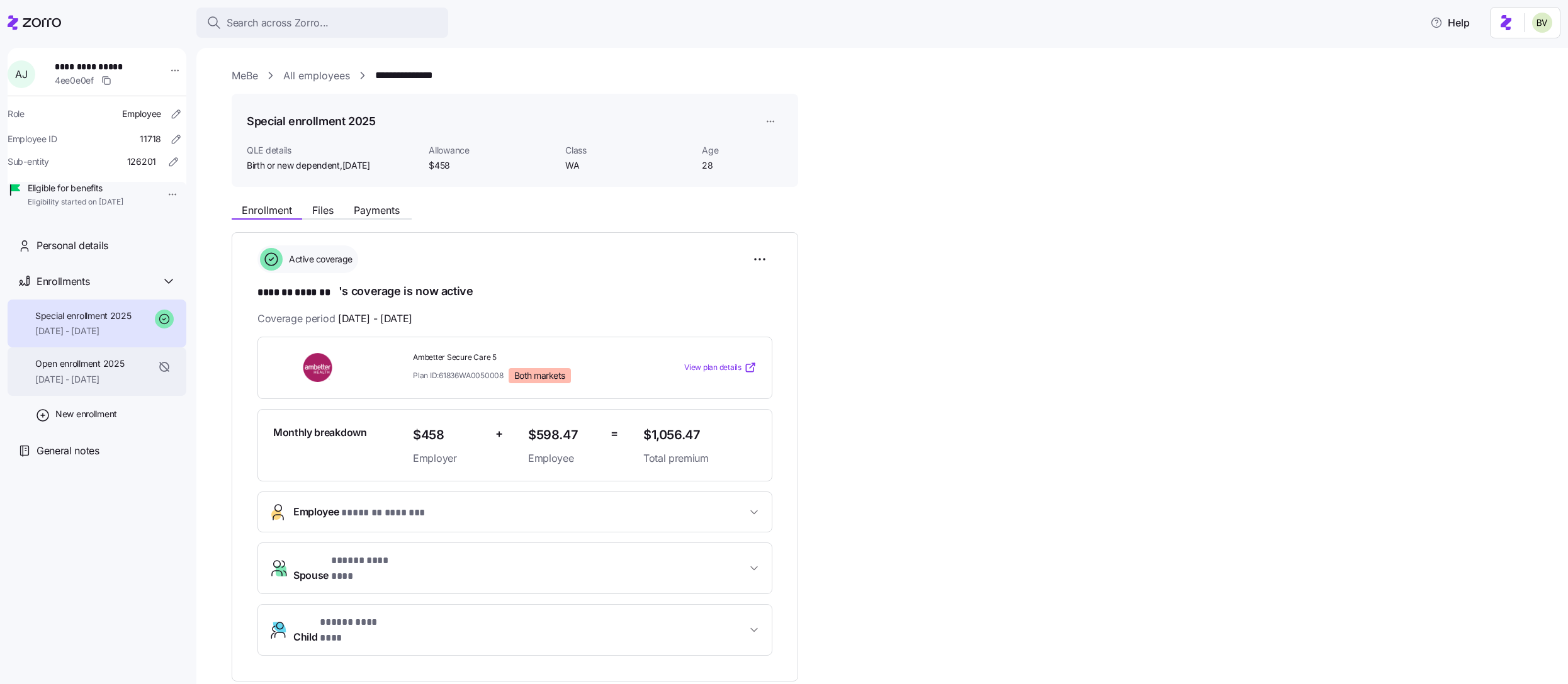
click at [93, 386] on div "Open enrollment 2025 06/01/2025 - 07/28/2025" at bounding box center [79, 371] width 88 height 28
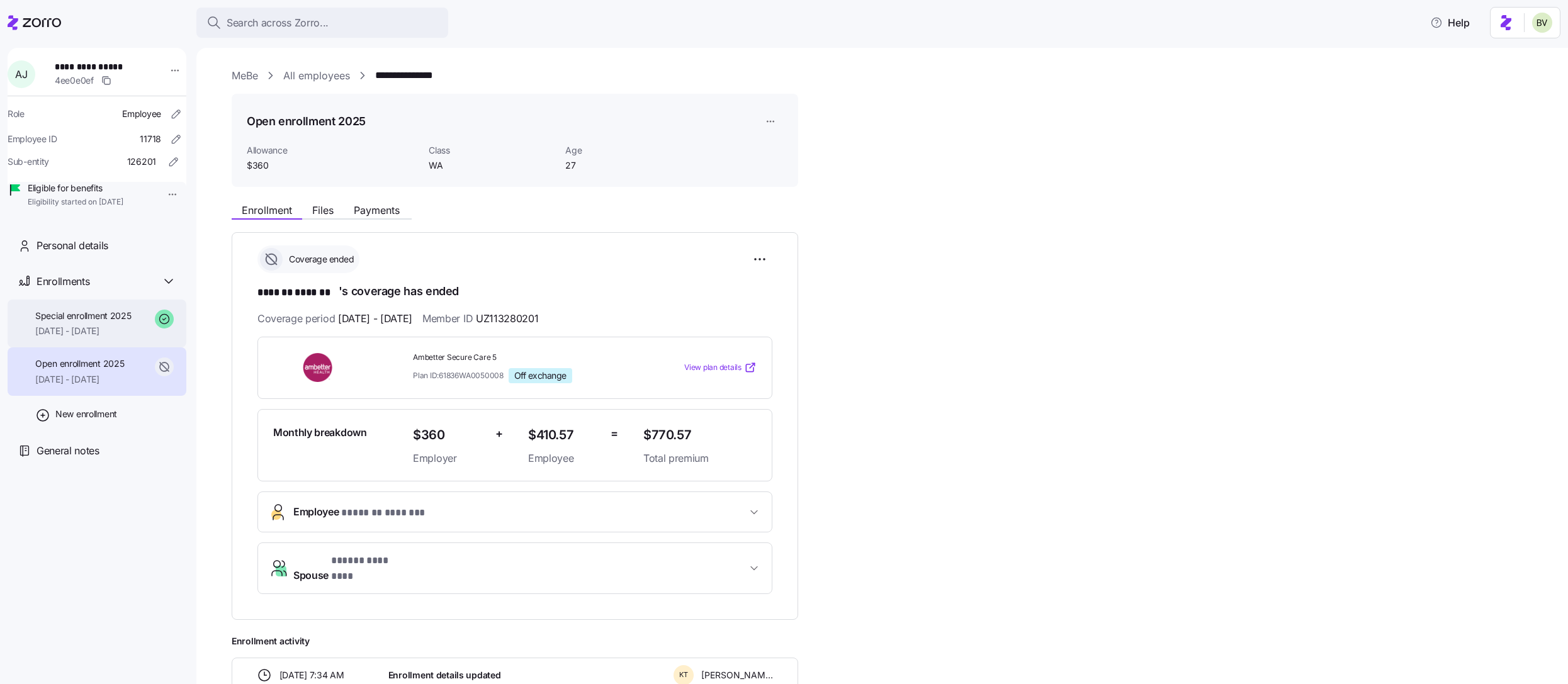
click at [88, 322] on span "Special enrollment 2025" at bounding box center [83, 316] width 96 height 13
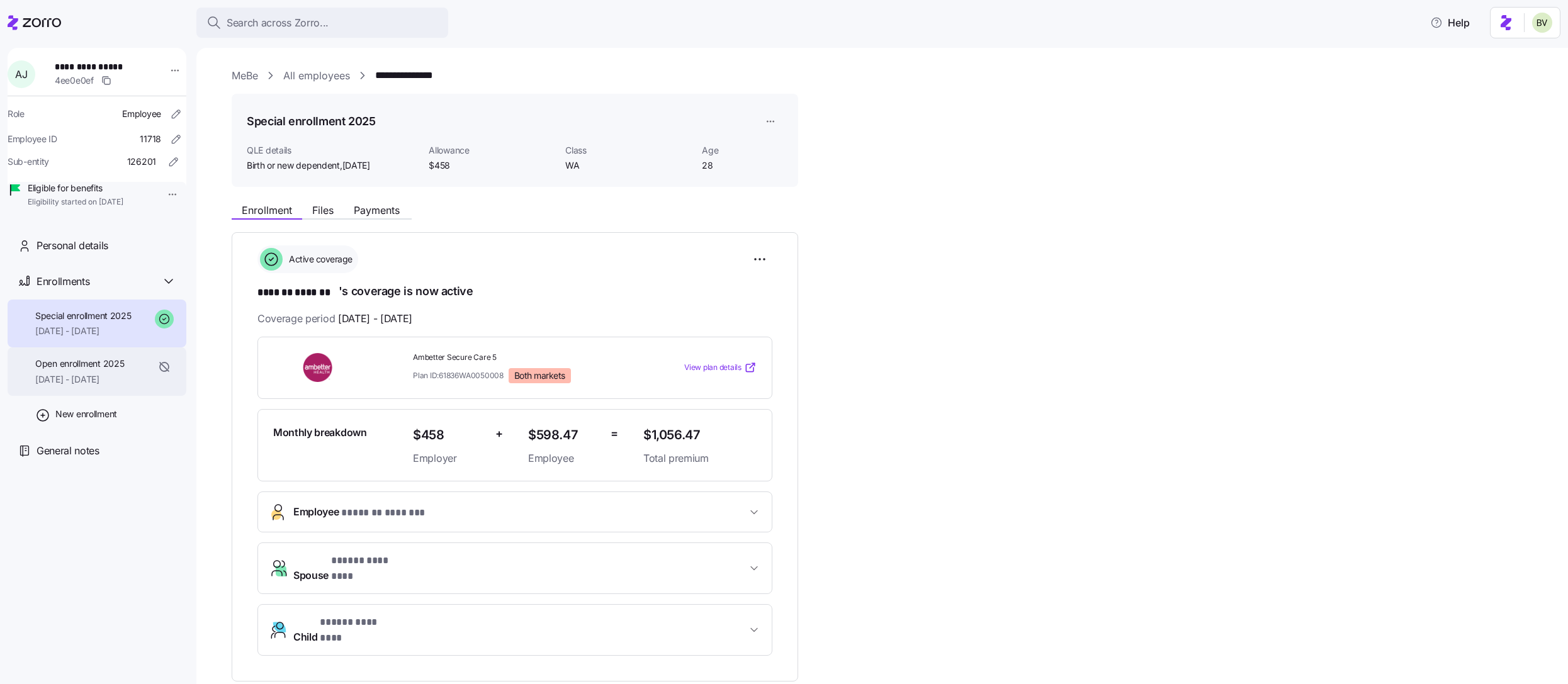
click at [86, 370] on span "Open enrollment 2025" at bounding box center [79, 363] width 88 height 13
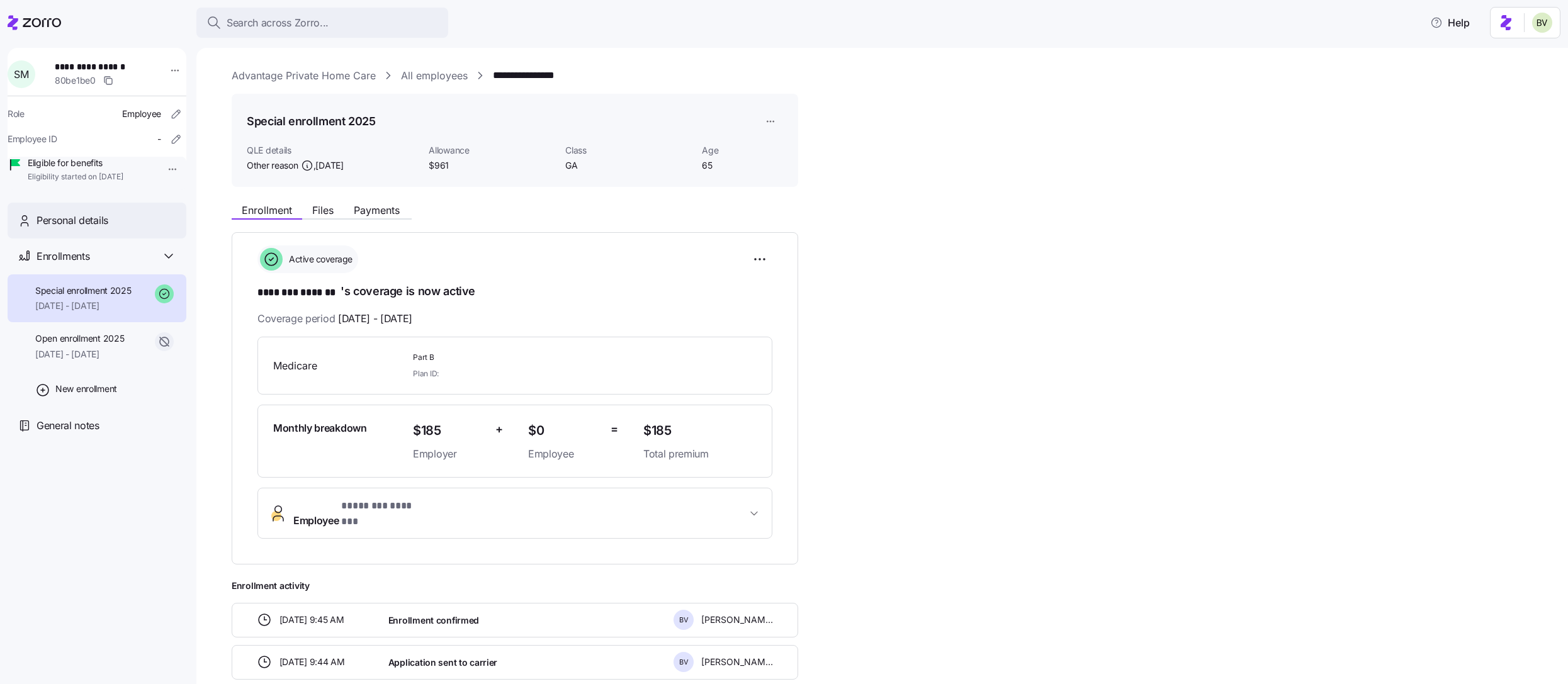
click at [109, 229] on div "Personal details" at bounding box center [106, 220] width 140 height 15
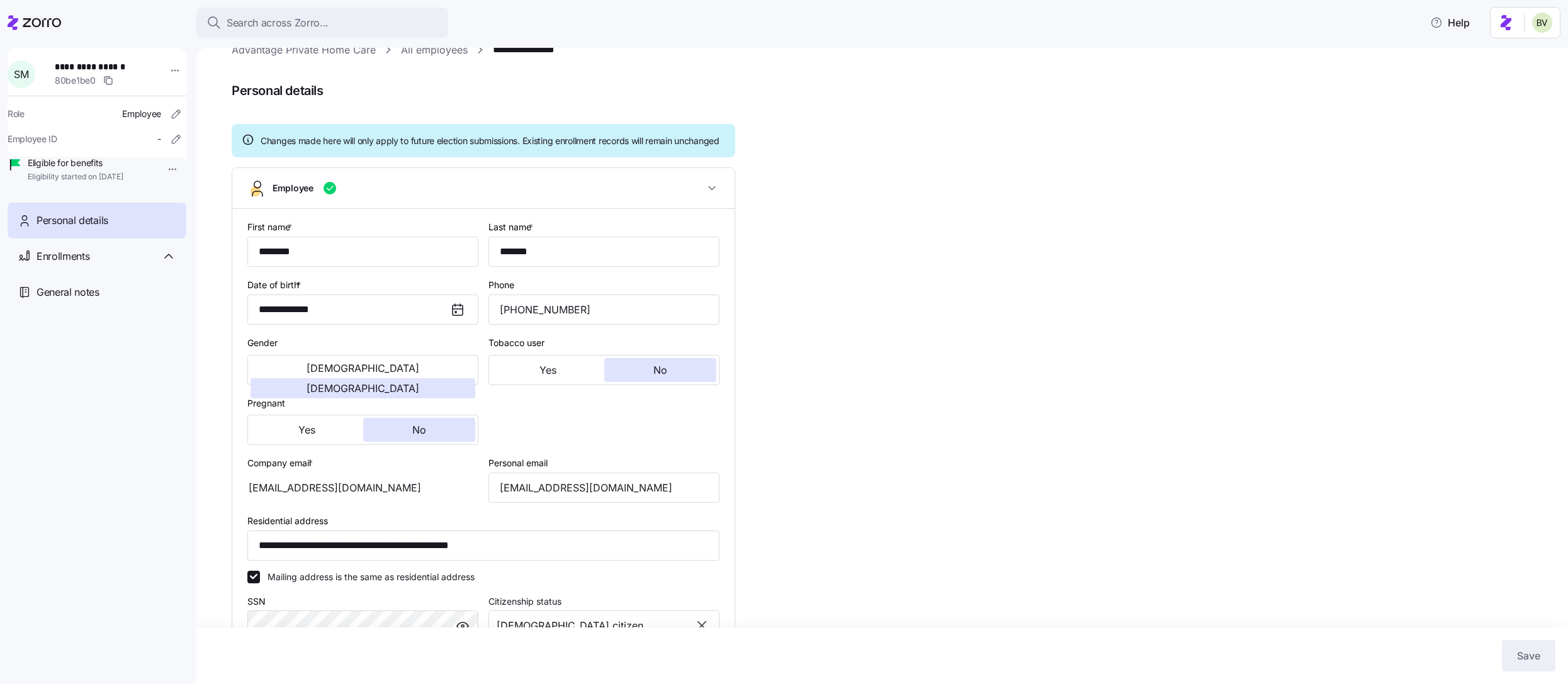
type input "GA"
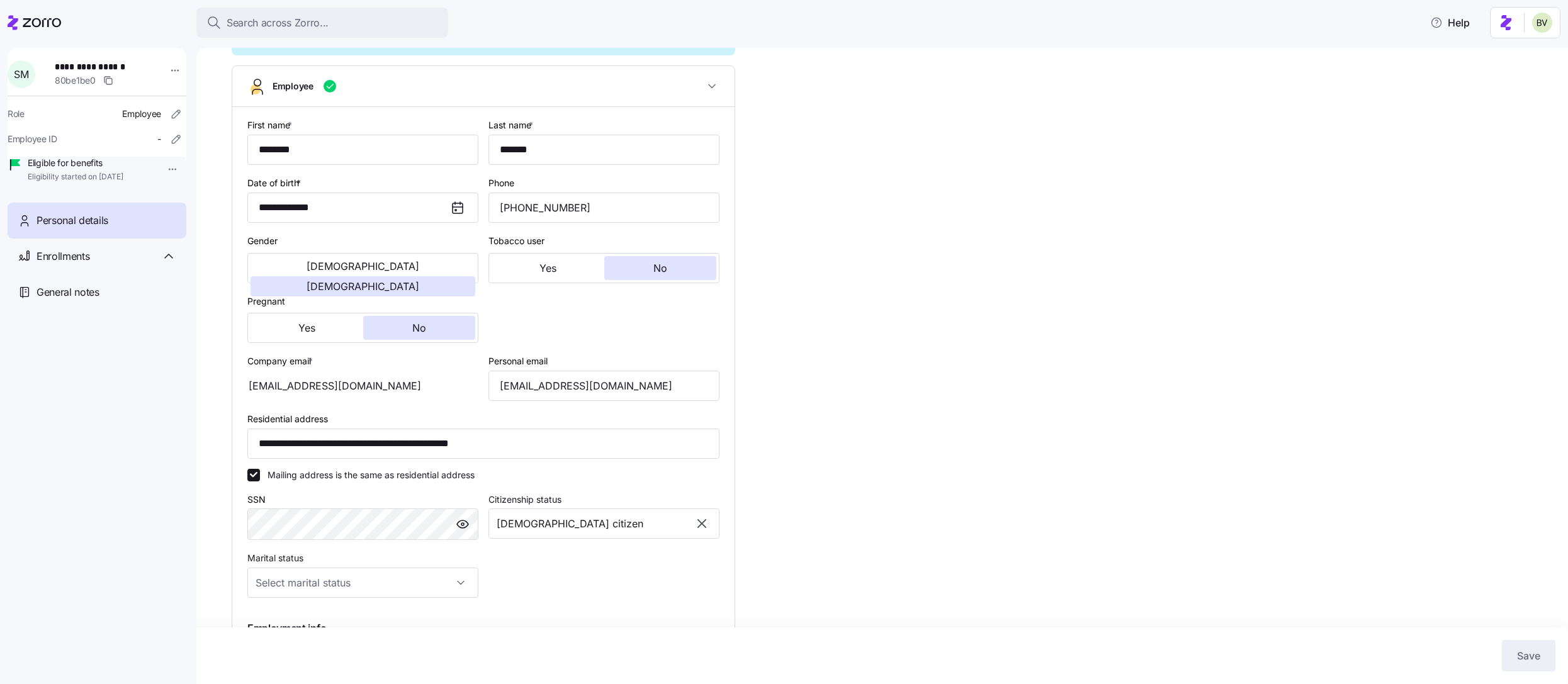
scroll to position [144, 0]
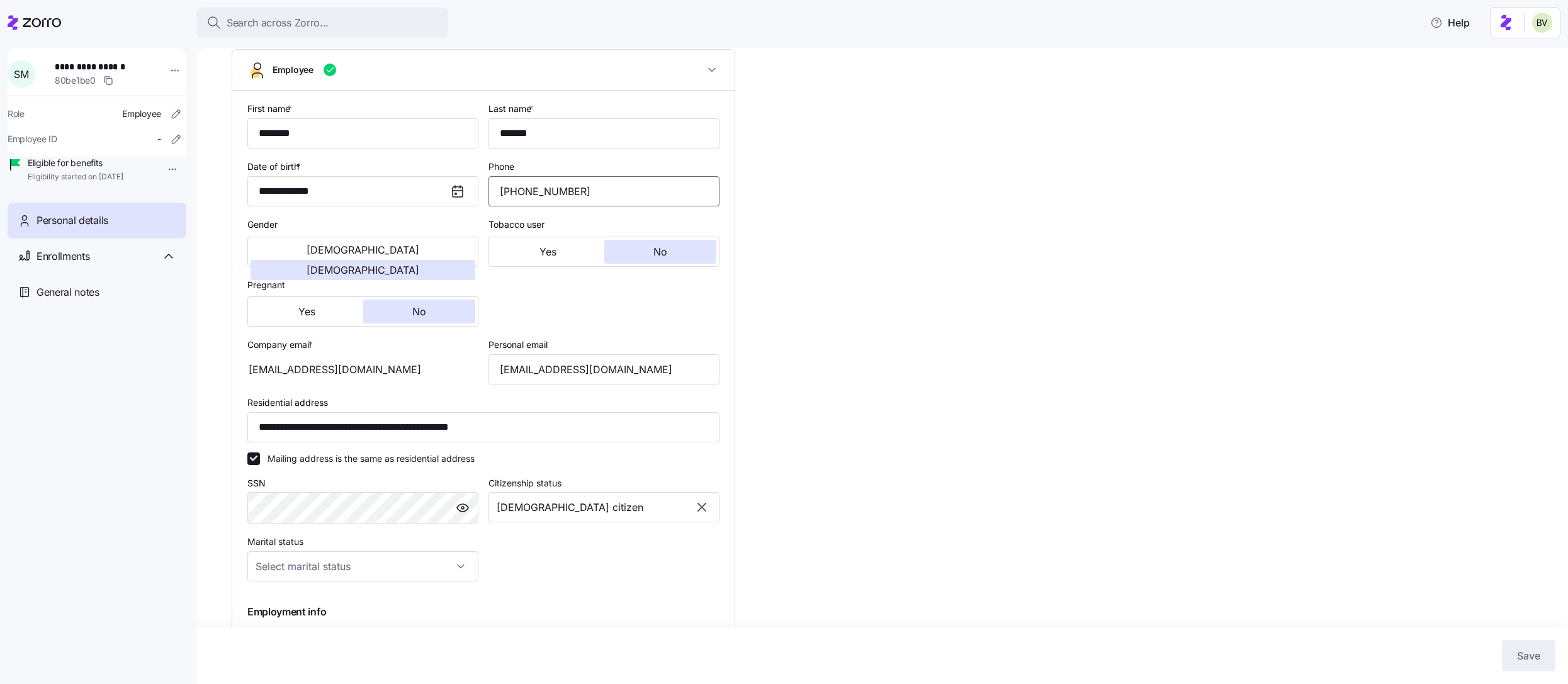
drag, startPoint x: 578, startPoint y: 210, endPoint x: 498, endPoint y: 206, distance: 80.1
click at [498, 206] on input "[PHONE_NUMBER]" at bounding box center [604, 191] width 231 height 30
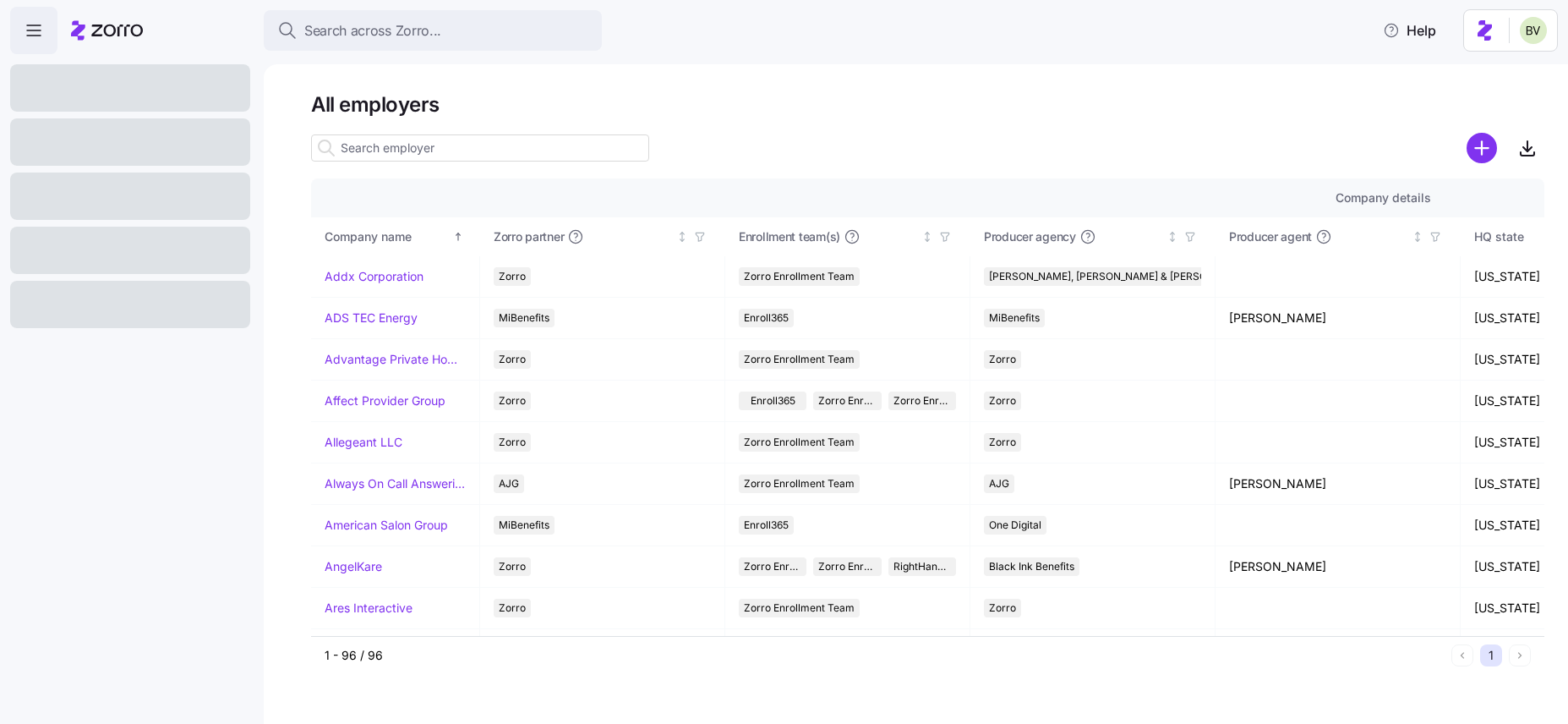
click at [395, 159] on input at bounding box center [480, 148] width 338 height 27
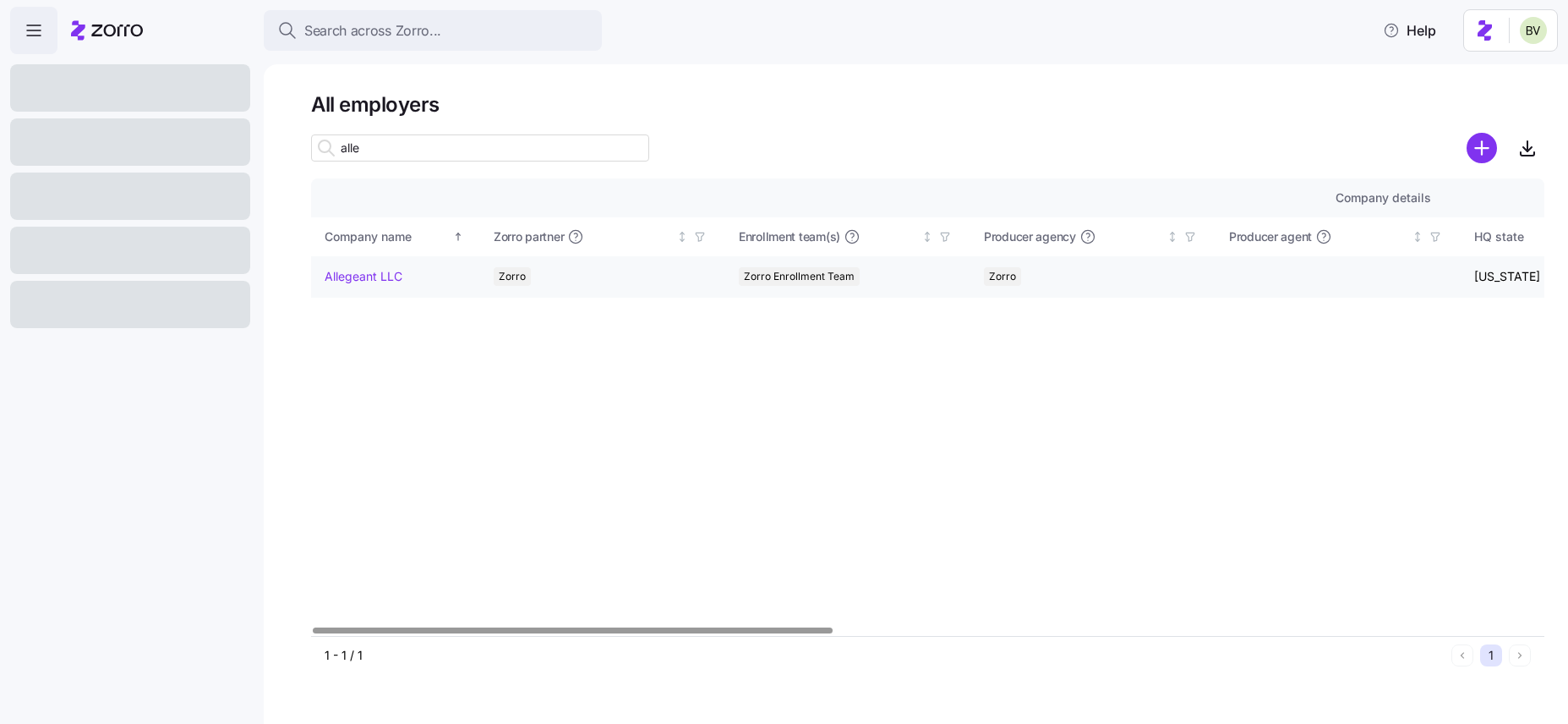
type input "alle"
click at [373, 275] on link "Allegeant LLC" at bounding box center [363, 276] width 78 height 17
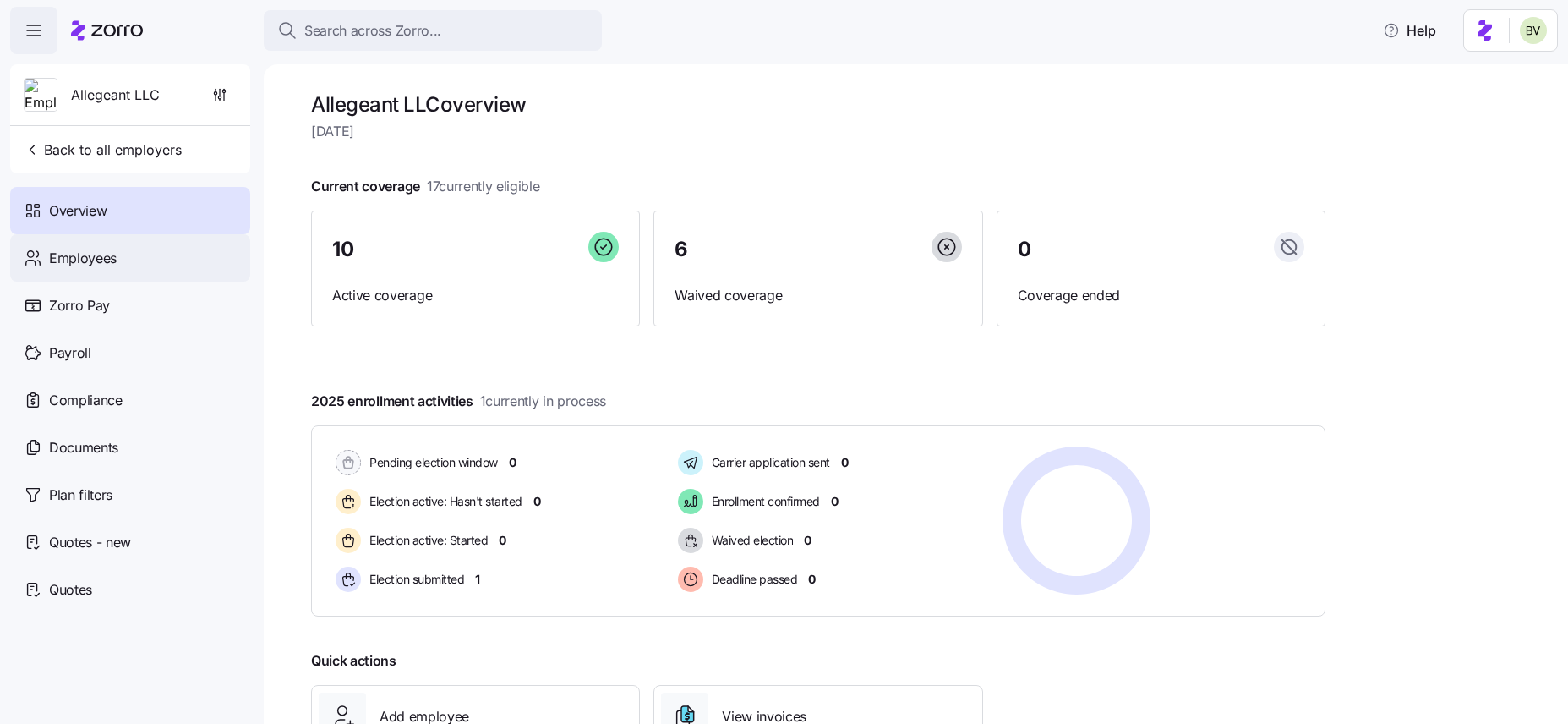
click at [137, 266] on div "Employees" at bounding box center [130, 257] width 240 height 47
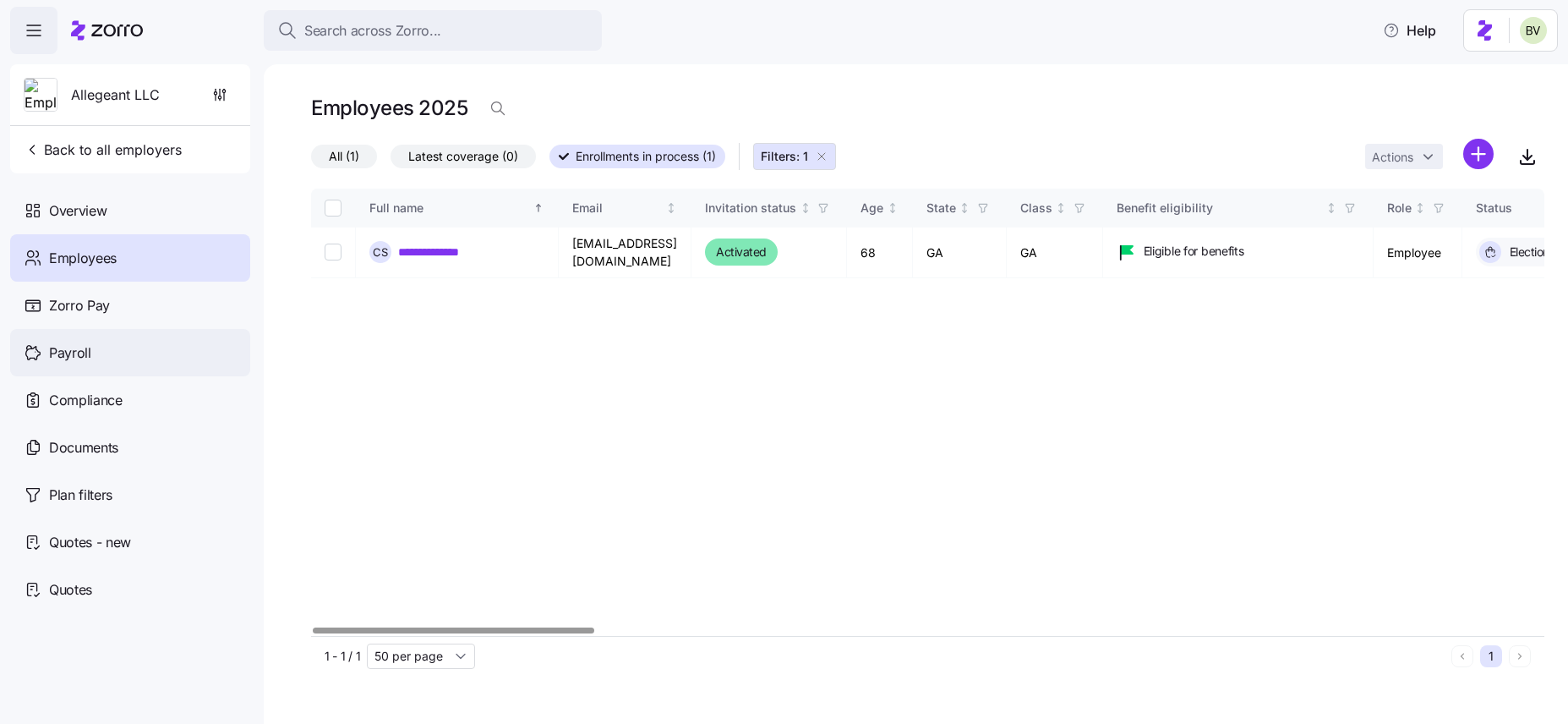
click at [119, 344] on div "Payroll" at bounding box center [130, 353] width 240 height 47
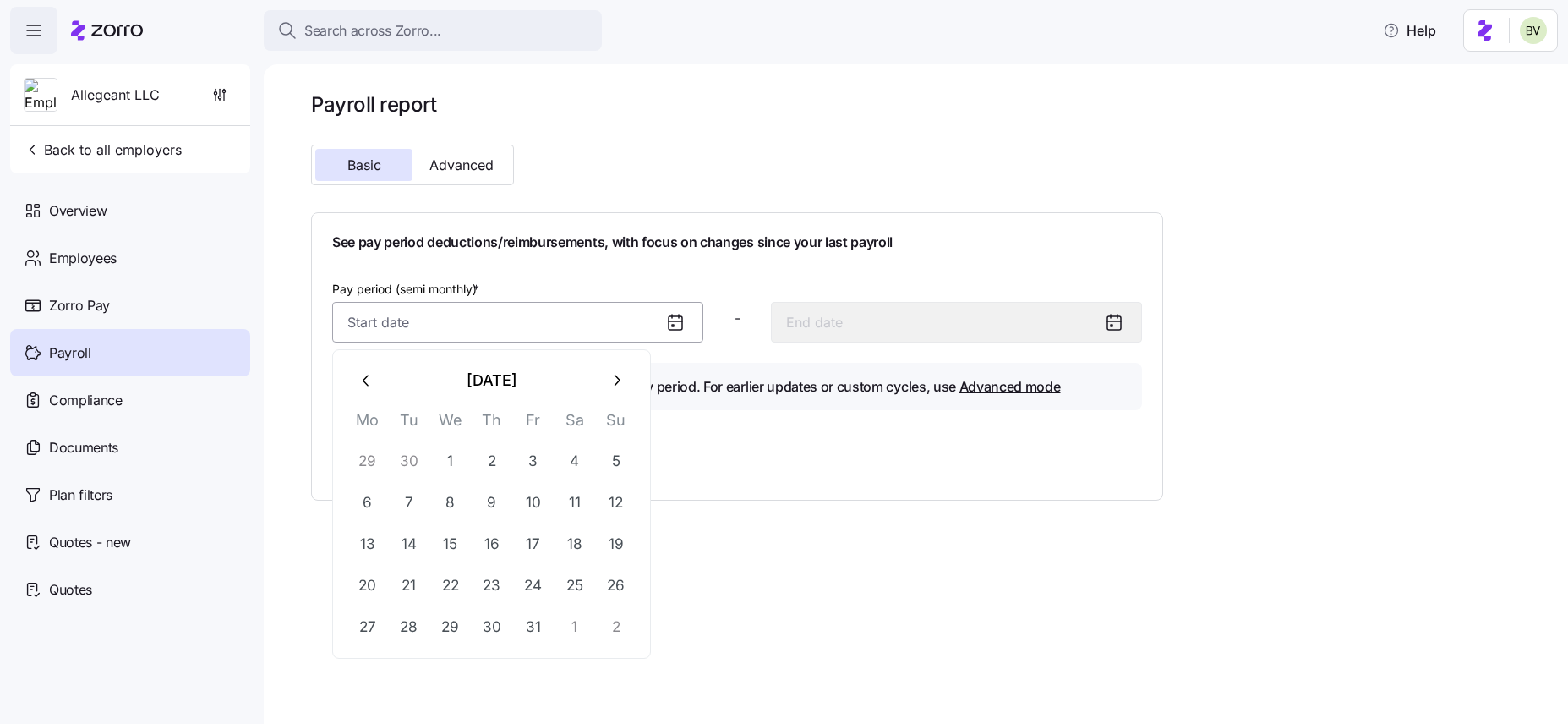
click at [410, 324] on input "Pay period (semi monthly) *" at bounding box center [518, 321] width 371 height 41
click at [449, 536] on button "15" at bounding box center [450, 543] width 41 height 41
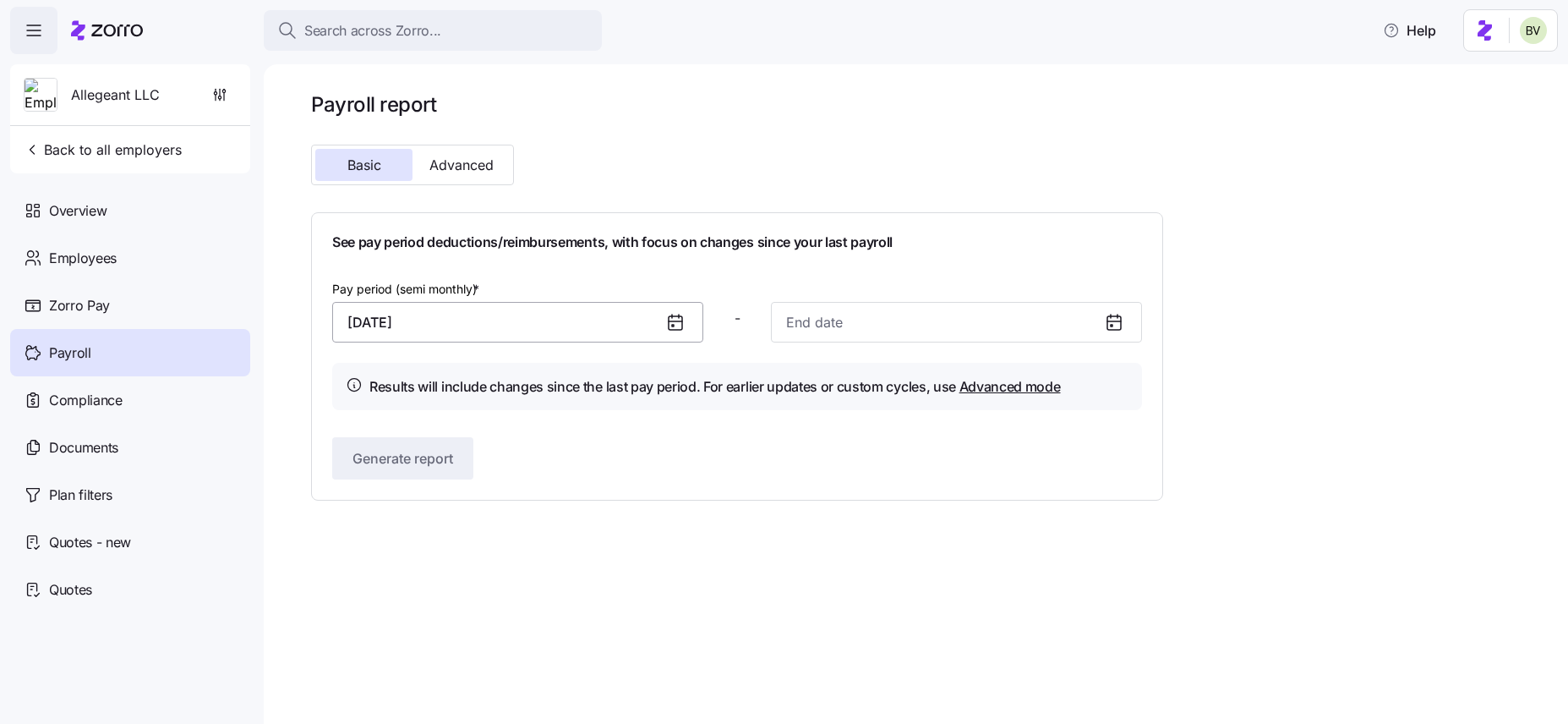
click at [549, 331] on input "October 15, 2025" at bounding box center [518, 321] width 371 height 41
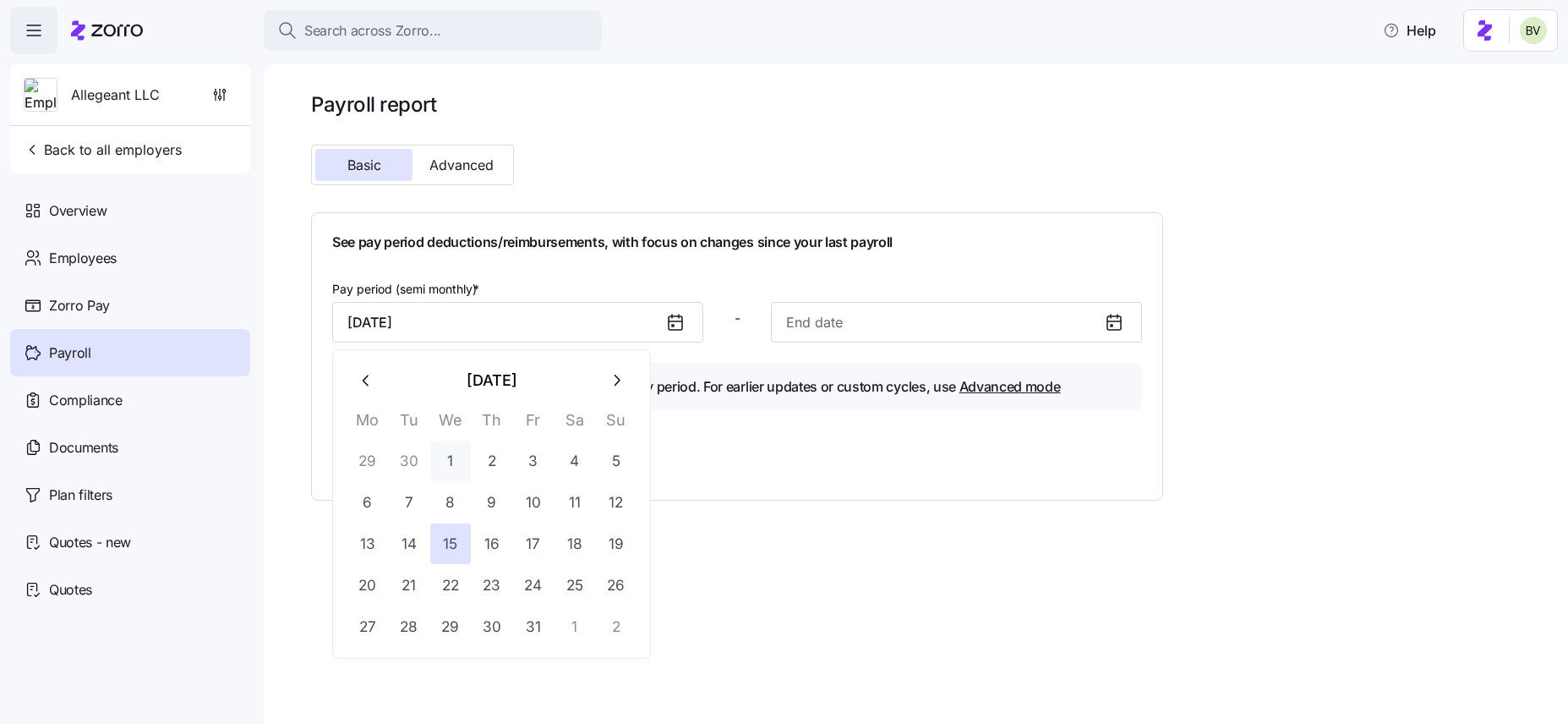
click at [464, 461] on button "1" at bounding box center [450, 460] width 41 height 41
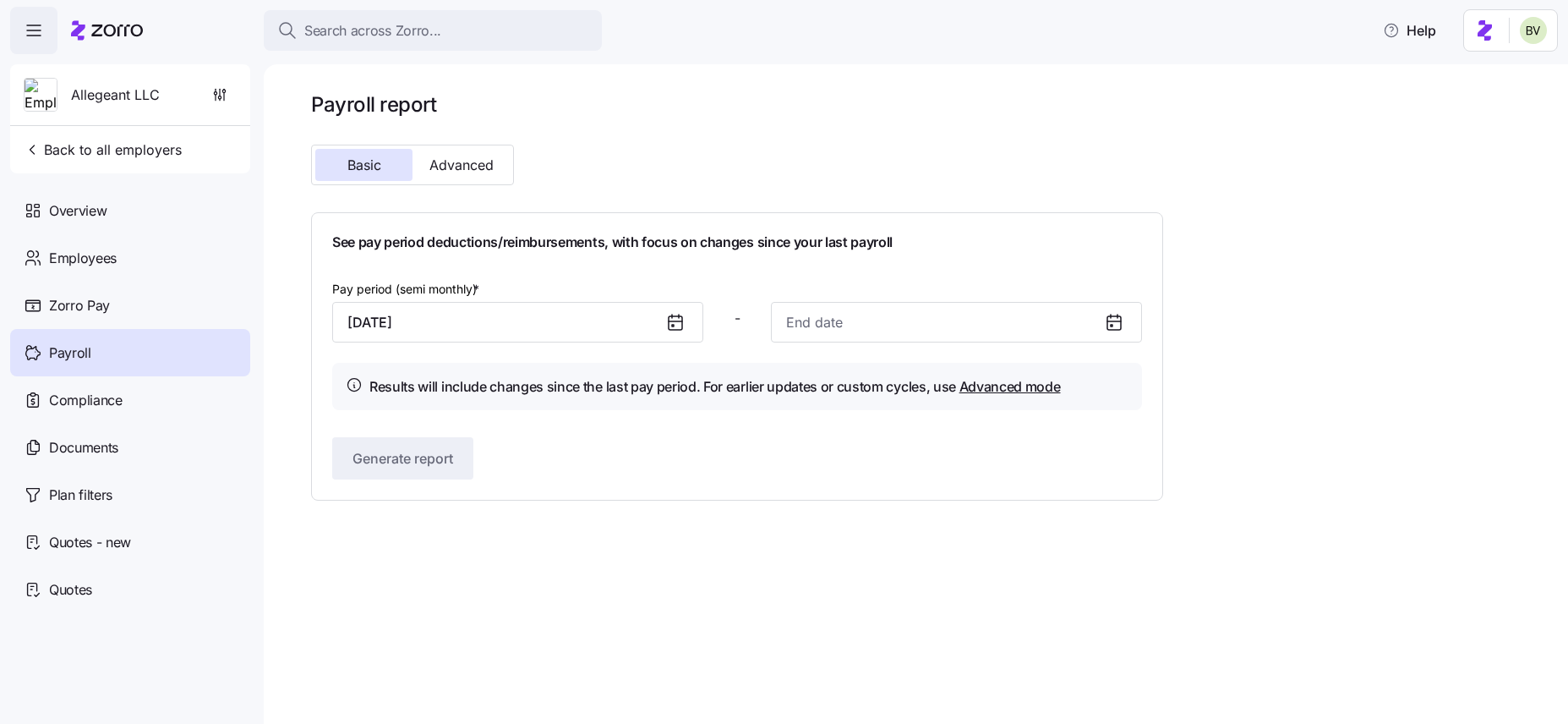
type input "October 1, 2025"
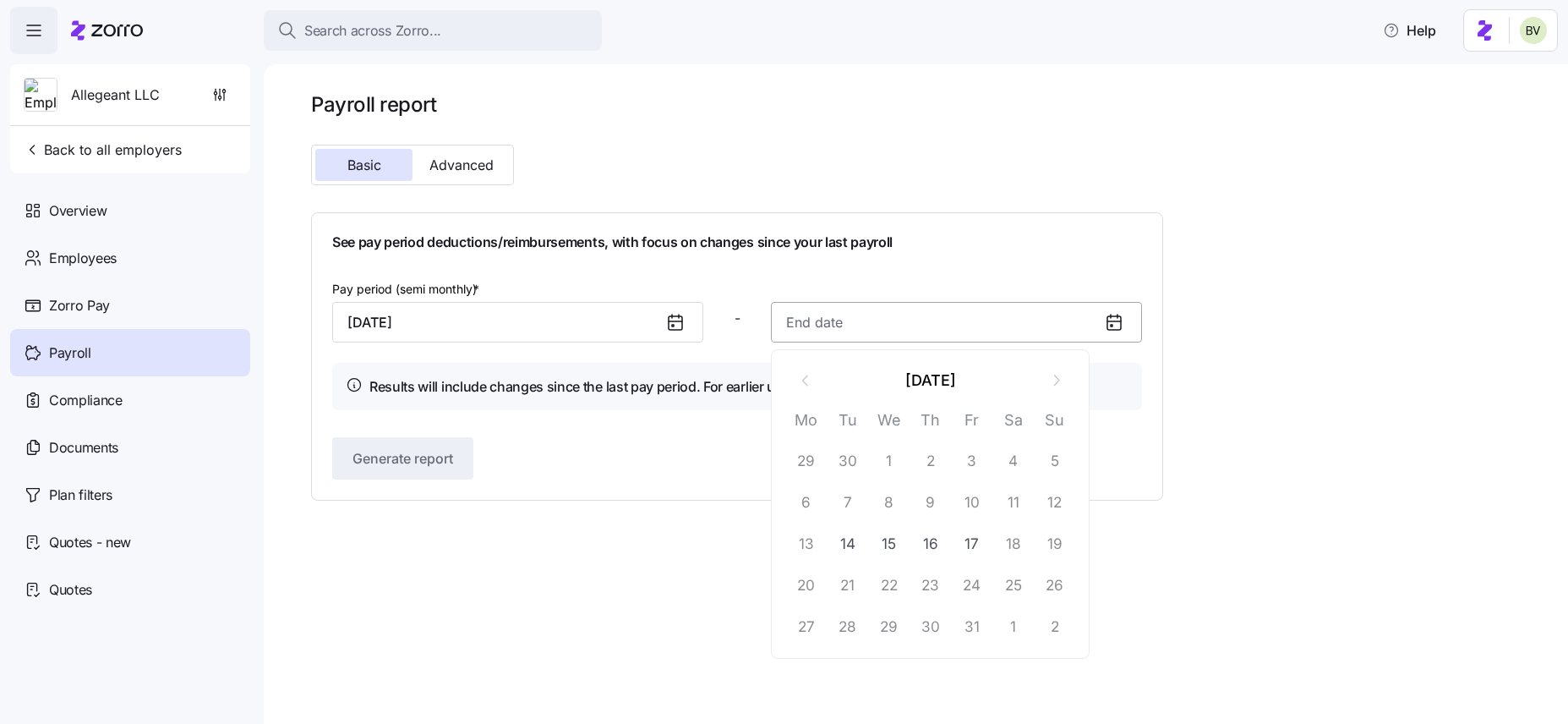
click at [854, 326] on input at bounding box center [956, 321] width 371 height 41
click at [890, 545] on button "15" at bounding box center [889, 543] width 41 height 41
type input "October 15, 2025"
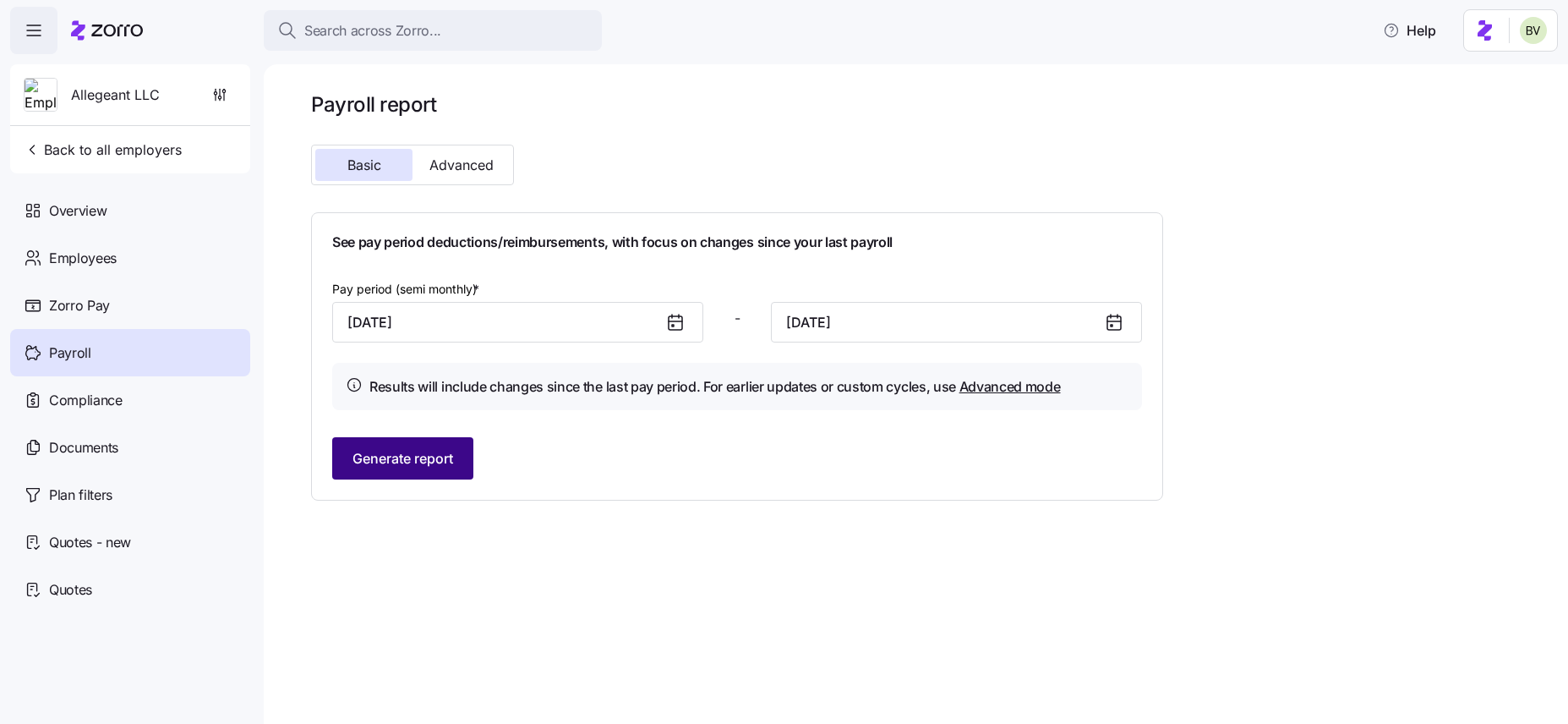
click at [438, 460] on span "Generate report" at bounding box center [402, 458] width 101 height 21
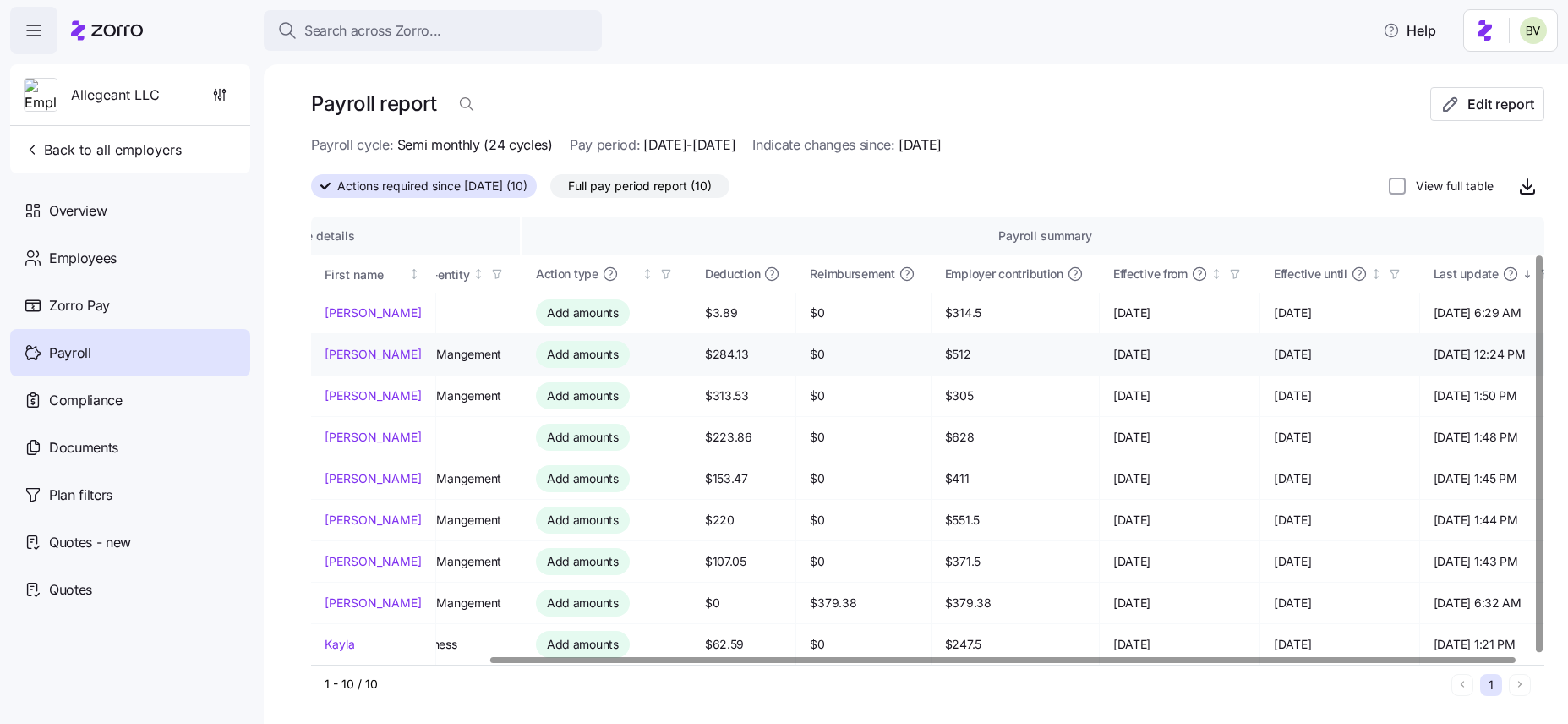
scroll to position [42, 0]
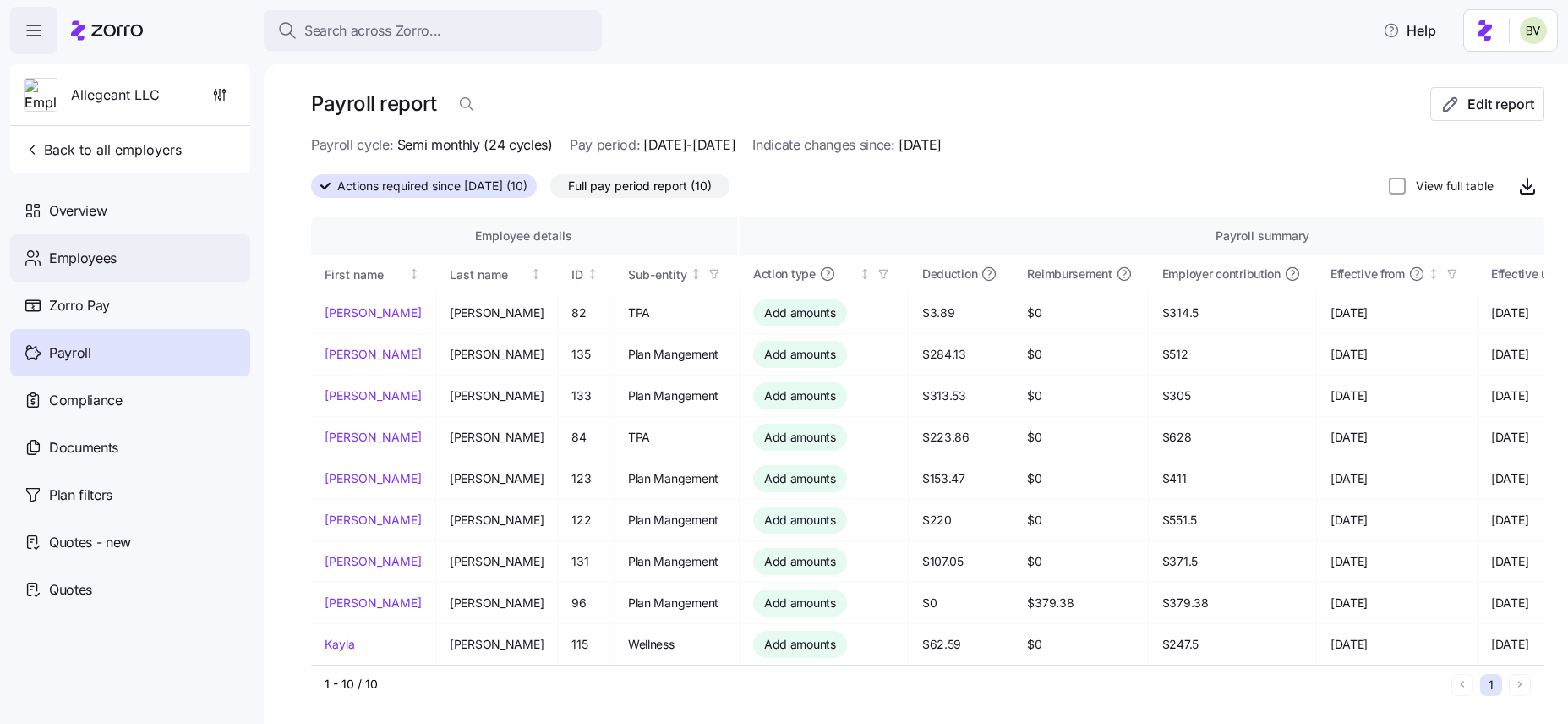
click at [101, 264] on span "Employees" at bounding box center [83, 258] width 68 height 21
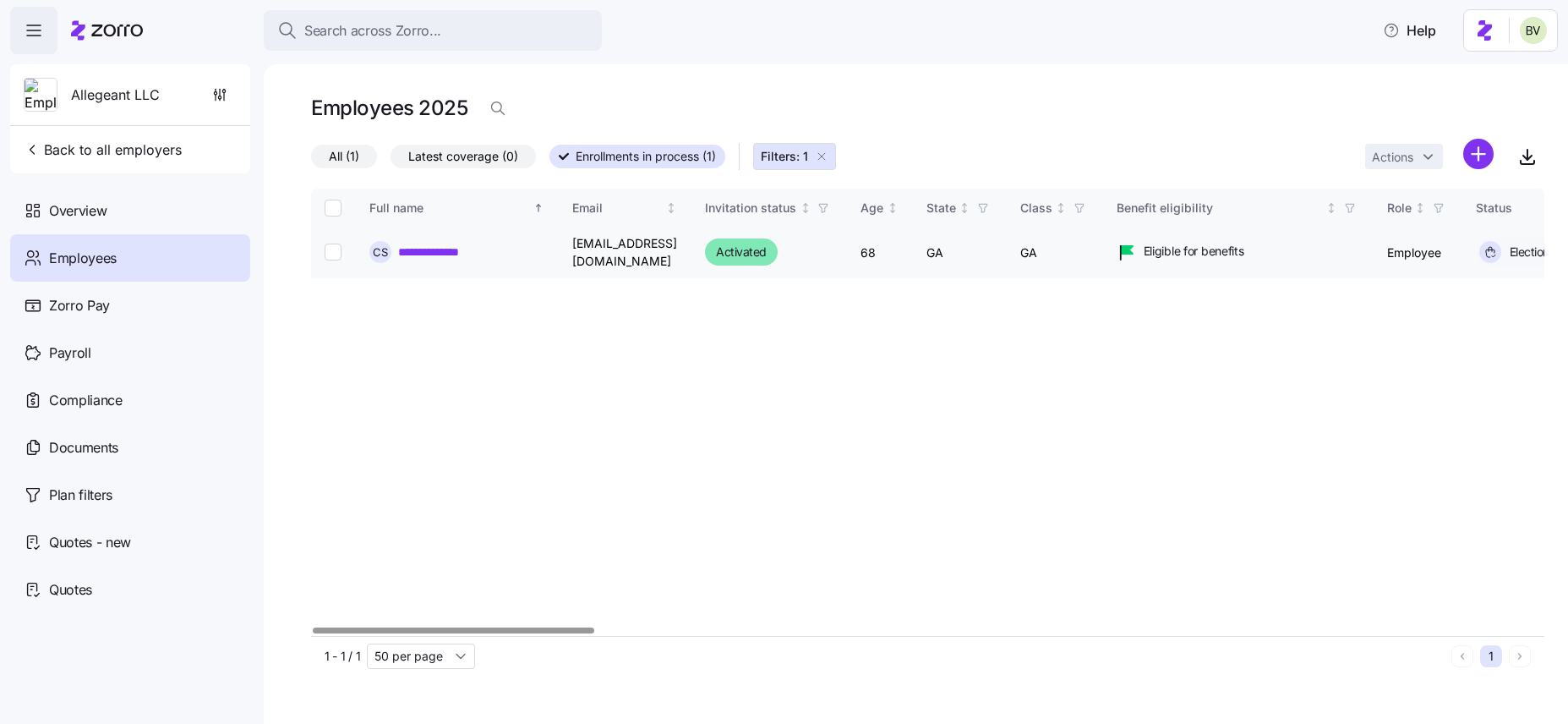
click at [426, 249] on link "**********" at bounding box center [441, 252] width 88 height 17
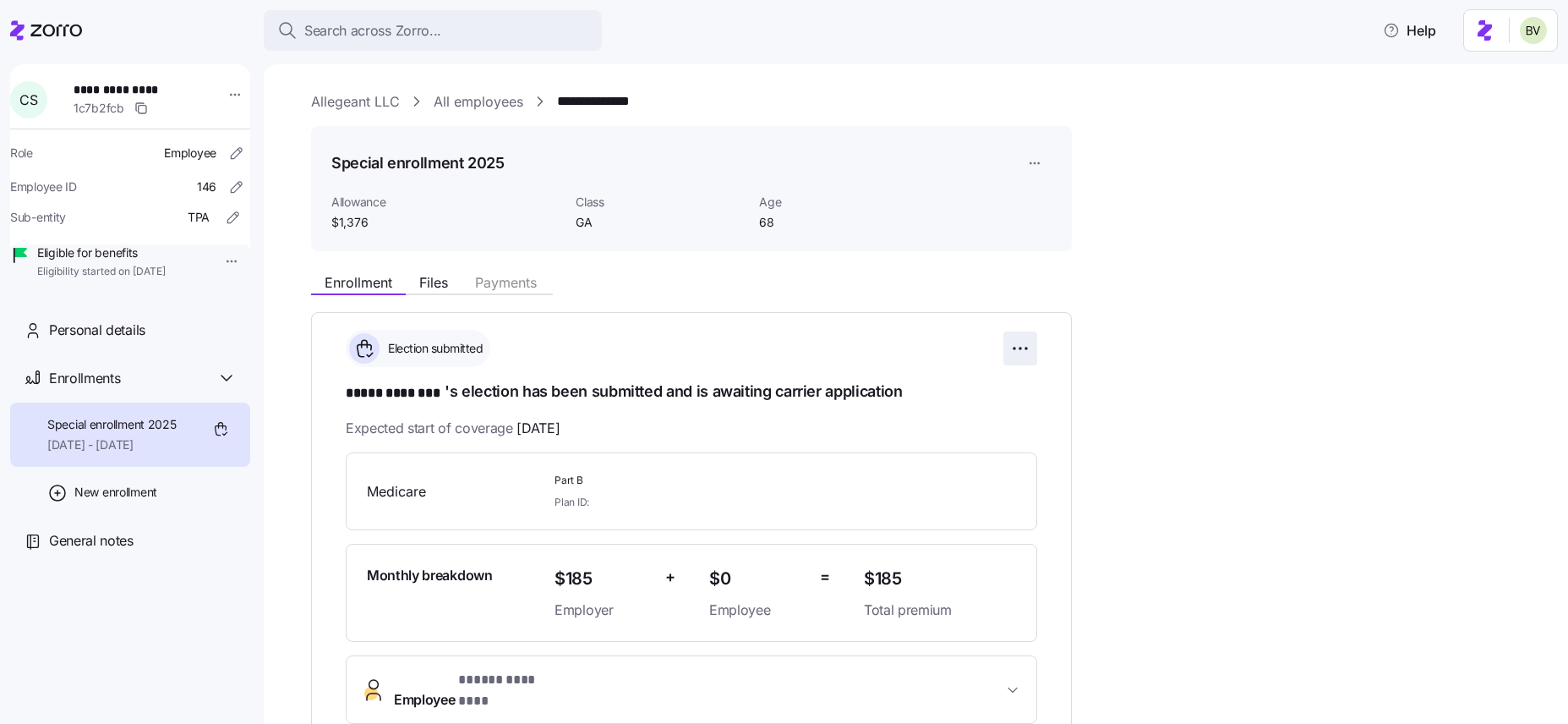
click at [1025, 356] on html "**********" at bounding box center [784, 356] width 1568 height 714
click at [949, 416] on span "Change submission details" at bounding box center [937, 417] width 141 height 17
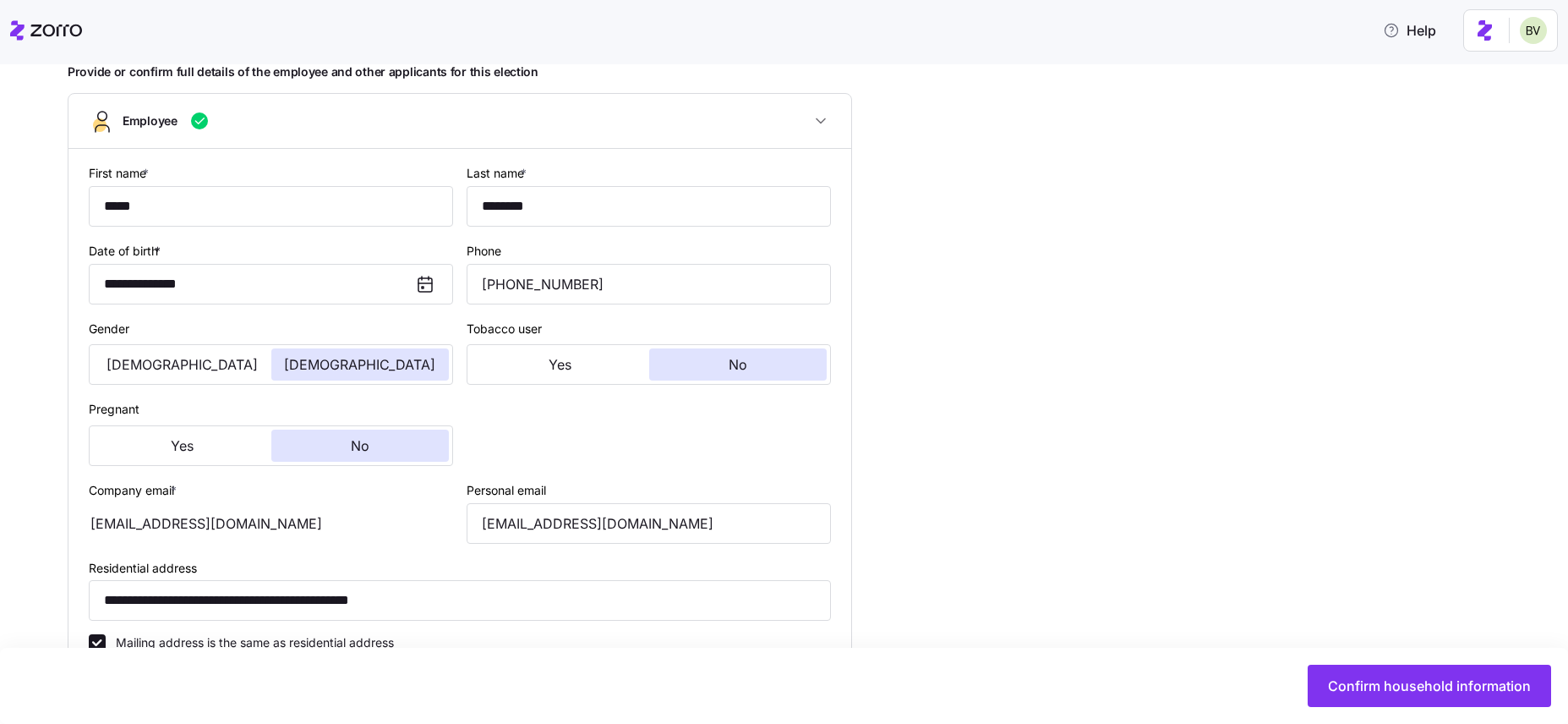
type input "GA"
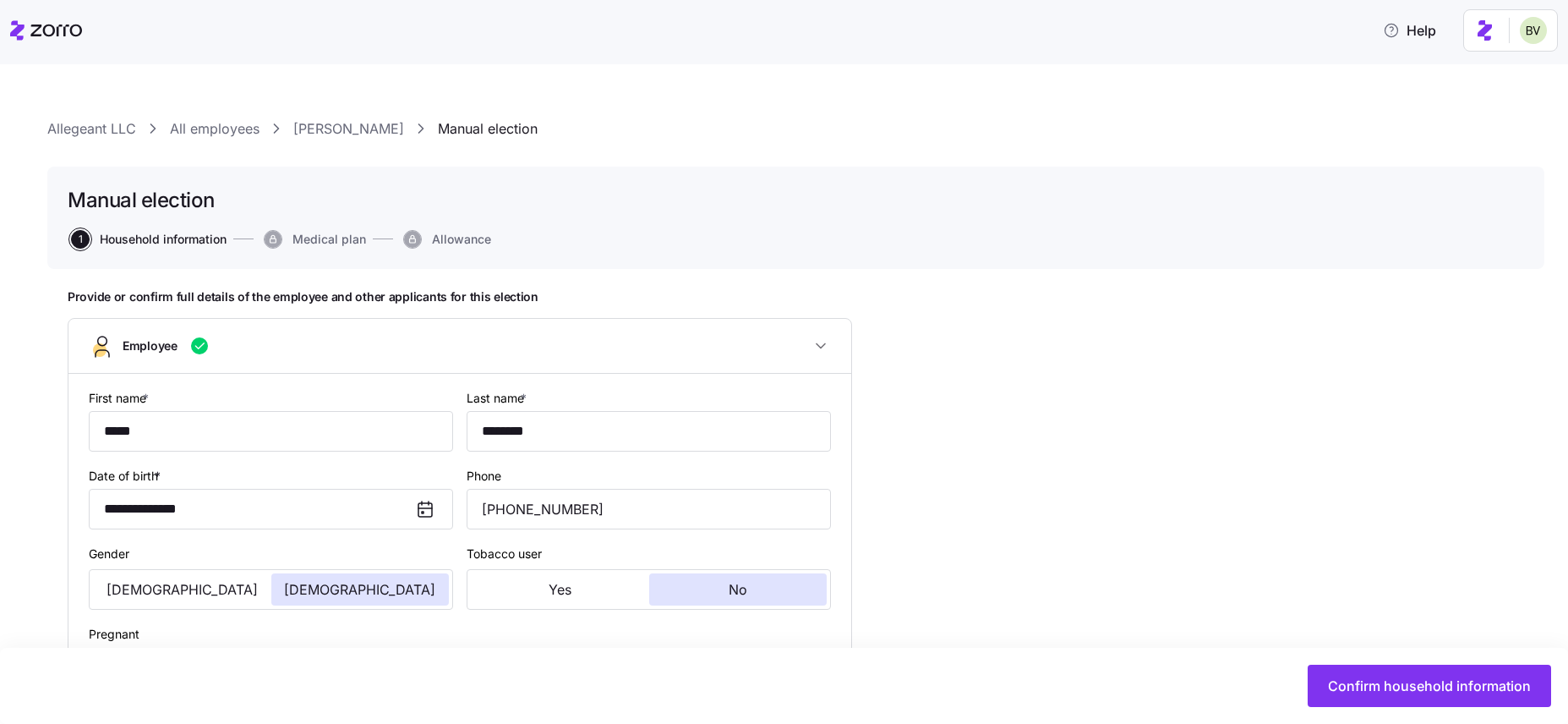
click at [311, 122] on link "Cindy Sizemore" at bounding box center [349, 129] width 111 height 21
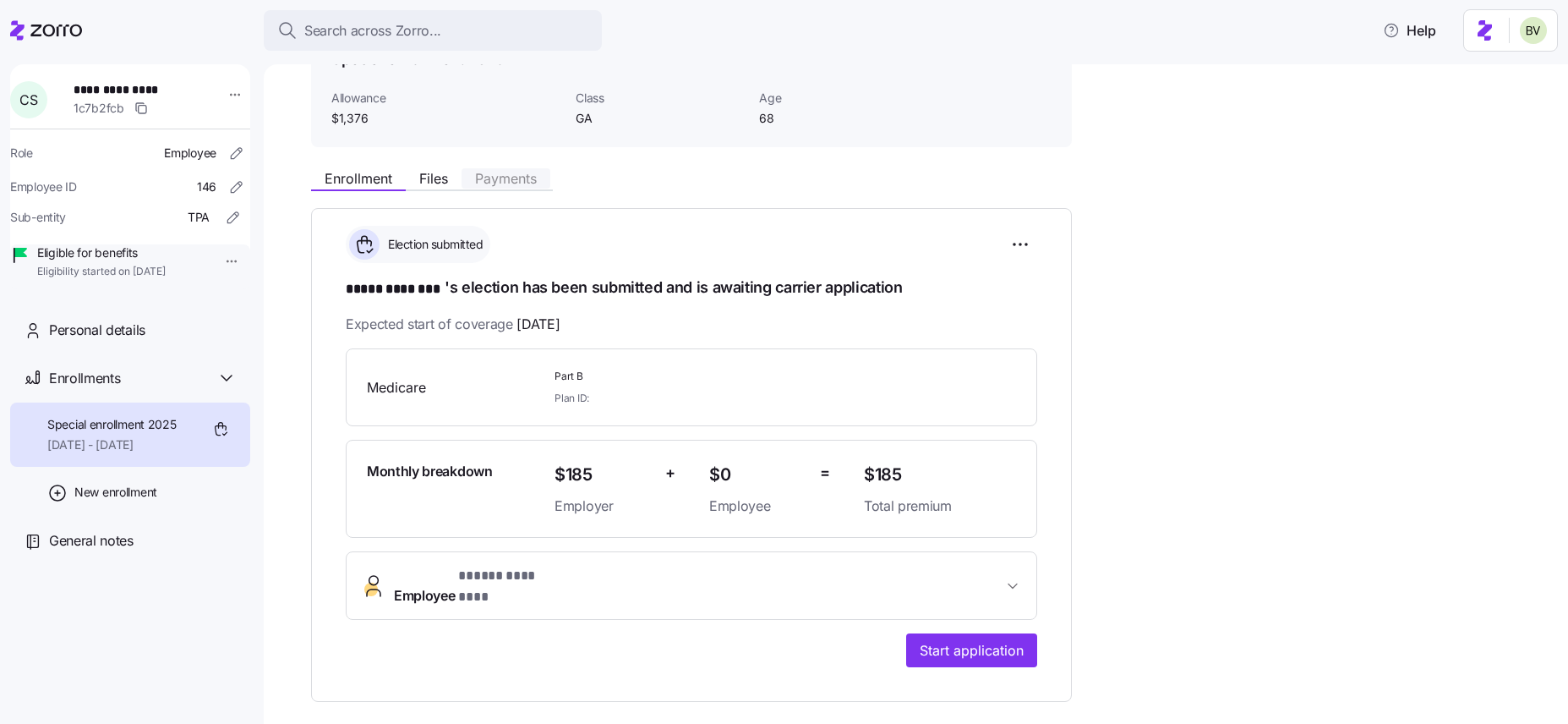
scroll to position [322, 0]
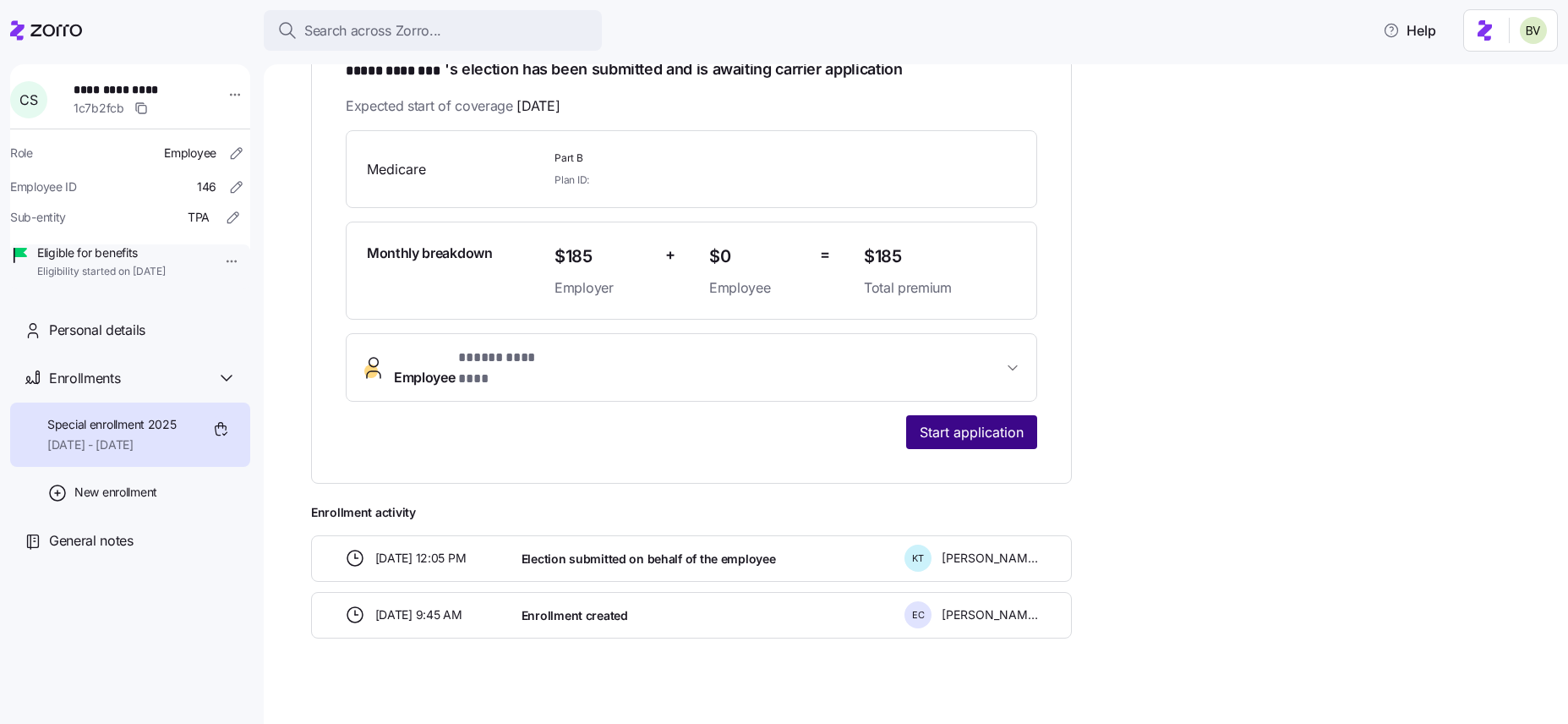
click at [935, 422] on span "Start application" at bounding box center [972, 433] width 104 height 21
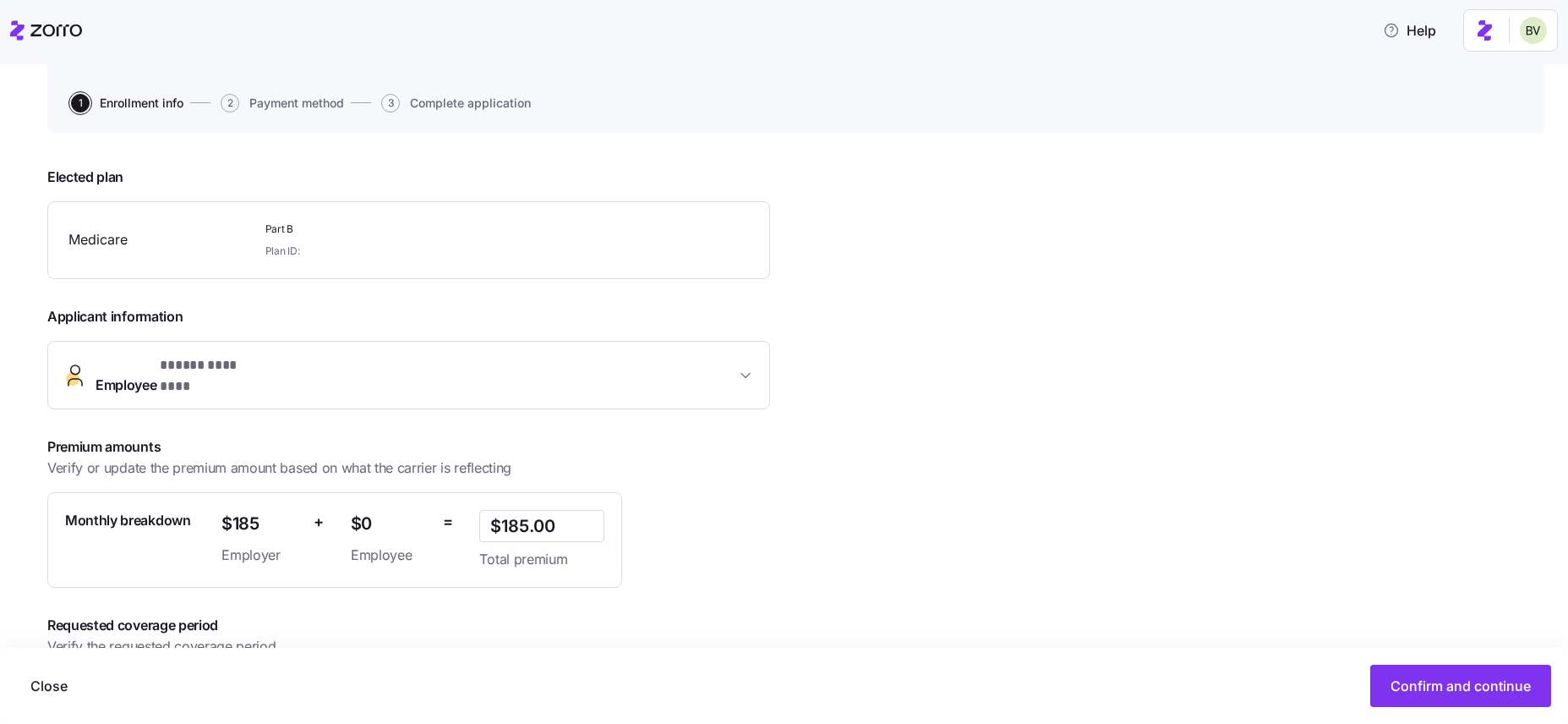
scroll to position [221, 0]
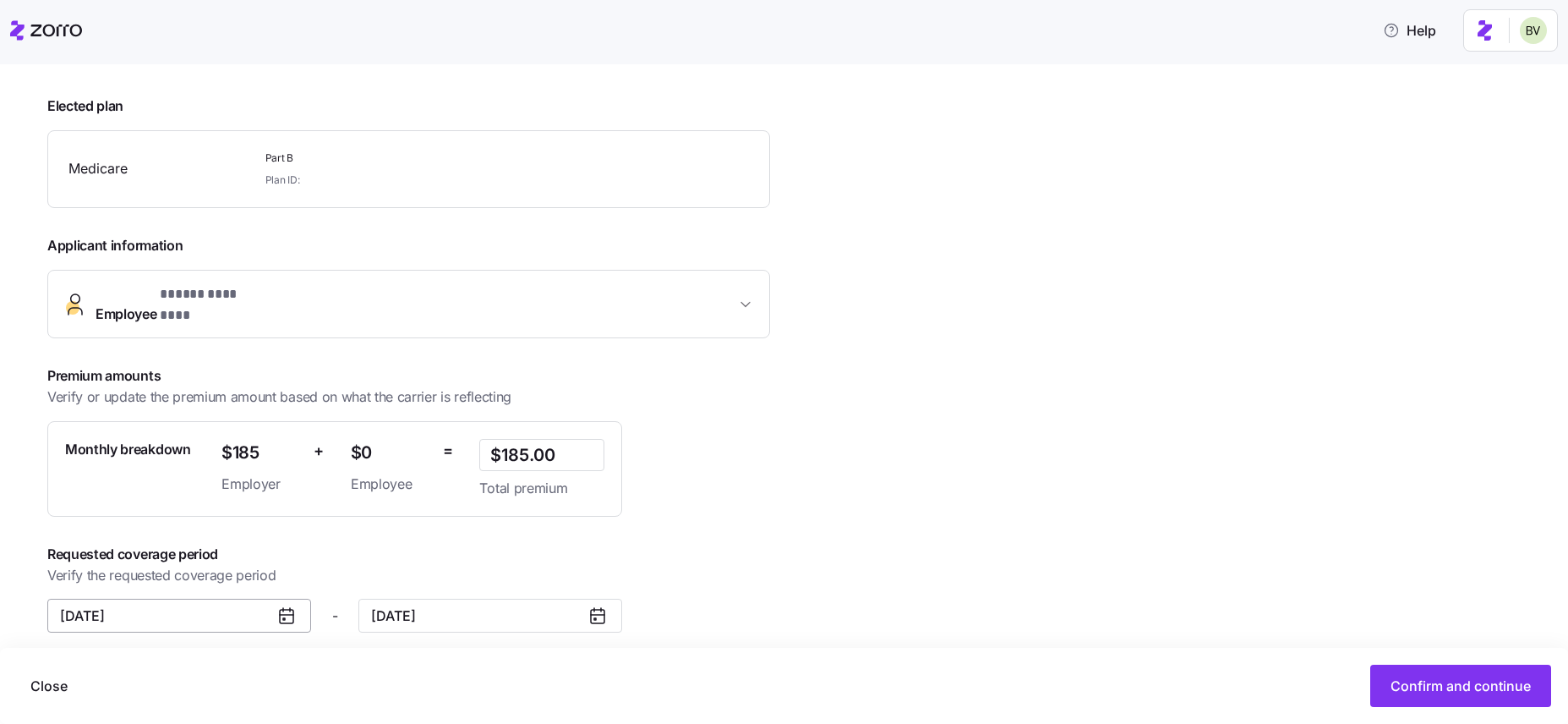
click at [216, 603] on input "November 1, 2025" at bounding box center [179, 616] width 264 height 34
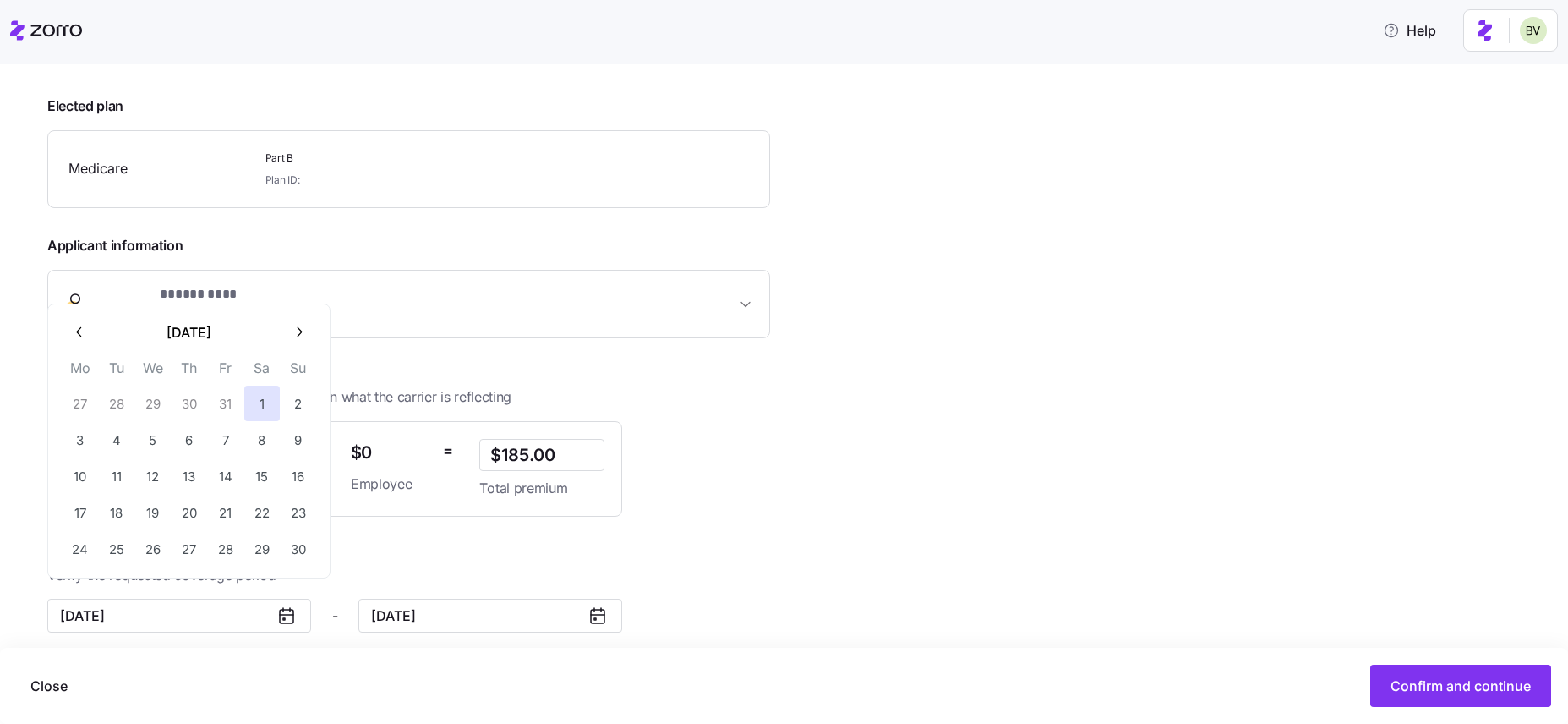
click at [85, 334] on icon "button" at bounding box center [79, 332] width 16 height 16
click at [155, 404] on button "1" at bounding box center [154, 403] width 36 height 36
type input "October 1, 2025"
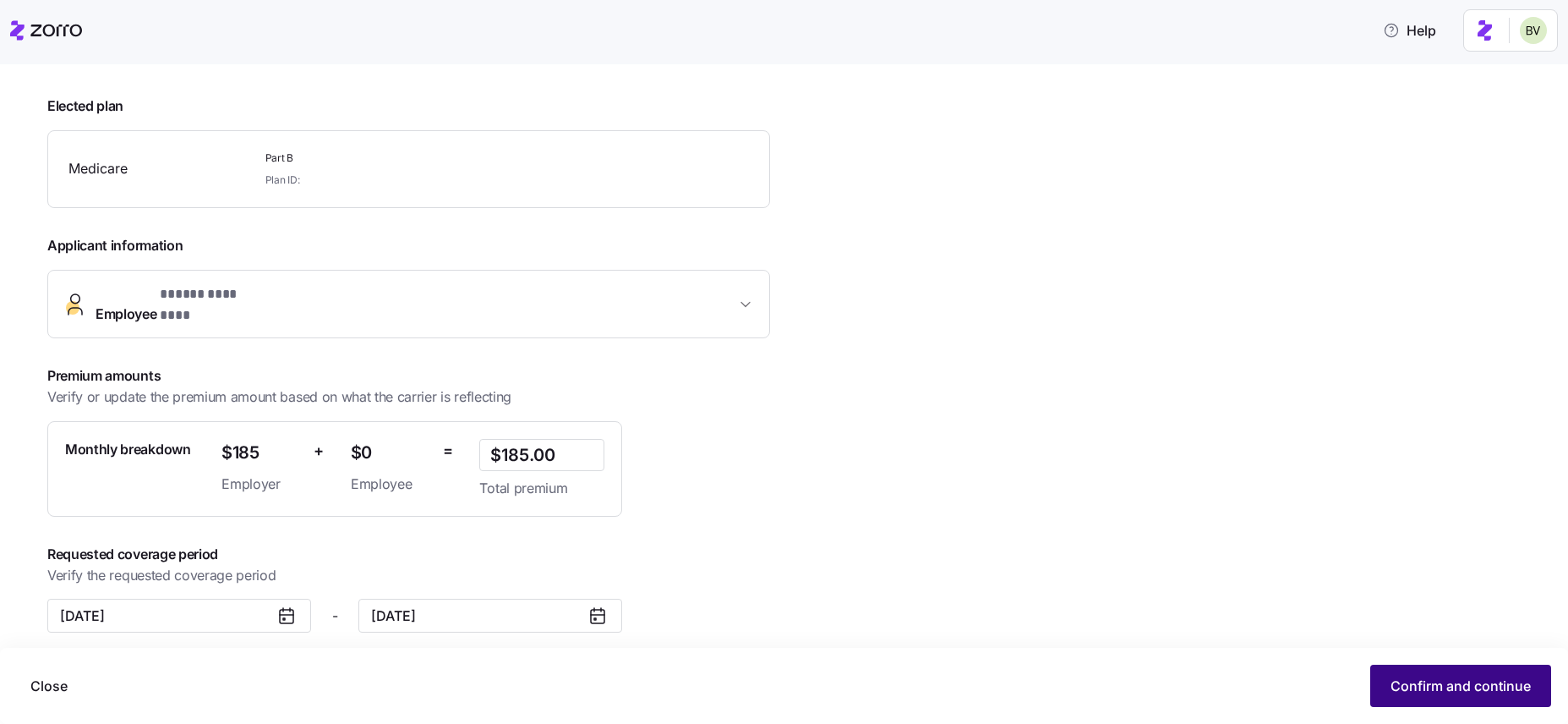
click at [1404, 687] on span "Confirm and continue" at bounding box center [1461, 686] width 140 height 21
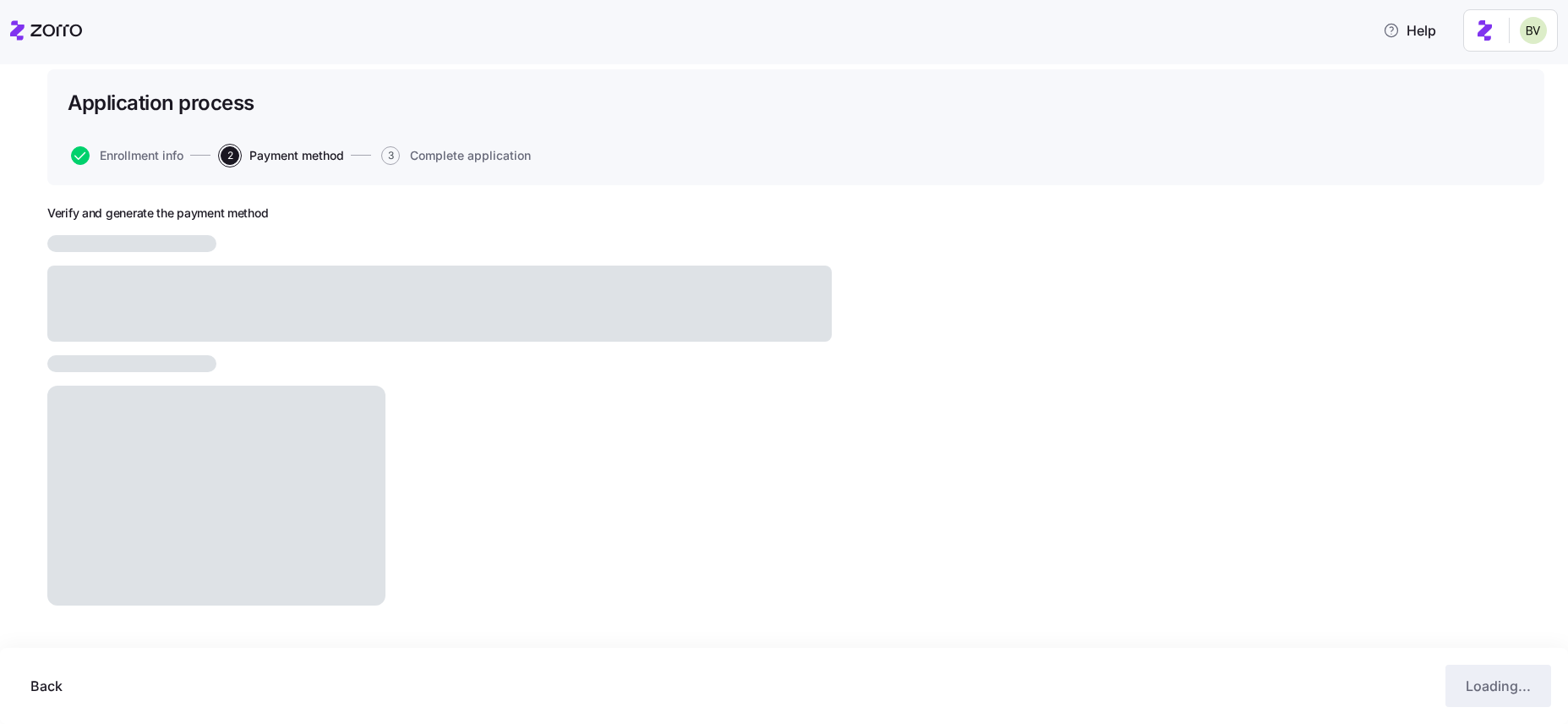
scroll to position [82, 0]
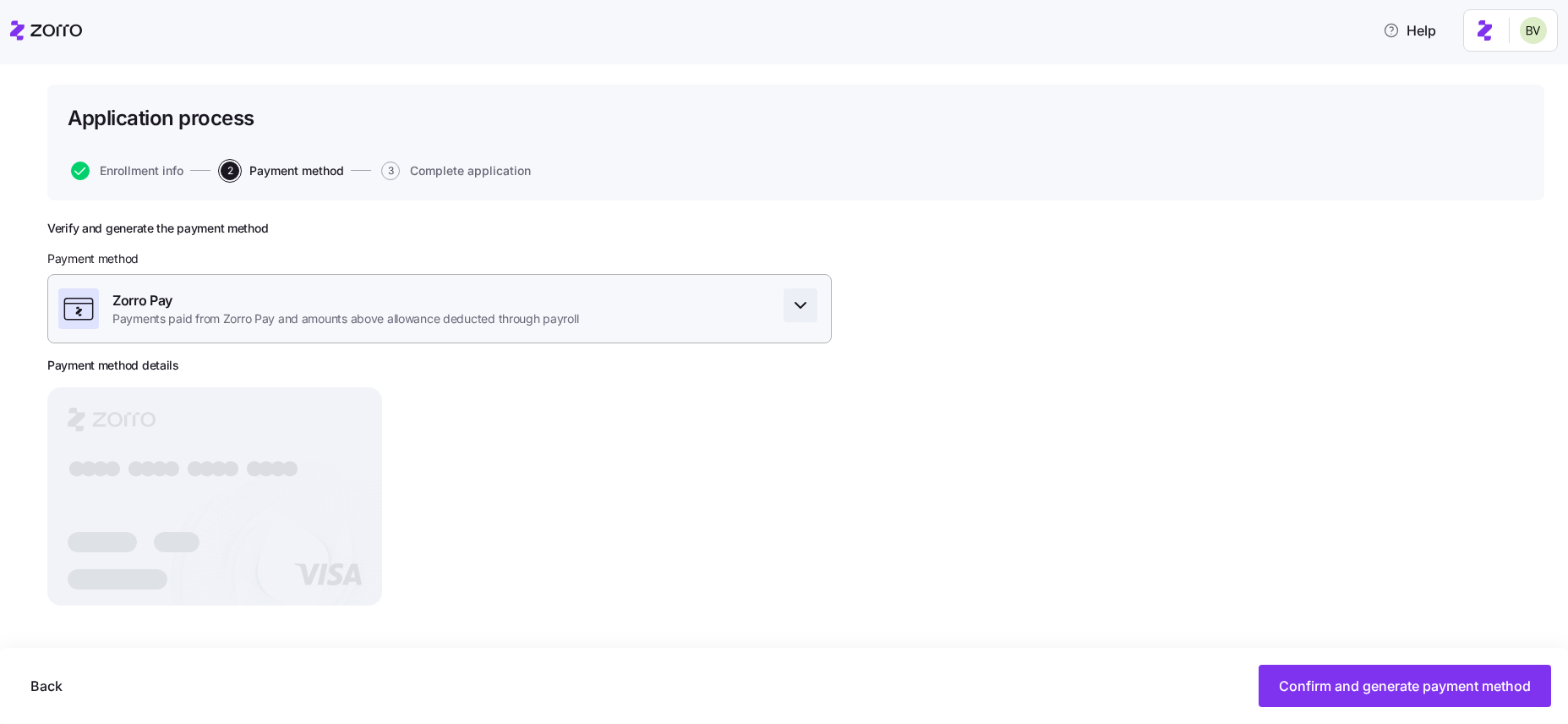
click at [814, 308] on span "button" at bounding box center [800, 305] width 32 height 32
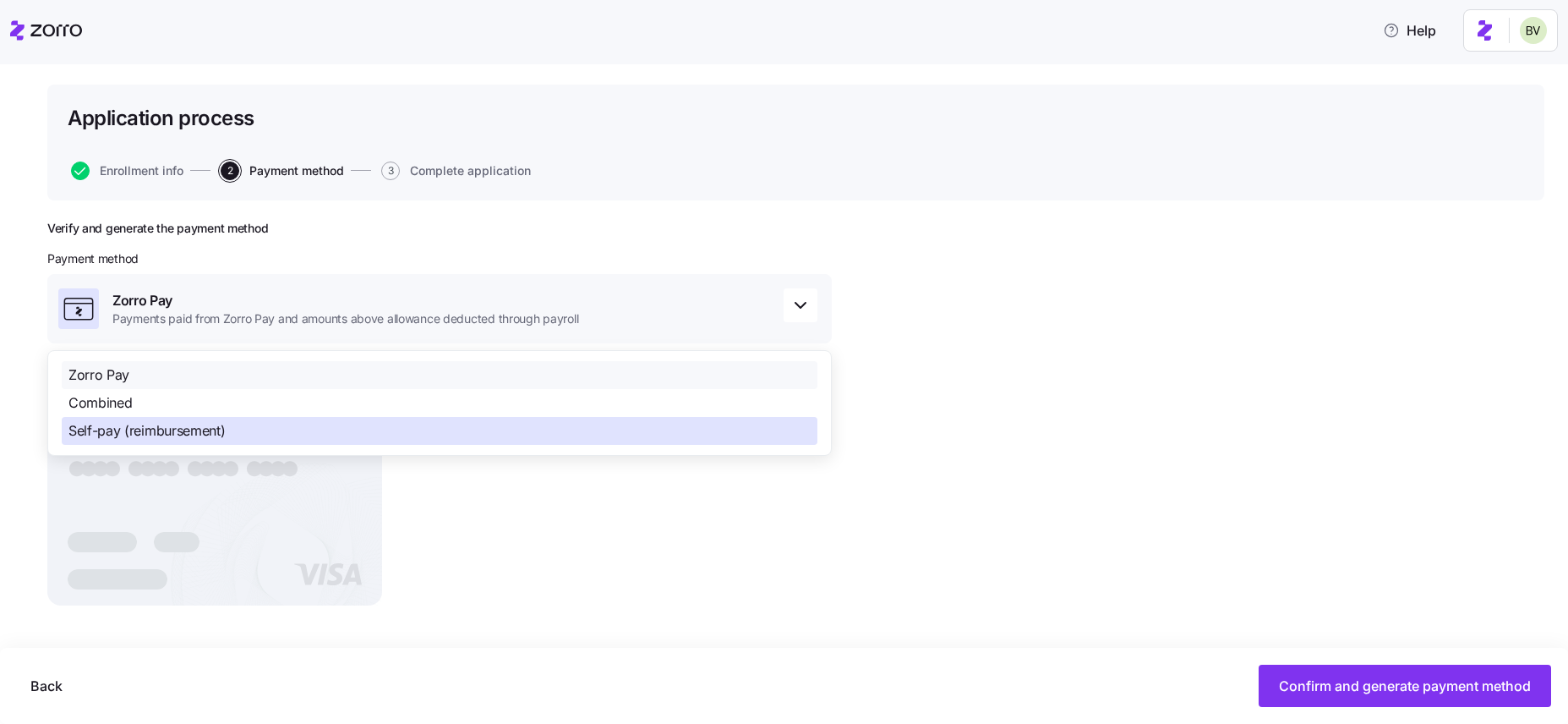
click at [116, 436] on span "Self-pay (reimbursement)" at bounding box center [147, 431] width 156 height 21
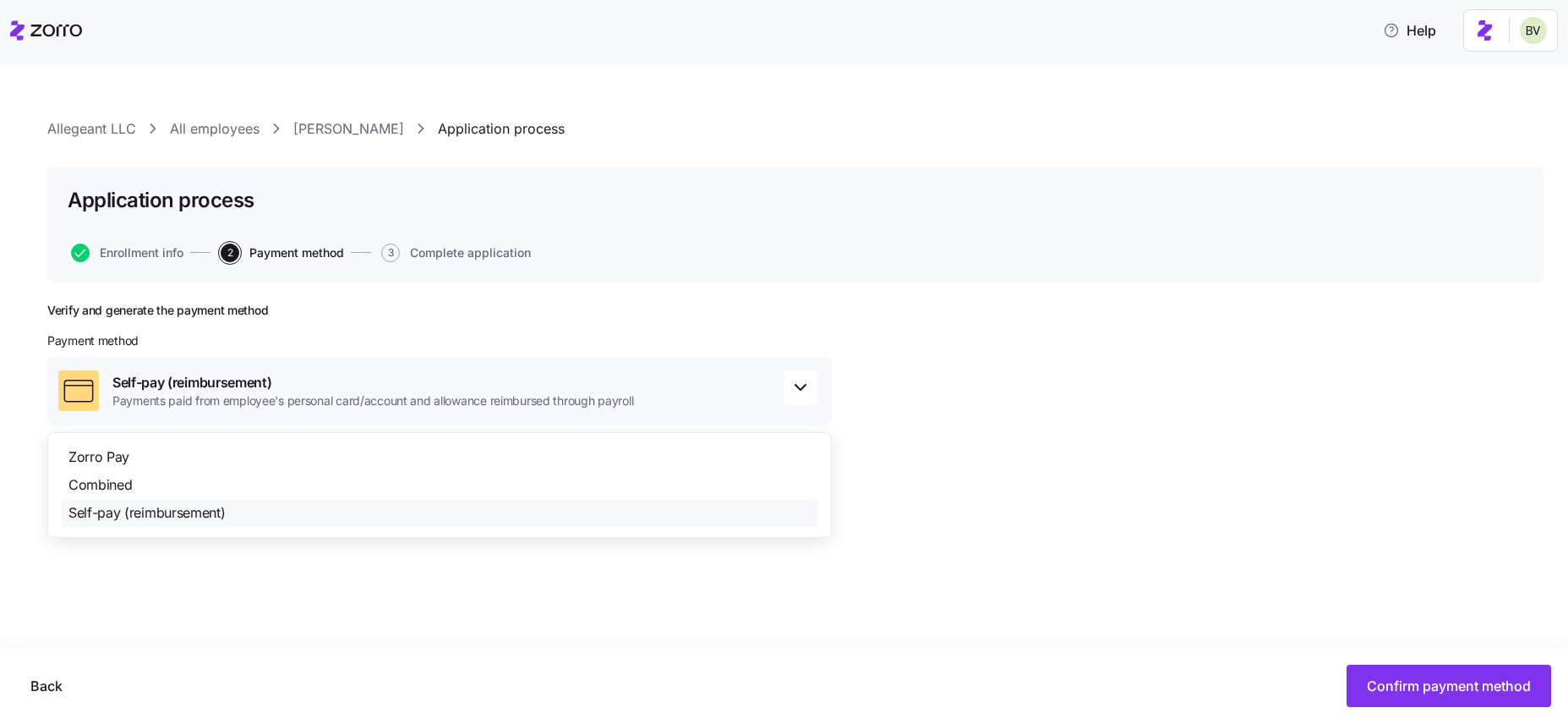
scroll to position [0, 0]
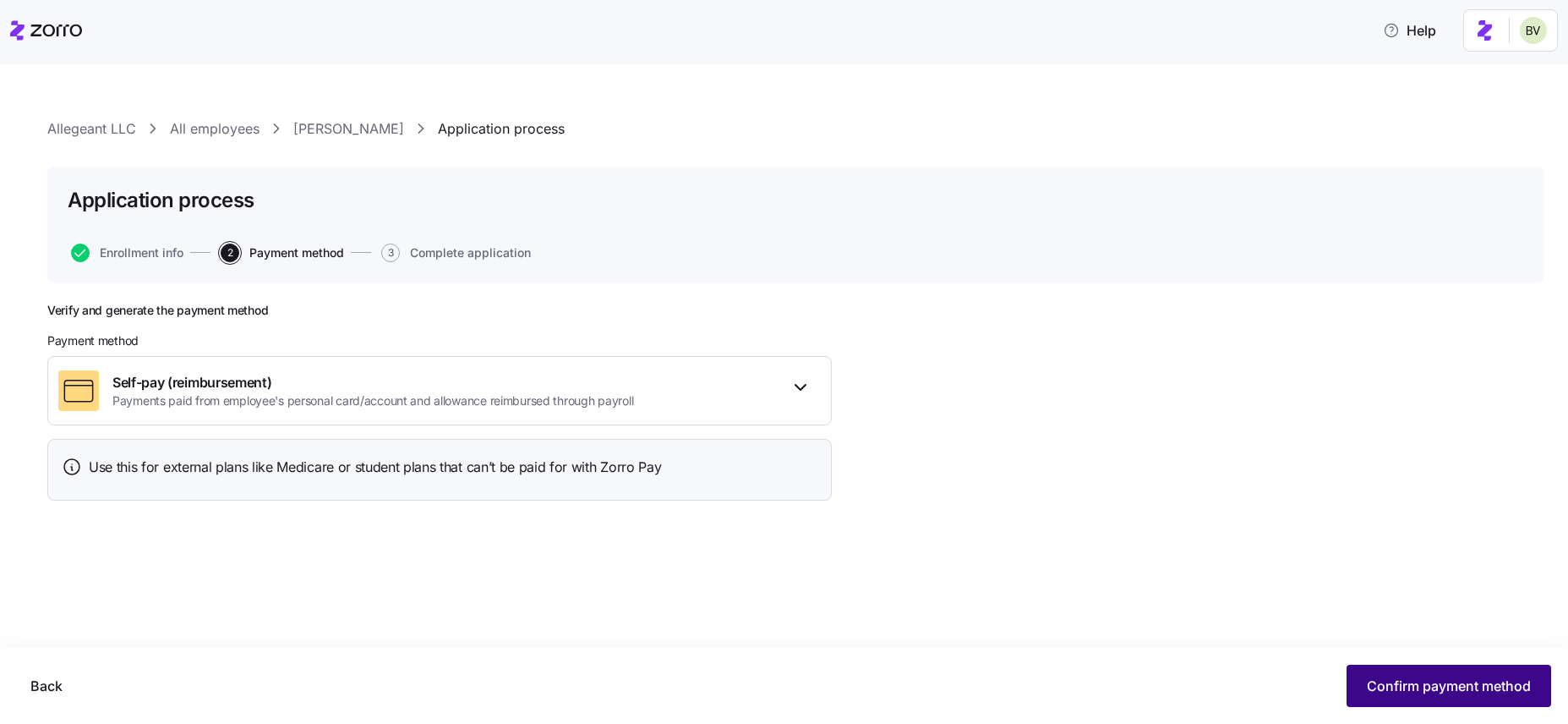
click at [1438, 686] on span "Confirm payment method" at bounding box center [1448, 686] width 164 height 21
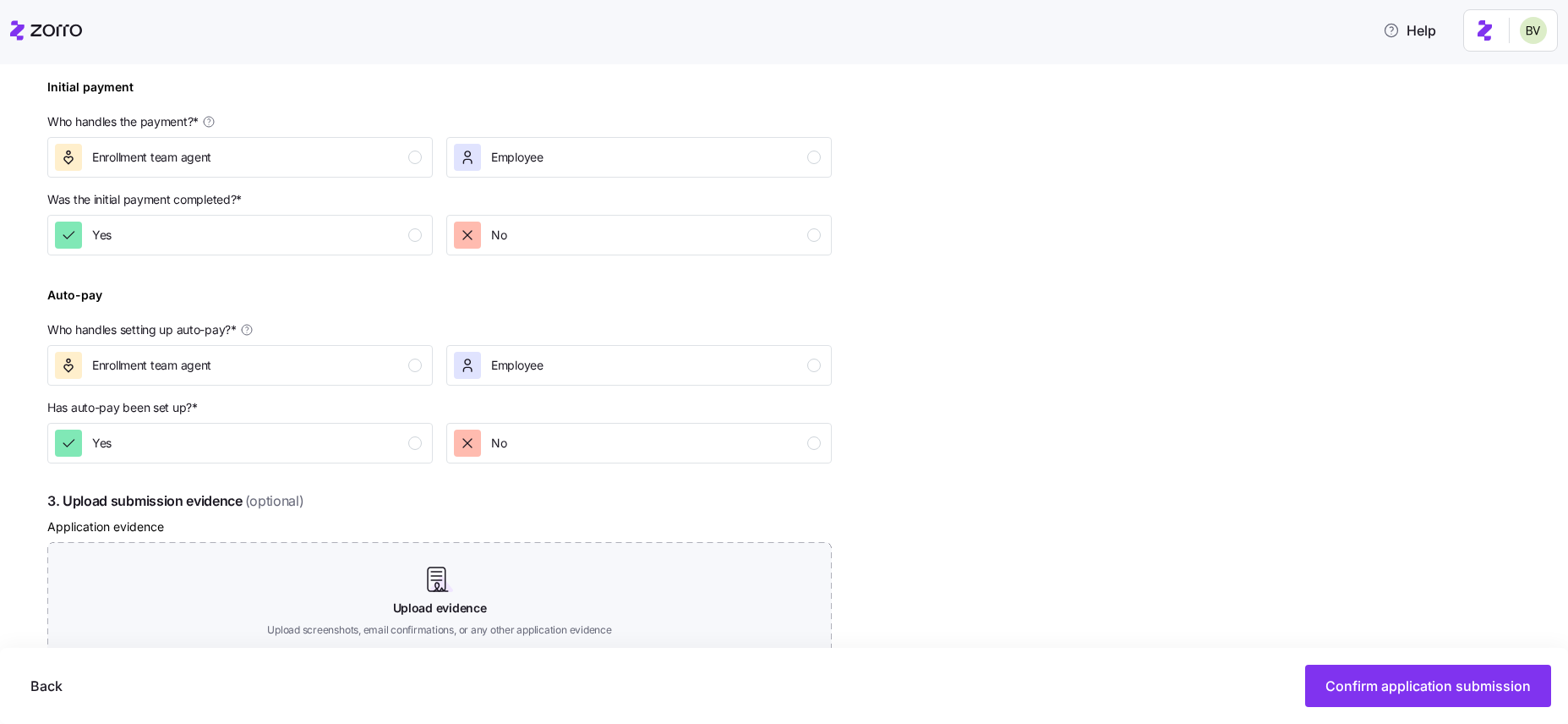
scroll to position [539, 0]
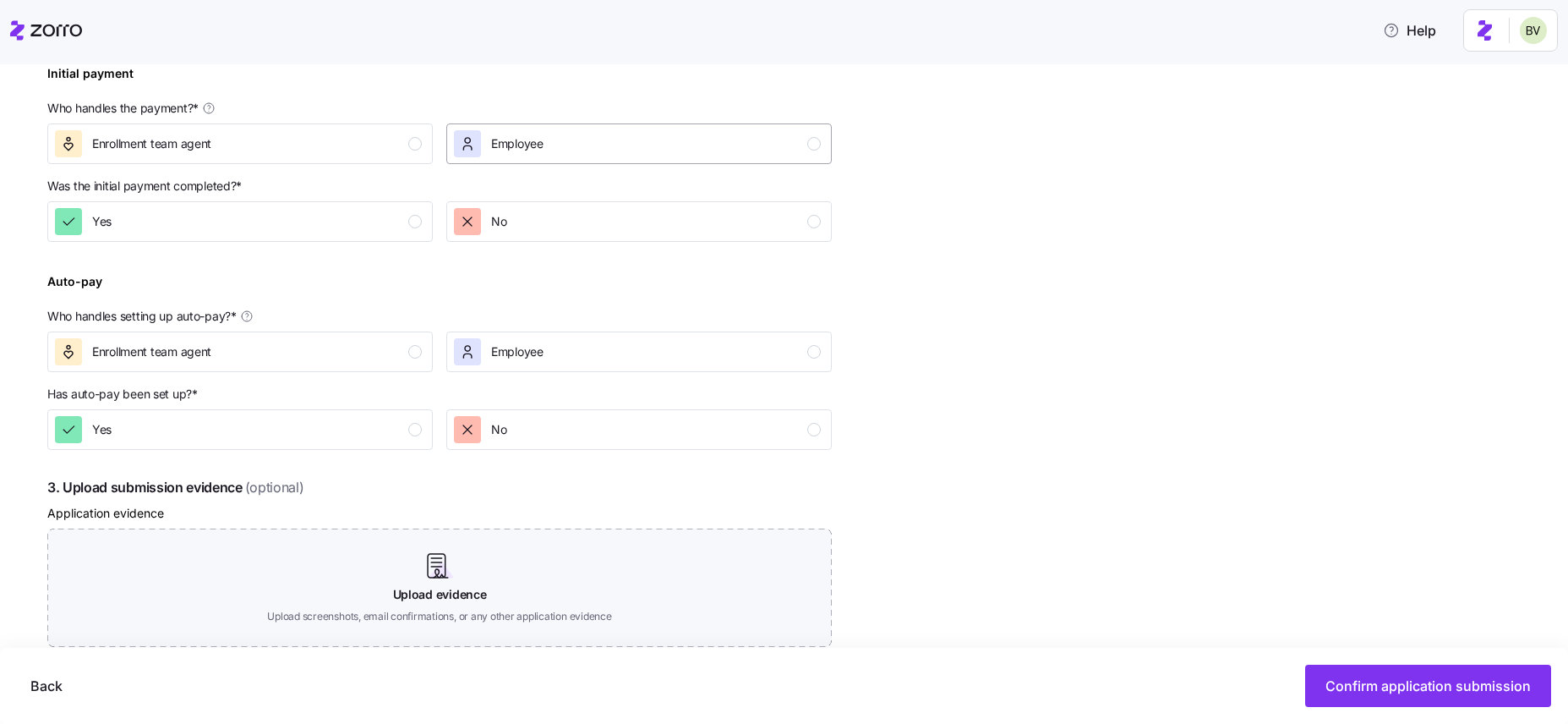
click at [521, 132] on div "Employee" at bounding box center [517, 143] width 53 height 27
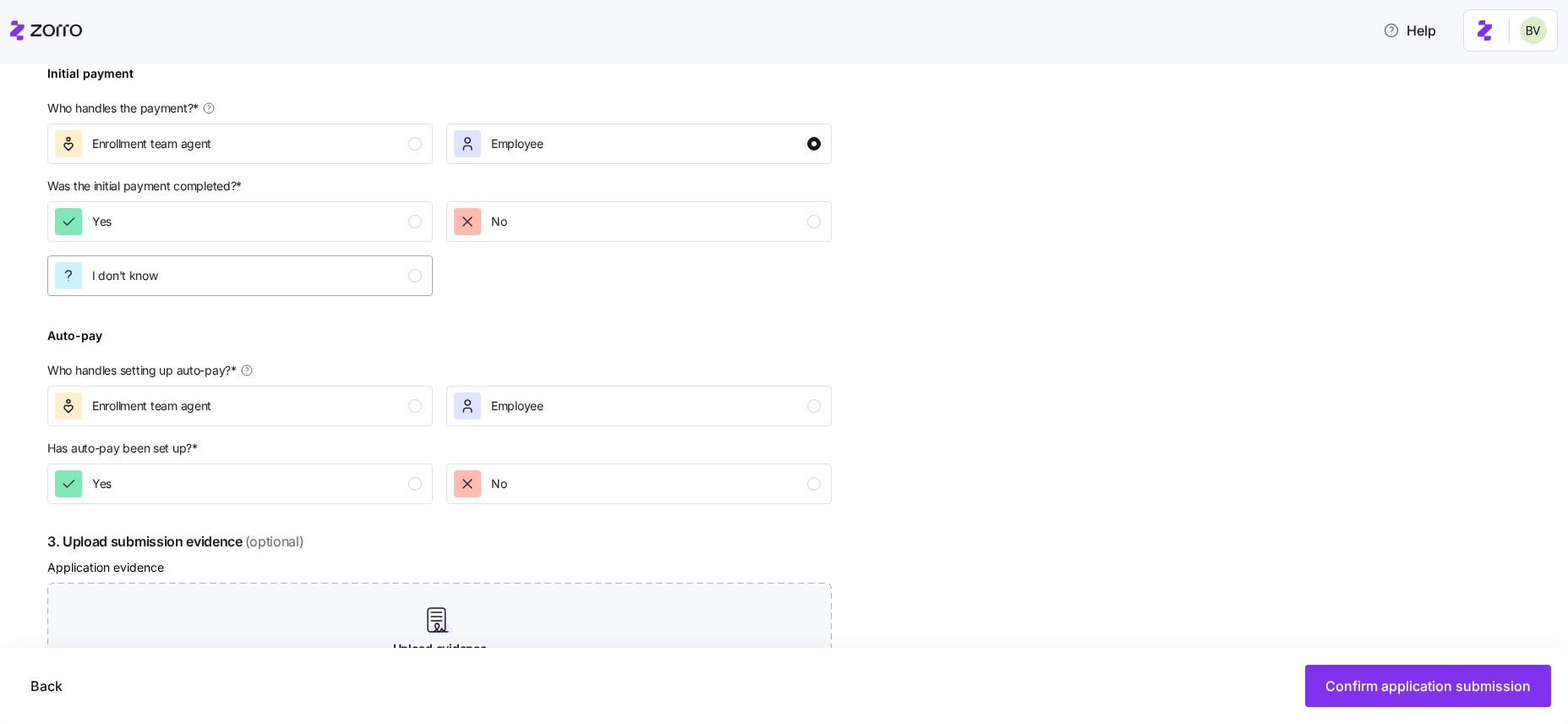
click at [380, 291] on button "I don't know" at bounding box center [239, 275] width 385 height 41
click at [497, 400] on span "Employee" at bounding box center [517, 406] width 53 height 17
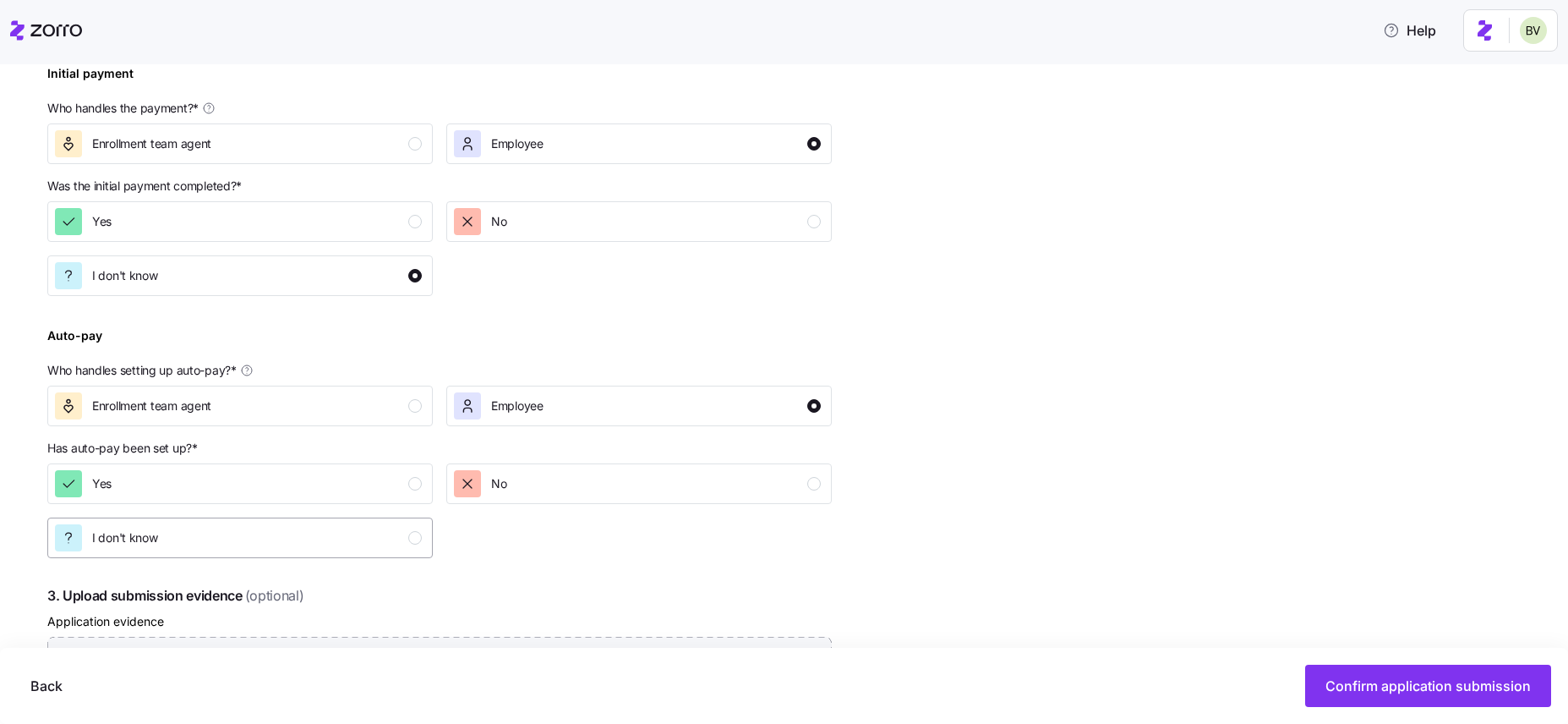
click at [373, 534] on div "I don't know" at bounding box center [237, 537] width 367 height 27
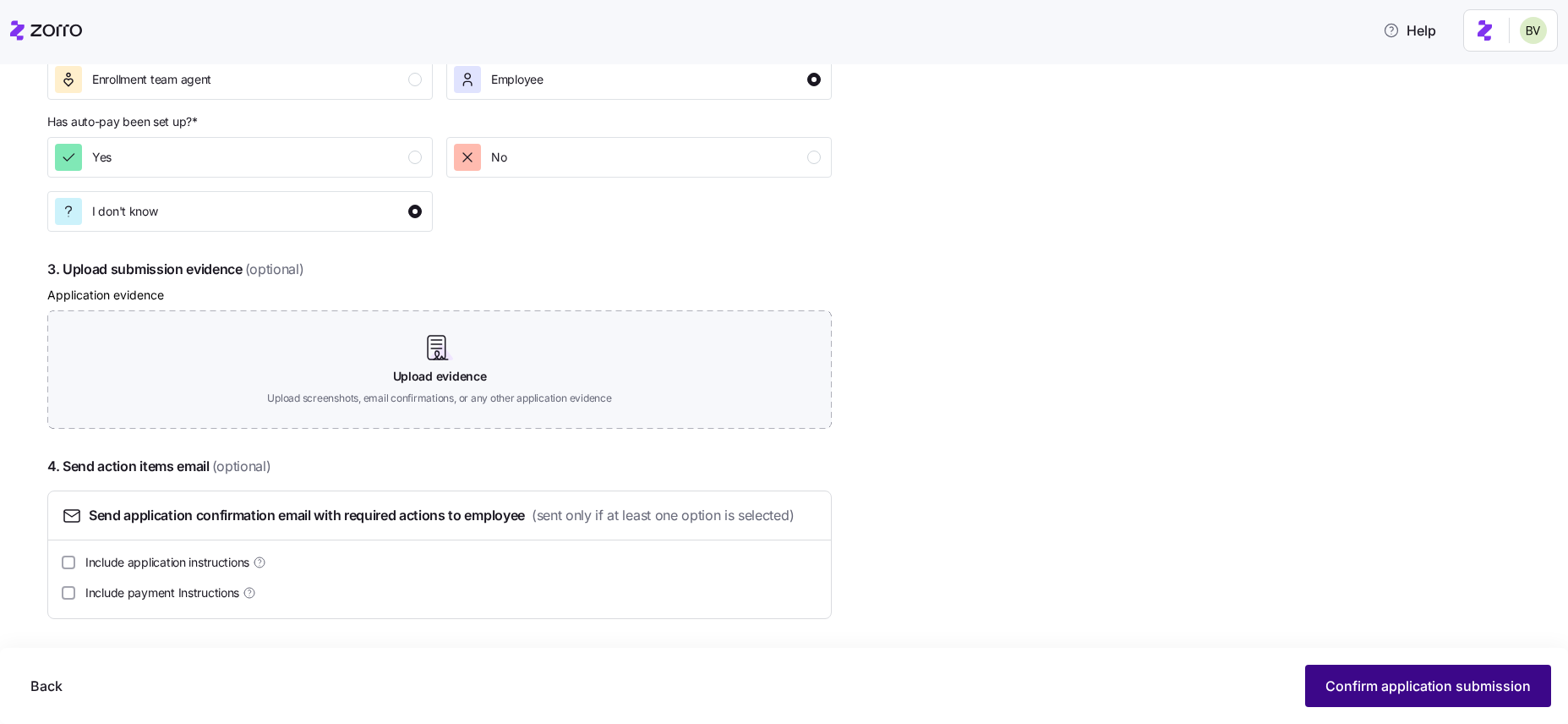
click at [1363, 685] on span "Confirm application submission" at bounding box center [1428, 686] width 205 height 21
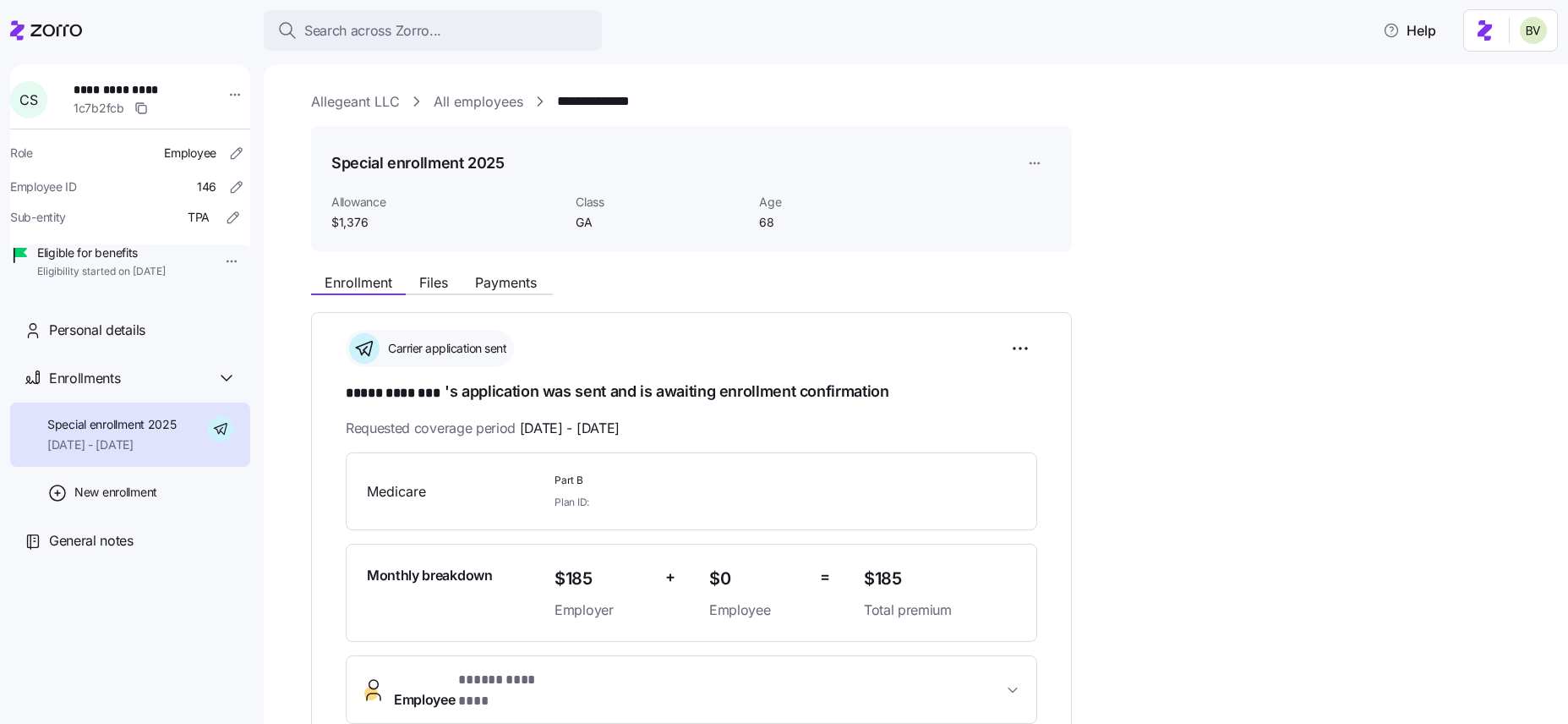
click at [382, 97] on link "Allegeant LLC" at bounding box center [355, 102] width 89 height 21
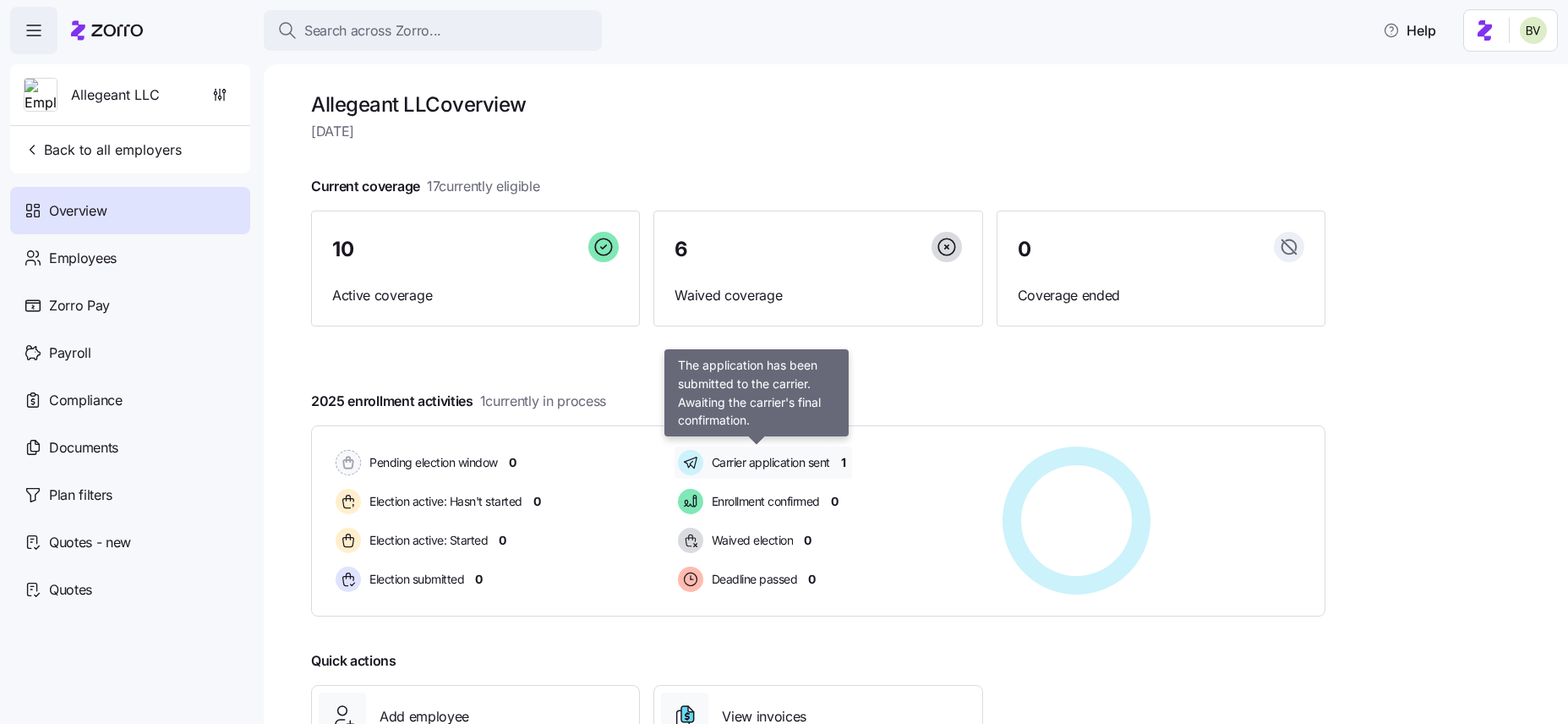
click at [762, 471] on span "Carrier application sent" at bounding box center [768, 463] width 123 height 21
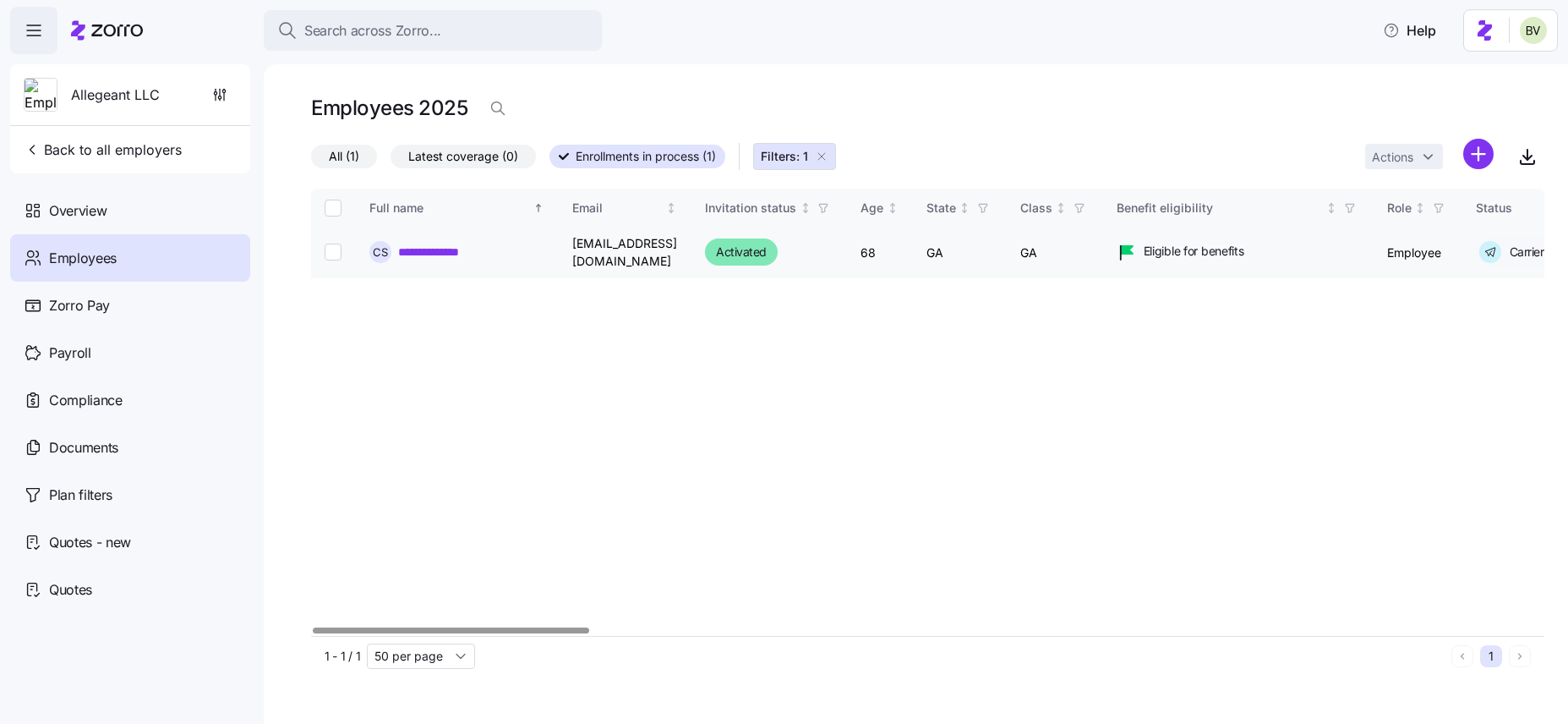
click at [424, 246] on link "**********" at bounding box center [441, 252] width 88 height 17
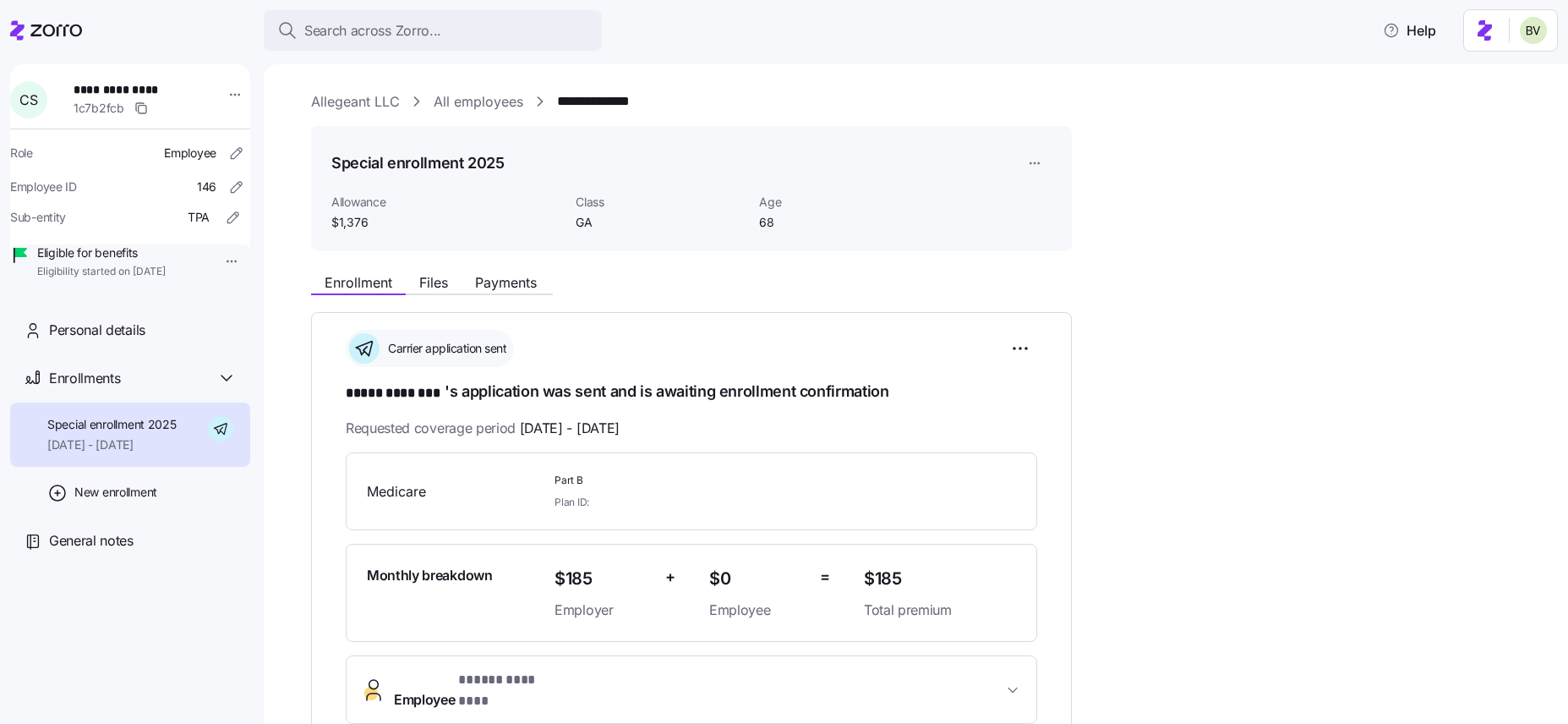
scroll to position [379, 0]
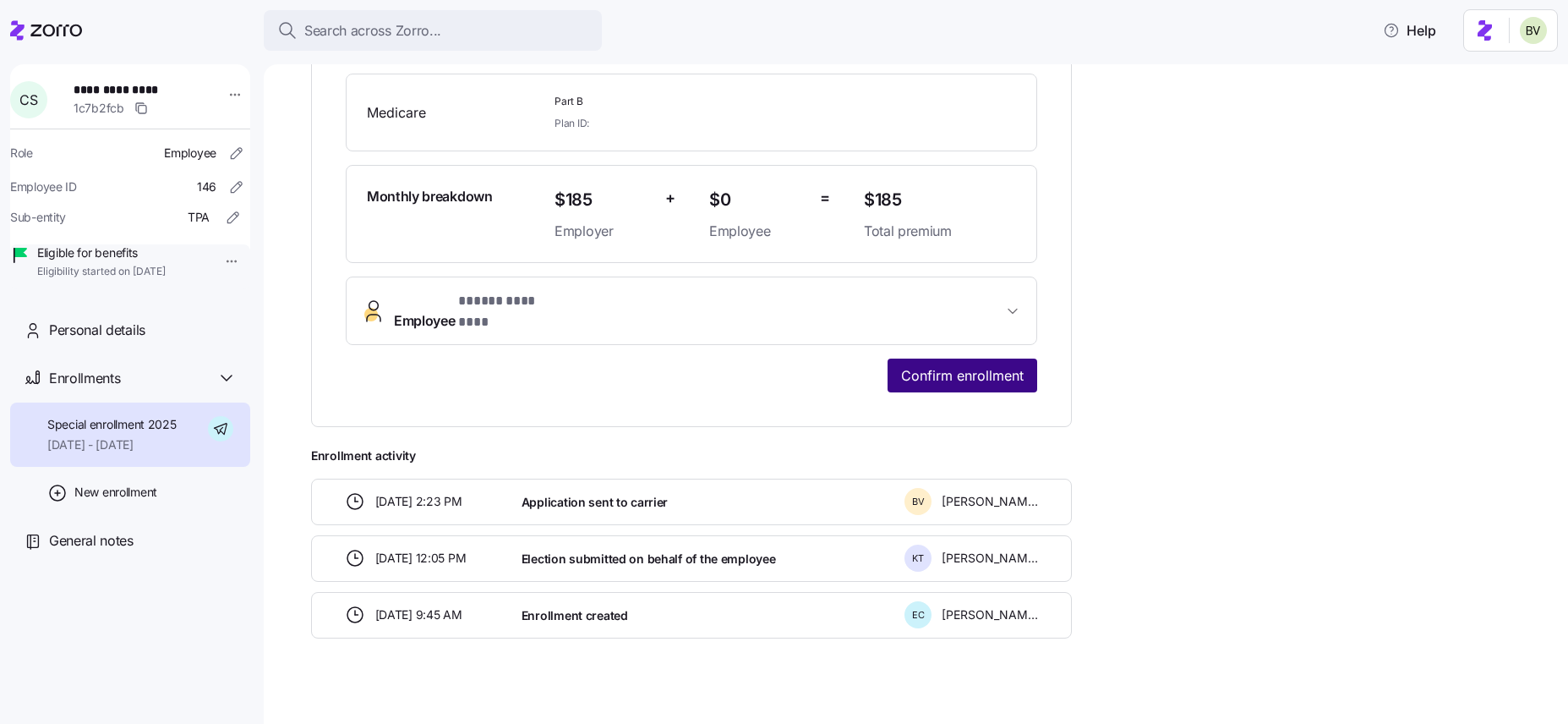
click at [988, 366] on span "Confirm enrollment" at bounding box center [962, 376] width 122 height 21
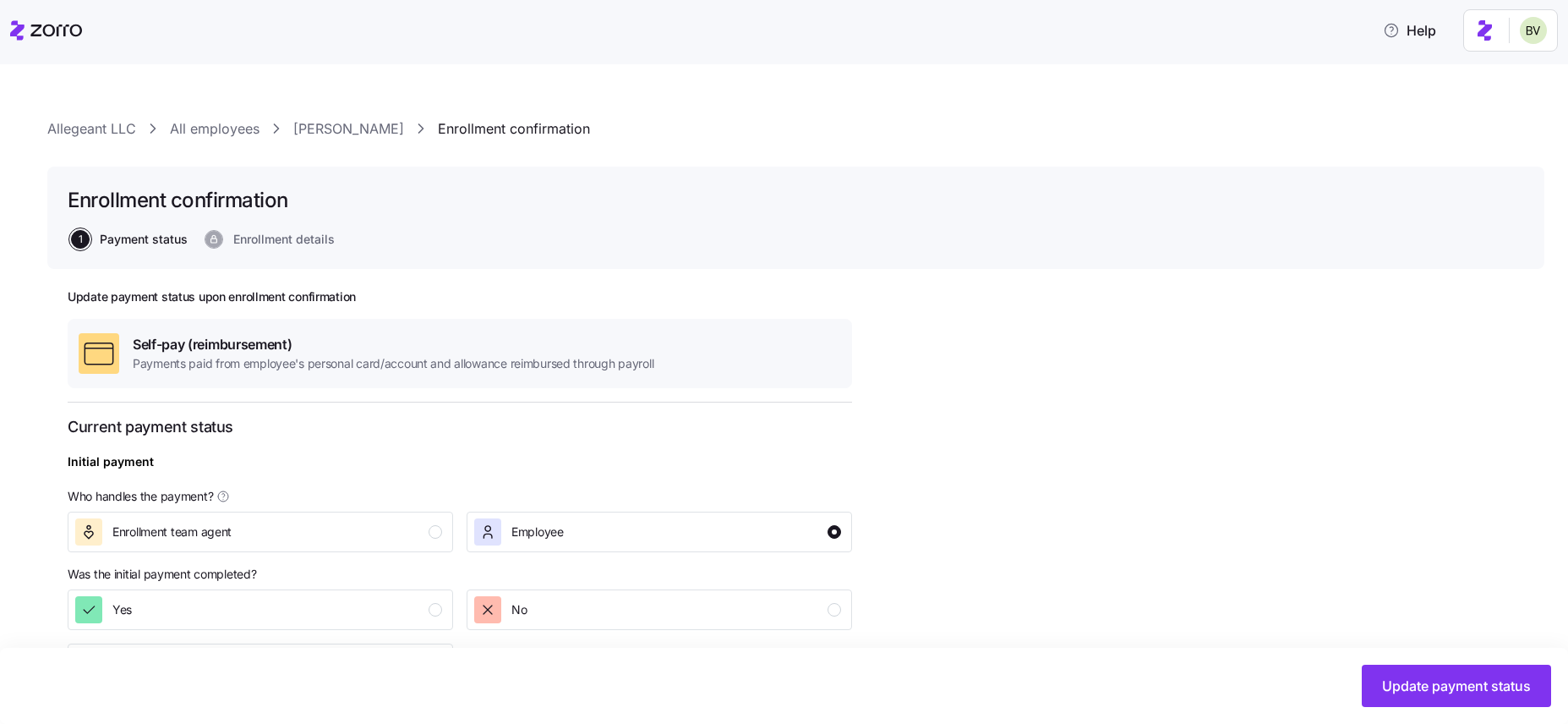
scroll to position [345, 0]
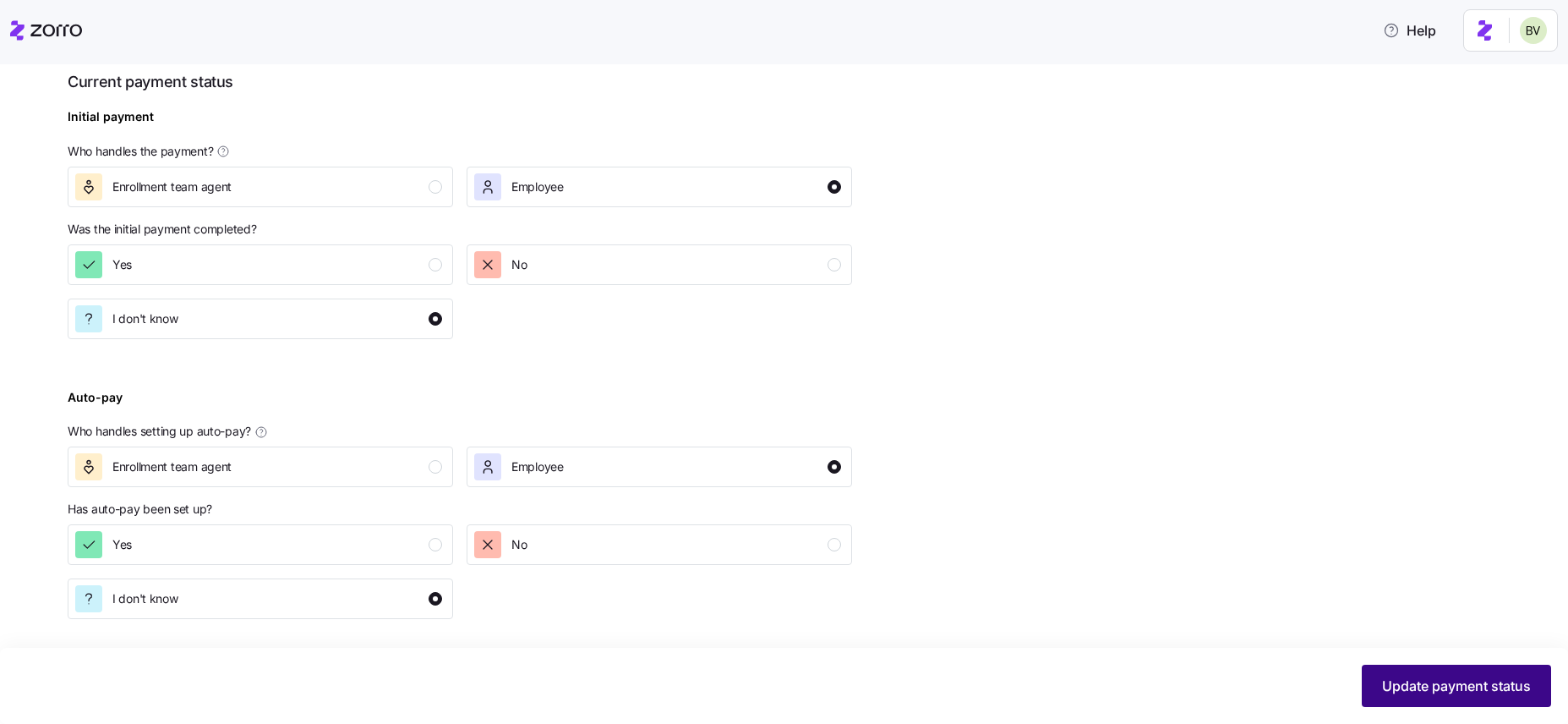
click at [1484, 682] on span "Update payment status" at bounding box center [1457, 686] width 149 height 21
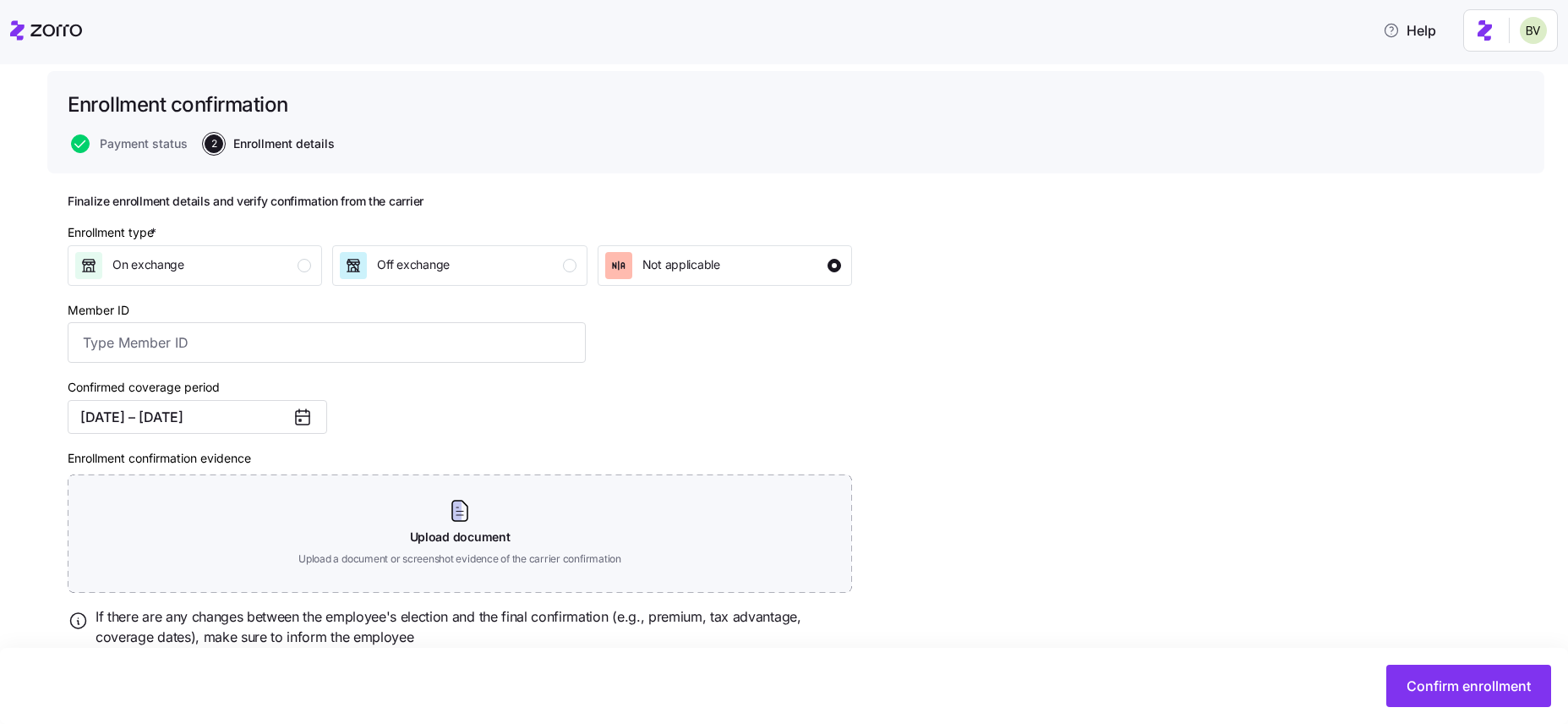
scroll to position [155, 0]
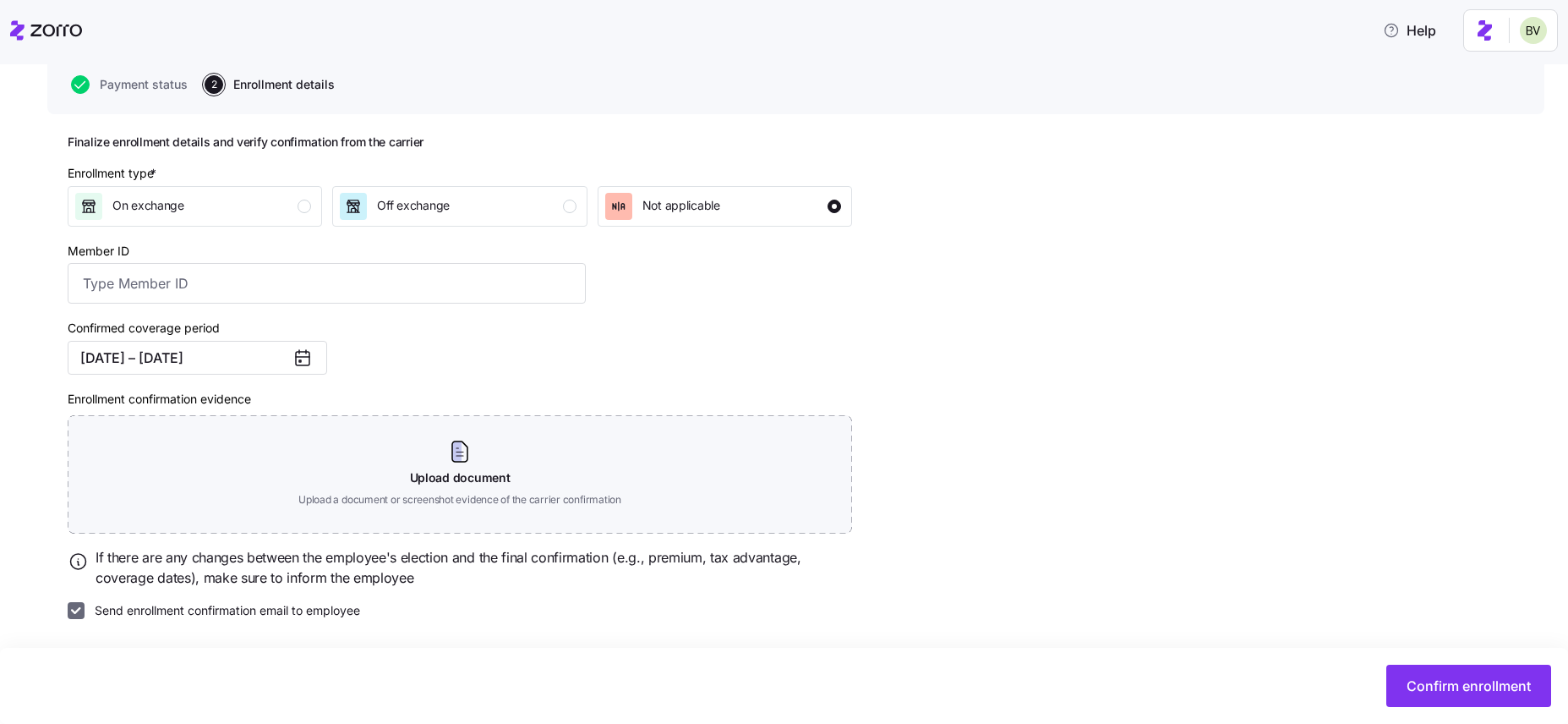
click at [70, 616] on input "Send enrollment confirmation email to employee" at bounding box center [76, 611] width 17 height 17
checkbox input "false"
click at [1420, 691] on span "Confirm enrollment" at bounding box center [1469, 686] width 124 height 21
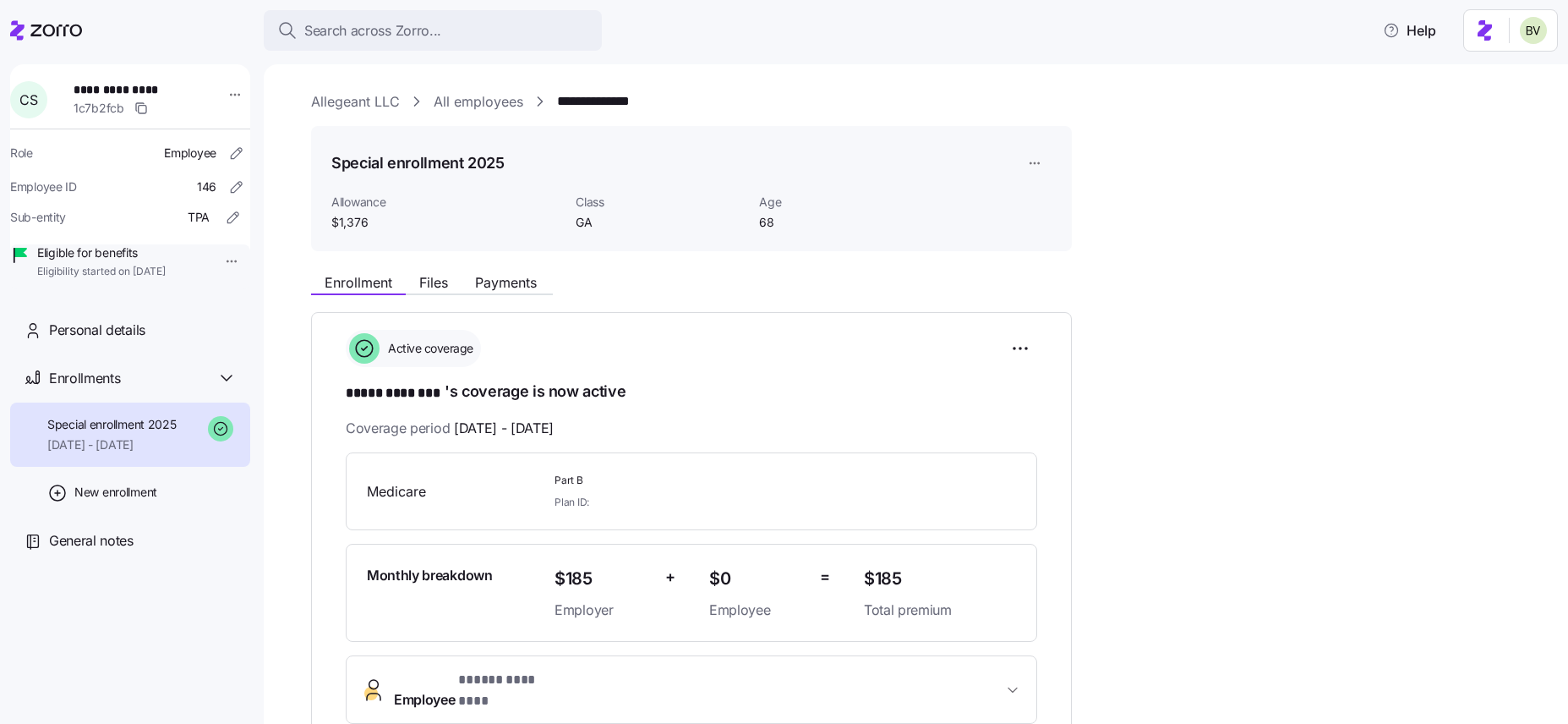
click at [372, 86] on div "**********" at bounding box center [916, 394] width 1304 height 660
click at [354, 104] on link "Allegeant LLC" at bounding box center [355, 102] width 89 height 21
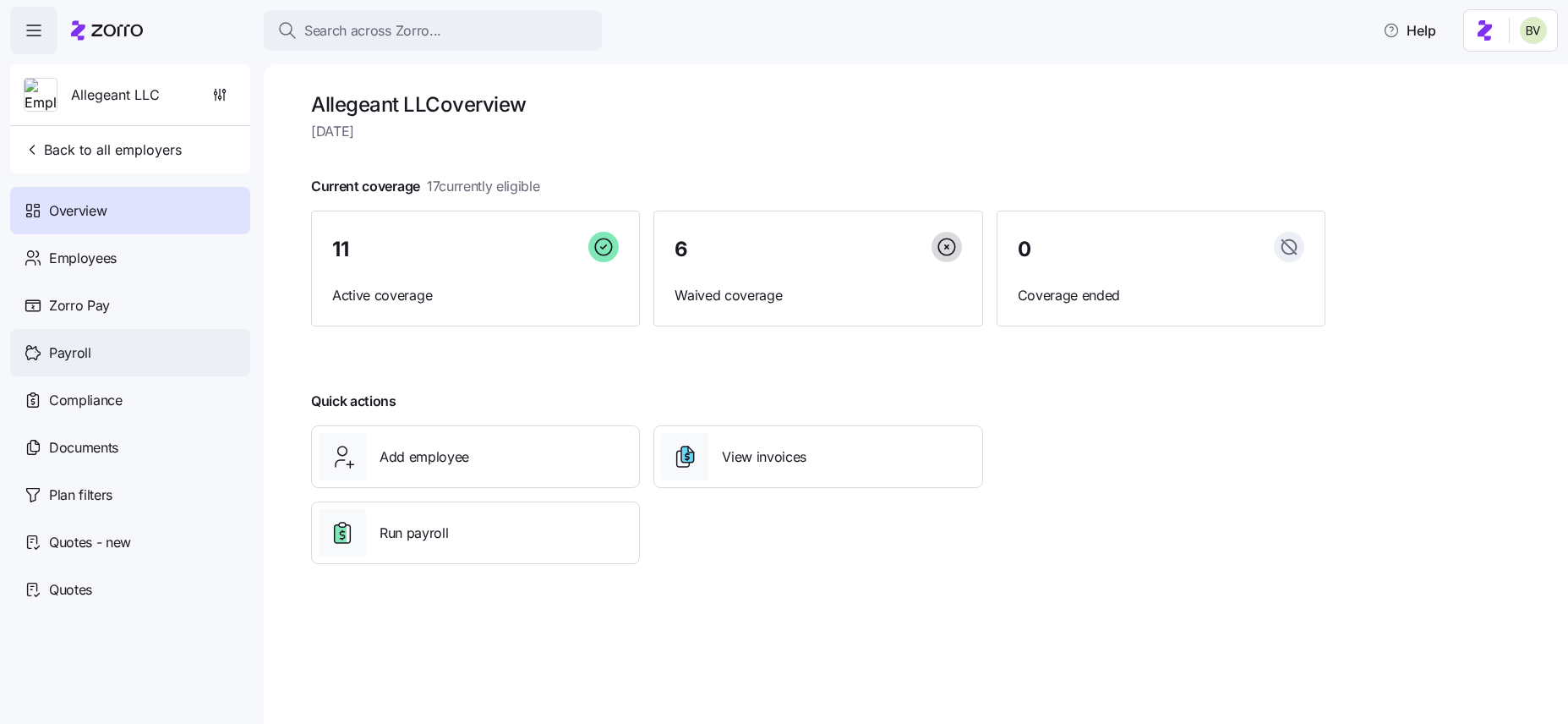
click at [79, 353] on span "Payroll" at bounding box center [70, 353] width 42 height 21
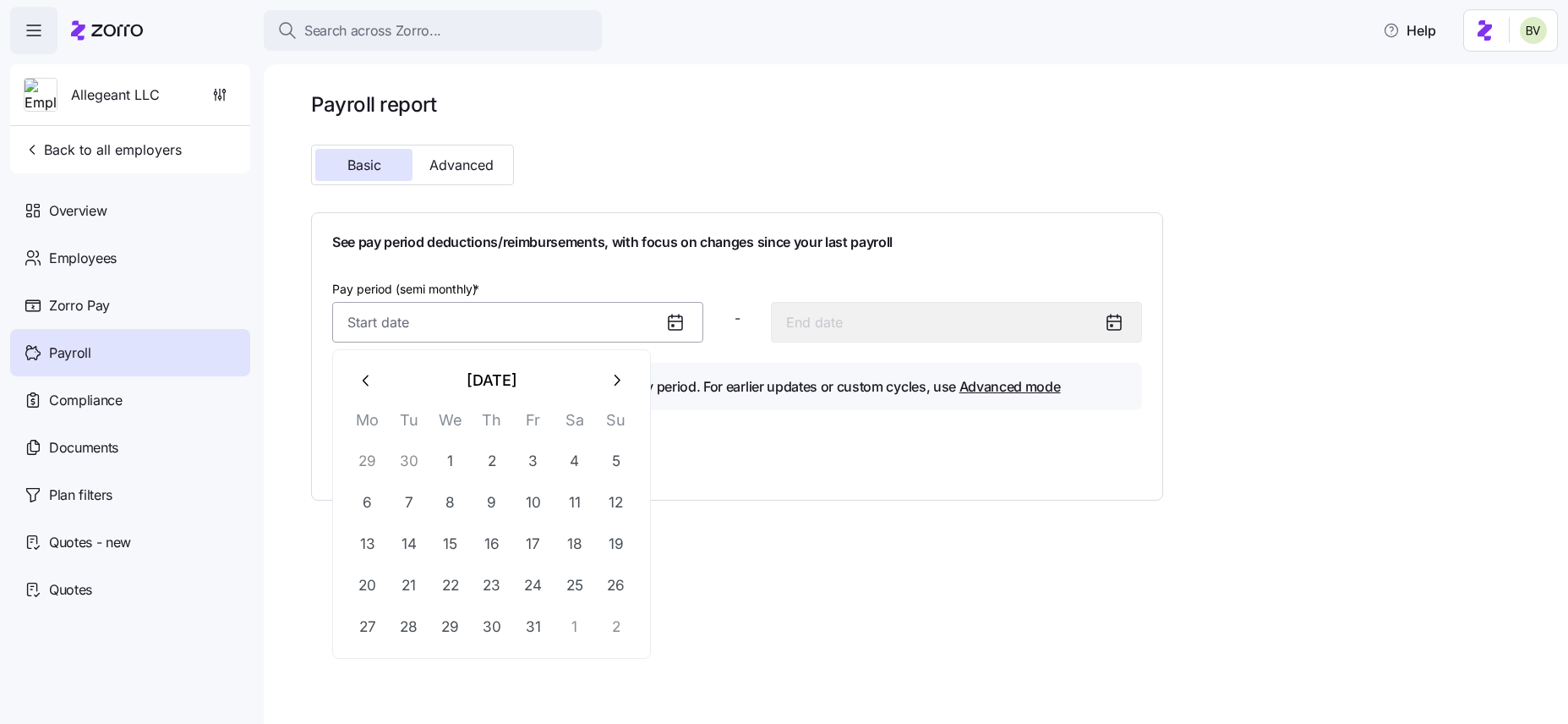
click at [596, 329] on input "Pay period (semi monthly) *" at bounding box center [518, 321] width 371 height 41
click at [441, 452] on button "1" at bounding box center [450, 460] width 41 height 41
type input "October 1, 2025"
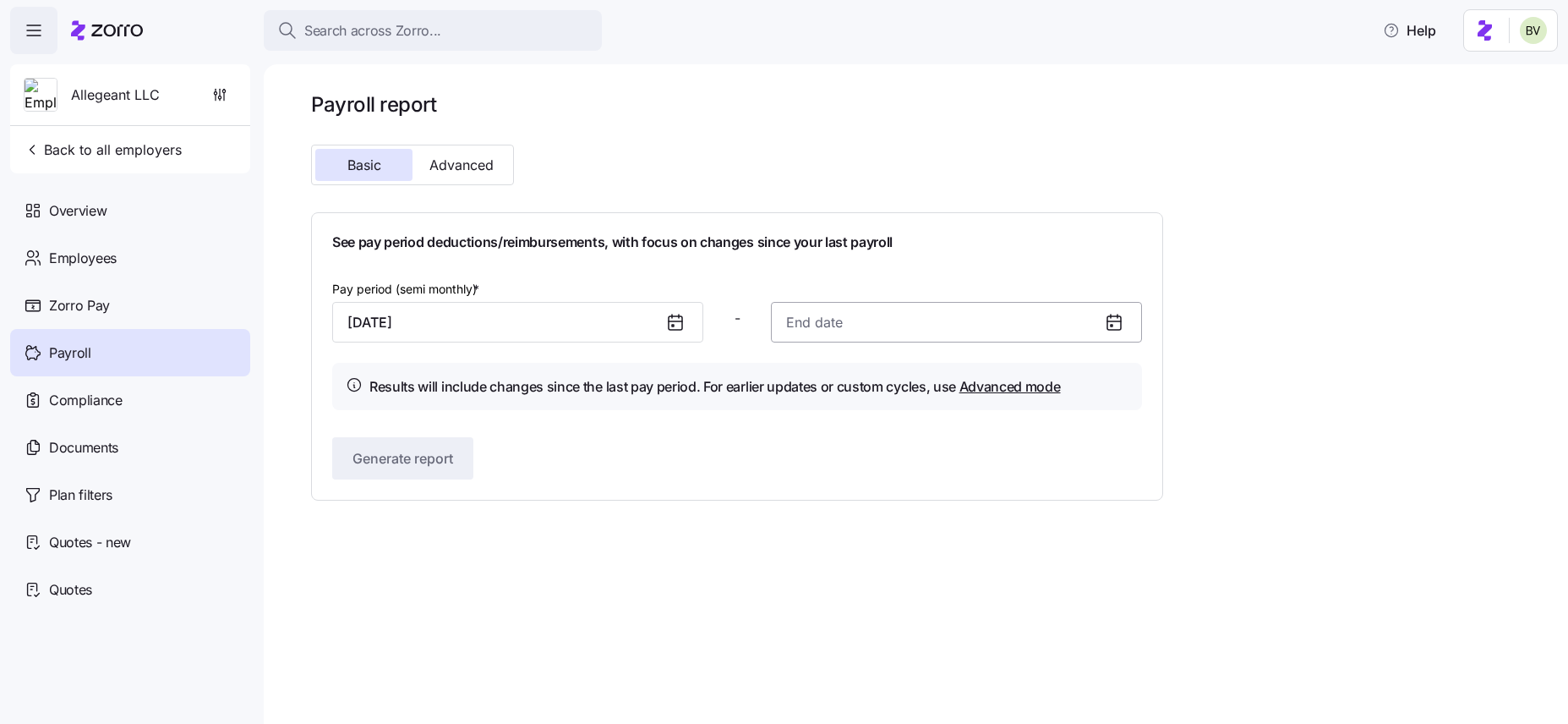
click at [867, 323] on input at bounding box center [956, 321] width 371 height 41
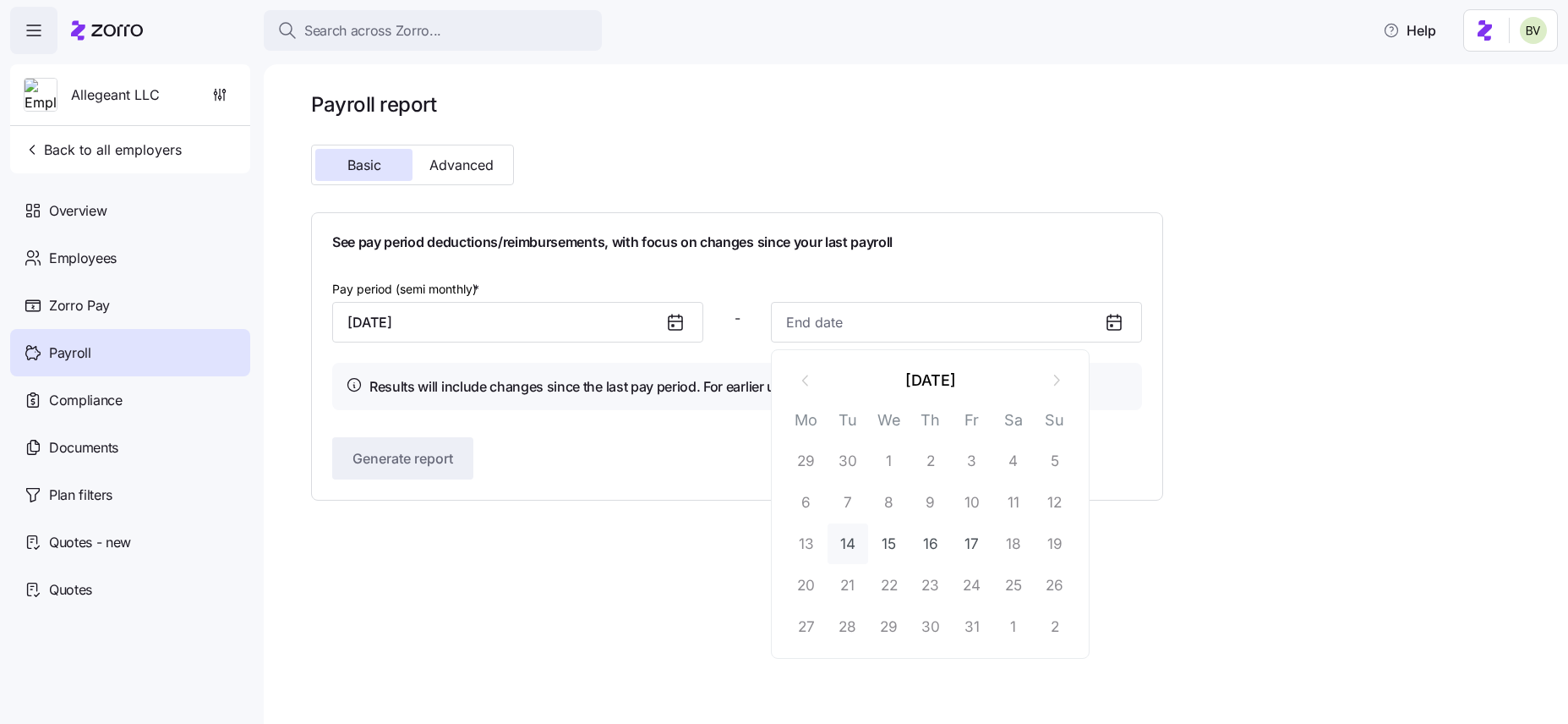
click at [851, 542] on button "14" at bounding box center [847, 543] width 41 height 41
type input "October 14, 2025"
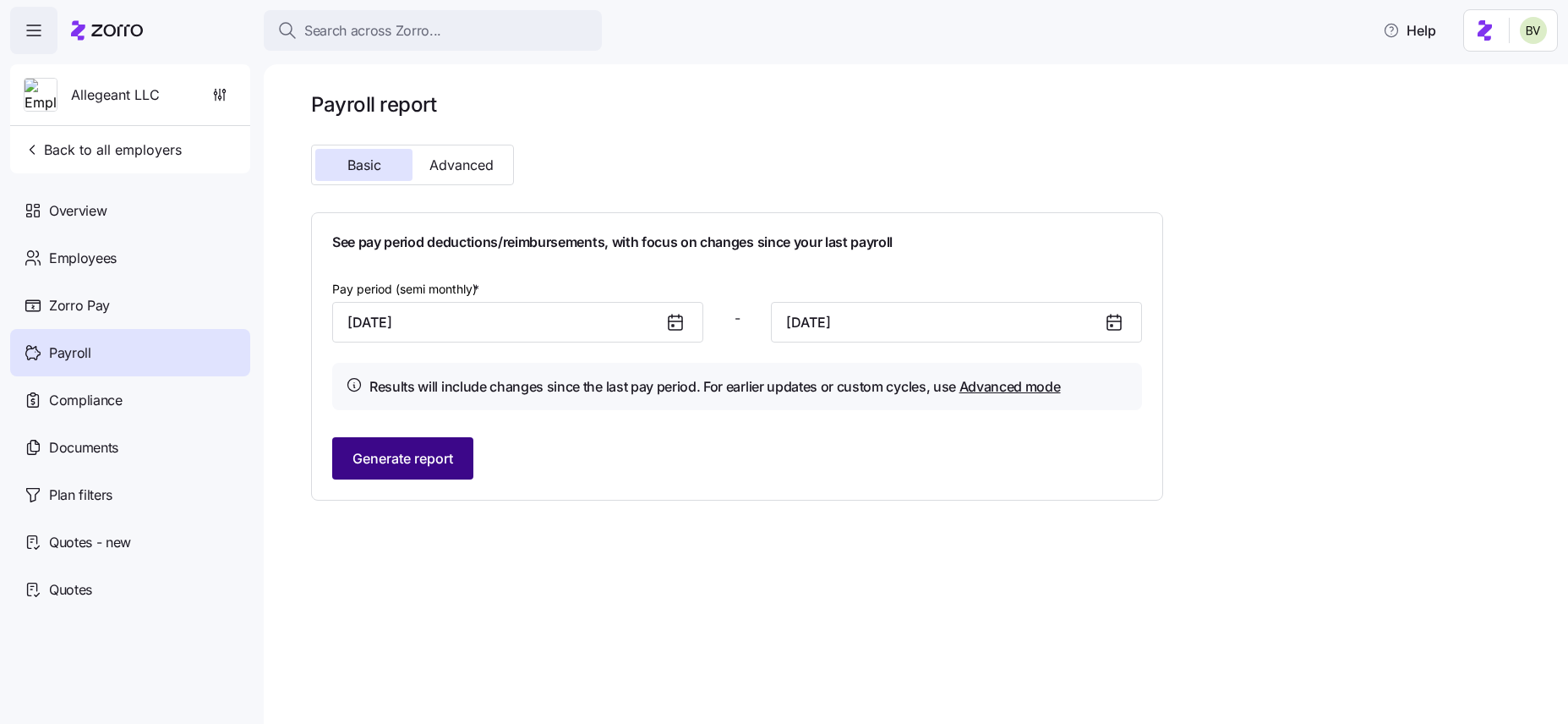
click at [459, 458] on button "Generate report" at bounding box center [403, 458] width 141 height 42
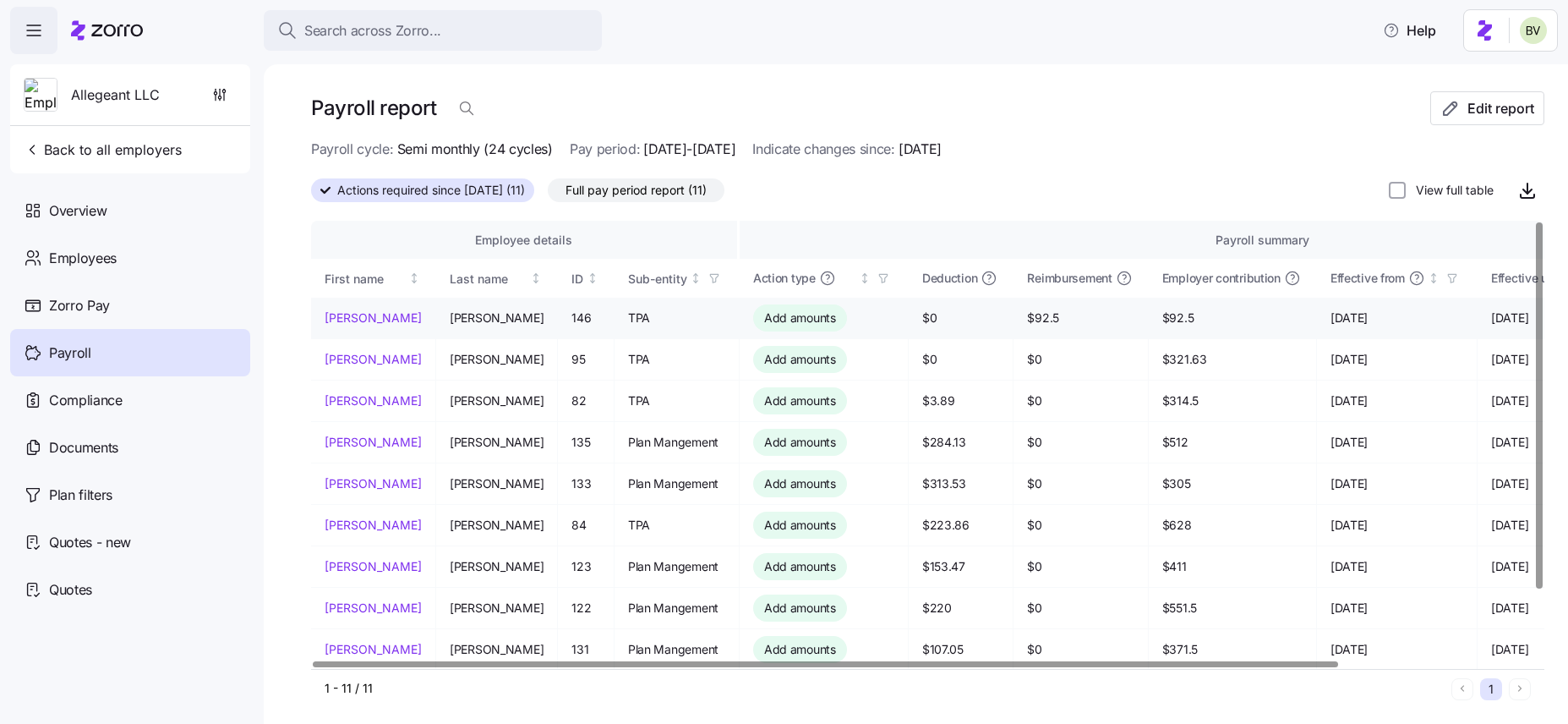
click at [1013, 305] on td "$92.5" at bounding box center [1080, 319] width 135 height 41
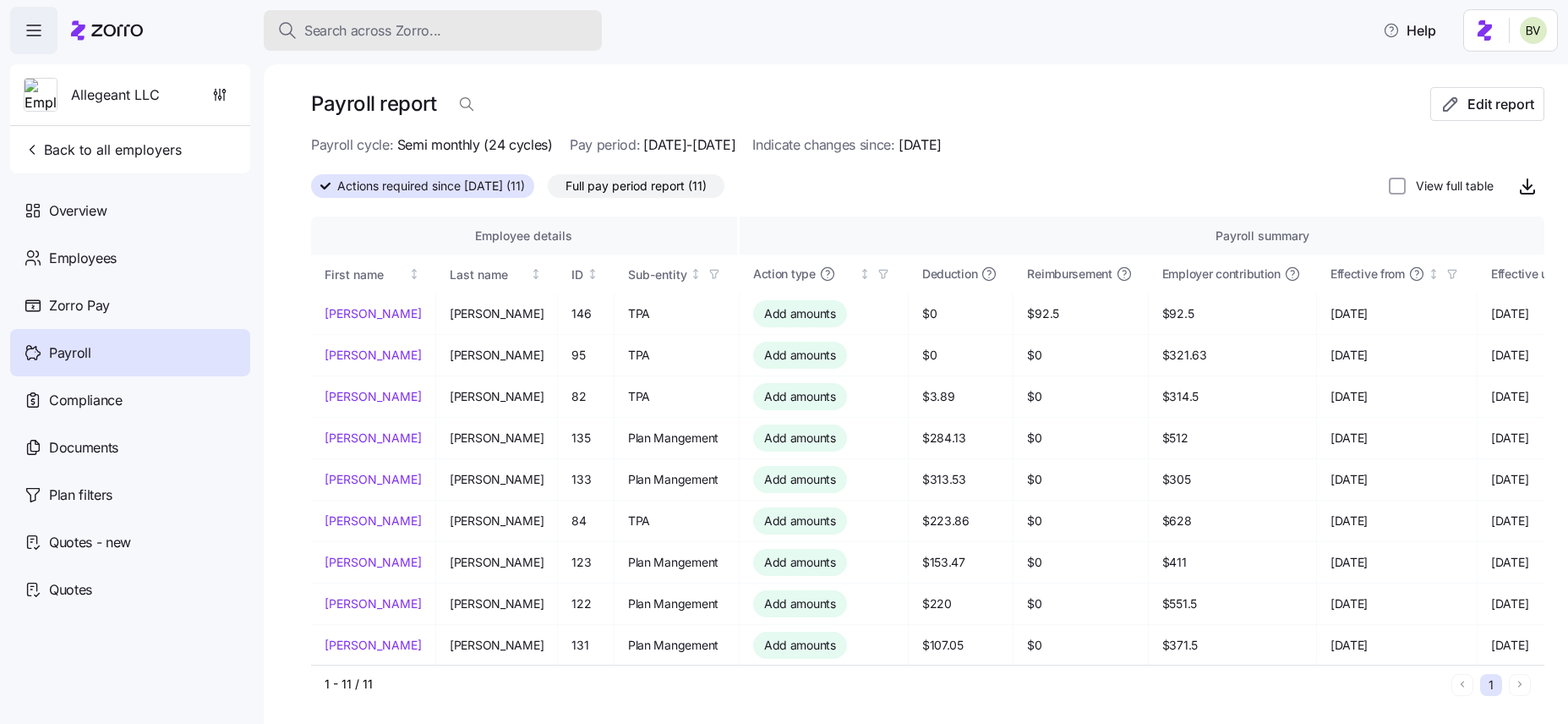
click at [423, 26] on span "Search across Zorro..." at bounding box center [372, 31] width 137 height 21
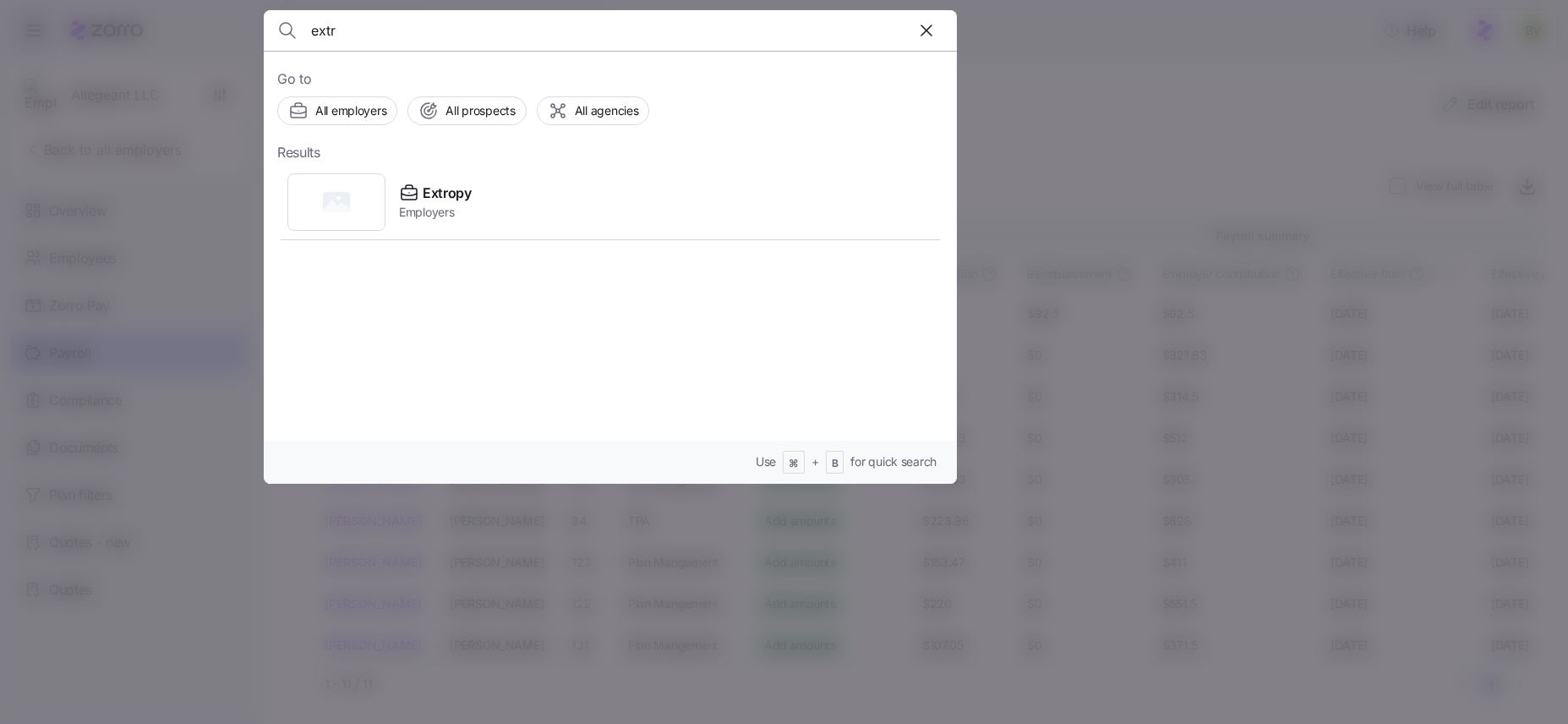
type input "extr"
click at [368, 31] on input "extr" at bounding box center [527, 30] width 433 height 41
click at [557, 31] on input at bounding box center [527, 30] width 433 height 41
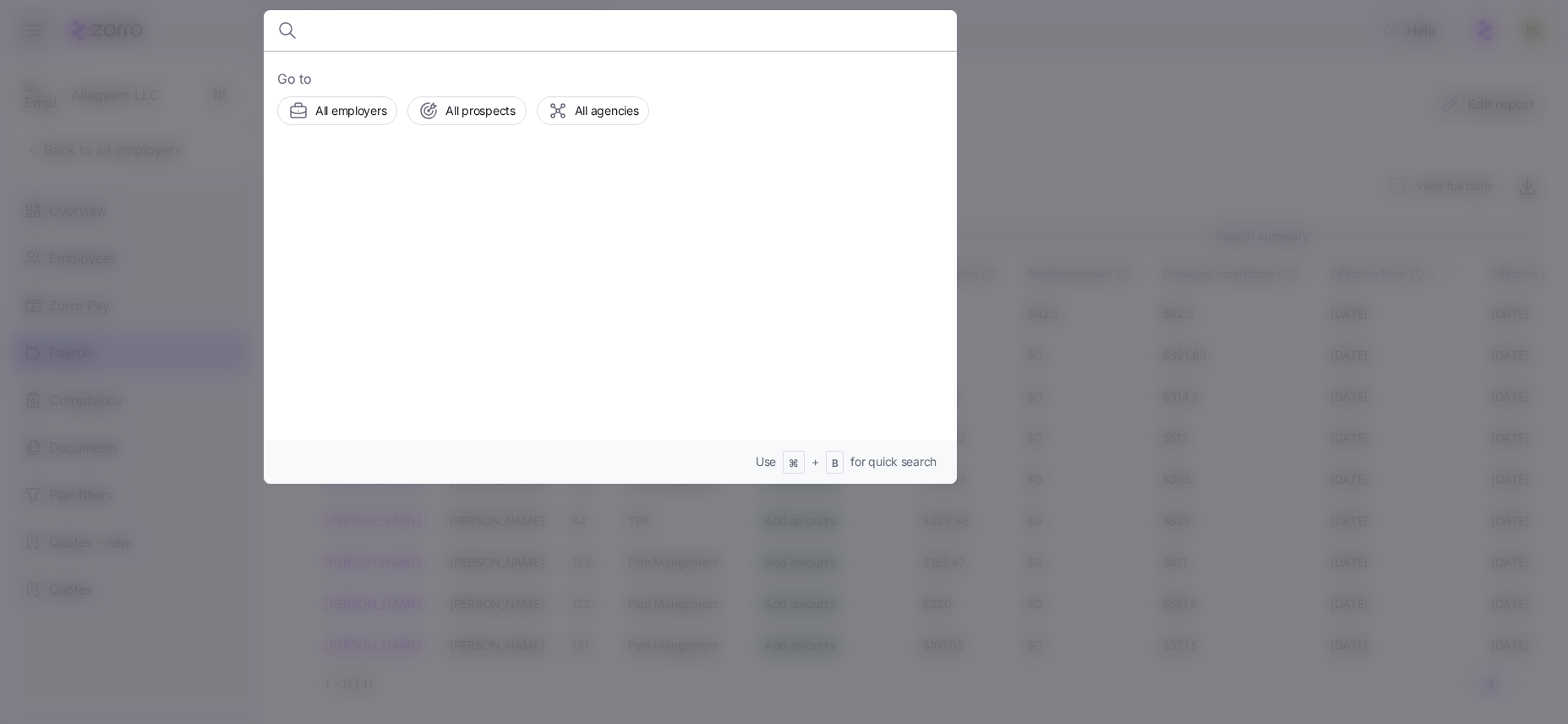
paste input "PFNonwoven"
type input "PFNonwoven"
click at [335, 200] on rect at bounding box center [336, 203] width 27 height 21
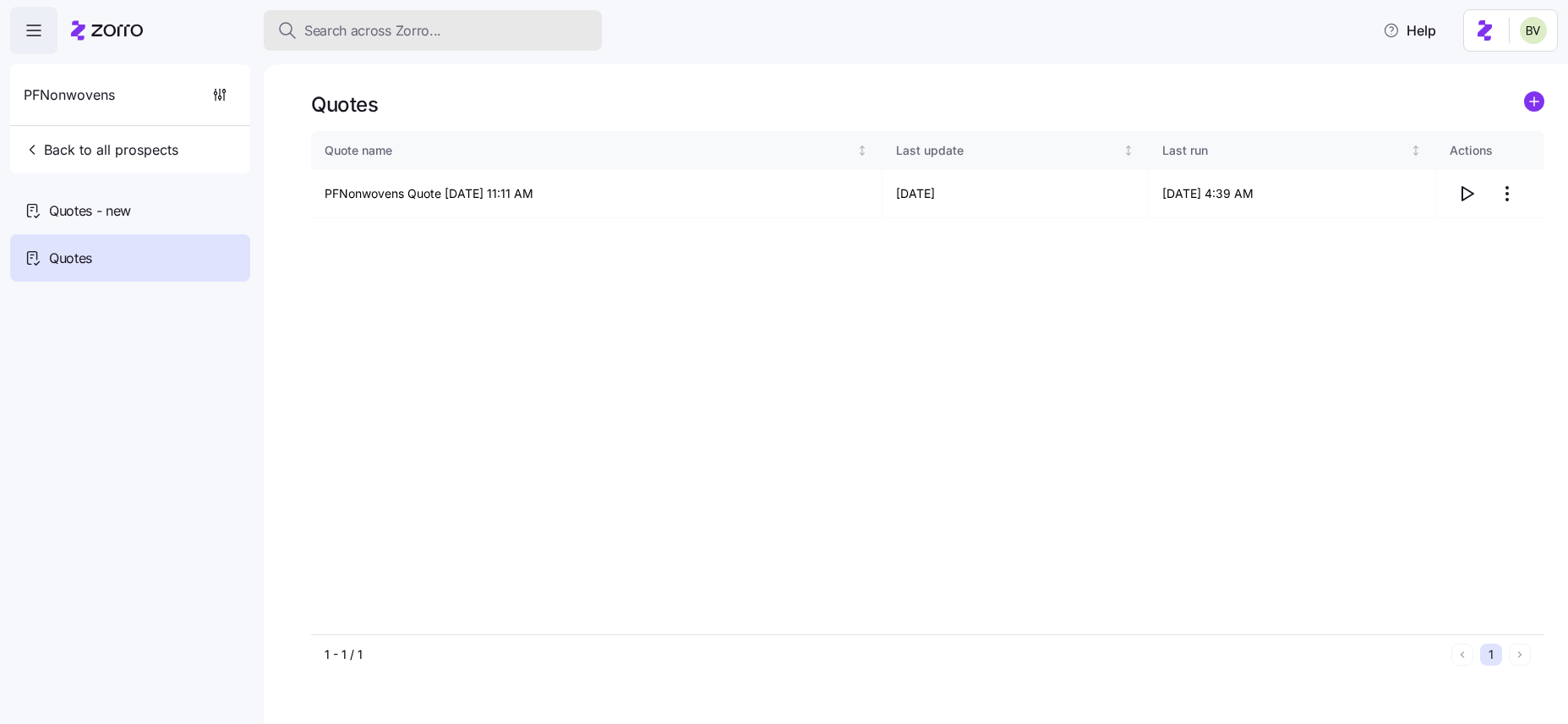
click at [417, 33] on span "Search across Zorro..." at bounding box center [372, 31] width 137 height 21
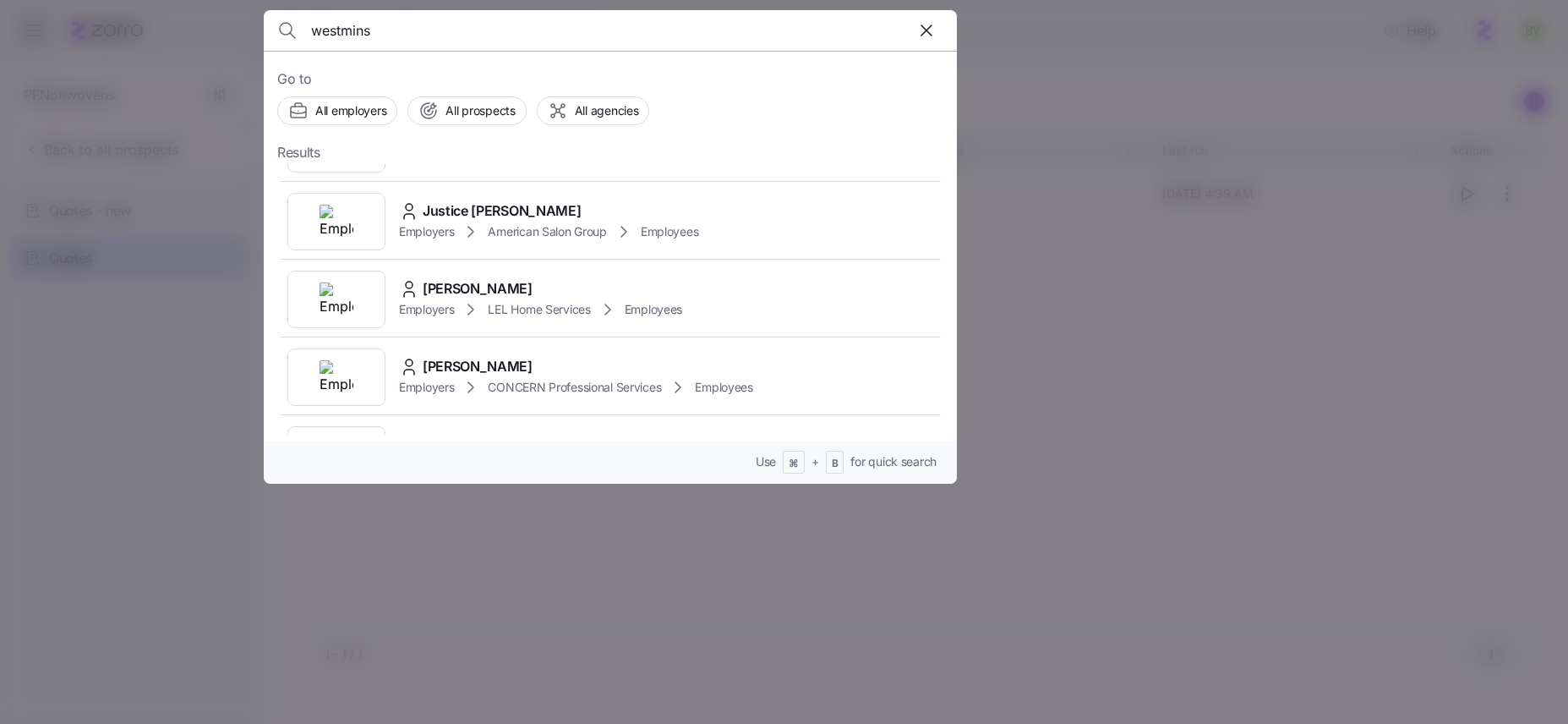
scroll to position [507, 0]
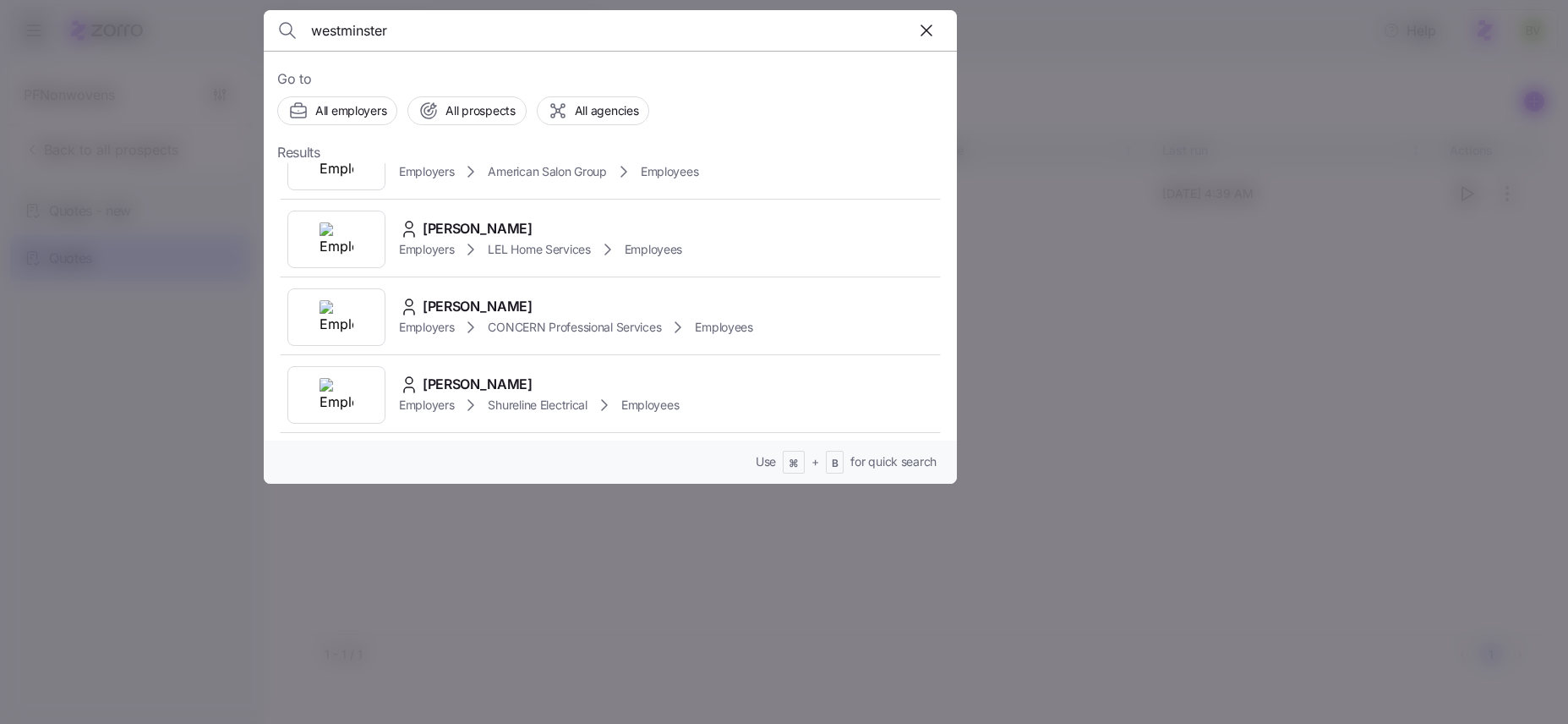
type input "westminster"
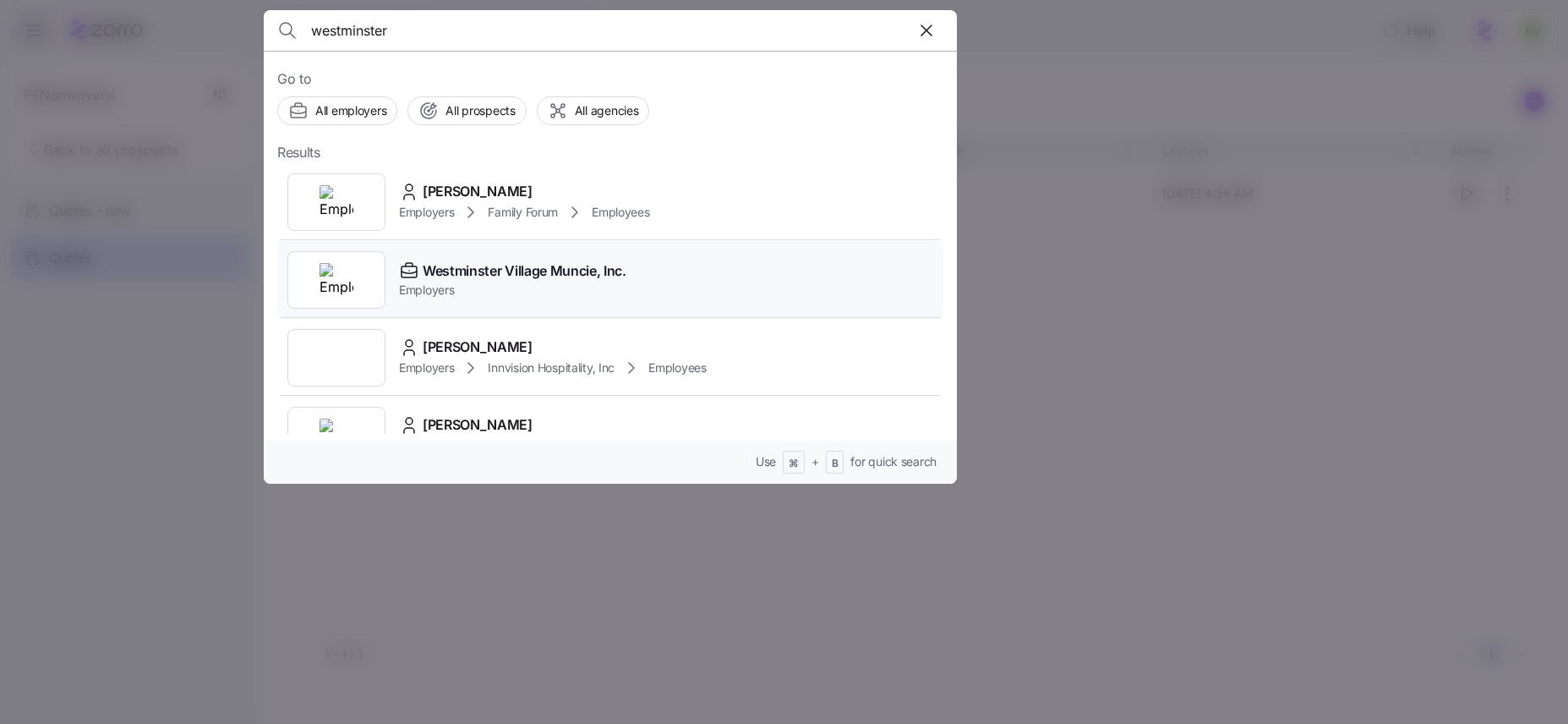
click at [335, 275] on img at bounding box center [336, 280] width 34 height 34
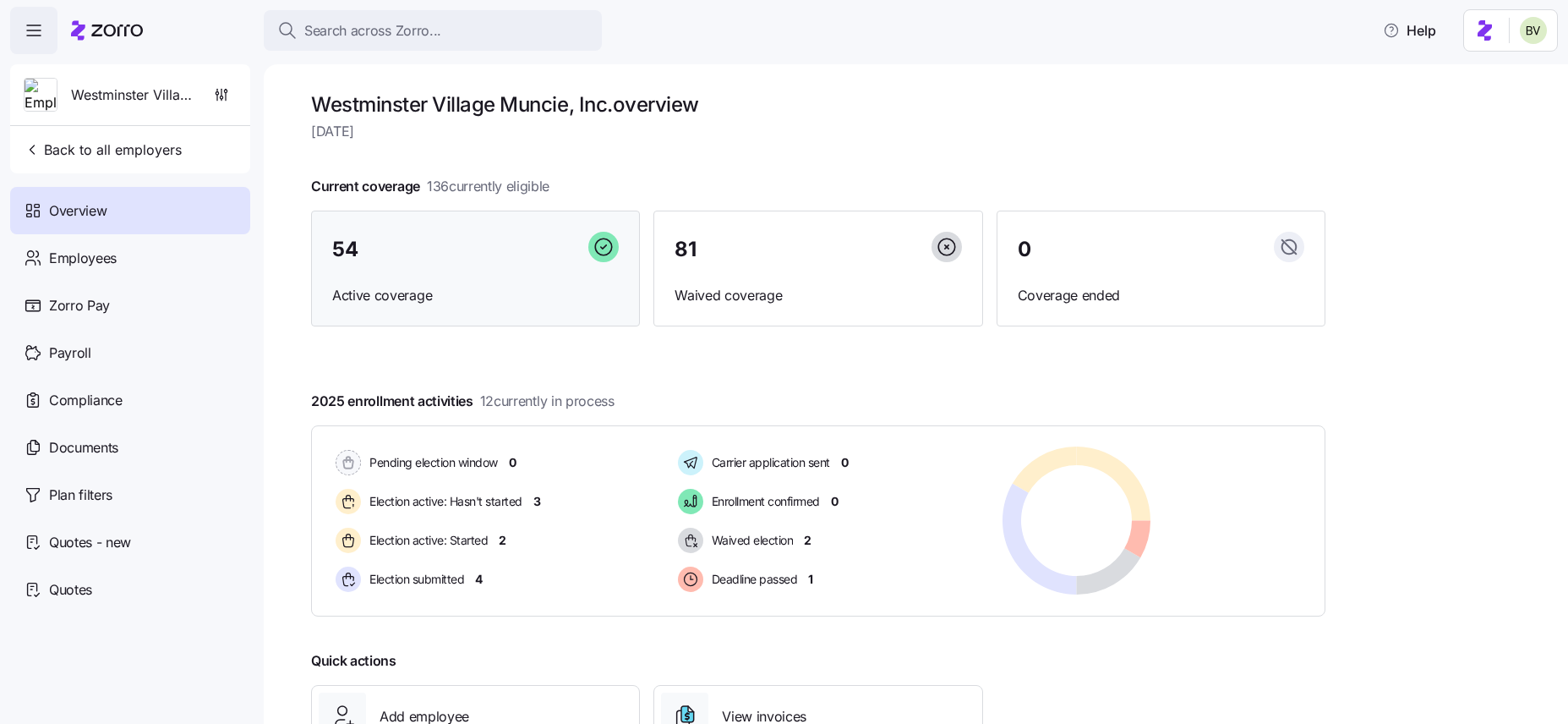
click at [367, 246] on div "54" at bounding box center [476, 250] width 286 height 37
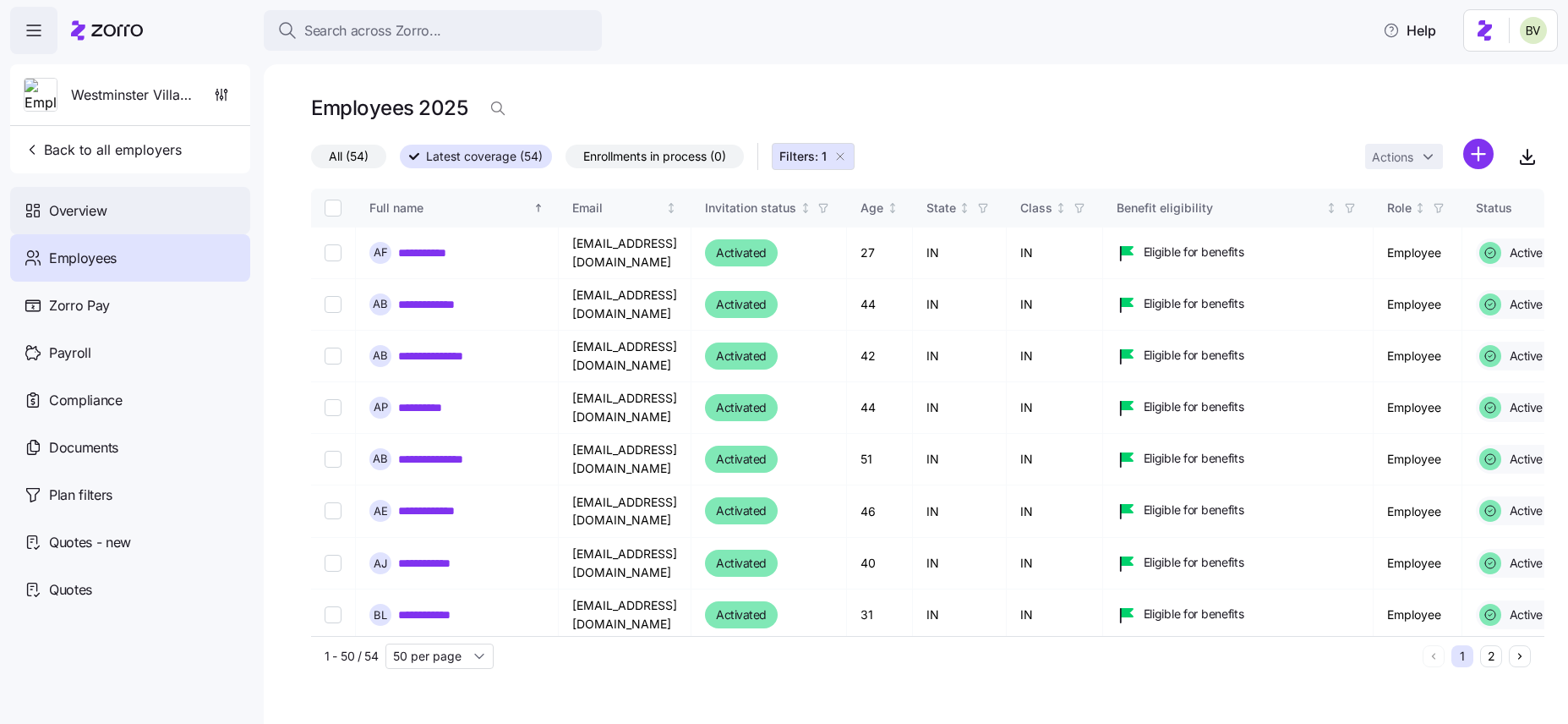
click at [109, 211] on div "Overview" at bounding box center [130, 210] width 240 height 47
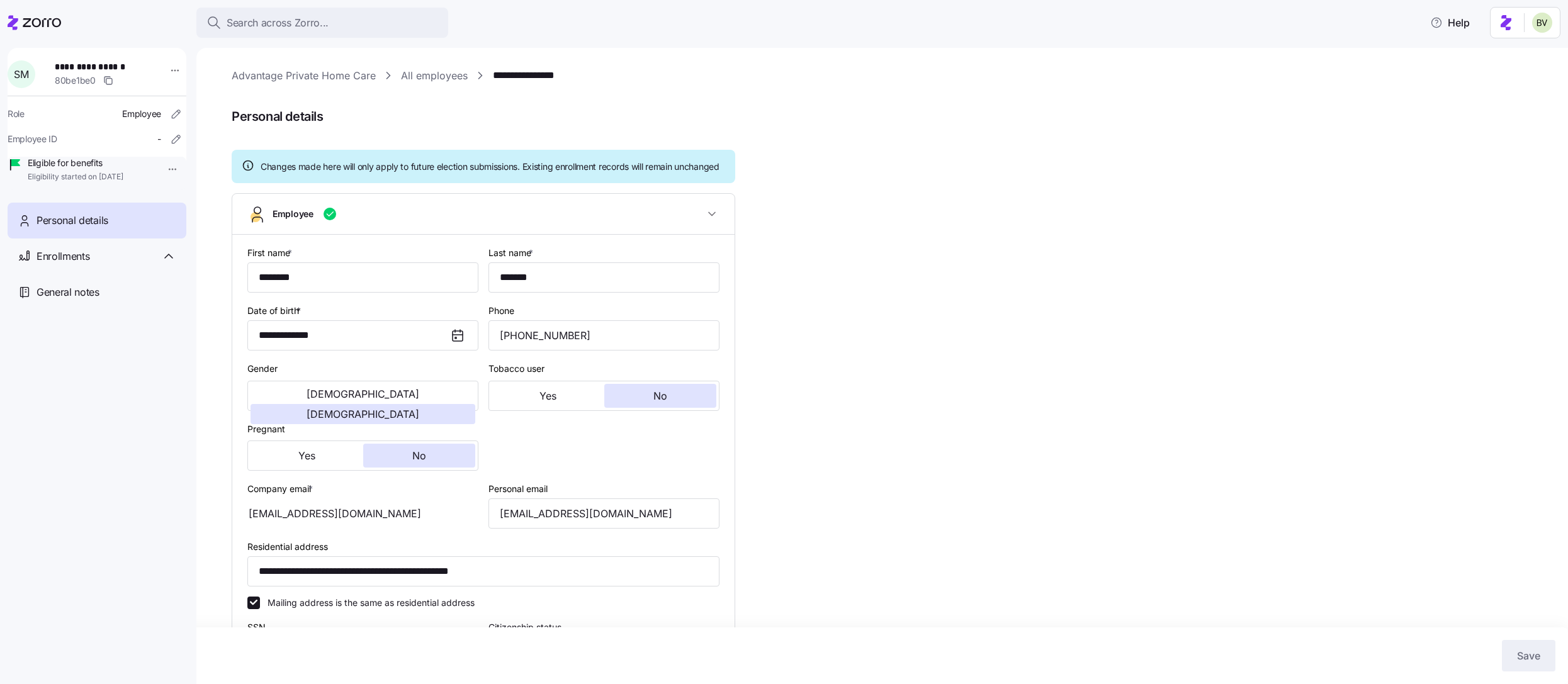
scroll to position [144, 0]
